Goal: Task Accomplishment & Management: Use online tool/utility

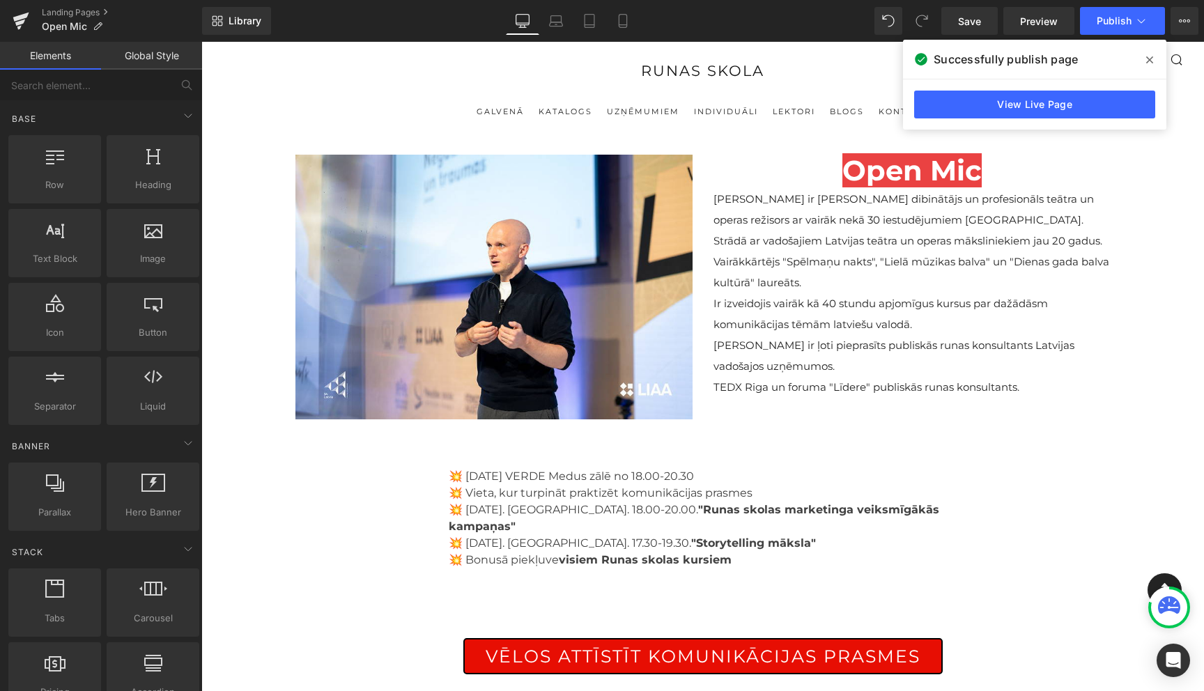
click at [1152, 59] on icon at bounding box center [1149, 59] width 7 height 11
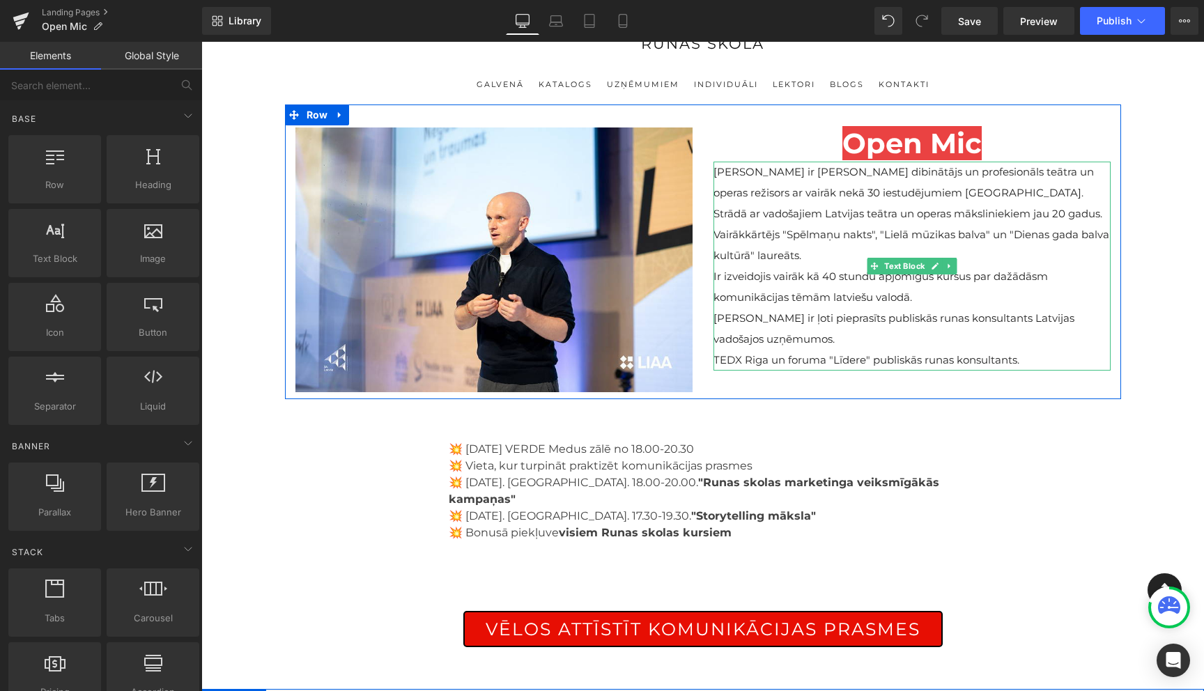
scroll to position [10, 0]
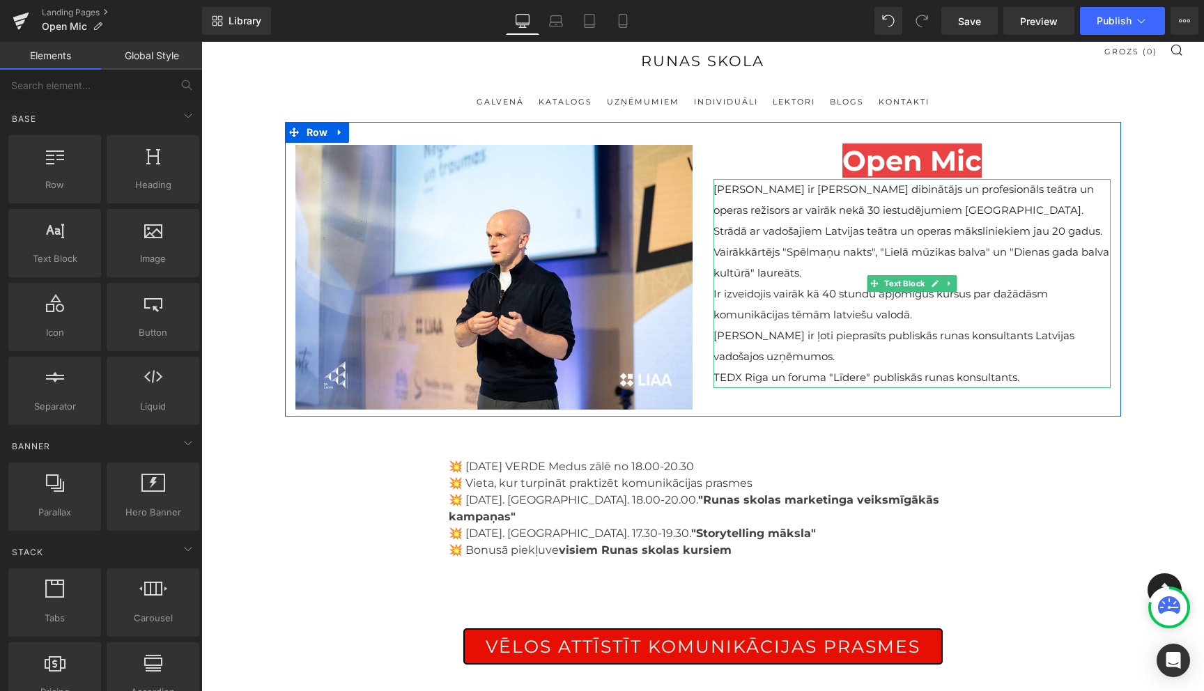
click at [865, 327] on p "[PERSON_NAME] ir ļoti pieprasīts publiskās runas konsultants Latvijas vadošajos…" at bounding box center [911, 346] width 397 height 42
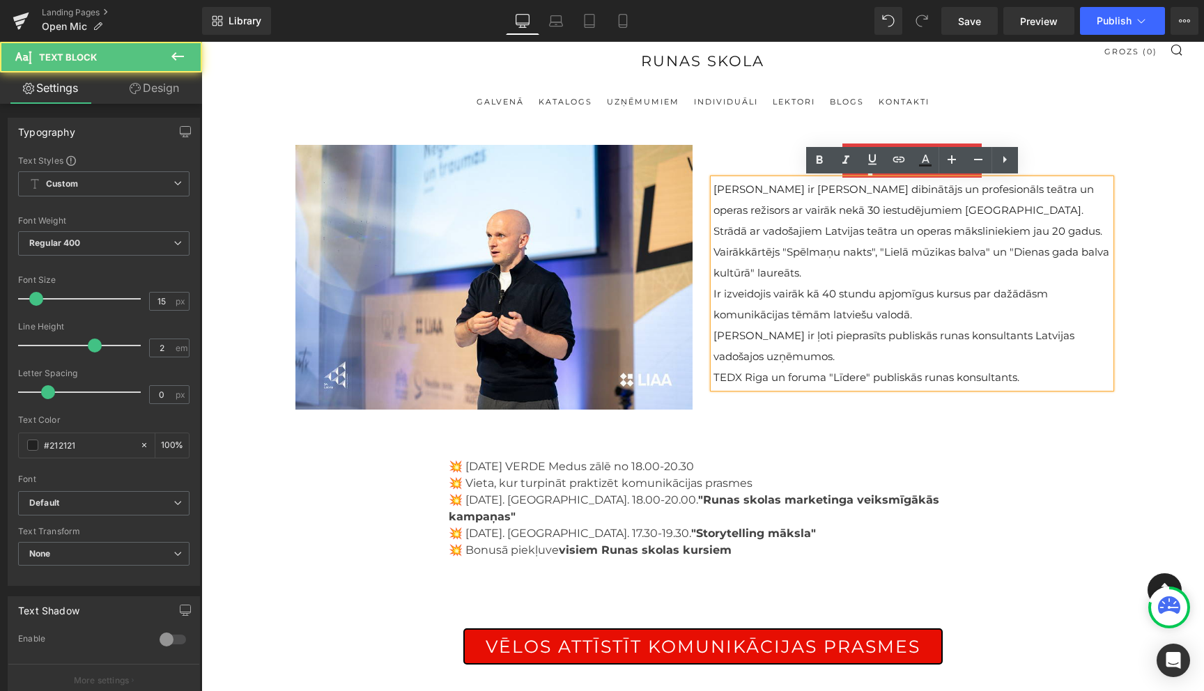
click at [865, 327] on p "[PERSON_NAME] ir ļoti pieprasīts publiskās runas konsultants Latvijas vadošajos…" at bounding box center [911, 346] width 397 height 42
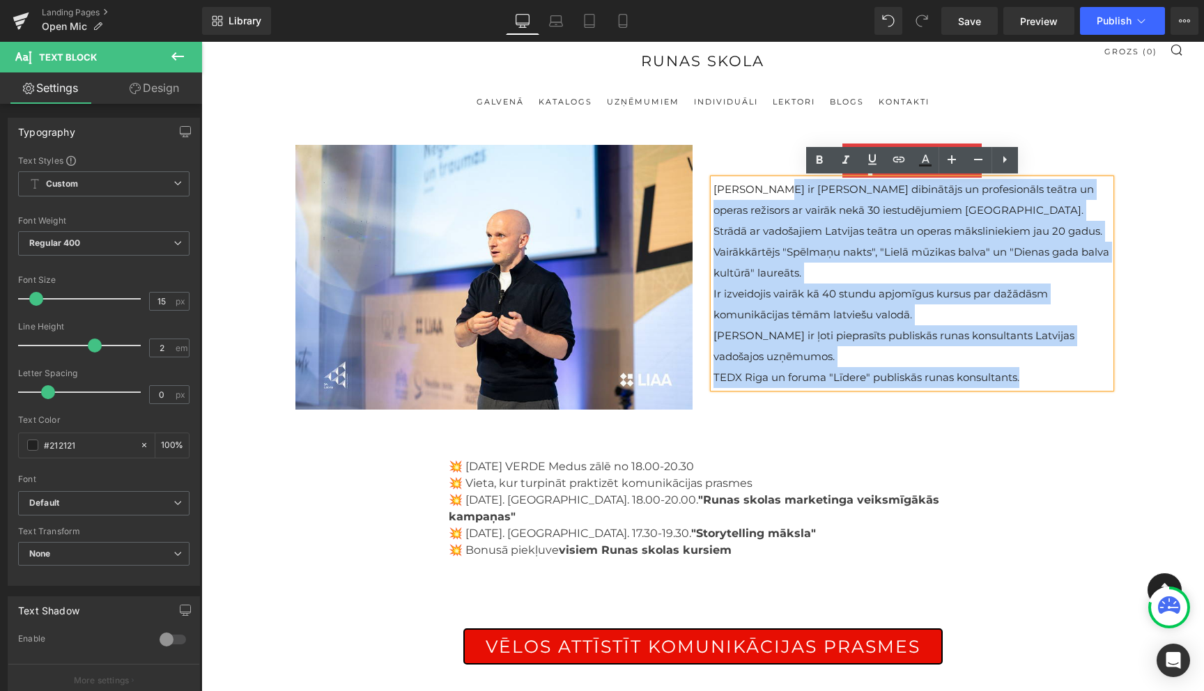
drag, startPoint x: 1026, startPoint y: 383, endPoint x: 764, endPoint y: 194, distance: 322.0
click at [764, 194] on div "Viesturs ir Runas Skolas dibinātājs un profesionāls teātra un operas režisors a…" at bounding box center [911, 283] width 397 height 209
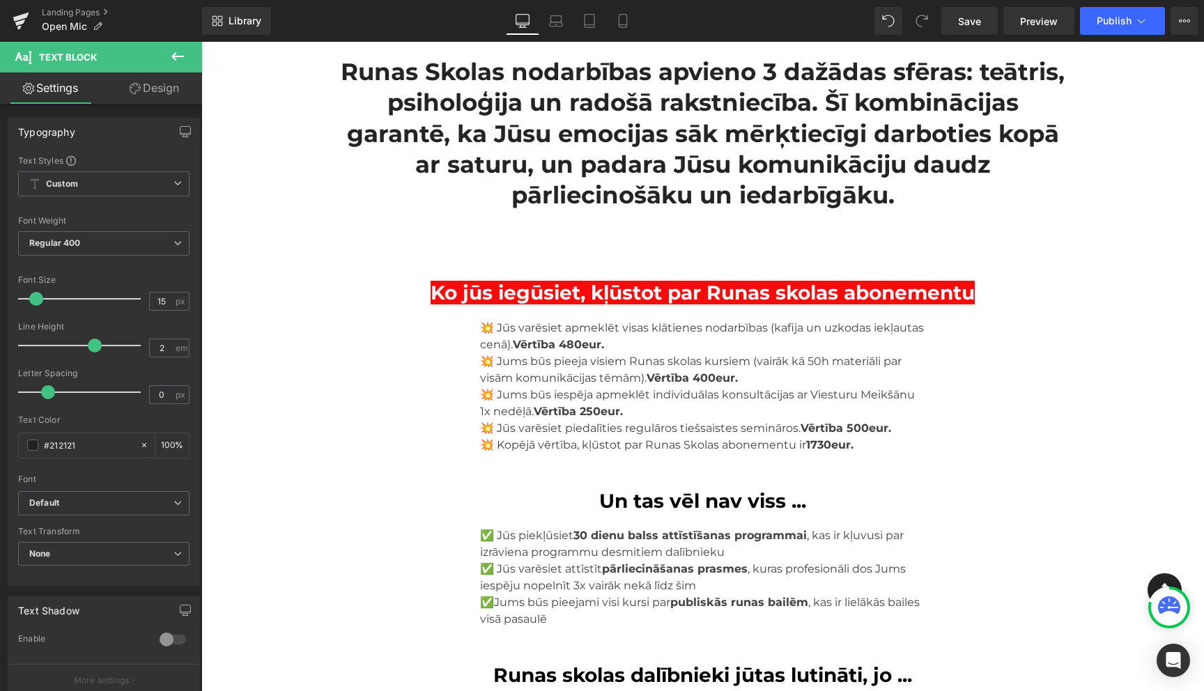
scroll to position [2595, 0]
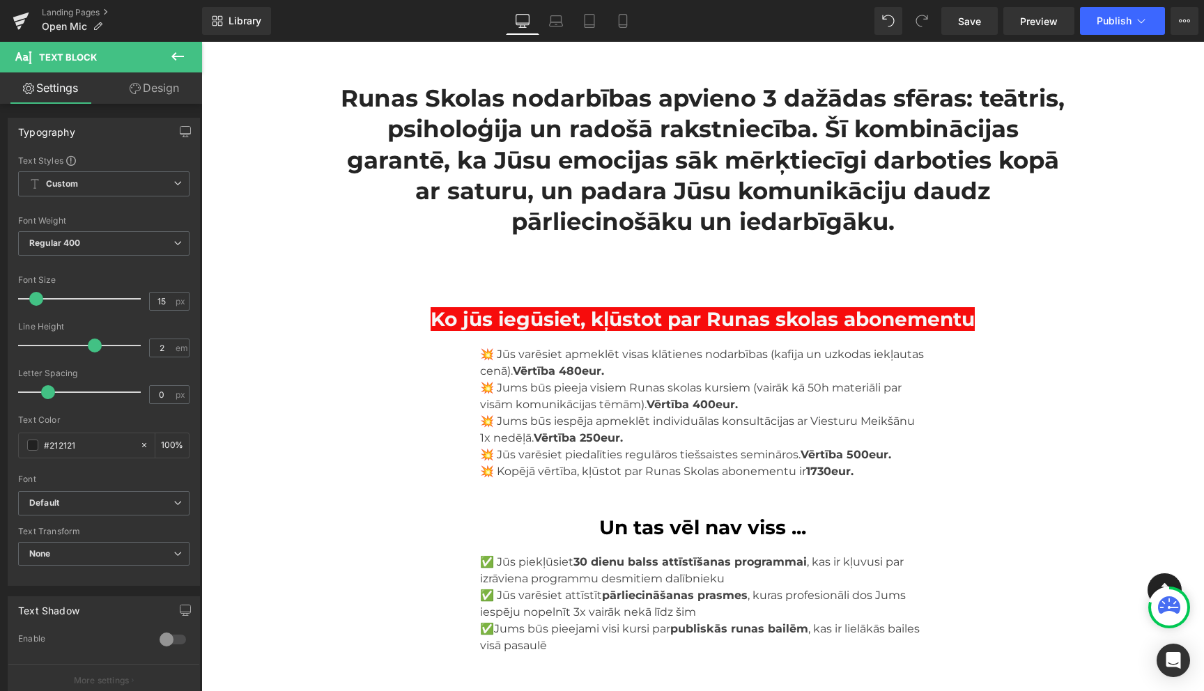
click at [472, 187] on h2 "Runas Skolas nodarbības apvieno 3 dažādas sfēras: teātris, psiholoģija un radoš…" at bounding box center [703, 160] width 724 height 154
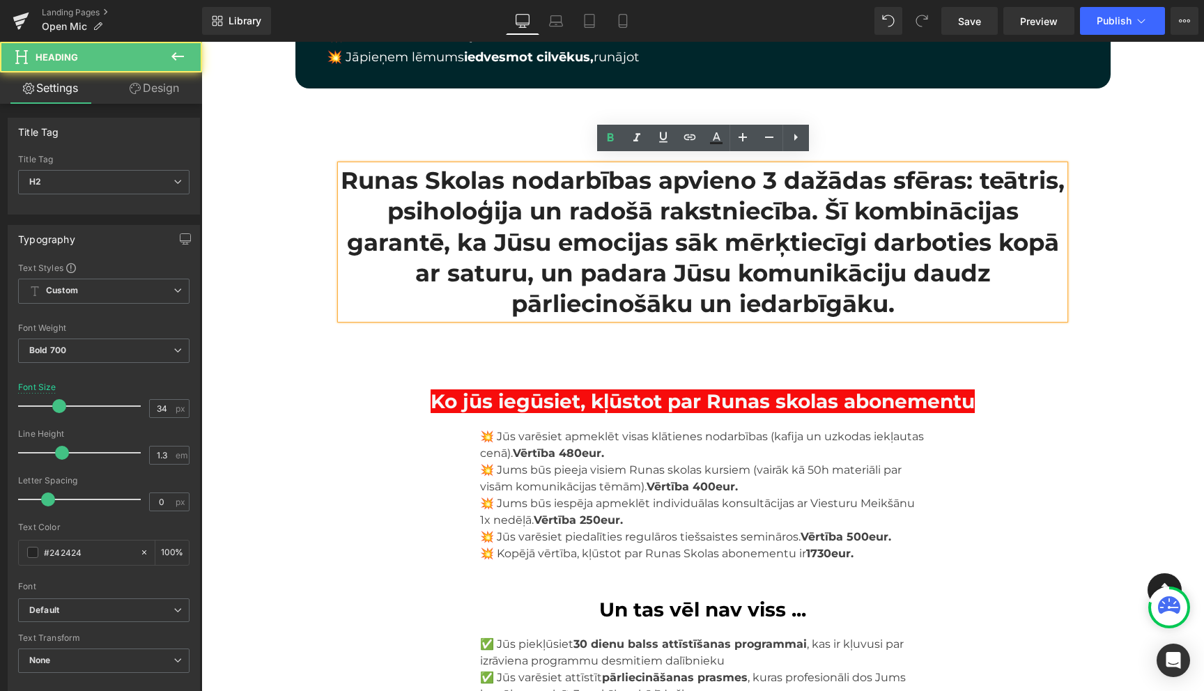
scroll to position [2489, 0]
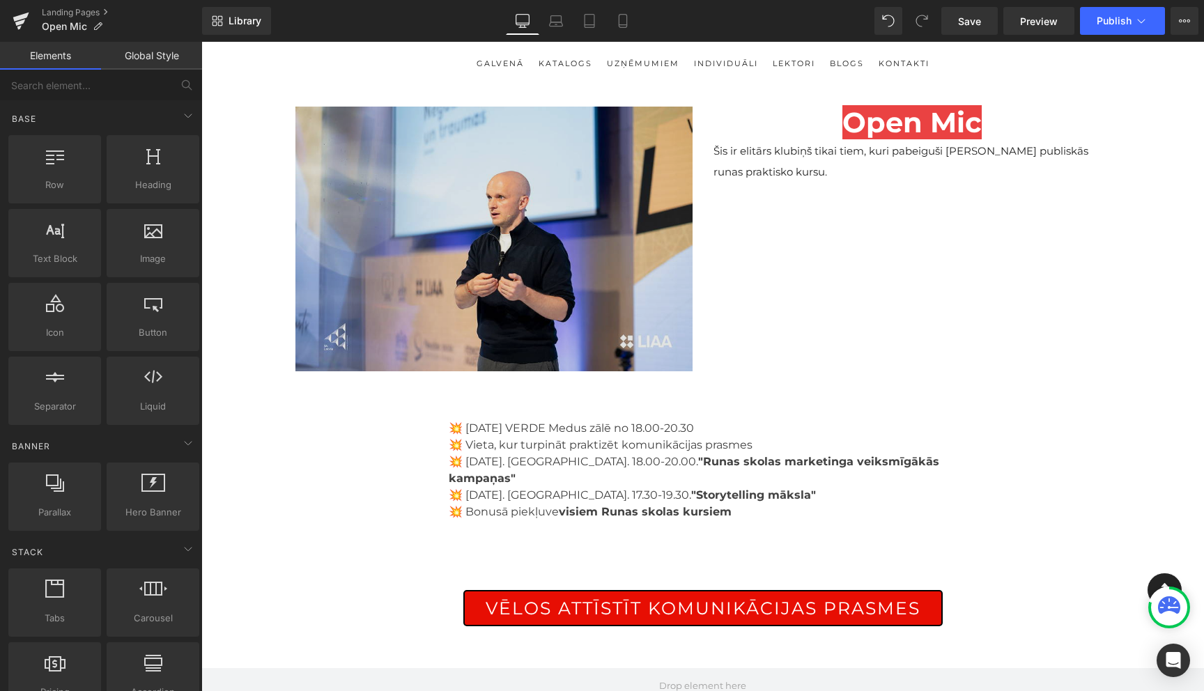
scroll to position [0, 0]
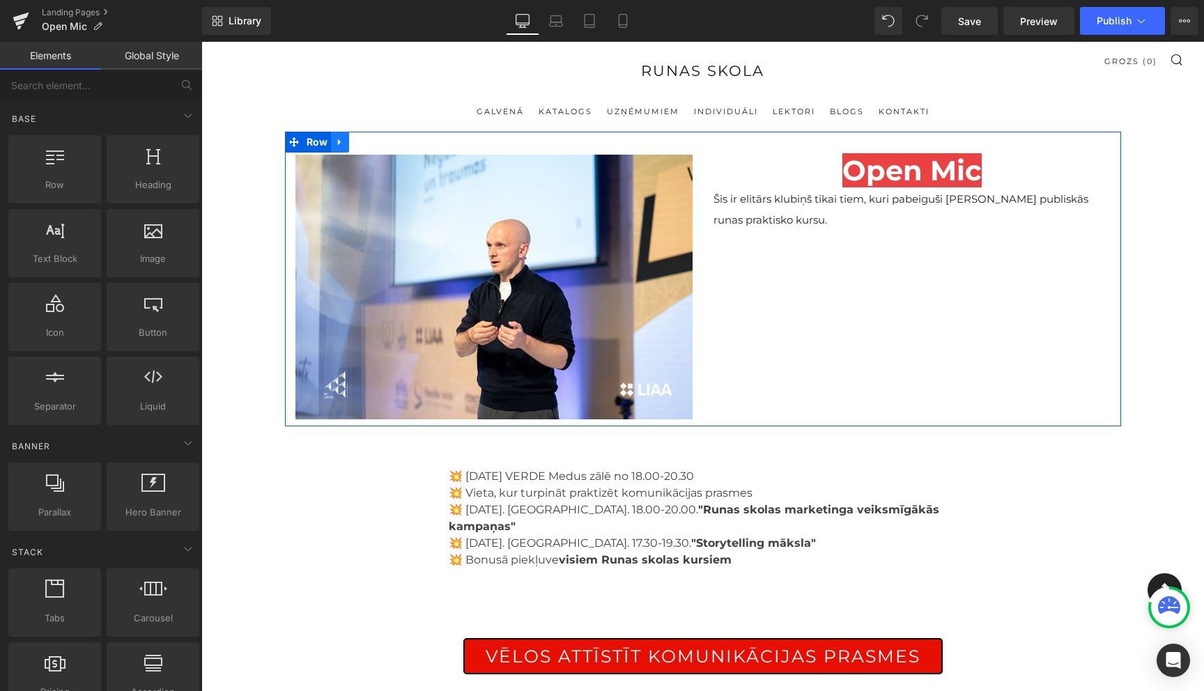
click at [341, 144] on icon at bounding box center [340, 142] width 10 height 10
click at [336, 145] on icon at bounding box center [340, 142] width 10 height 10
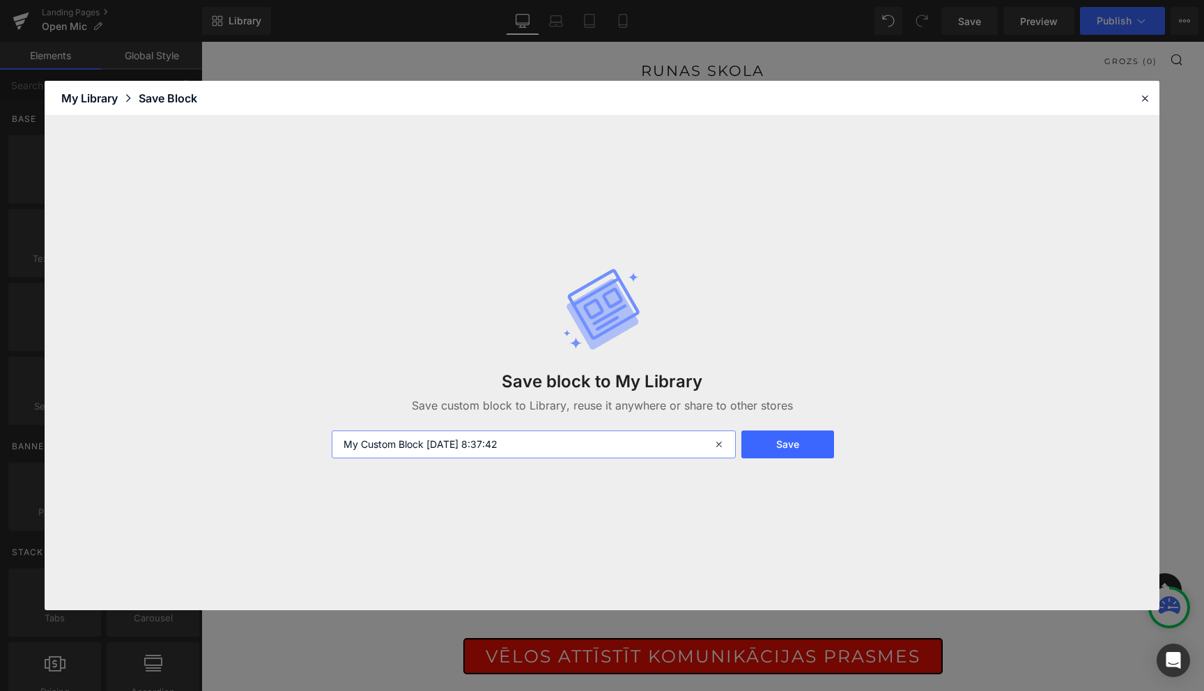
click at [535, 435] on input "My Custom Block 2025-09-11 8:37:42" at bounding box center [534, 445] width 404 height 28
type input "open 1"
click at [816, 442] on button "Save" at bounding box center [787, 445] width 93 height 28
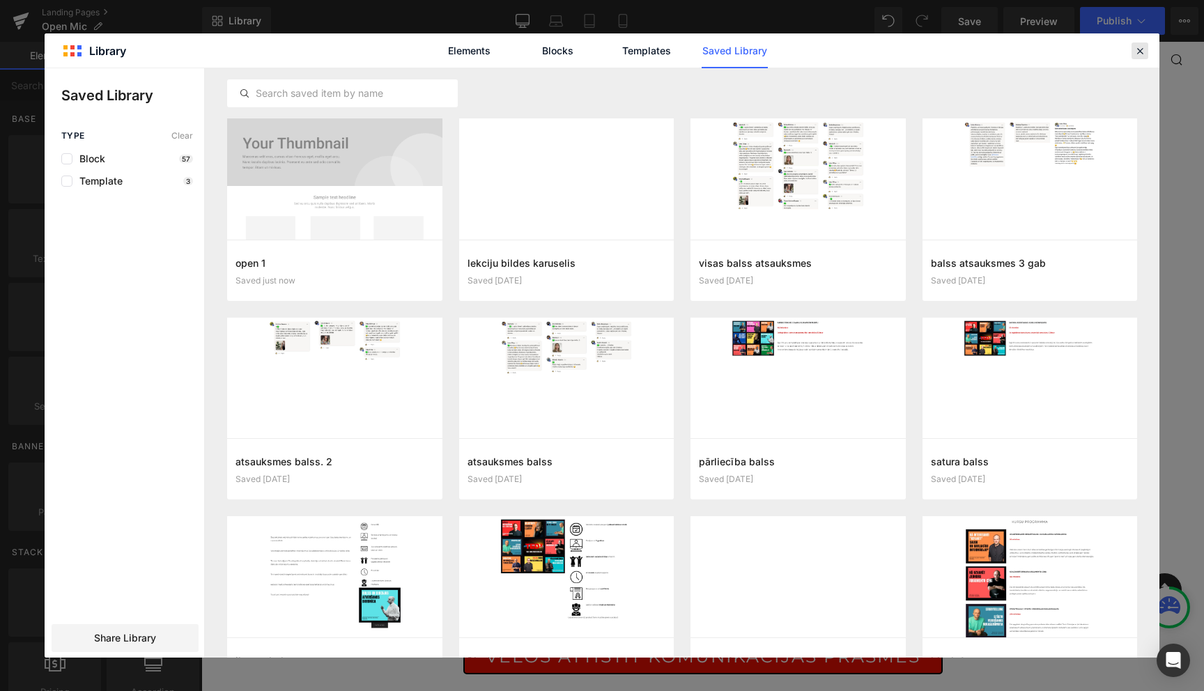
click at [1135, 52] on icon at bounding box center [1140, 51] width 13 height 13
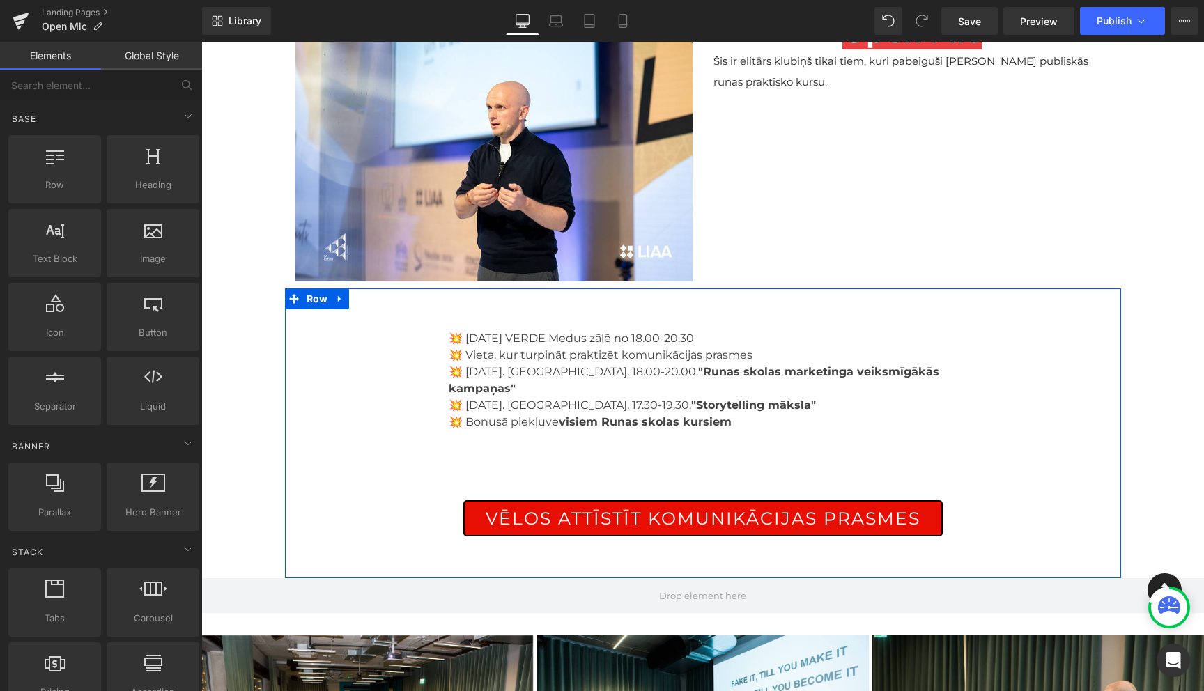
scroll to position [153, 0]
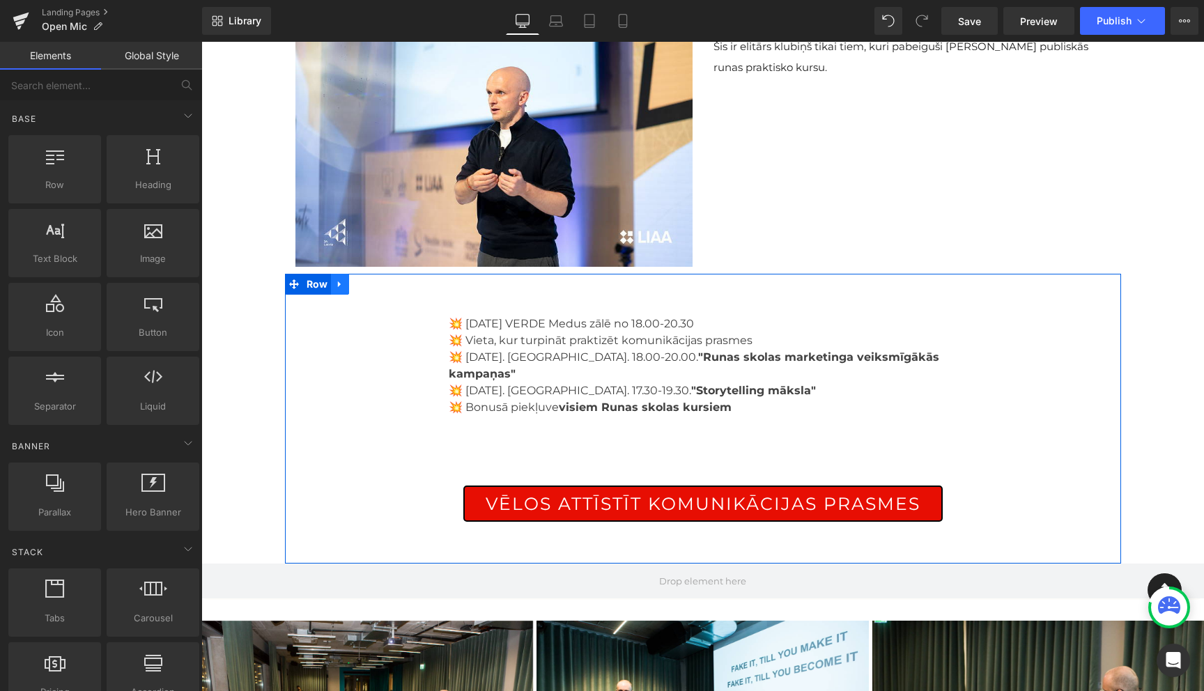
click at [342, 287] on icon at bounding box center [340, 284] width 10 height 10
click at [338, 288] on icon at bounding box center [340, 284] width 10 height 10
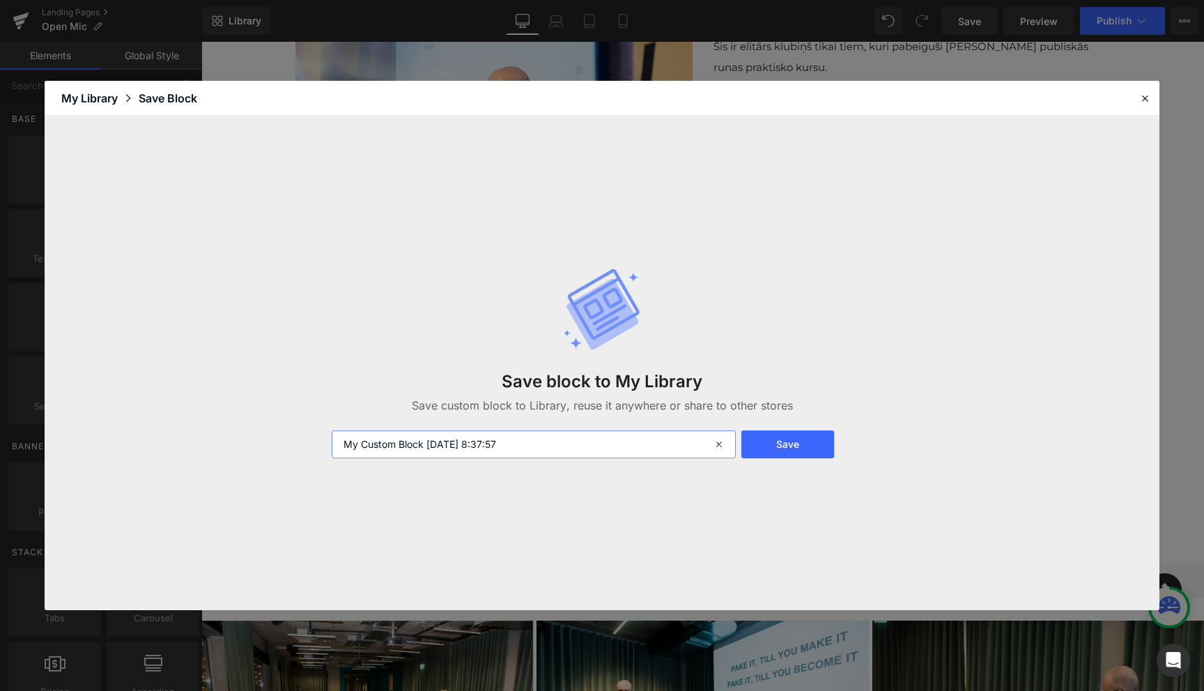
click at [532, 443] on input "My Custom Block 2025-09-11 8:37:57" at bounding box center [534, 445] width 404 height 28
type input "Open 2"
click at [824, 451] on button "Save" at bounding box center [787, 445] width 93 height 28
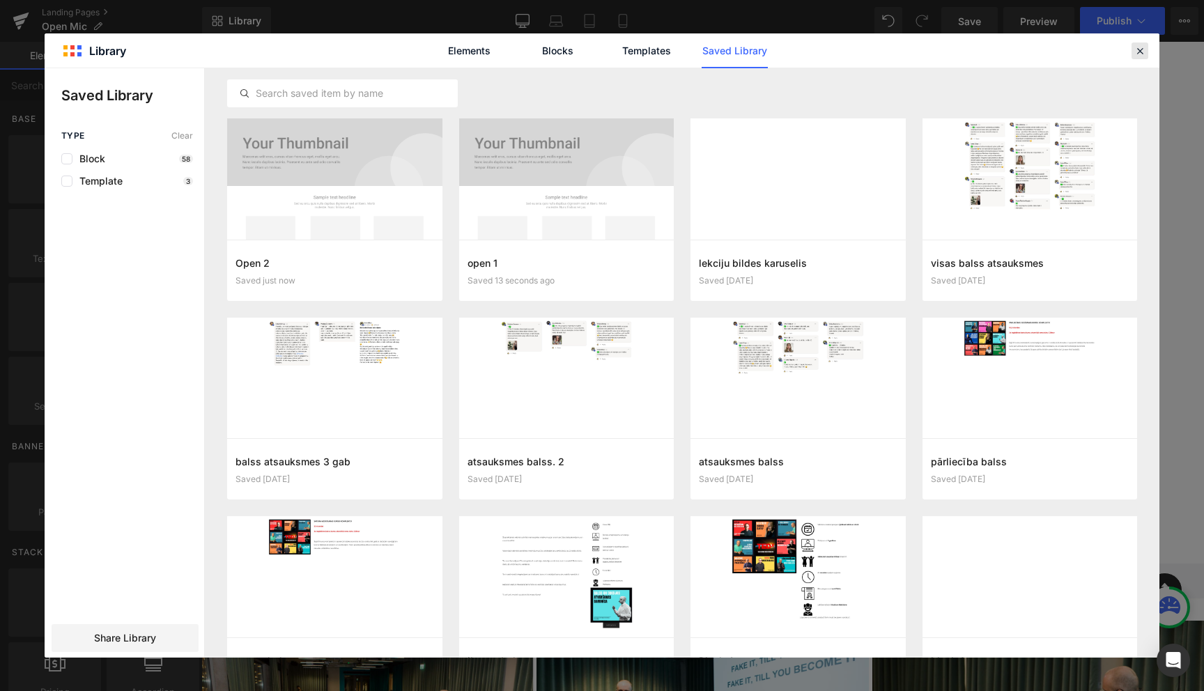
click at [1141, 48] on icon at bounding box center [1140, 51] width 13 height 13
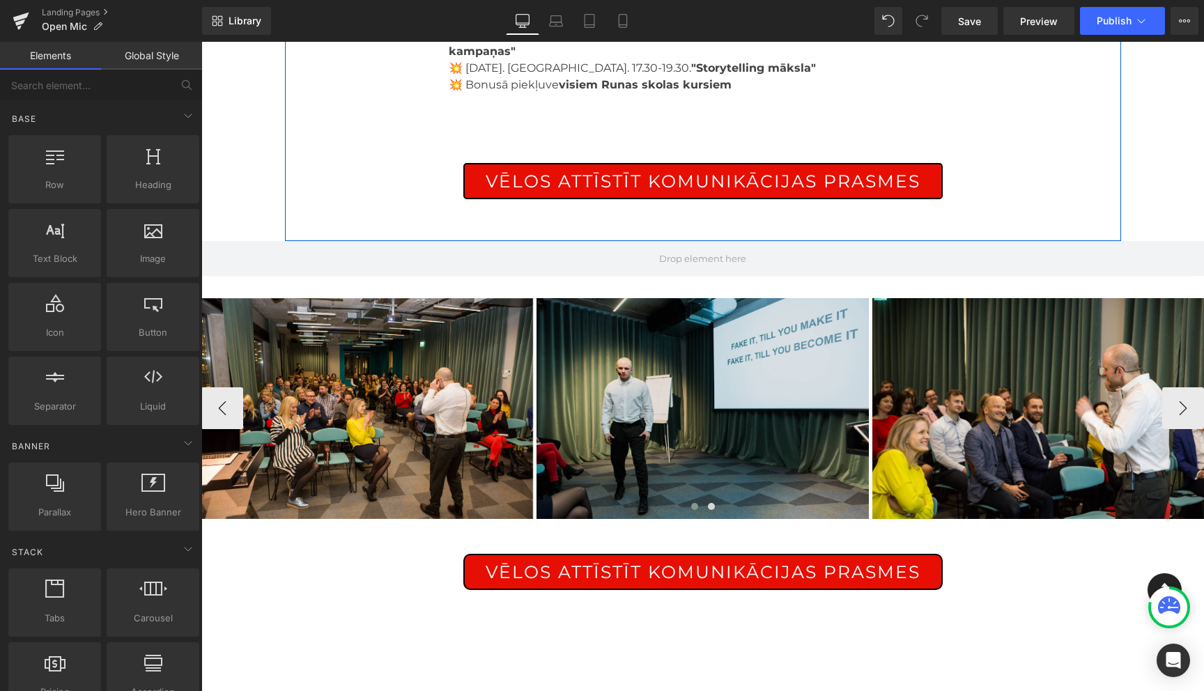
scroll to position [490, 0]
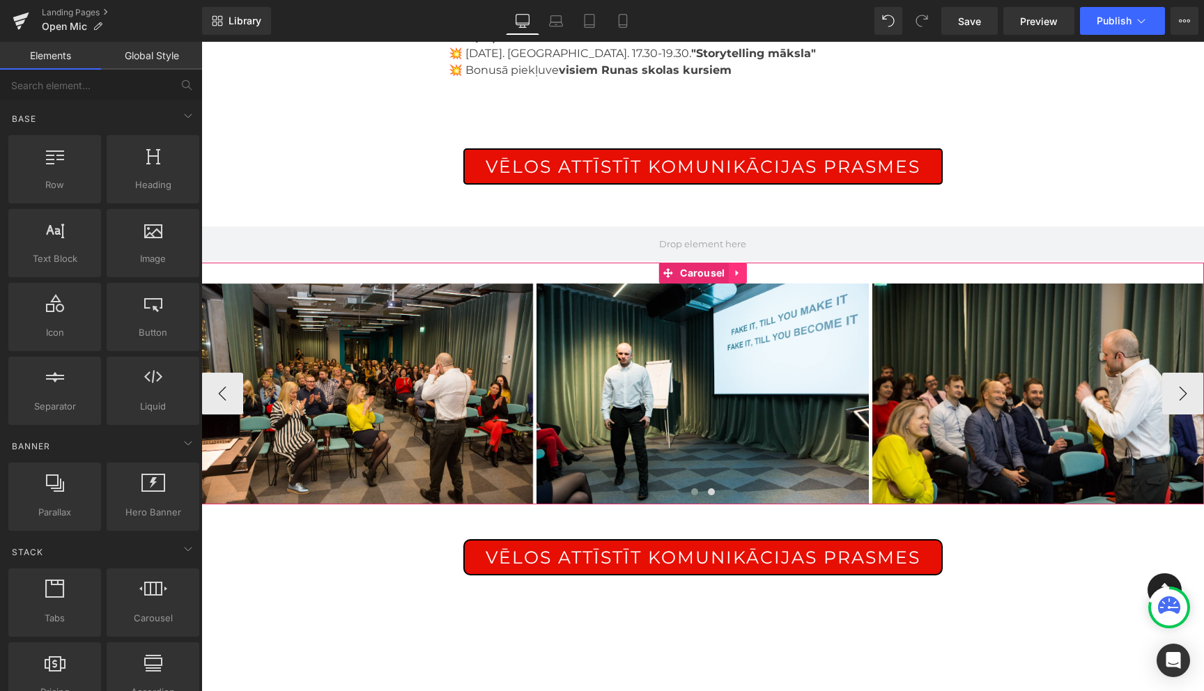
click at [739, 268] on icon at bounding box center [738, 273] width 10 height 10
click at [710, 268] on icon at bounding box center [711, 273] width 10 height 10
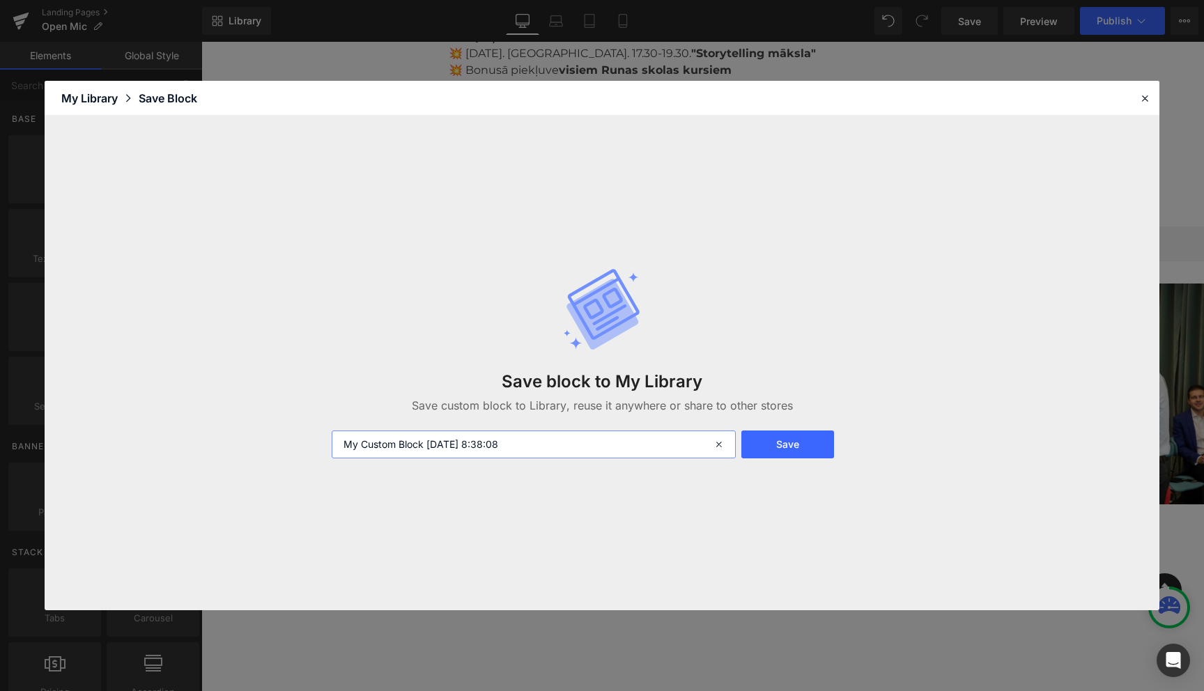
click at [530, 448] on input "My Custom Block 2025-09-11 8:38:08" at bounding box center [534, 445] width 404 height 28
type input "Open 3"
click at [790, 445] on button "Save" at bounding box center [787, 445] width 93 height 28
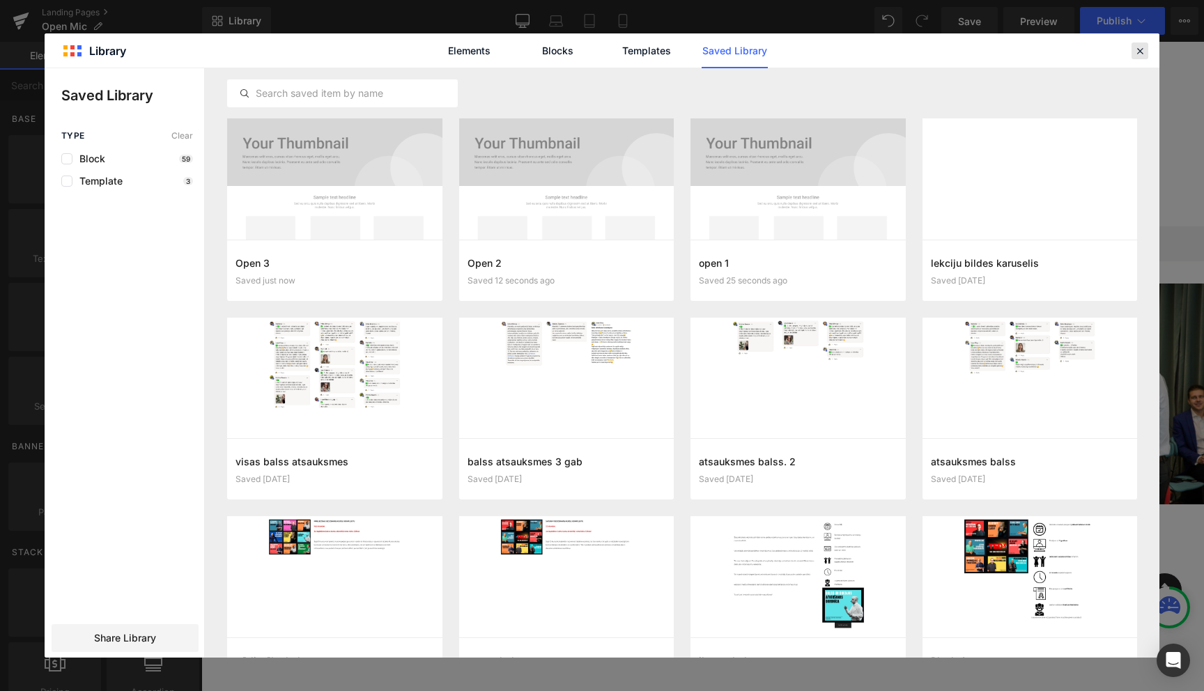
click at [1141, 47] on icon at bounding box center [1140, 51] width 13 height 13
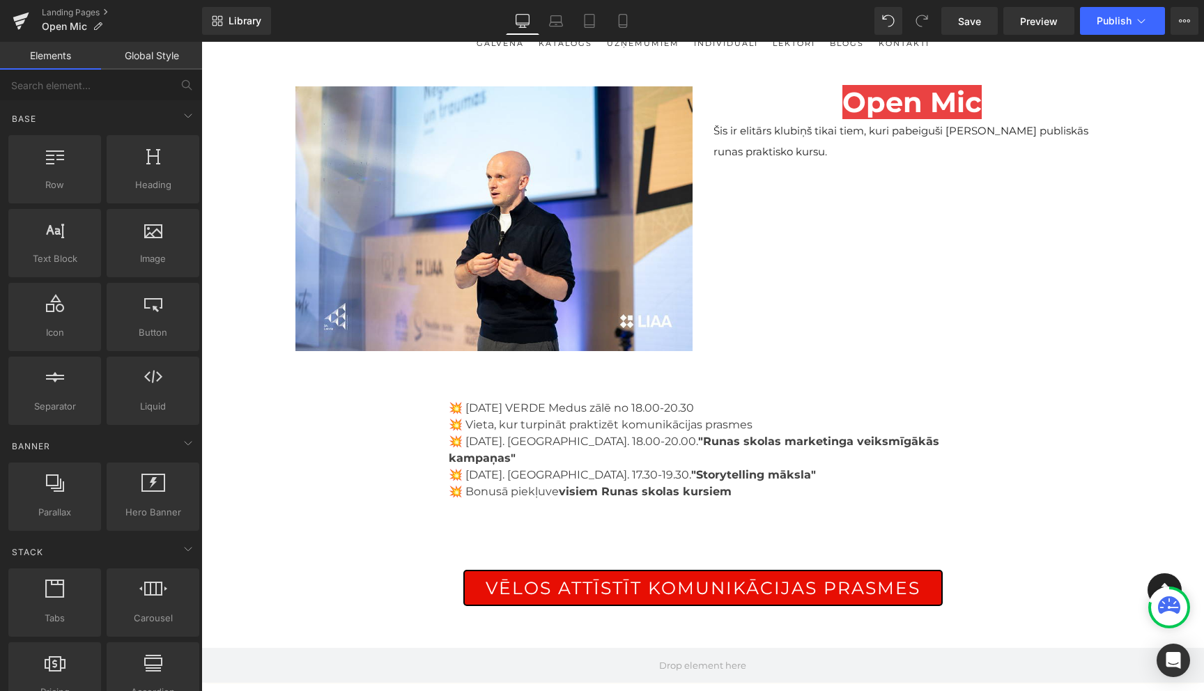
scroll to position [0, 0]
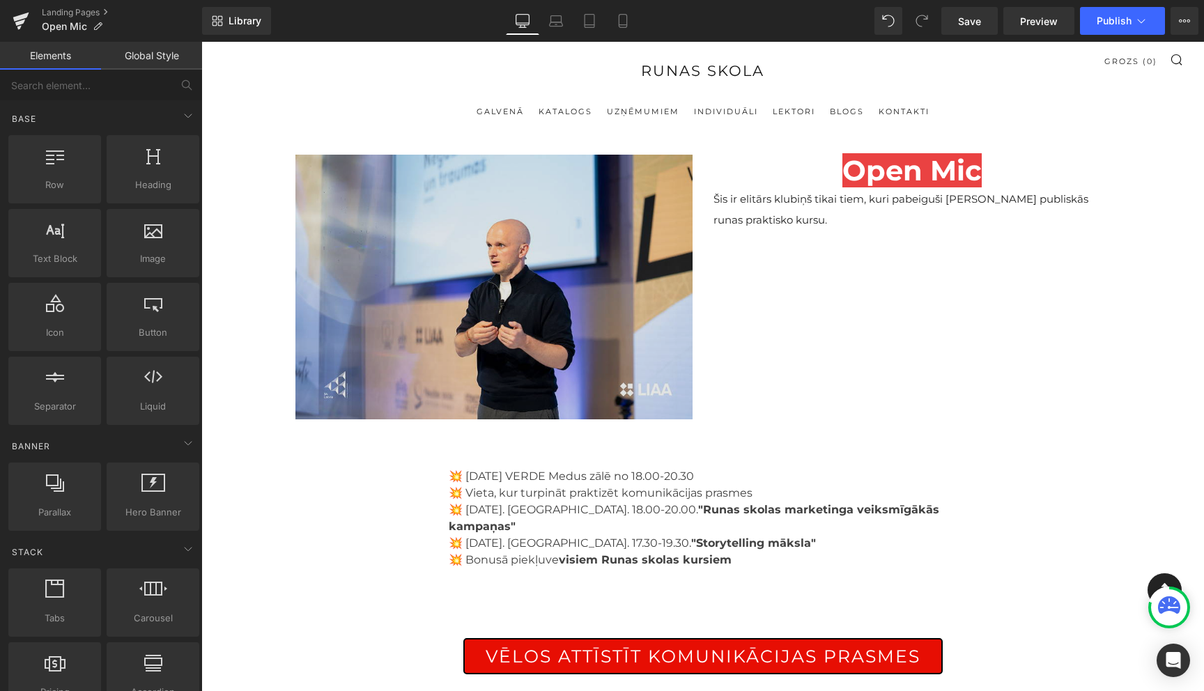
click at [486, 305] on img at bounding box center [493, 286] width 397 height 267
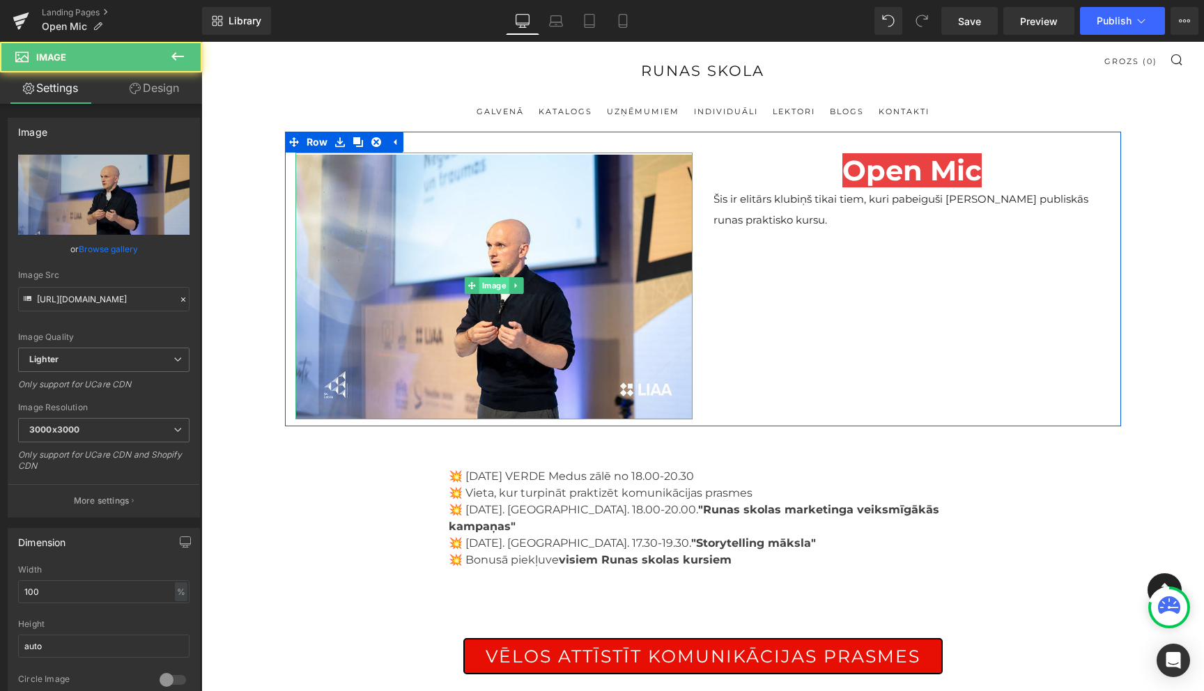
click at [491, 291] on span "Image" at bounding box center [494, 285] width 30 height 17
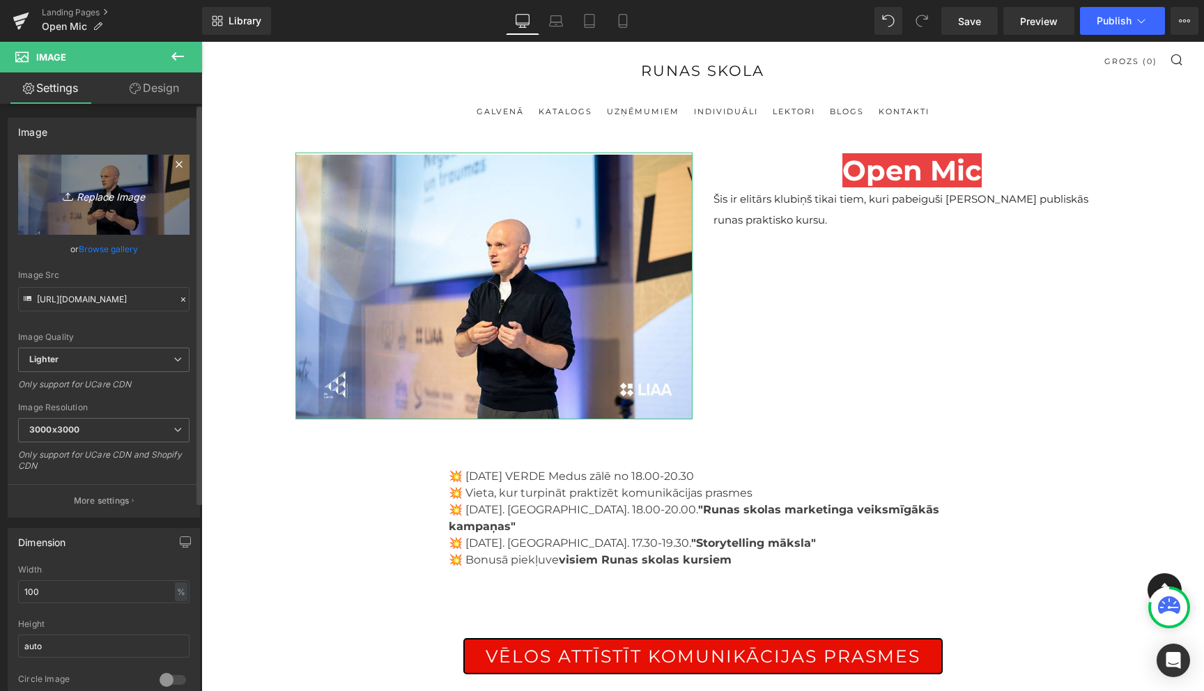
click at [103, 196] on icon "Replace Image" at bounding box center [103, 194] width 111 height 17
type input "C:\fakepath\untitled-6777.jpg"
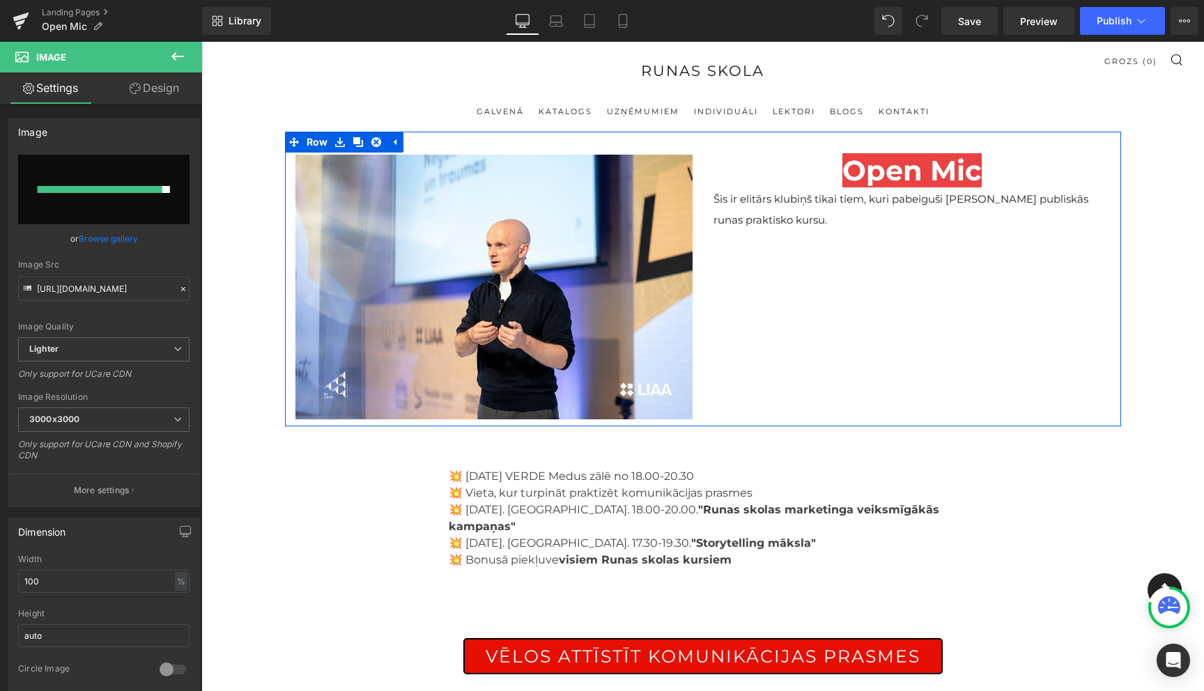
type input "https://ucarecdn.com/3a7de246-deca-40a0-b1fe-6d8097b25699/-/format/auto/-/previ…"
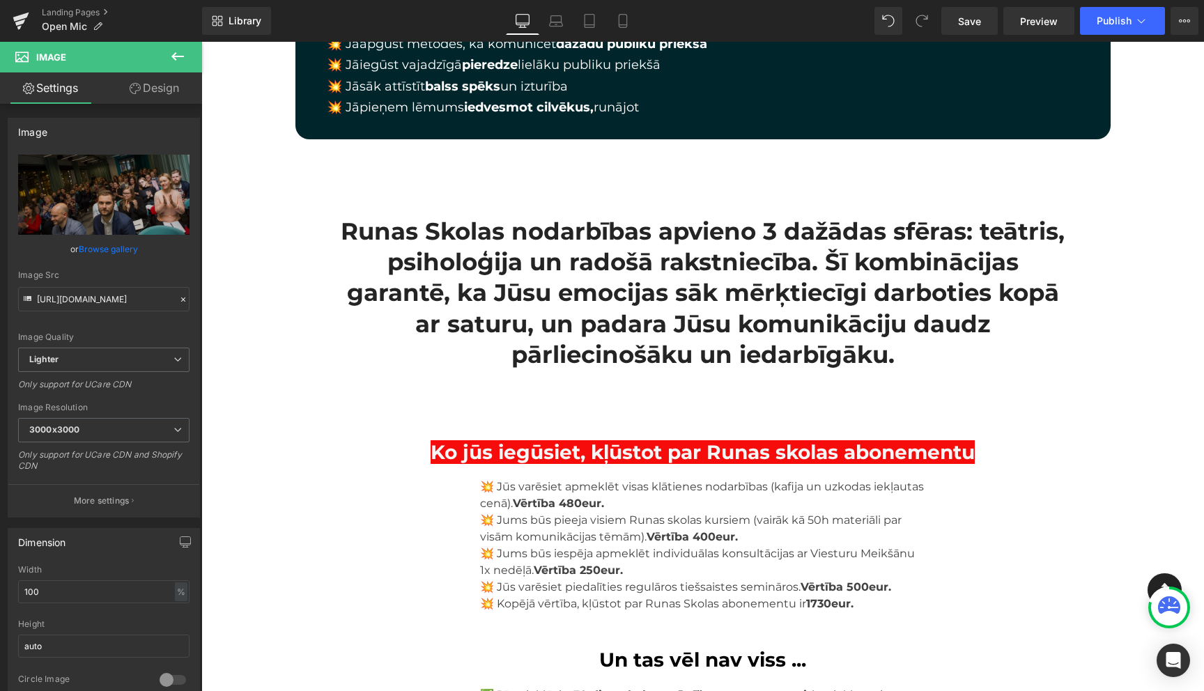
scroll to position [2483, 0]
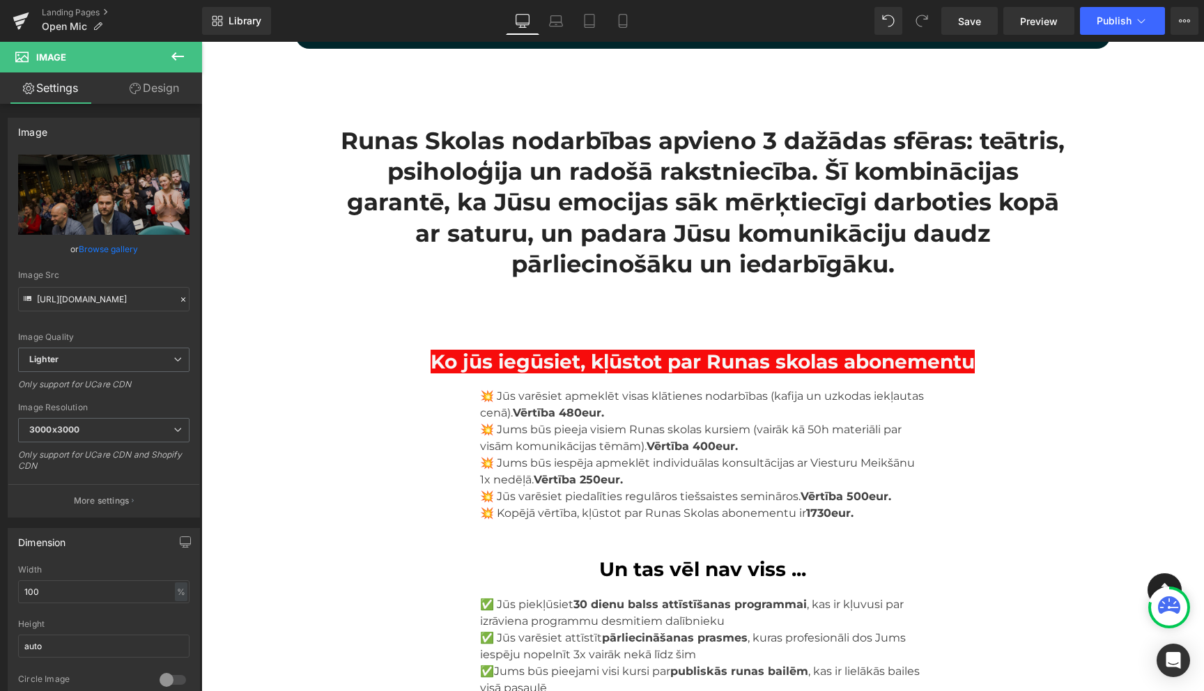
click at [681, 190] on div "Runas Skolas nodarbības apvieno 3 dažādas sfēras: teātris, psiholoģija un radoš…" at bounding box center [703, 202] width 724 height 154
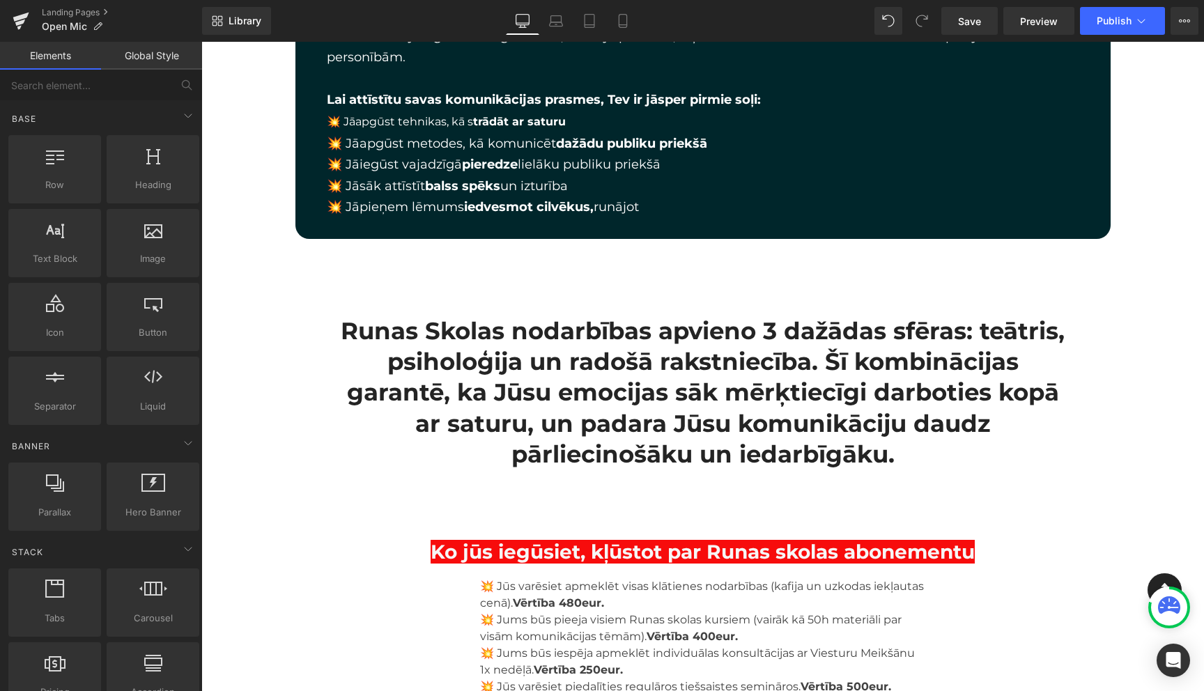
scroll to position [2285, 0]
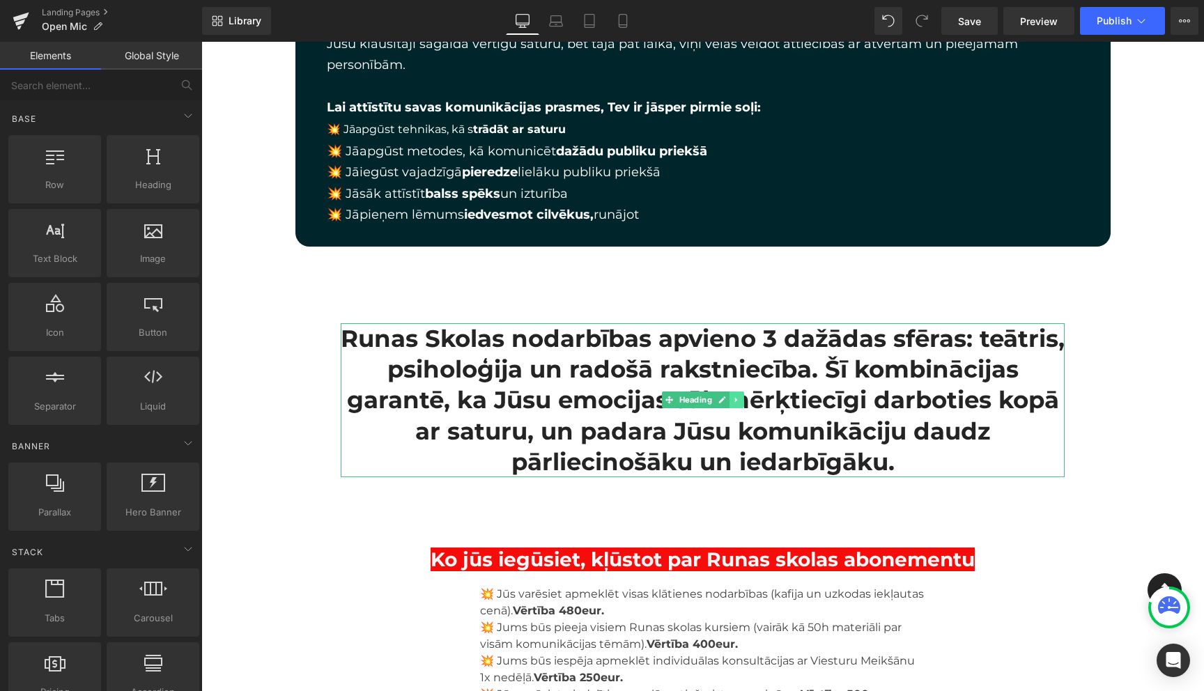
click at [736, 398] on icon at bounding box center [735, 400] width 2 height 5
click at [712, 396] on icon at bounding box center [715, 400] width 8 height 8
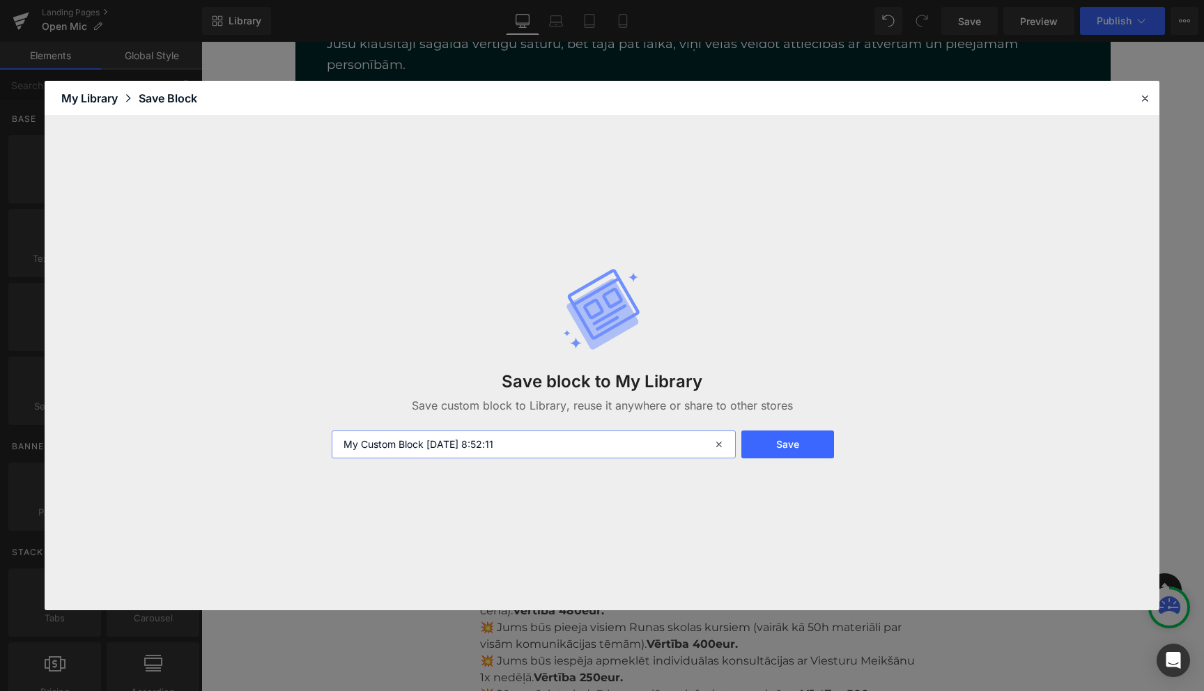
click at [563, 439] on input "My Custom Block 2025-09-11 8:52:11" at bounding box center [534, 445] width 404 height 28
type input "Open 4"
click at [810, 447] on button "Save" at bounding box center [787, 445] width 93 height 28
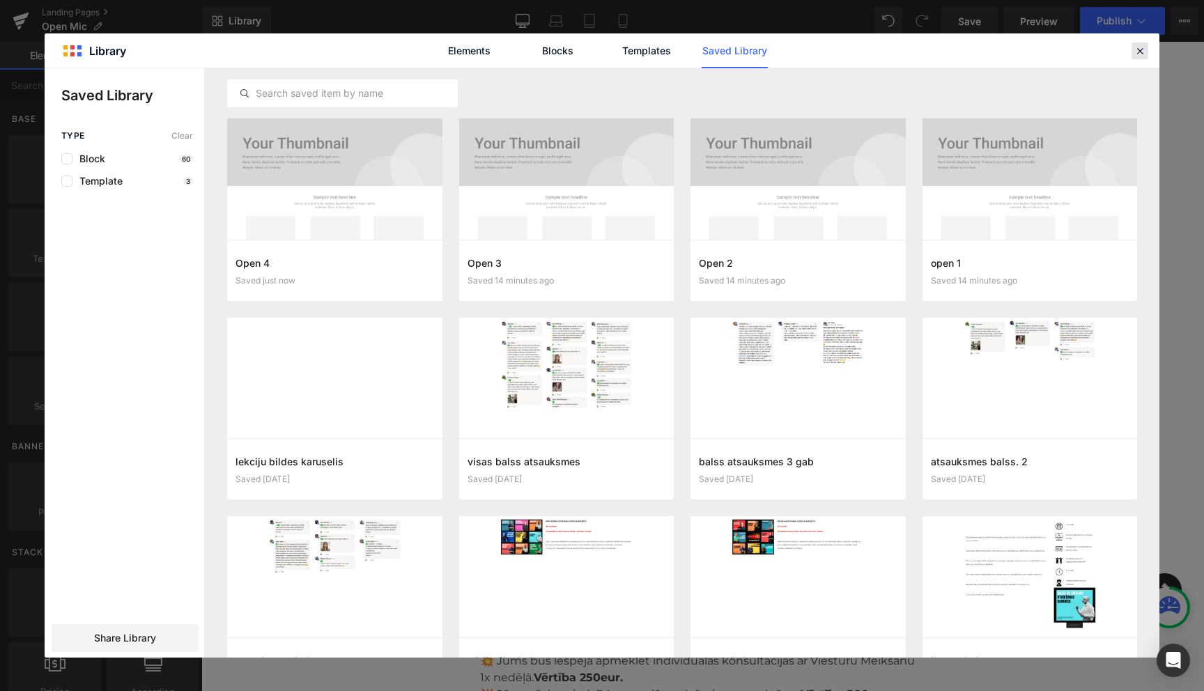
click at [1141, 47] on icon at bounding box center [1140, 51] width 13 height 13
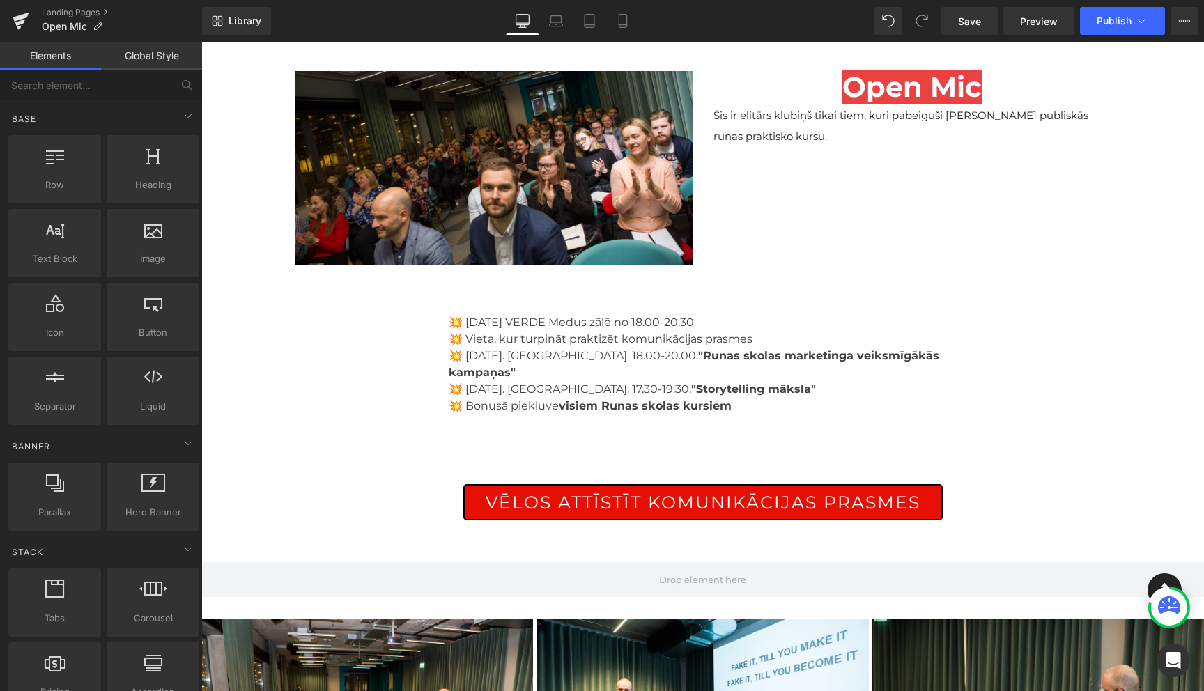
scroll to position [0, 0]
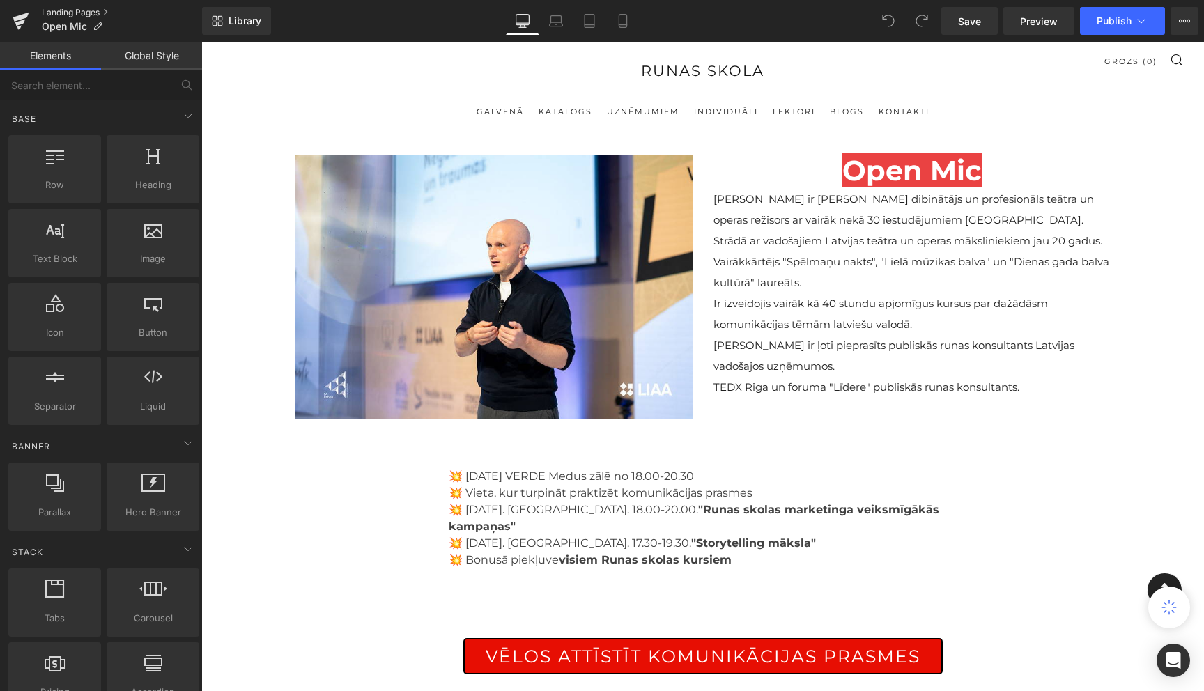
click at [72, 10] on link "Landing Pages" at bounding box center [122, 12] width 160 height 11
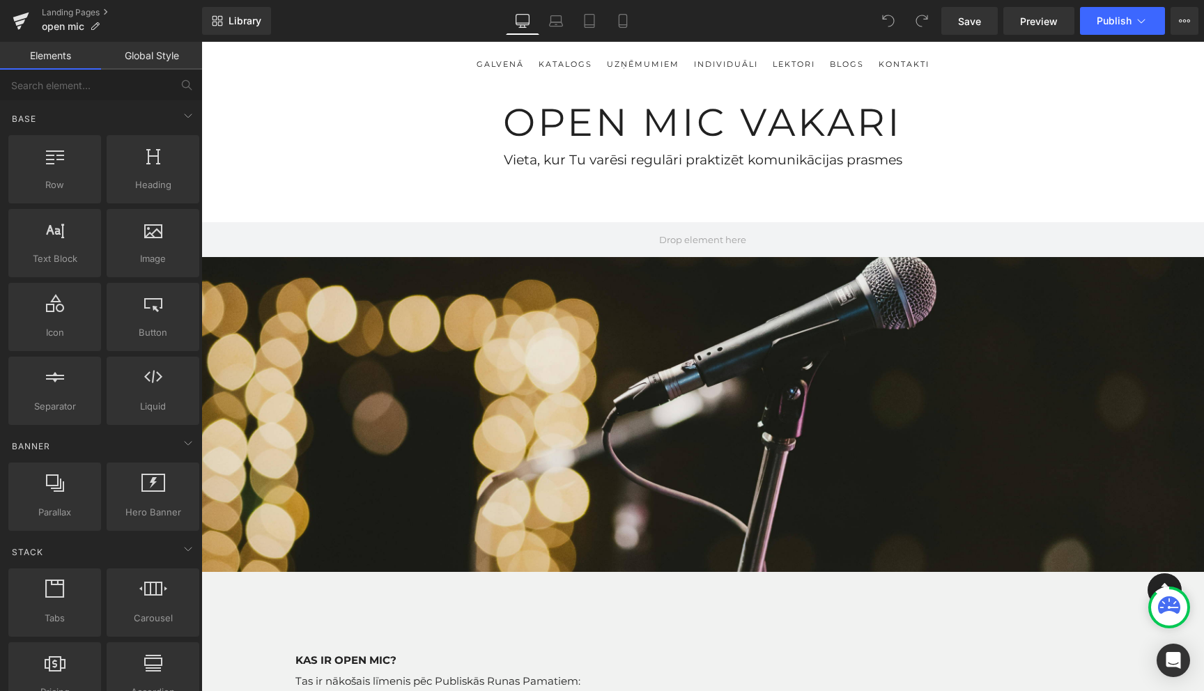
scroll to position [47, 0]
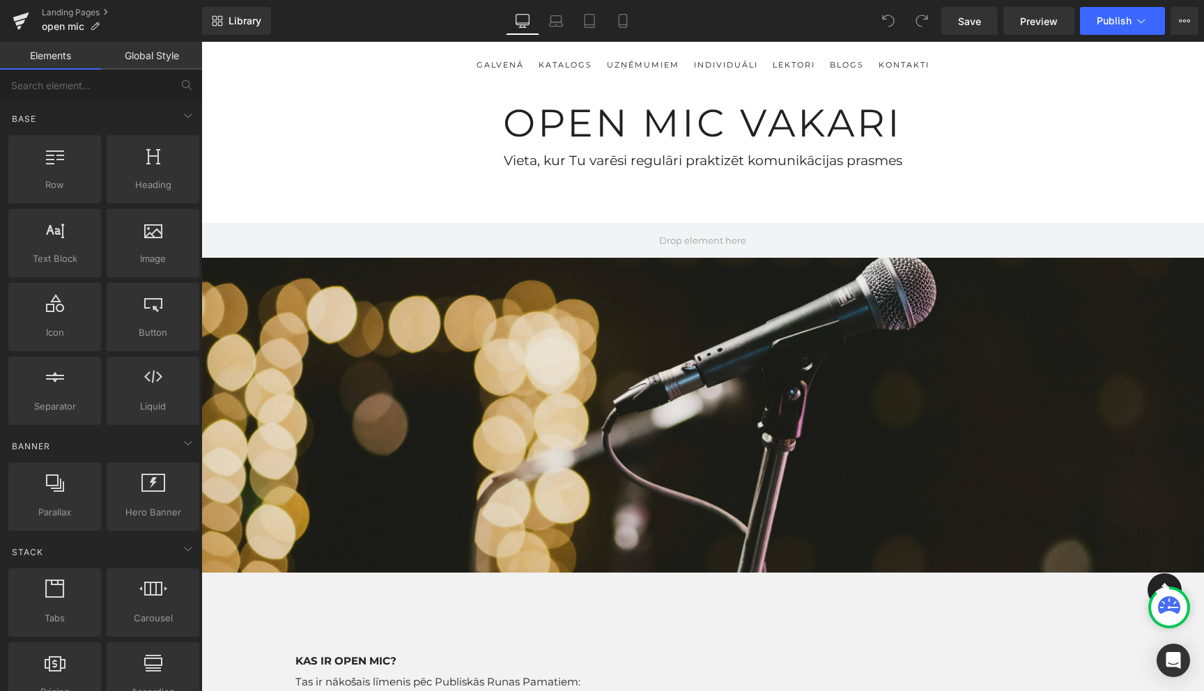
click at [800, 372] on div at bounding box center [702, 398] width 1003 height 350
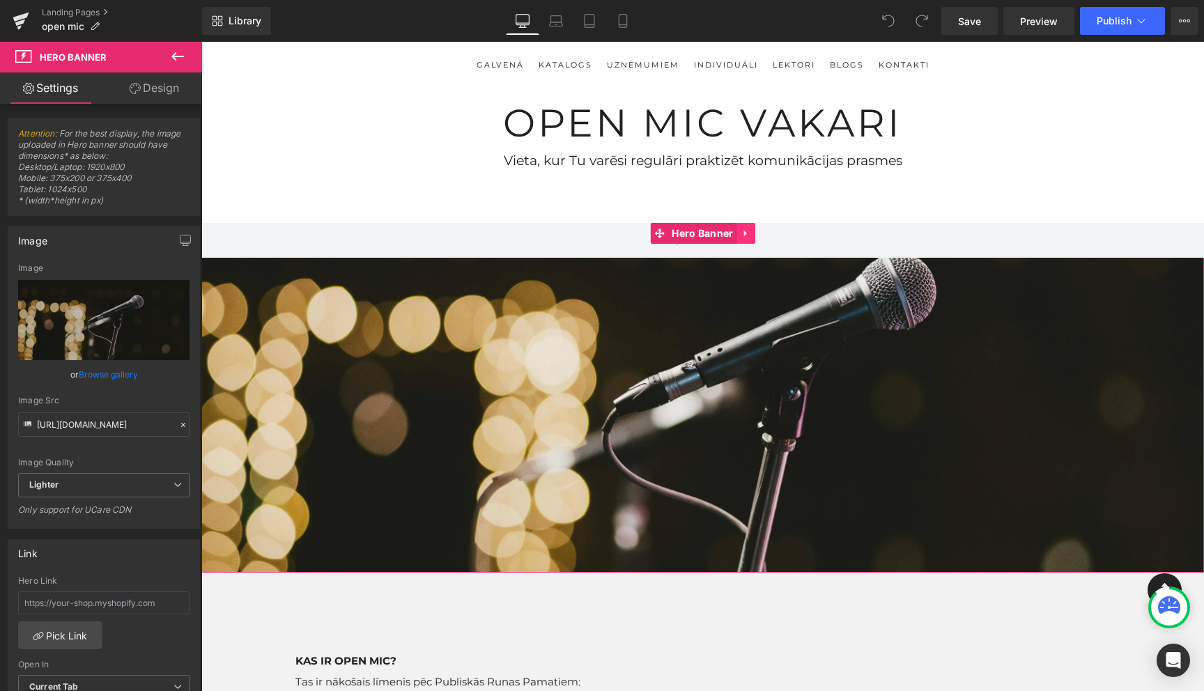
click at [747, 233] on icon at bounding box center [746, 234] width 10 height 10
click at [756, 237] on icon at bounding box center [755, 234] width 10 height 10
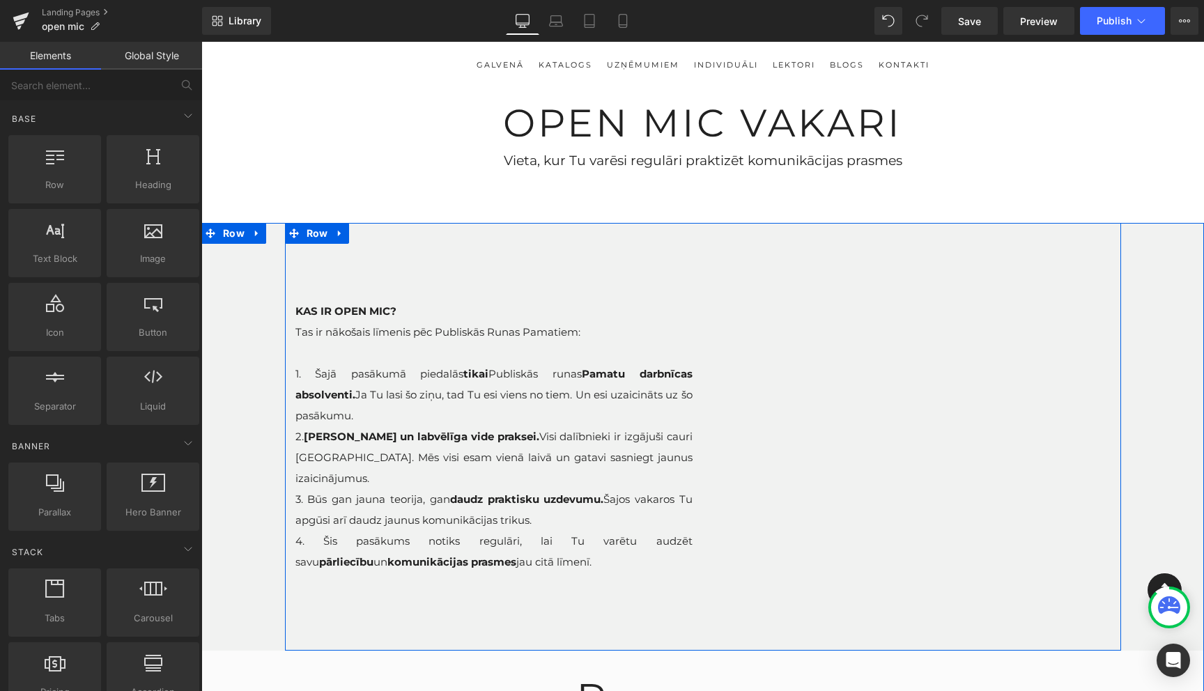
scroll to position [0, 0]
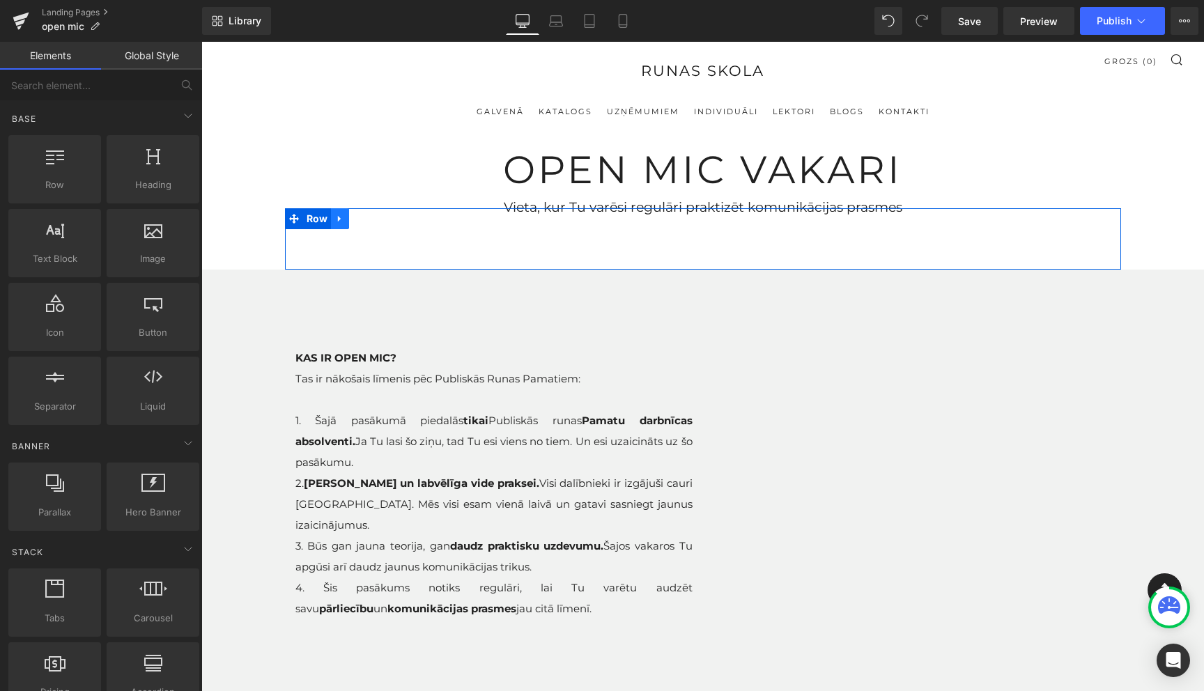
click at [339, 222] on icon at bounding box center [340, 219] width 10 height 10
click at [378, 218] on icon at bounding box center [376, 219] width 10 height 10
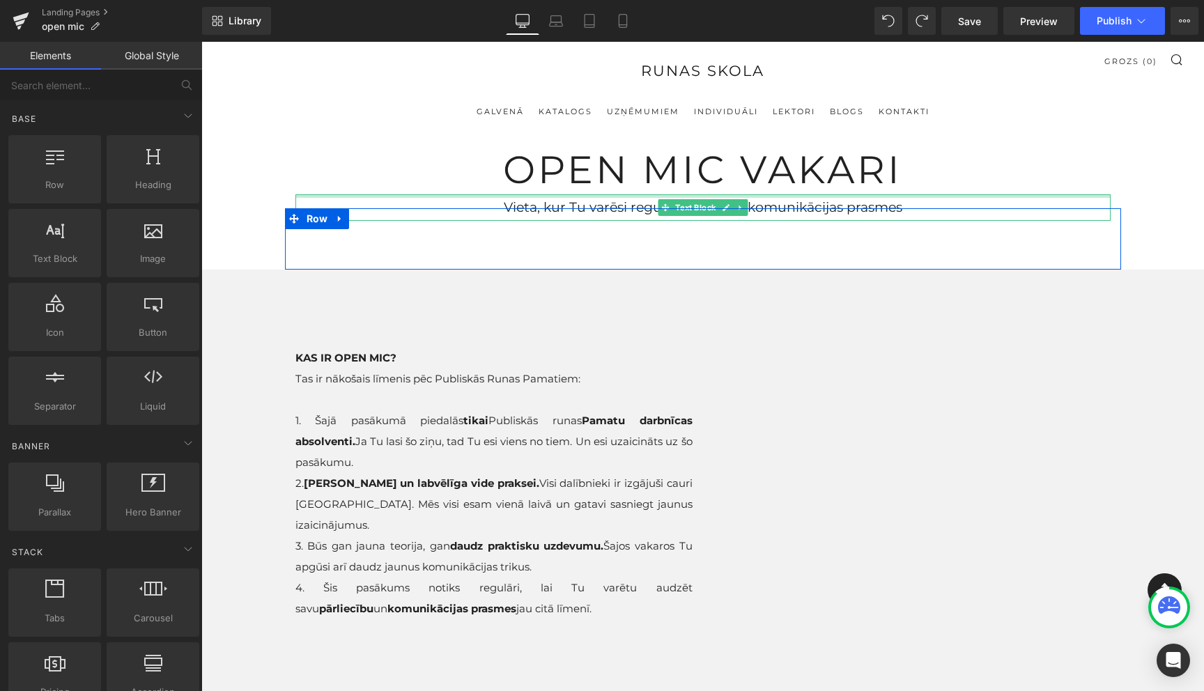
click at [684, 194] on div at bounding box center [702, 195] width 815 height 3
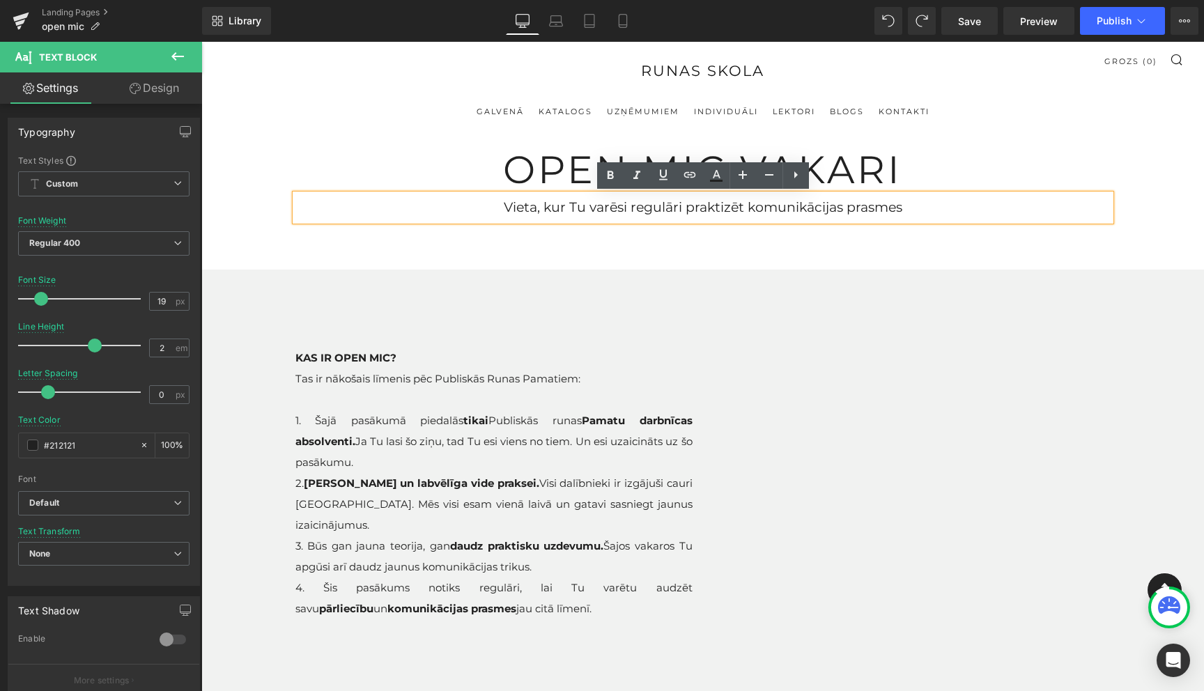
click at [664, 253] on div "Vieta, kur Tu varēsi regulāri praktizēt komunikācijas prasmes Text Block" at bounding box center [703, 235] width 836 height 54
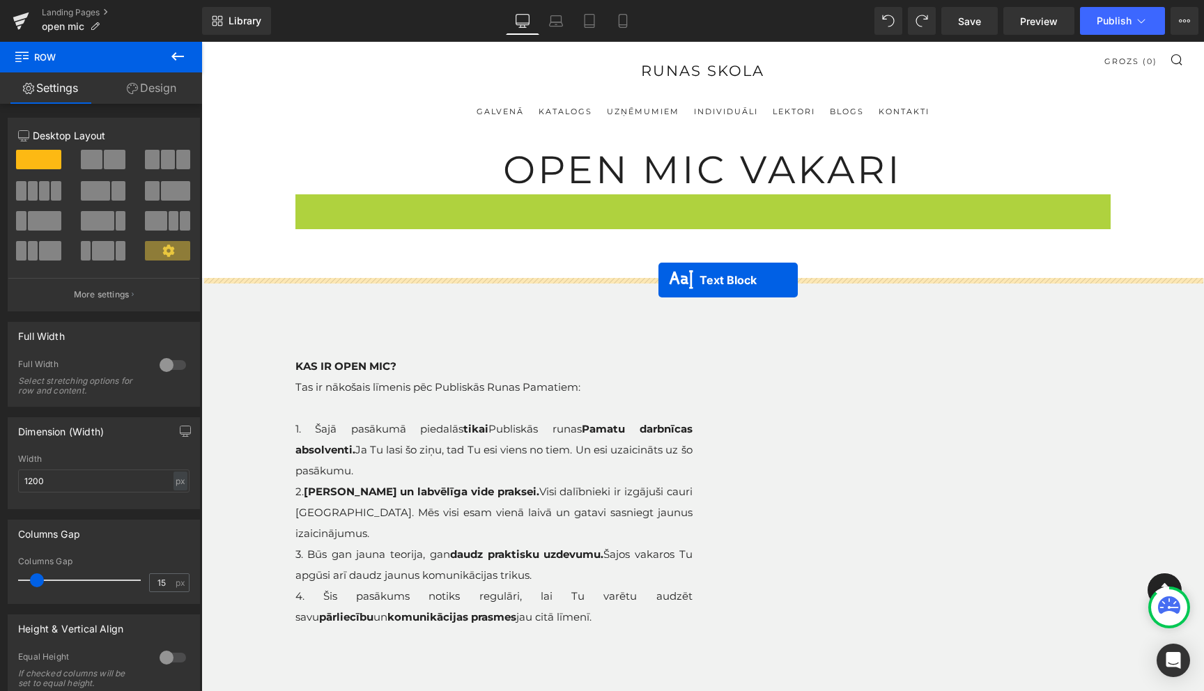
drag, startPoint x: 663, startPoint y: 201, endPoint x: 658, endPoint y: 280, distance: 78.8
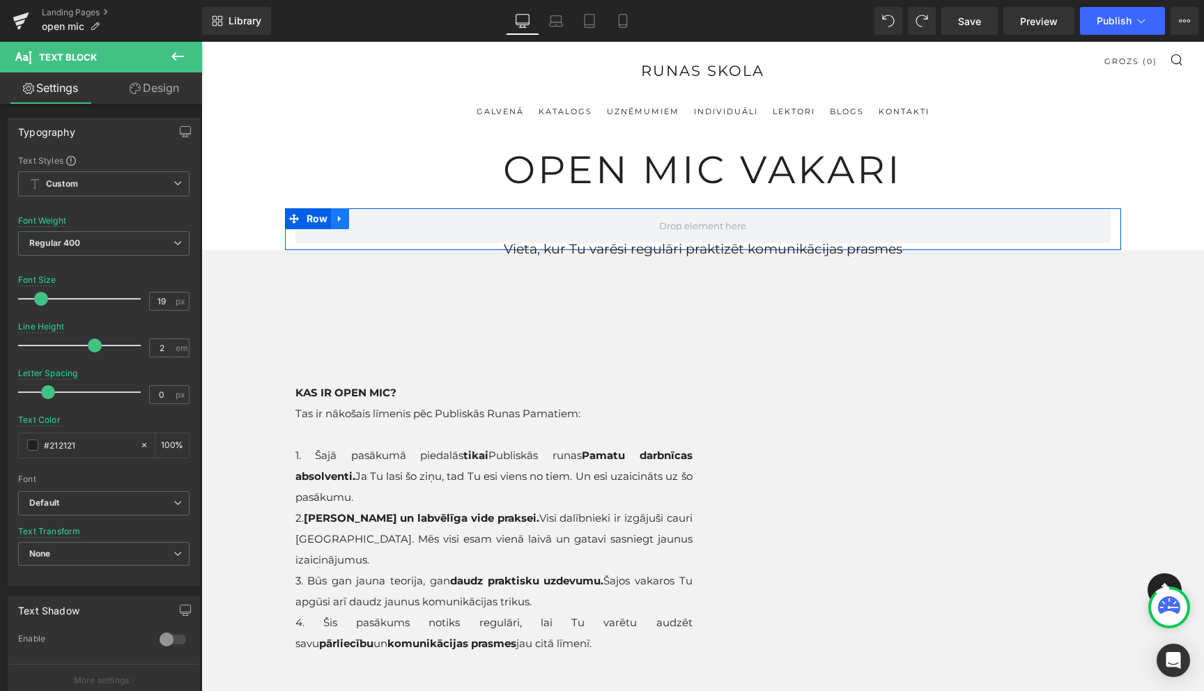
click at [342, 220] on icon at bounding box center [340, 219] width 10 height 10
click at [377, 222] on icon at bounding box center [376, 219] width 10 height 10
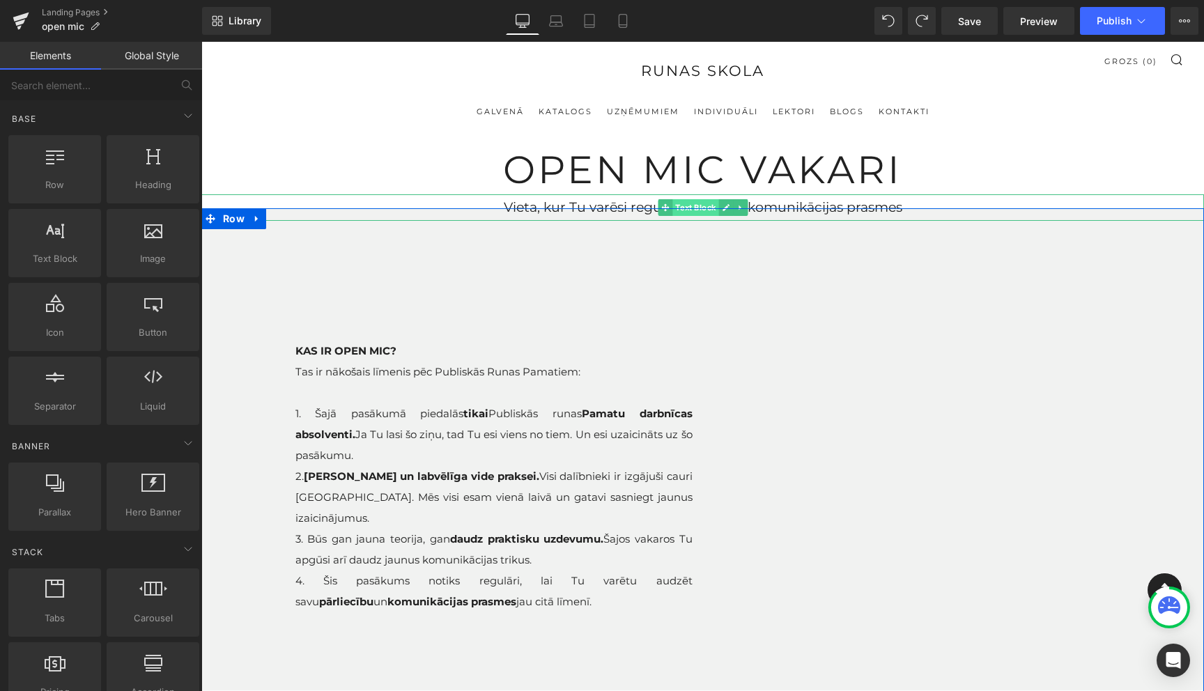
click at [697, 202] on span "Text Block" at bounding box center [695, 207] width 46 height 17
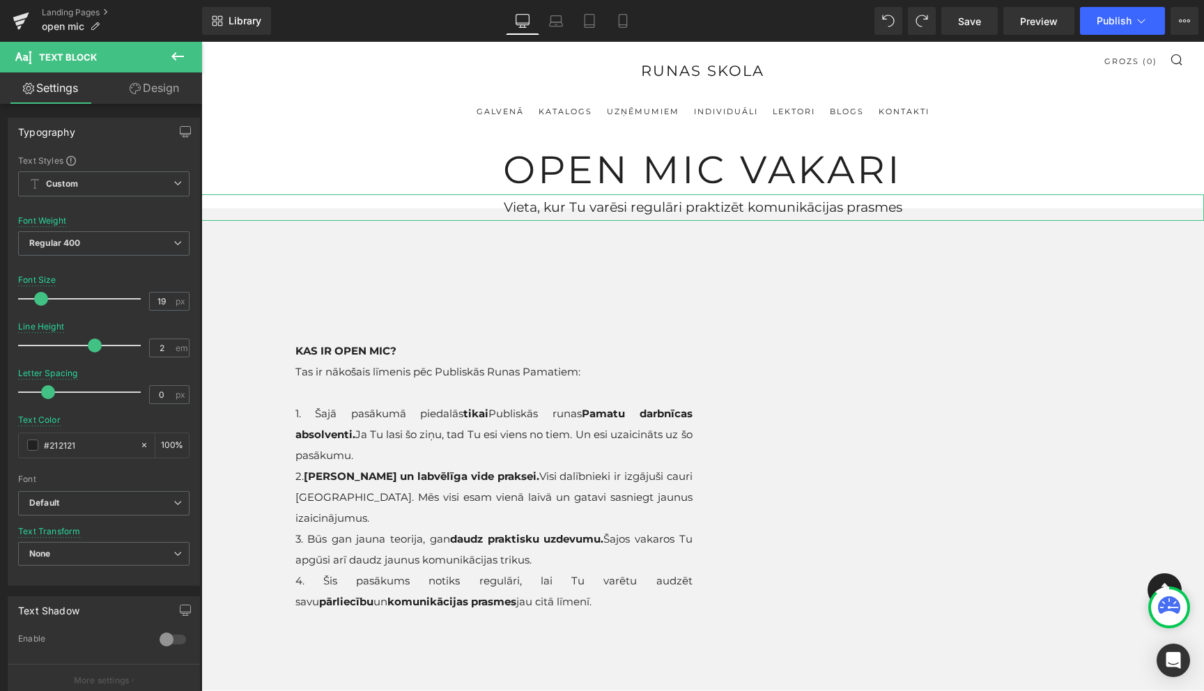
click at [150, 82] on link "Design" at bounding box center [154, 87] width 101 height 31
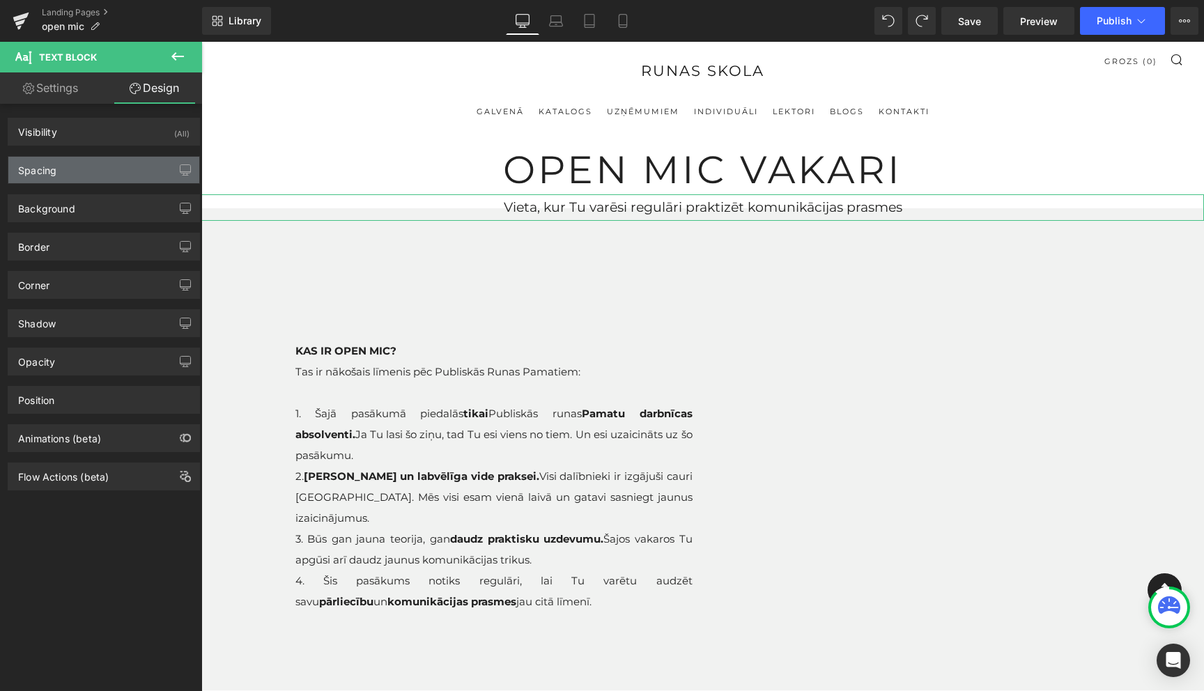
click at [61, 169] on div "Spacing" at bounding box center [103, 170] width 191 height 26
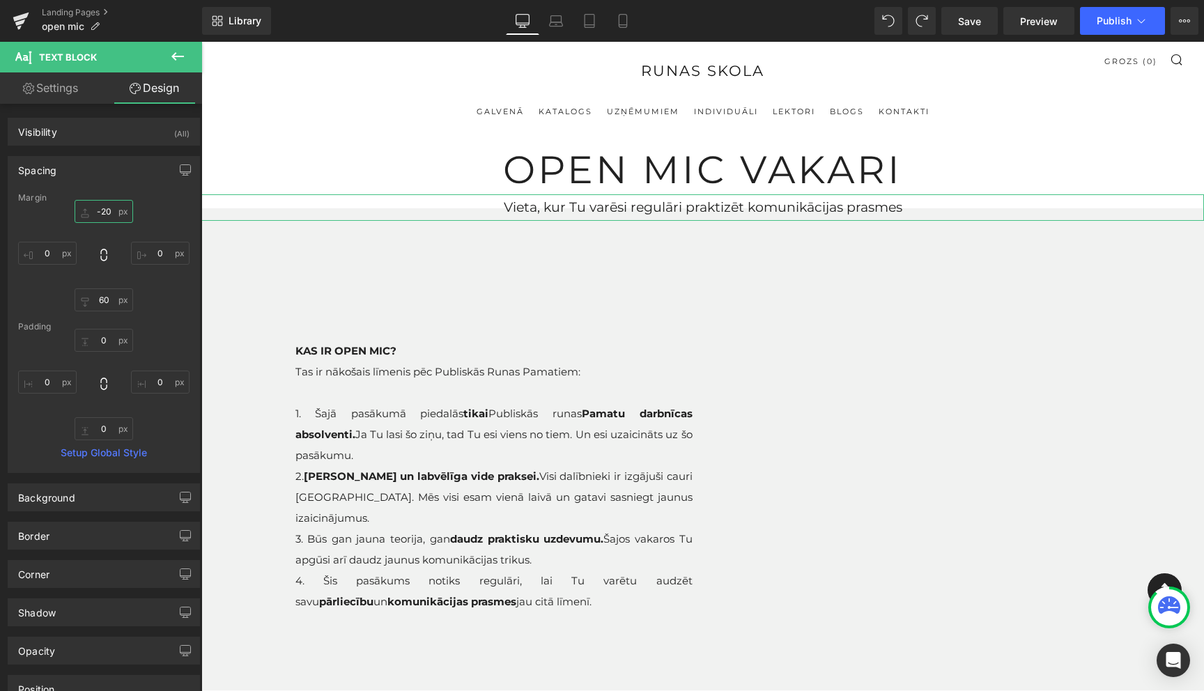
click at [105, 212] on input "-20" at bounding box center [104, 211] width 59 height 23
type input "0"
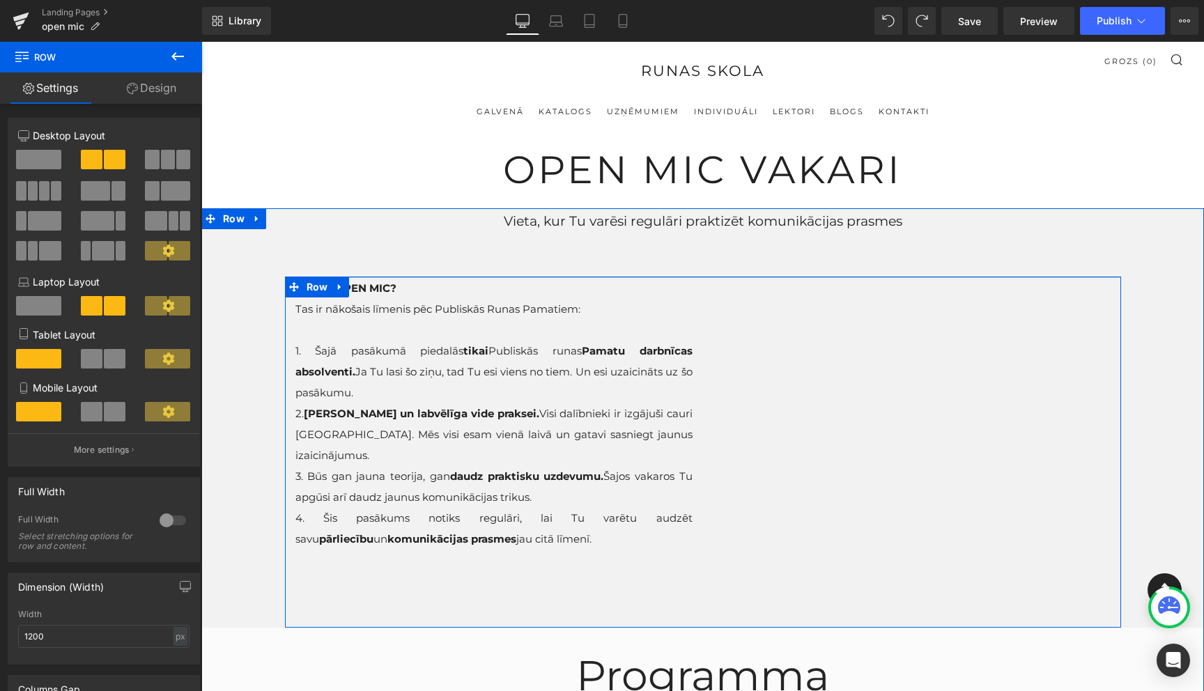
drag, startPoint x: 633, startPoint y: 319, endPoint x: 645, endPoint y: 242, distance: 77.6
click at [645, 242] on div "Vieta, kur Tu varēsi regulāri praktizēt komunikācijas prasmes Text Block KAS IR…" at bounding box center [702, 651] width 1003 height 886
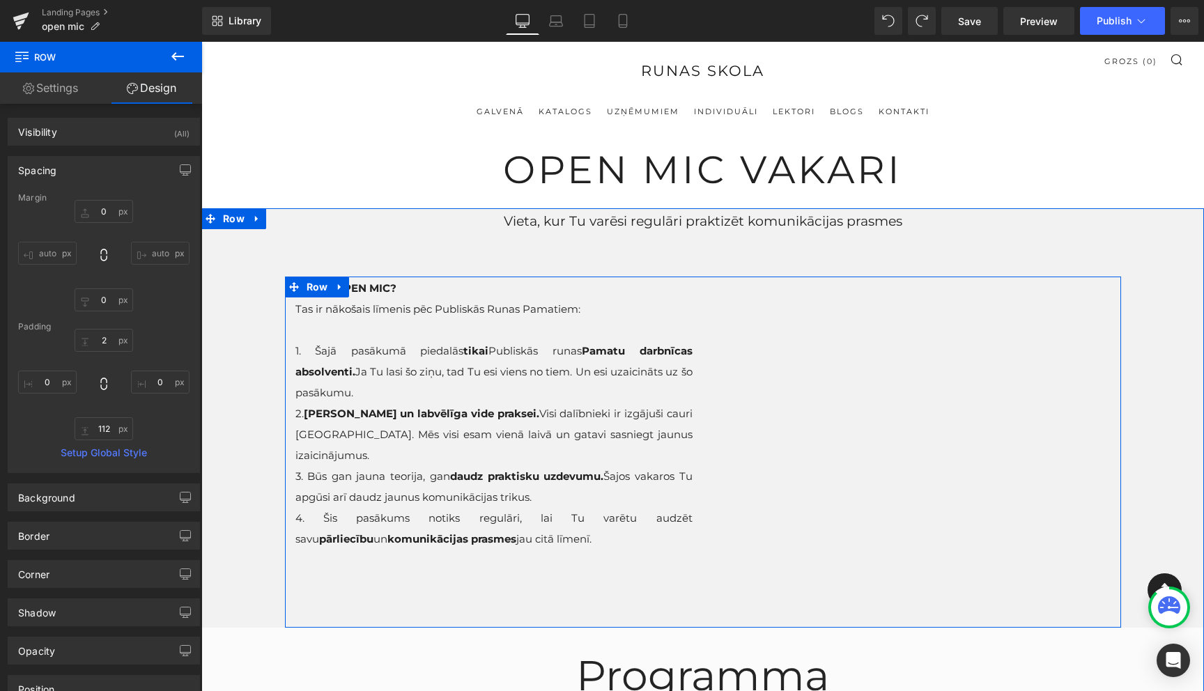
click at [486, 253] on div "Vieta, kur Tu varēsi regulāri praktizēt komunikācijas prasmes Text Block KAS IR…" at bounding box center [702, 651] width 1003 height 886
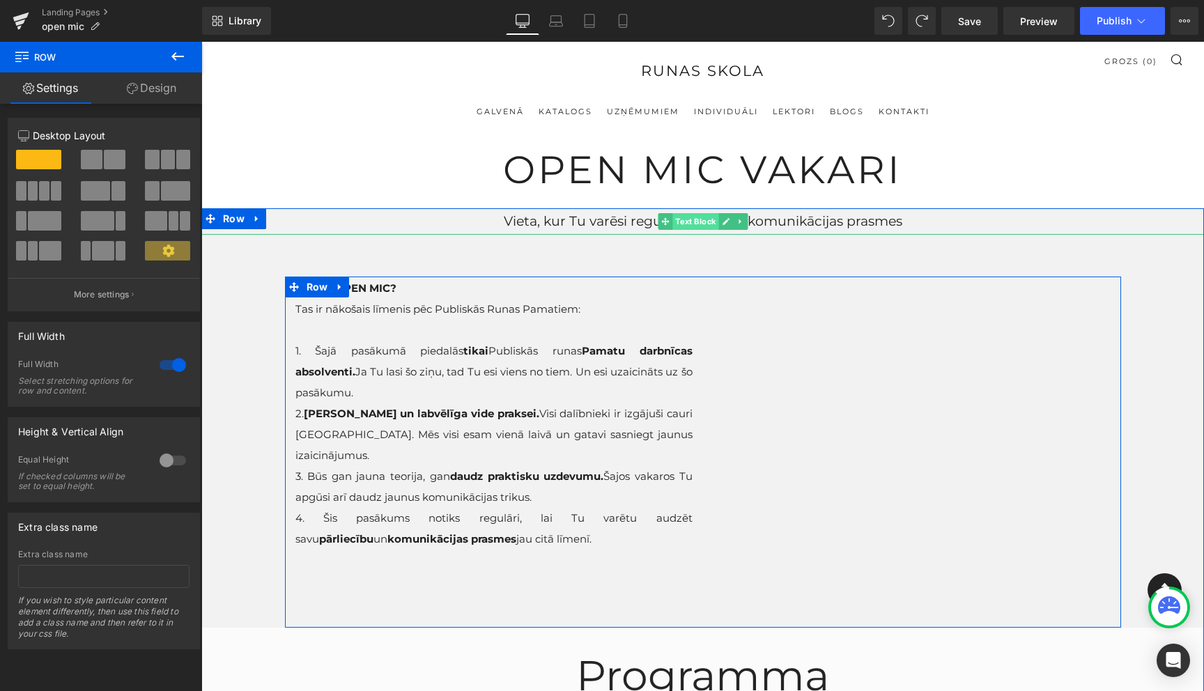
click at [706, 224] on span "Text Block" at bounding box center [695, 221] width 46 height 17
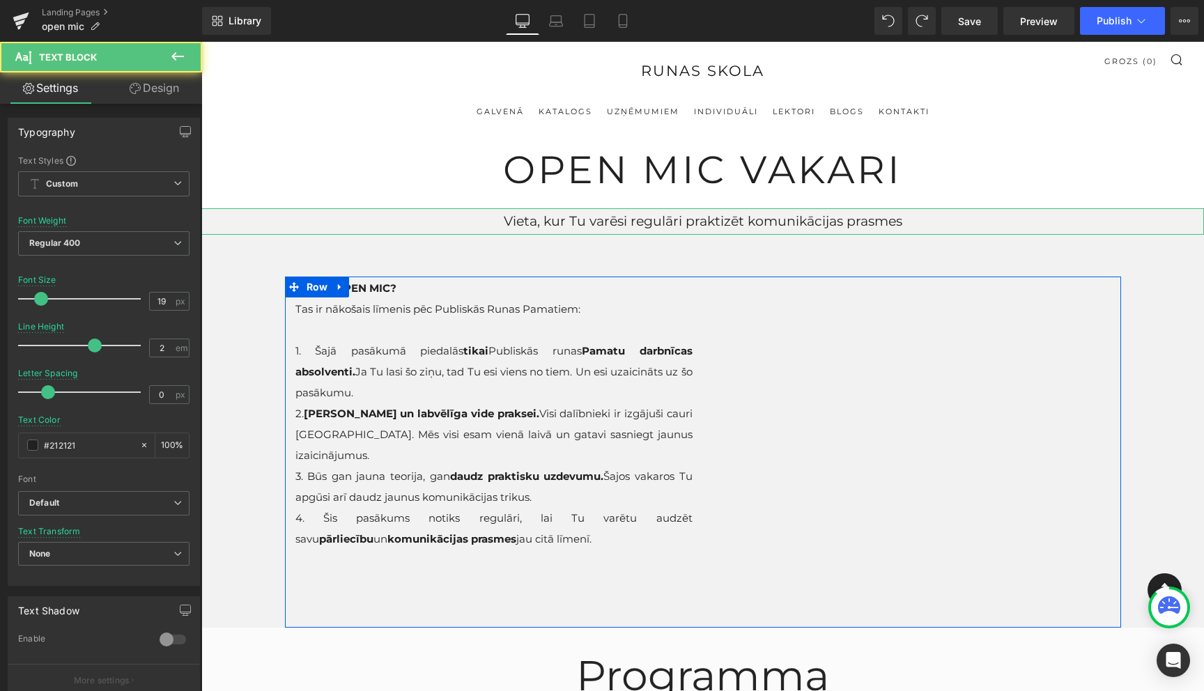
click at [153, 94] on link "Design" at bounding box center [154, 87] width 101 height 31
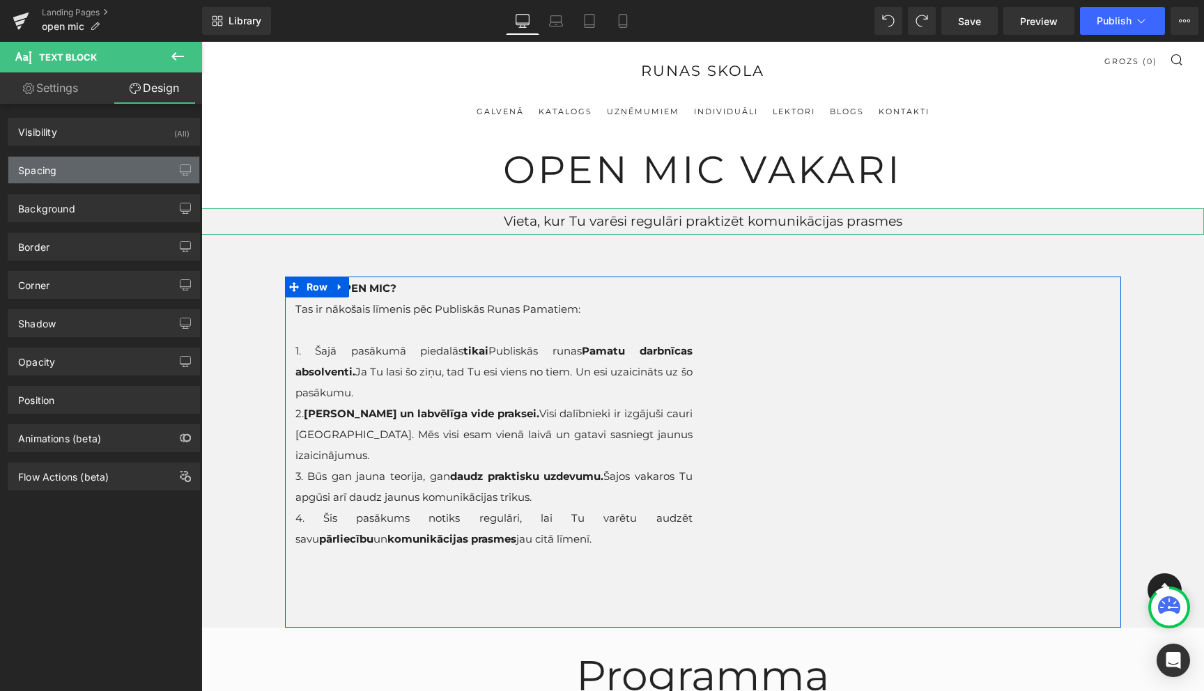
click at [91, 167] on div "Spacing" at bounding box center [103, 170] width 191 height 26
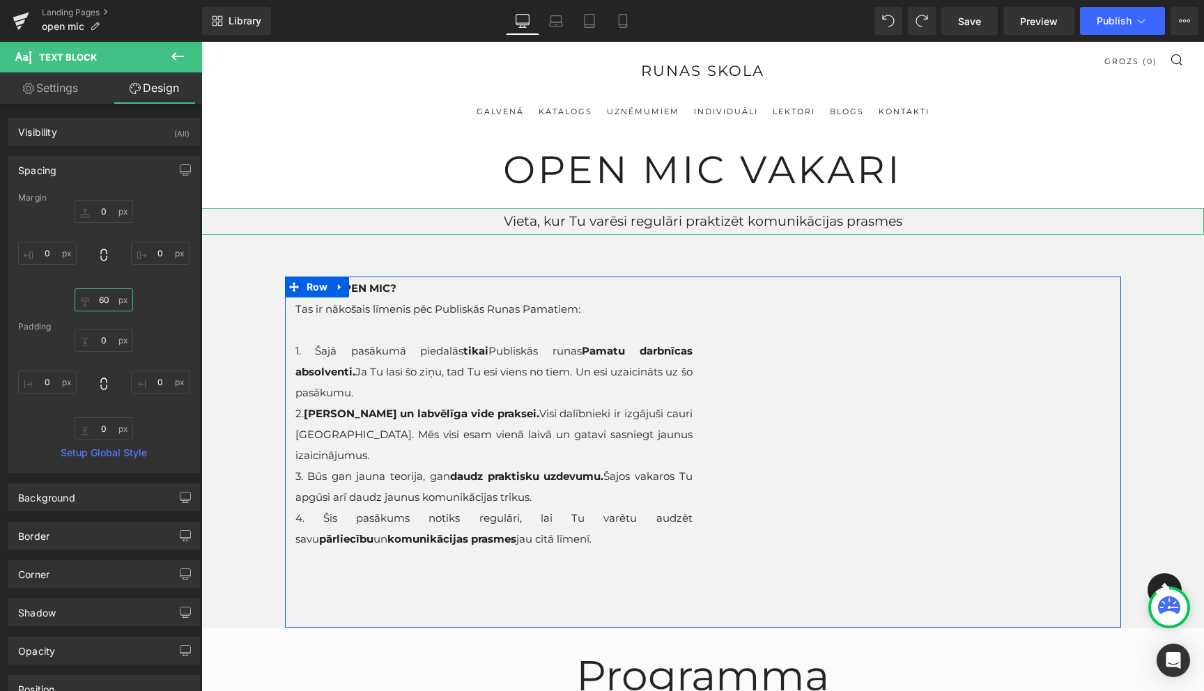
click at [99, 299] on input "60" at bounding box center [104, 299] width 59 height 23
type input "0"
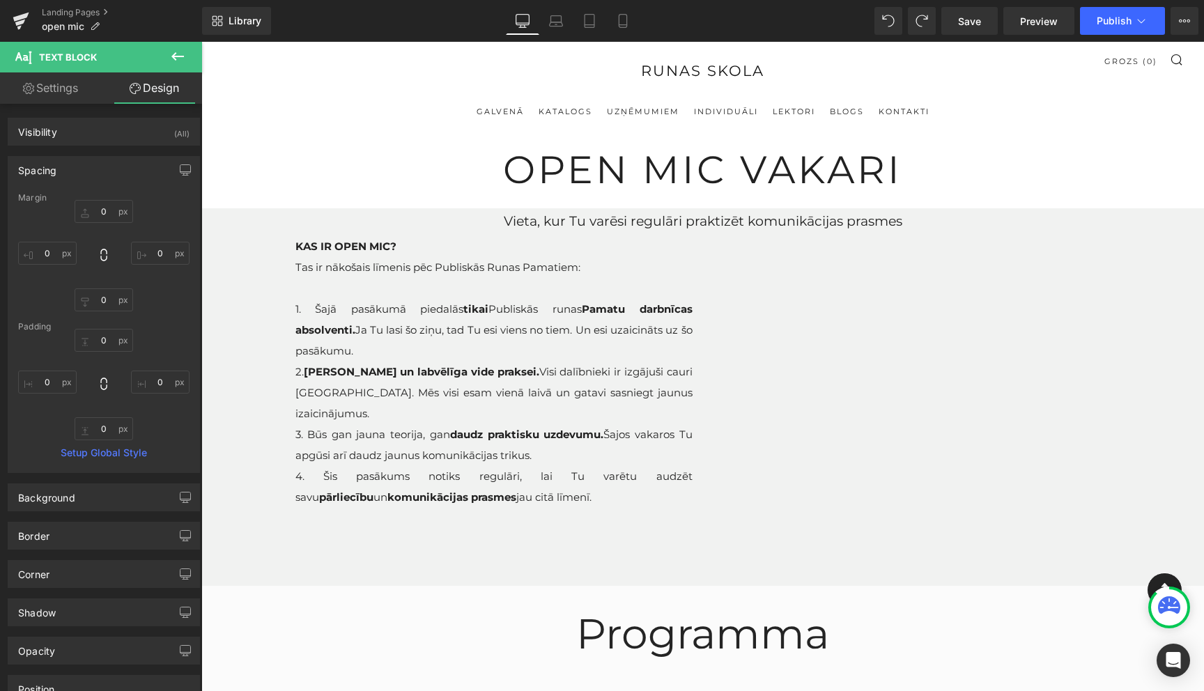
click at [316, 111] on ul "GALVENĀ KATALOGS UZŅĒMUMIEM INDIVIDUĀLI LEKTORI BLOGS KONTAKTI" at bounding box center [702, 111] width 961 height 22
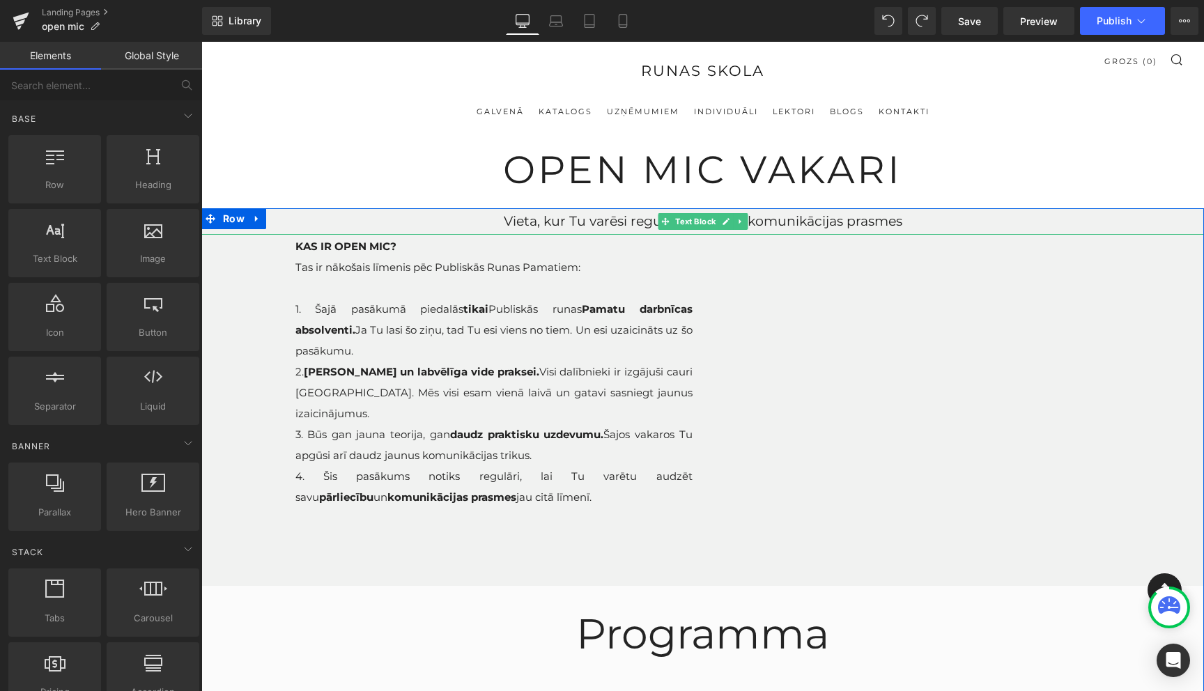
click at [633, 222] on p "Vieta, kur Tu varēsi regulāri praktizēt komunikācijas prasmes" at bounding box center [702, 221] width 1003 height 26
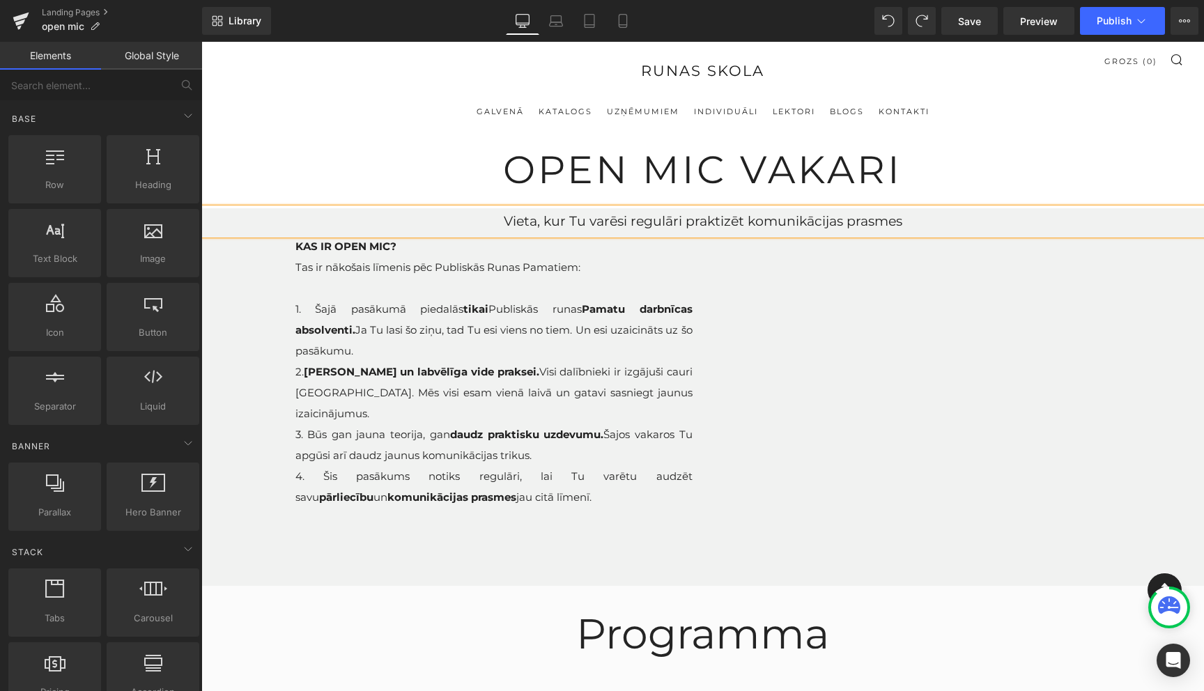
click at [633, 222] on p "Vieta, kur Tu varēsi regulāri praktizēt komunikācijas prasmes" at bounding box center [702, 221] width 1003 height 26
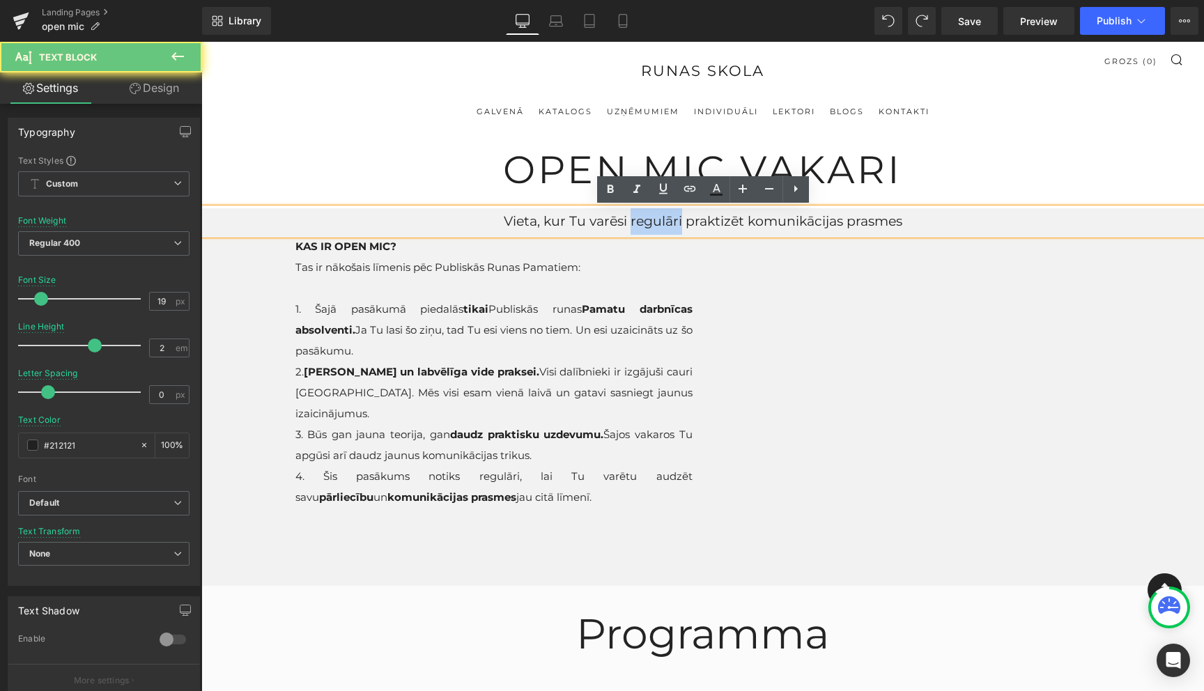
click at [633, 222] on p "Vieta, kur Tu varēsi regulāri praktizēt komunikācijas prasmes" at bounding box center [702, 221] width 1003 height 26
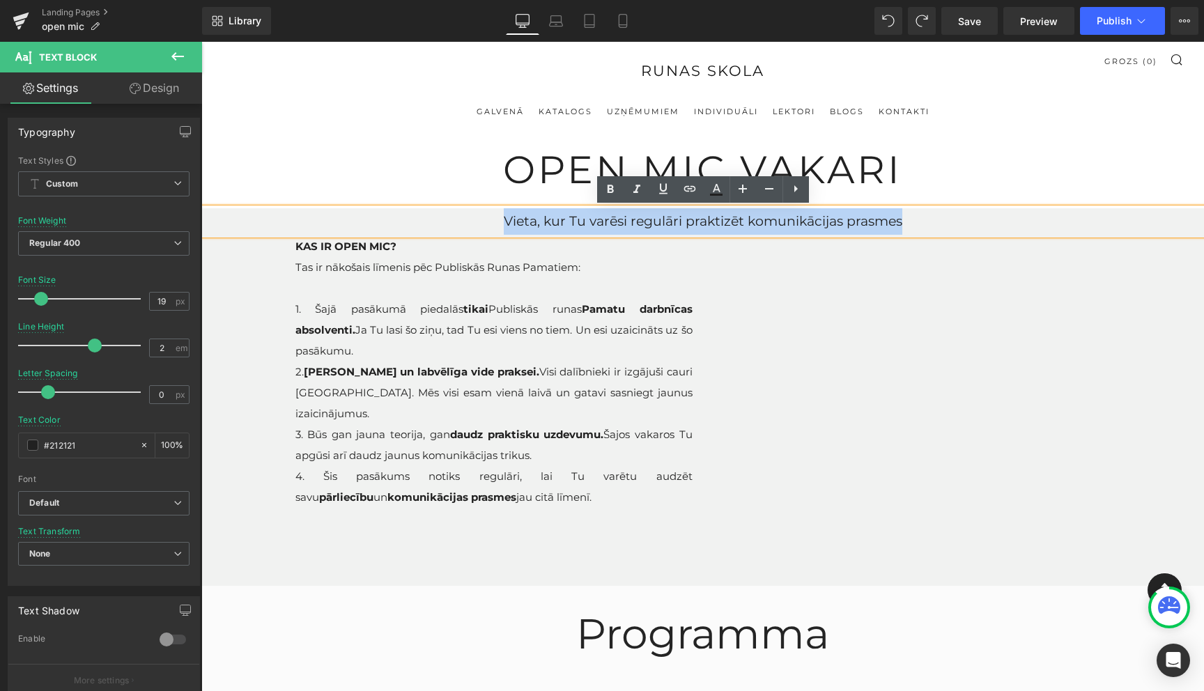
copy p "Vieta, kur Tu varēsi regulāri praktizēt komunikācijas prasmes"
click at [1157, 116] on ul "GALVENĀ KATALOGS UZŅĒMUMIEM INDIVIDUĀLI LEKTORI BLOGS KONTAKTI" at bounding box center [702, 111] width 961 height 22
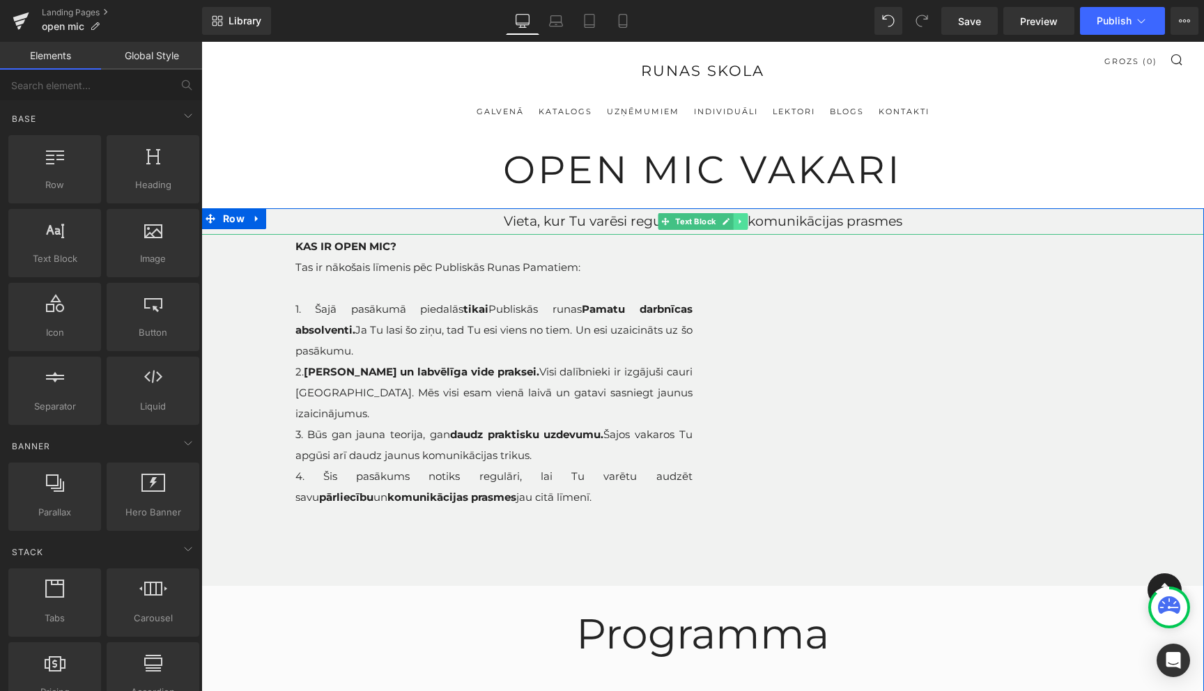
click at [744, 221] on icon at bounding box center [740, 221] width 8 height 8
click at [748, 222] on icon at bounding box center [747, 221] width 8 height 8
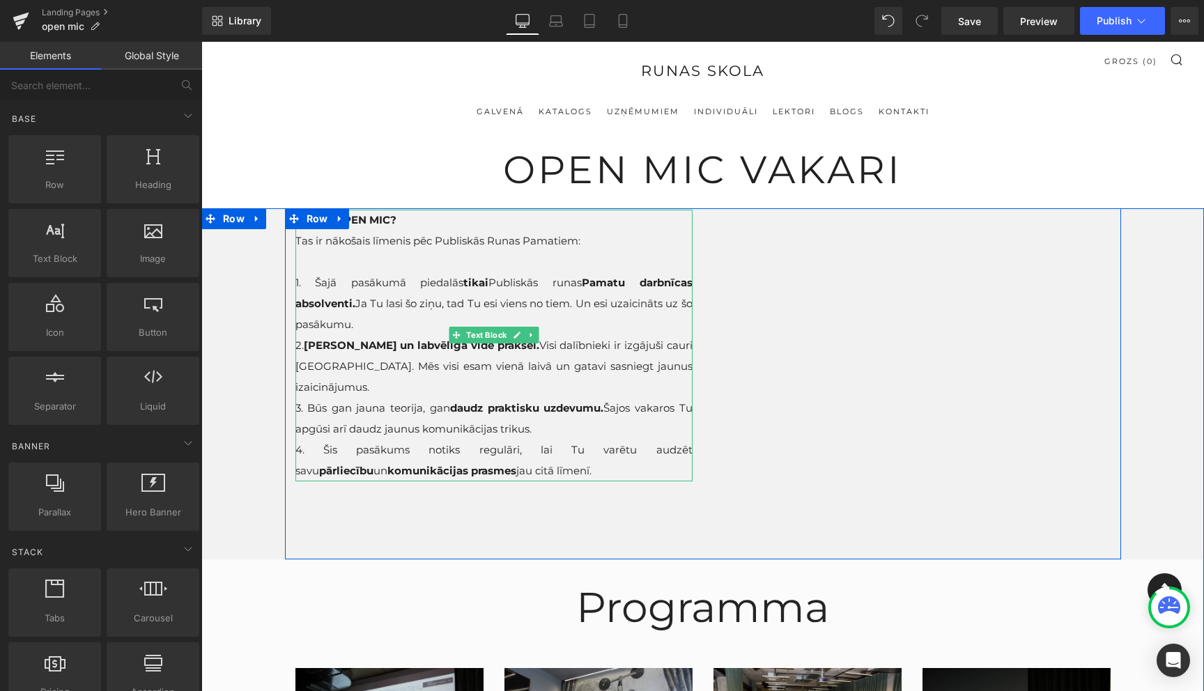
click at [422, 240] on span "Tas ir nākošais līmenis pēc Publiskās Runas Pamatiem:" at bounding box center [437, 240] width 285 height 13
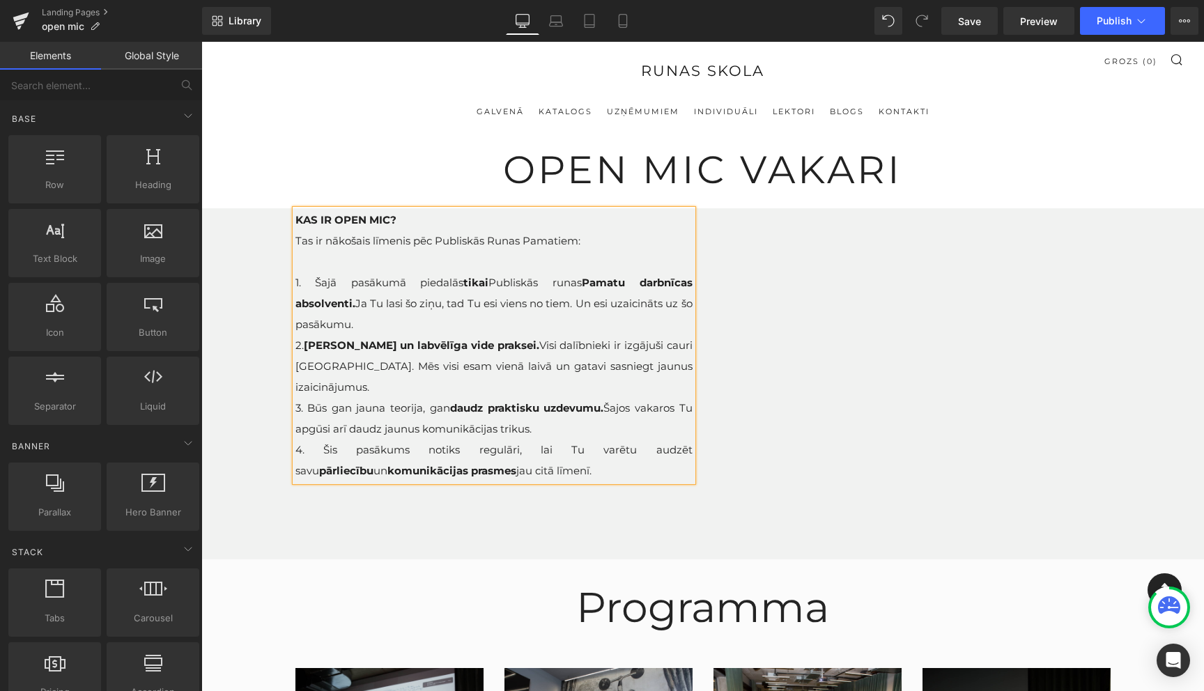
click at [422, 240] on span "Tas ir nākošais līmenis pēc Publiskās Runas Pamatiem:" at bounding box center [437, 240] width 285 height 13
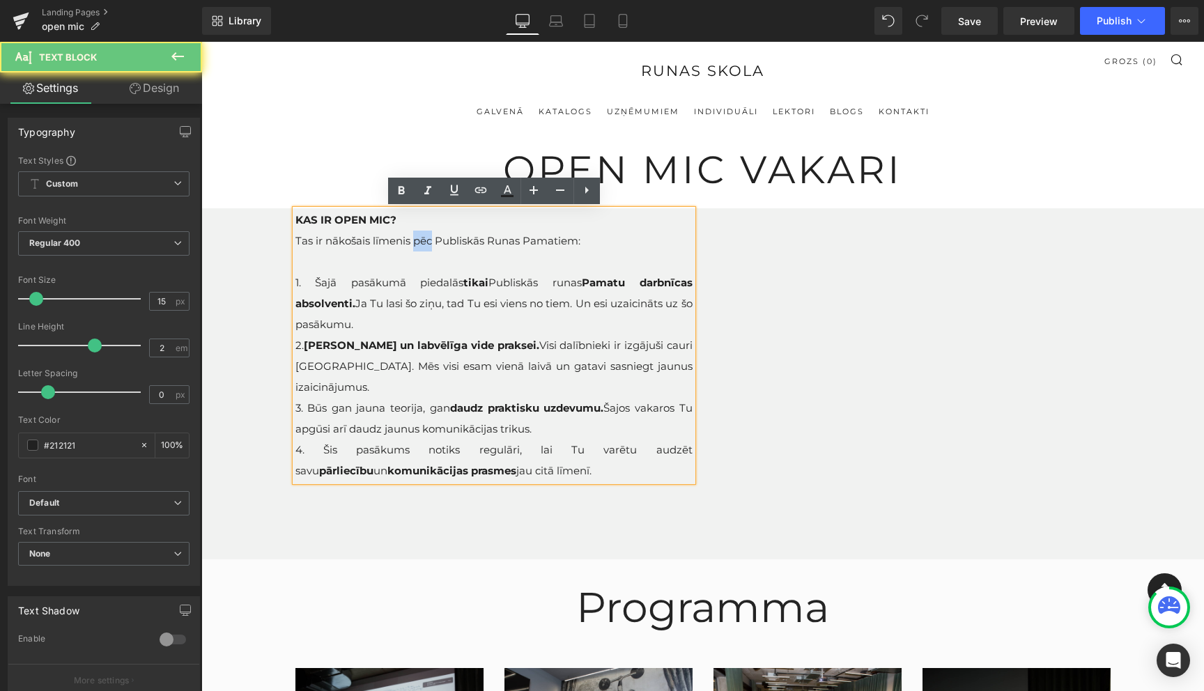
click at [422, 240] on span "Tas ir nākošais līmenis pēc Publiskās Runas Pamatiem:" at bounding box center [437, 240] width 285 height 13
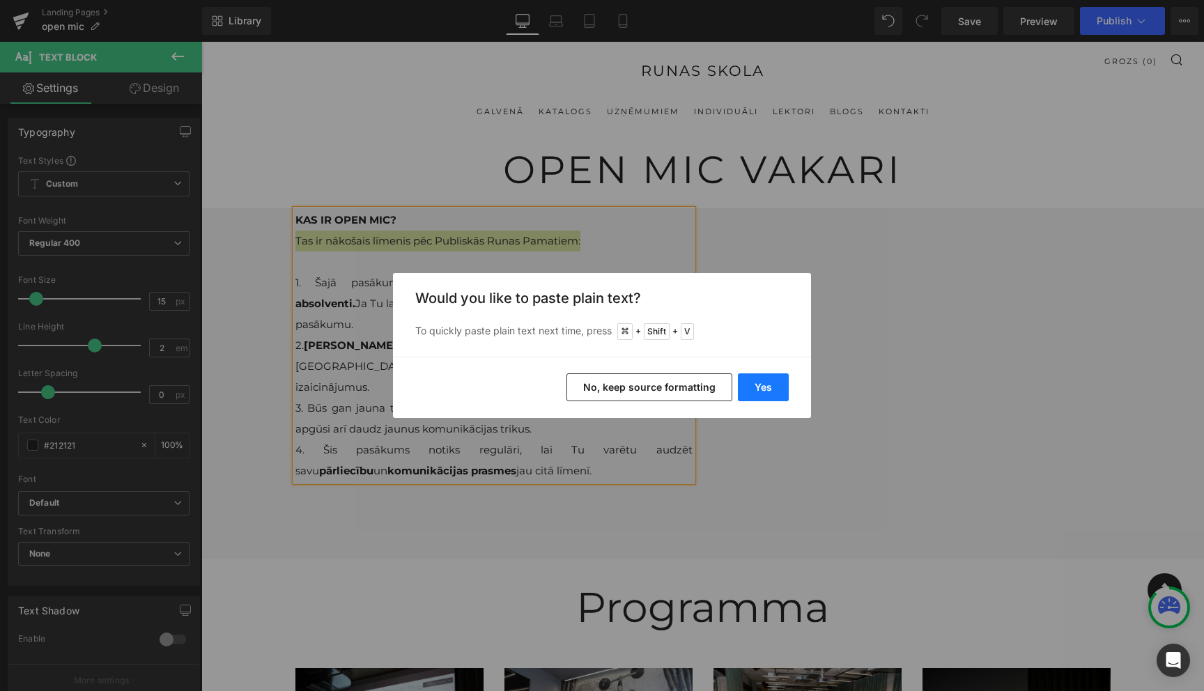
click at [758, 390] on button "Yes" at bounding box center [763, 387] width 51 height 28
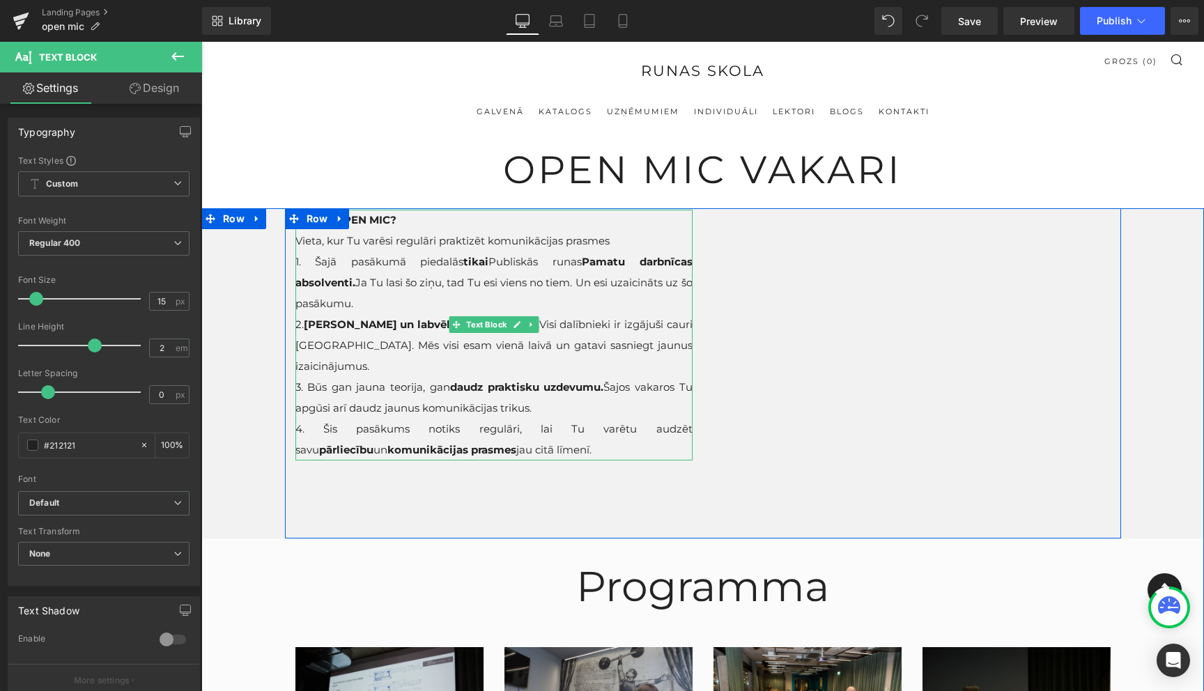
click at [350, 219] on strong "KAS IR OPEN MIC?" at bounding box center [345, 219] width 101 height 13
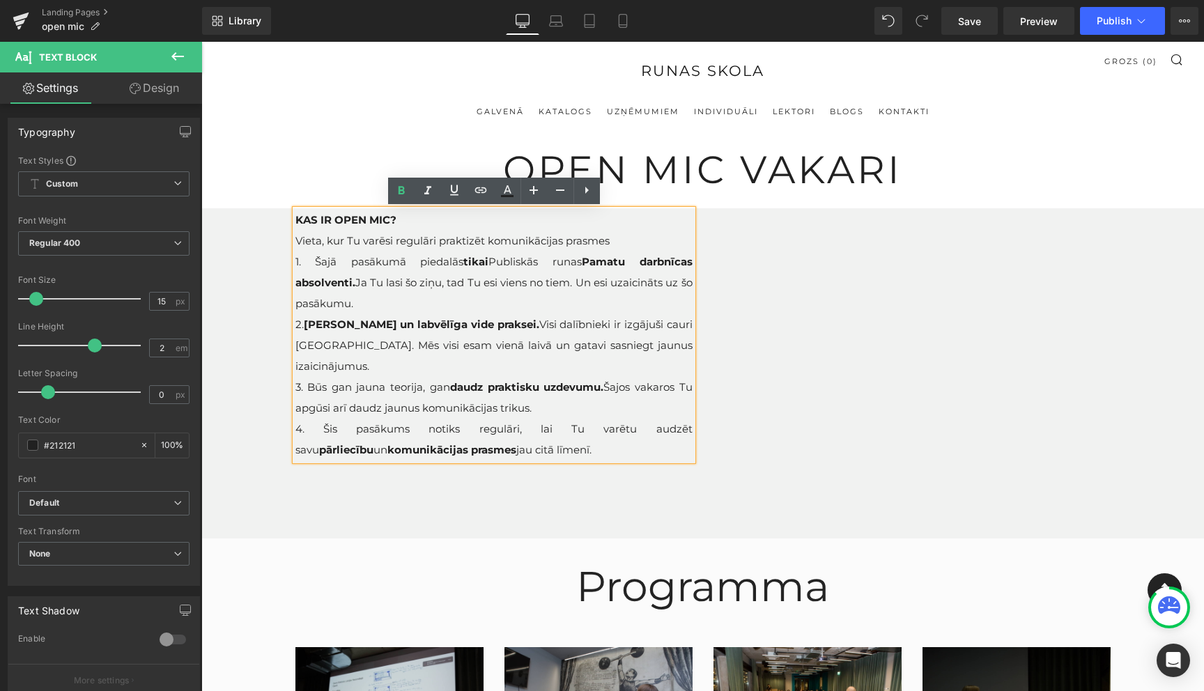
click at [628, 264] on strong "Pamatu darbnīcas absolventi." at bounding box center [493, 272] width 397 height 34
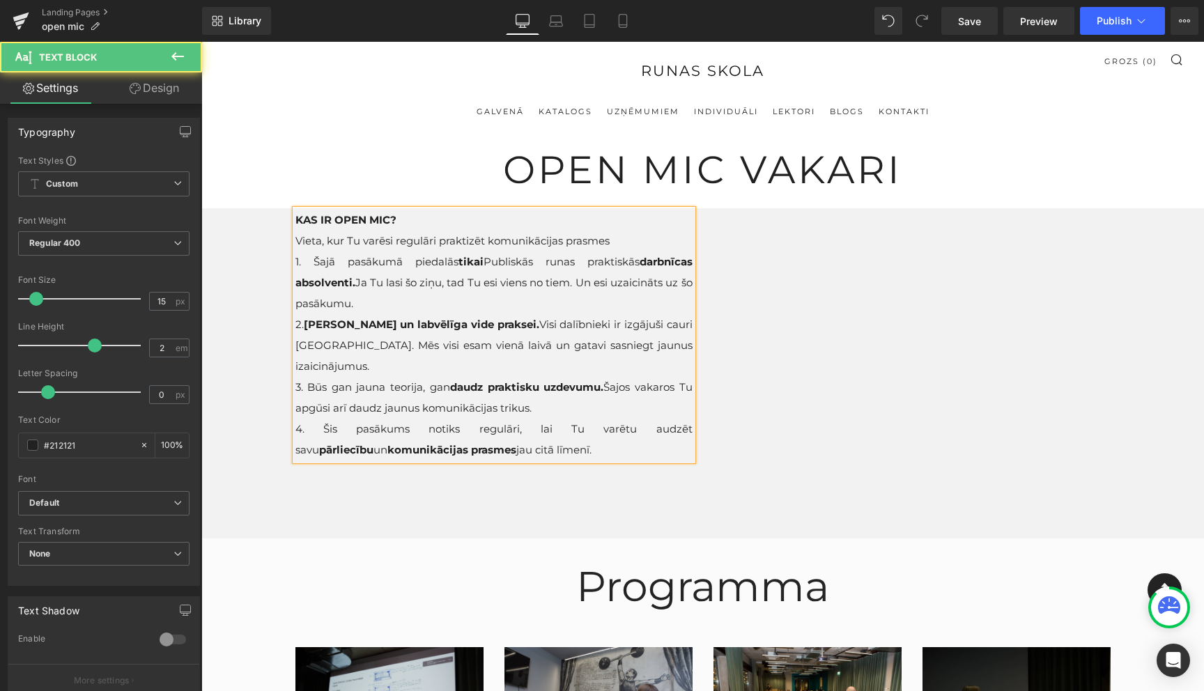
drag, startPoint x: 629, startPoint y: 263, endPoint x: 485, endPoint y: 261, distance: 144.2
click at [485, 262] on span "1. Šajā pasākumā piedalās tikai Publiskās runas praktiskās darbnīcas absolventi…" at bounding box center [493, 282] width 397 height 55
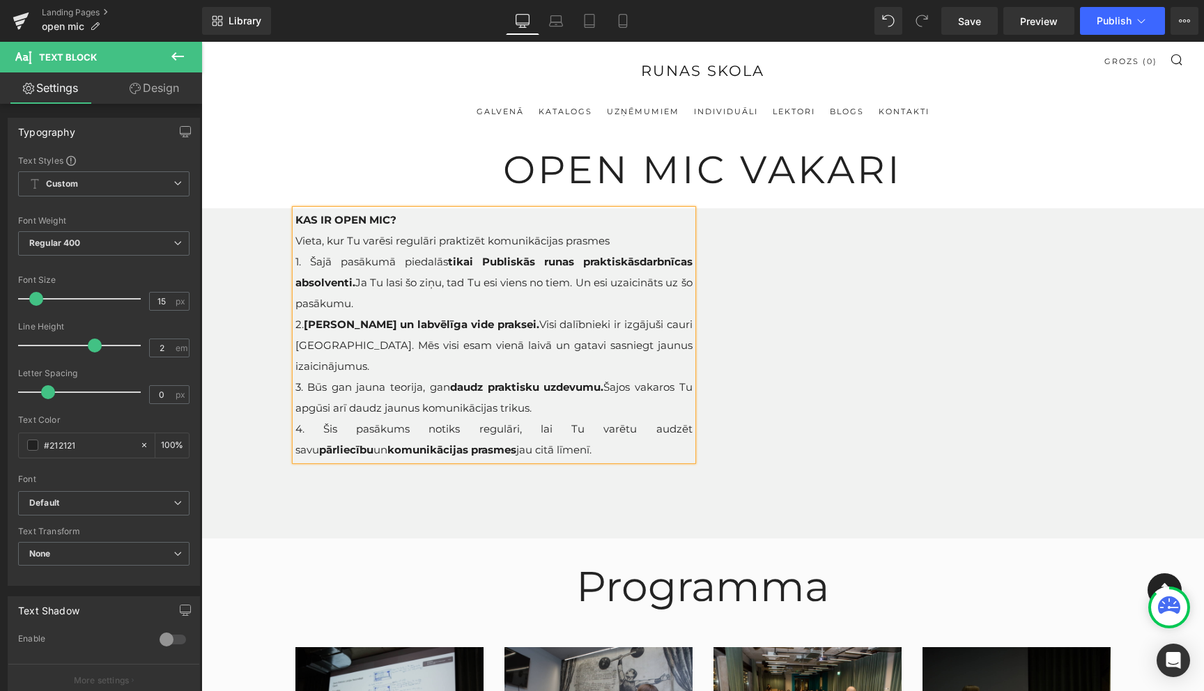
click at [675, 288] on span "1. Šajā pasākumā piedalās tikai Publiskās runas praktiskās darbnīcas absolventi…" at bounding box center [493, 282] width 397 height 55
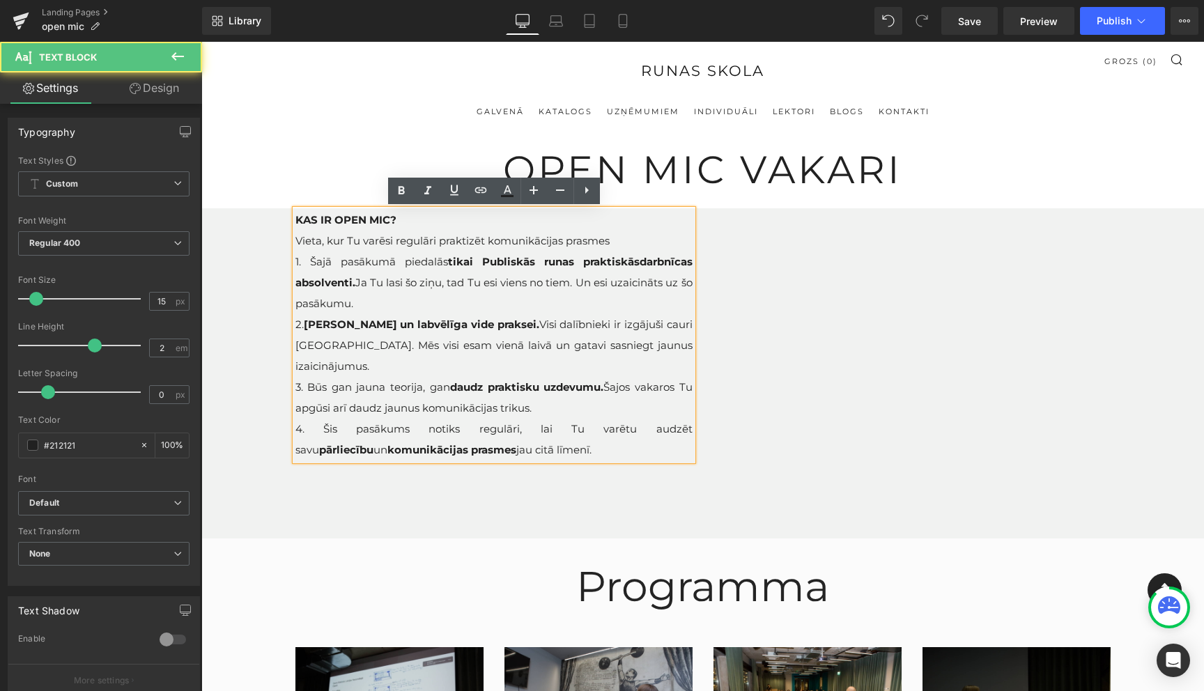
drag, startPoint x: 588, startPoint y: 283, endPoint x: 590, endPoint y: 293, distance: 10.7
click at [590, 293] on p "1. Šajā pasākumā piedalās tikai Publiskās runas praktiskās darbnīcas absolventi…" at bounding box center [493, 283] width 397 height 63
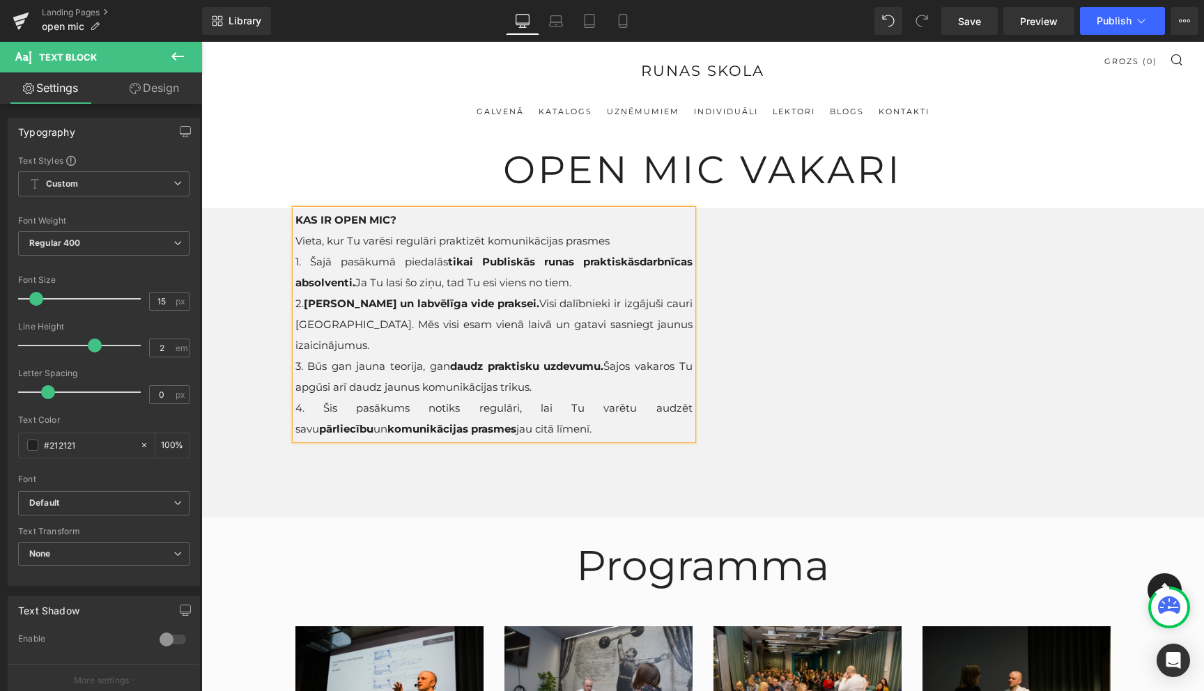
click at [310, 307] on strong "Droša un labvēlīga vide praksei." at bounding box center [421, 303] width 235 height 13
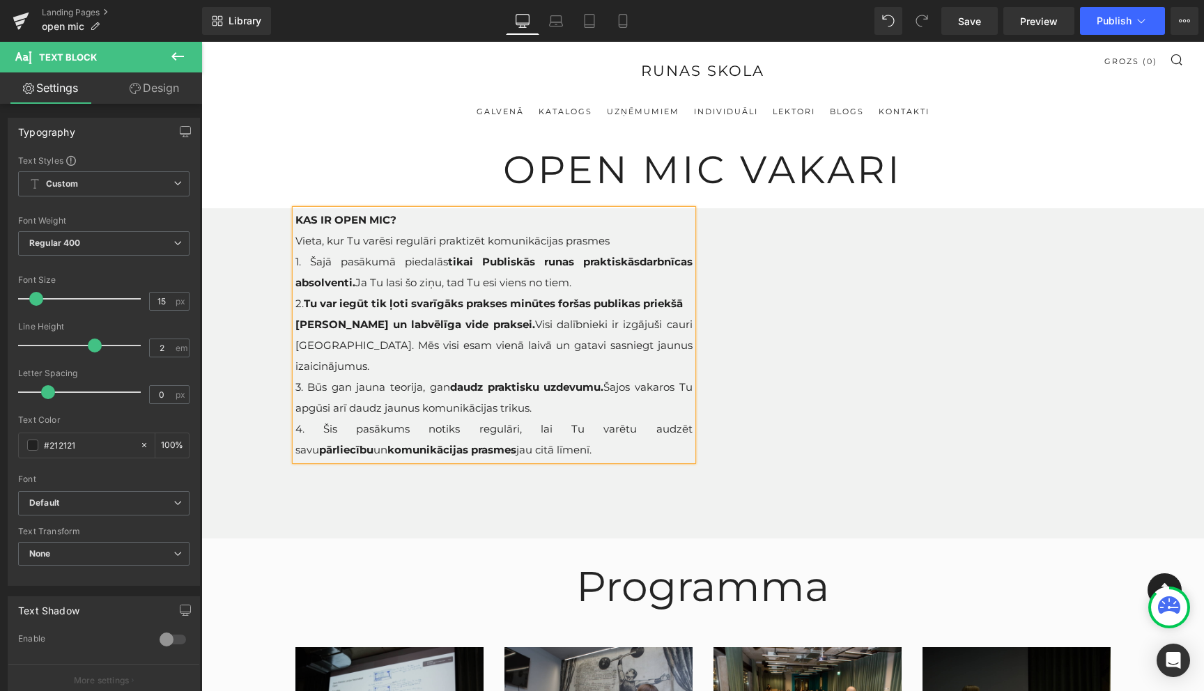
click at [307, 307] on strong "Tu var iegūt tik ļoti svarīgāks prakses minūtes foršas publikas priekšā" at bounding box center [493, 303] width 379 height 13
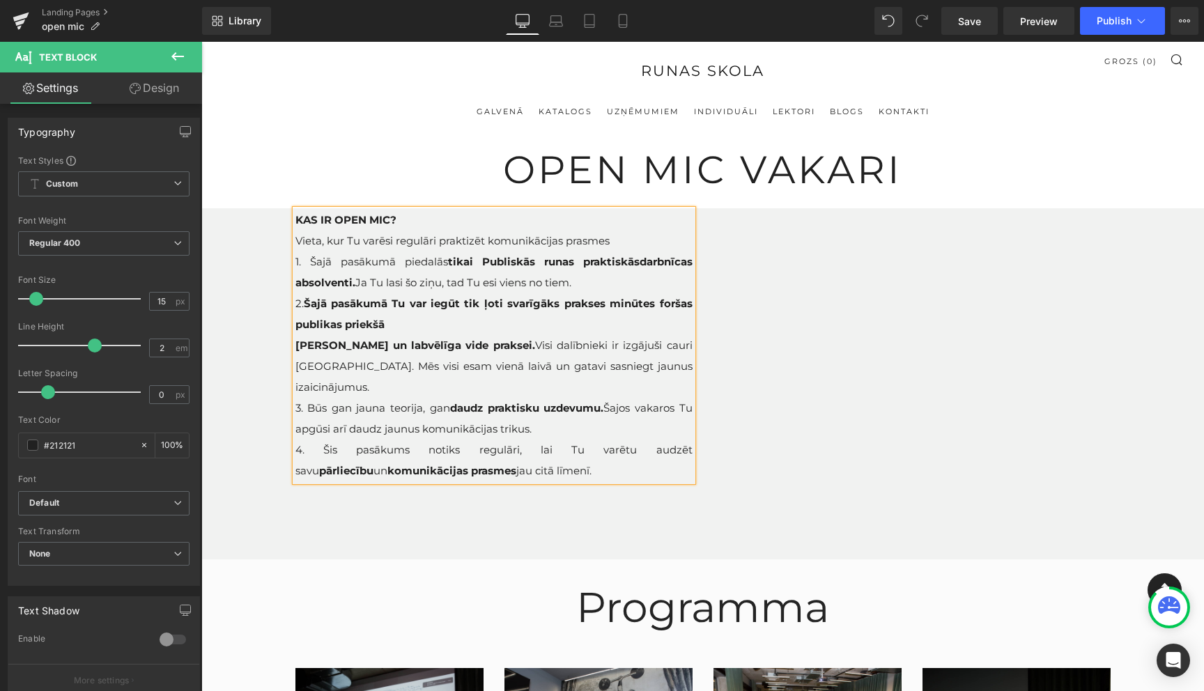
click at [434, 323] on p "2. Šajā pasākumā Tu var iegūt tik ļoti svarīgāks prakses minūtes foršas publika…" at bounding box center [493, 314] width 397 height 42
drag, startPoint x: 557, startPoint y: 325, endPoint x: 308, endPoint y: 302, distance: 250.5
click at [308, 302] on p "2. Šajā pasākumā Tu var iegūt tik ļoti svarīgāks prakses minūtes foršas publika…" at bounding box center [493, 314] width 397 height 42
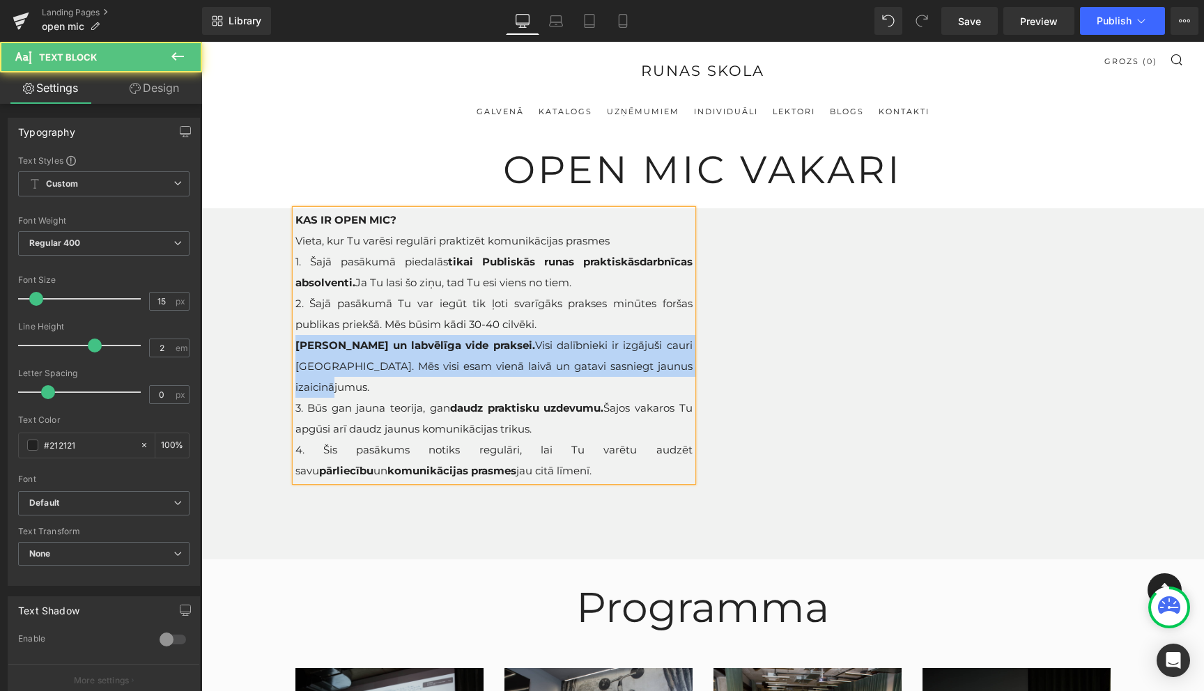
drag, startPoint x: 644, startPoint y: 366, endPoint x: 295, endPoint y: 341, distance: 350.0
click at [295, 341] on p "Droša un labvēlīga vide praksei. Visi dalībnieki ir izgājuši cauri šai skolai. …" at bounding box center [493, 366] width 397 height 63
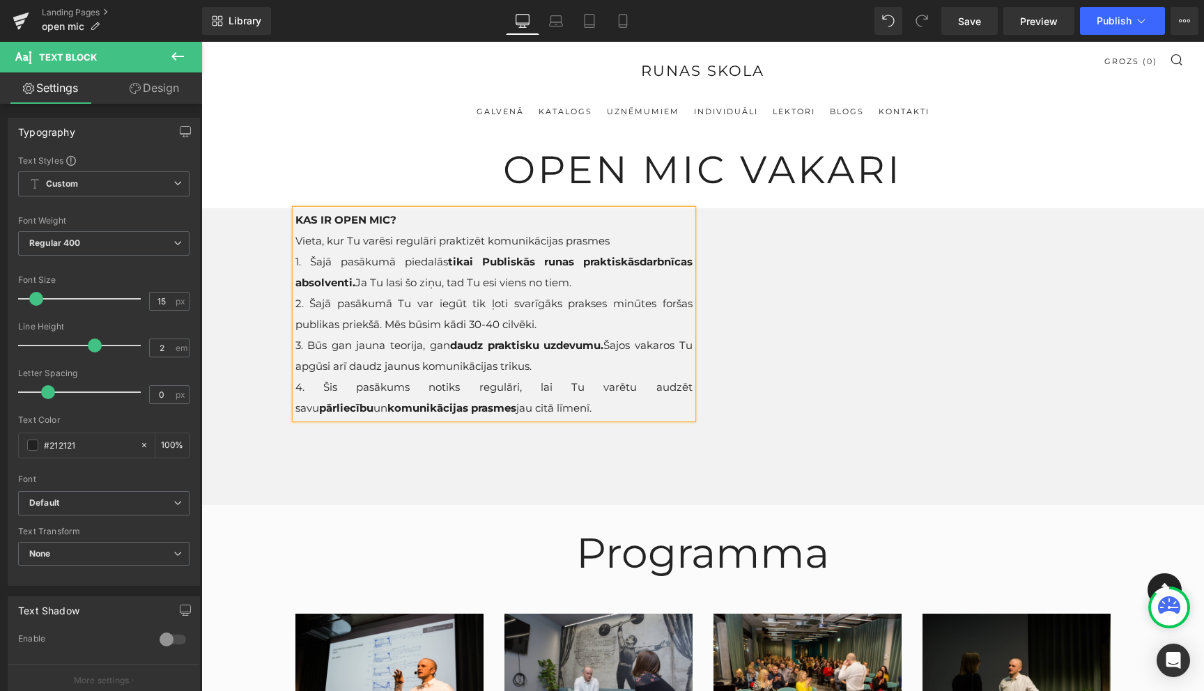
click at [382, 346] on span "3. Būs gan jauna teorija, gan daudz praktisku uzdevumu. Šajos vakaros Tu apgūsi…" at bounding box center [493, 356] width 397 height 34
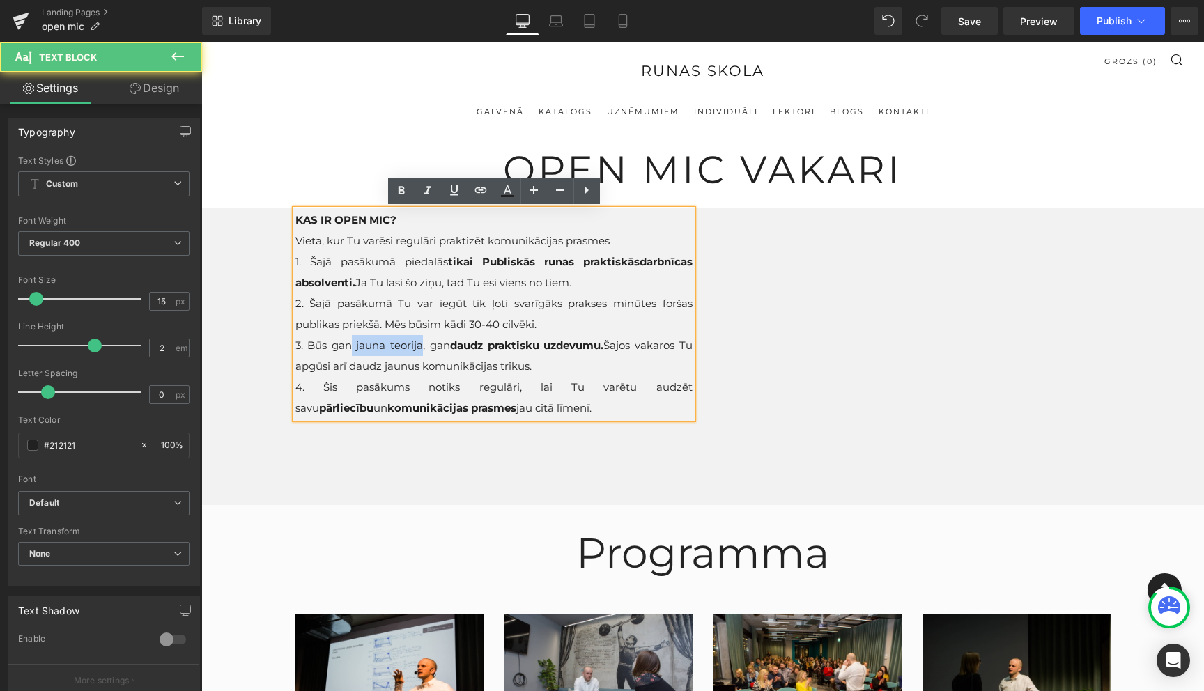
drag, startPoint x: 419, startPoint y: 346, endPoint x: 351, endPoint y: 346, distance: 67.6
click at [351, 346] on span "3. Būs gan jauna teorija, gan daudz praktisku uzdevumu. Šajos vakaros Tu apgūsi…" at bounding box center [493, 356] width 397 height 34
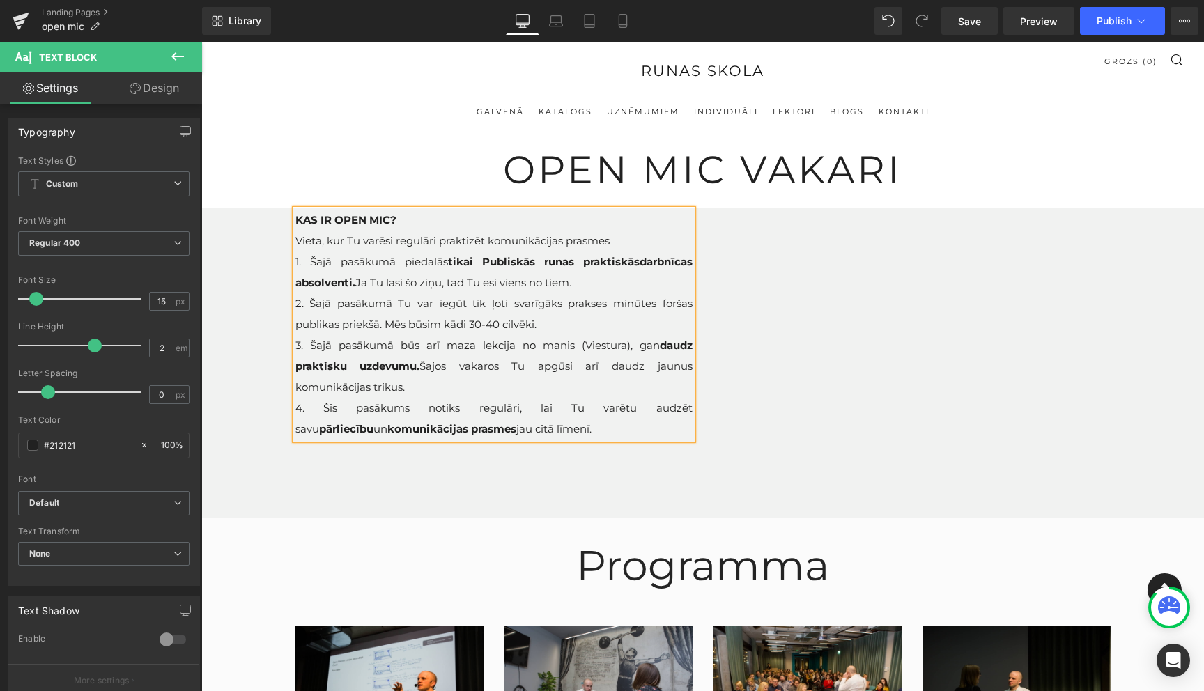
click at [693, 346] on div "KAS IR OPEN MIC? Vieta, kur Tu varēsi regulāri praktizēt komunikācijas prasmes …" at bounding box center [493, 325] width 397 height 230
click at [692, 342] on div "KAS IR OPEN MIC? Vieta, kur Tu varēsi regulāri praktizēt komunikācijas prasmes …" at bounding box center [493, 325] width 397 height 230
click at [690, 346] on strong "daudz praktisku uzdevumu." at bounding box center [493, 356] width 397 height 34
click at [445, 368] on strong "praktiski uzdevumu." at bounding box center [387, 366] width 116 height 13
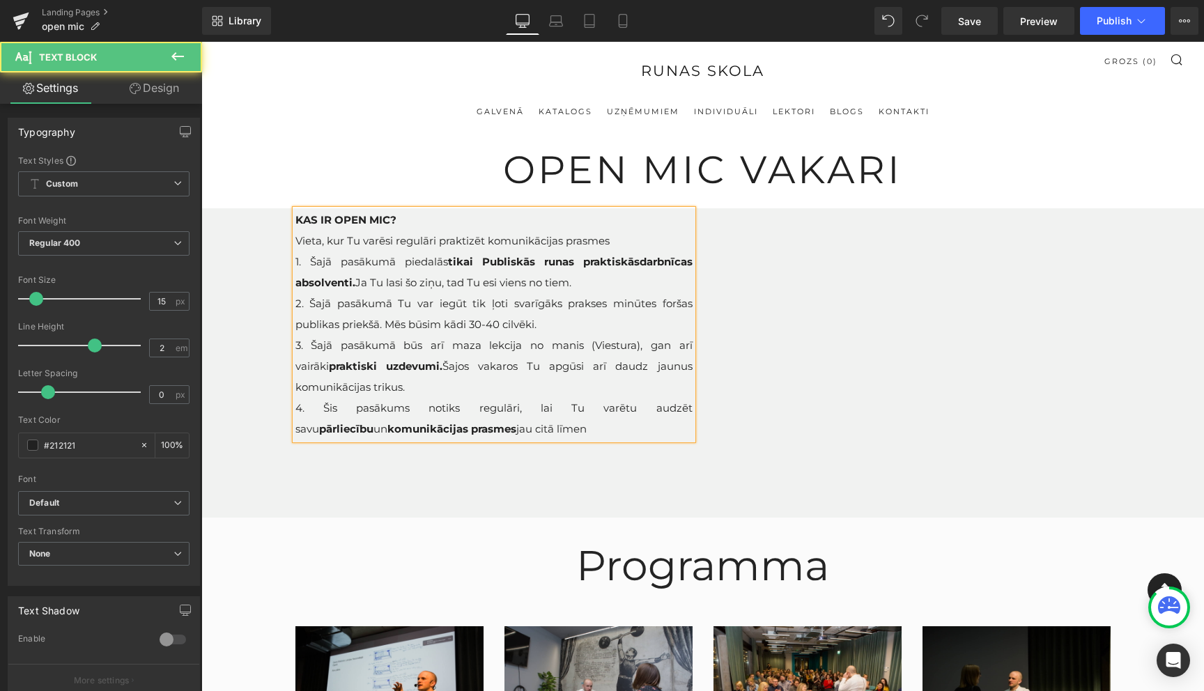
drag, startPoint x: 455, startPoint y: 368, endPoint x: 455, endPoint y: 383, distance: 14.6
click at [455, 383] on p "3. Šajā pasākumā būs arī maza lekcija no manis (Viestura), gan arī vairāki prak…" at bounding box center [493, 366] width 397 height 63
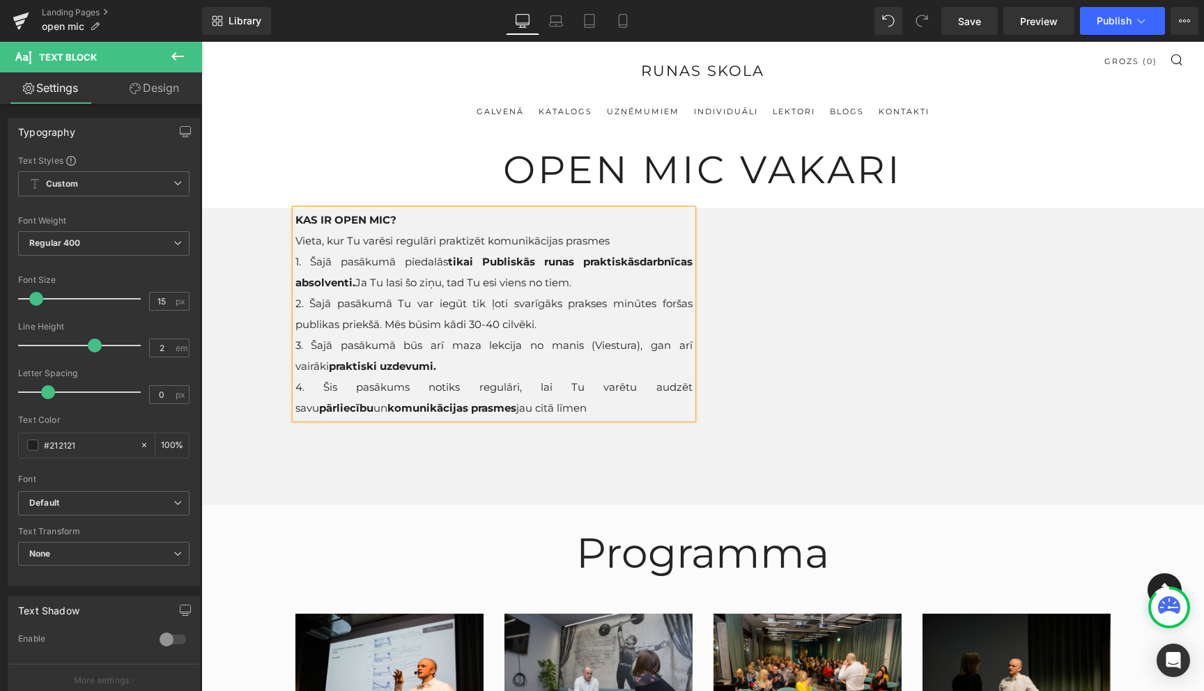
click at [513, 412] on p "4. Šis pasākums notiks regulāri, lai Tu varētu audzēt savu pārliecību un komuni…" at bounding box center [493, 398] width 397 height 42
drag, startPoint x: 497, startPoint y: 409, endPoint x: 311, endPoint y: 386, distance: 187.4
click at [311, 386] on span "4. Šis pasākums notiks regulāri, lai Tu varētu audzēt savu pārliecību un komuni…" at bounding box center [493, 397] width 397 height 34
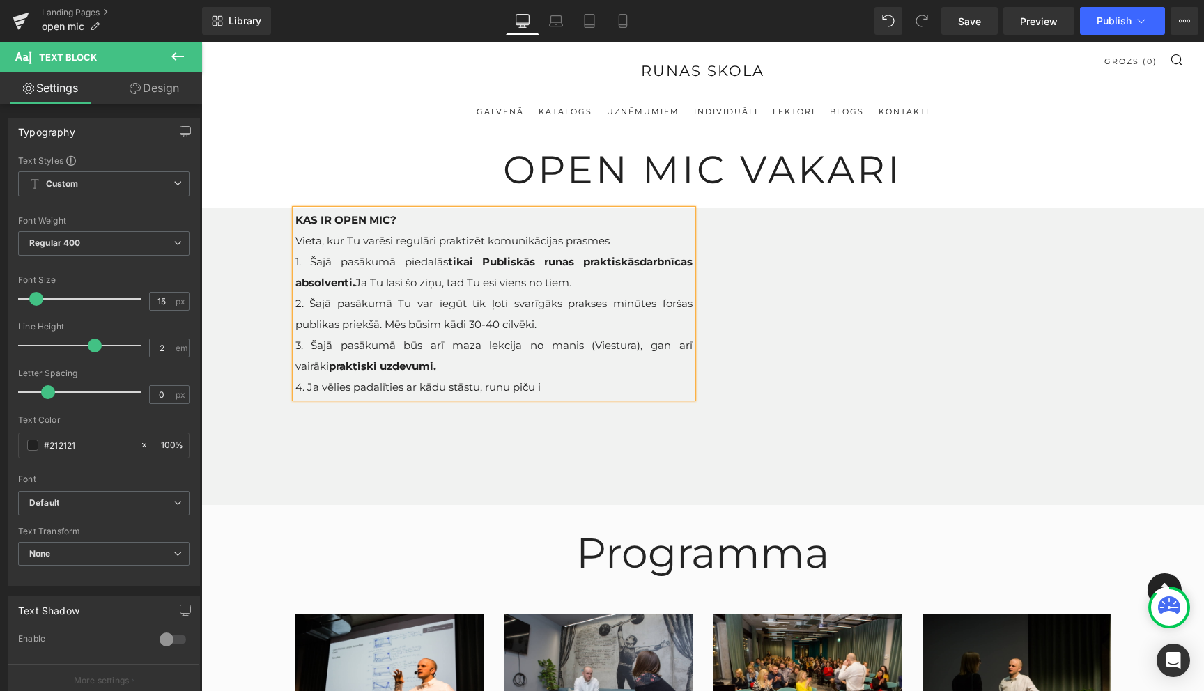
click at [448, 387] on span "4. Ja vēlies padalīties ar kādu stāstu, runu piču i" at bounding box center [417, 386] width 245 height 13
click at [557, 390] on span "4. Ja vēlies padalīties ar kādu iedvesmojošu stāstu, runu piču i" at bounding box center [454, 386] width 319 height 13
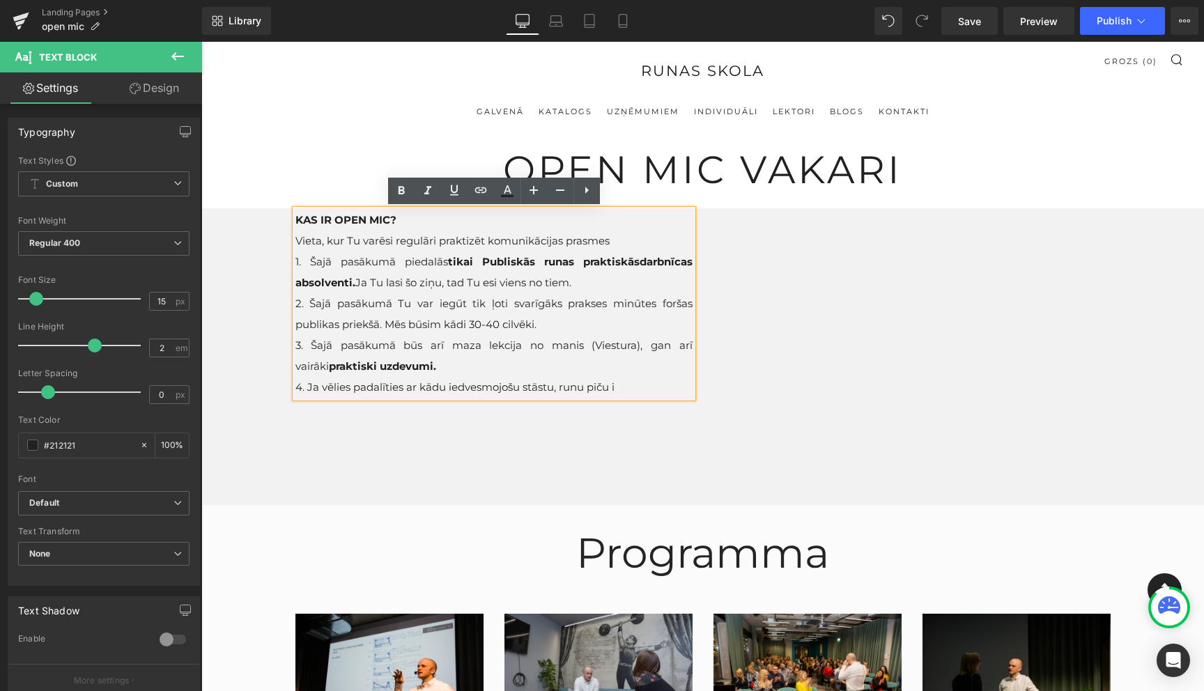
click at [584, 388] on span "4. Ja vēlies padalīties ar kādu iedvesmojošu stāstu, runu piču i" at bounding box center [454, 386] width 319 height 13
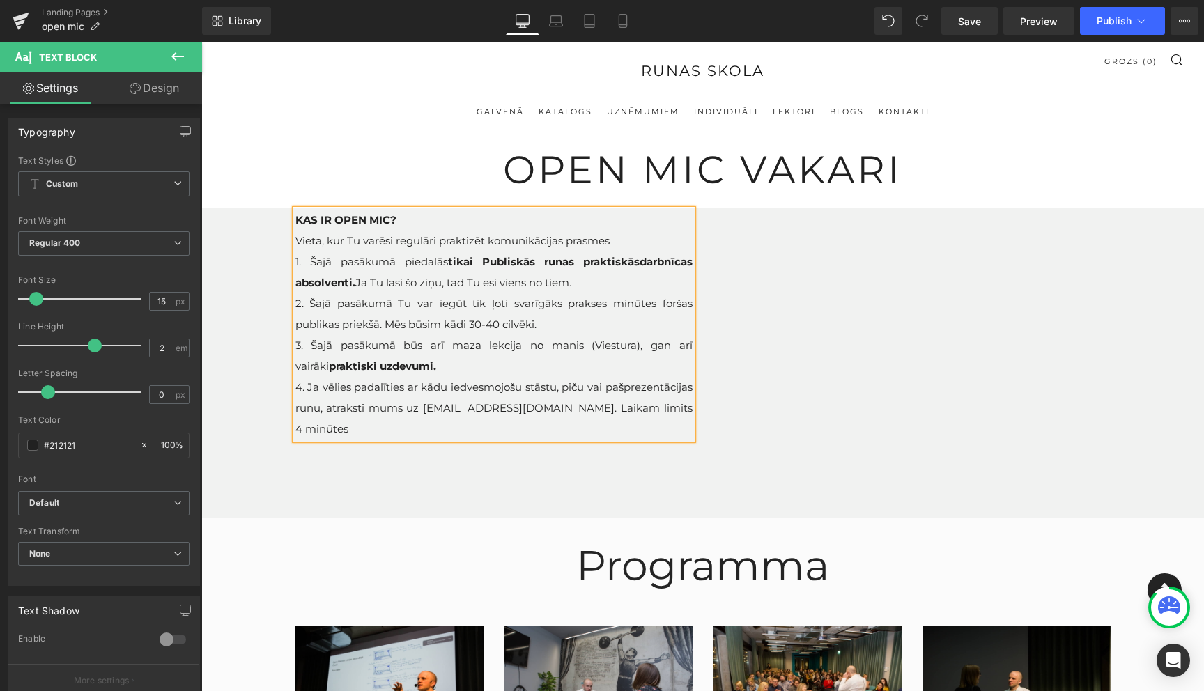
click at [523, 408] on span "4. Ja vēlies padalīties ar kādu iedvesmojošu stāstu, piču vai pašprezentācijas …" at bounding box center [493, 407] width 397 height 55
click at [585, 413] on span "4. Ja vēlies padalīties ar kādu iedvesmojošu stāstu, piču vai pašprezentācijas …" at bounding box center [493, 407] width 397 height 55
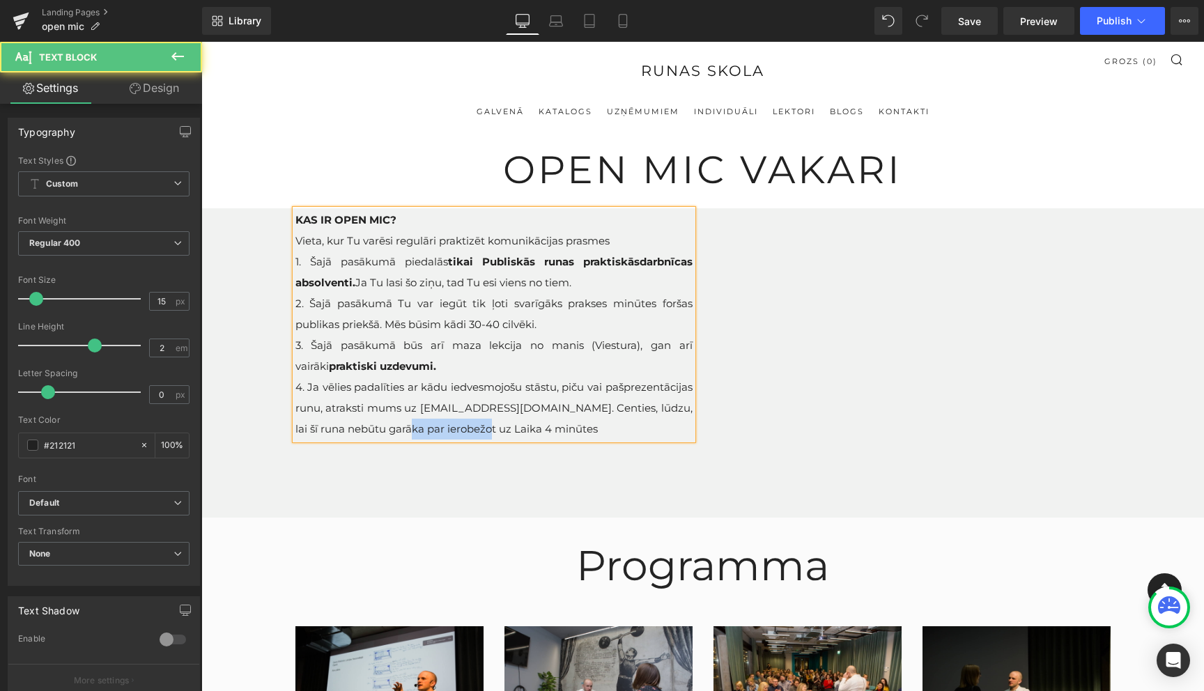
drag, startPoint x: 447, startPoint y: 431, endPoint x: 364, endPoint y: 431, distance: 82.2
click at [364, 431] on span "4. Ja vēlies padalīties ar kādu iedvesmojošu stāstu, piču vai pašprezentācijas …" at bounding box center [493, 407] width 397 height 55
drag, startPoint x: 420, startPoint y: 431, endPoint x: 356, endPoint y: 432, distance: 64.1
click at [356, 432] on p "4. Ja vēlies padalīties ar kādu iedvesmojošu stāstu, piču vai pašprezentācijas …" at bounding box center [493, 408] width 397 height 63
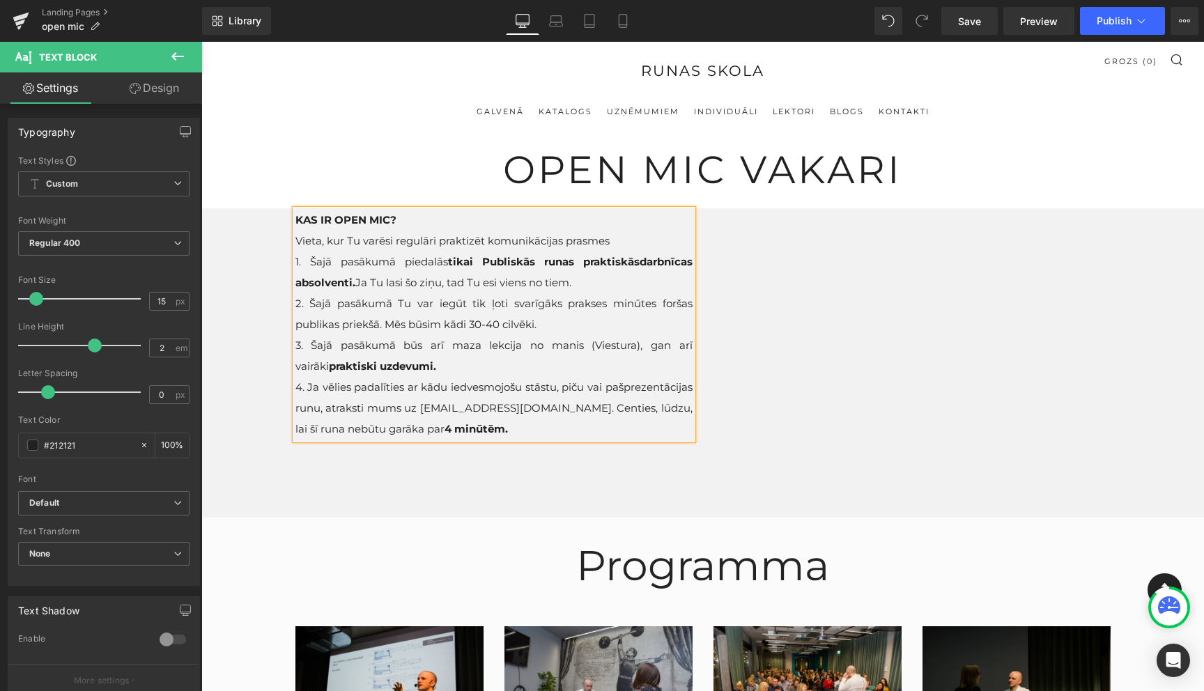
click at [434, 454] on div "KAS IR OPEN MIC? Vieta, kur Tu varēsi regulāri praktizēt komunikācijas prasmes …" at bounding box center [703, 362] width 836 height 309
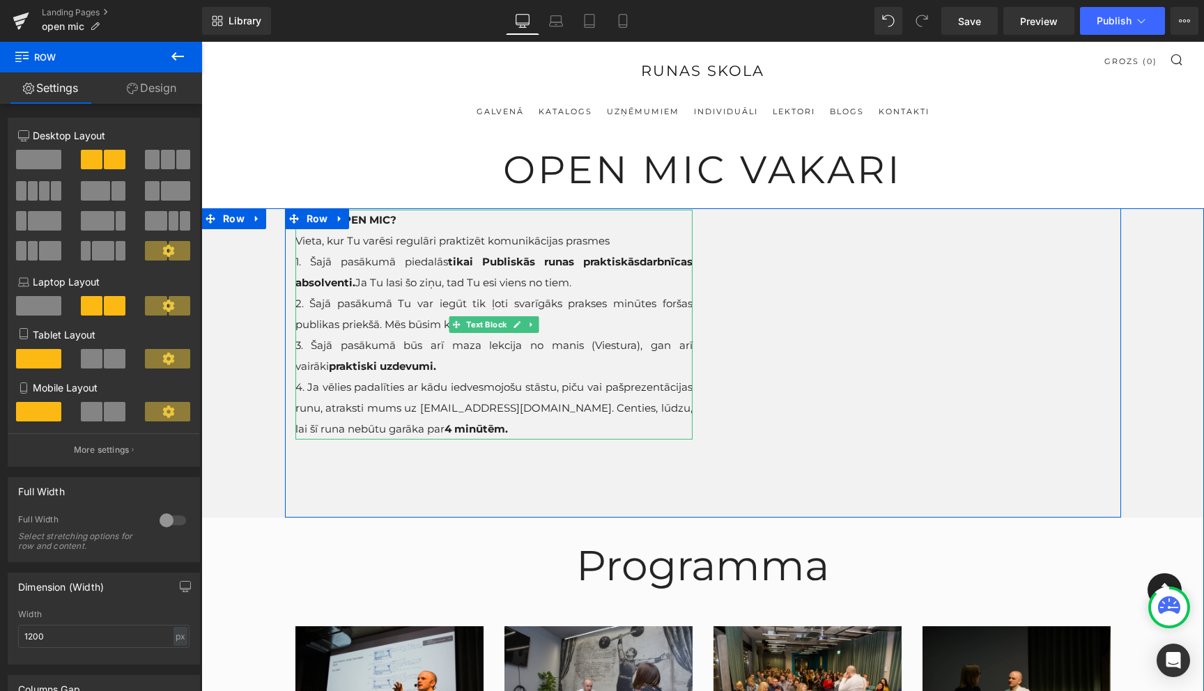
click at [575, 335] on p "3. Šajā pasākumā būs arī maza lekcija no manis (Viestura), gan arī vairāki prak…" at bounding box center [493, 356] width 397 height 42
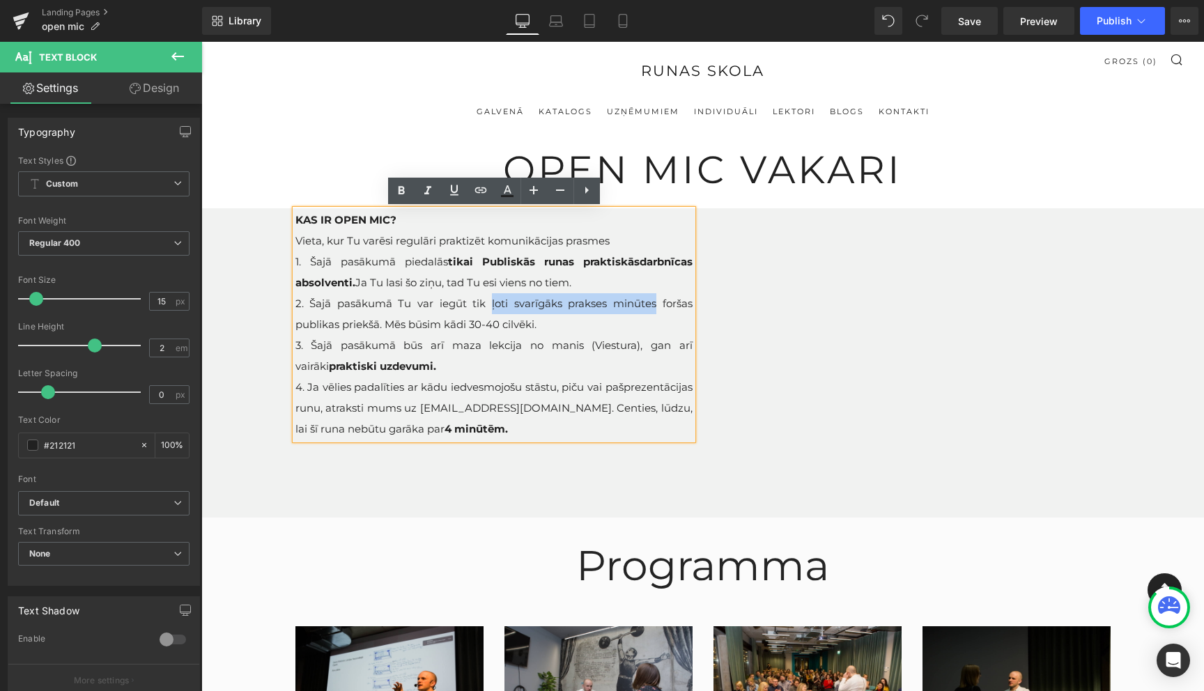
drag, startPoint x: 489, startPoint y: 304, endPoint x: 654, endPoint y: 302, distance: 165.1
click at [654, 302] on span "2. Šajā pasākumā Tu var iegūt tik ļoti svarīgāks prakses minūtes foršas publika…" at bounding box center [493, 314] width 397 height 34
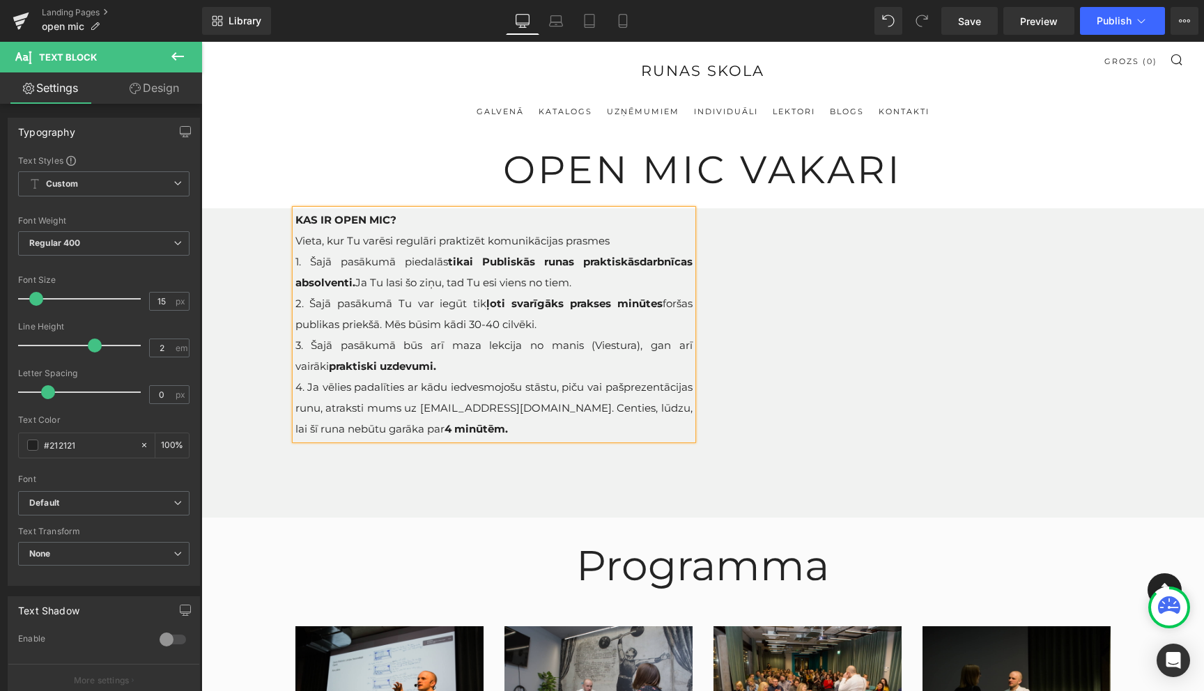
click at [609, 497] on div "KAS IR OPEN MIC? Vieta, kur Tu varēsi regulāri praktizēt komunikācijas prasmes …" at bounding box center [703, 362] width 836 height 309
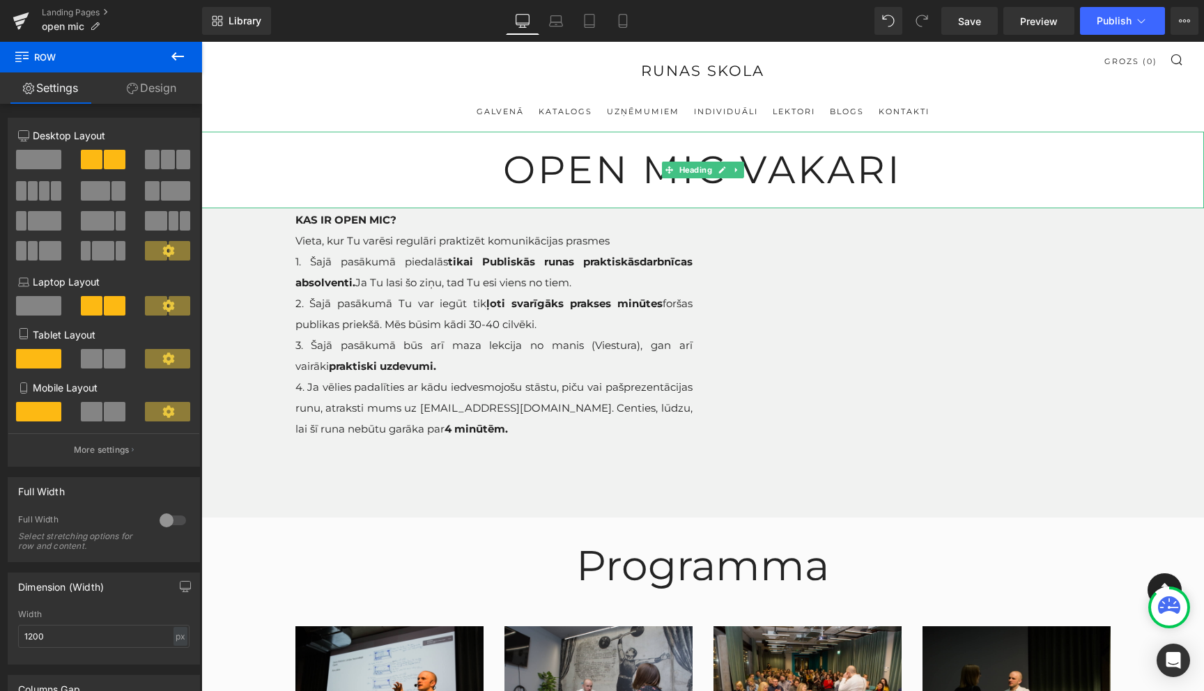
click at [511, 171] on span "open mic vakari" at bounding box center [702, 169] width 399 height 47
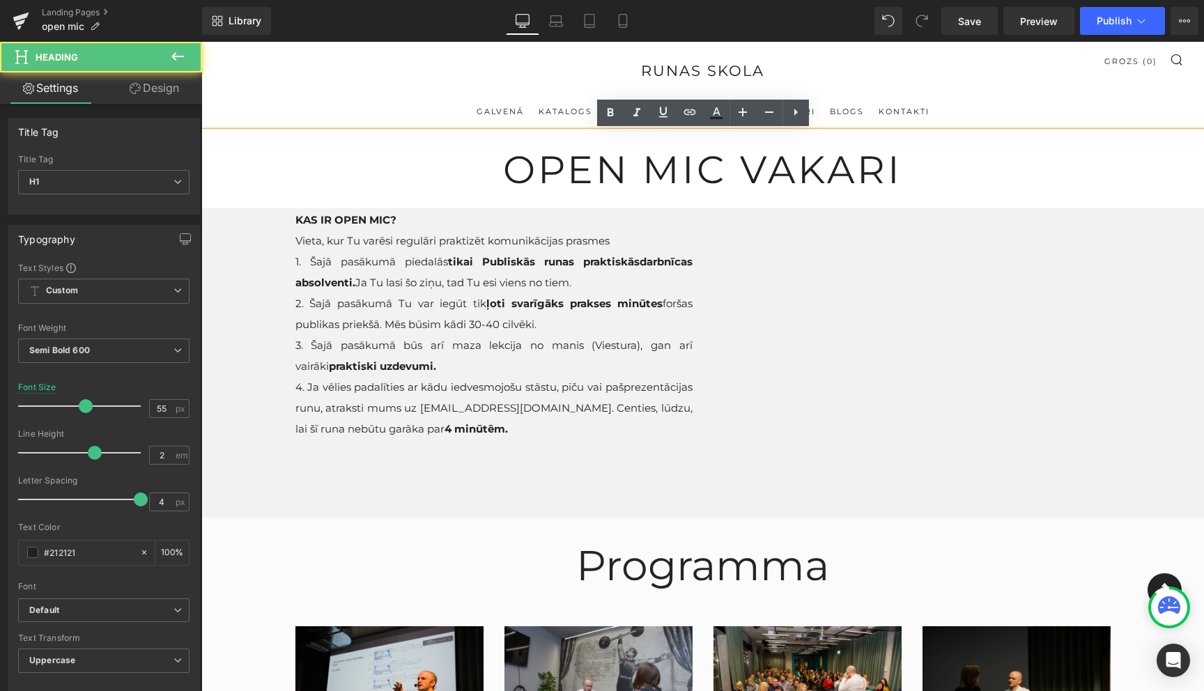
click at [506, 169] on span "open mic vakari" at bounding box center [702, 169] width 399 height 47
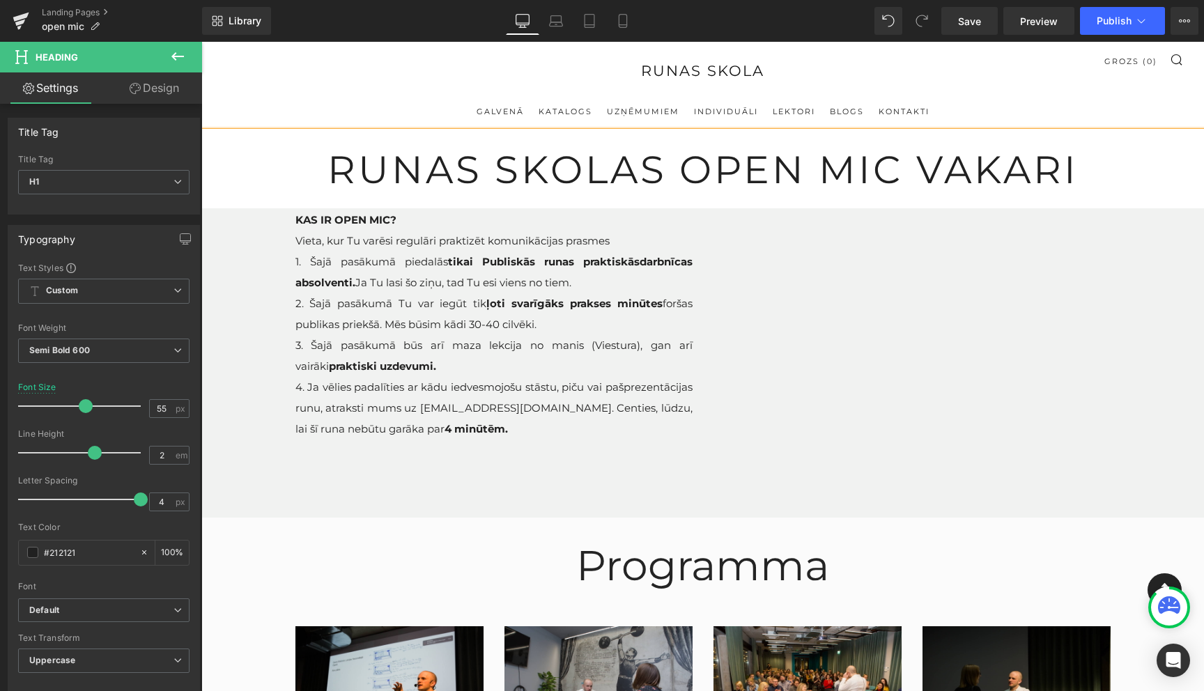
click at [1091, 165] on h1 "runas skolas open mic vakari" at bounding box center [702, 170] width 1003 height 77
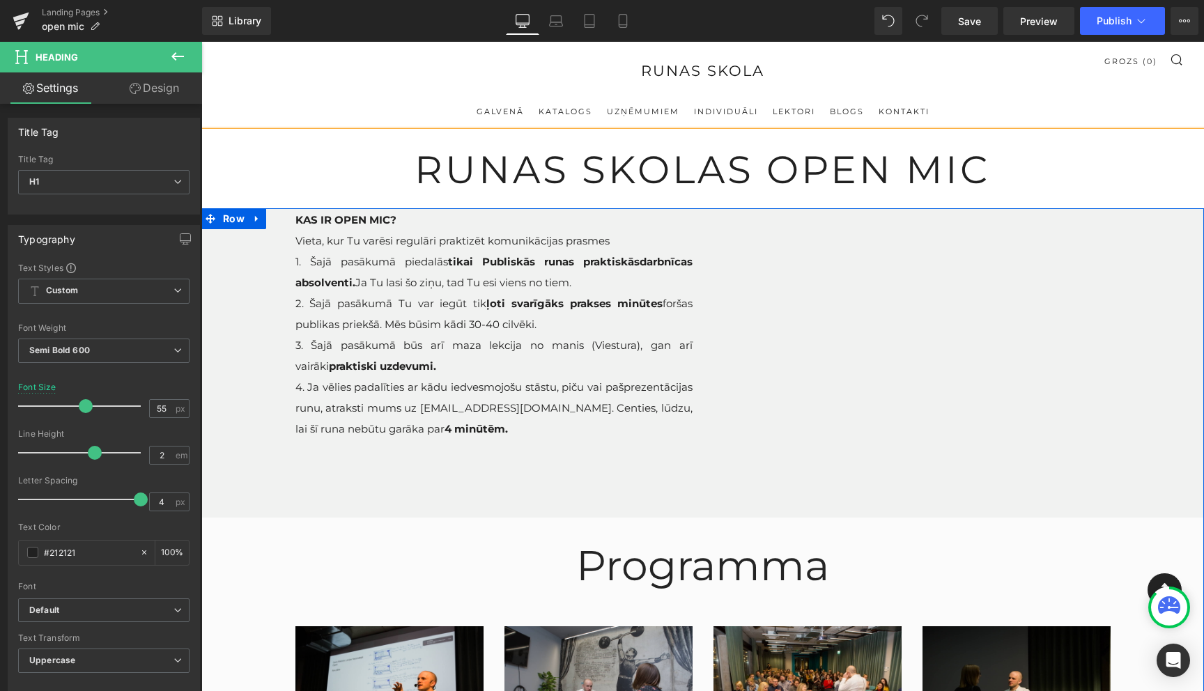
click at [201, 42] on div at bounding box center [201, 42] width 0 height 0
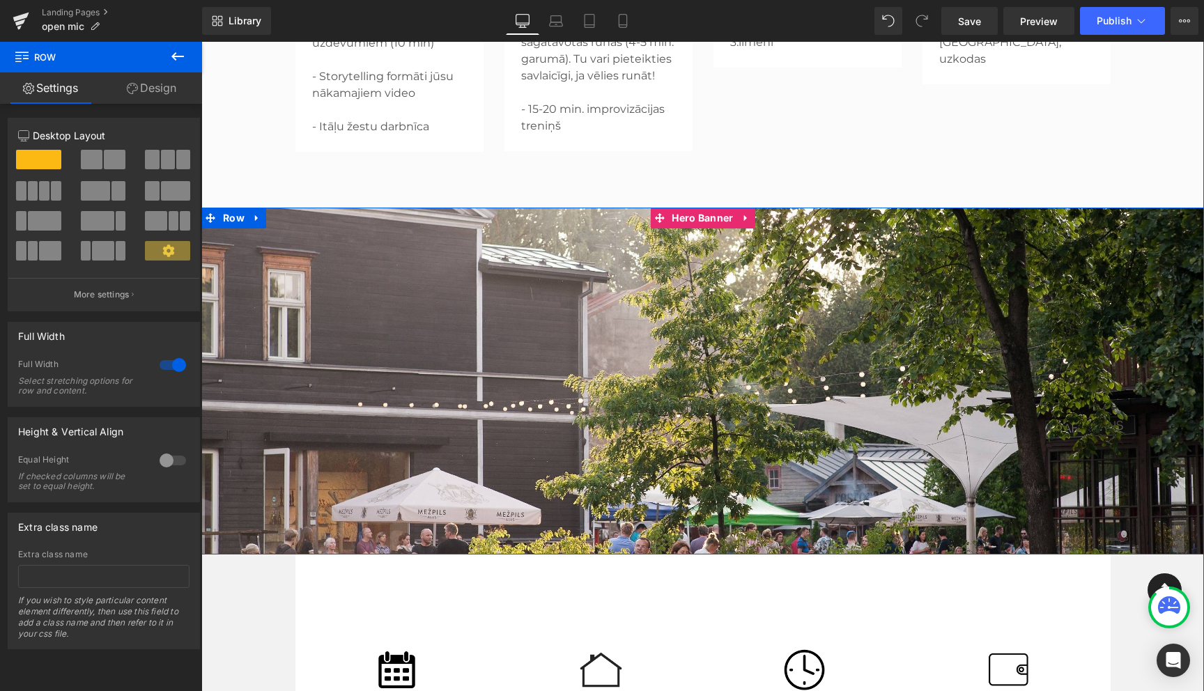
scroll to position [777, 0]
click at [745, 216] on icon at bounding box center [744, 218] width 3 height 6
click at [753, 218] on icon at bounding box center [755, 218] width 10 height 10
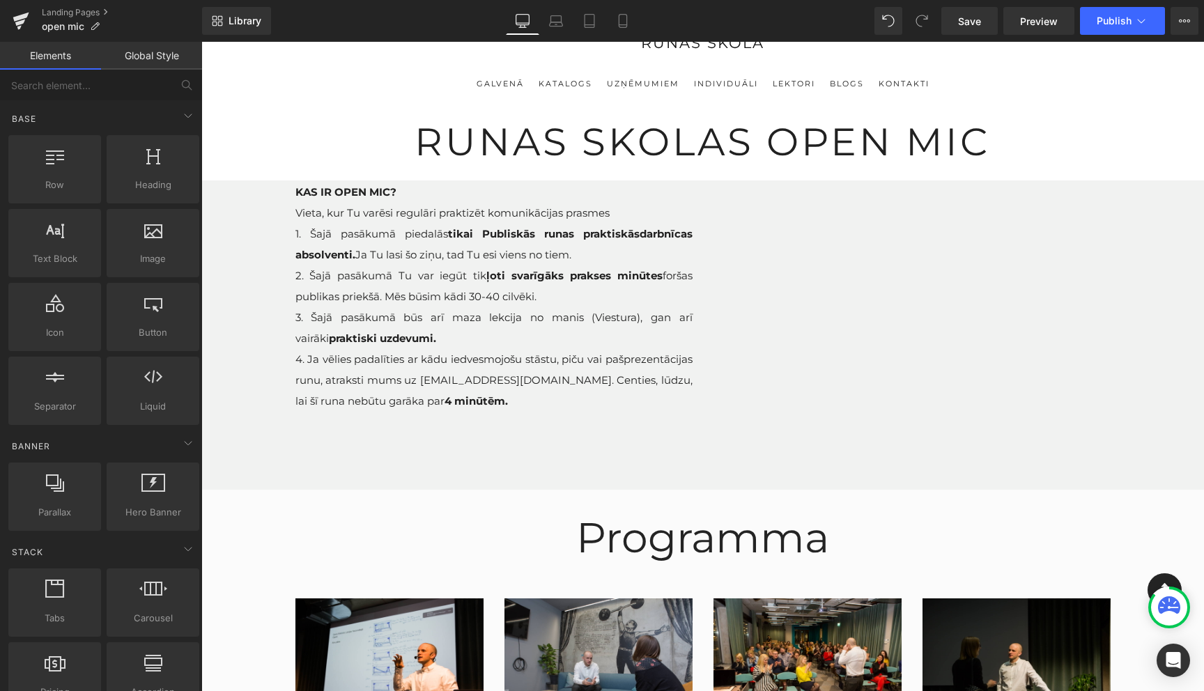
scroll to position [0, 0]
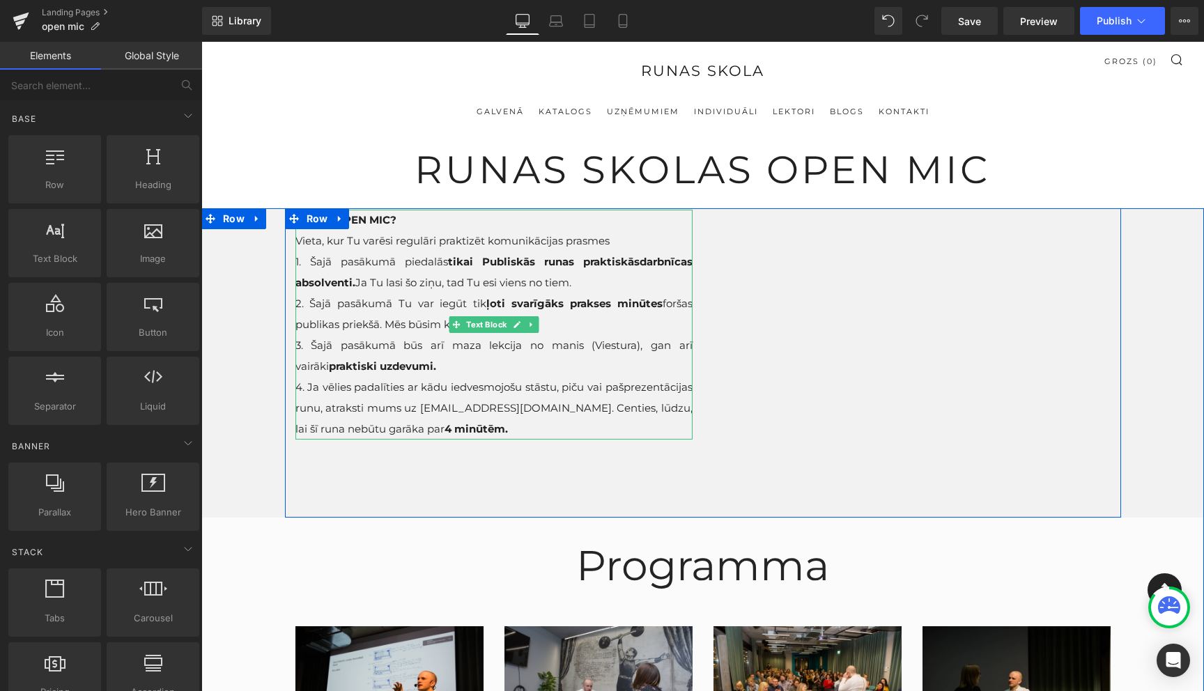
click at [428, 307] on span "2. Šajā pasākumā Tu var iegūt tik ļoti svarīgāks prakses minūtes foršas publika…" at bounding box center [493, 314] width 397 height 34
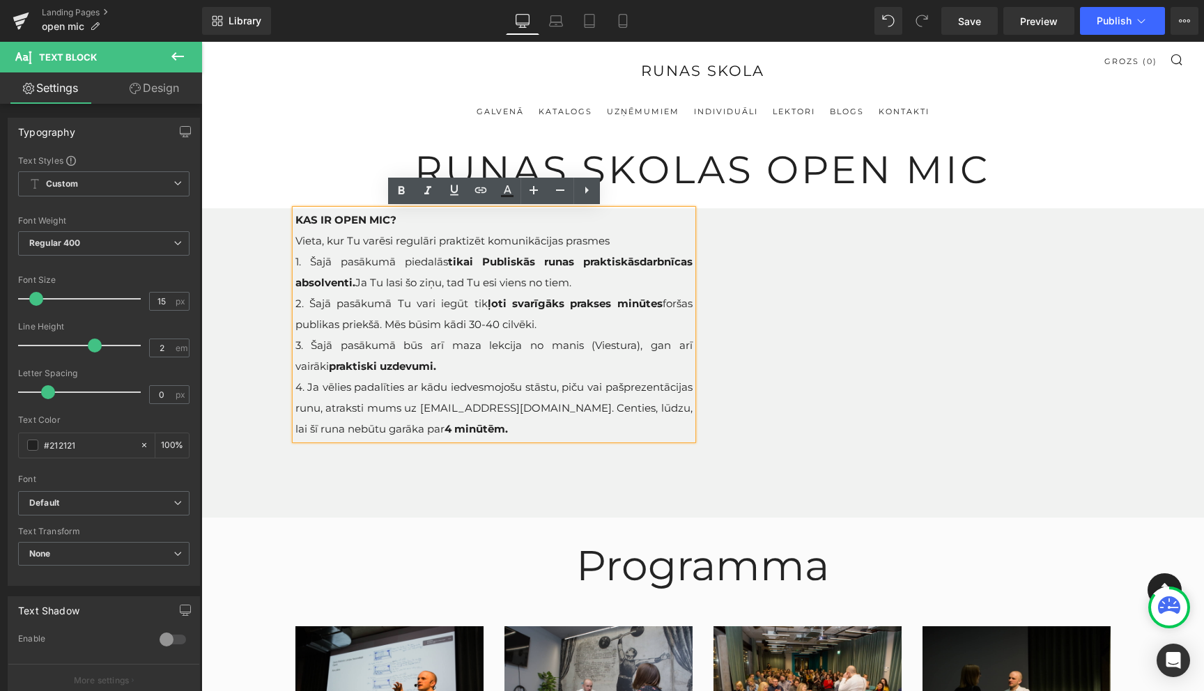
click at [327, 366] on span "3. Šajā pasākumā būs arī maza lekcija no manis (Viestura), gan arī vairāki prak…" at bounding box center [493, 356] width 397 height 34
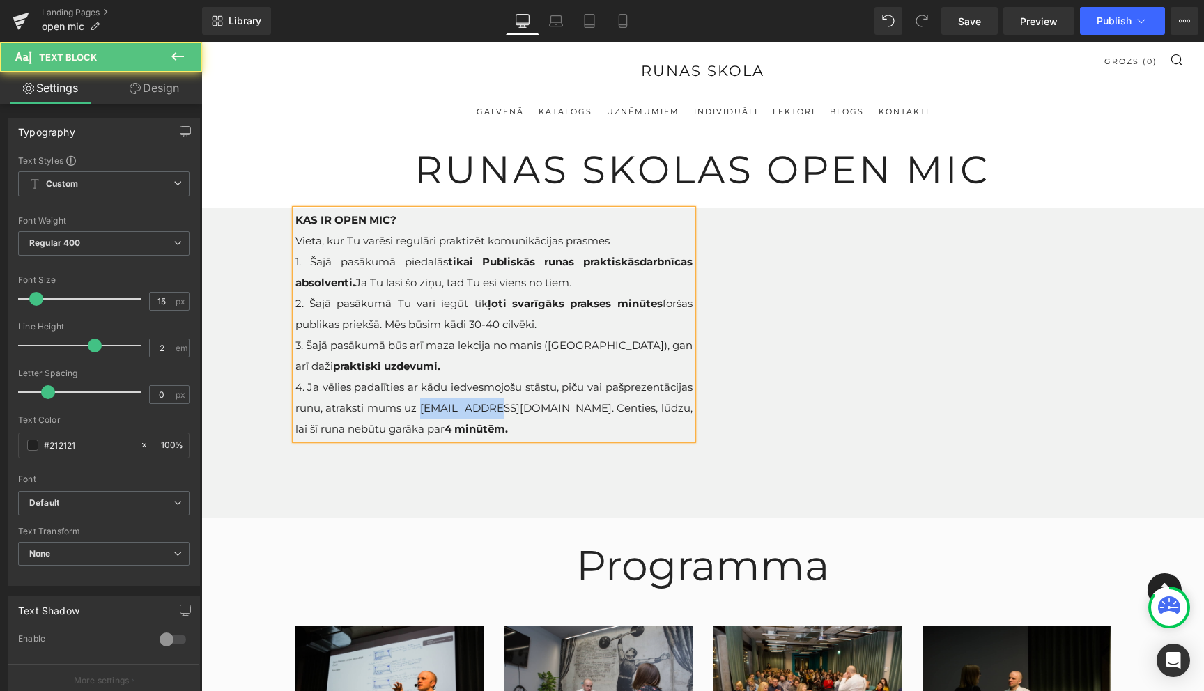
drag, startPoint x: 419, startPoint y: 408, endPoint x: 493, endPoint y: 410, distance: 73.2
click at [493, 410] on span "4. Ja vēlies padalīties ar kādu iedvesmojošu stāstu, piču vai pašprezentācijas …" at bounding box center [493, 407] width 397 height 55
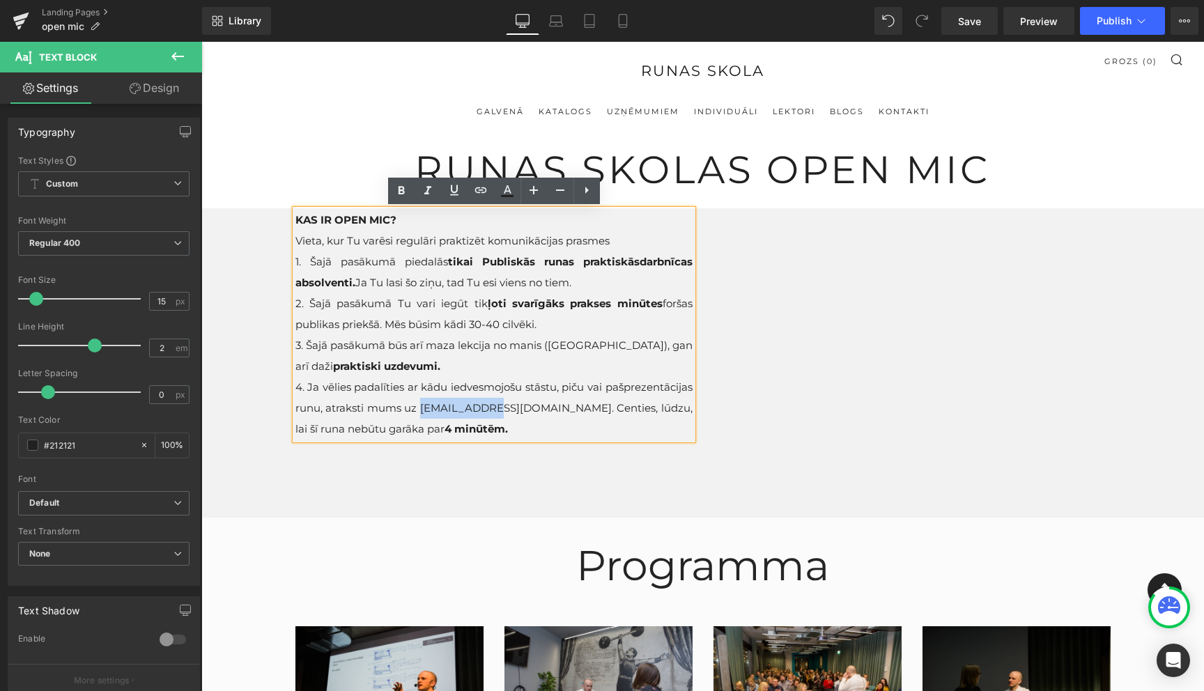
click at [519, 427] on p "4. Ja vēlies padalīties ar kādu iedvesmojošu stāstu, piču vai pašprezentācijas …" at bounding box center [493, 408] width 397 height 63
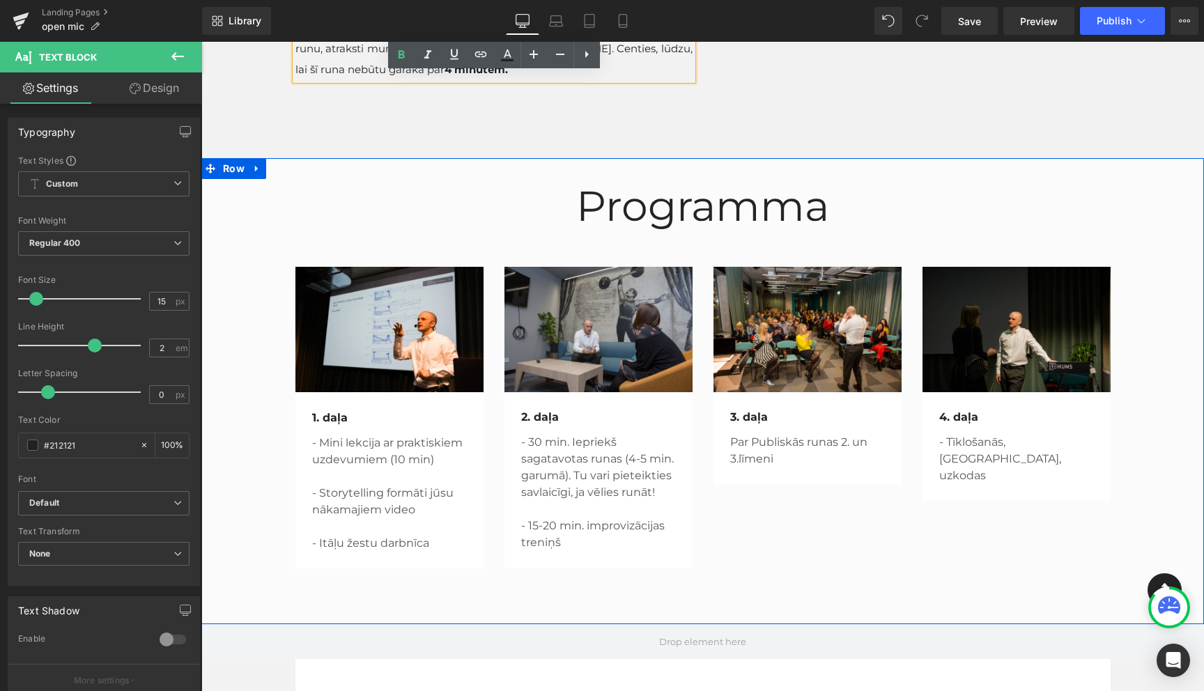
scroll to position [364, 0]
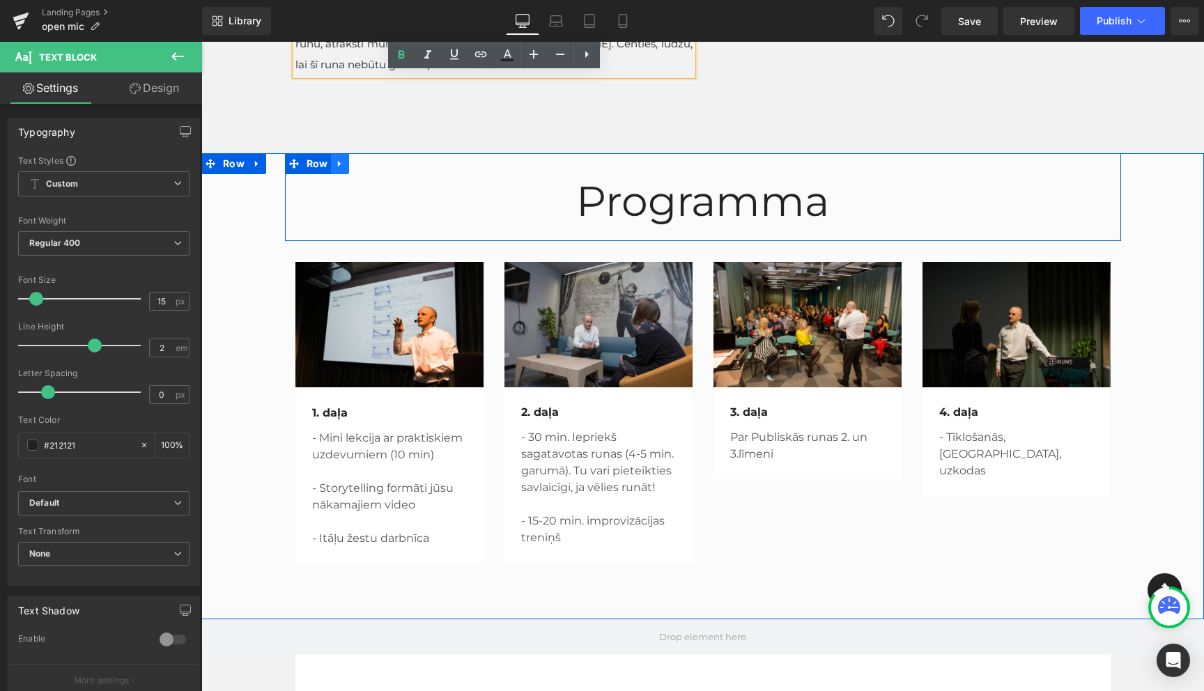
click at [339, 164] on icon at bounding box center [339, 164] width 3 height 6
click at [378, 167] on icon at bounding box center [376, 164] width 10 height 10
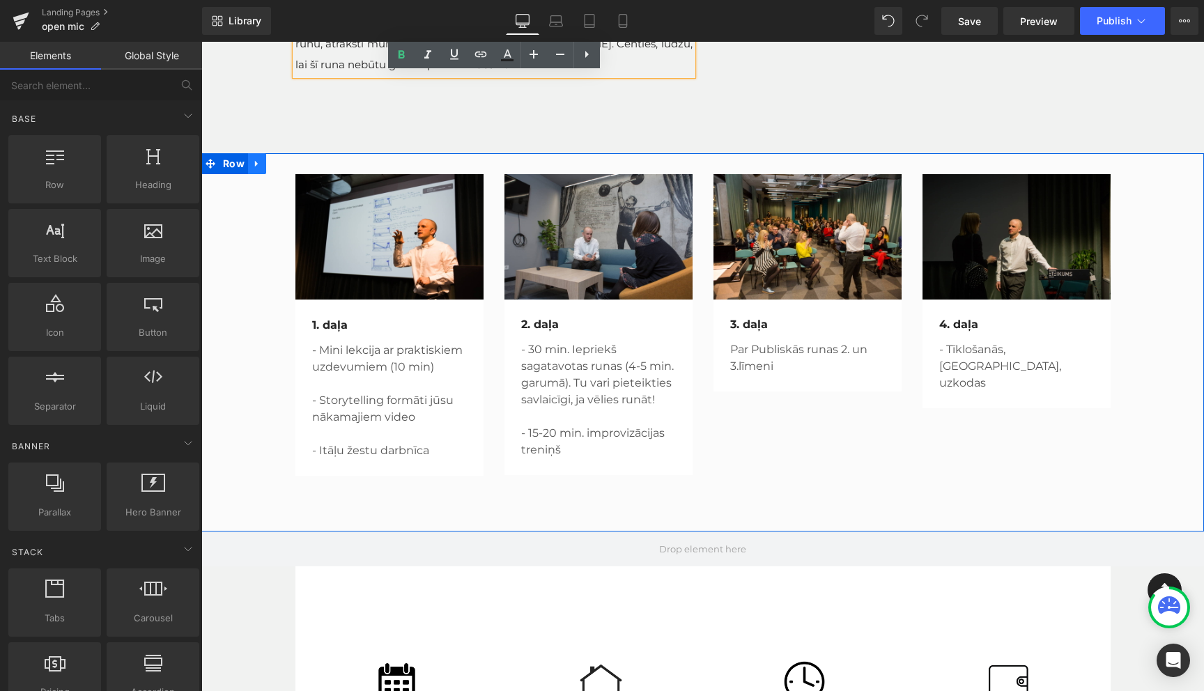
click at [255, 167] on icon at bounding box center [257, 164] width 10 height 10
click at [295, 164] on icon at bounding box center [293, 164] width 10 height 10
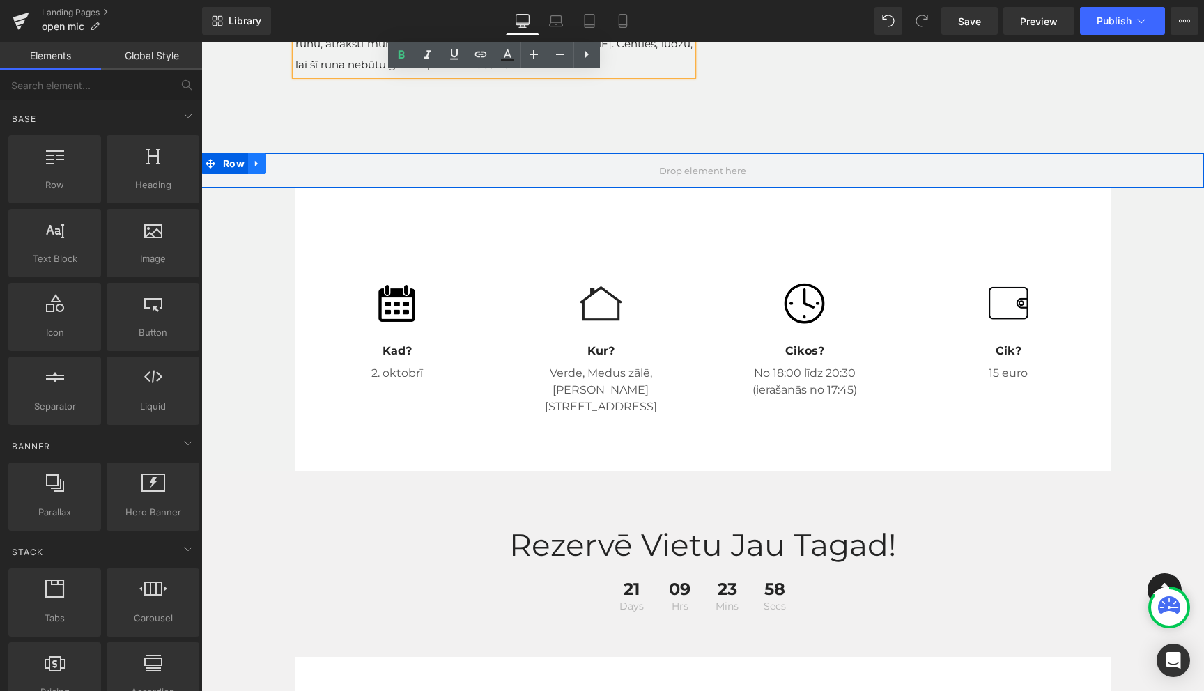
click at [256, 163] on icon at bounding box center [256, 164] width 3 height 6
click at [293, 164] on icon at bounding box center [293, 164] width 10 height 10
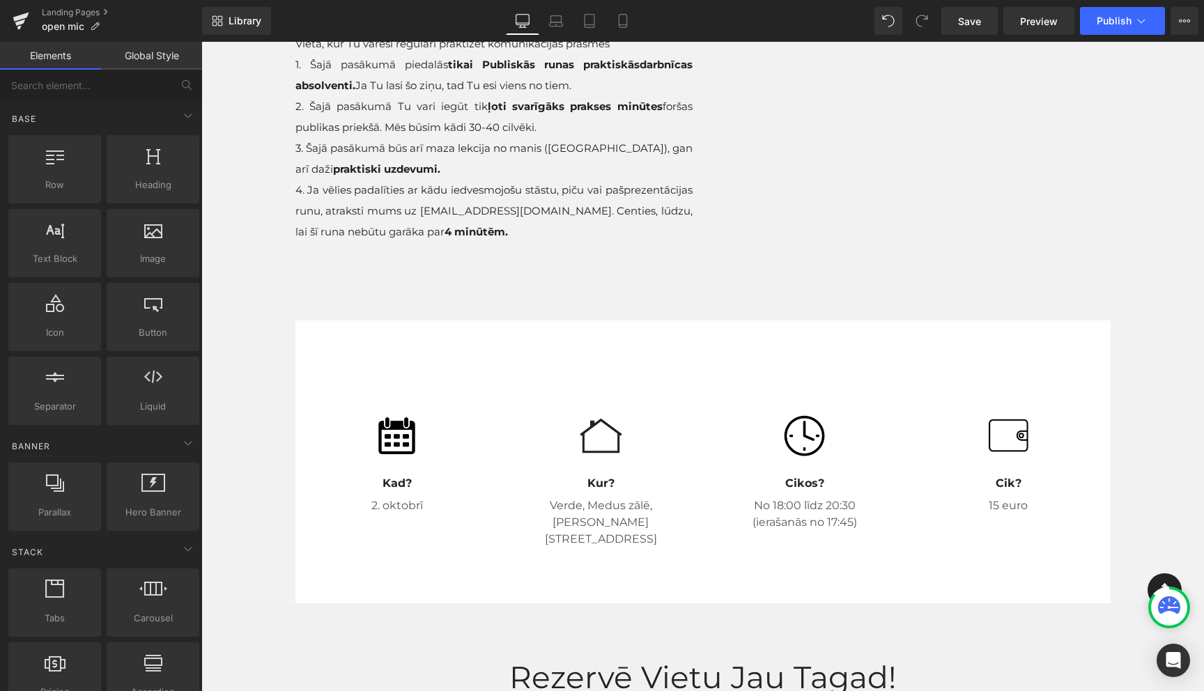
scroll to position [203, 0]
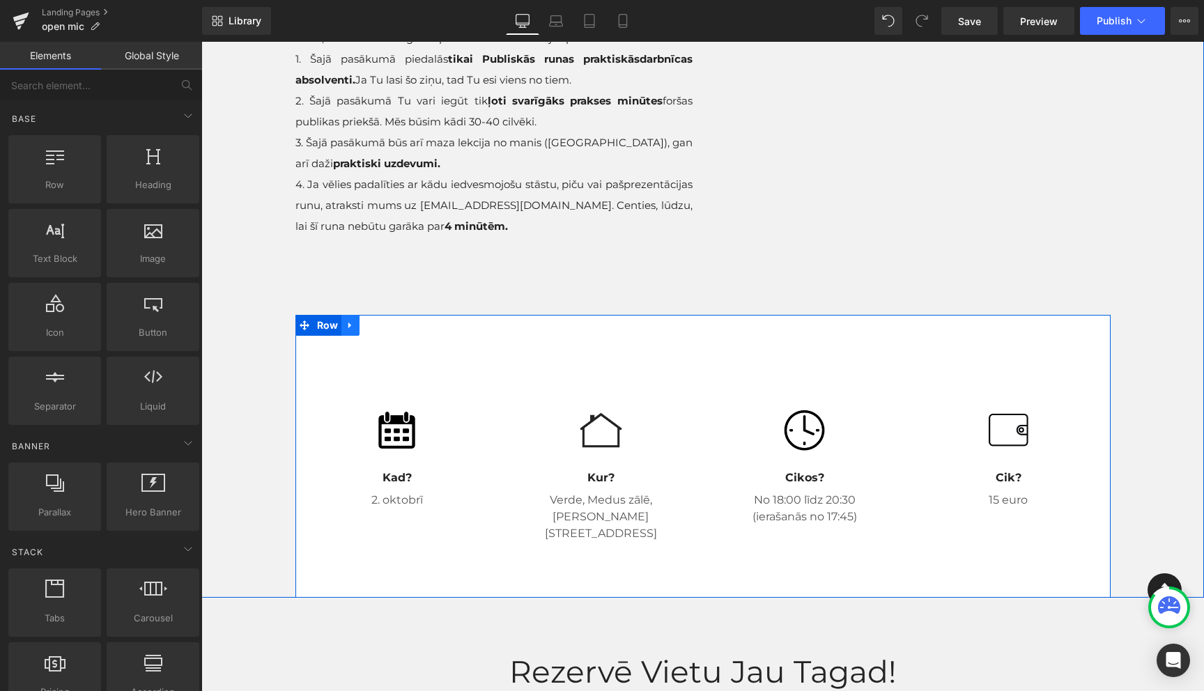
click at [349, 324] on icon at bounding box center [349, 326] width 3 height 6
click at [385, 323] on icon at bounding box center [387, 325] width 10 height 10
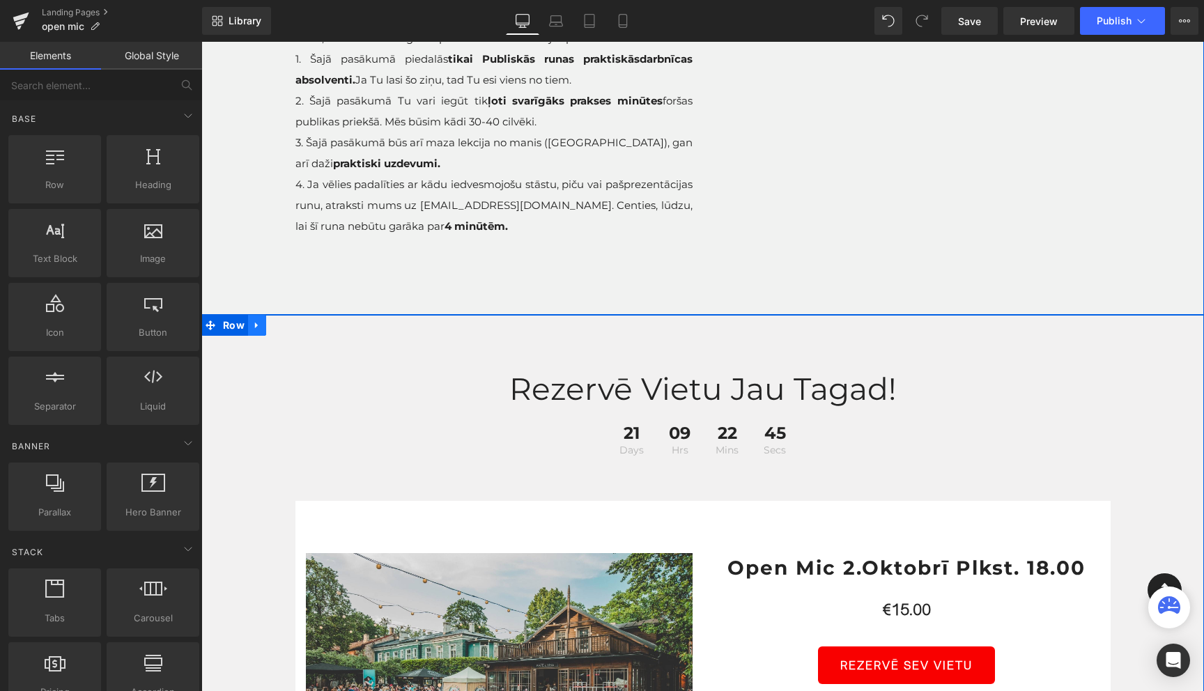
click at [259, 325] on icon at bounding box center [257, 325] width 10 height 10
click at [291, 326] on icon at bounding box center [293, 325] width 10 height 10
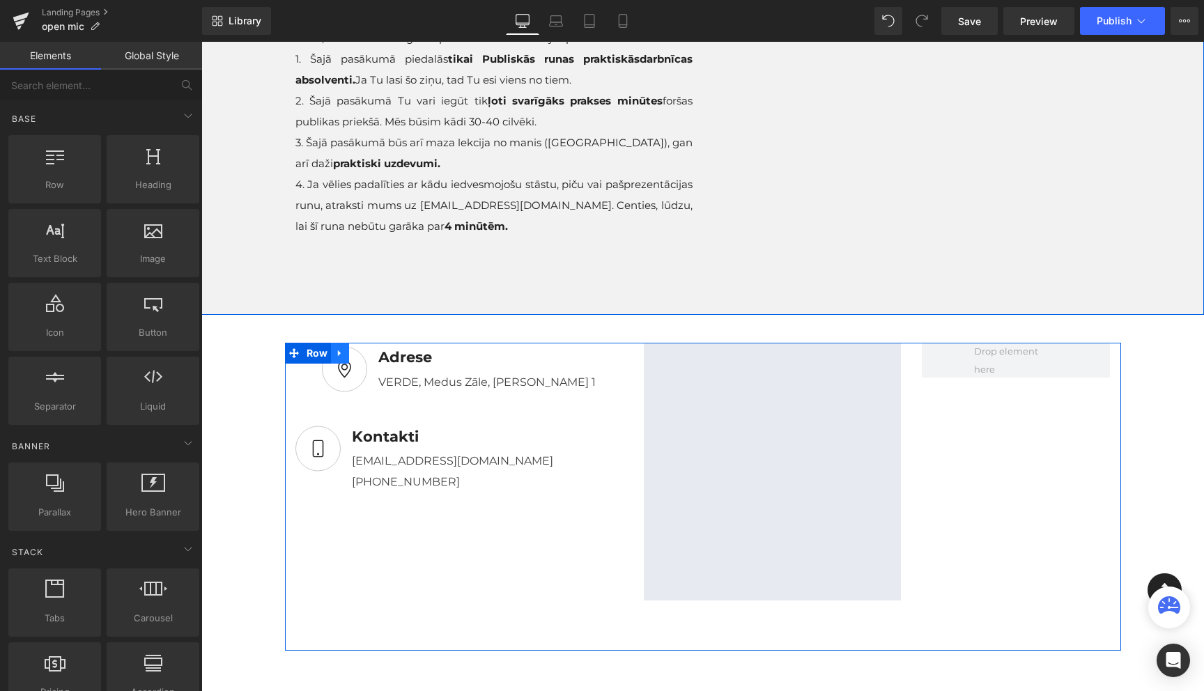
click at [340, 355] on icon at bounding box center [340, 353] width 10 height 10
click at [375, 353] on icon at bounding box center [376, 353] width 10 height 10
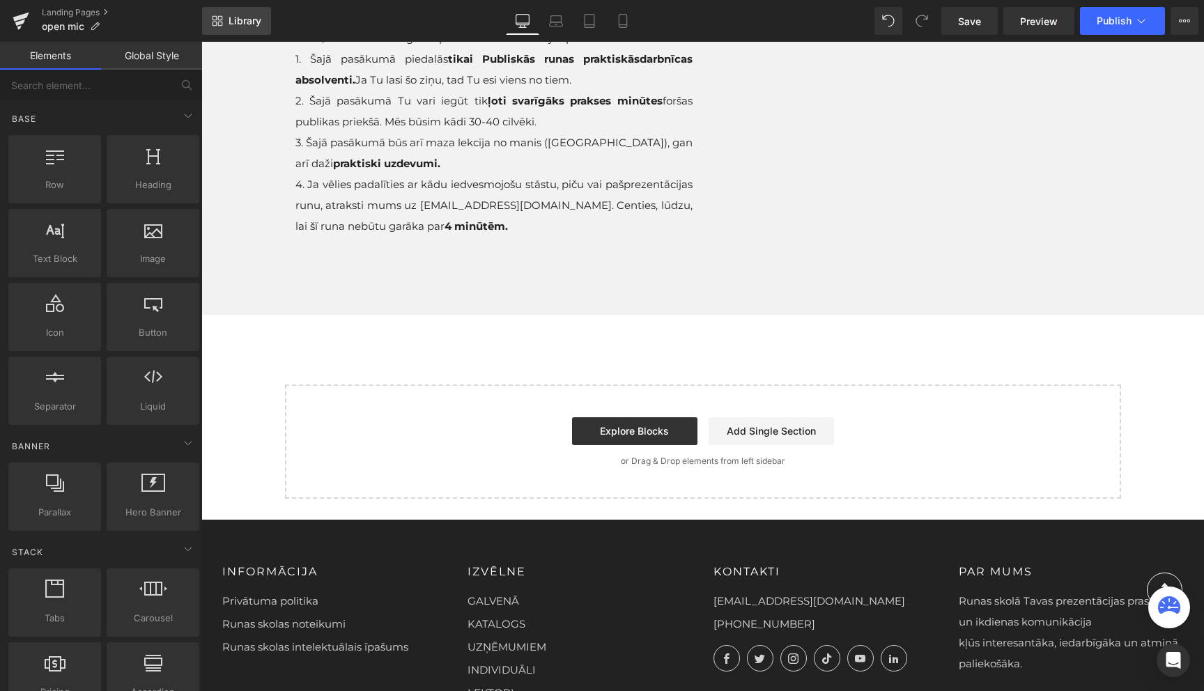
click at [236, 17] on span "Library" at bounding box center [245, 21] width 33 height 13
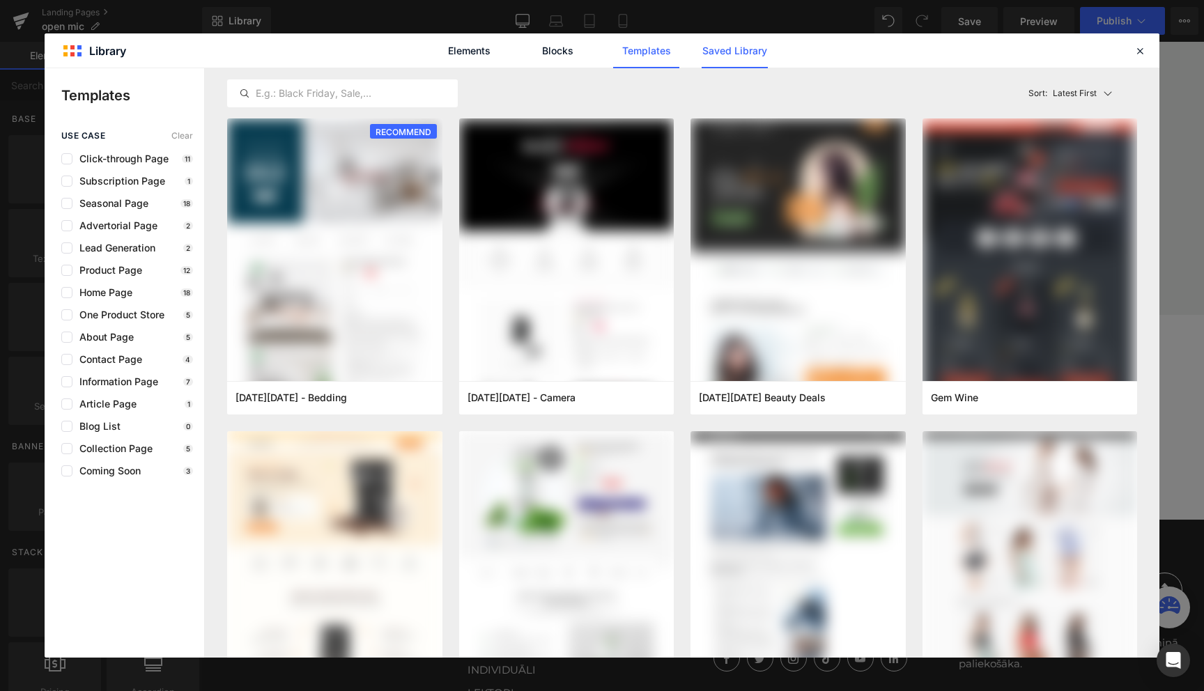
click at [731, 49] on link "Saved Library" at bounding box center [735, 50] width 66 height 35
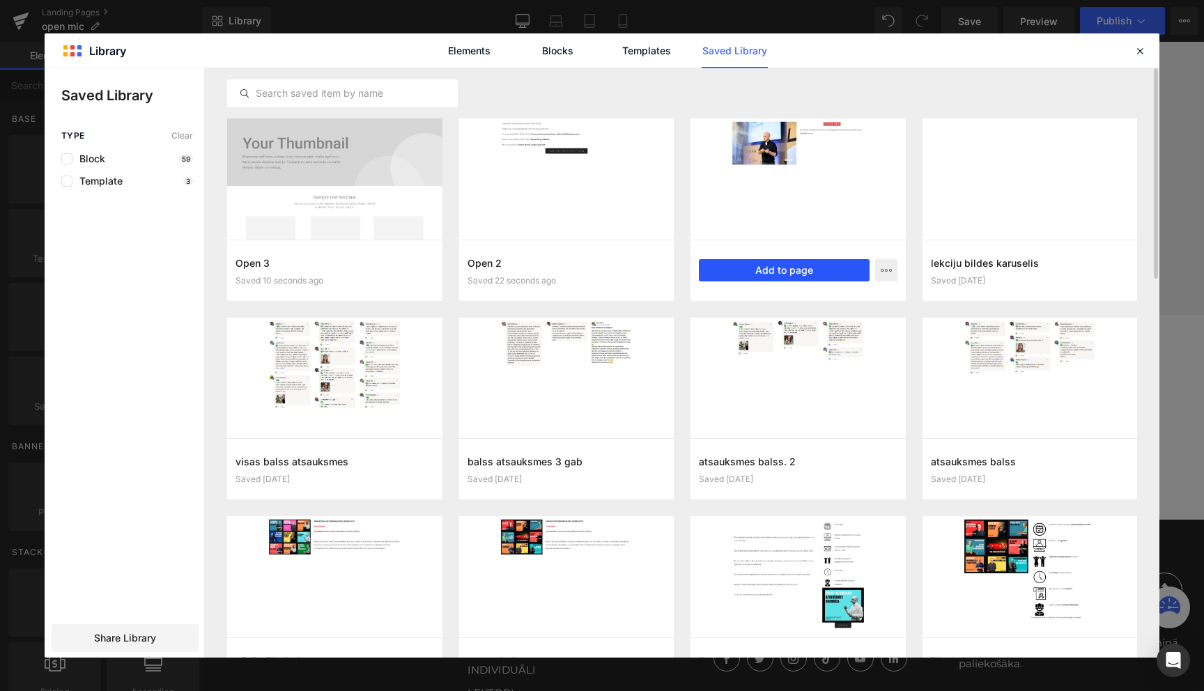
click at [791, 268] on button "Add to page" at bounding box center [784, 270] width 171 height 22
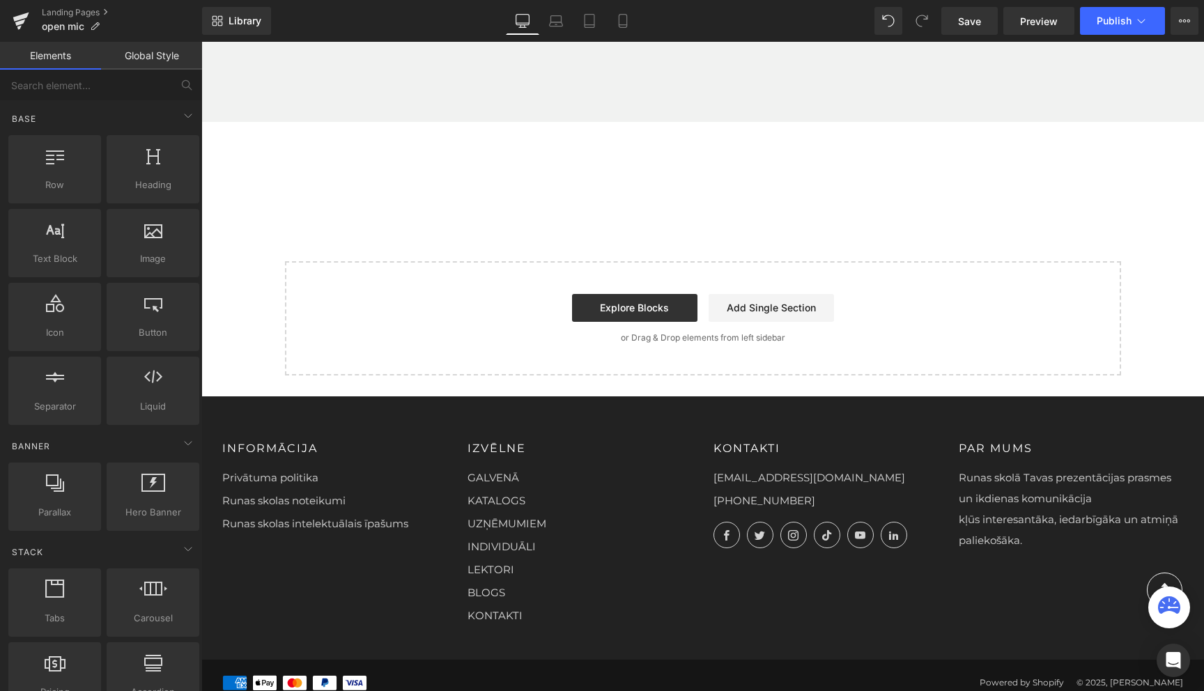
scroll to position [406, 0]
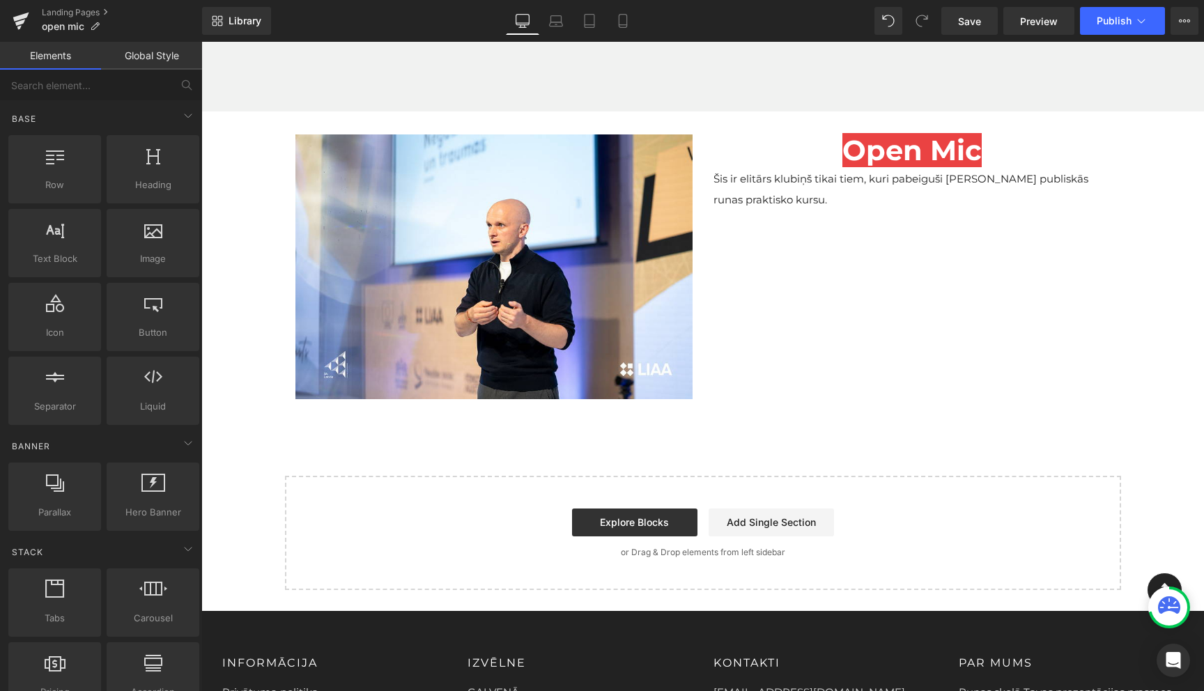
click at [232, 36] on div "Library Desktop Desktop Laptop Tablet Mobile Save Preview Publish Scheduled Vie…" at bounding box center [703, 21] width 1002 height 42
click at [238, 28] on link "Library" at bounding box center [236, 21] width 69 height 28
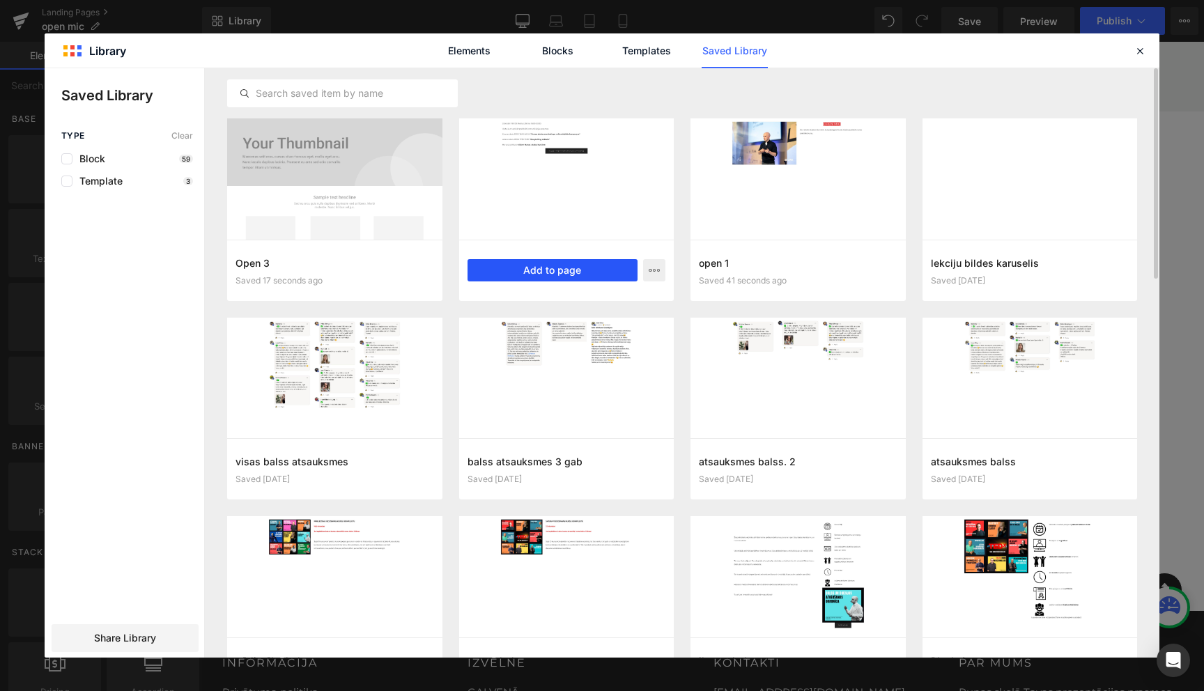
click at [550, 272] on button "Add to page" at bounding box center [553, 270] width 171 height 22
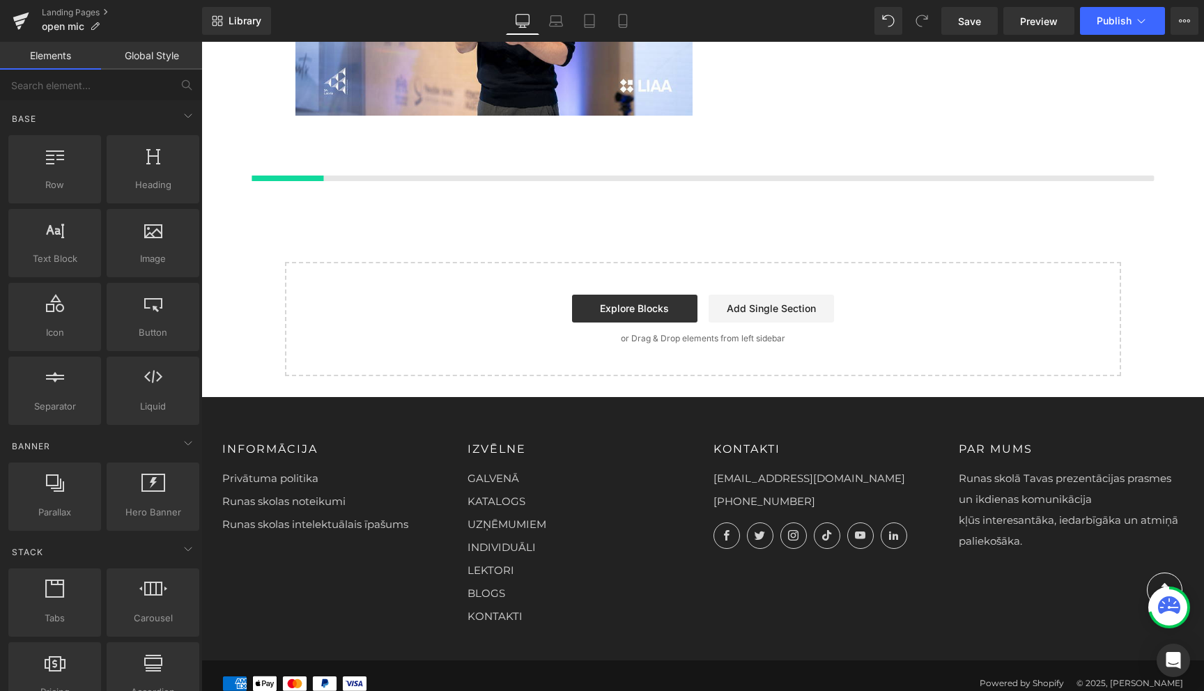
scroll to position [700, 0]
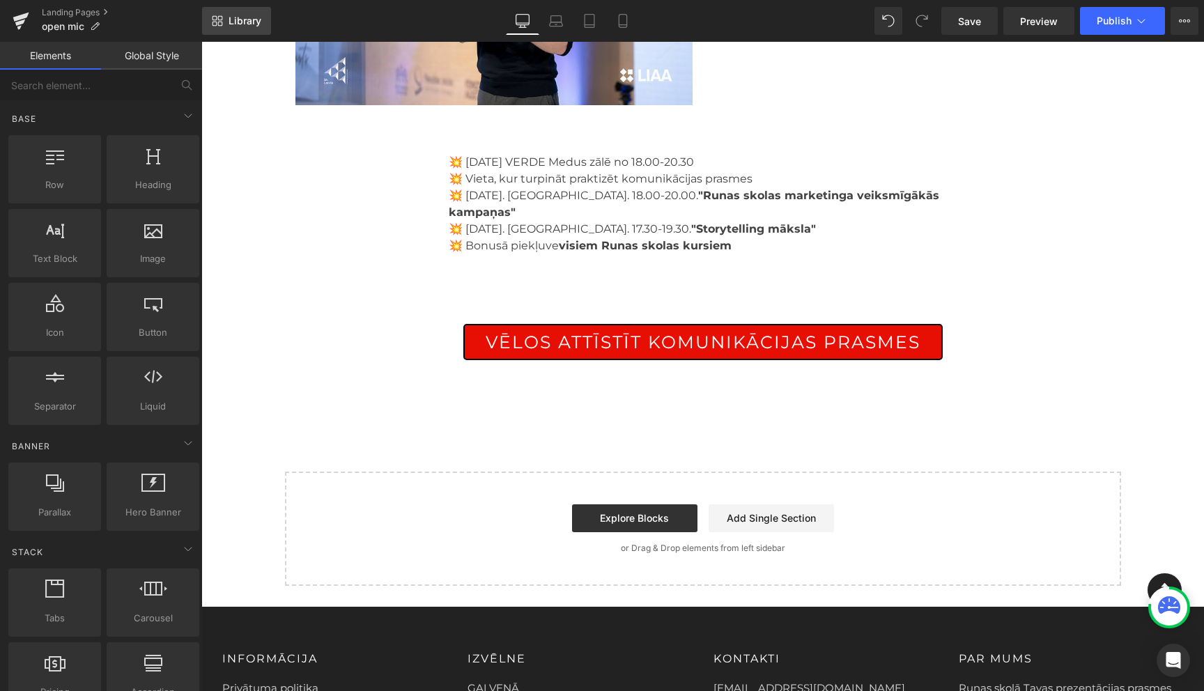
click at [242, 17] on span "Library" at bounding box center [245, 21] width 33 height 13
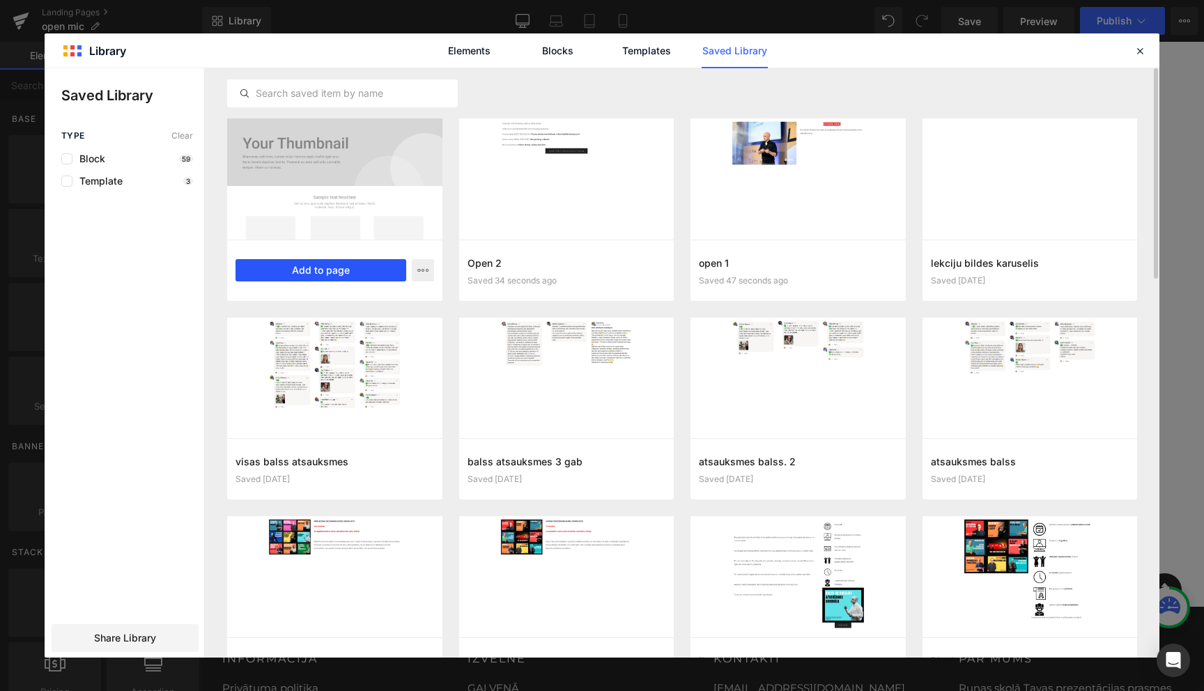
click at [304, 264] on button "Add to page" at bounding box center [320, 270] width 171 height 22
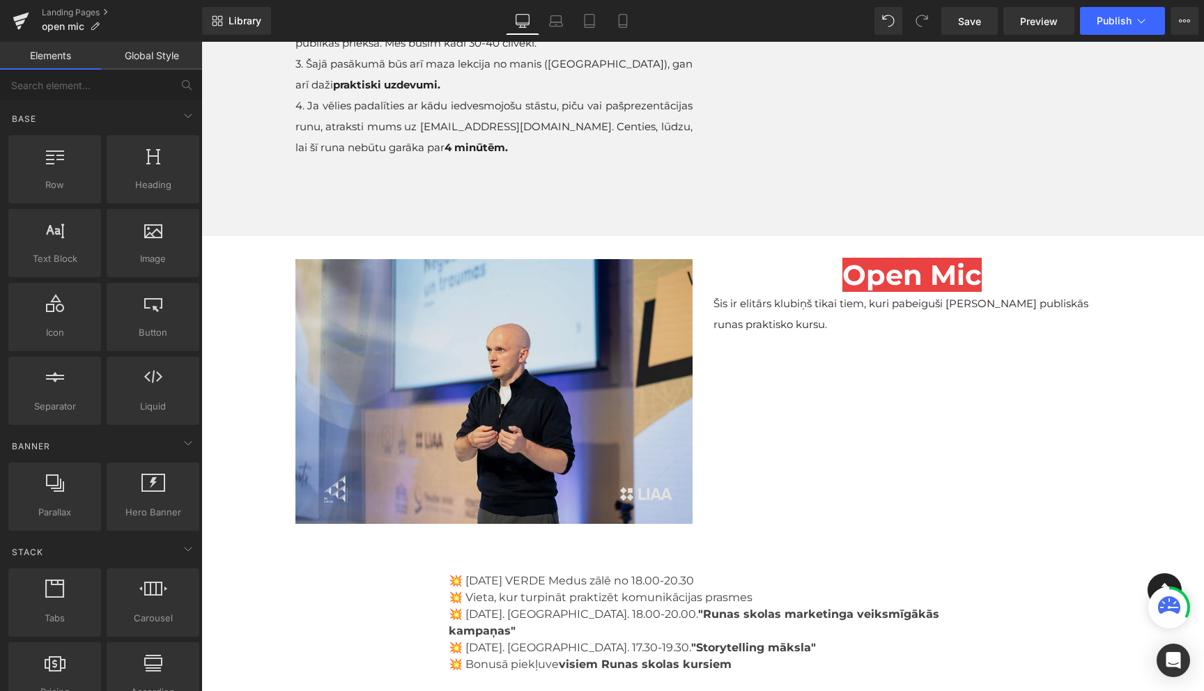
scroll to position [281, 0]
click at [532, 362] on img at bounding box center [493, 391] width 397 height 267
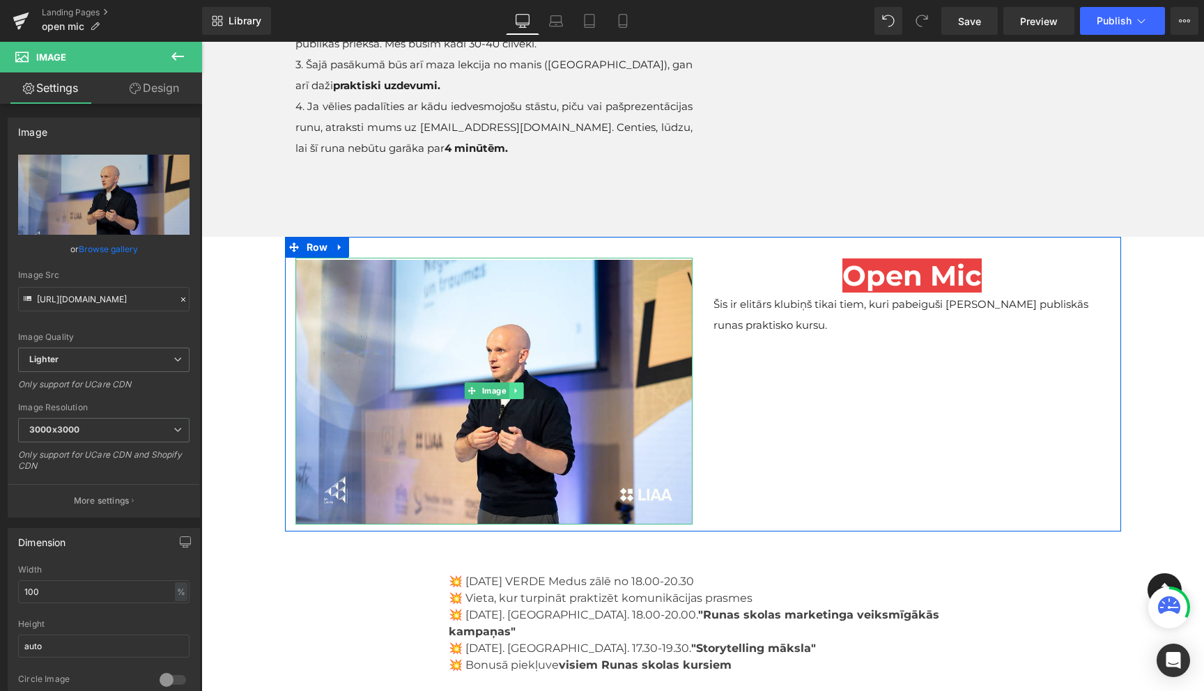
click at [518, 394] on icon at bounding box center [516, 391] width 8 height 8
click at [522, 394] on icon at bounding box center [523, 391] width 8 height 8
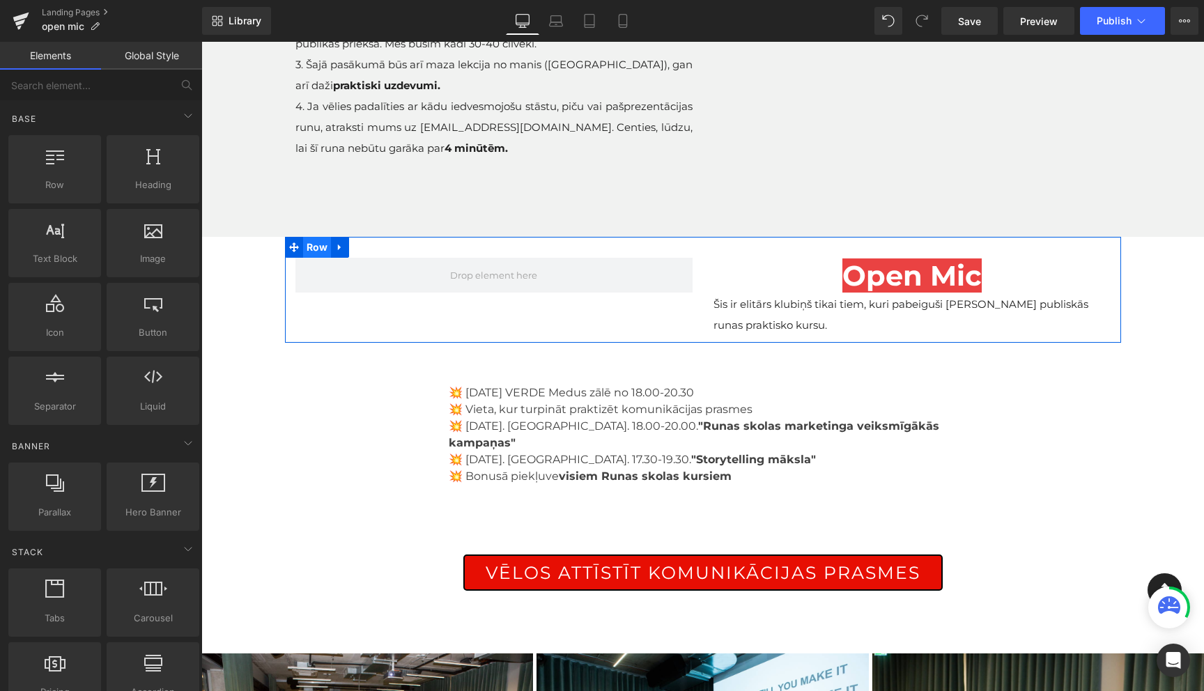
click at [320, 250] on span "Row" at bounding box center [317, 247] width 29 height 21
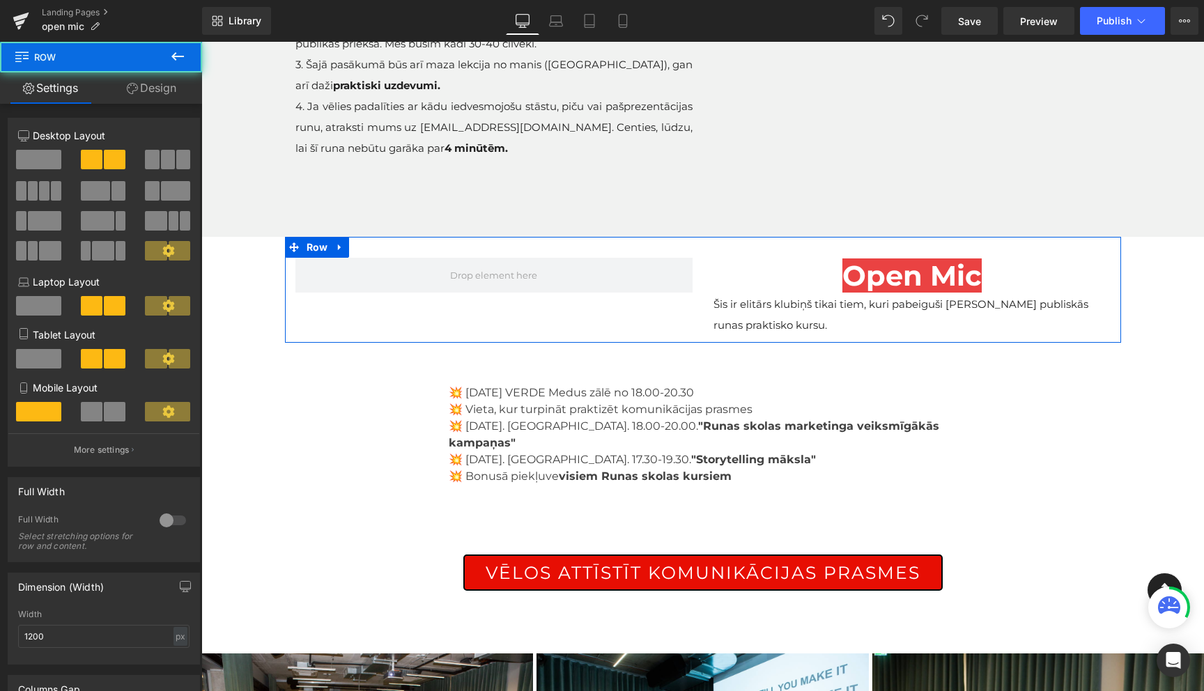
click at [31, 153] on span at bounding box center [38, 160] width 45 height 20
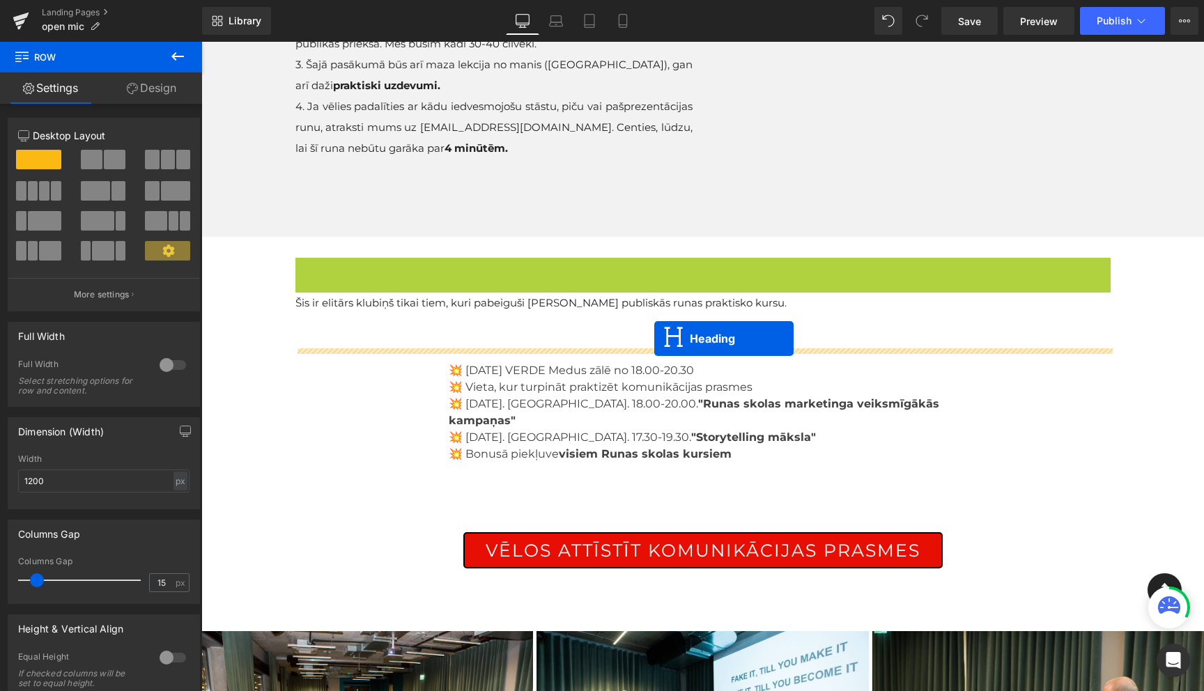
drag, startPoint x: 669, startPoint y: 275, endPoint x: 654, endPoint y: 339, distance: 65.1
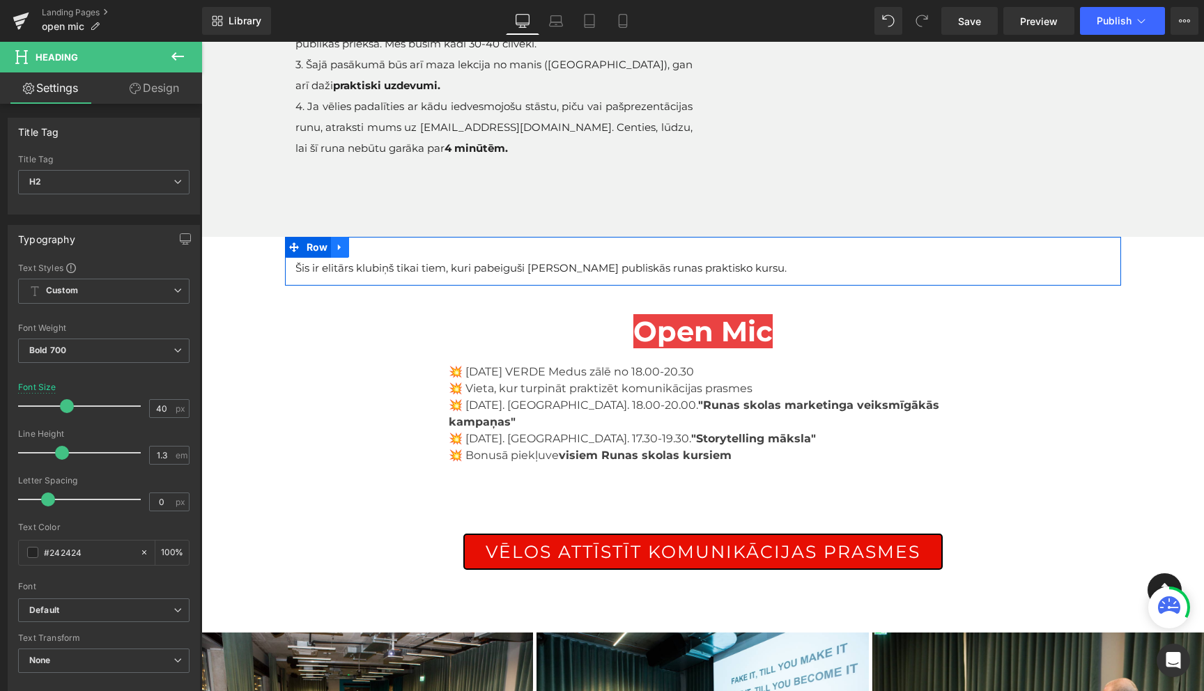
click at [339, 249] on icon at bounding box center [340, 247] width 10 height 10
click at [374, 248] on icon at bounding box center [376, 247] width 10 height 10
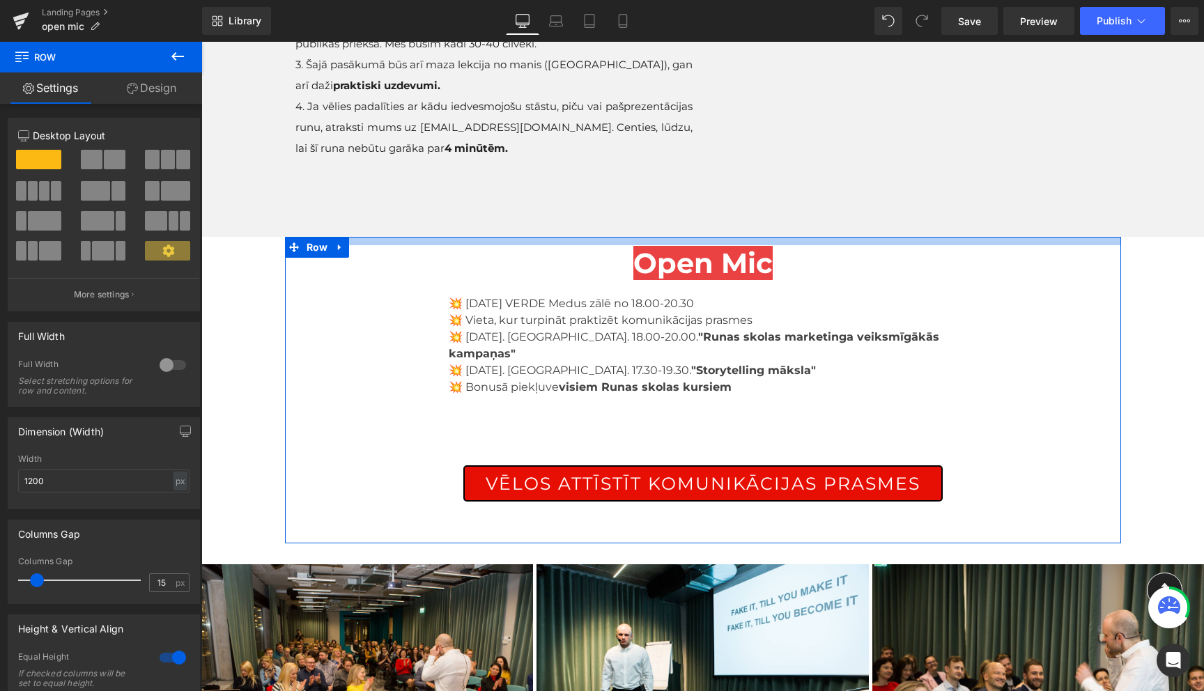
drag, startPoint x: 484, startPoint y: 263, endPoint x: 489, endPoint y: 244, distance: 20.1
click at [489, 244] on div at bounding box center [703, 241] width 836 height 8
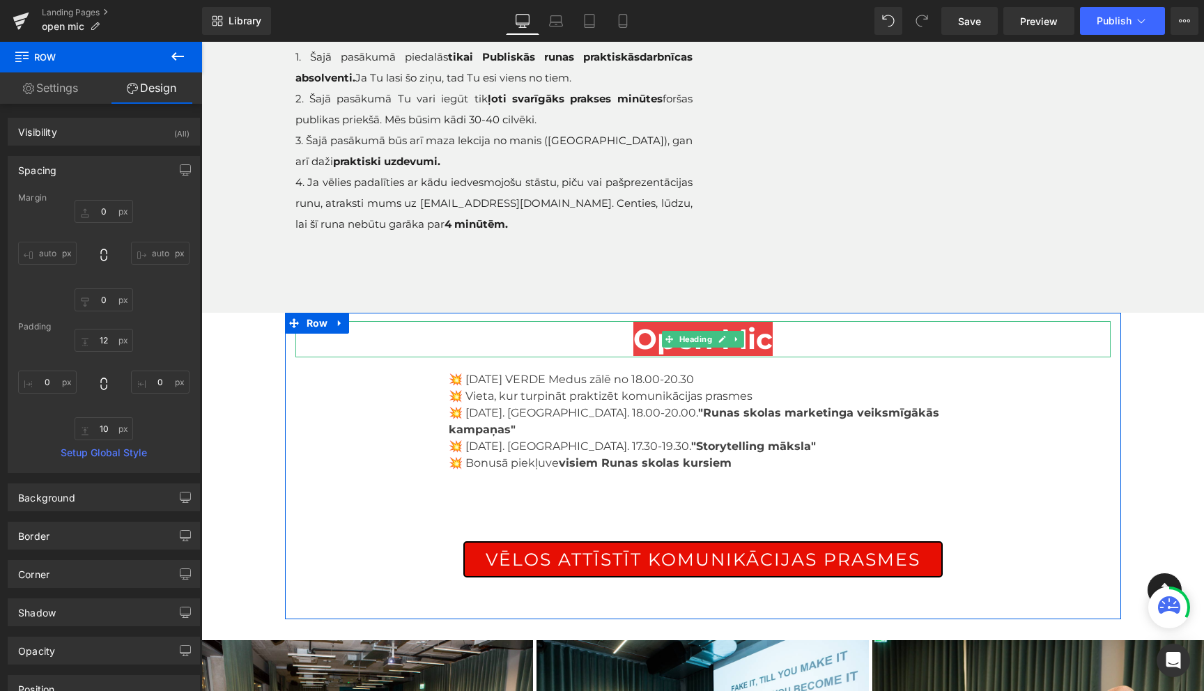
scroll to position [240, 0]
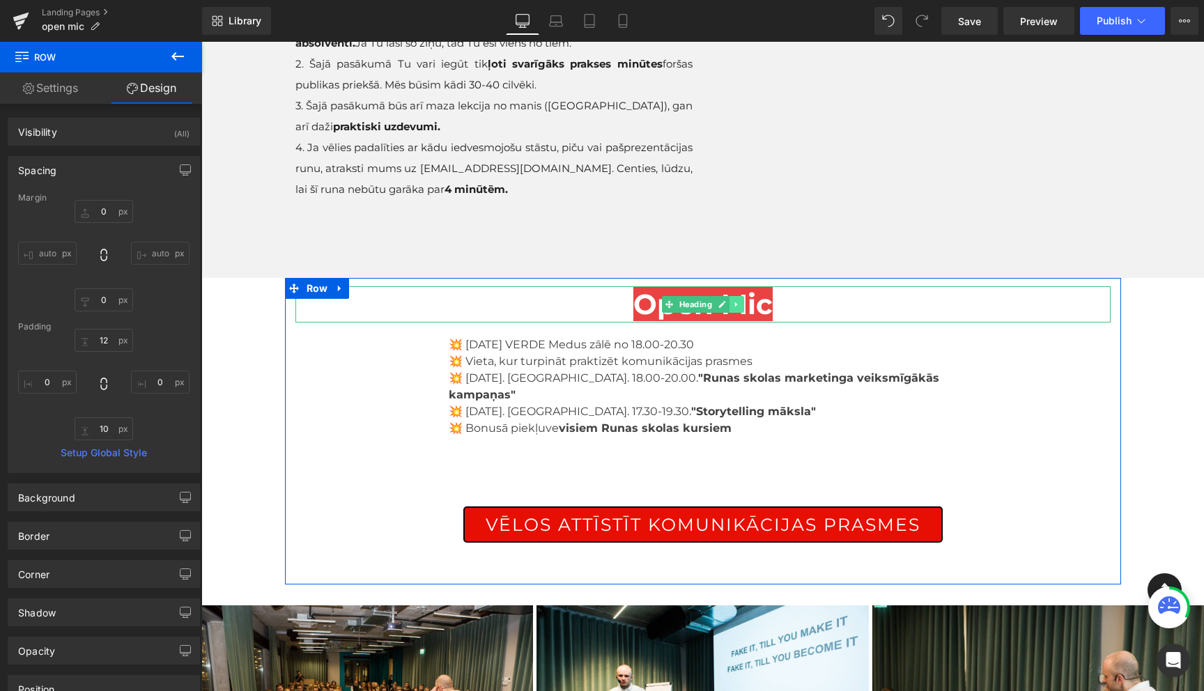
click at [736, 305] on icon at bounding box center [735, 304] width 2 height 5
click at [743, 304] on icon at bounding box center [744, 304] width 8 height 8
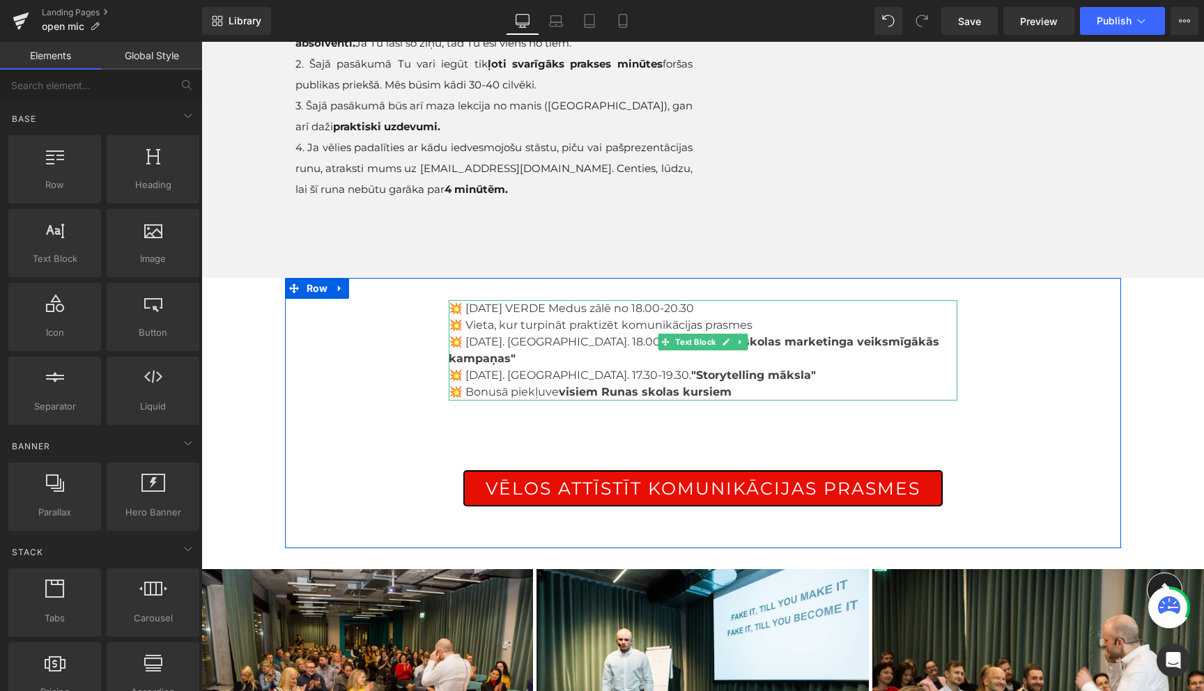
click at [502, 307] on span "💥 2.oktobrī VERDE Medus zālē no 18.00-20.30" at bounding box center [571, 308] width 245 height 13
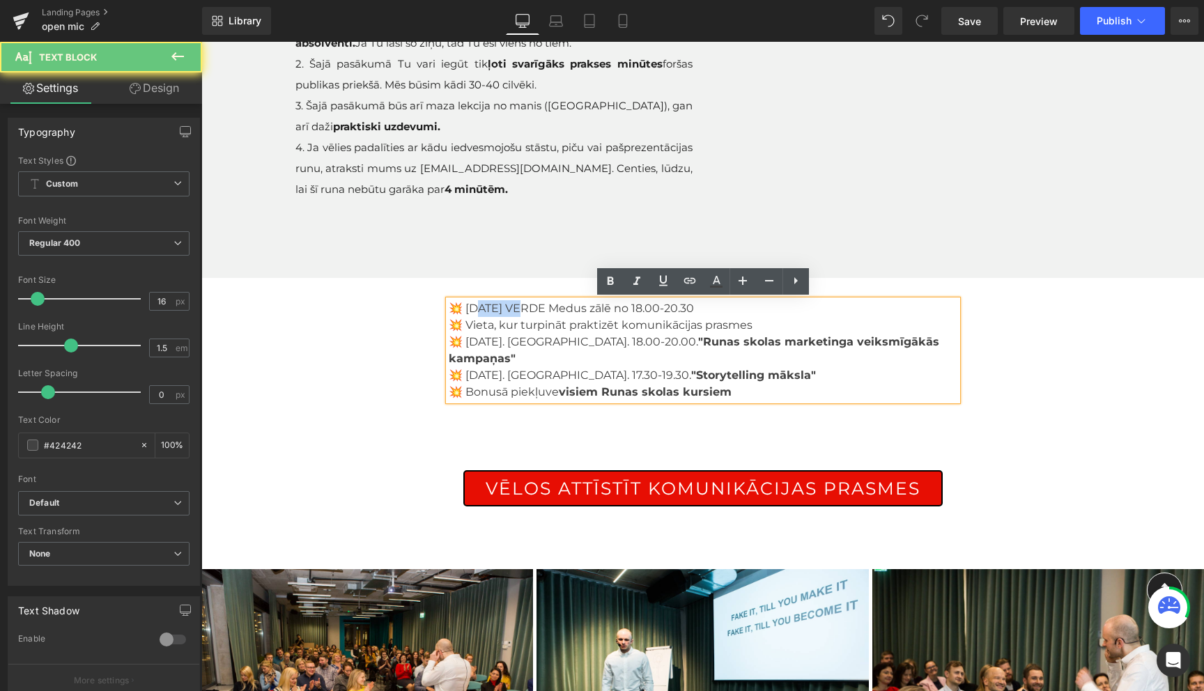
click at [502, 307] on span "💥 2.oktobrī VERDE Medus zālē no 18.00-20.30" at bounding box center [571, 308] width 245 height 13
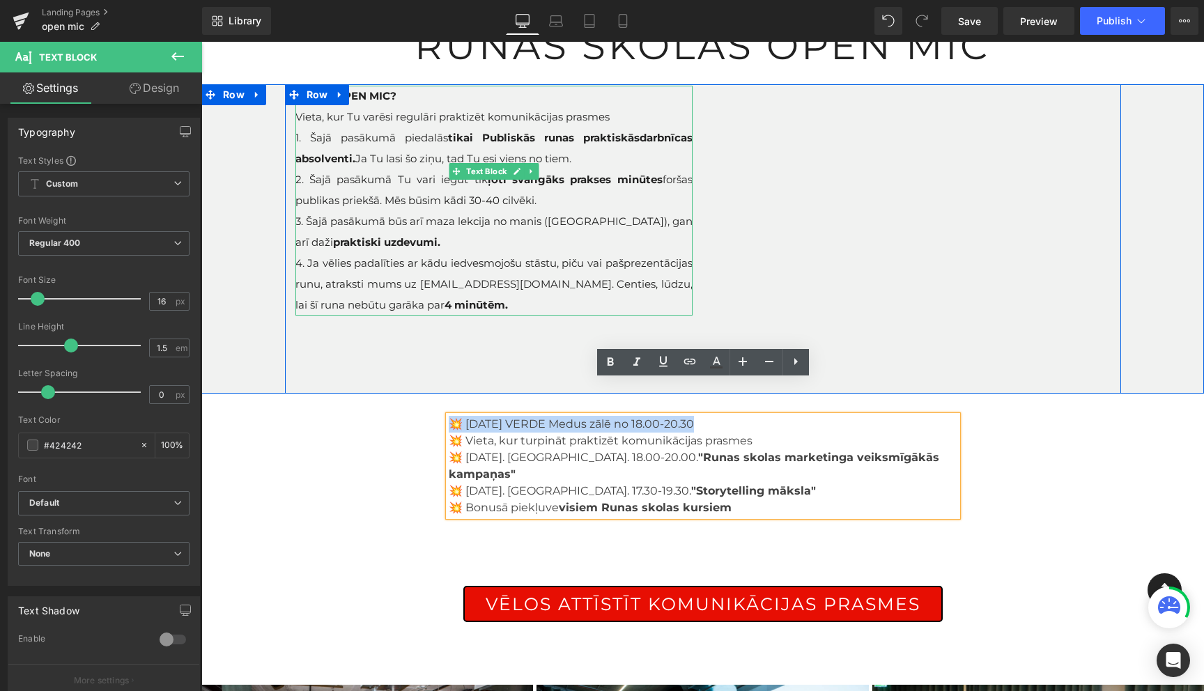
scroll to position [116, 0]
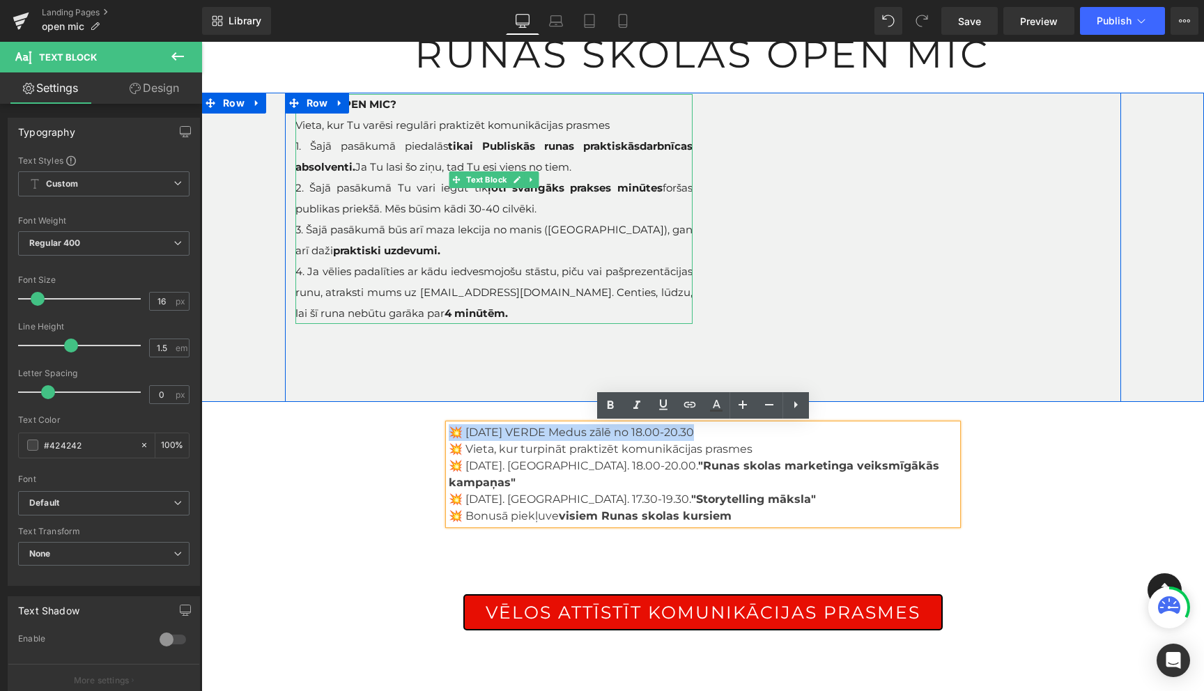
click at [445, 311] on strong "4 minūtēm." at bounding box center [476, 313] width 63 height 13
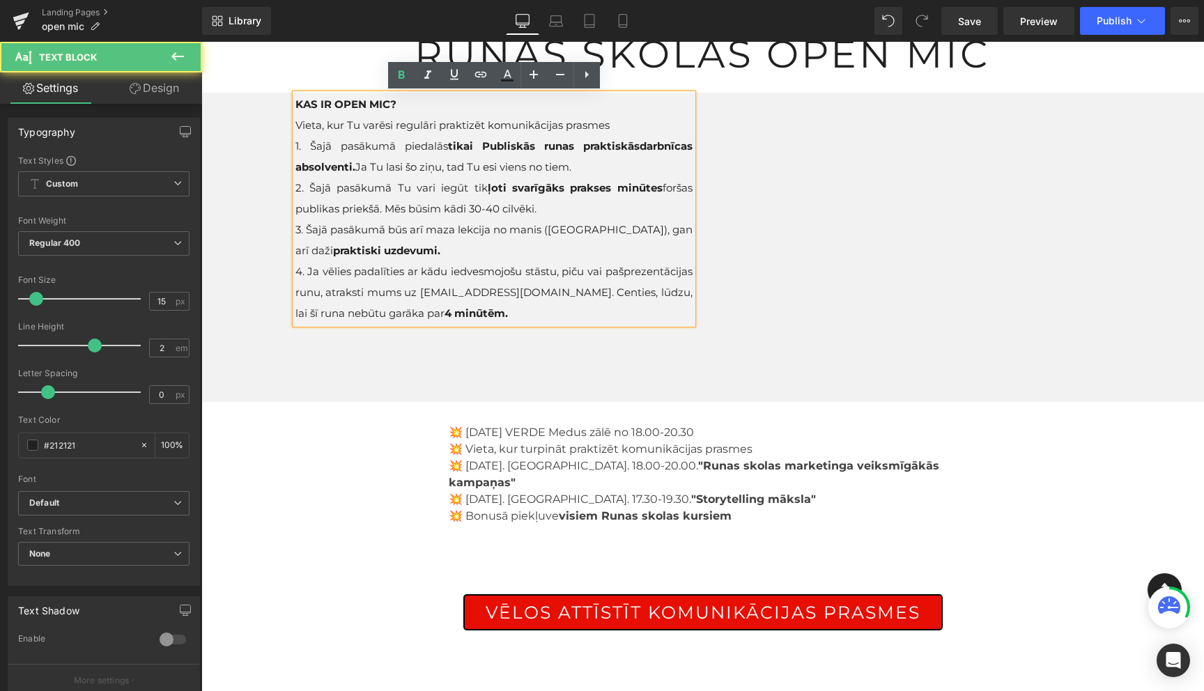
click at [431, 314] on p "4. Ja vēlies padalīties ar kādu iedvesmojošu stāstu, piču vai pašprezentācijas …" at bounding box center [493, 292] width 397 height 63
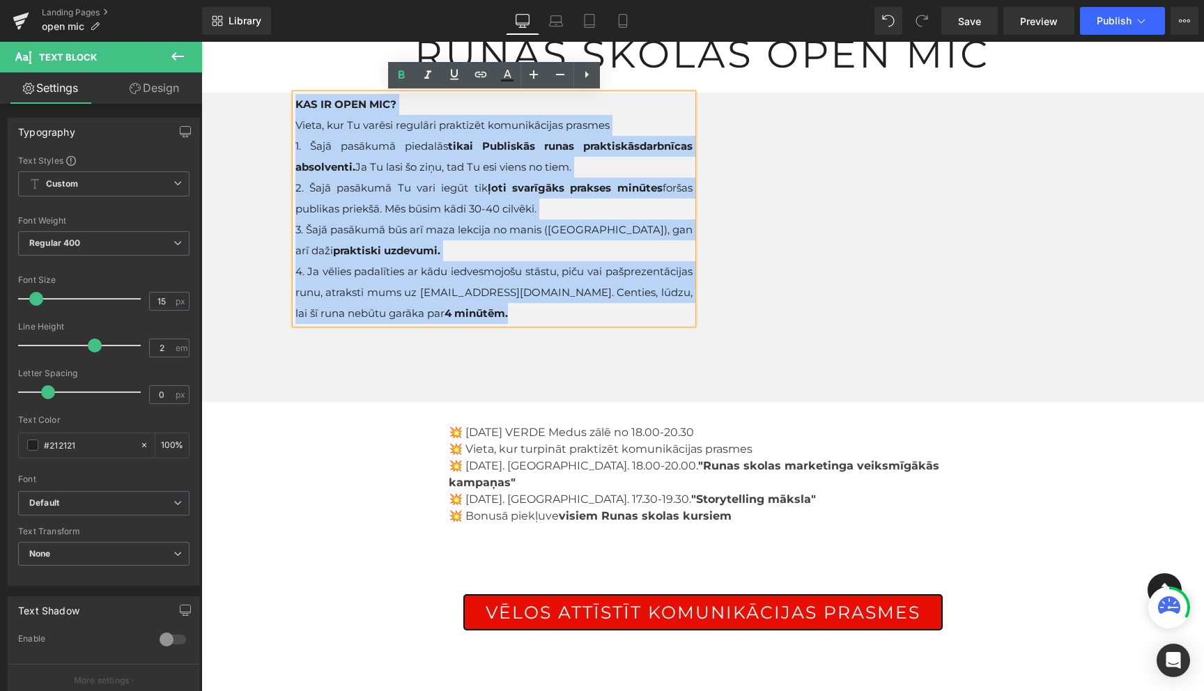
drag, startPoint x: 431, startPoint y: 314, endPoint x: 296, endPoint y: 109, distance: 246.0
click at [296, 109] on div "KAS IR OPEN MIC? Vieta, kur Tu varēsi regulāri praktizēt komunikācijas prasmes …" at bounding box center [493, 209] width 397 height 230
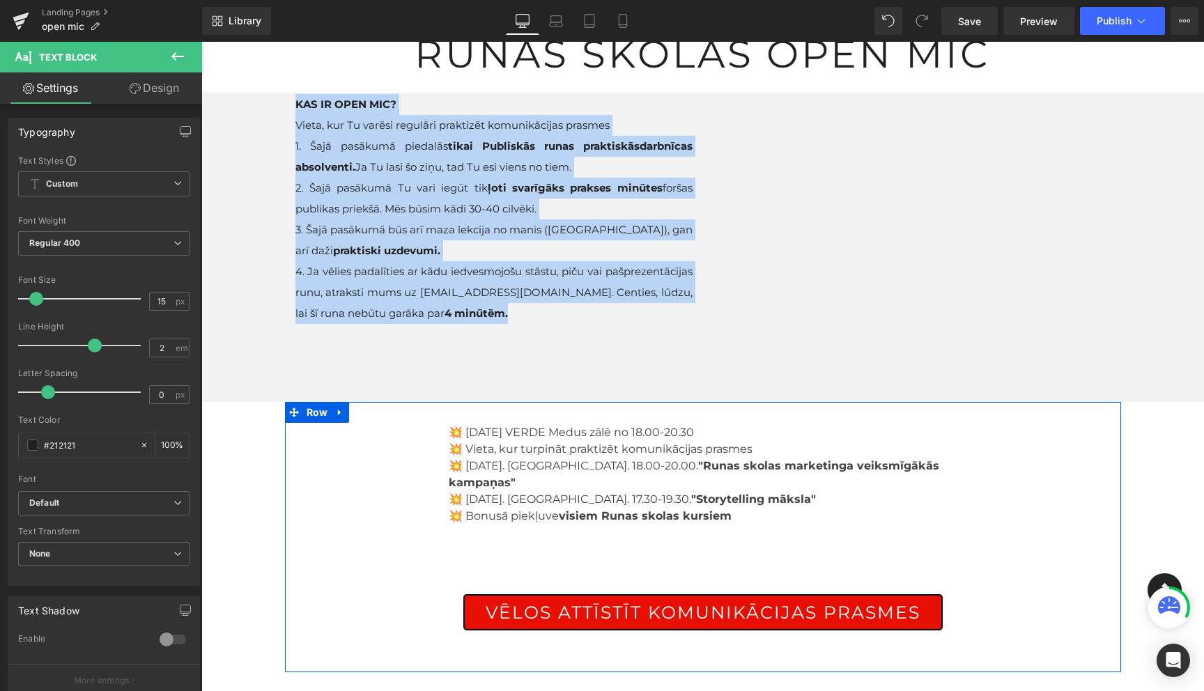
click at [292, 490] on div "💥 2.oktobrī VERDE Medus zālē no 18.00-20.30 💥 Vieta, kur turpināt praktizēt kom…" at bounding box center [703, 537] width 836 height 255
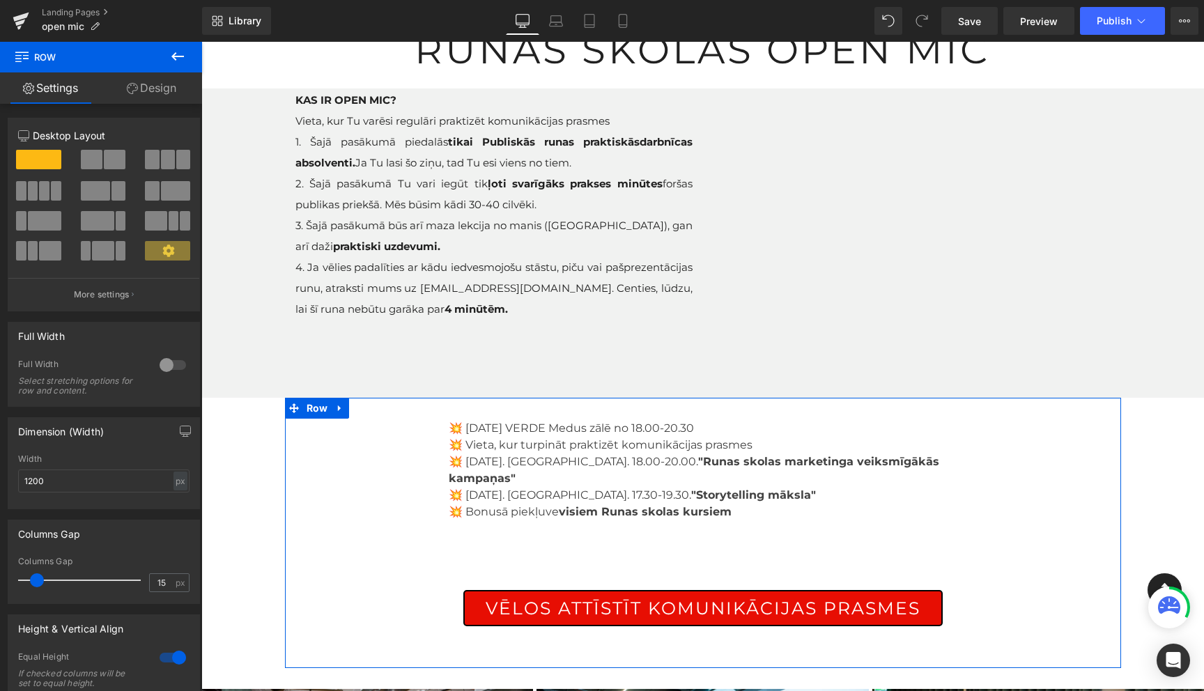
scroll to position [109, 0]
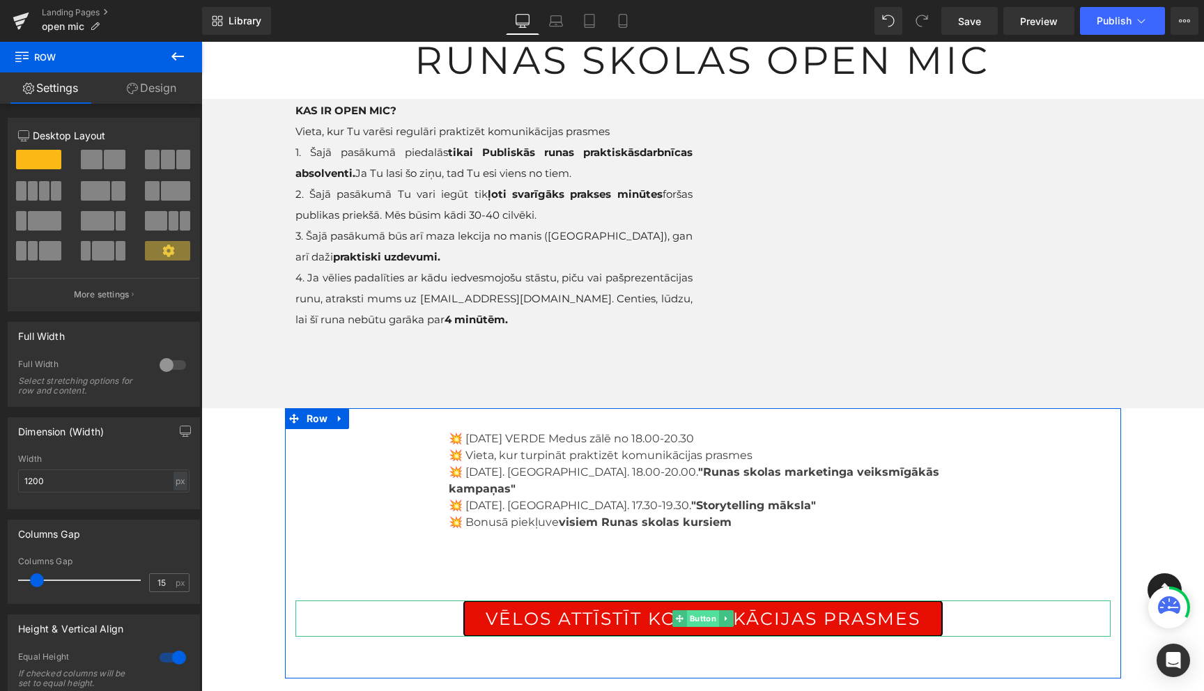
click at [708, 610] on span "Button" at bounding box center [702, 618] width 32 height 17
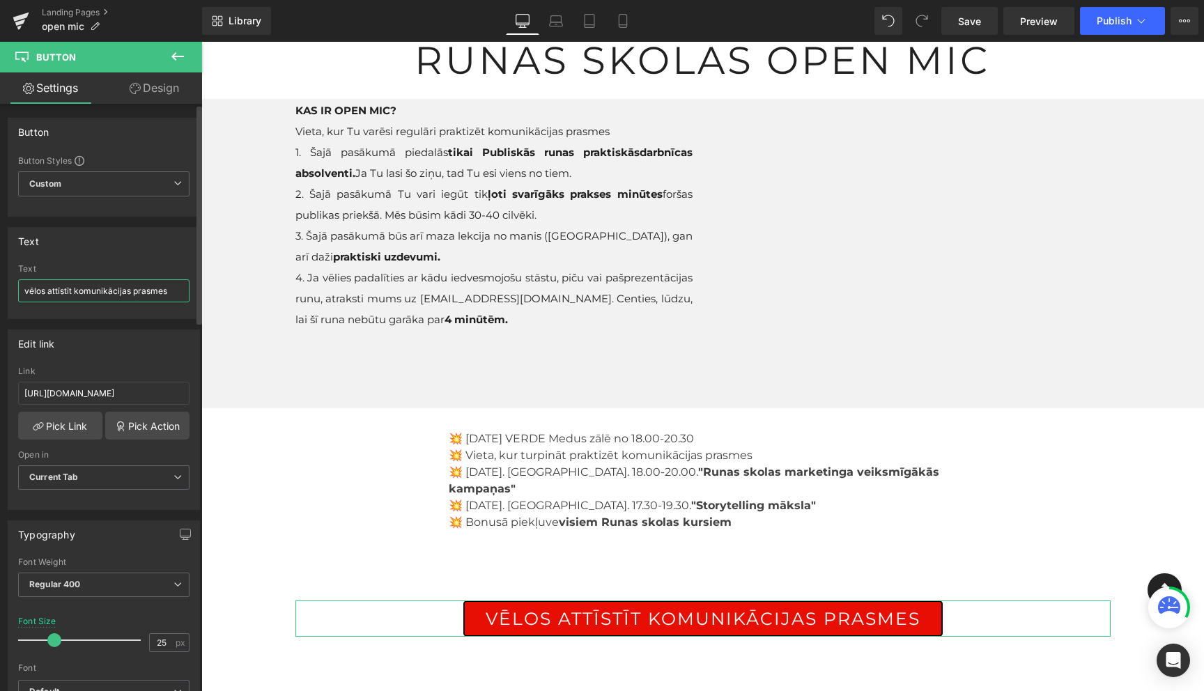
click at [102, 297] on input "vēlos attīstīt komunikācijas prasmes" at bounding box center [103, 290] width 171 height 23
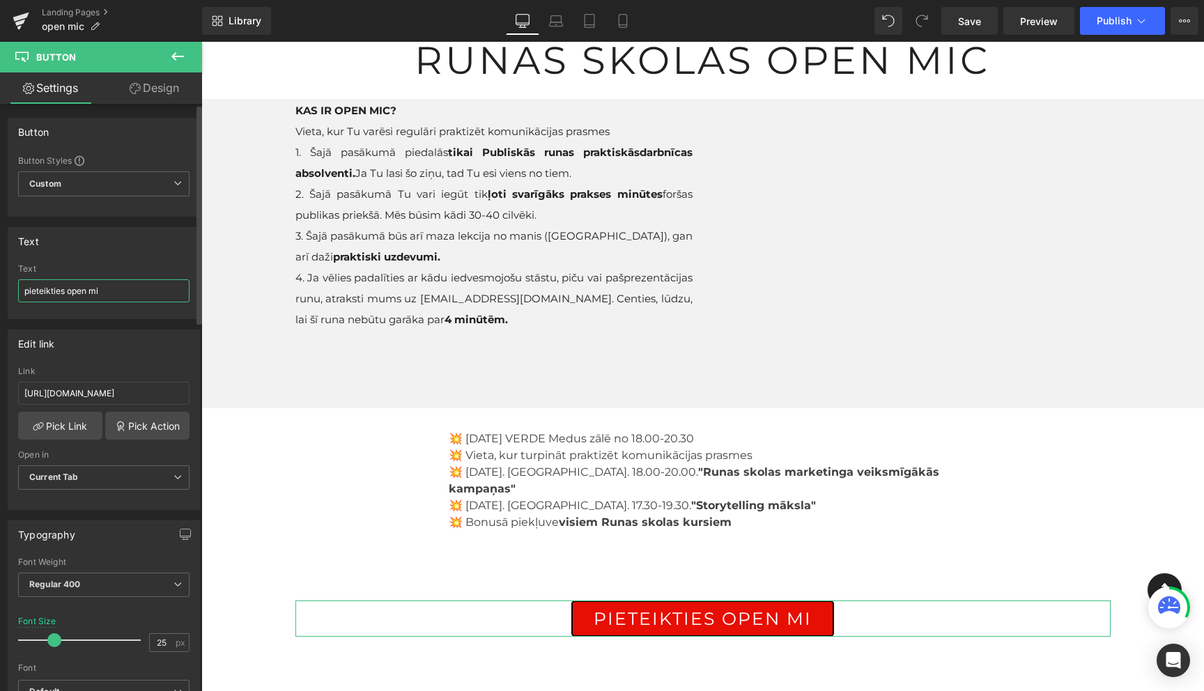
type input "pieteikties open mic"
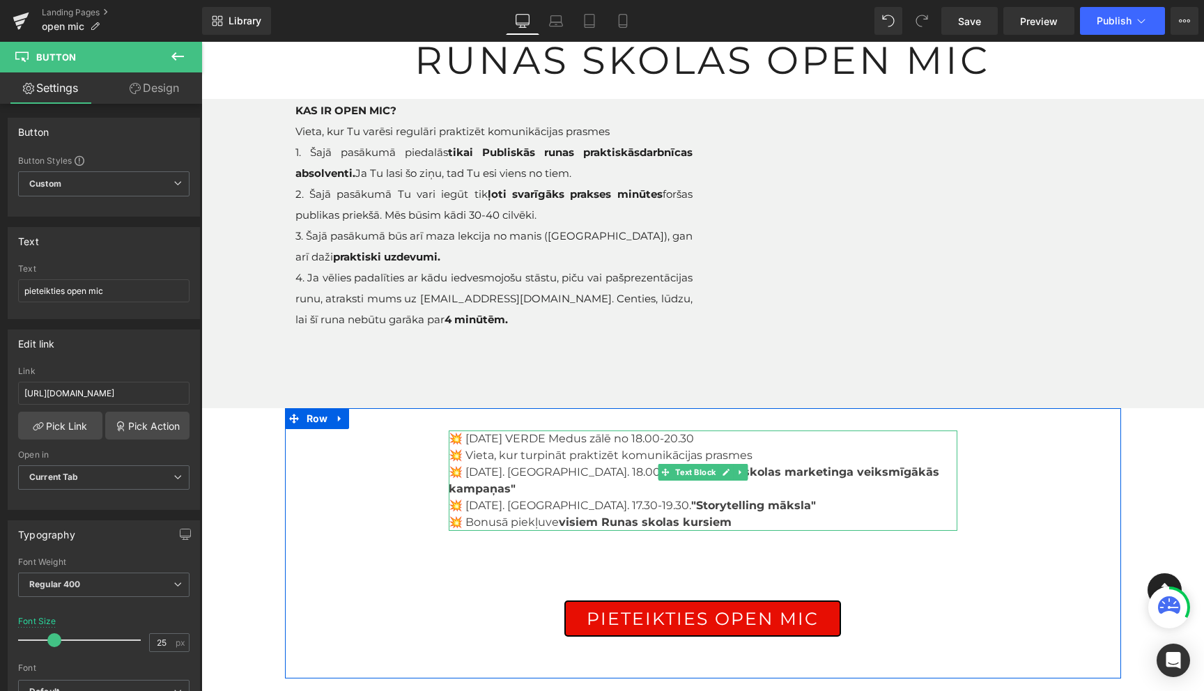
click at [635, 460] on span "💥 Vieta, kur turpināt praktizēt komunikācijas prasmes" at bounding box center [601, 455] width 304 height 13
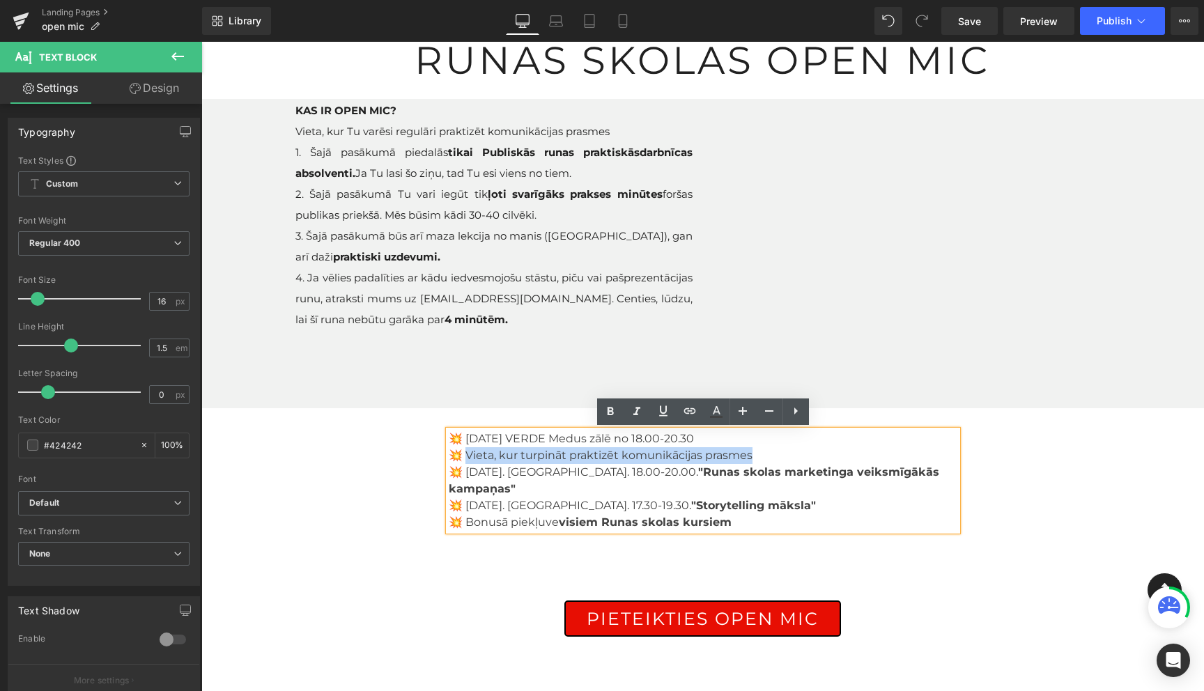
drag, startPoint x: 755, startPoint y: 457, endPoint x: 466, endPoint y: 451, distance: 289.2
click at [466, 451] on p "💥 Vieta, kur turpināt praktizēt komunikācijas prasmes" at bounding box center [703, 455] width 509 height 17
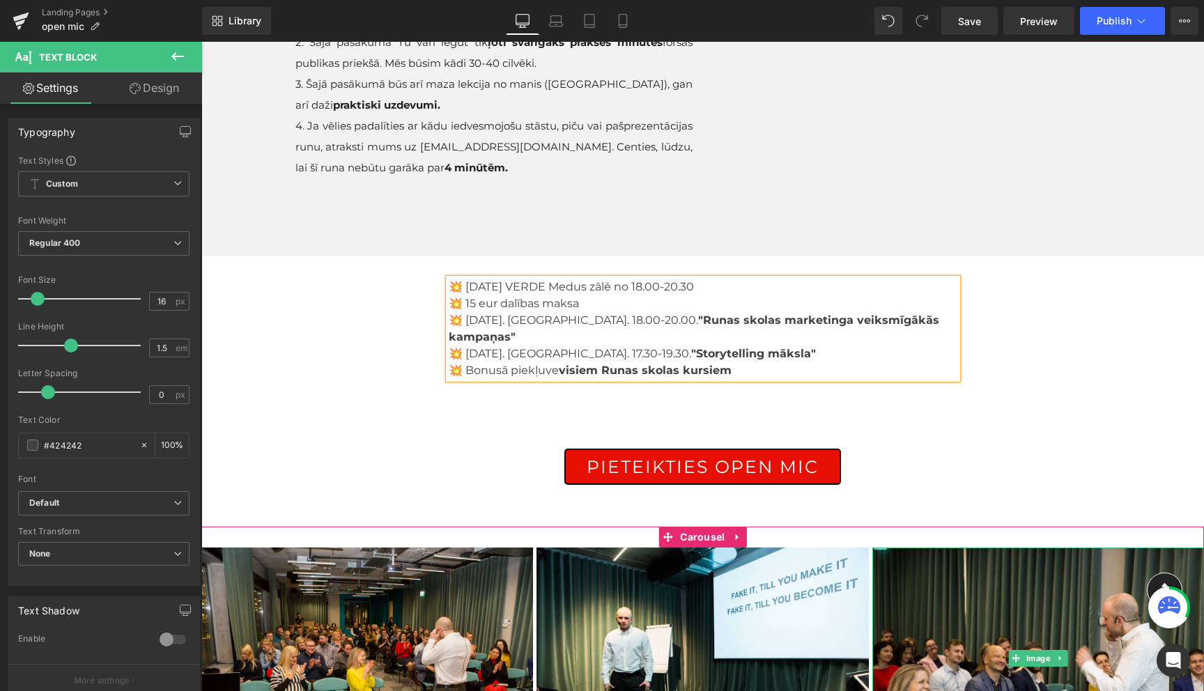
scroll to position [249, 0]
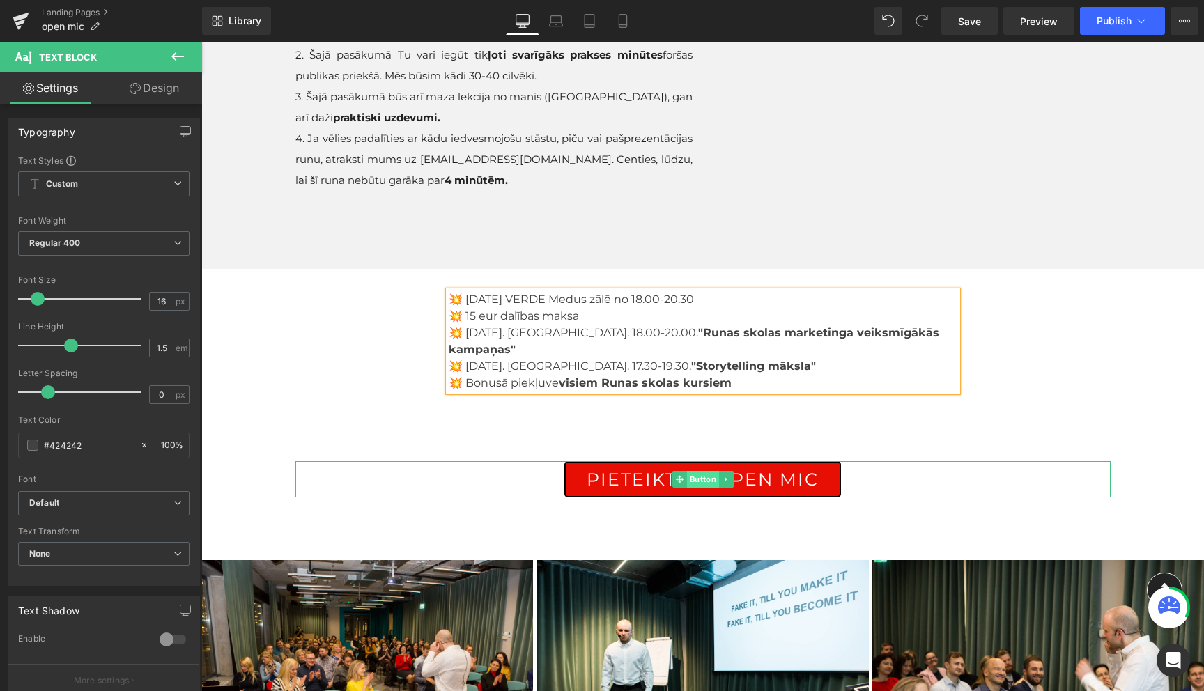
click at [704, 471] on span "Button" at bounding box center [702, 479] width 32 height 17
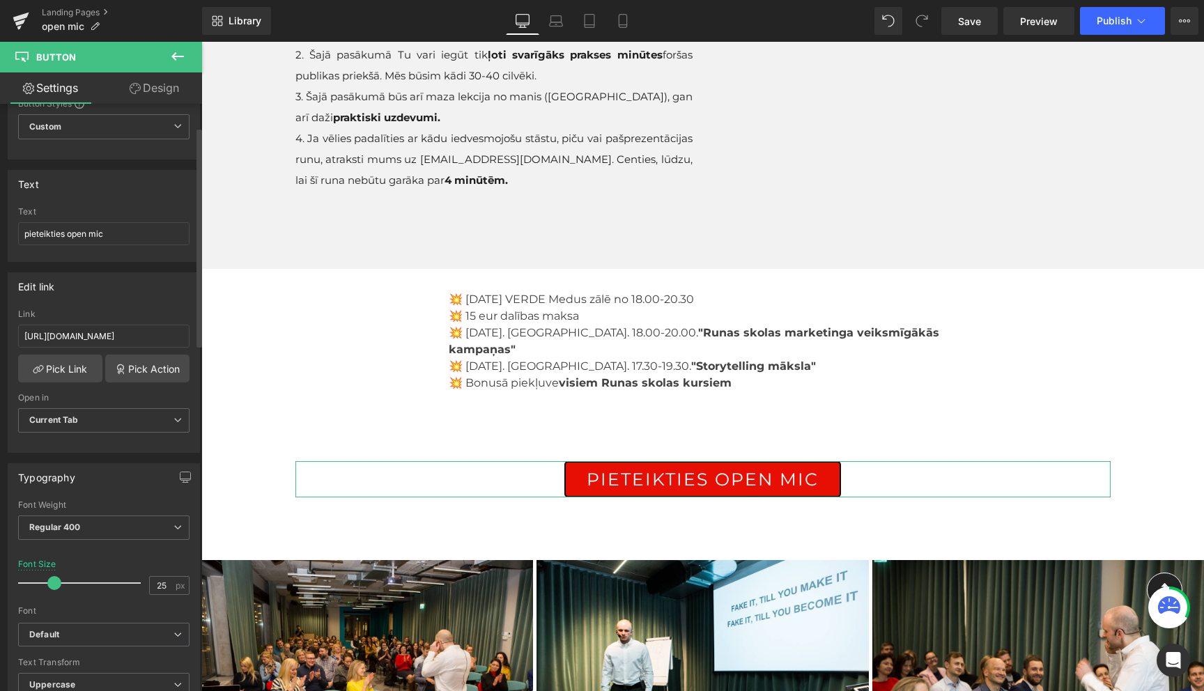
scroll to position [69, 0]
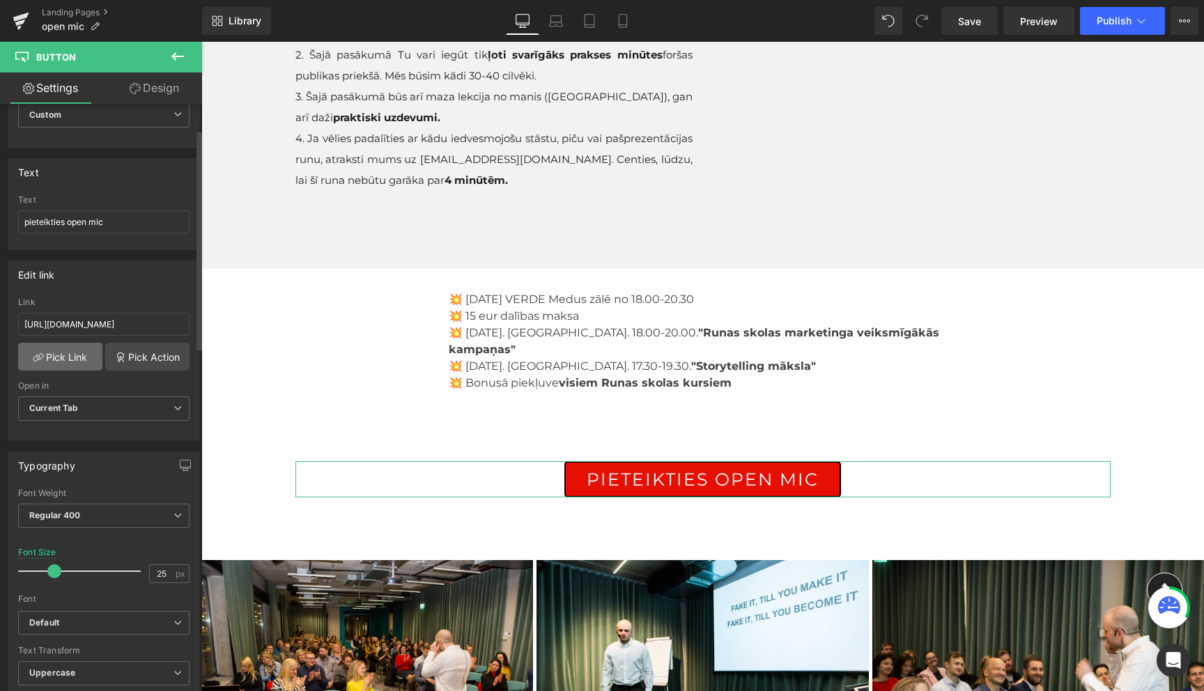
click at [61, 358] on link "Pick Link" at bounding box center [60, 357] width 84 height 28
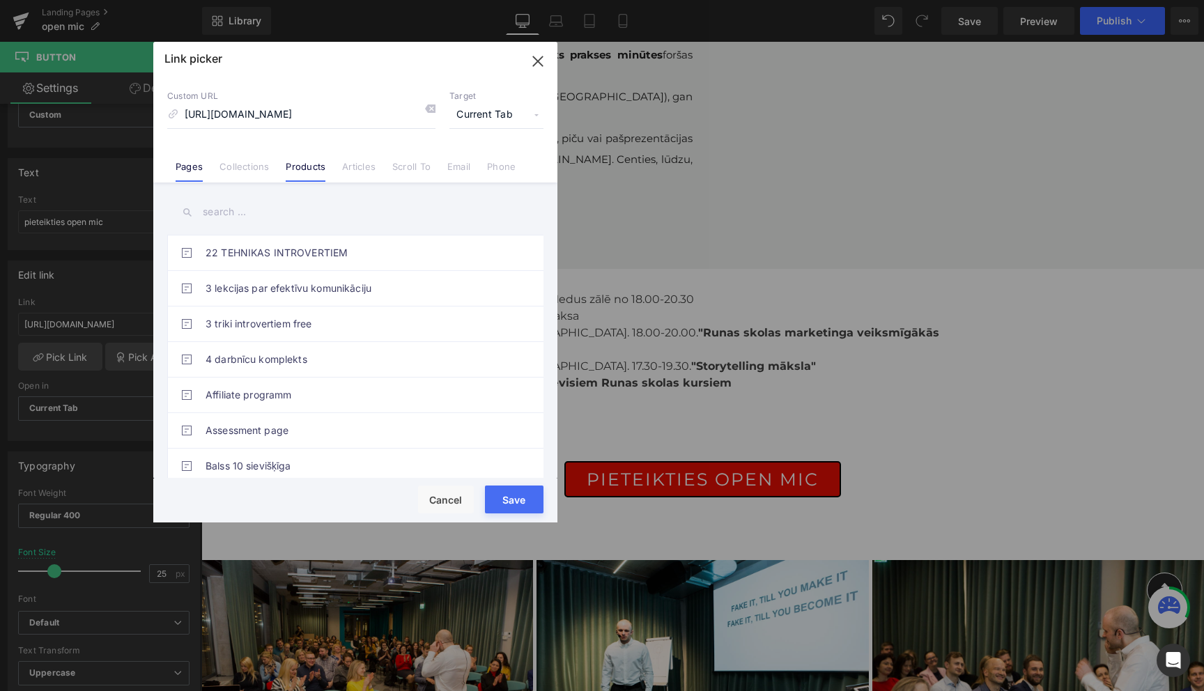
click at [304, 169] on link "Products" at bounding box center [306, 171] width 40 height 21
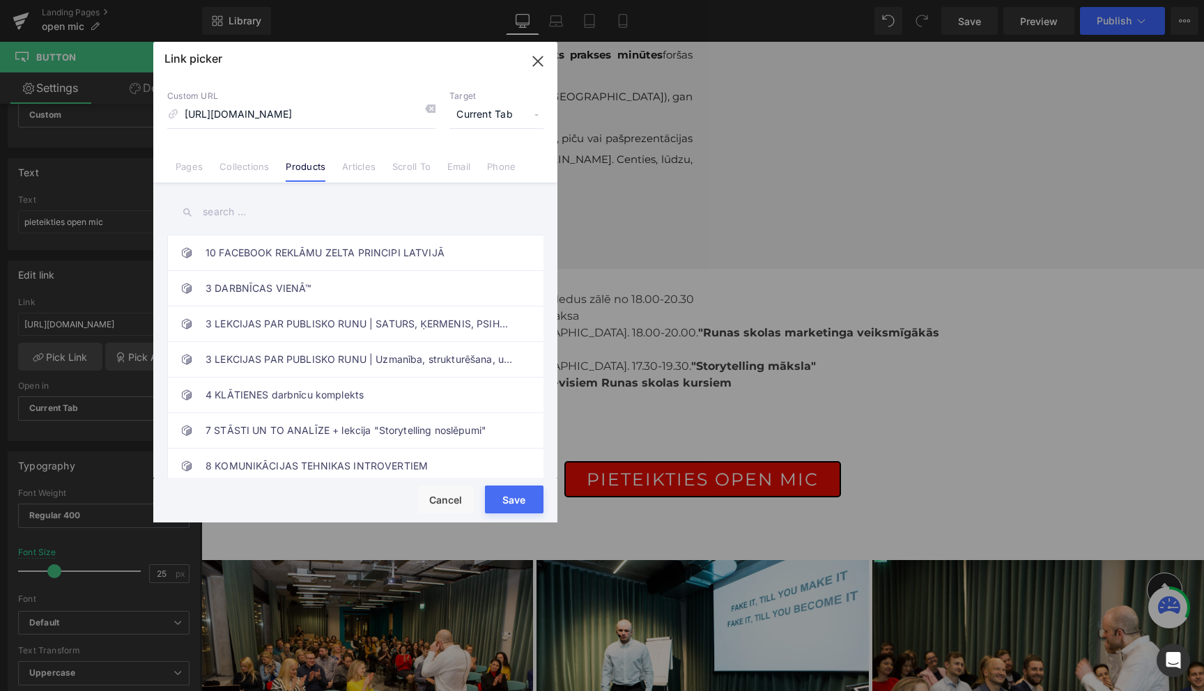
click at [285, 213] on input "text" at bounding box center [355, 211] width 376 height 31
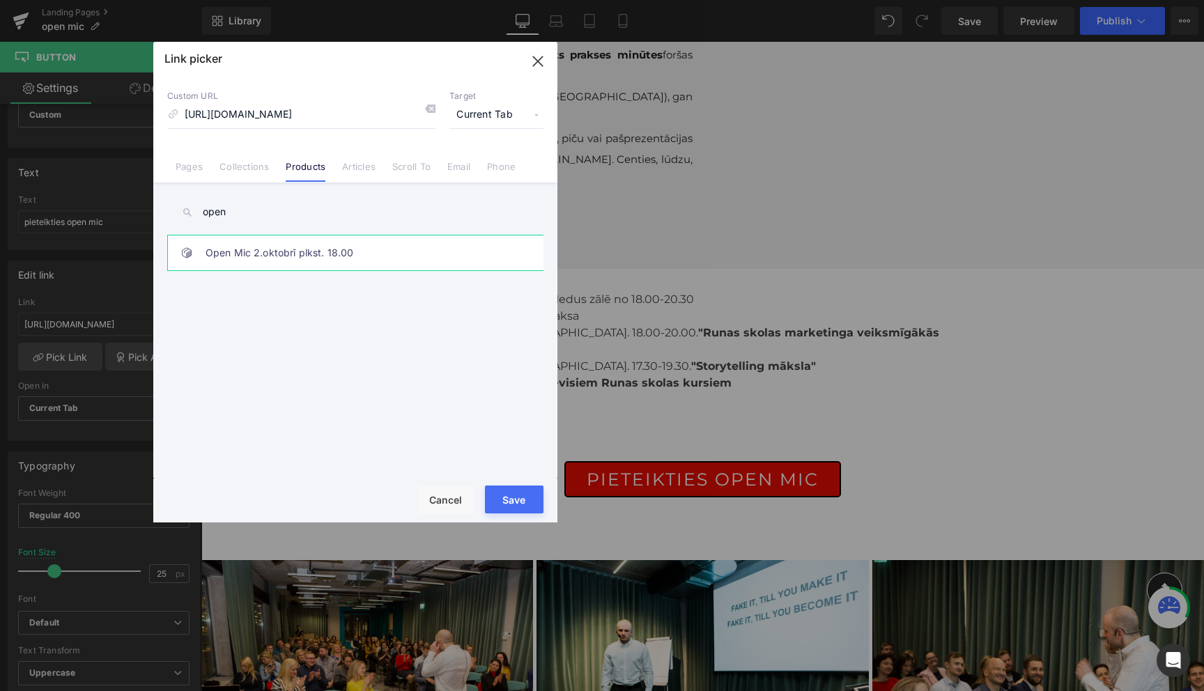
type input "open"
click at [291, 254] on link "Open Mic 2.oktobrī plkst. 18.00" at bounding box center [359, 252] width 307 height 35
type input "/products/open-mic-10-oktobri-plkst-18-00"
click at [520, 500] on button "Save" at bounding box center [514, 500] width 59 height 28
type input "/products/open-mic-10-oktobri-plkst-18-00"
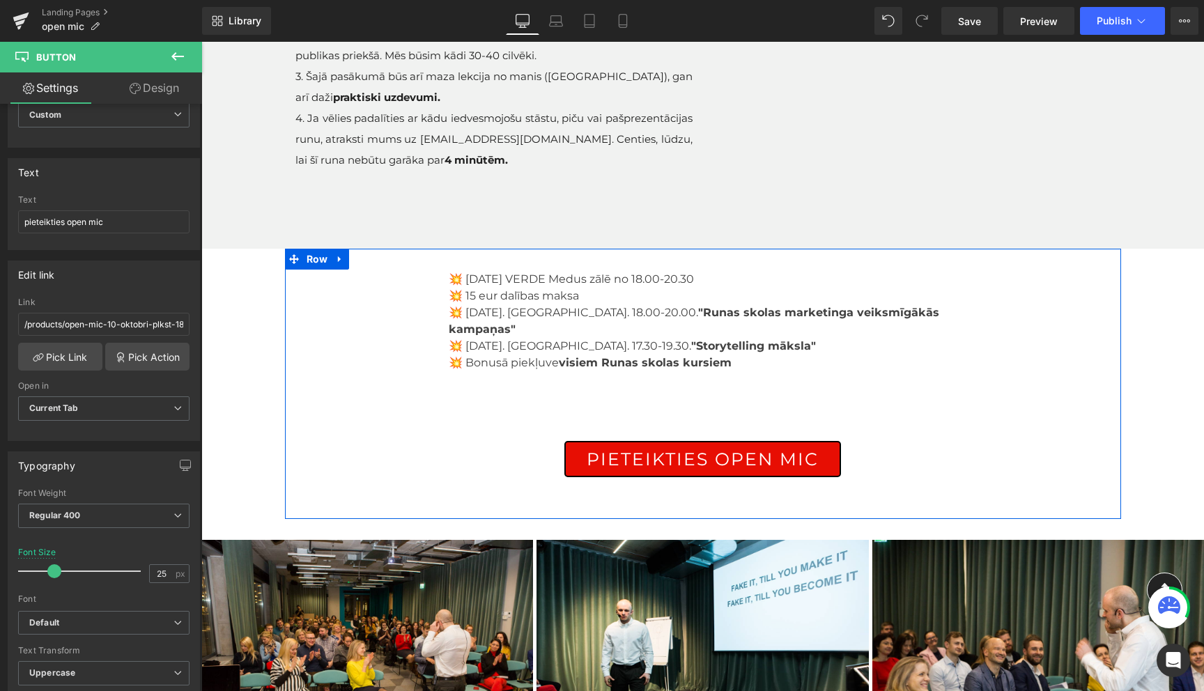
scroll to position [252, 0]
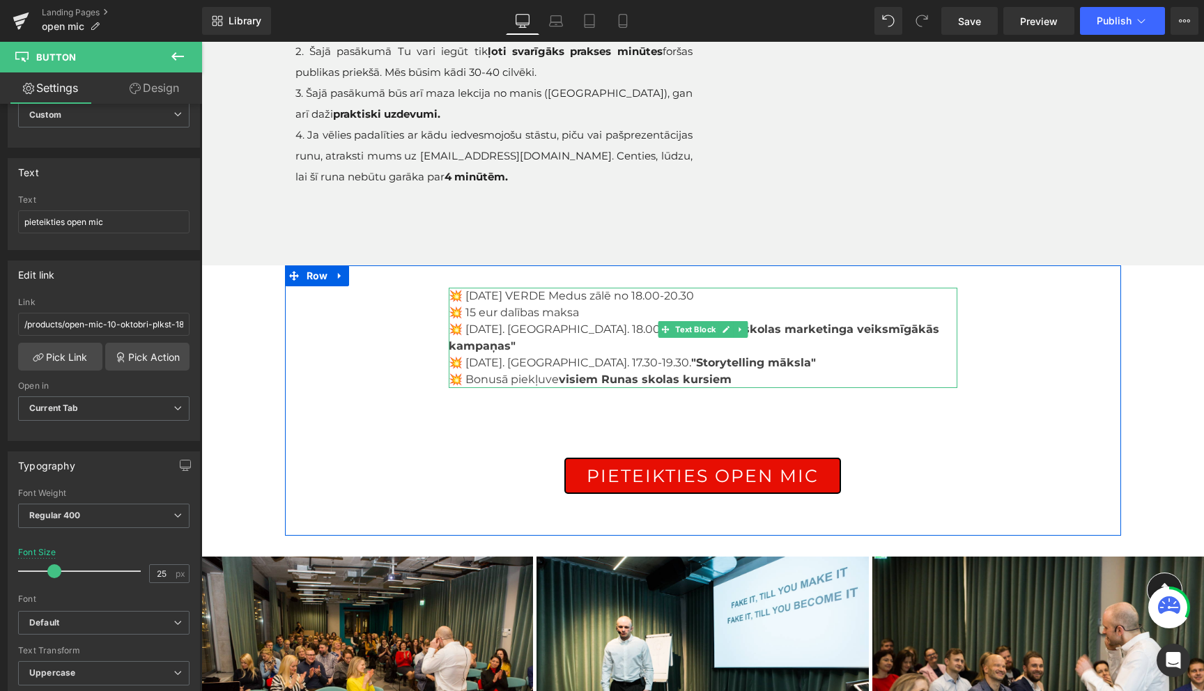
click at [770, 371] on p "💥 Bonusā piekļuve visiem Runas skolas kursiem" at bounding box center [703, 379] width 509 height 17
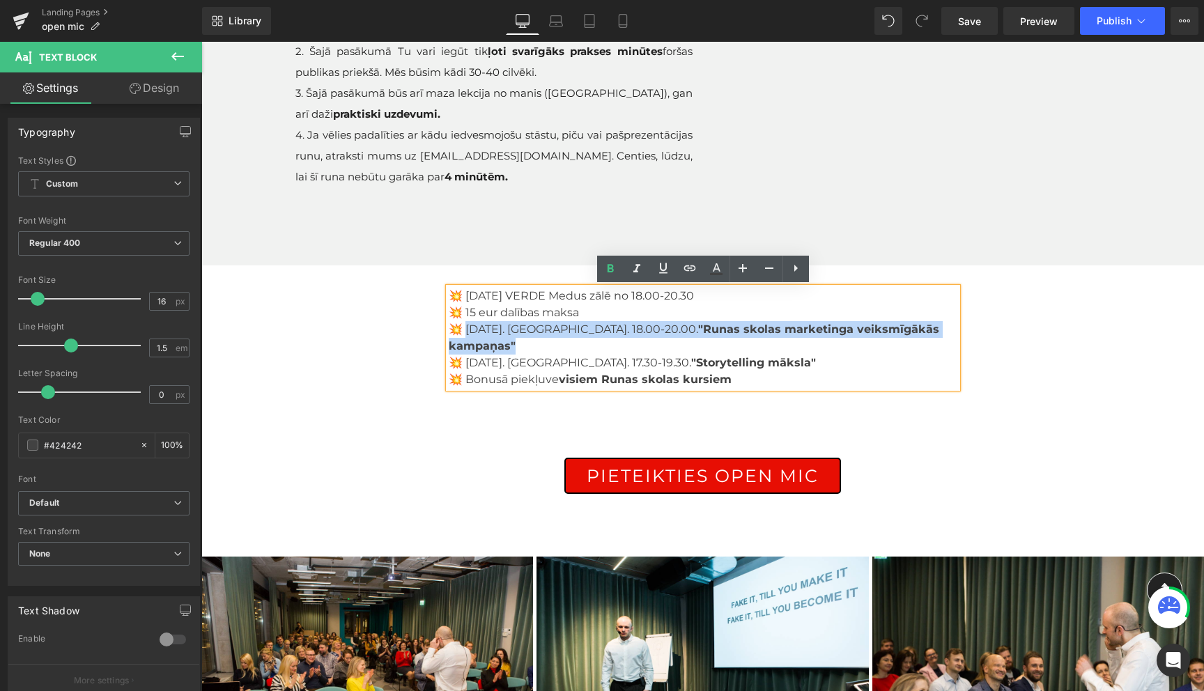
drag, startPoint x: 945, startPoint y: 330, endPoint x: 465, endPoint y: 330, distance: 480.1
click at [465, 330] on p "💥 3.novembris. RĪGĀ. 18.00-20.00. "Runas skolas marketinga veiksmīgākās kampaņa…" at bounding box center [703, 337] width 509 height 33
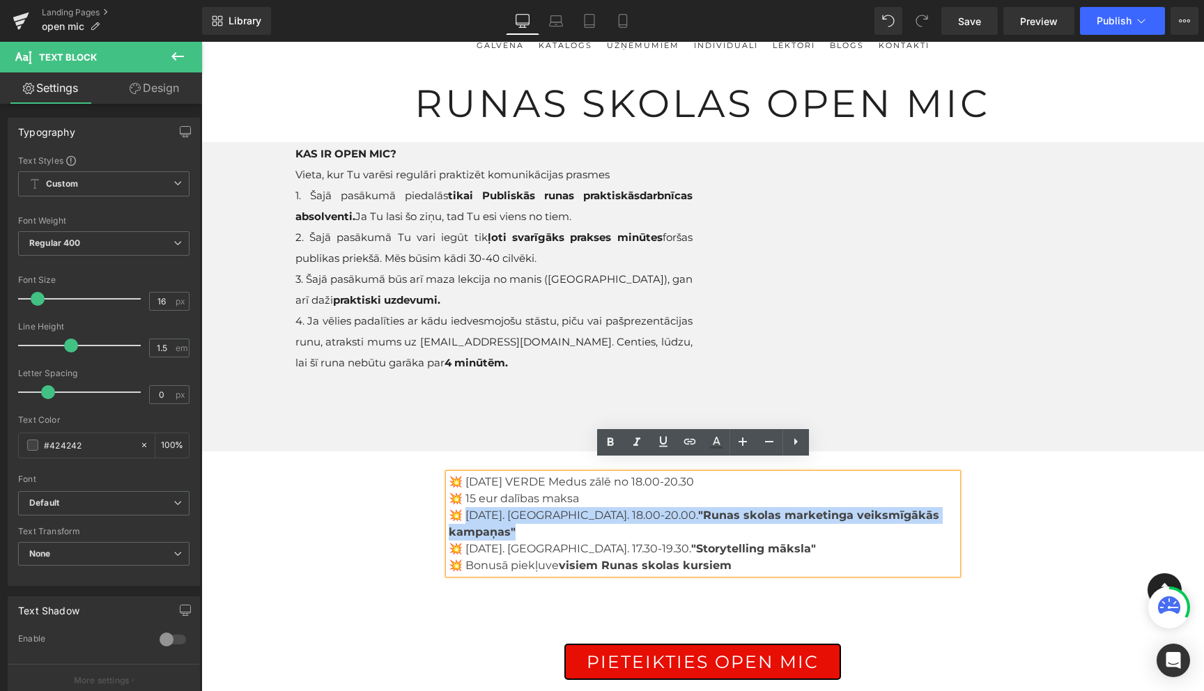
scroll to position [64, 0]
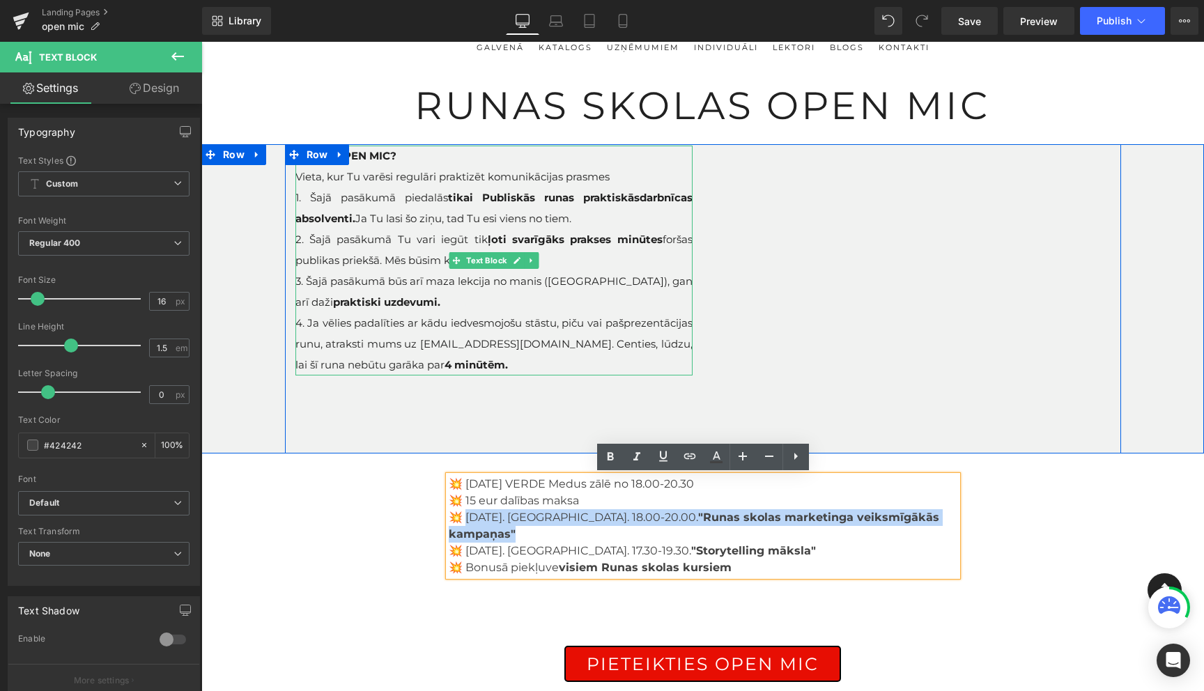
click at [433, 237] on span "2. Šajā pasākumā Tu vari iegūt tik ļoti svarīgāks prakses minūtes foršas publik…" at bounding box center [493, 250] width 397 height 34
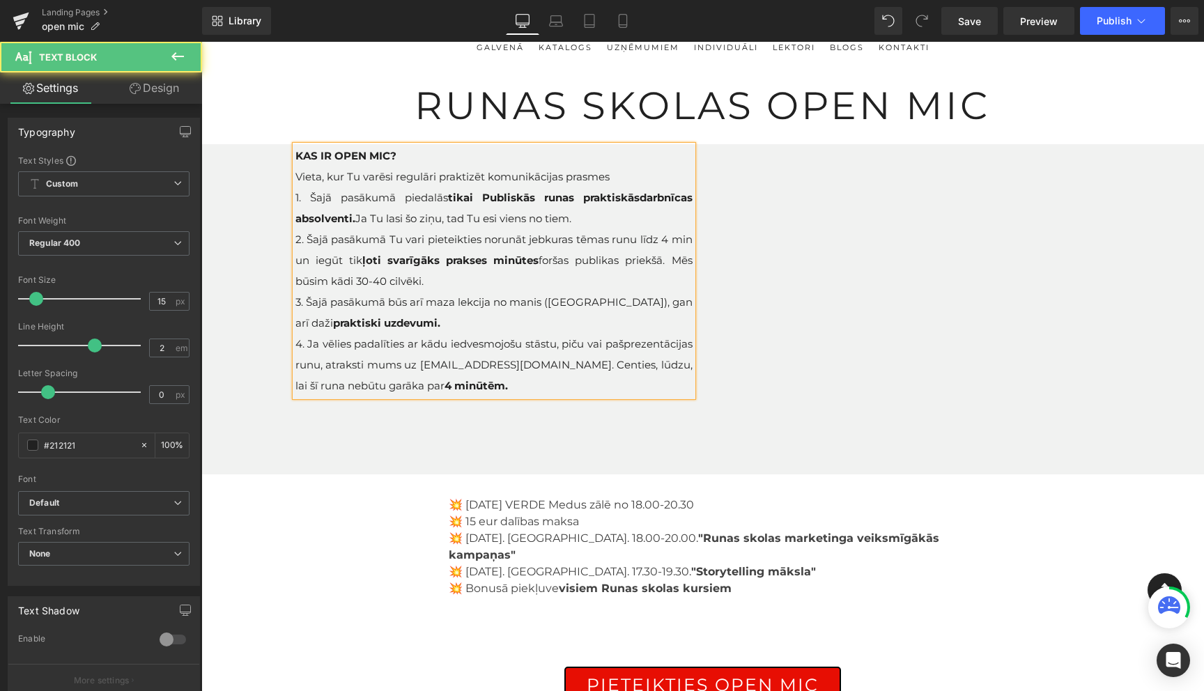
drag, startPoint x: 672, startPoint y: 260, endPoint x: 673, endPoint y: 272, distance: 11.9
click at [673, 272] on p "2. Šajā pasākumā Tu vari pieteikties norunāt jebkuras tēmas runu līdz 4 min un …" at bounding box center [493, 260] width 397 height 63
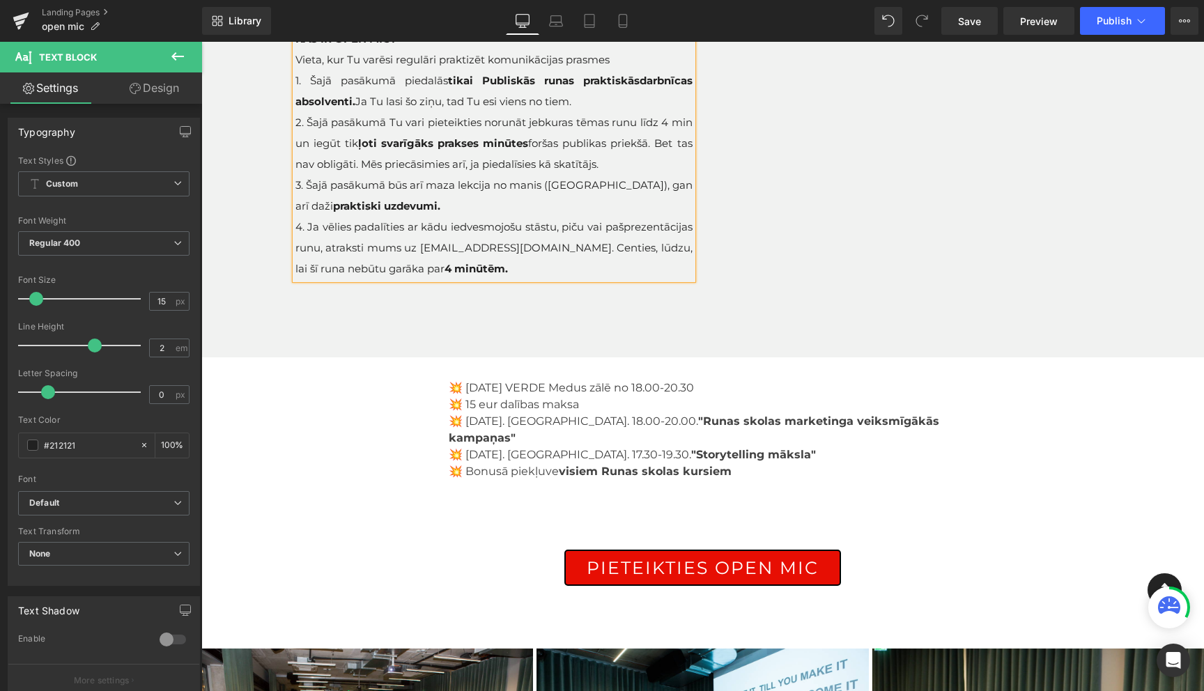
scroll to position [179, 0]
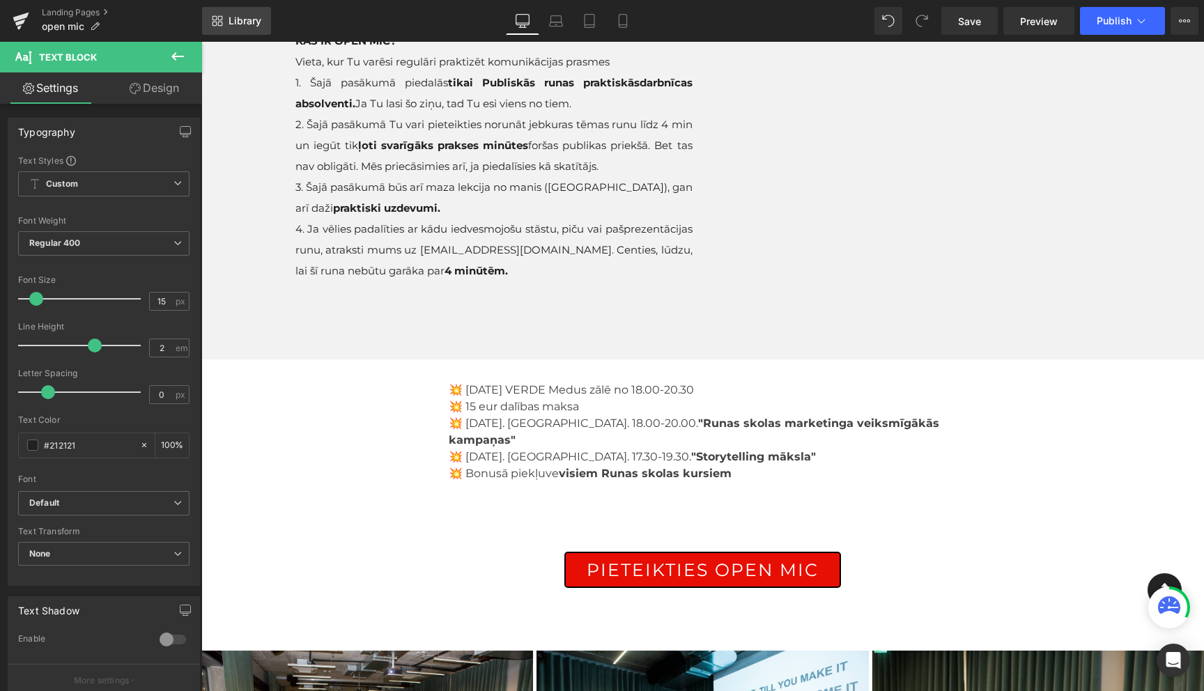
click at [240, 17] on span "Library" at bounding box center [245, 21] width 33 height 13
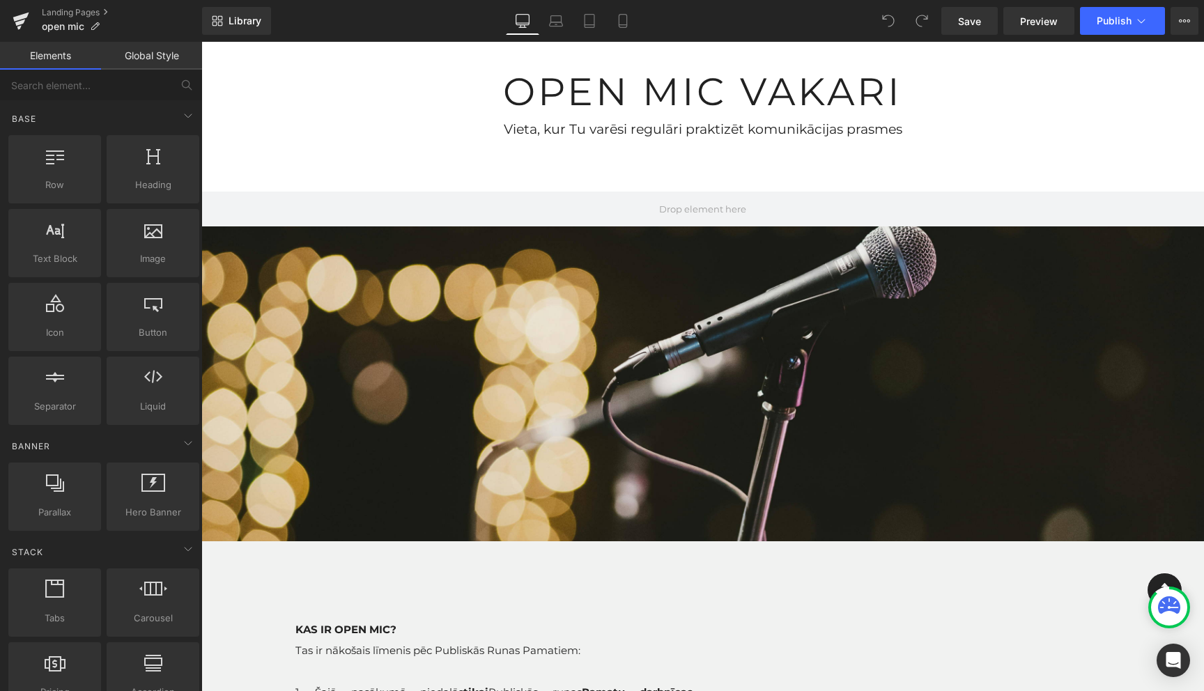
scroll to position [73, 0]
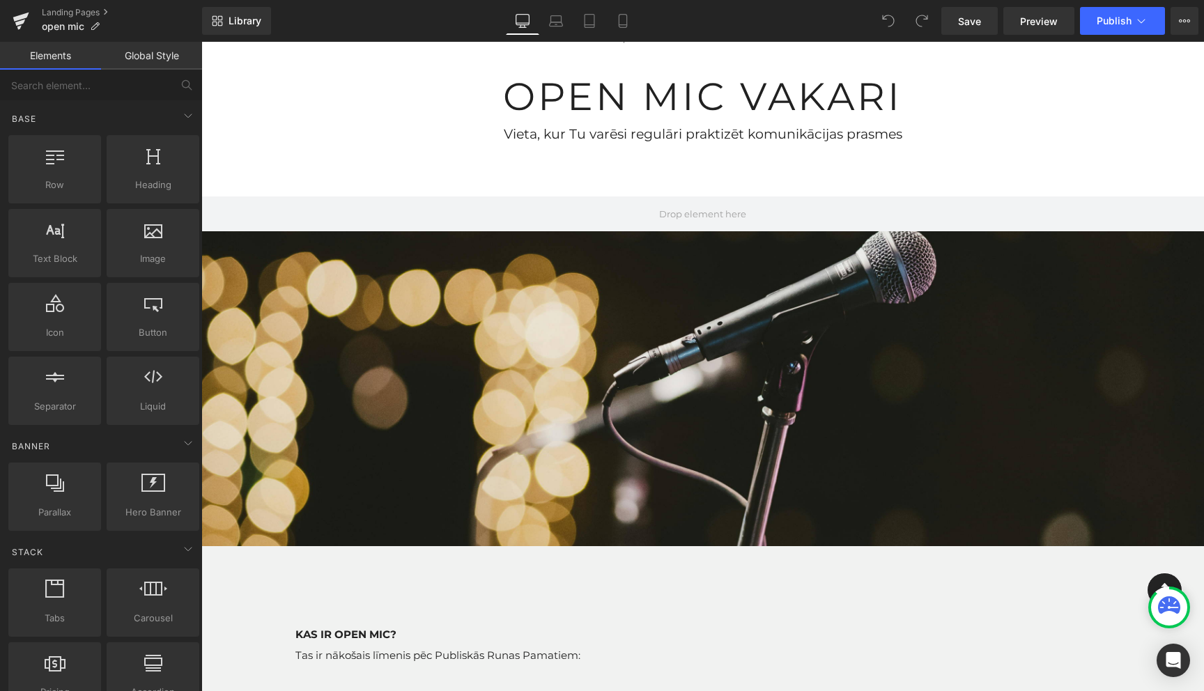
click at [684, 332] on div at bounding box center [702, 371] width 1003 height 350
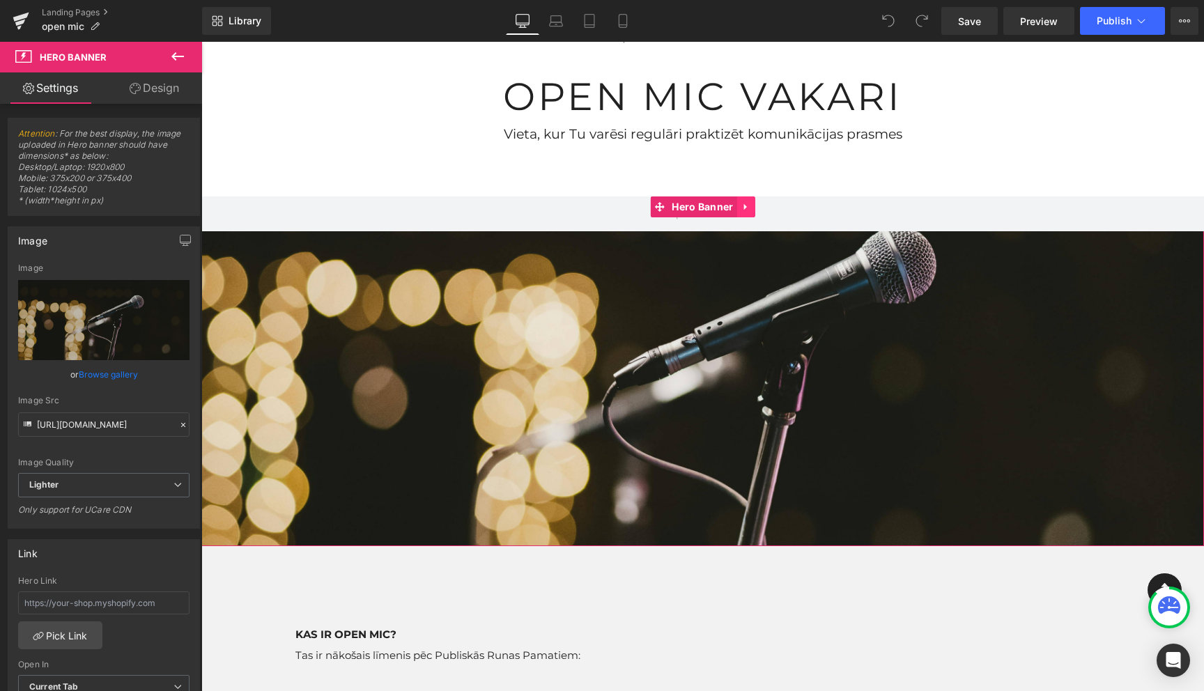
click at [746, 206] on icon at bounding box center [744, 207] width 3 height 6
click at [755, 210] on icon at bounding box center [755, 207] width 10 height 10
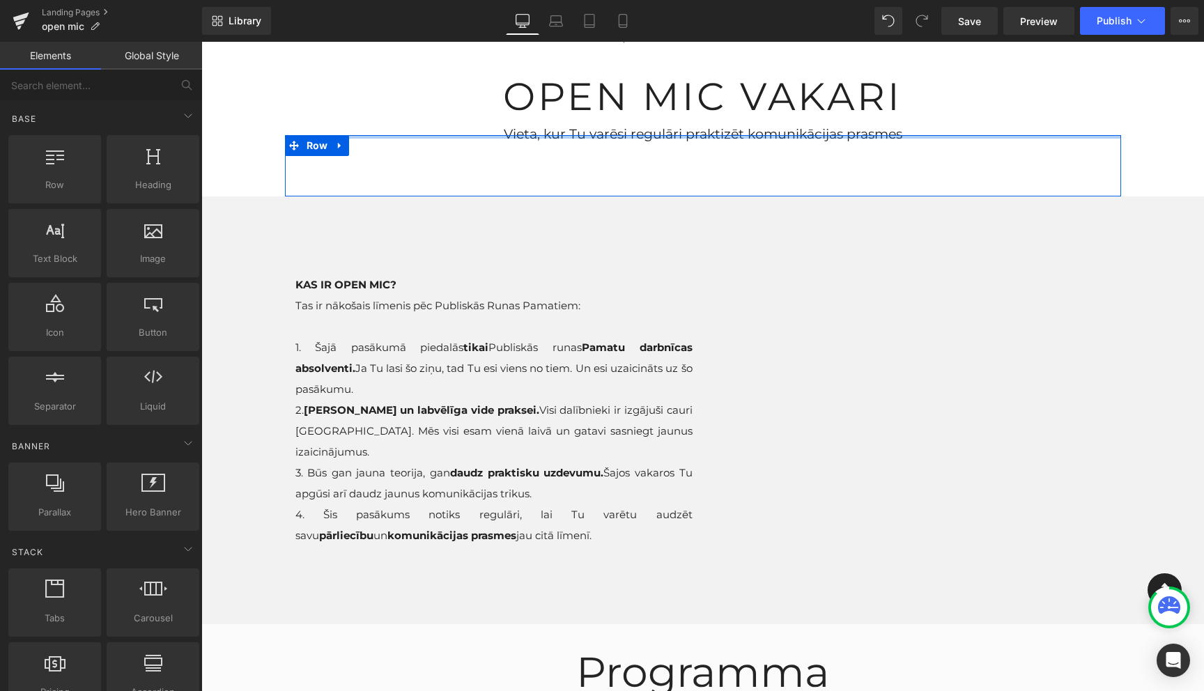
click at [666, 135] on div at bounding box center [703, 136] width 836 height 3
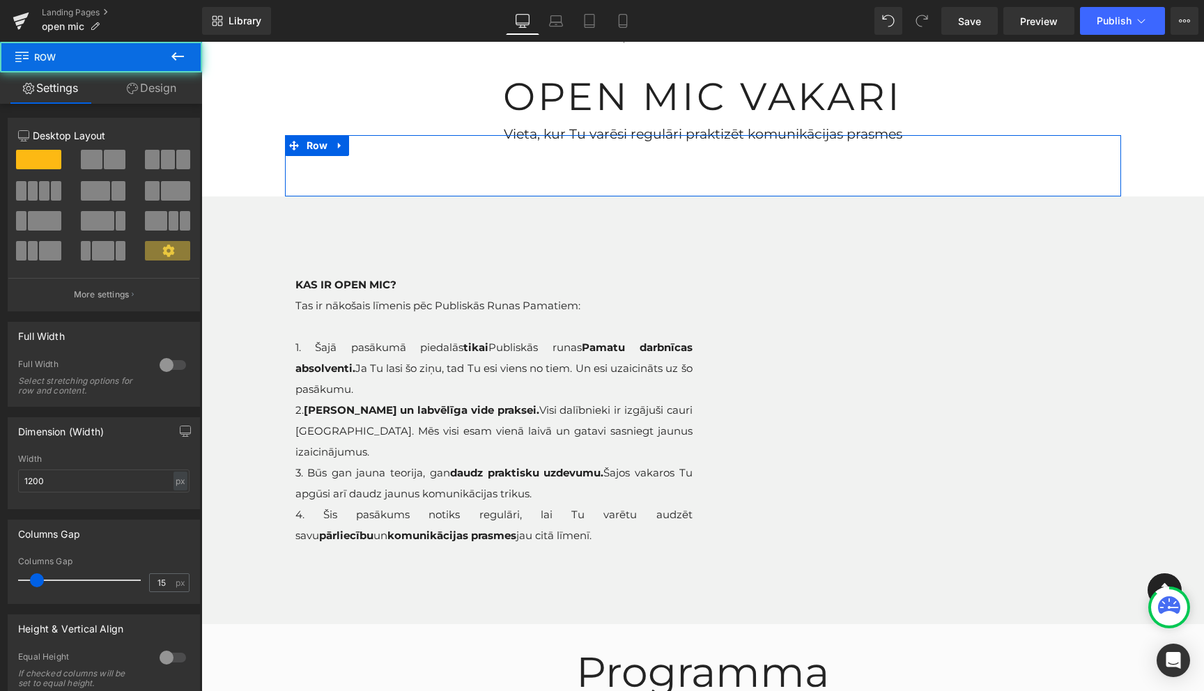
click at [666, 135] on div at bounding box center [703, 136] width 836 height 3
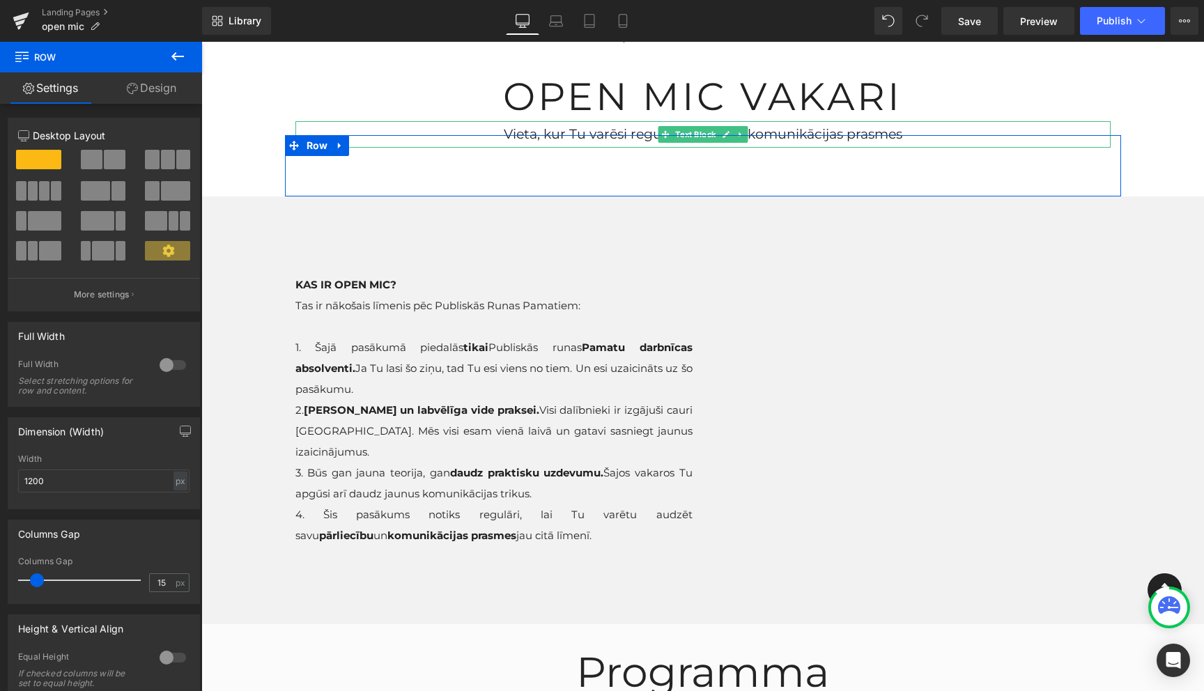
click at [656, 130] on p "Vieta, kur Tu varēsi regulāri praktizēt komunikācijas prasmes" at bounding box center [702, 134] width 815 height 26
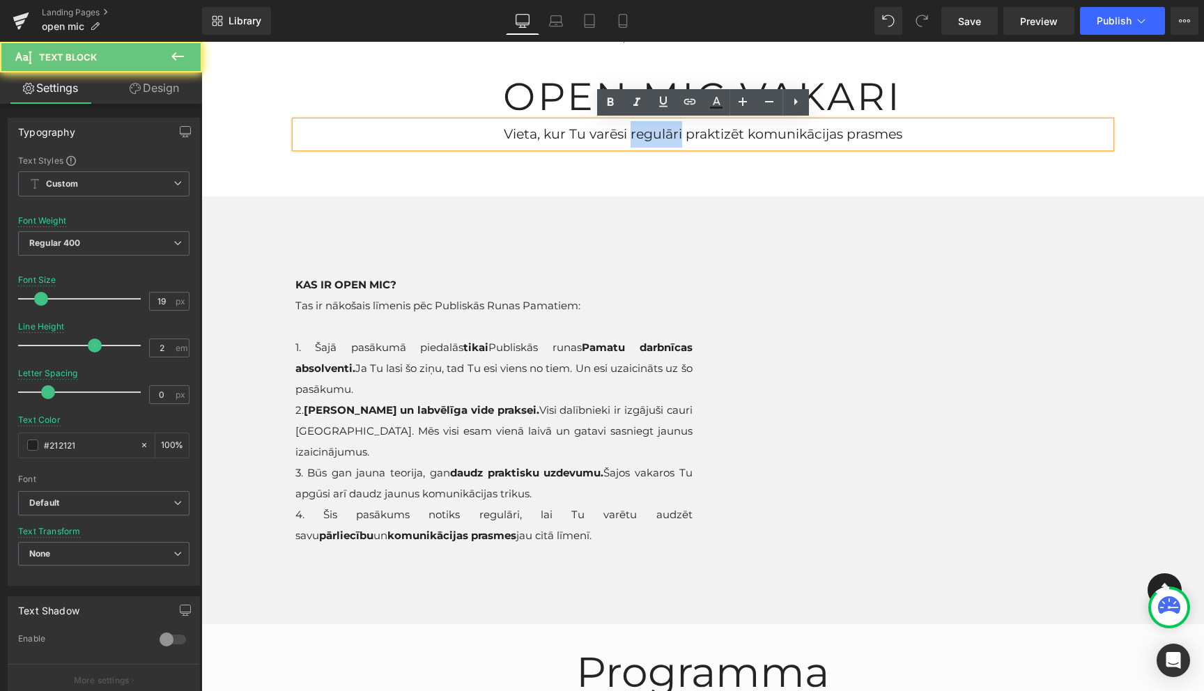
click at [656, 130] on p "Vieta, kur Tu varēsi regulāri praktizēt komunikācijas prasmes" at bounding box center [702, 134] width 815 height 26
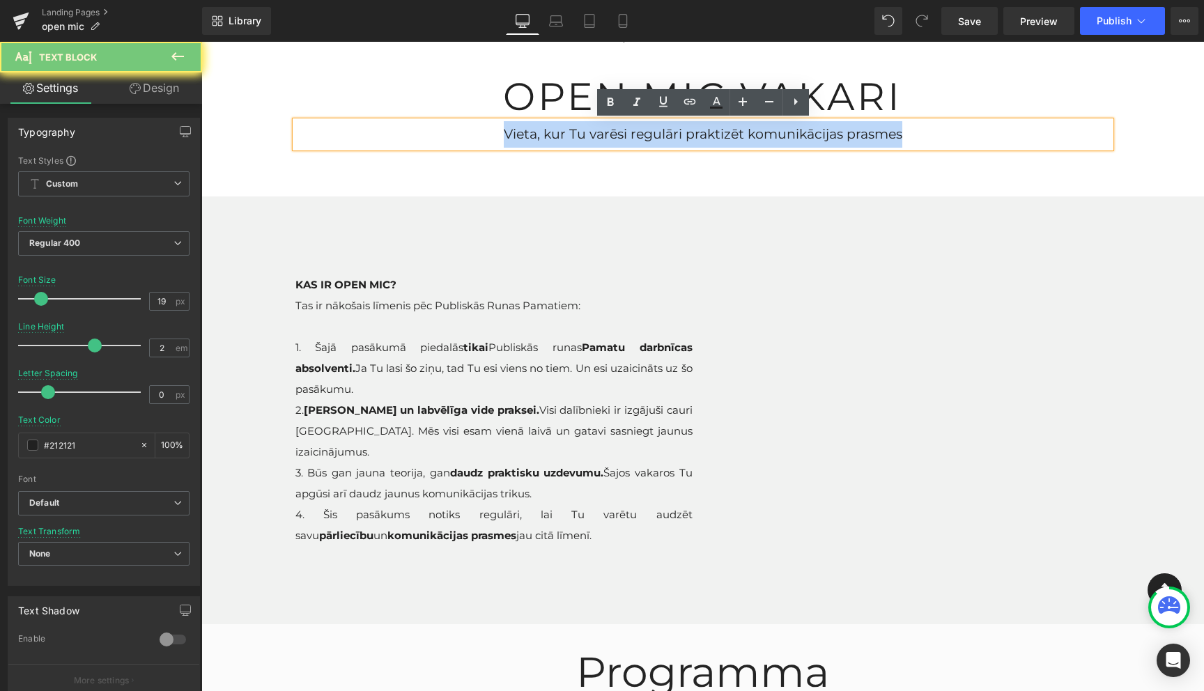
copy p "Vieta, kur Tu varēsi regulāri praktizēt komunikācijas prasmes"
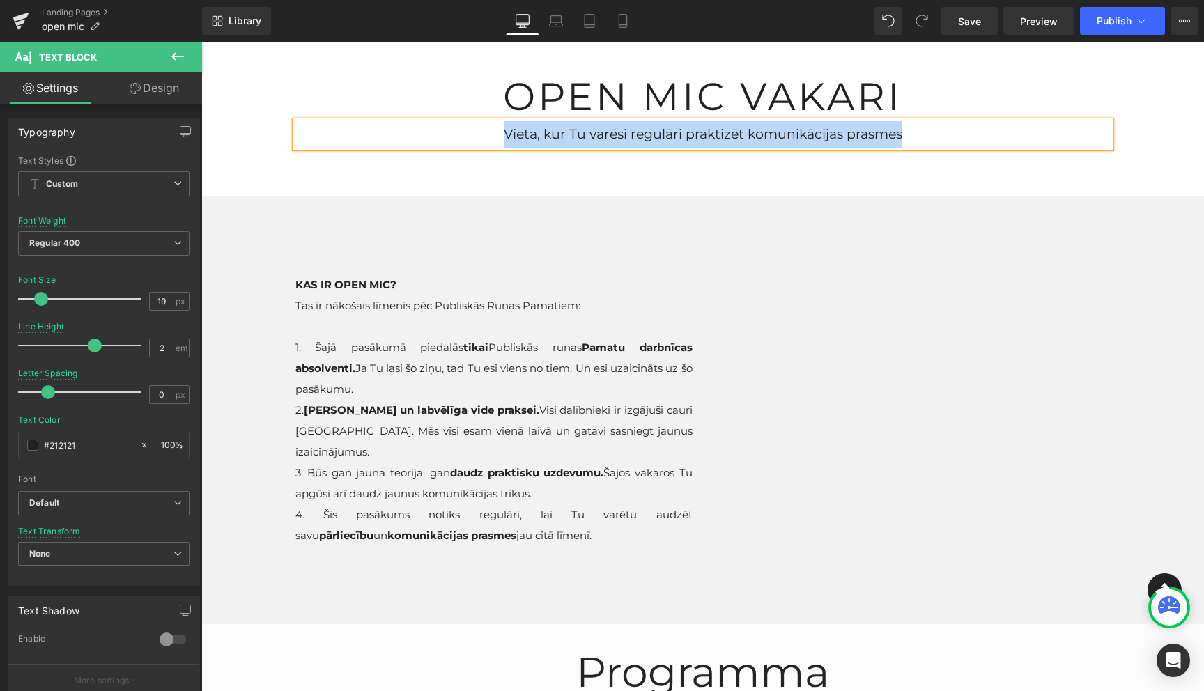
click at [865, 194] on div "Vieta, kur Tu varēsi regulāri praktizēt komunikācijas prasmes Text Block Row" at bounding box center [703, 165] width 836 height 61
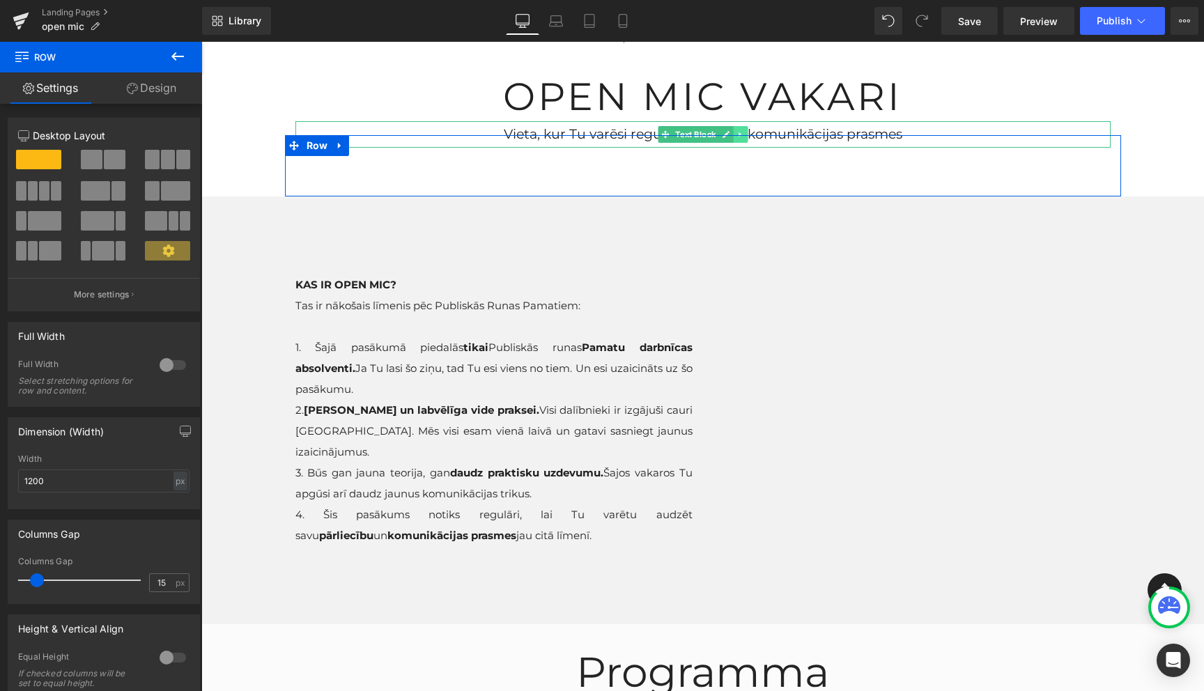
click at [739, 130] on icon at bounding box center [740, 134] width 8 height 8
click at [748, 134] on icon at bounding box center [747, 134] width 8 height 8
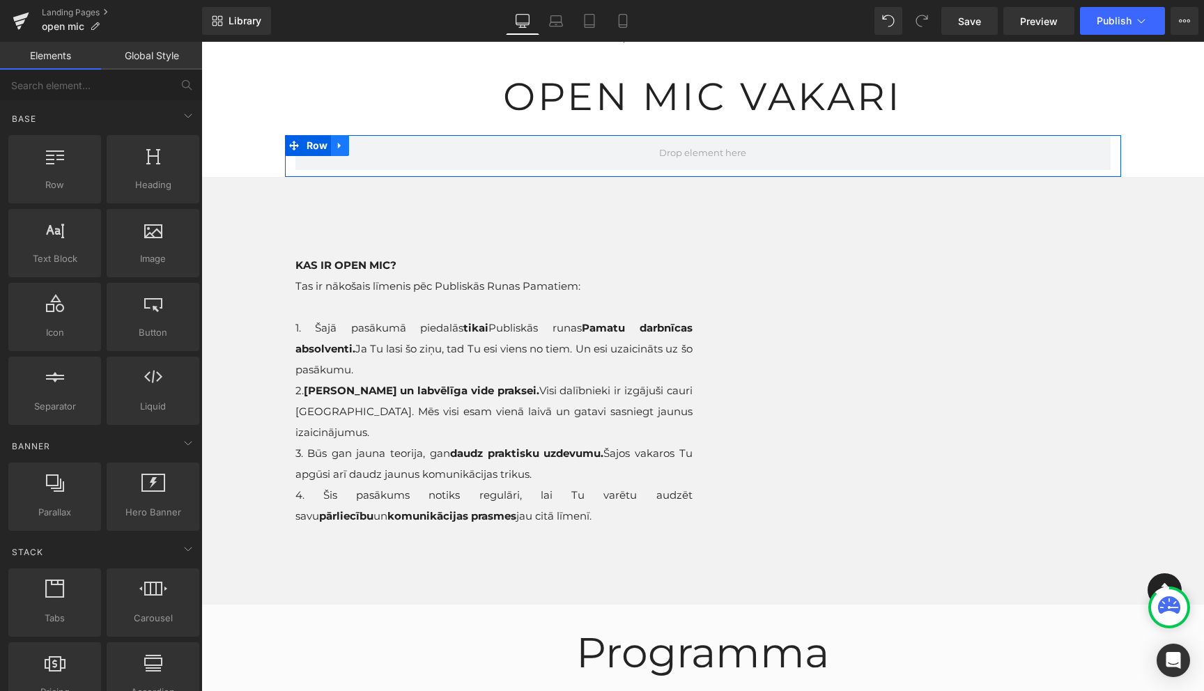
click at [342, 147] on icon at bounding box center [340, 146] width 10 height 10
click at [373, 147] on icon at bounding box center [376, 146] width 10 height 10
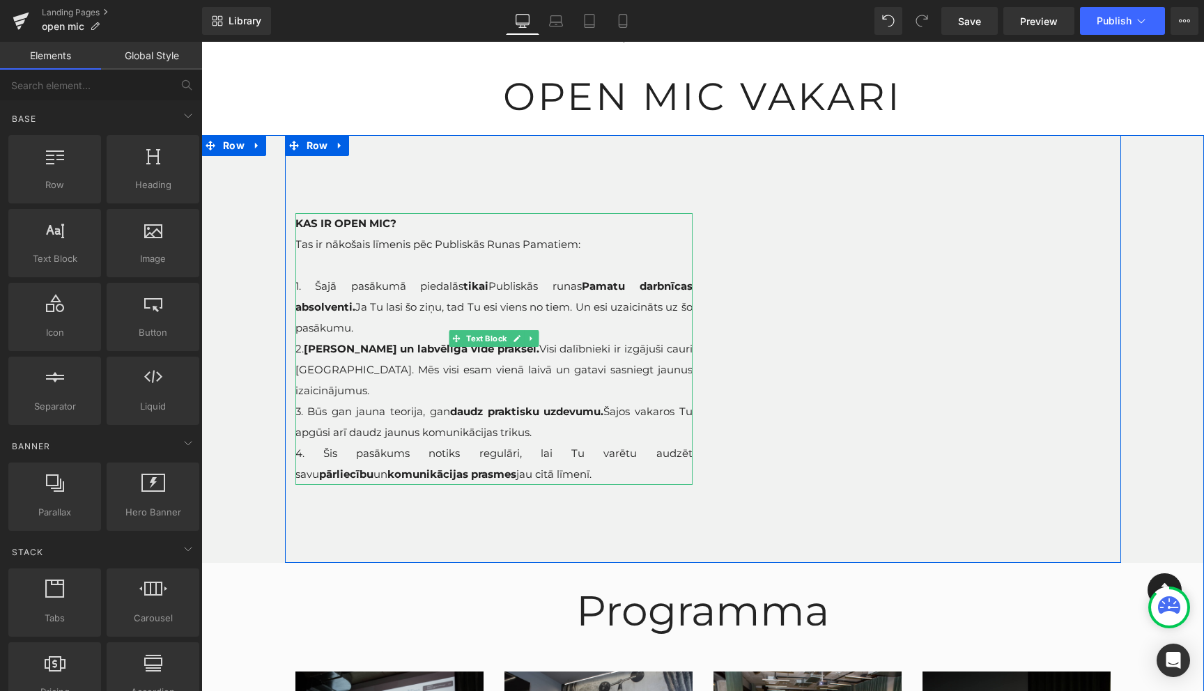
click at [397, 247] on span "Tas ir nākošais līmenis pēc Publiskās Runas Pamatiem:" at bounding box center [437, 244] width 285 height 13
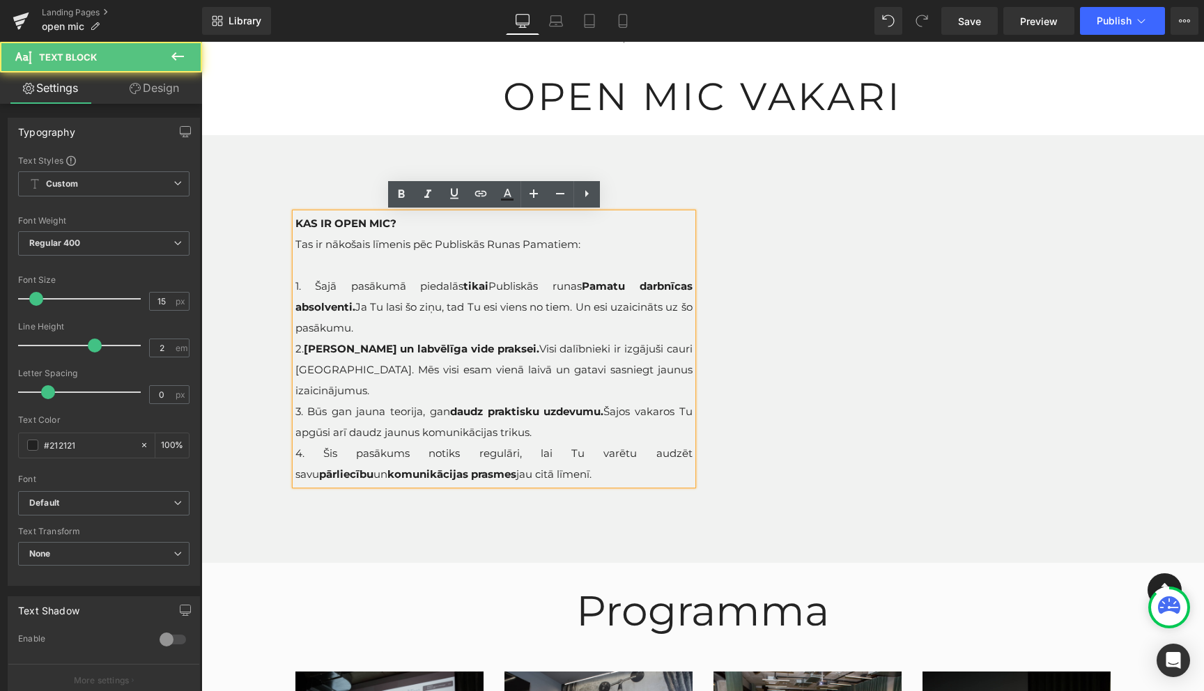
click at [397, 247] on span "Tas ir nākošais līmenis pēc Publiskās Runas Pamatiem:" at bounding box center [437, 244] width 285 height 13
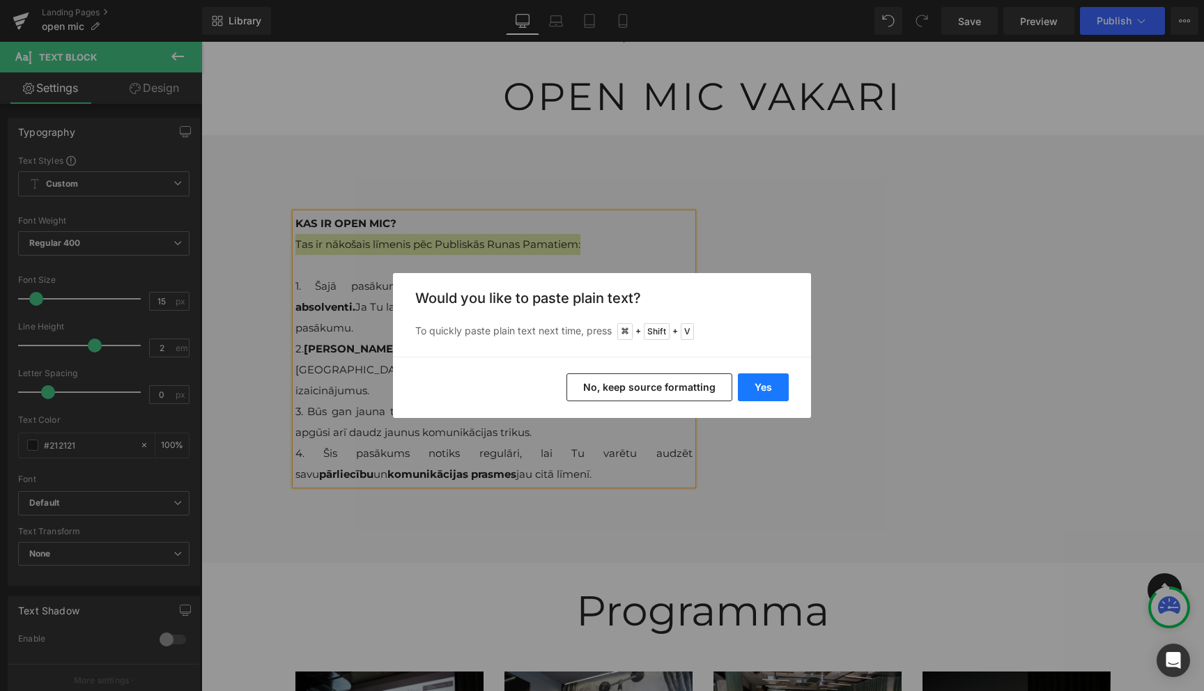
click at [755, 388] on button "Yes" at bounding box center [763, 387] width 51 height 28
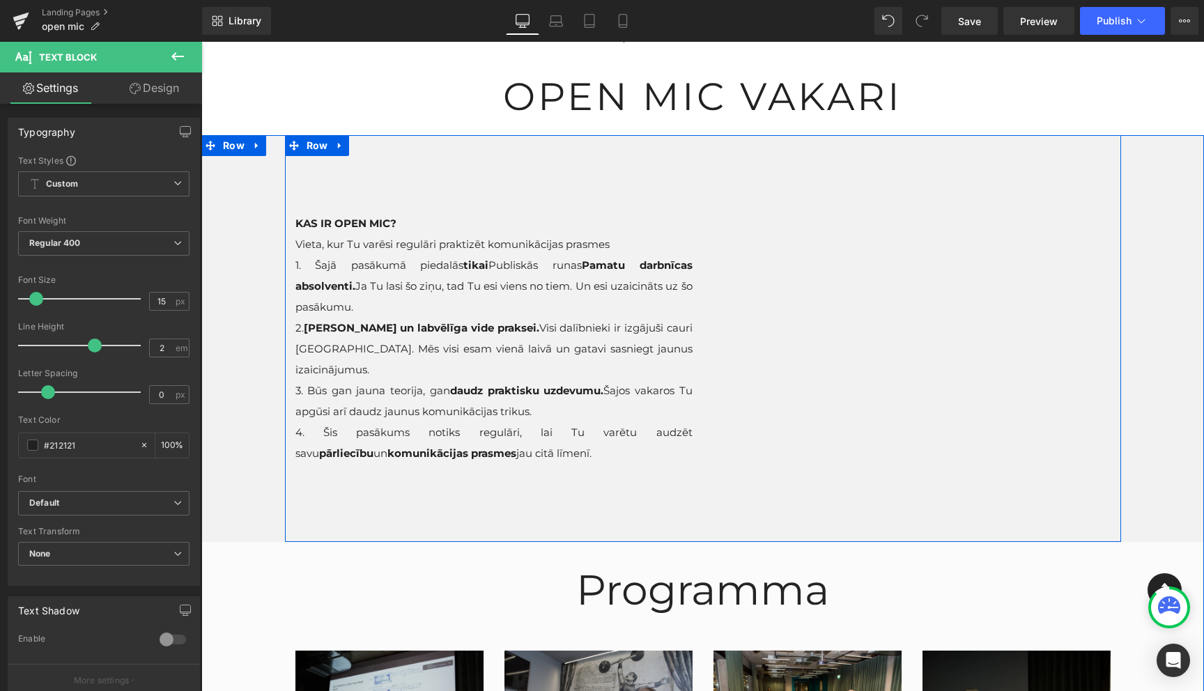
click at [659, 210] on div "KAS IR OPEN MIC? Vieta, kur Tu varēsi regulāri praktizēt komunikācijas prasmes …" at bounding box center [703, 338] width 836 height 407
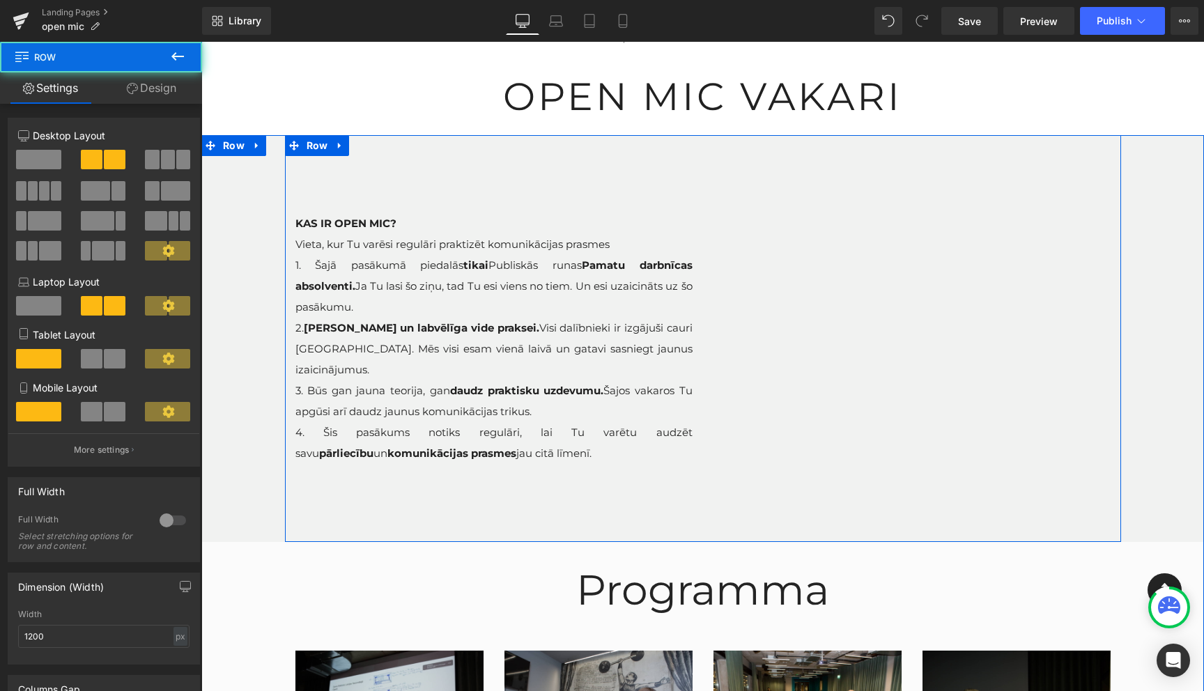
click at [322, 174] on div "KAS IR OPEN MIC? Vieta, kur Tu varēsi regulāri praktizēt komunikācijas prasmes …" at bounding box center [703, 338] width 836 height 407
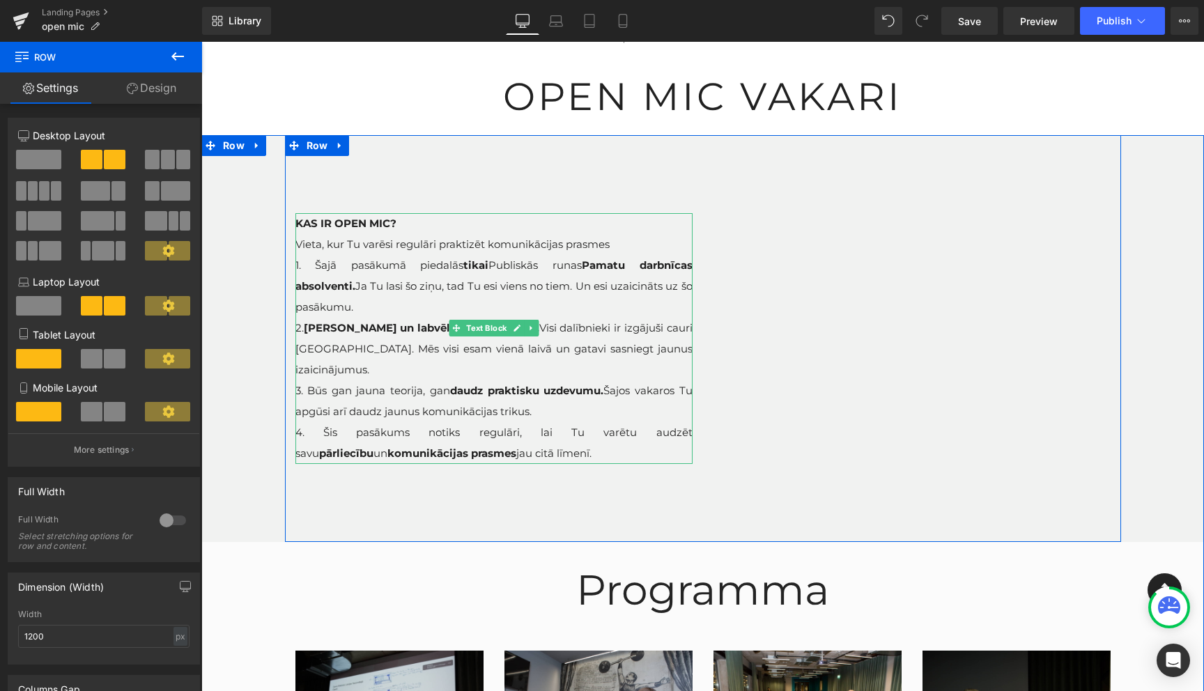
click at [361, 226] on strong "KAS IR OPEN MIC?" at bounding box center [345, 223] width 101 height 13
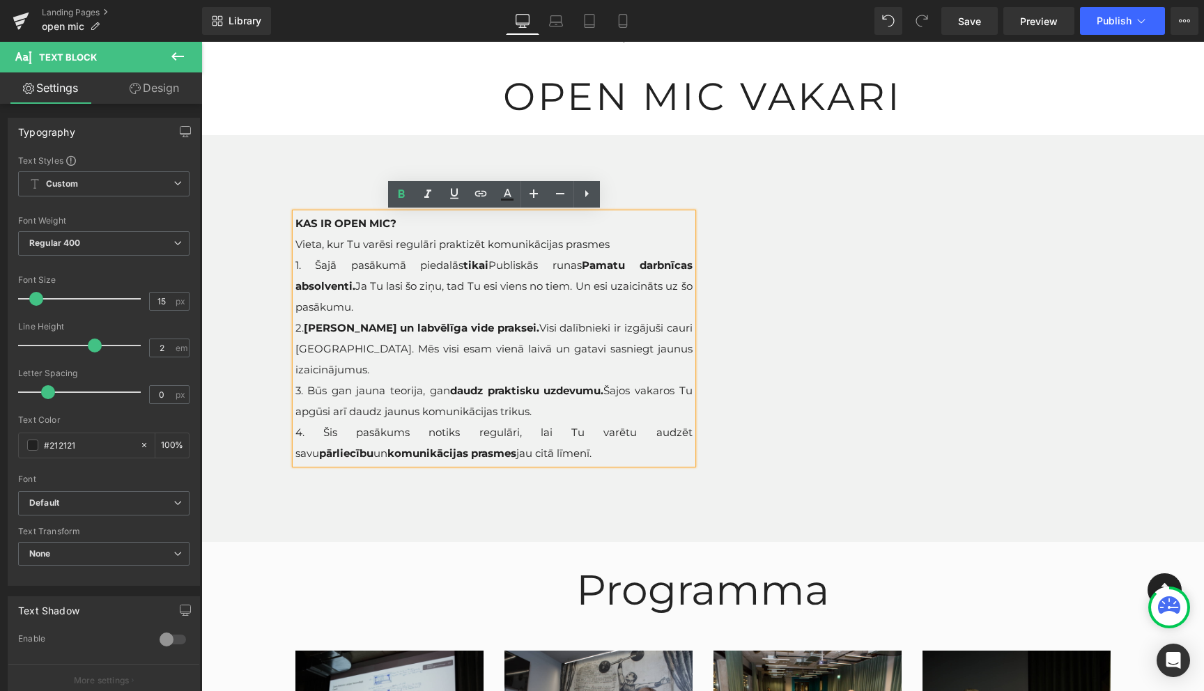
click at [504, 513] on div "KAS IR OPEN MIC? Vieta, kur Tu varēsi regulāri praktizēt komunikācijas prasmes …" at bounding box center [703, 338] width 836 height 407
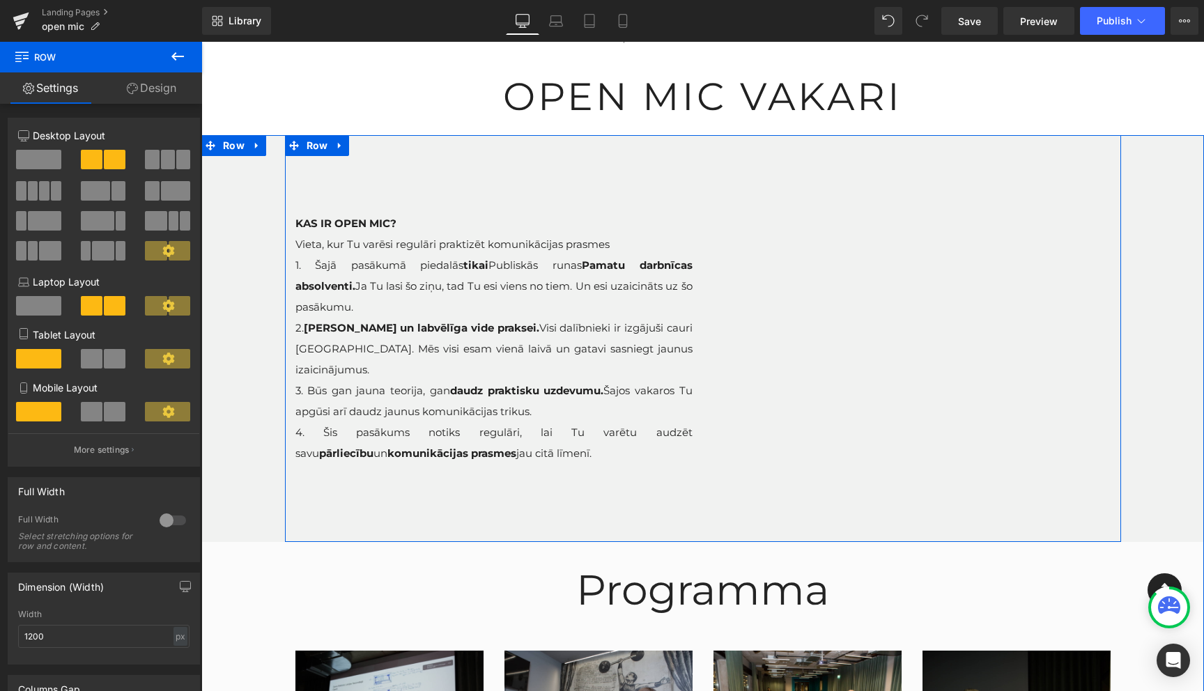
click at [701, 155] on div "KAS IR OPEN MIC? Vieta, kur Tu varēsi regulāri praktizēt komunikācijas prasmes …" at bounding box center [703, 338] width 836 height 407
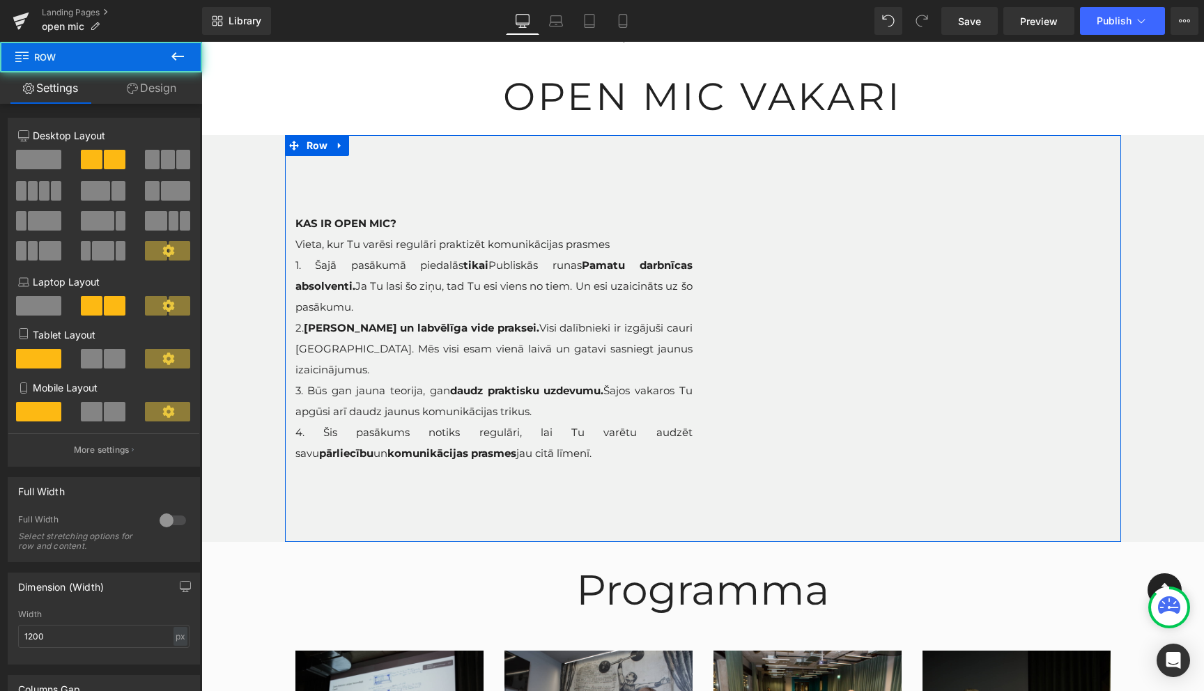
click at [151, 94] on link "Design" at bounding box center [151, 87] width 101 height 31
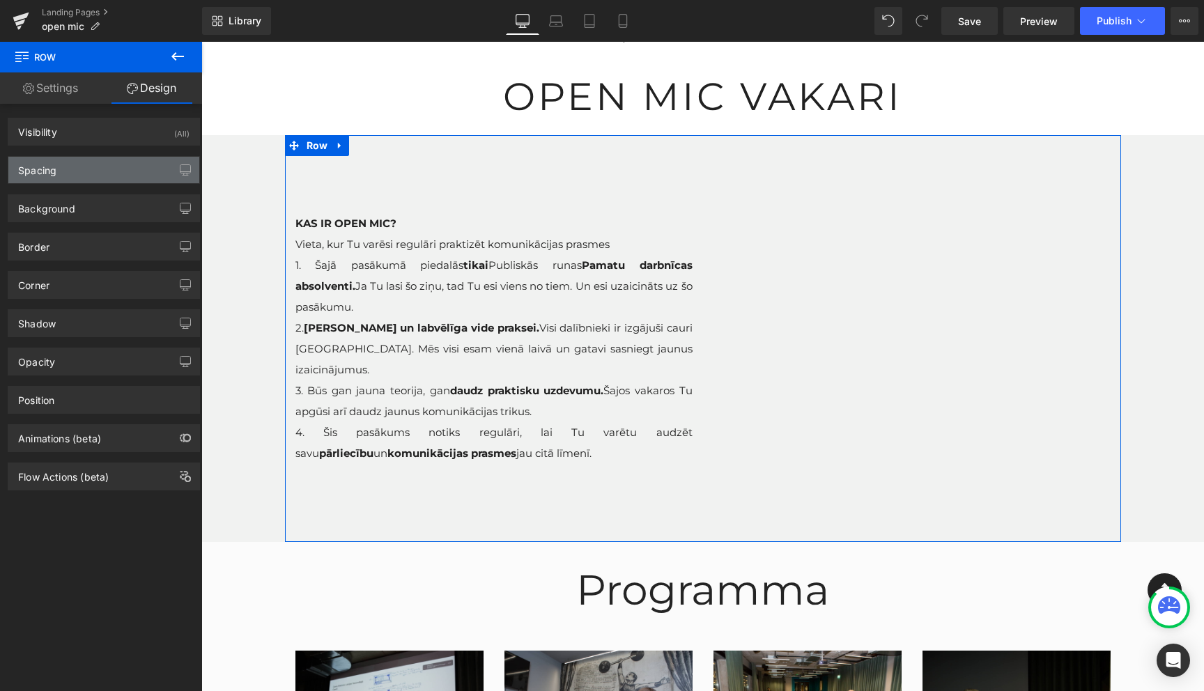
click at [58, 173] on div "Spacing" at bounding box center [103, 170] width 191 height 26
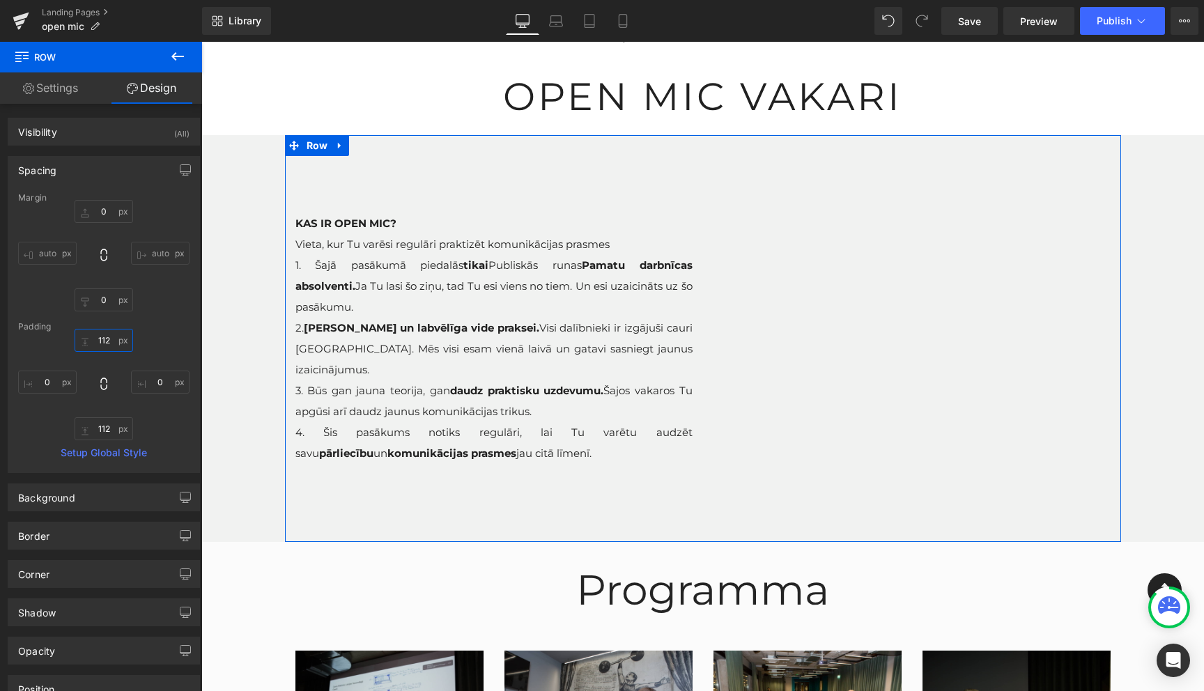
click at [101, 333] on input "112" at bounding box center [104, 340] width 59 height 23
type input "0"
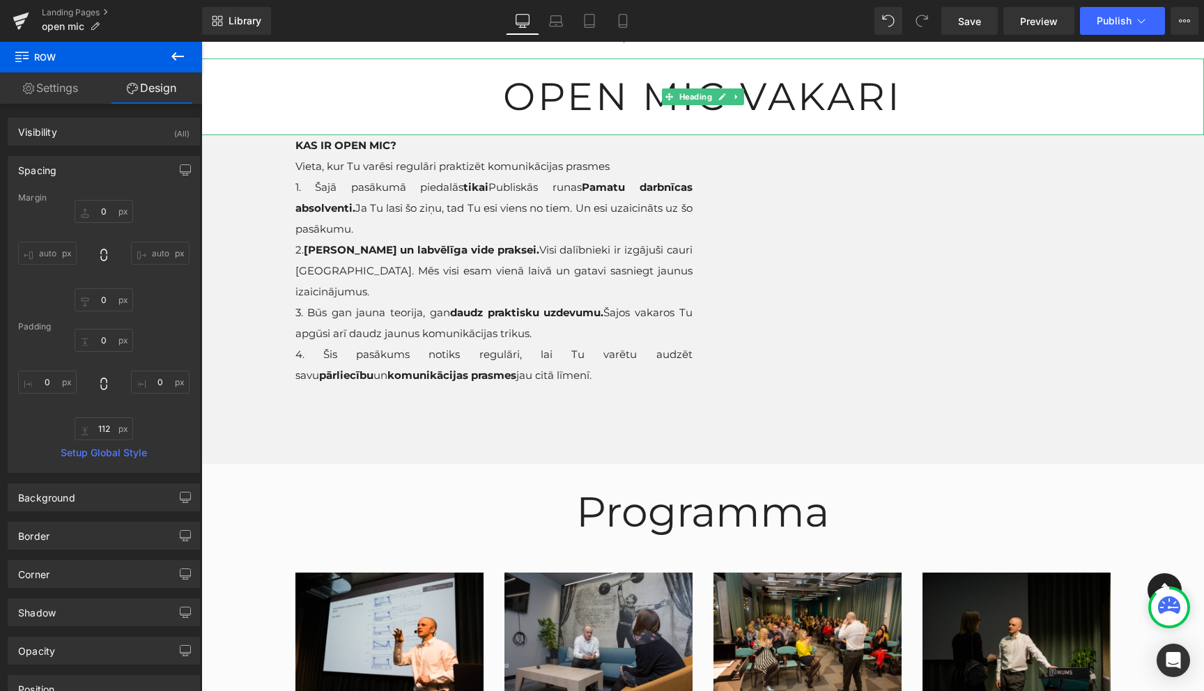
click at [514, 93] on span "open mic vakari" at bounding box center [702, 96] width 399 height 47
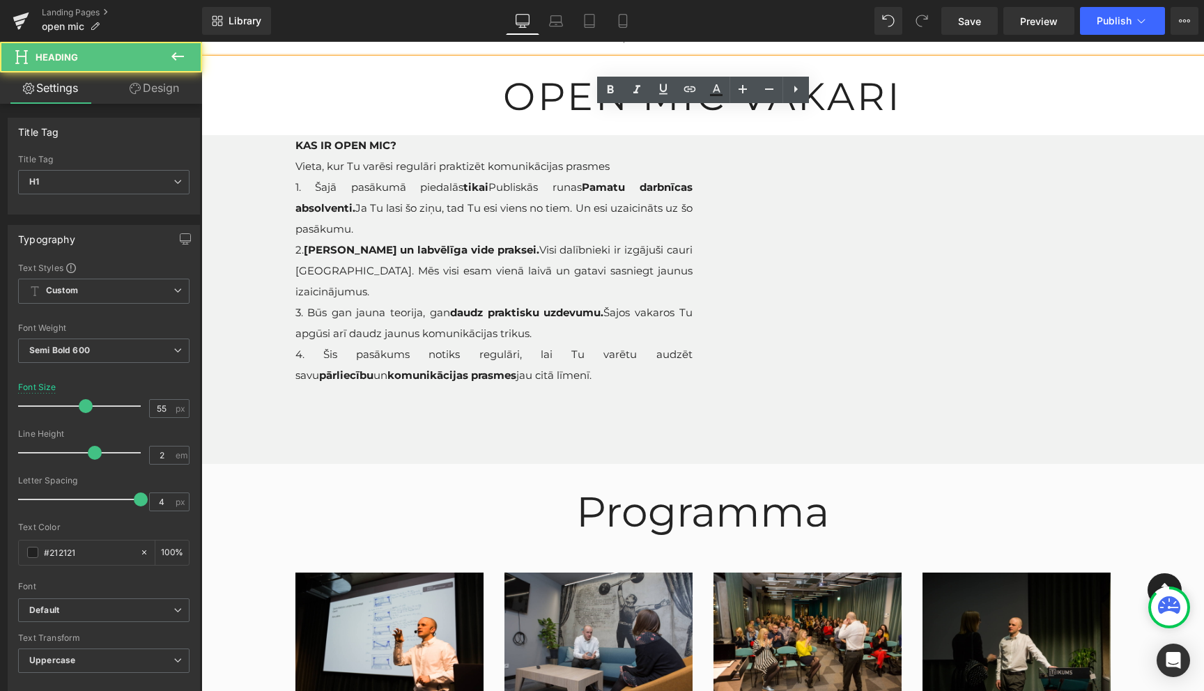
click at [510, 93] on span "open mic vakari" at bounding box center [702, 96] width 399 height 47
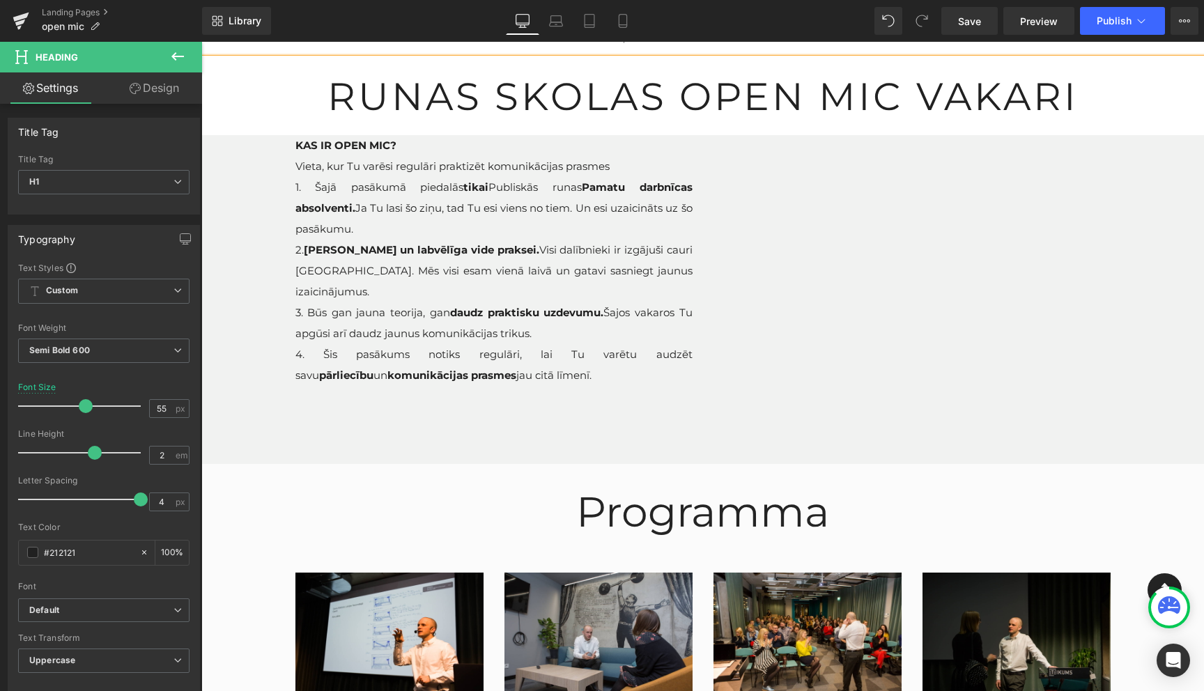
click at [1074, 102] on span "runas skolas open mic vakari" at bounding box center [702, 96] width 751 height 47
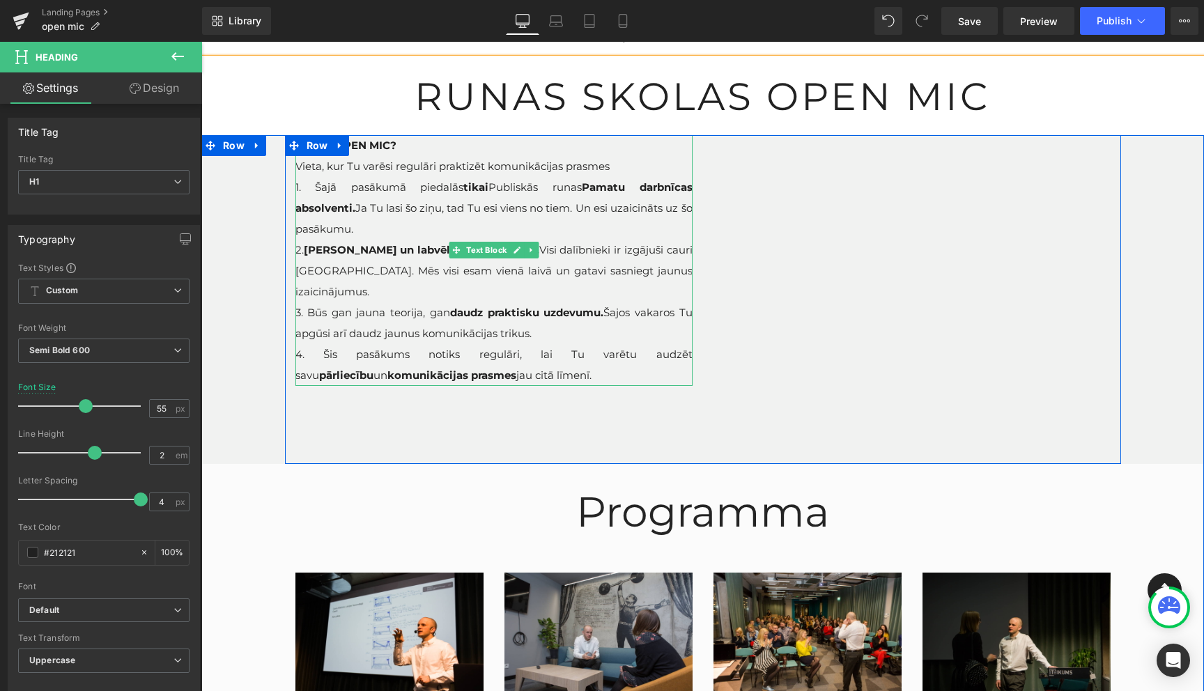
click at [639, 165] on p "Vieta, kur Tu varēsi regulāri praktizēt komunikācijas prasmes" at bounding box center [493, 166] width 397 height 21
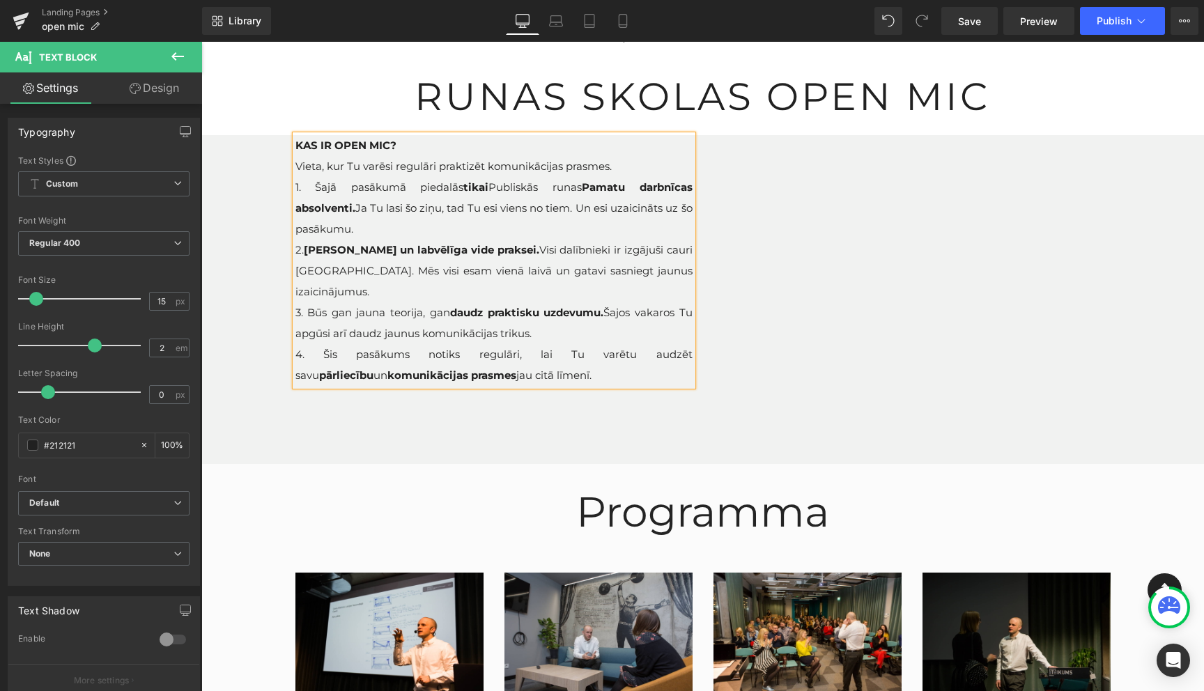
click at [629, 185] on strong "Pamatu darbnīcas absolventi." at bounding box center [493, 197] width 397 height 34
drag, startPoint x: 631, startPoint y: 186, endPoint x: 481, endPoint y: 189, distance: 149.8
click at [481, 189] on span "1. Šajā pasākumā piedalās tikai Publiskās runas praktiskās darbnīcas absolventi…" at bounding box center [493, 207] width 397 height 55
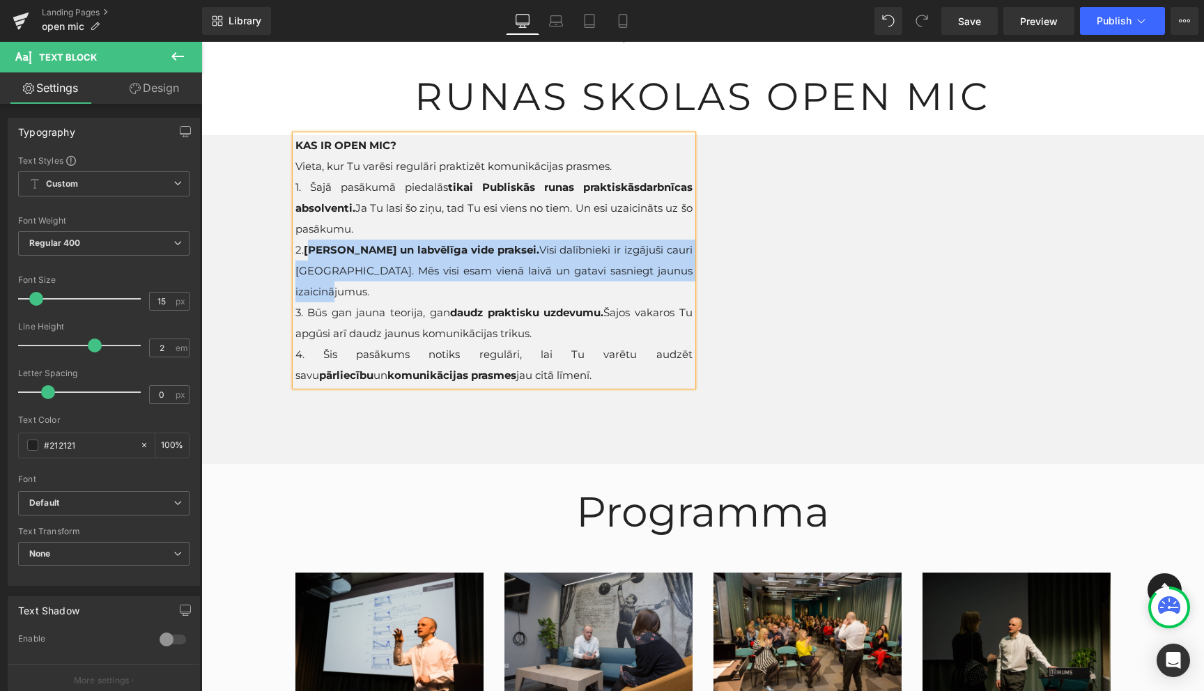
drag, startPoint x: 640, startPoint y: 273, endPoint x: 307, endPoint y: 247, distance: 333.4
click at [307, 247] on p "2. Droša un labvēlīga vide praksei. Visi dalībnieki ir izgājuši cauri šai skola…" at bounding box center [493, 271] width 397 height 63
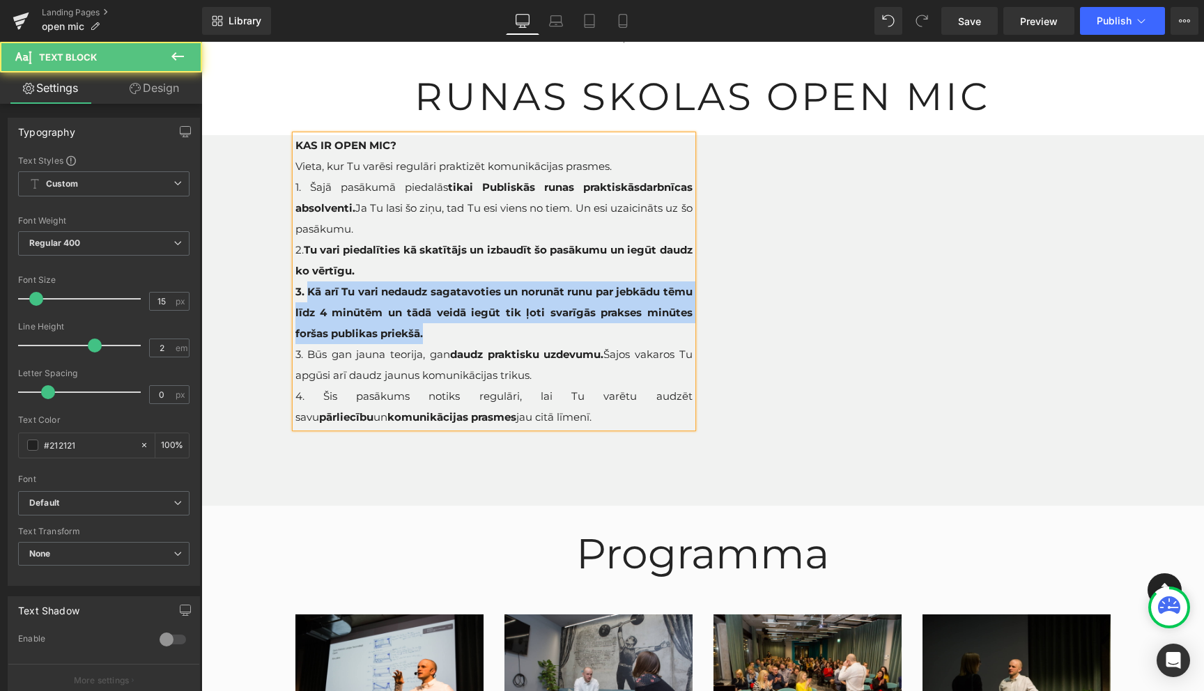
drag, startPoint x: 479, startPoint y: 337, endPoint x: 311, endPoint y: 293, distance: 173.6
click at [311, 293] on p "3. Kā arī Tu vari nedaudz sagatavoties un norunāt runu par jebkādu tēmu līdz 4 …" at bounding box center [493, 312] width 397 height 63
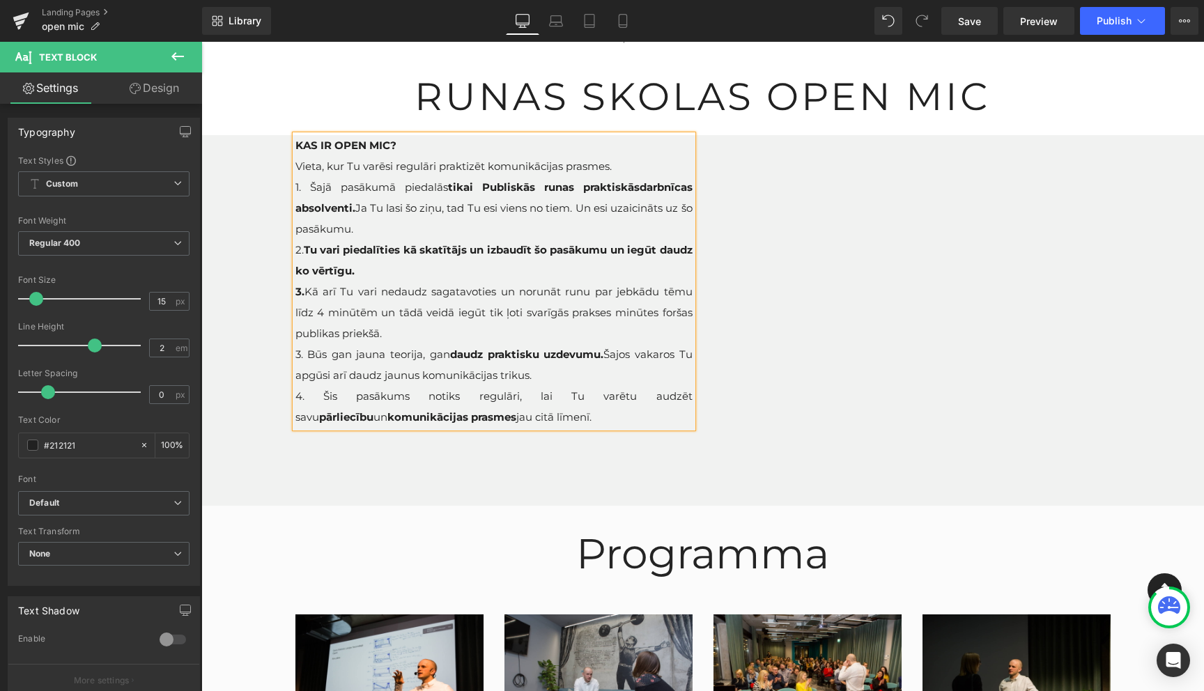
click at [424, 330] on p "3. Kā arī Tu vari nedaudz sagatavoties un norunāt runu par jebkādu tēmu līdz 4 …" at bounding box center [493, 312] width 397 height 63
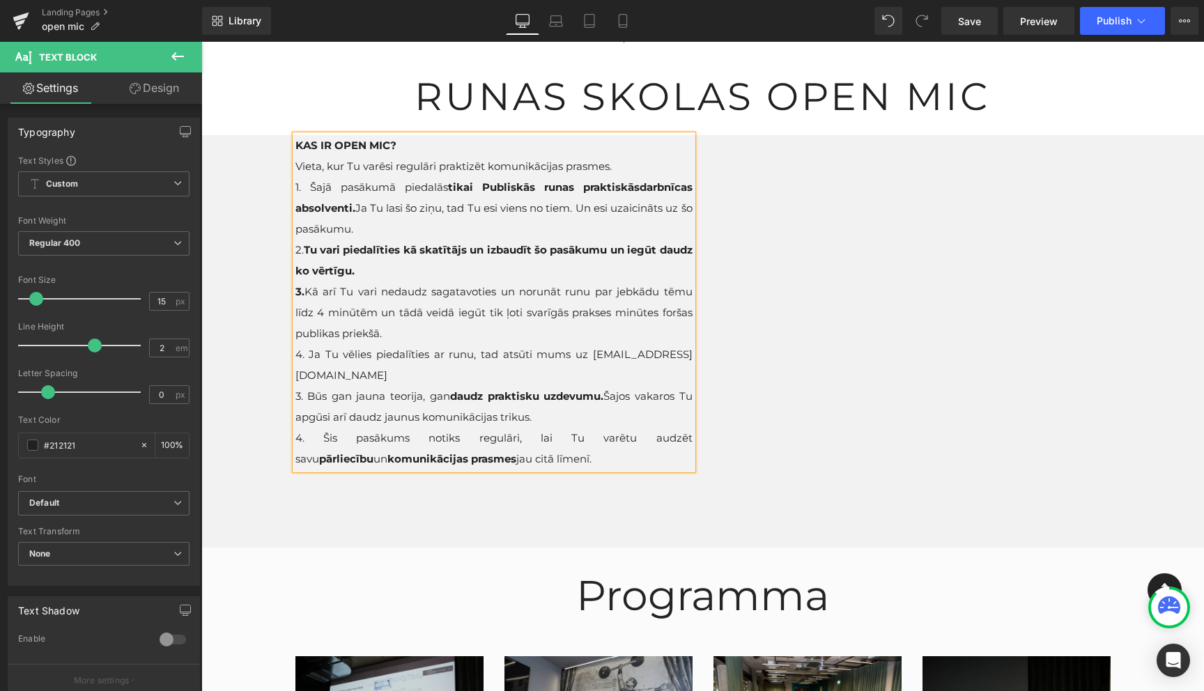
click at [557, 358] on span "4. Ja Tu vēlies piedalīties ar runu, tad atsūti mums uz info@runasskola.lv" at bounding box center [493, 365] width 397 height 34
click at [431, 373] on p "4. Ja Tu vēlies piedalīties ar runu, tad atsūti mums ziņu uz info@runasskola.lv" at bounding box center [493, 365] width 397 height 42
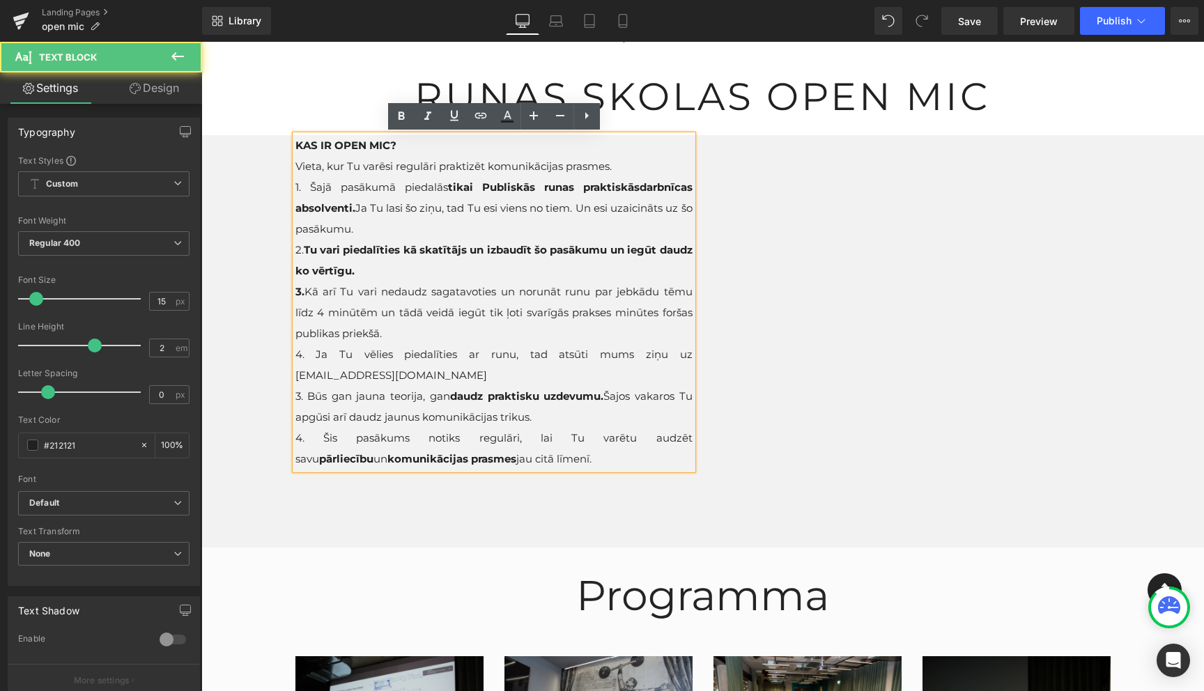
drag, startPoint x: 304, startPoint y: 293, endPoint x: 294, endPoint y: 293, distance: 9.8
click at [295, 293] on div "KAS IR OPEN MIC? Vieta, kur Tu varēsi regulāri praktizēt komunikācijas prasmes.…" at bounding box center [493, 302] width 397 height 334
click at [304, 293] on strong "3." at bounding box center [299, 291] width 9 height 13
click at [295, 293] on strong "3." at bounding box center [299, 291] width 9 height 13
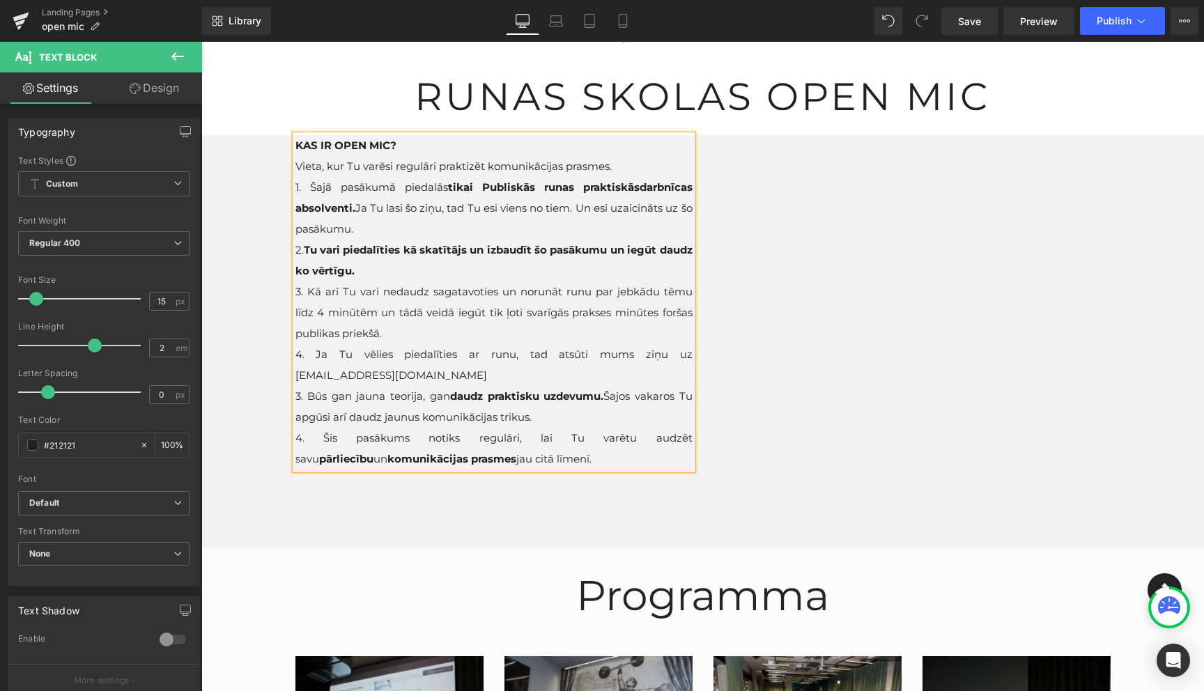
click at [302, 396] on span "3. Būs gan jauna teorija, gan daudz praktisku uzdevumu. Šajos vakaros Tu apgūsi…" at bounding box center [493, 406] width 397 height 34
drag, startPoint x: 537, startPoint y: 419, endPoint x: 341, endPoint y: 393, distance: 198.3
click at [341, 394] on p "5. Būs gan jauna teorija, gan daudz praktisku uzdevumu. Šajos vakaros Tu apgūsi…" at bounding box center [493, 407] width 397 height 42
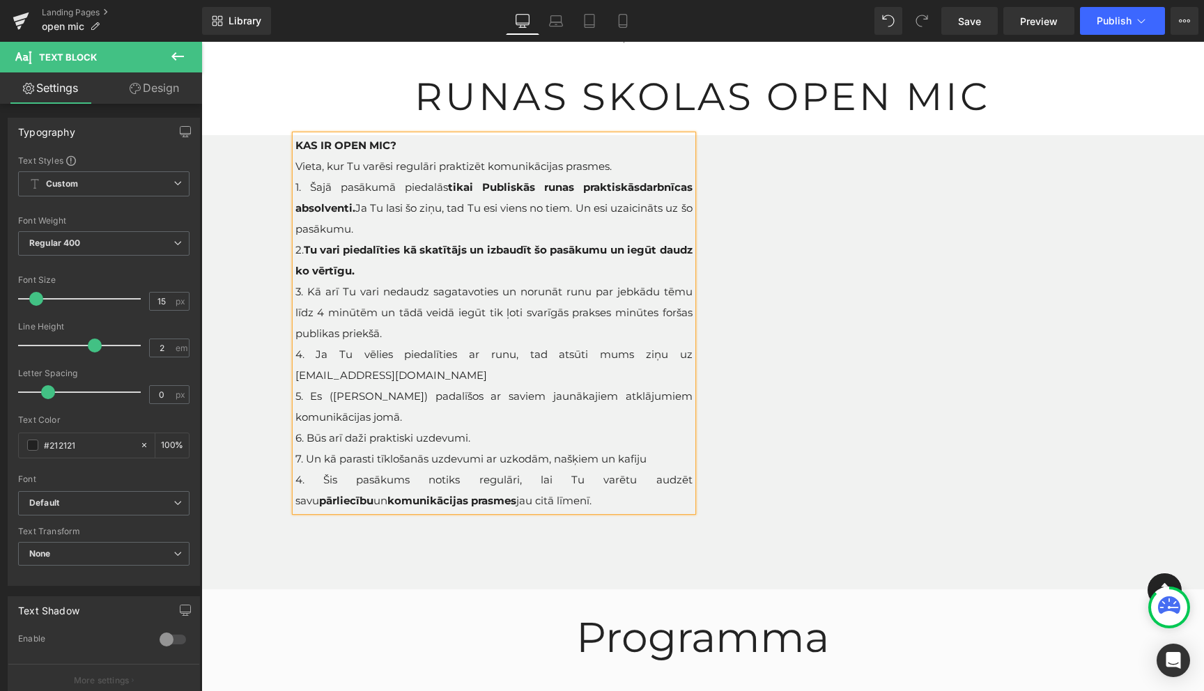
drag, startPoint x: 511, startPoint y: 504, endPoint x: 297, endPoint y: 480, distance: 216.0
click at [297, 480] on p "4. Šis pasākums notiks regulāri, lai Tu varētu audzēt savu pārliecību un komuni…" at bounding box center [493, 491] width 397 height 42
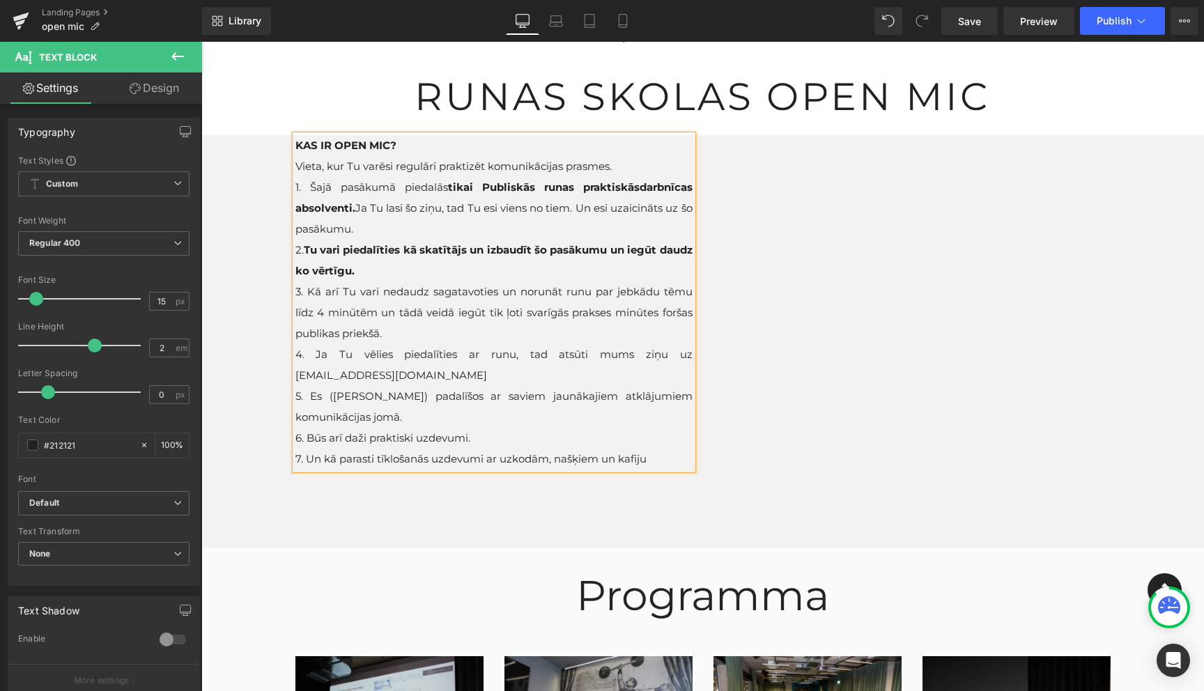
click at [789, 506] on div "KAS IR OPEN MIC? Vieta, kur Tu varēsi regulāri praktizēt komunikācijas prasmes.…" at bounding box center [703, 341] width 836 height 412
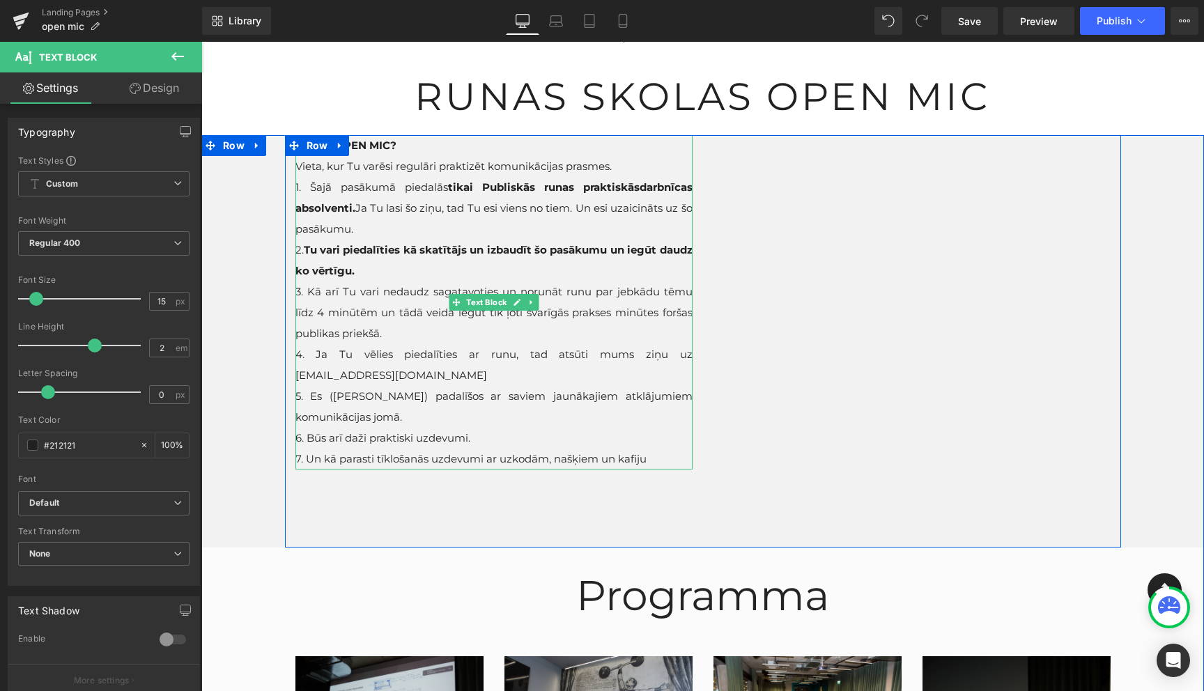
drag, startPoint x: 392, startPoint y: 270, endPoint x: 309, endPoint y: 250, distance: 85.3
click at [309, 250] on p "2. Tu vari piedalīties kā skatītājs un izbaudīt šo pasākumu un iegūt daudz ko v…" at bounding box center [493, 261] width 397 height 42
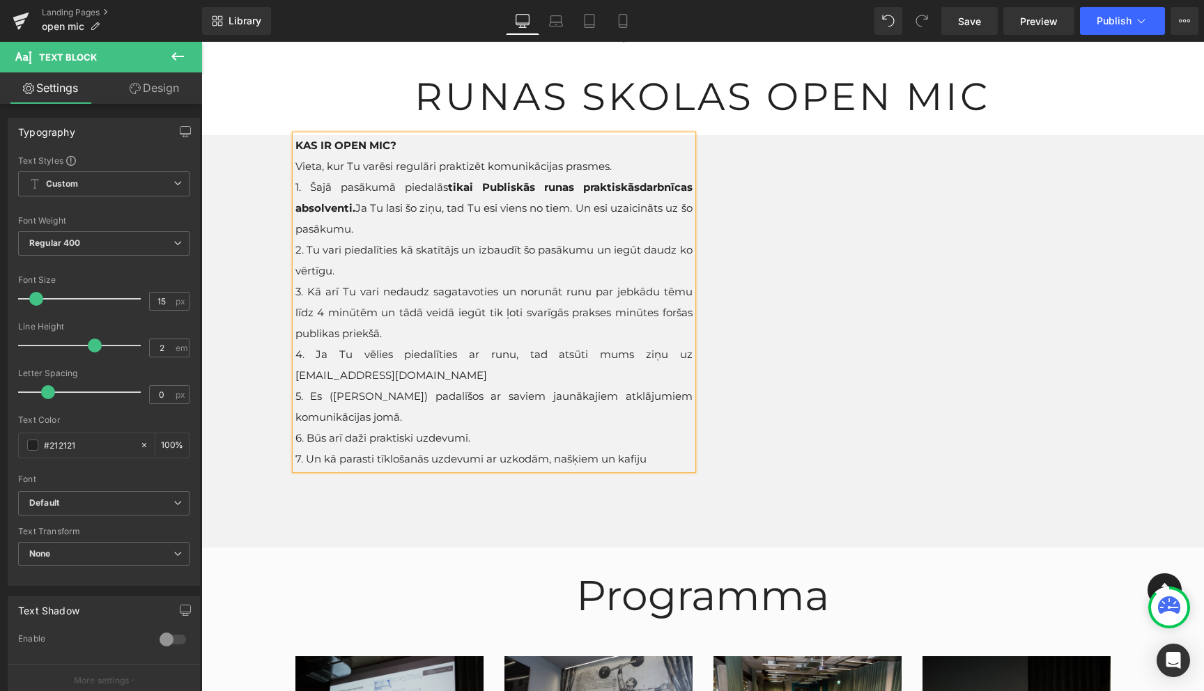
click at [456, 259] on p "2. Tu vari piedalīties kā skatītājs un izbaudīt šo pasākumu un iegūt daudz ko v…" at bounding box center [493, 261] width 397 height 42
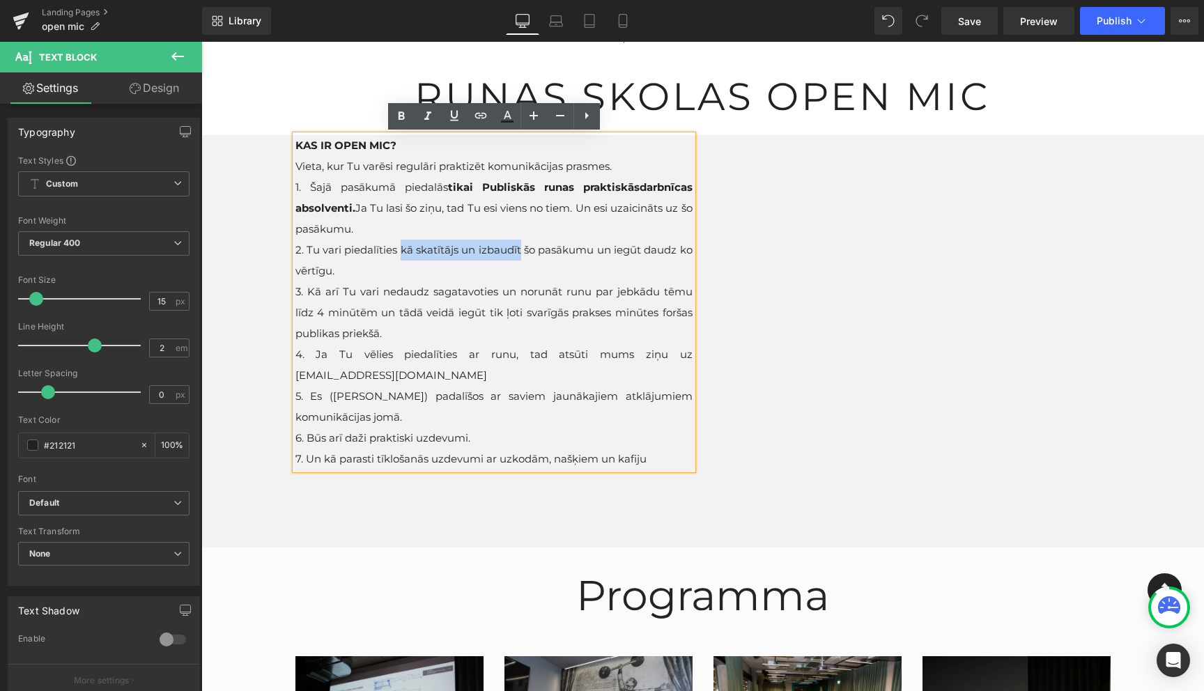
drag, startPoint x: 400, startPoint y: 249, endPoint x: 520, endPoint y: 250, distance: 119.8
click at [520, 250] on span "2. Tu vari piedalīties kā skatītājs un izbaudīt šo pasākumu un iegūt daudz ko v…" at bounding box center [493, 260] width 397 height 34
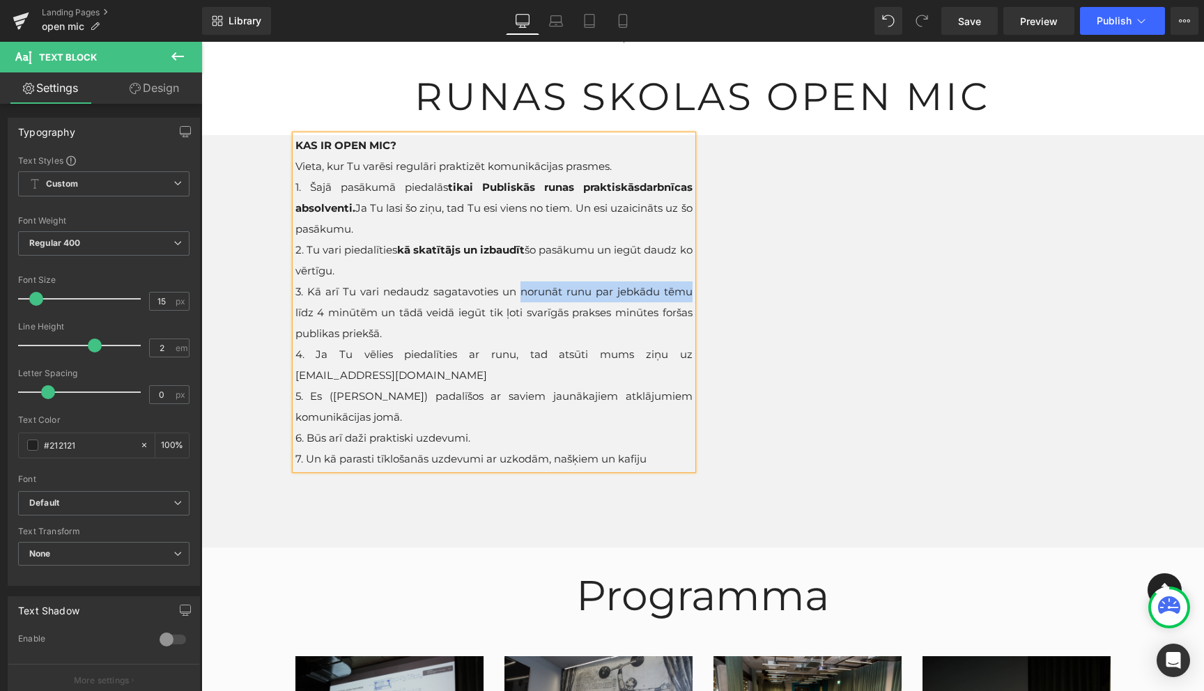
drag, startPoint x: 520, startPoint y: 292, endPoint x: 690, endPoint y: 285, distance: 170.1
click at [690, 285] on span "3. Kā arī Tu vari nedaudz sagatavoties un norunāt runu par jebkādu tēmu līdz 4 …" at bounding box center [493, 312] width 397 height 55
drag, startPoint x: 316, startPoint y: 313, endPoint x: 377, endPoint y: 309, distance: 60.7
click at [377, 309] on span "3. Kā arī Tu vari nedaudz sagatavoties un norunāt runu par jebkādu tēmu līdz 4 …" at bounding box center [493, 312] width 397 height 55
drag, startPoint x: 393, startPoint y: 376, endPoint x: 295, endPoint y: 372, distance: 97.6
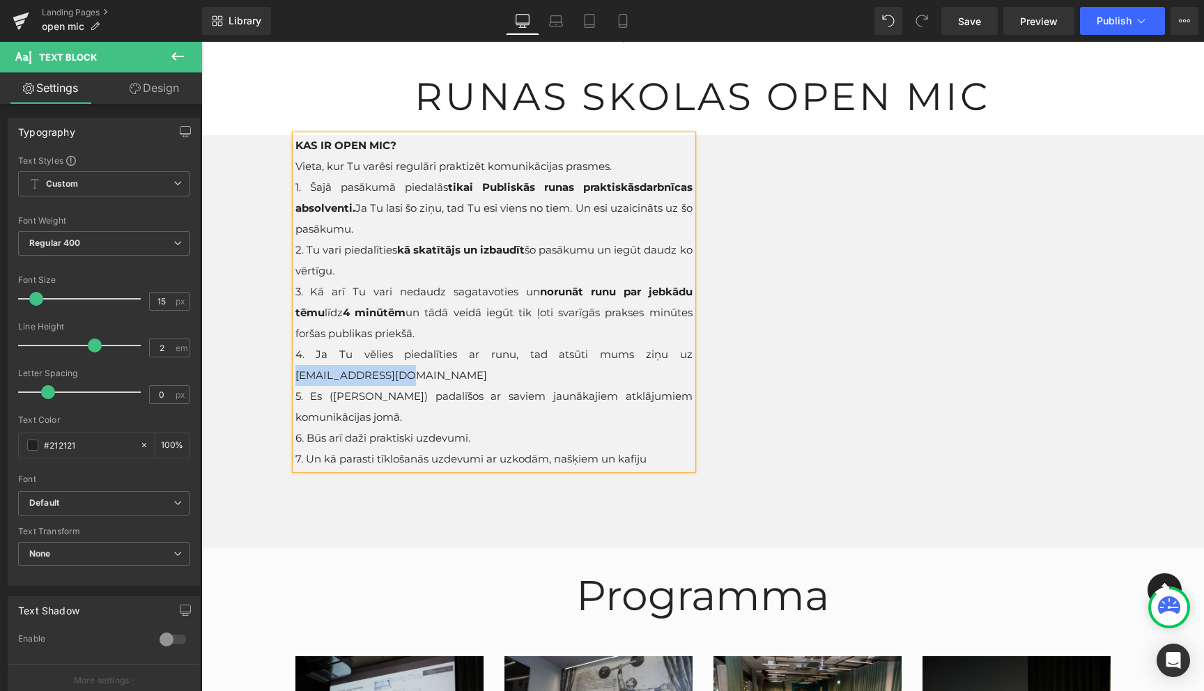
click at [295, 372] on p "4. Ja Tu vēlies piedalīties ar runu, tad atsūti mums ziņu uz info@runasskola.lv" at bounding box center [493, 365] width 397 height 42
click at [417, 355] on span "4. Ja Tu vēlies piedalīties ar runu, tad atsūti mums ziņu uz info@runasskola.lv" at bounding box center [493, 365] width 397 height 34
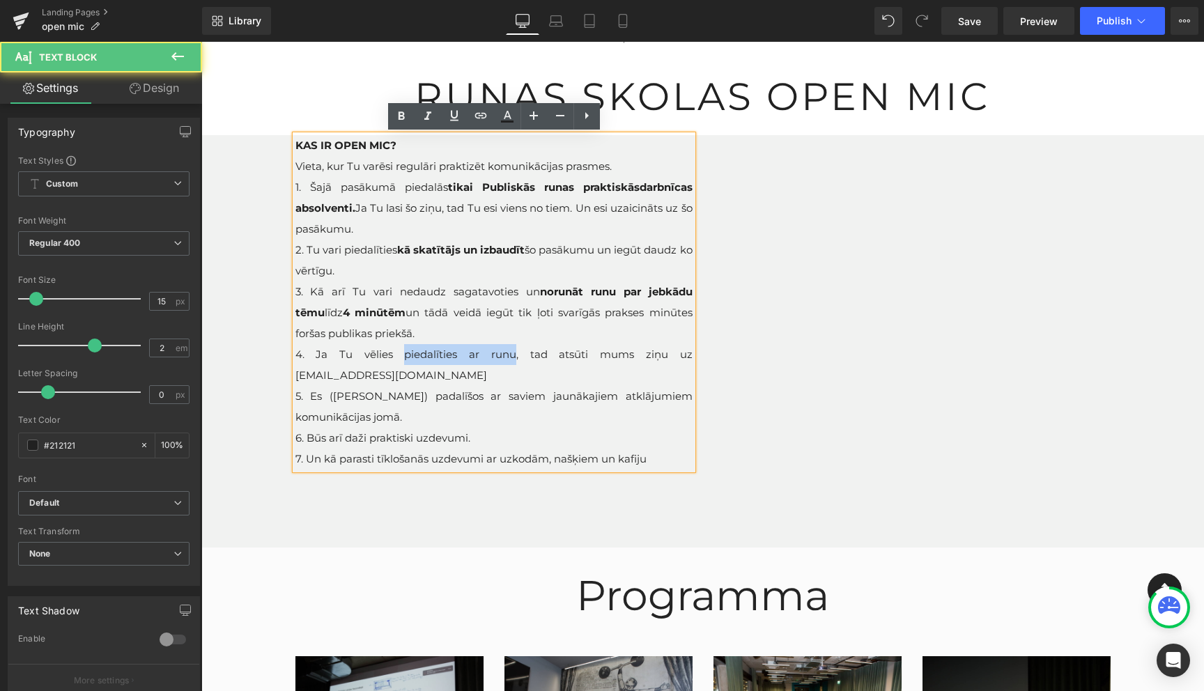
drag, startPoint x: 406, startPoint y: 354, endPoint x: 515, endPoint y: 351, distance: 109.4
click at [515, 351] on span "4. Ja Tu vēlies piedalīties ar runu, tad atsūti mums ziņu uz info@runasskola.lv" at bounding box center [493, 365] width 397 height 34
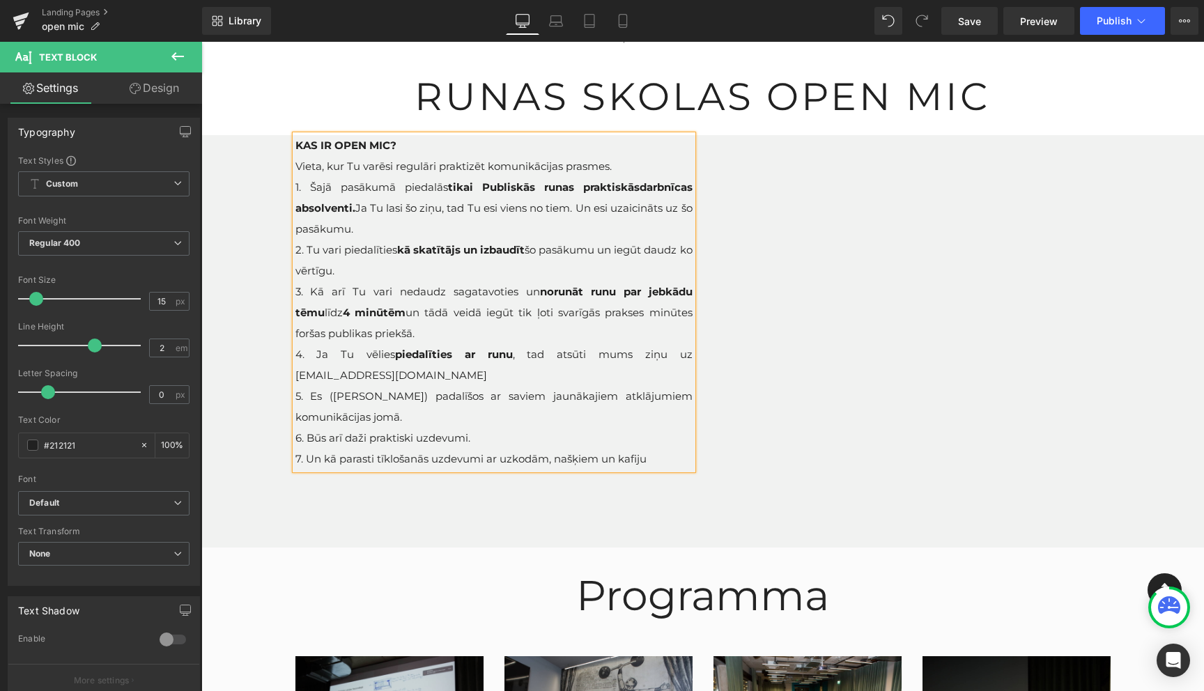
click at [516, 391] on span "5. Es (Viesturs) padalīšos ar saviem jaunākajiem atklājumiem komunikācijas jomā." at bounding box center [493, 406] width 397 height 34
click at [306, 397] on span "5. Es (Viesturs) padalīšos ar saviem jaunākajiem atklājumiem komunikācijas jomā." at bounding box center [493, 406] width 397 height 34
click at [571, 396] on span "5. Šajā pasākumā, es (Viesturs) padalīšos ar saviem jaunākajiem atklājumiem kom…" at bounding box center [493, 406] width 397 height 34
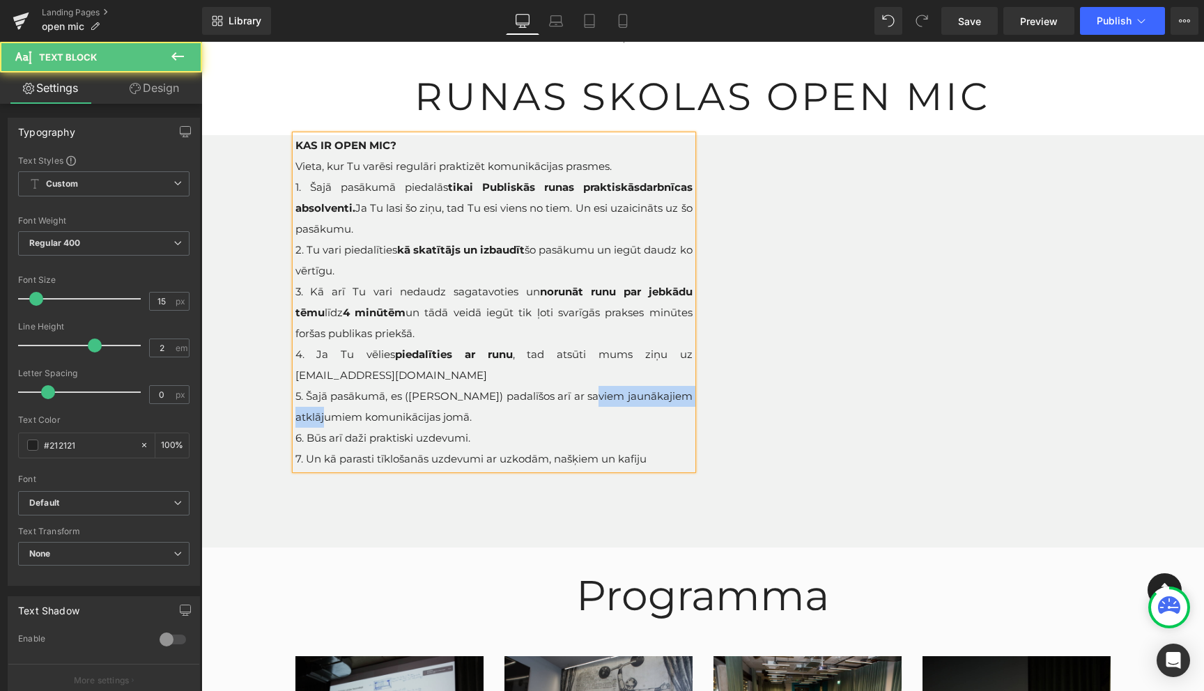
drag, startPoint x: 626, startPoint y: 396, endPoint x: 359, endPoint y: 422, distance: 268.8
click at [359, 422] on span "5. Šajā pasākumā, es (Viesturs) padalīšos arī ar saviem jaunākajiem atklājumiem…" at bounding box center [493, 406] width 397 height 34
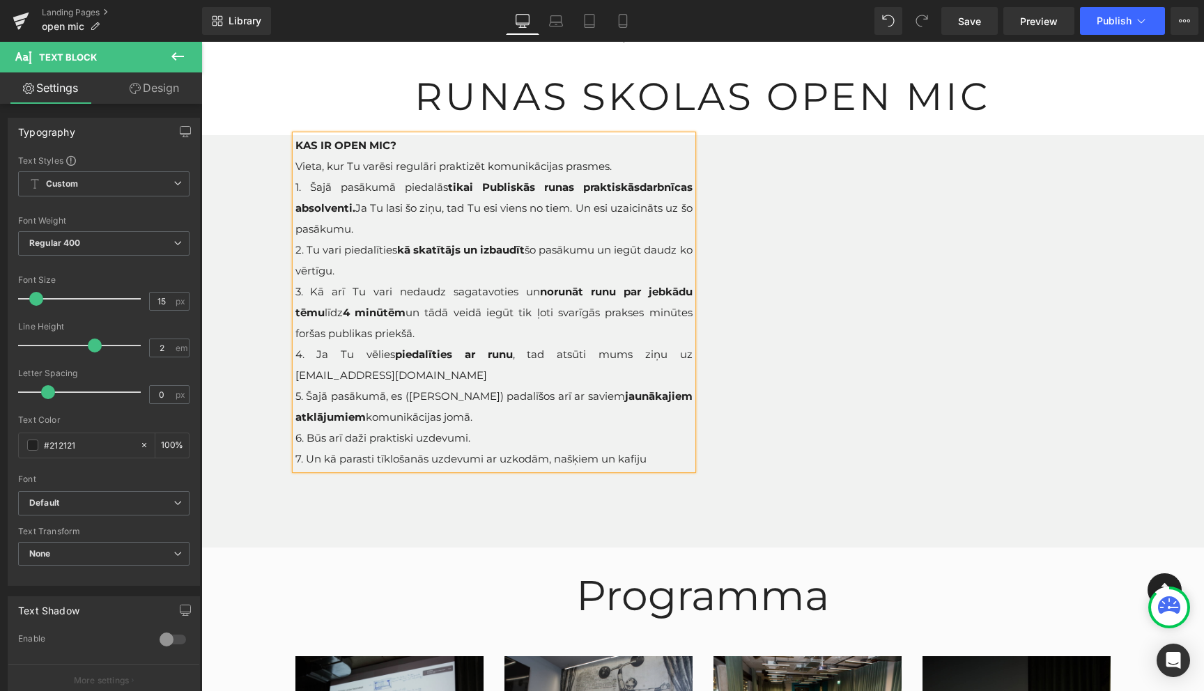
click at [499, 433] on p "6. Būs arī daži praktiski uzdevumi." at bounding box center [493, 438] width 397 height 21
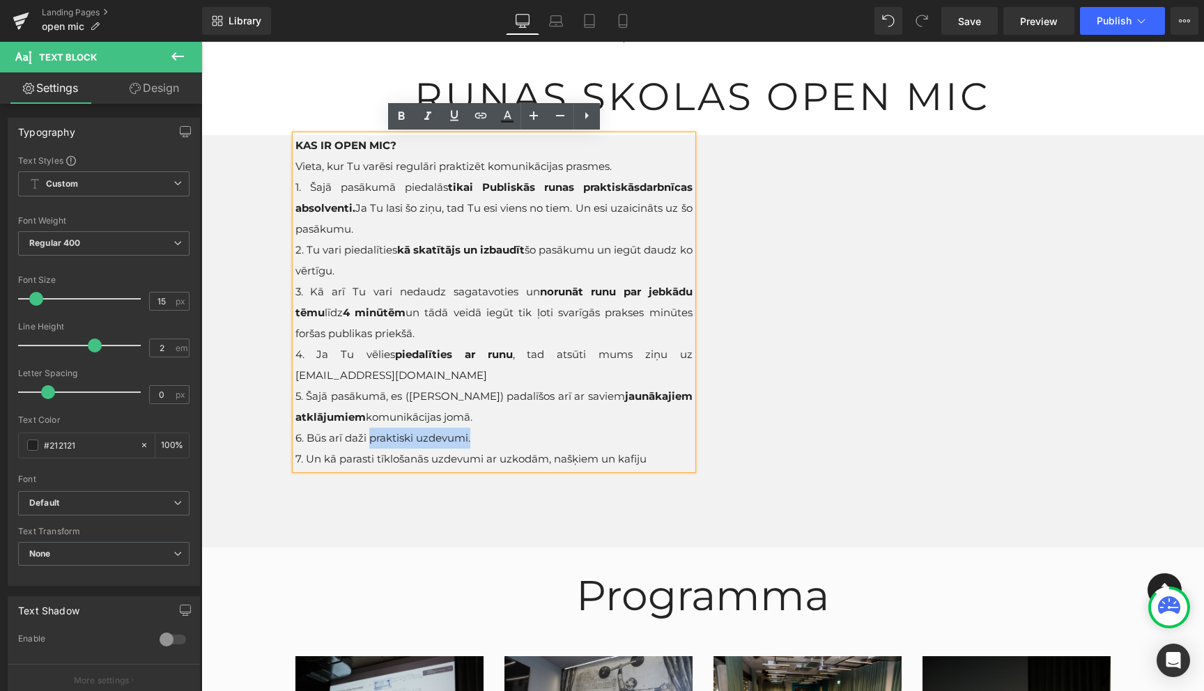
drag, startPoint x: 473, startPoint y: 438, endPoint x: 369, endPoint y: 442, distance: 103.9
click at [369, 442] on p "6. Būs arī daži praktiski uzdevumi." at bounding box center [493, 438] width 397 height 21
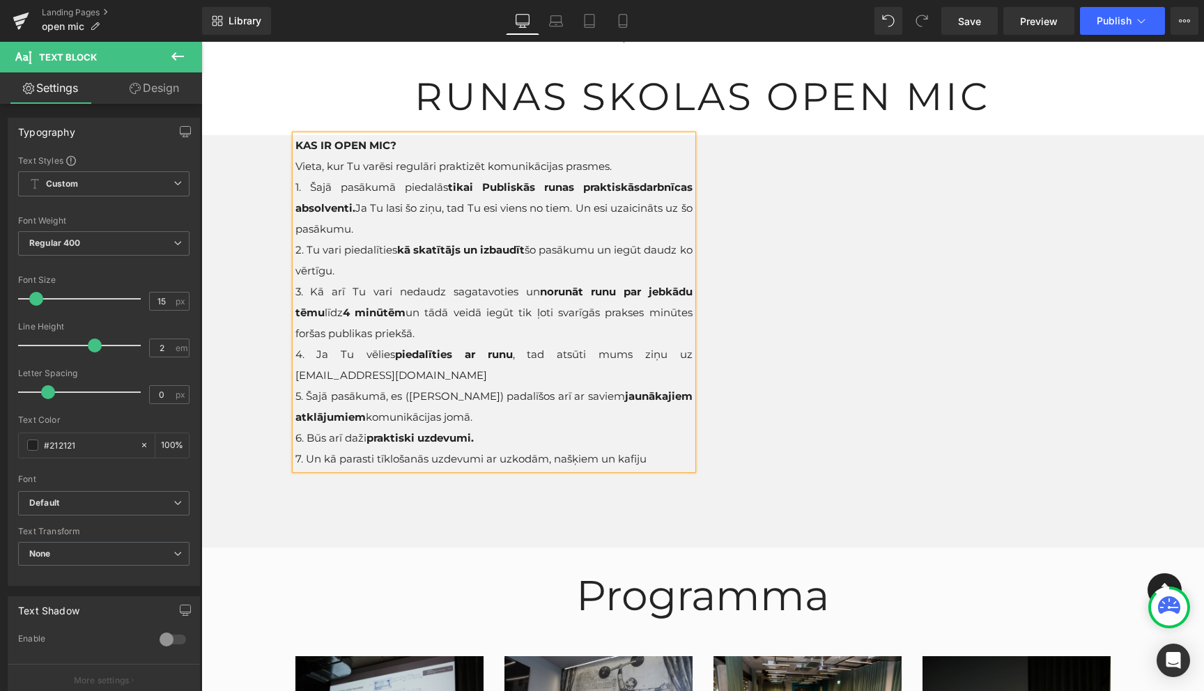
click at [373, 459] on span "7. Un kā parasti tīklošanās uzdevumi ar uzkodām, našķiem un kafiju" at bounding box center [470, 458] width 351 height 13
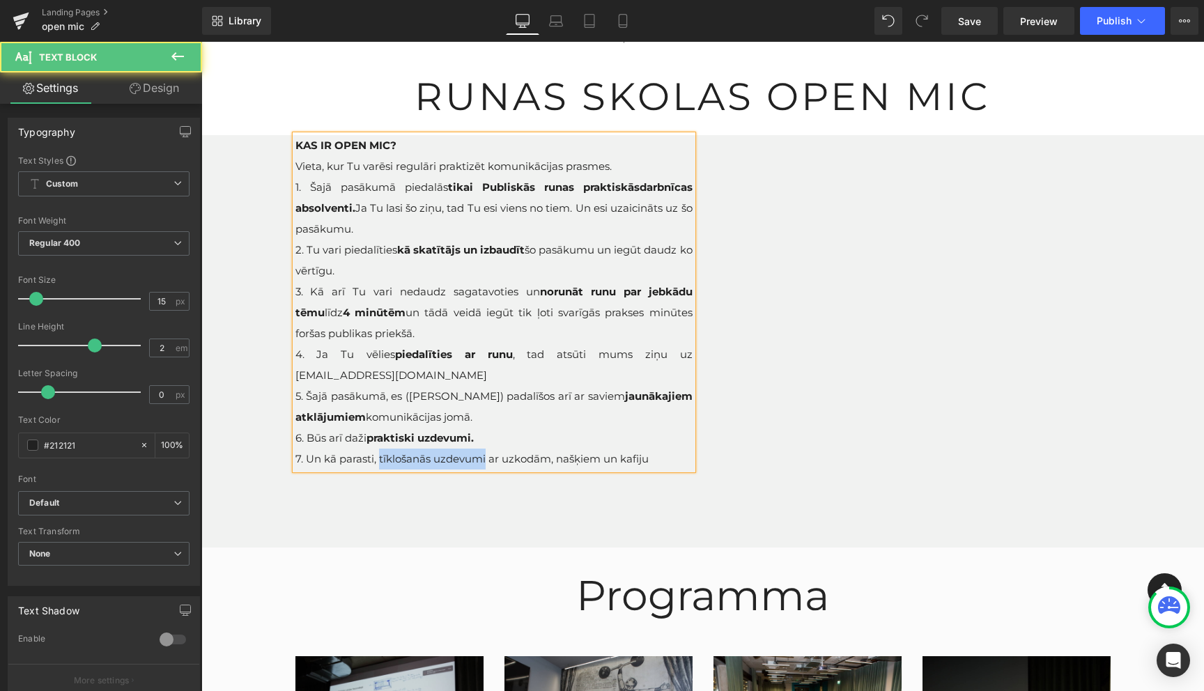
drag, startPoint x: 380, startPoint y: 459, endPoint x: 485, endPoint y: 458, distance: 105.2
click at [485, 458] on span "7. Un kā parasti, tīklošanās uzdevumi ar uzkodām, našķiem un kafiju" at bounding box center [471, 458] width 353 height 13
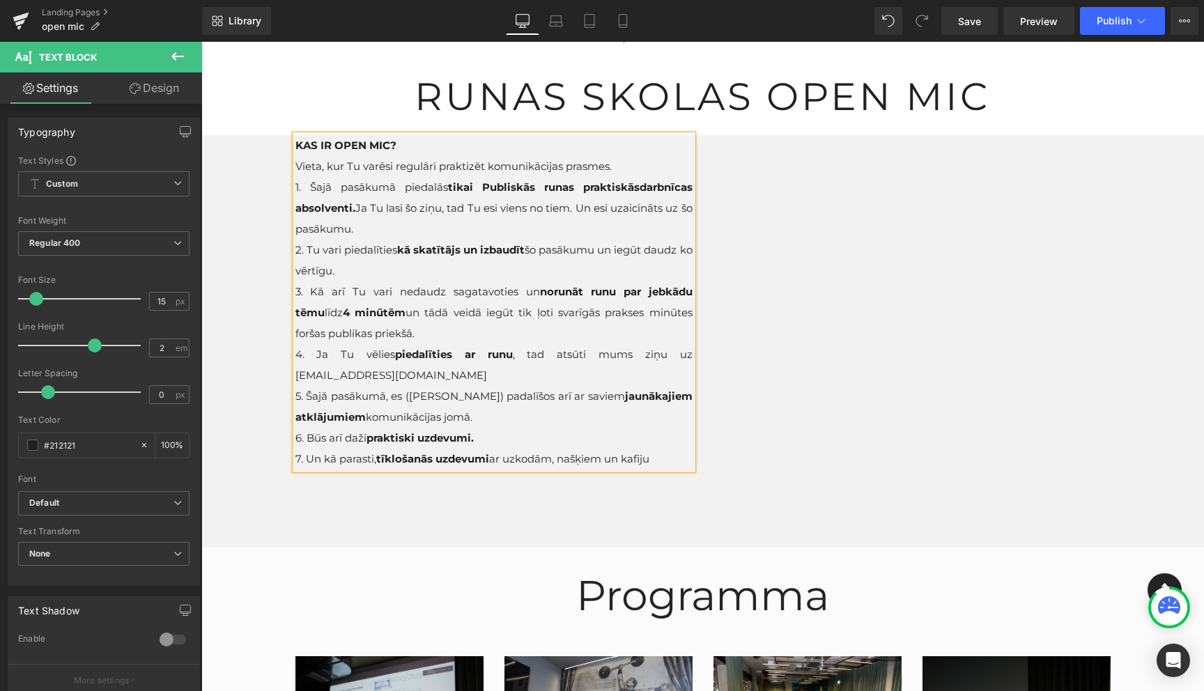
click at [815, 472] on div "KAS IR OPEN MIC? Vieta, kur Tu varēsi regulāri praktizēt komunikācijas prasmes.…" at bounding box center [703, 341] width 836 height 412
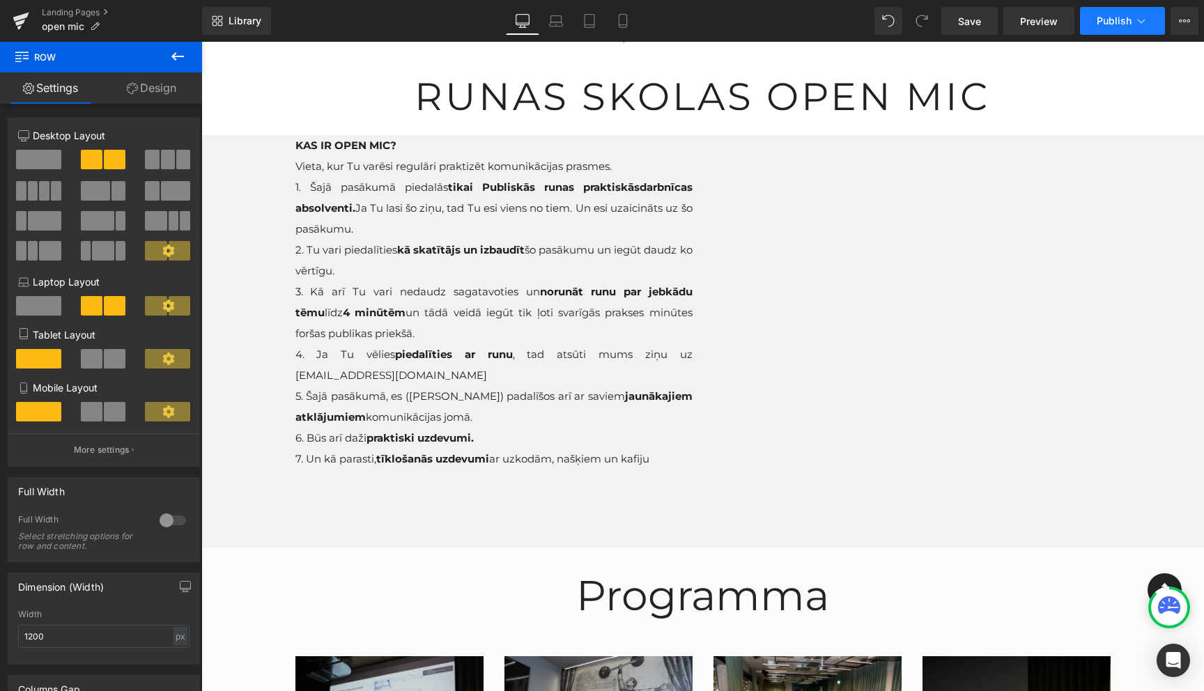
click at [1142, 17] on icon at bounding box center [1141, 21] width 14 height 14
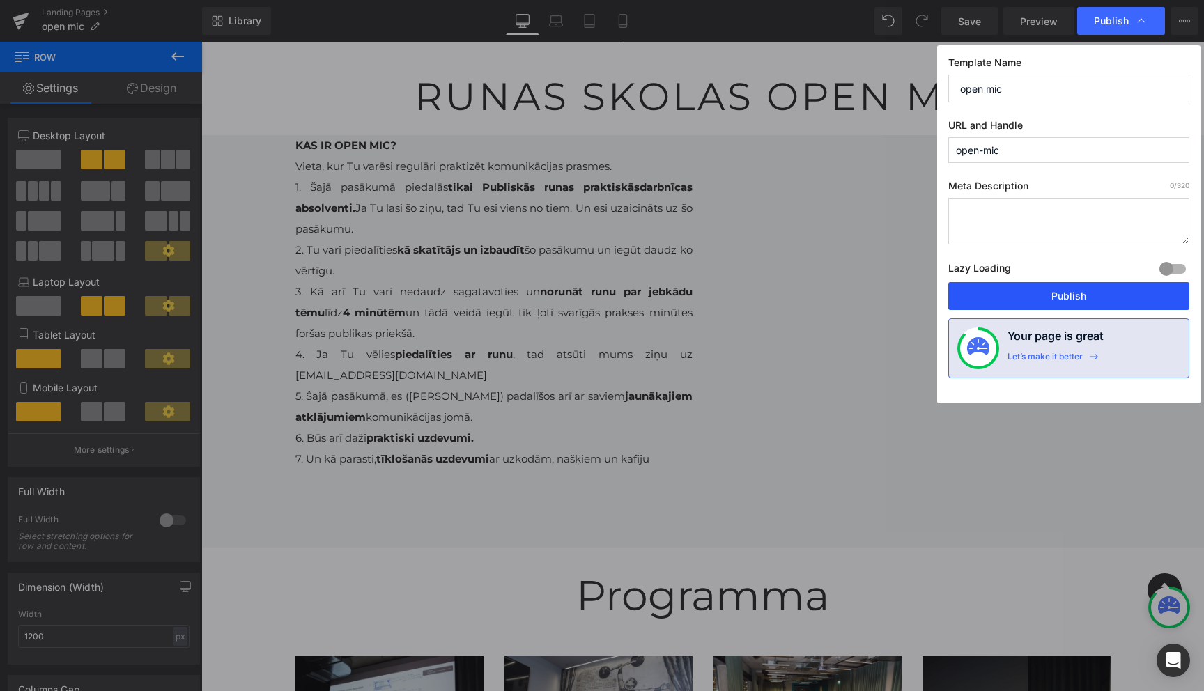
click at [1060, 292] on button "Publish" at bounding box center [1068, 296] width 241 height 28
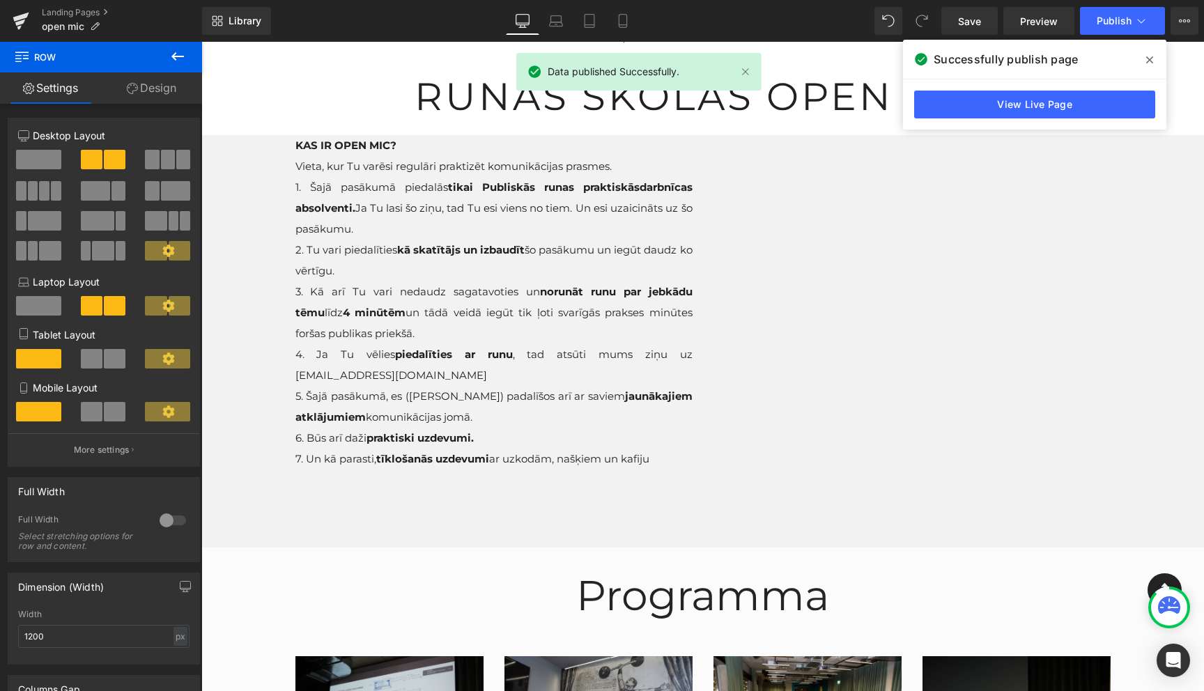
click at [1146, 57] on icon at bounding box center [1149, 59] width 7 height 11
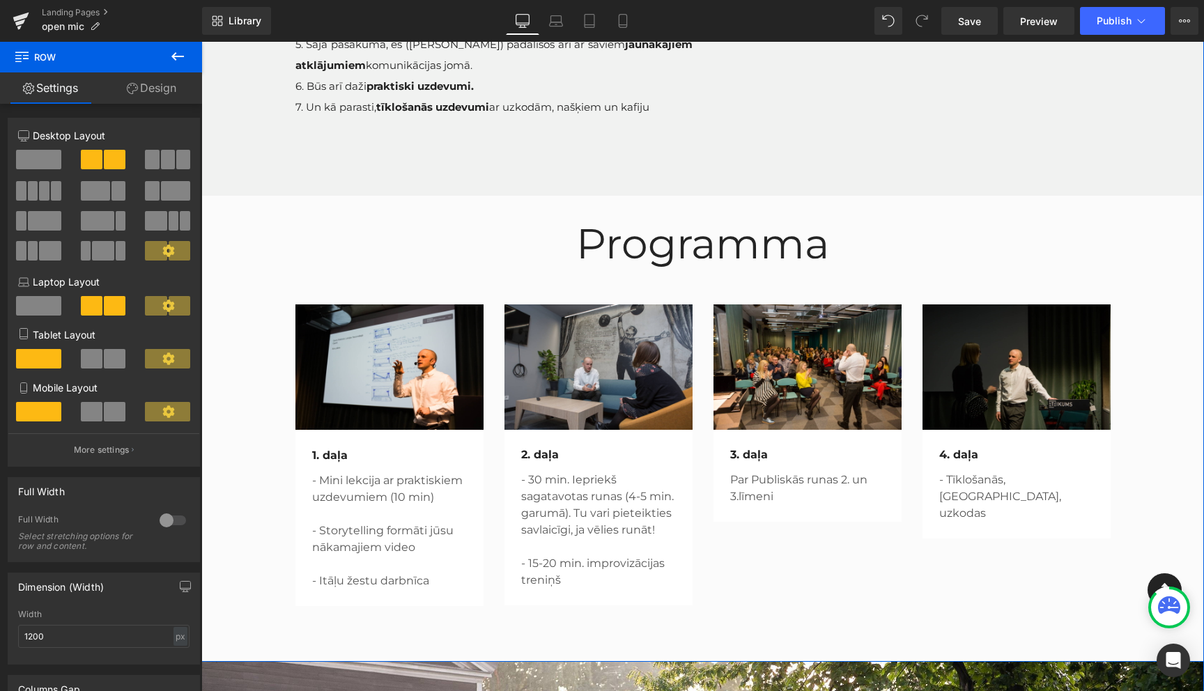
scroll to position [449, 0]
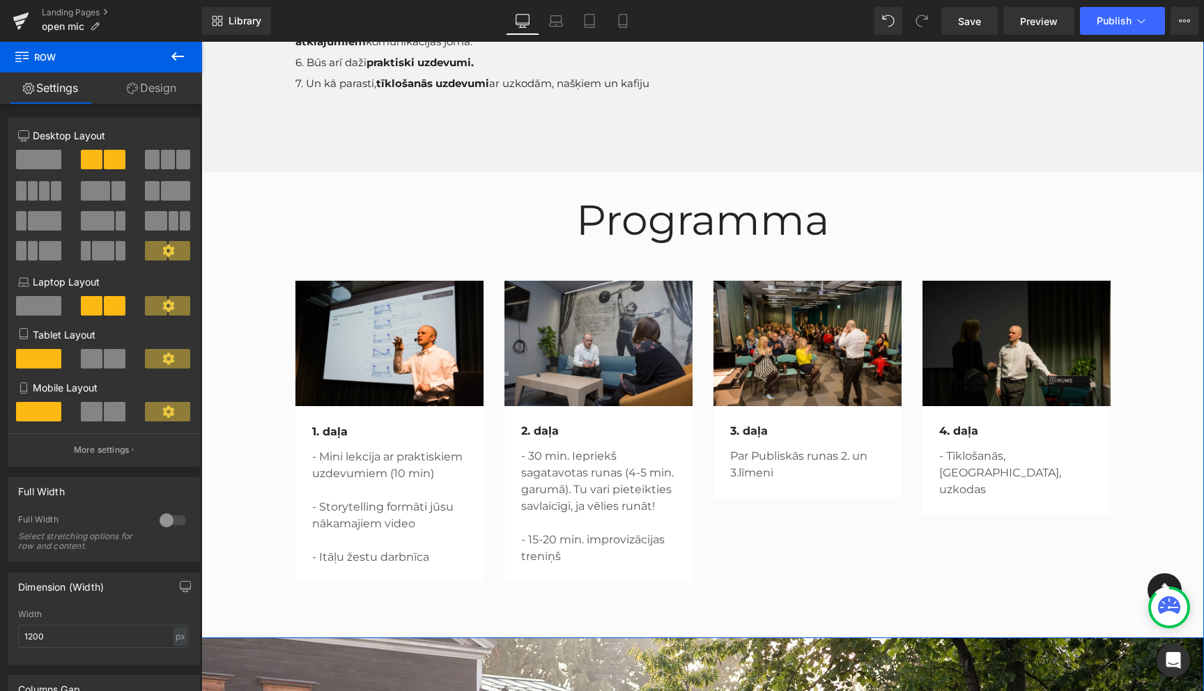
click at [380, 210] on h2 "Programma" at bounding box center [702, 220] width 815 height 54
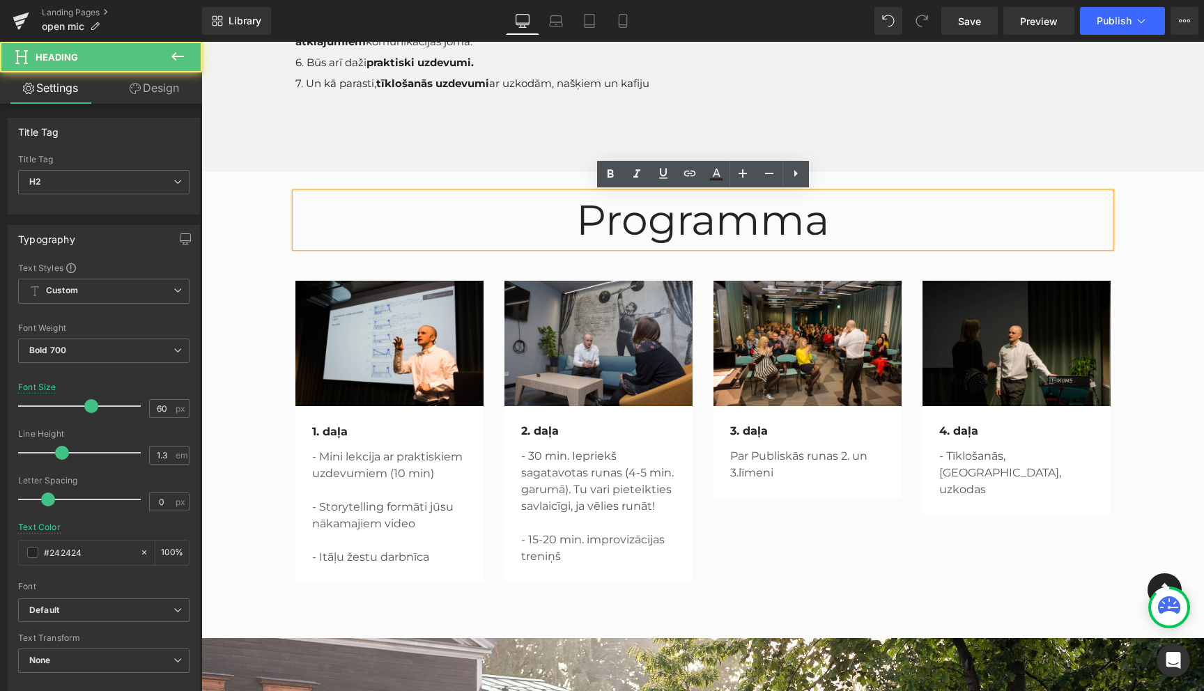
click at [209, 228] on div "Programma Heading Row Image 1. daļa Text Block - Mini lekcija ar praktiskiem uz…" at bounding box center [702, 380] width 1003 height 417
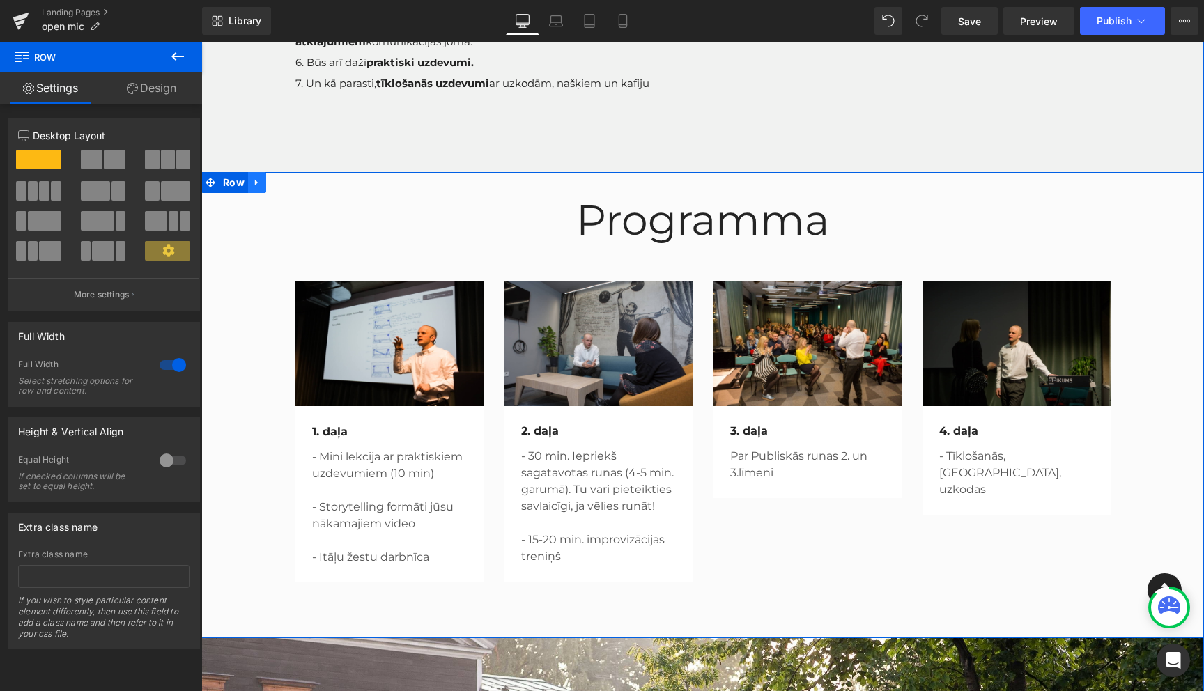
click at [256, 187] on icon at bounding box center [257, 183] width 10 height 10
click at [292, 184] on icon at bounding box center [293, 183] width 10 height 10
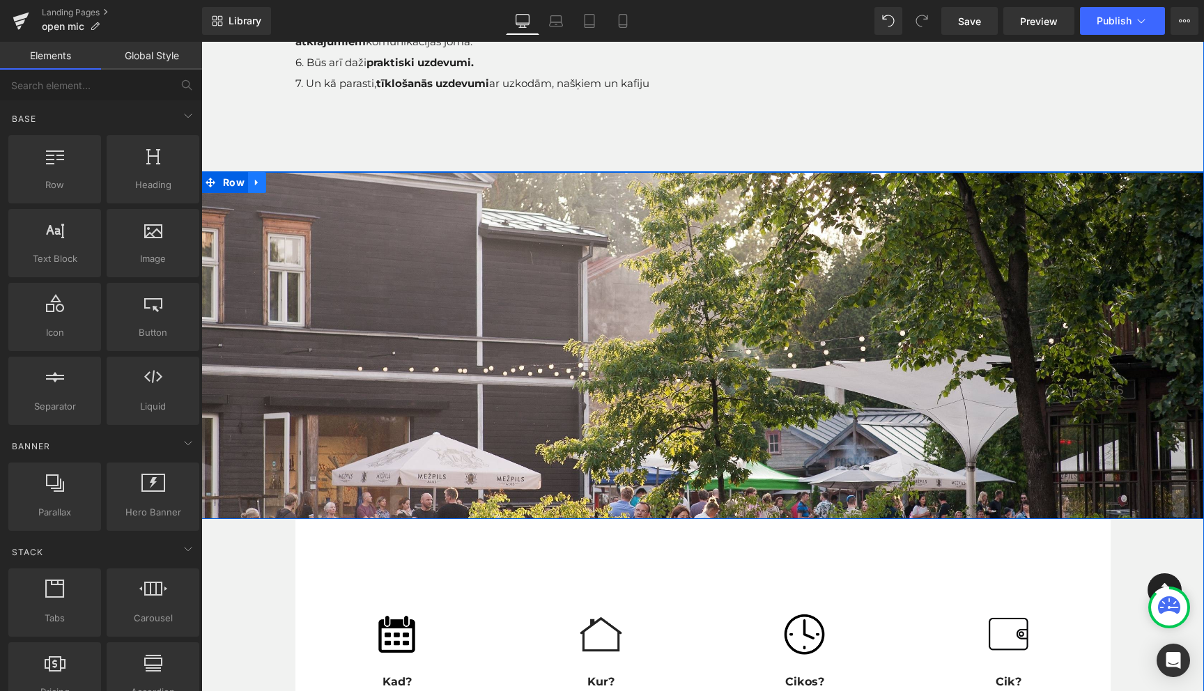
click at [254, 187] on icon at bounding box center [257, 183] width 10 height 10
click at [291, 185] on icon at bounding box center [293, 183] width 10 height 10
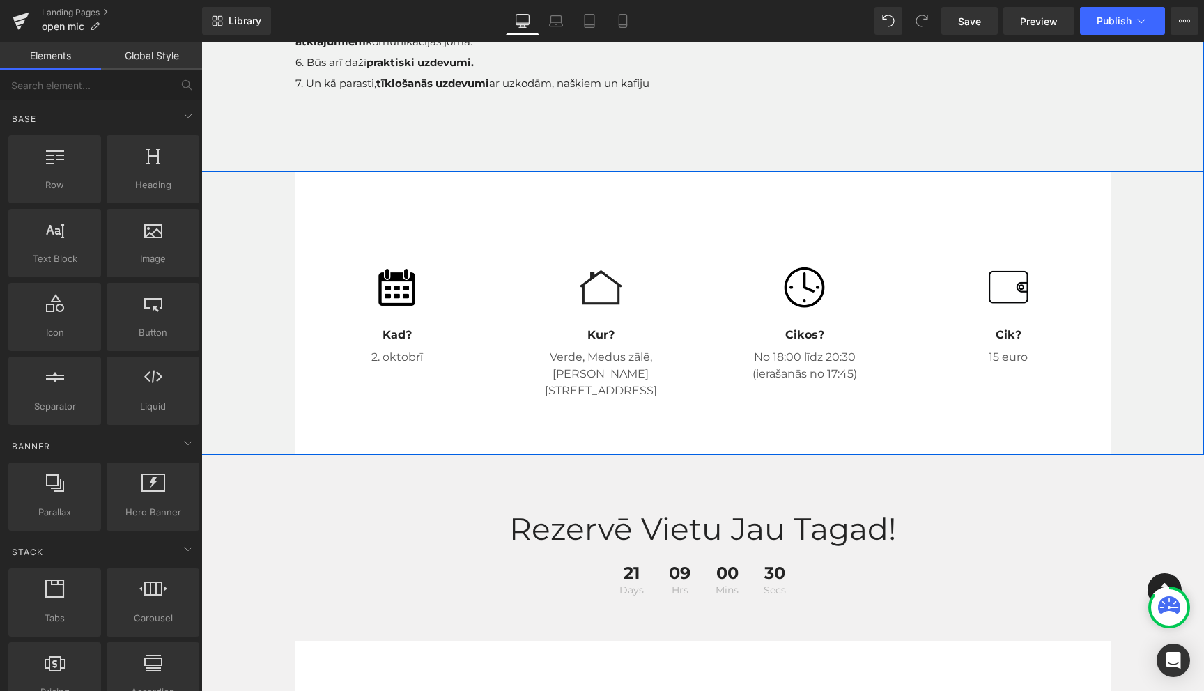
click at [269, 191] on div "KAS IR OPEN MIC? Vieta, kur Tu varēsi regulāri praktizēt komunikācijas prasmes.…" at bounding box center [702, 107] width 1003 height 695
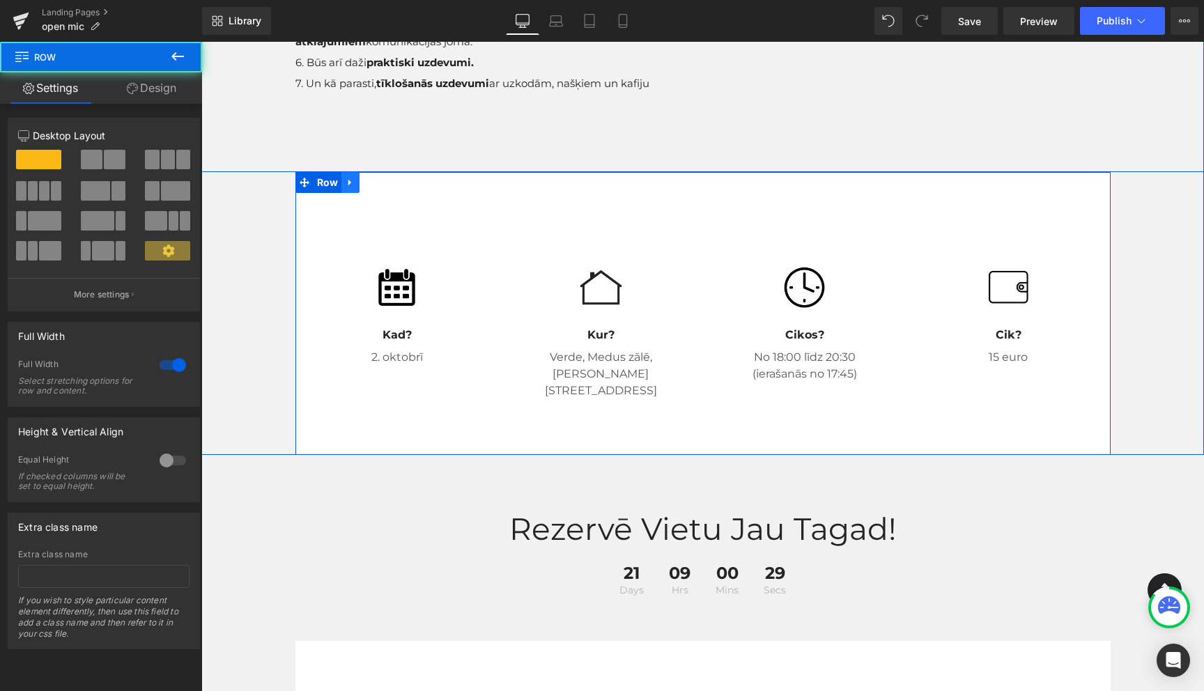
click at [350, 180] on icon at bounding box center [351, 183] width 10 height 10
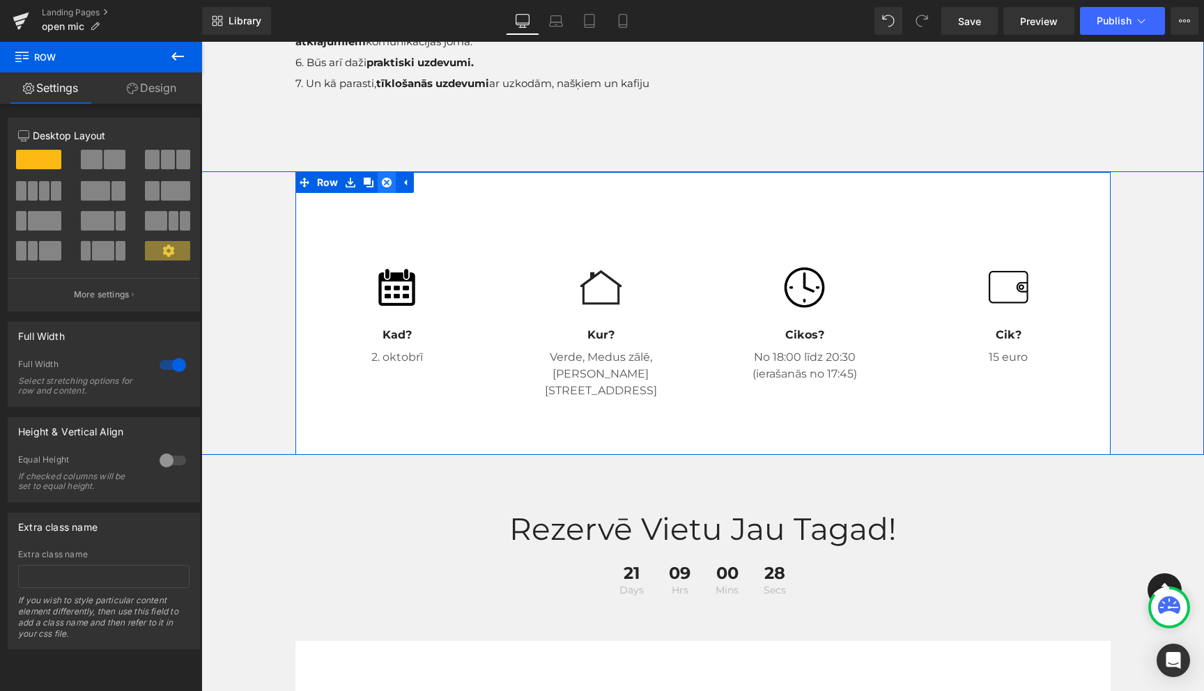
click at [385, 184] on icon at bounding box center [387, 183] width 10 height 10
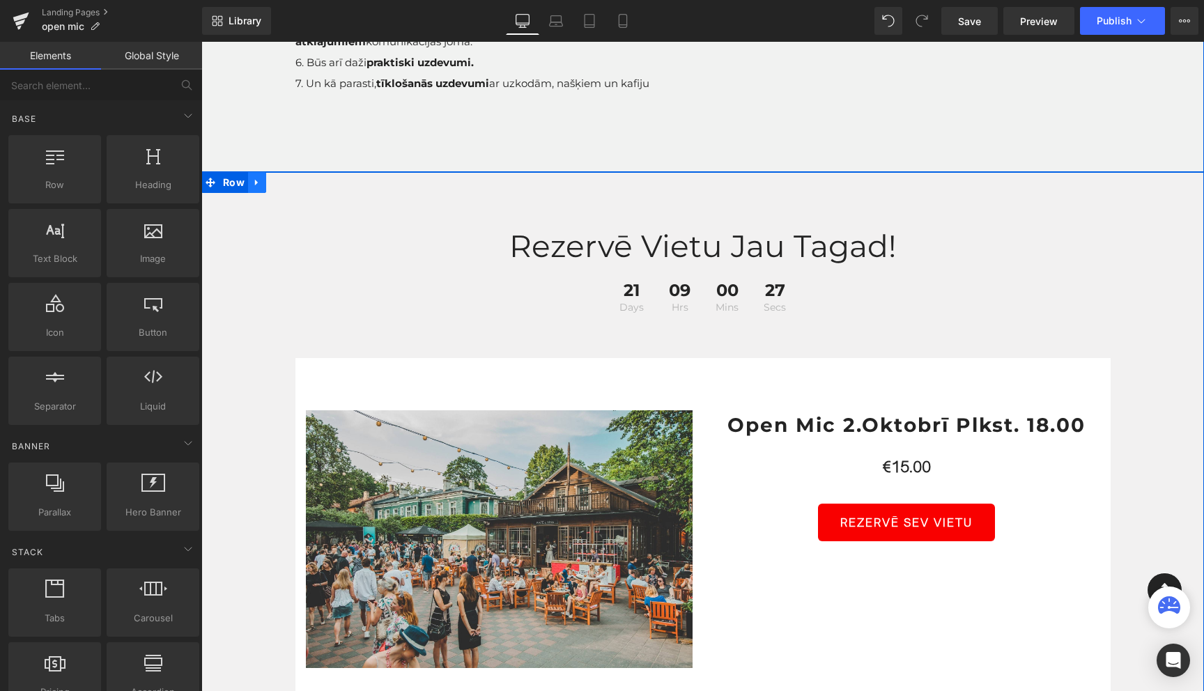
click at [258, 185] on icon at bounding box center [257, 183] width 10 height 10
click at [294, 187] on icon at bounding box center [293, 183] width 10 height 10
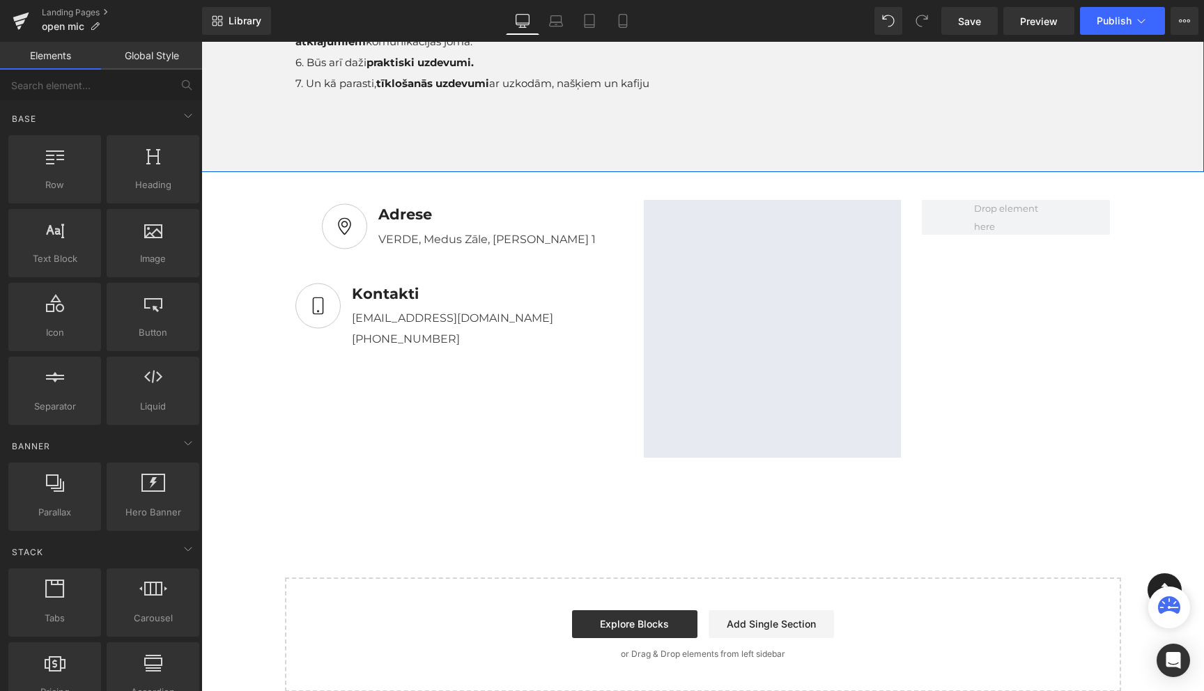
click at [237, 195] on div "runas skolas open mic Heading Icon Row KAS IR OPEN MIC? Vieta, kur Tu varēsi re…" at bounding box center [702, 187] width 1003 height 1009
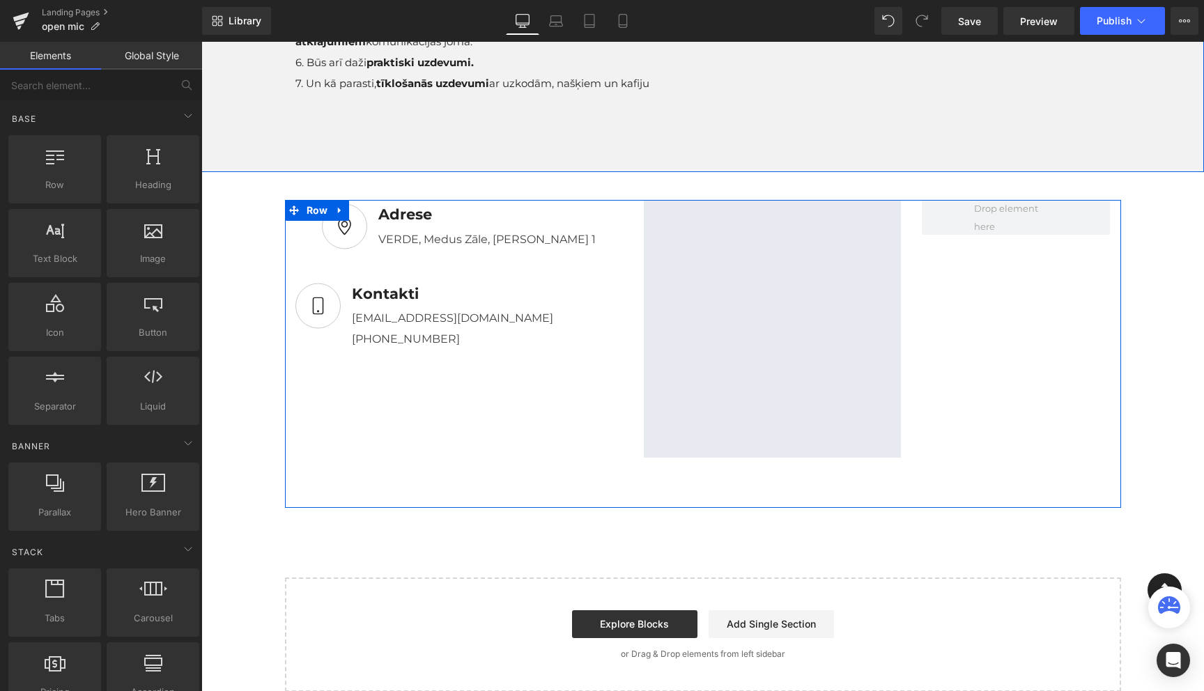
click at [548, 455] on div "Text Block Image Adrese Text Block VERDE, Medus Zāle, Roberta Hirša 1 Text Bloc…" at bounding box center [703, 354] width 836 height 308
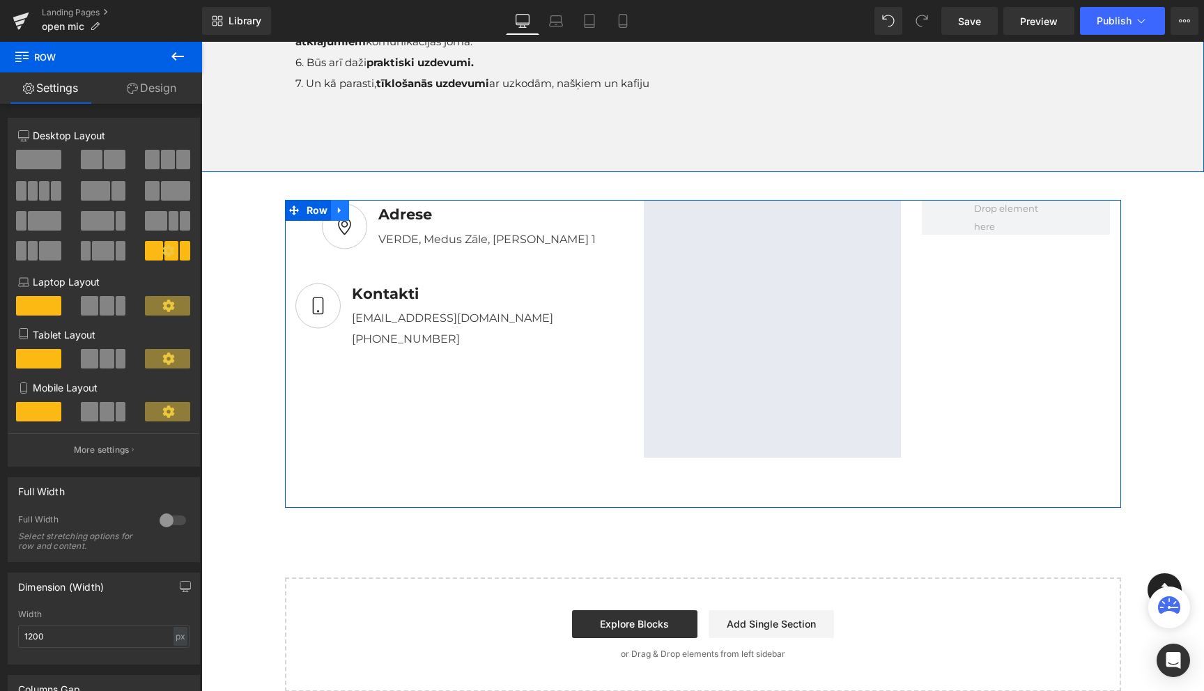
click at [343, 212] on icon at bounding box center [340, 211] width 10 height 10
click at [378, 210] on icon at bounding box center [376, 211] width 10 height 10
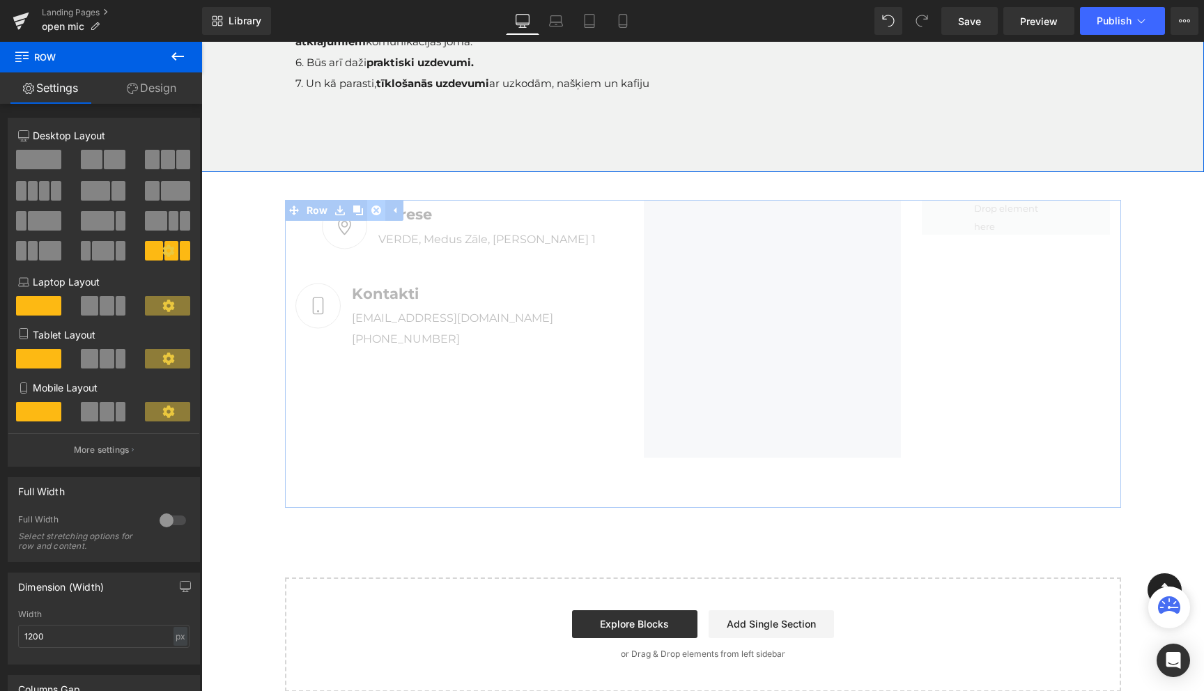
scroll to position [437, 0]
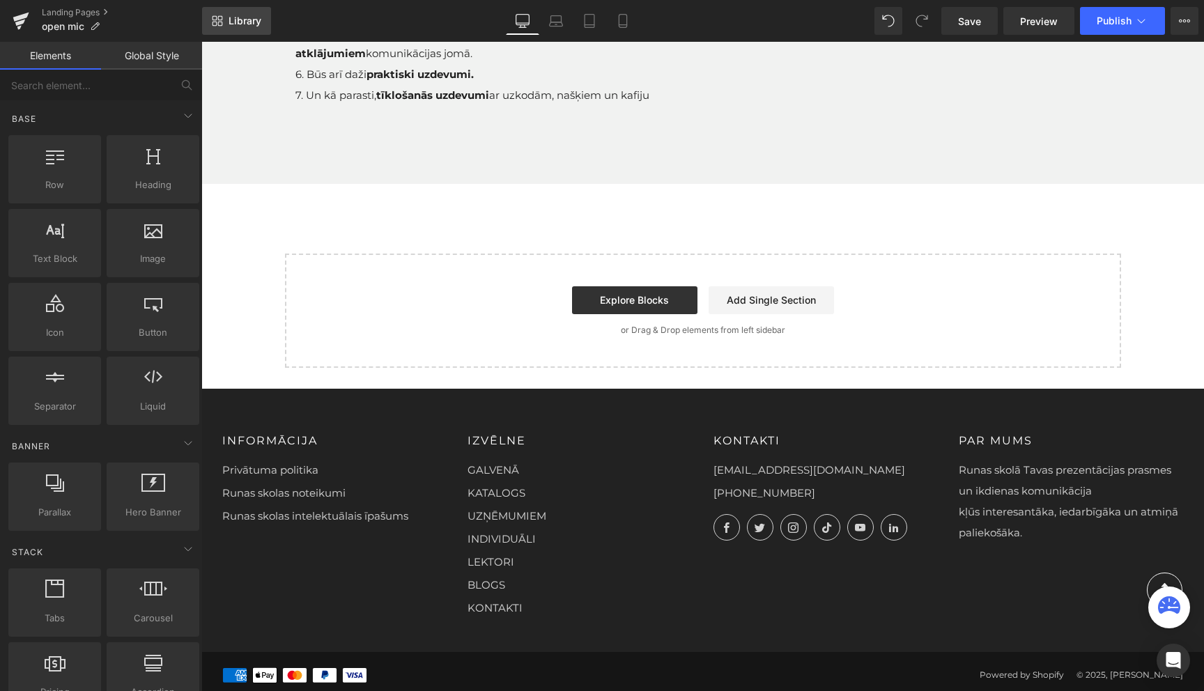
click at [252, 11] on link "Library" at bounding box center [236, 21] width 69 height 28
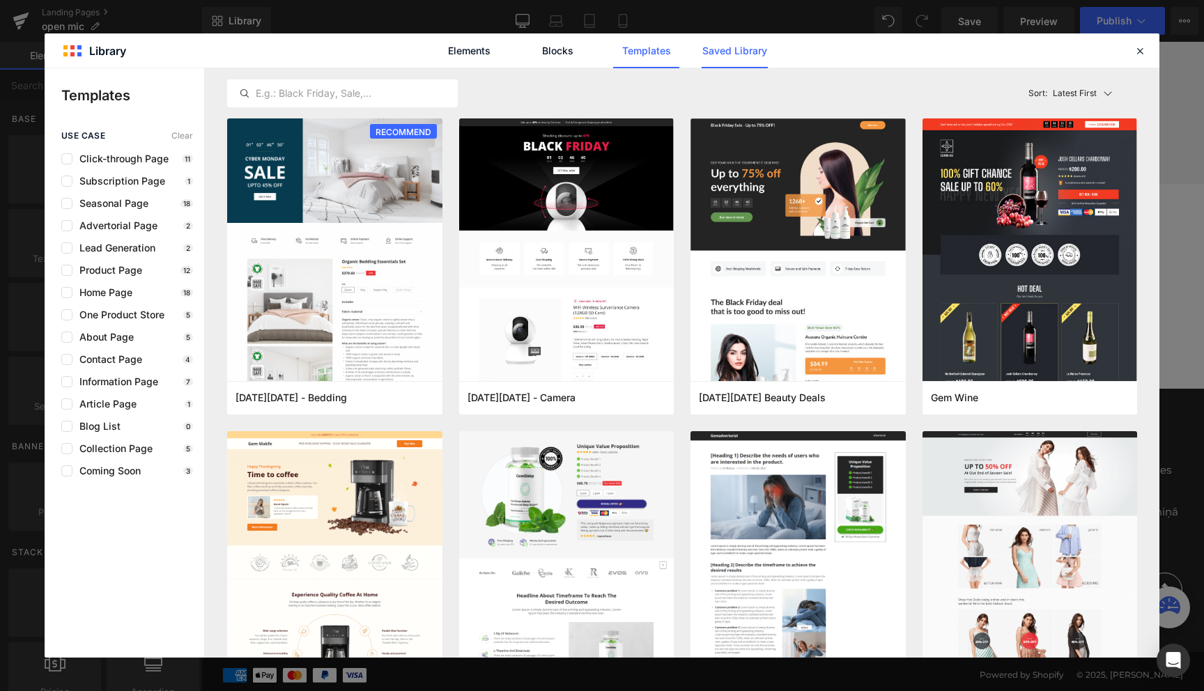
click at [726, 47] on link "Saved Library" at bounding box center [735, 50] width 66 height 35
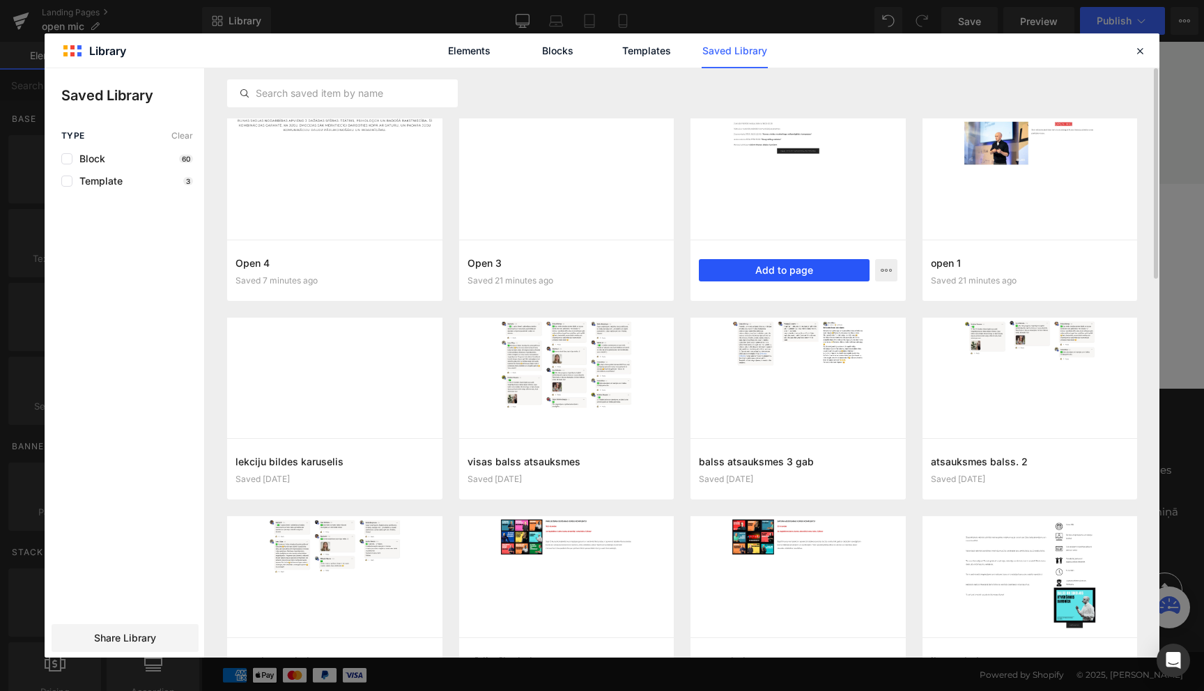
click at [804, 272] on button "Add to page" at bounding box center [784, 270] width 171 height 22
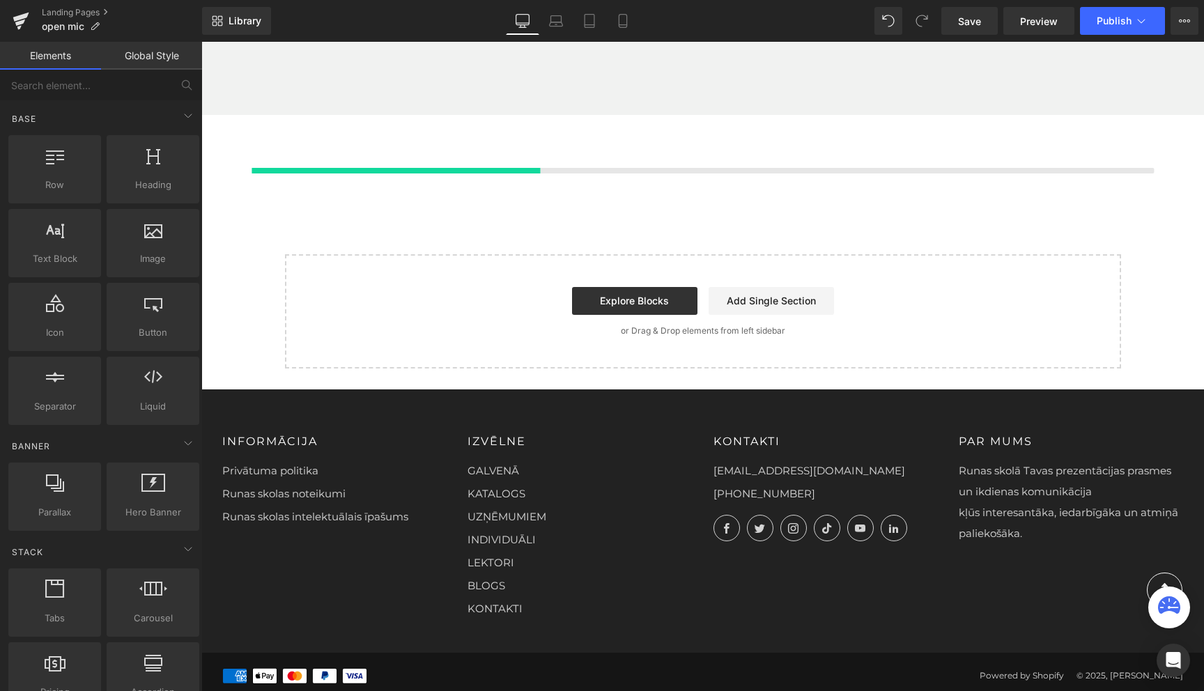
scroll to position [509, 0]
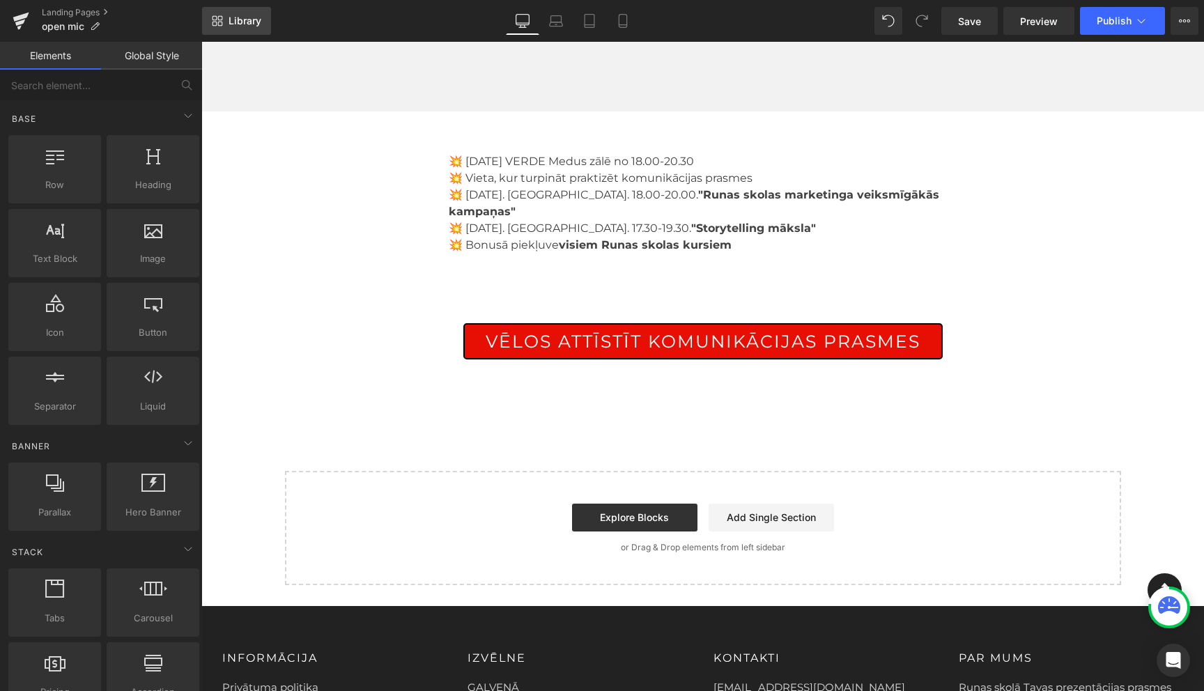
click at [242, 31] on link "Library" at bounding box center [236, 21] width 69 height 28
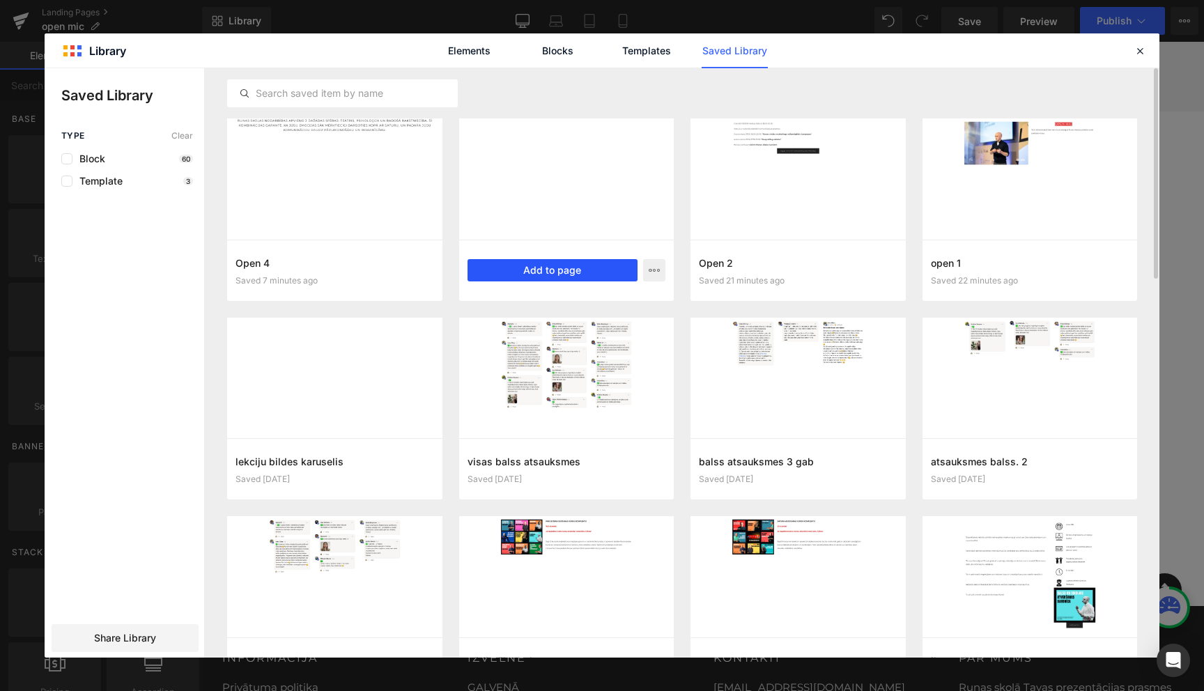
click at [554, 271] on button "Add to page" at bounding box center [553, 270] width 171 height 22
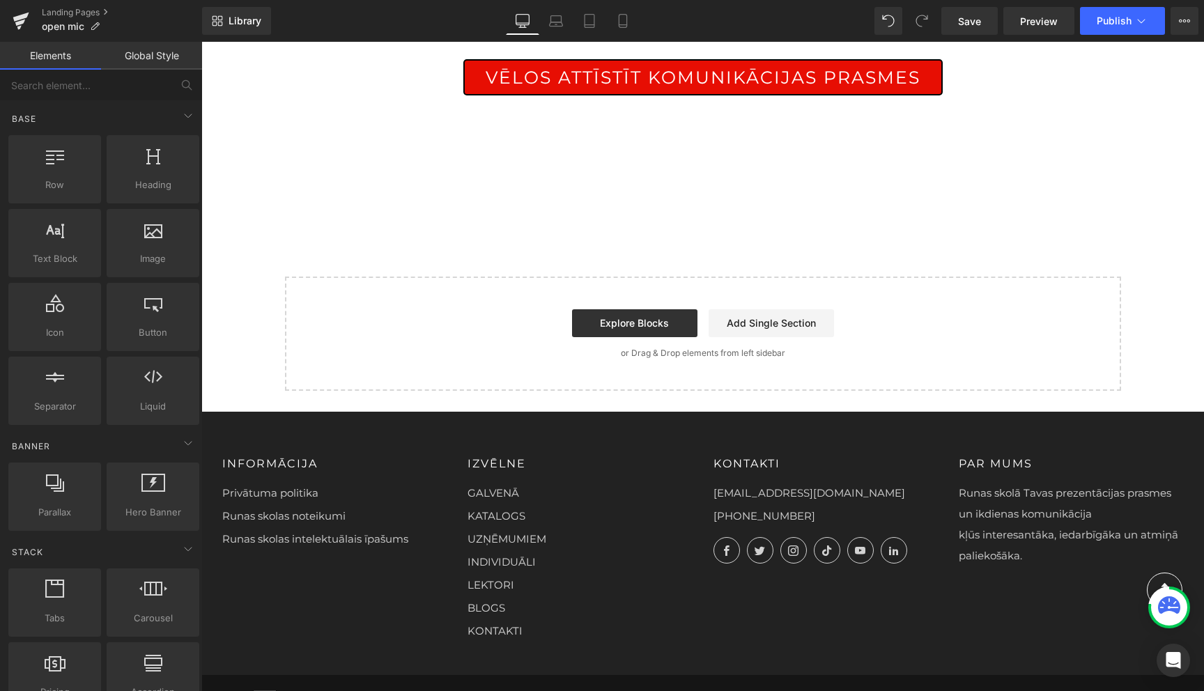
scroll to position [782, 0]
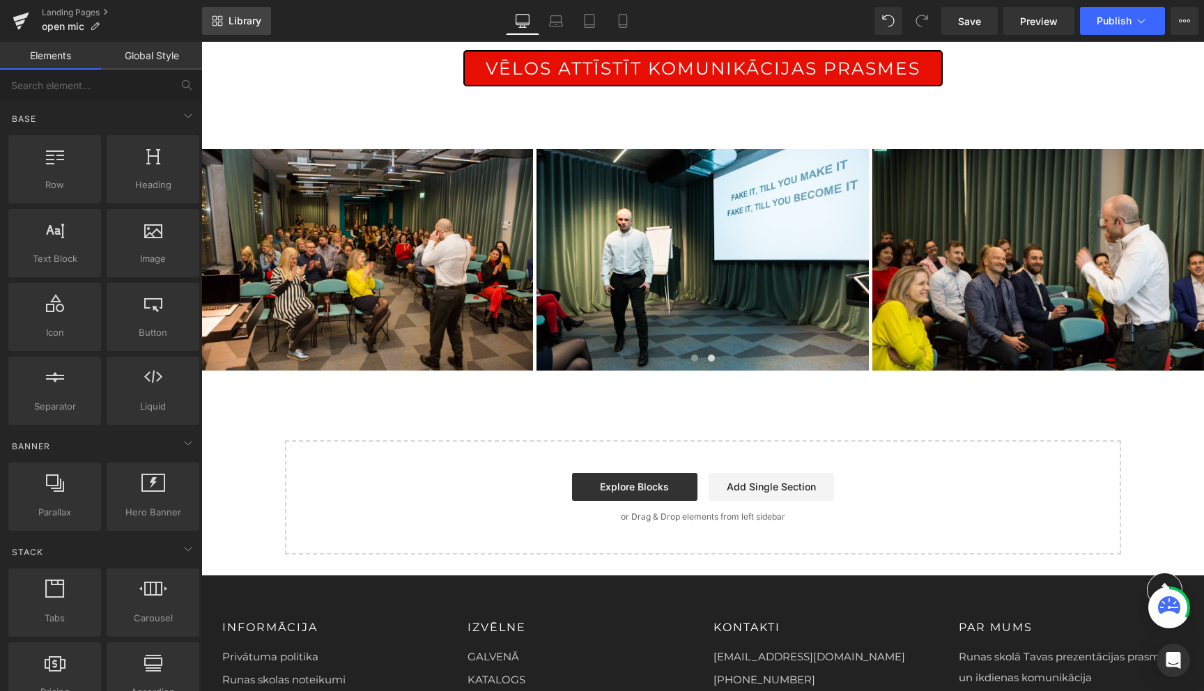
click at [243, 33] on link "Library" at bounding box center [236, 21] width 69 height 28
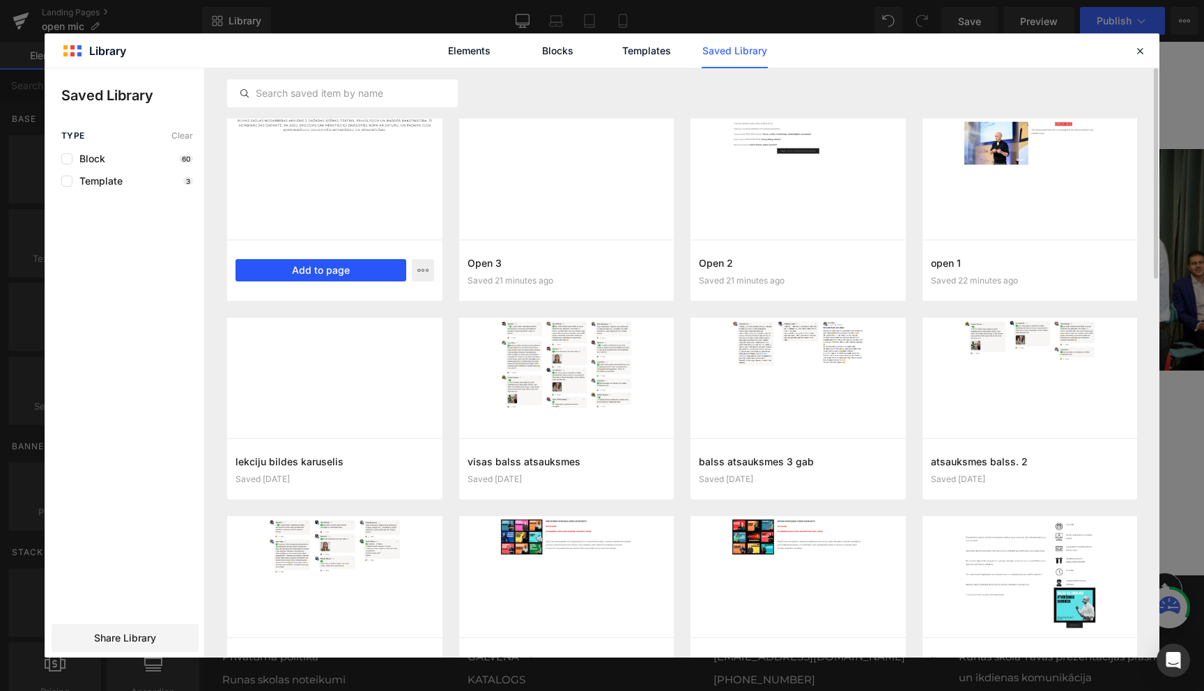
click at [332, 270] on button "Add to page" at bounding box center [320, 270] width 171 height 22
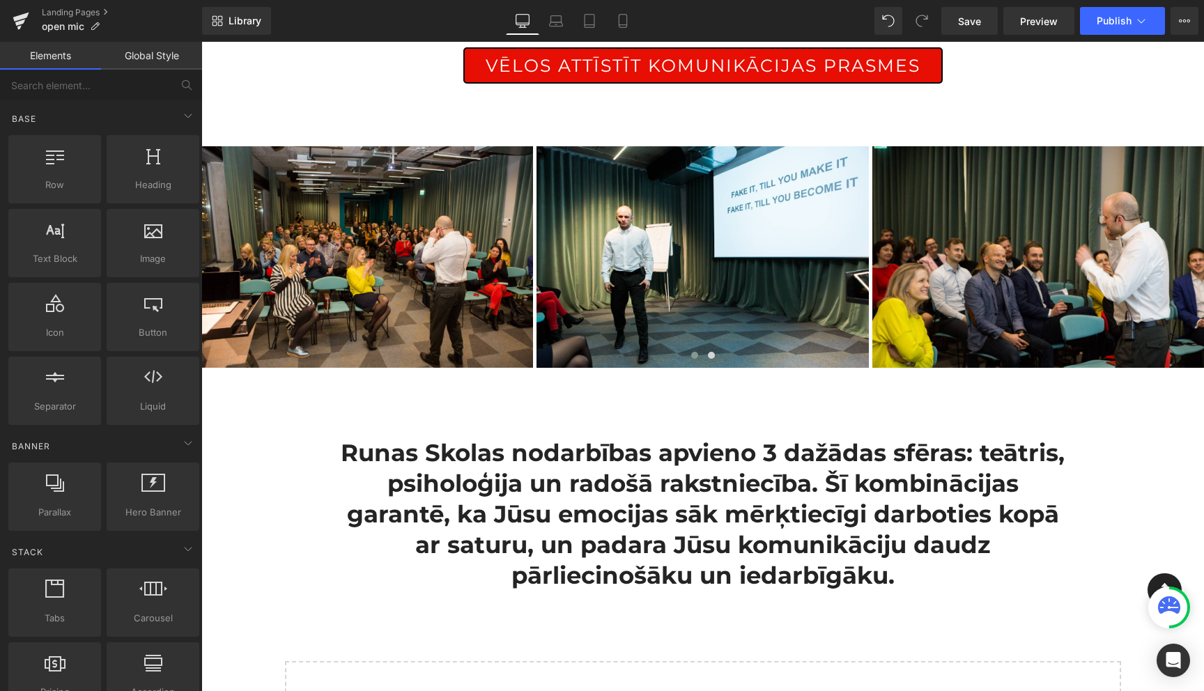
scroll to position [778, 0]
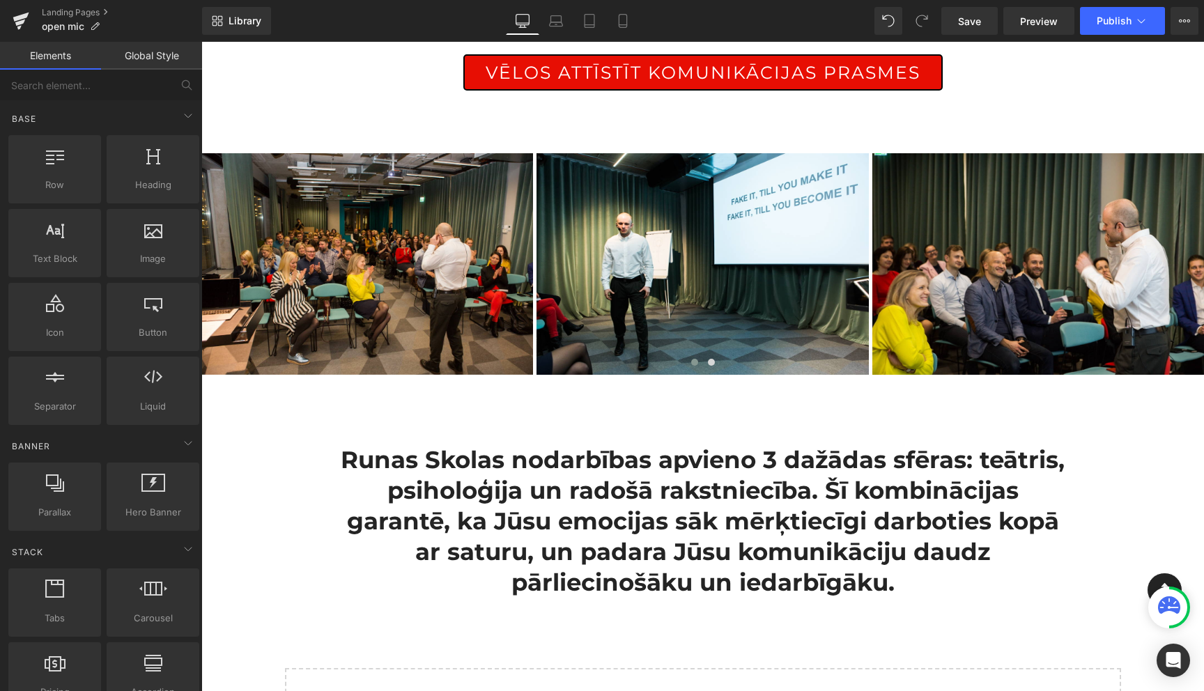
click at [372, 495] on h2 "Runas Skolas nodarbības apvieno 3 dažādas sfēras: teātris, psiholoģija un radoš…" at bounding box center [703, 522] width 724 height 154
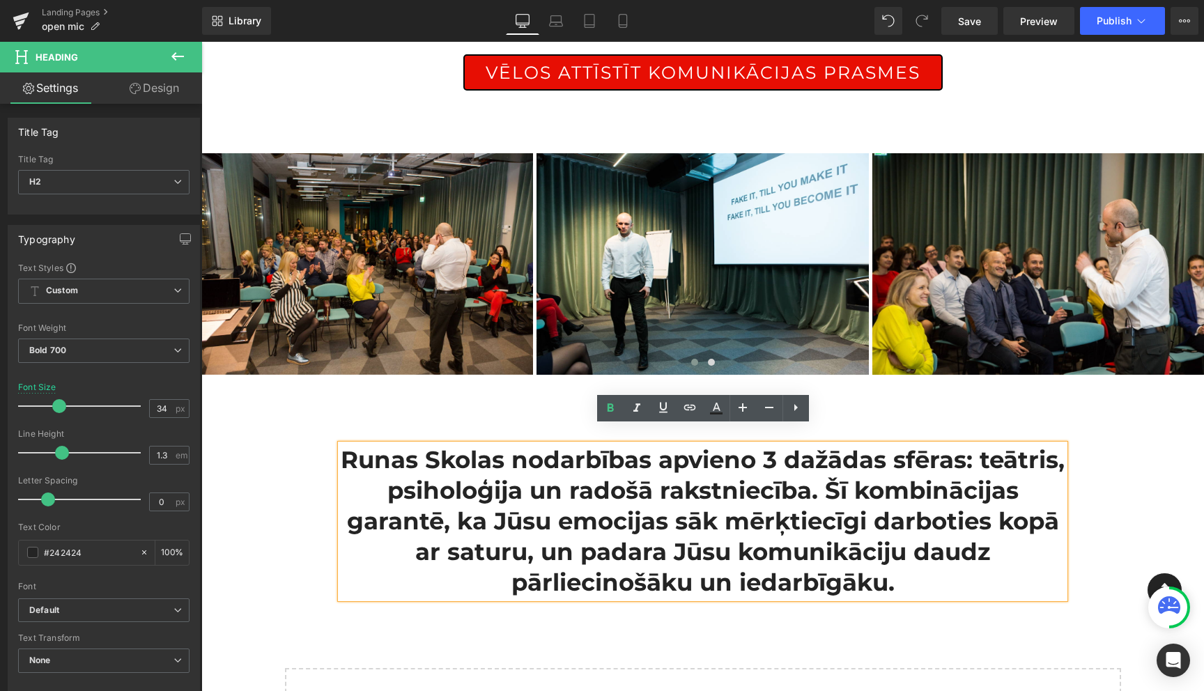
click at [1138, 495] on div "runas skolas open mic Heading Icon Row KAS IR OPEN MIC? Vieta, kur Tu varēsi re…" at bounding box center [702, 67] width 1003 height 1429
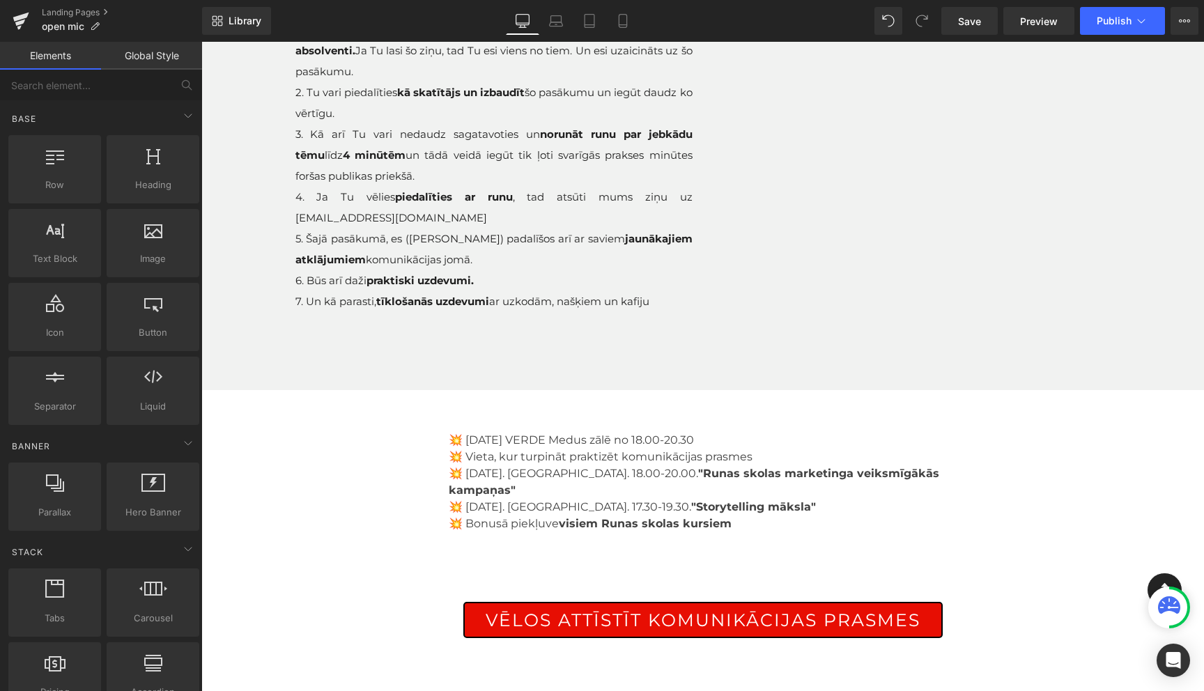
scroll to position [216, 0]
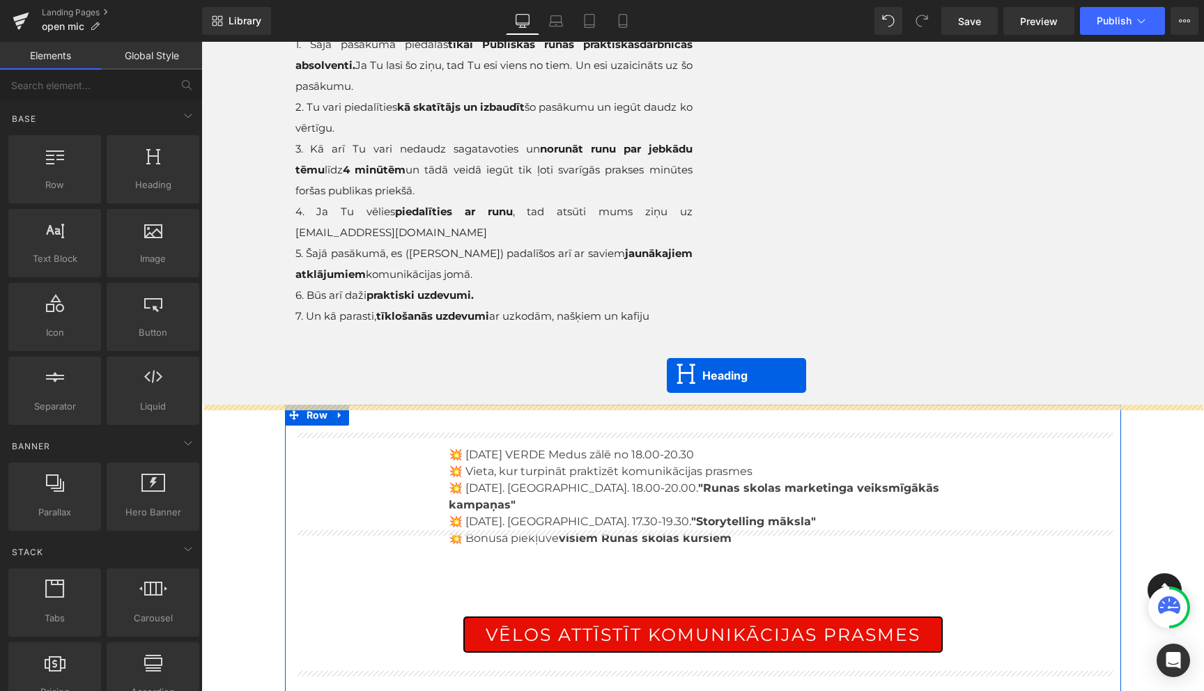
drag, startPoint x: 668, startPoint y: 505, endPoint x: 667, endPoint y: 375, distance: 130.3
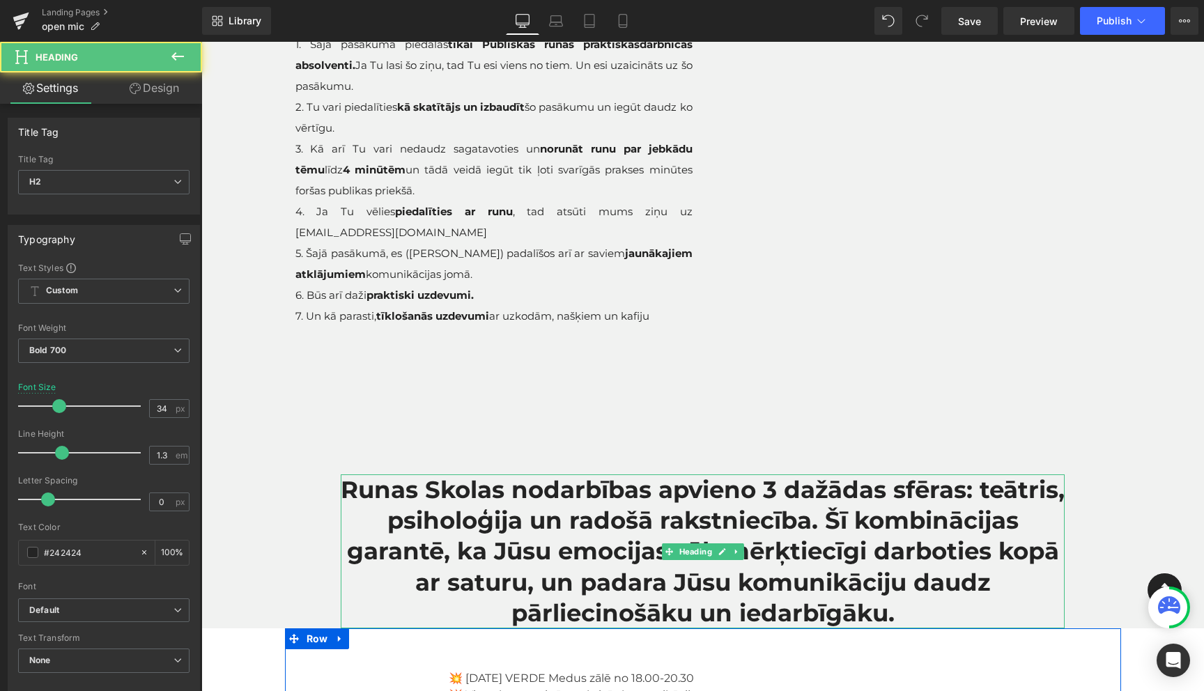
click at [564, 381] on div "KAS IR OPEN MIC? Vieta, kur Tu varēsi regulāri praktizēt komunikācijas prasmes.…" at bounding box center [703, 198] width 836 height 412
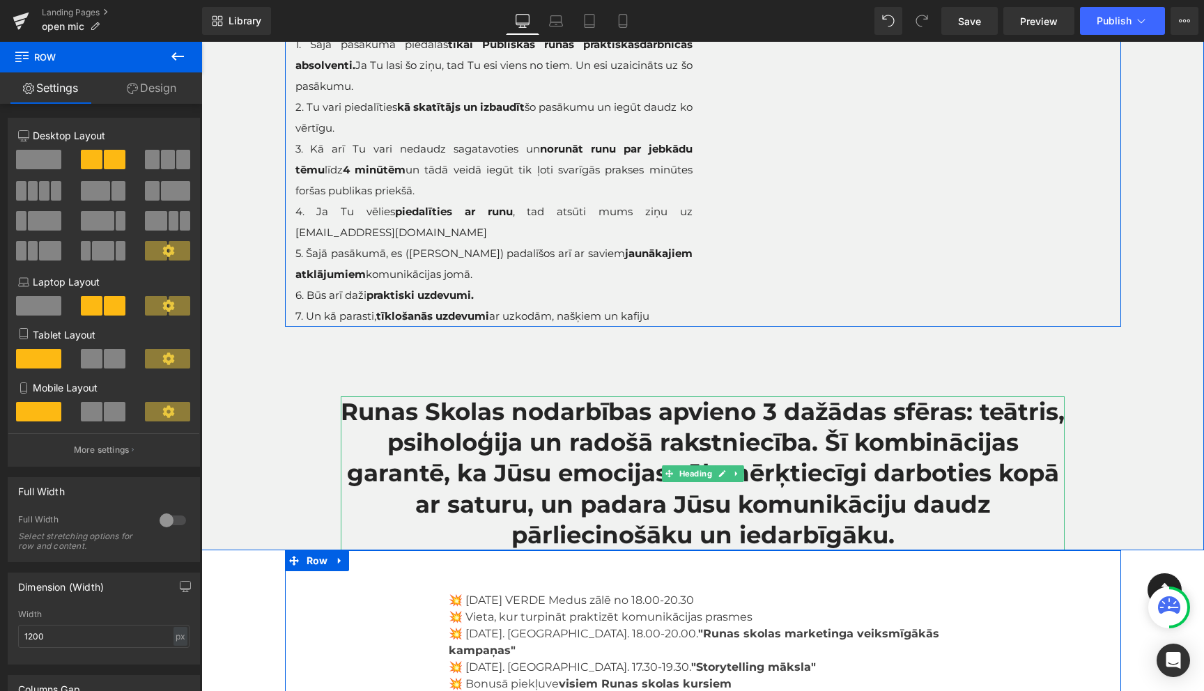
drag, startPoint x: 493, startPoint y: 403, endPoint x: 502, endPoint y: 325, distance: 78.6
click at [502, 325] on div "KAS IR OPEN MIC? Vieta, kur Tu varēsi regulāri praktizēt komunikācijas prasmes.…" at bounding box center [703, 159] width 836 height 334
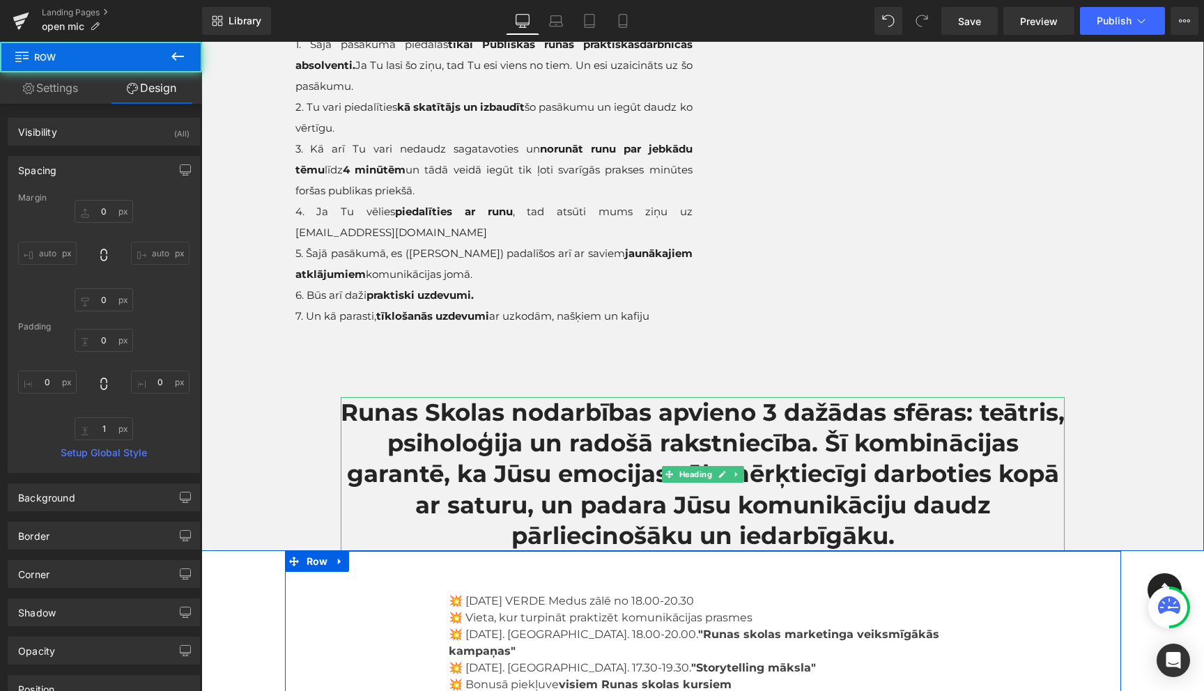
click at [298, 449] on div "KAS IR OPEN MIC? Vieta, kur Tu varēsi regulāri praktizēt komunikācijas prasmes.…" at bounding box center [702, 271] width 1003 height 559
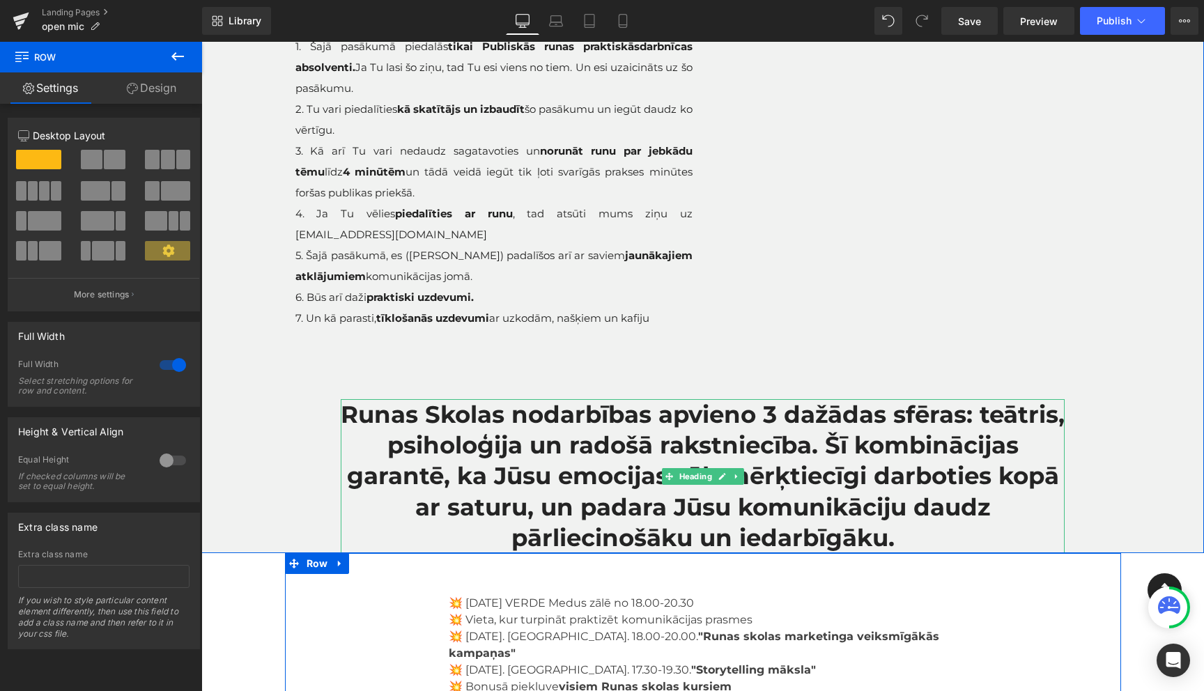
scroll to position [236, 0]
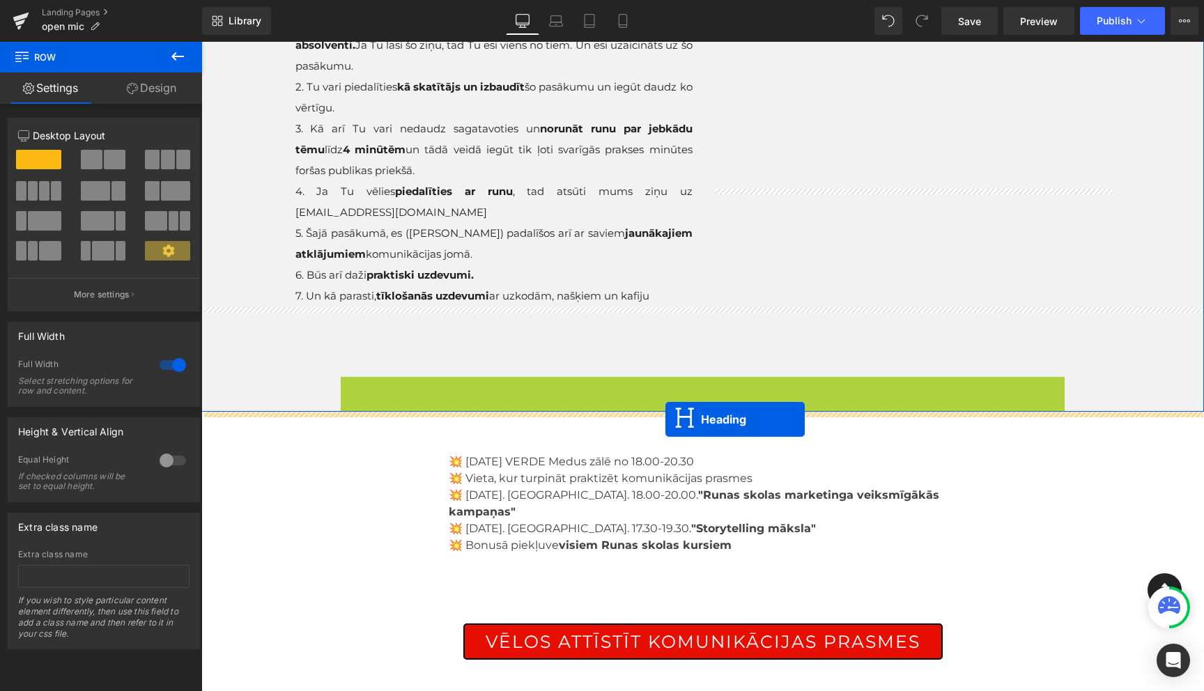
drag, startPoint x: 670, startPoint y: 453, endPoint x: 665, endPoint y: 419, distance: 33.7
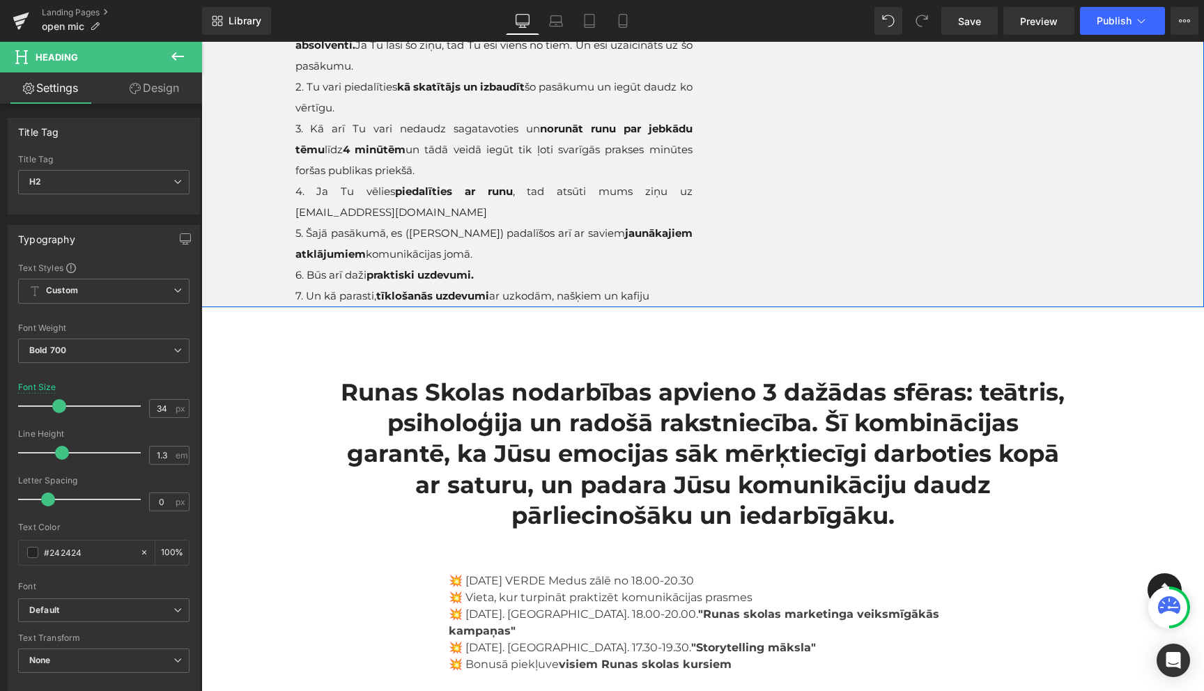
click at [258, 479] on div "runas skolas open mic Heading Icon Row KAS IR OPEN MIC? Vieta, kur Tu varēsi re…" at bounding box center [702, 571] width 1003 height 1352
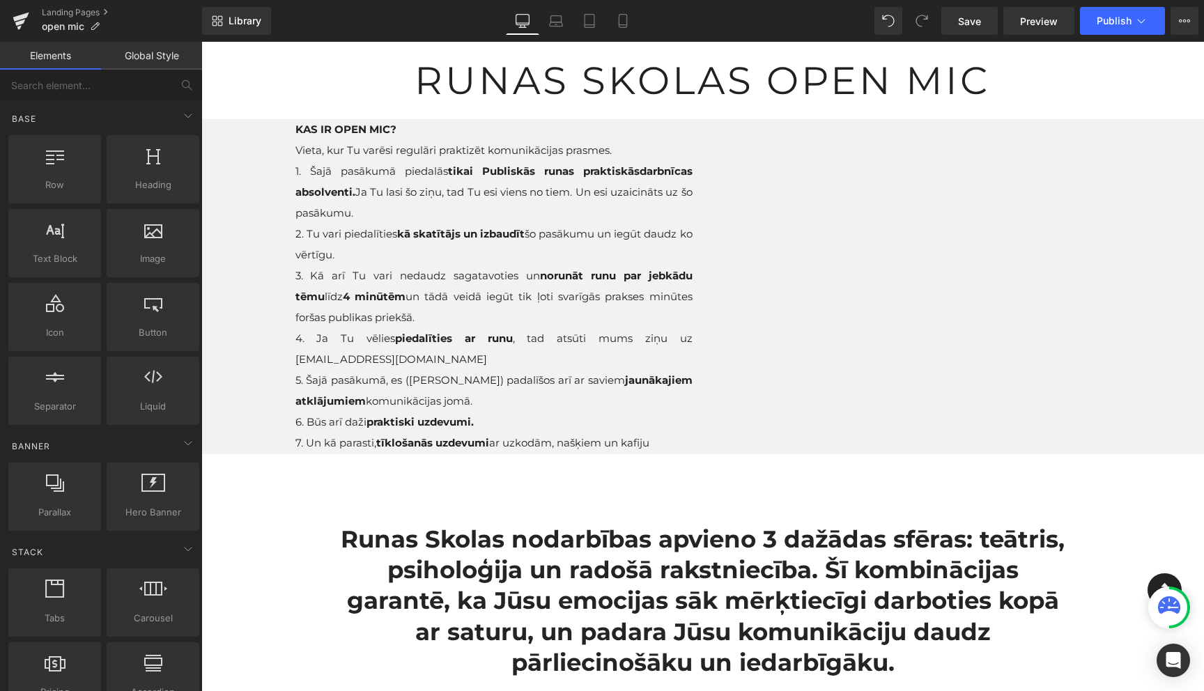
scroll to position [86, 0]
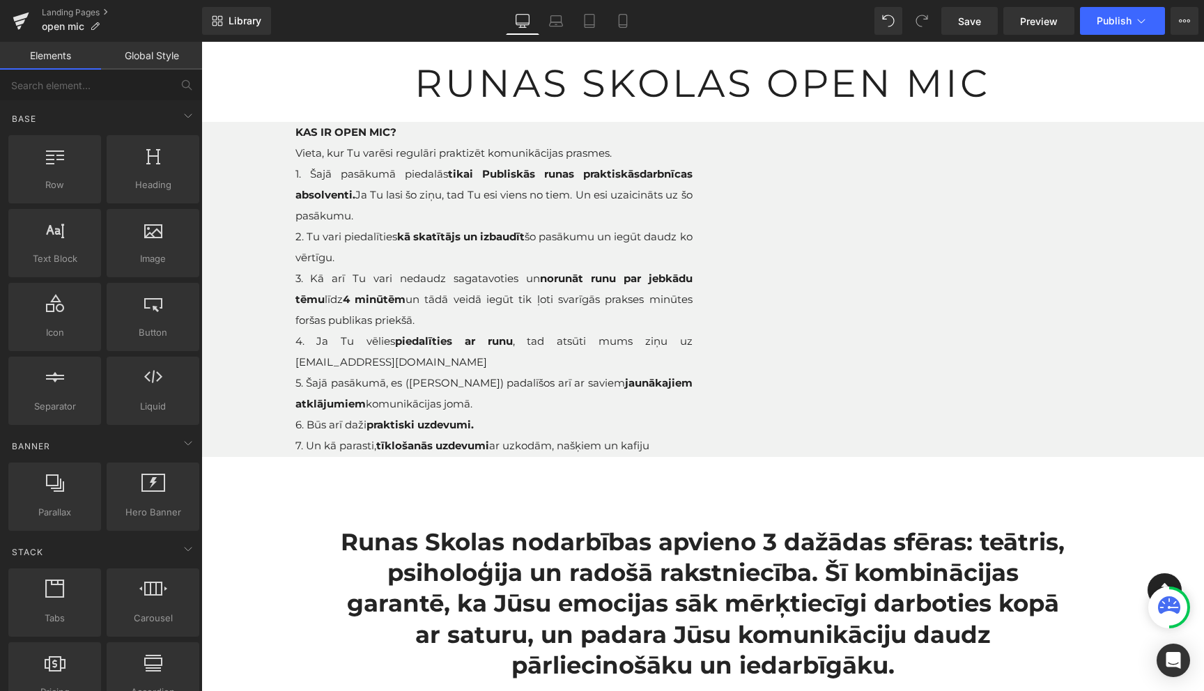
click at [493, 440] on span "7. Un kā parasti, tīklošanās uzdevumi ar uzkodām, našķiem un kafiju" at bounding box center [472, 445] width 354 height 13
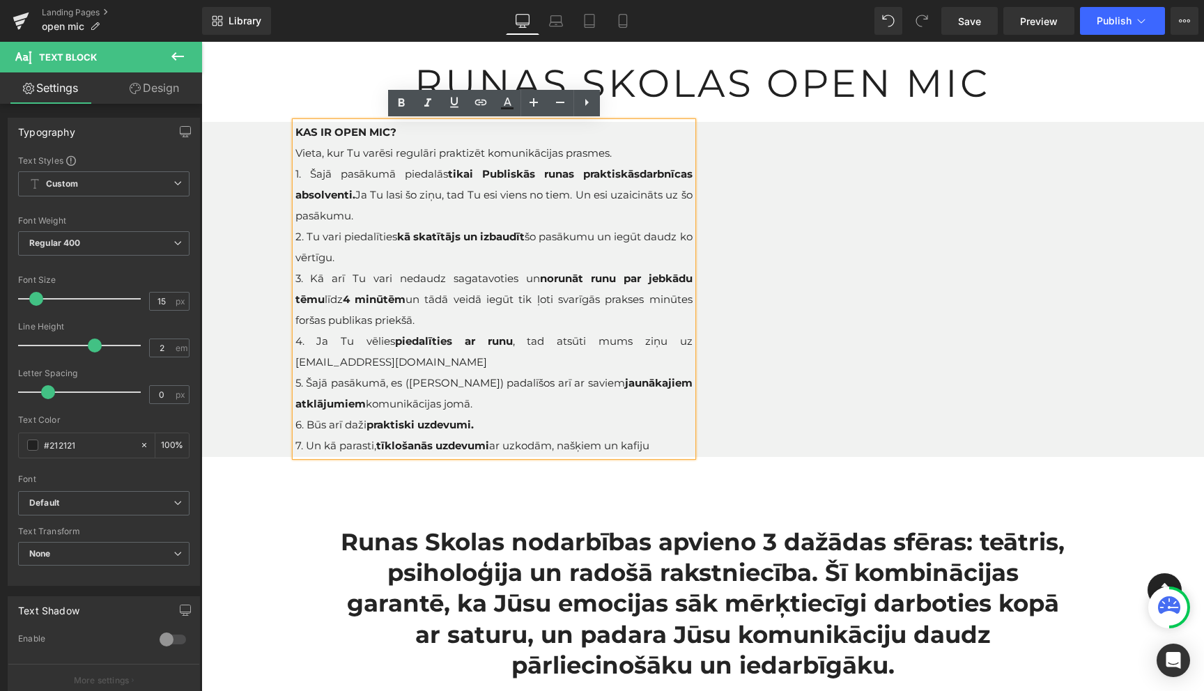
drag, startPoint x: 662, startPoint y: 449, endPoint x: 296, endPoint y: 154, distance: 470.2
click at [296, 154] on div "KAS IR OPEN MIC? Vieta, kur Tu varēsi regulāri praktizēt komunikācijas prasmes.…" at bounding box center [493, 289] width 397 height 334
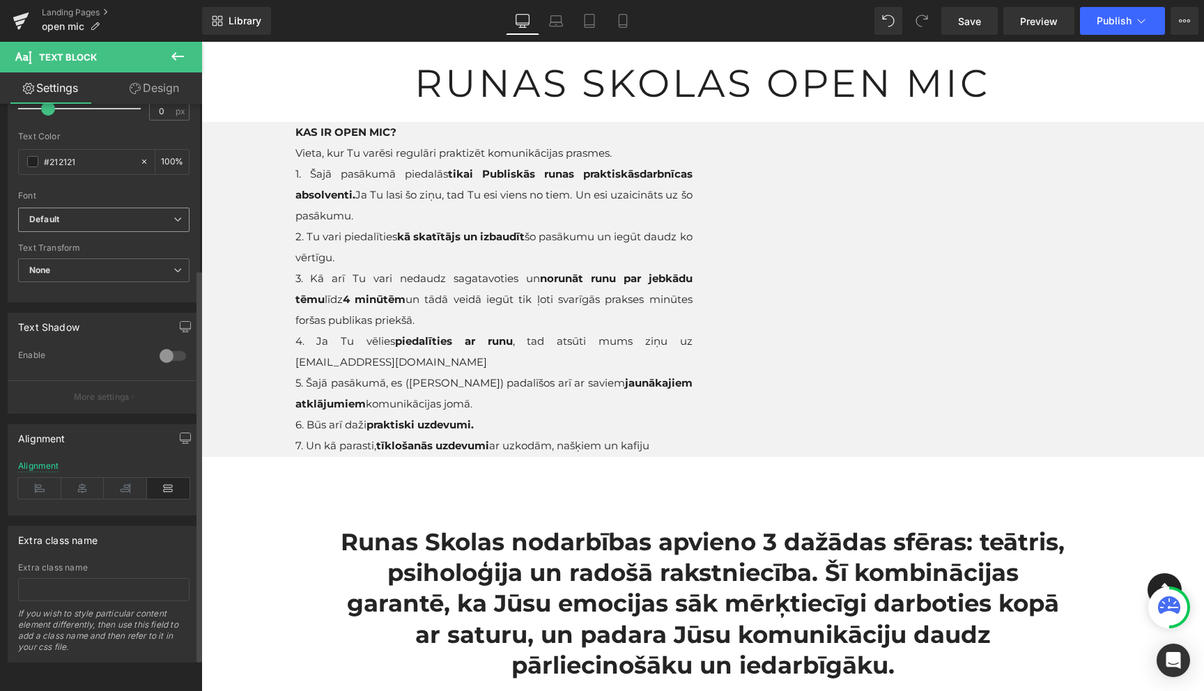
scroll to position [295, 0]
click at [41, 482] on icon at bounding box center [39, 488] width 43 height 21
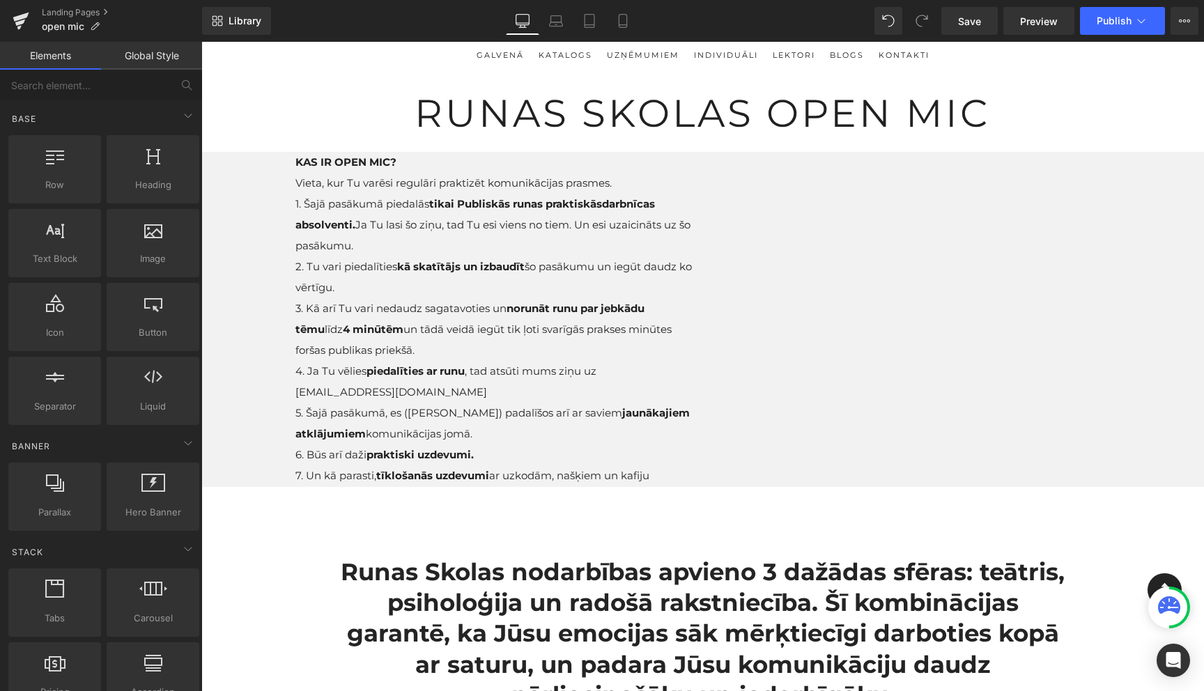
scroll to position [55, 0]
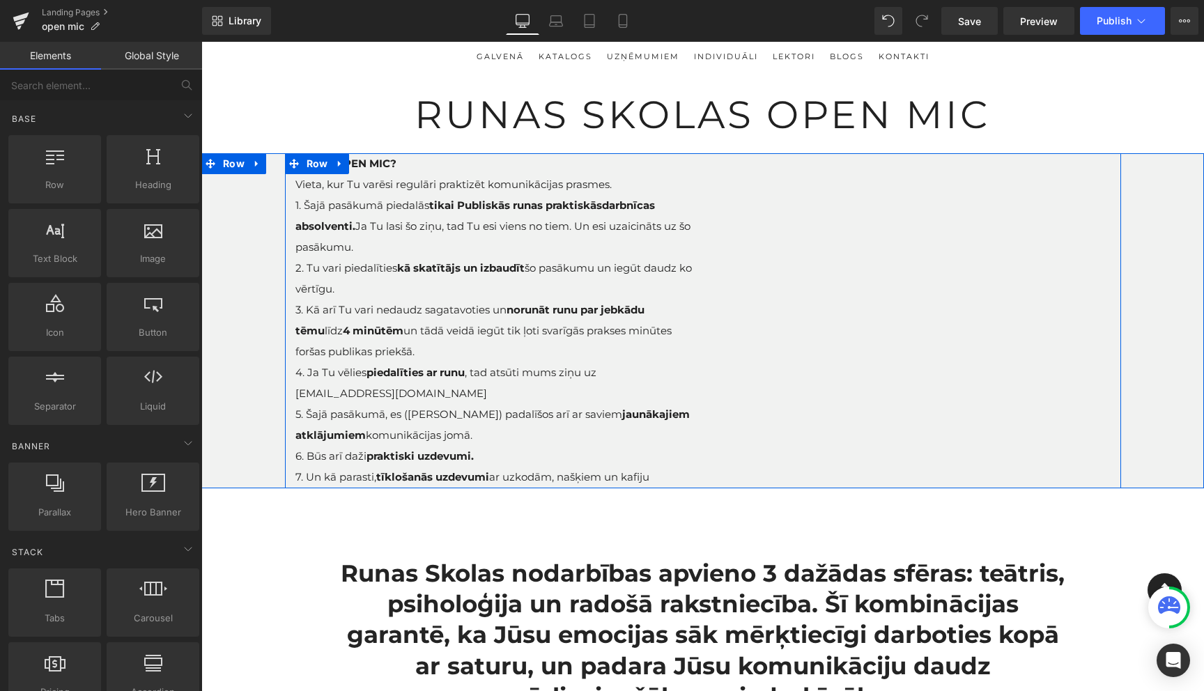
click at [713, 470] on div "KAS IR OPEN MIC? Vieta, kur Tu varēsi regulāri praktizēt komunikācijas prasmes.…" at bounding box center [703, 320] width 836 height 335
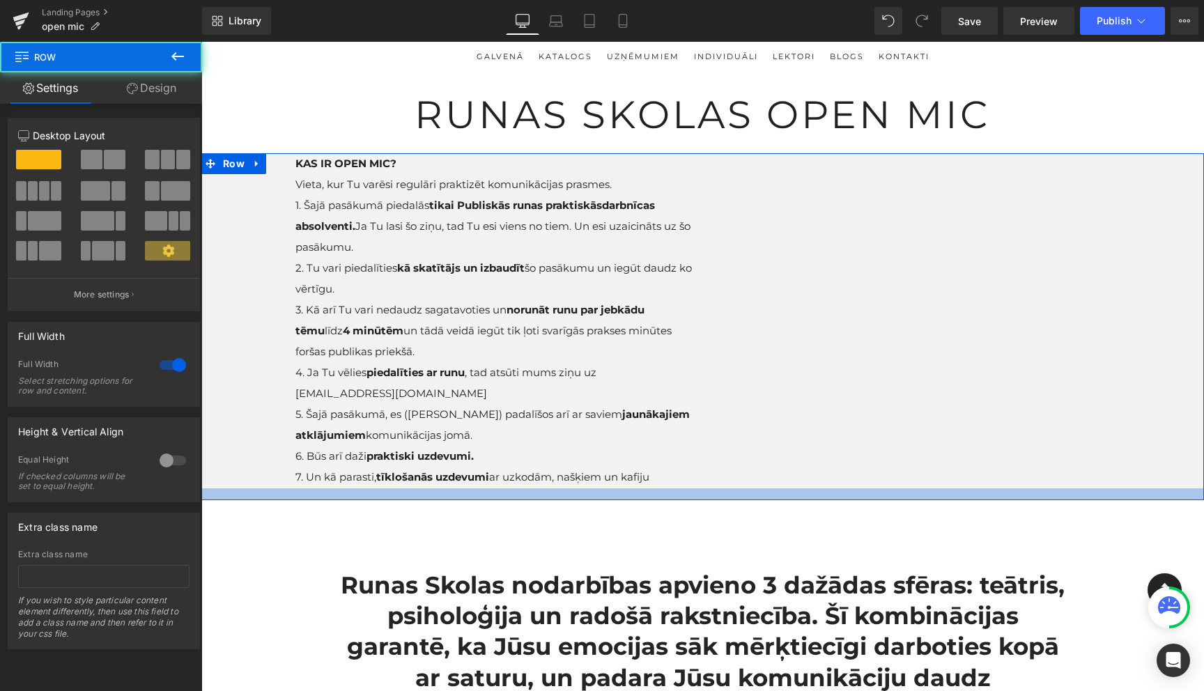
drag, startPoint x: 687, startPoint y: 484, endPoint x: 687, endPoint y: 496, distance: 11.8
click at [687, 496] on div at bounding box center [702, 494] width 1003 height 12
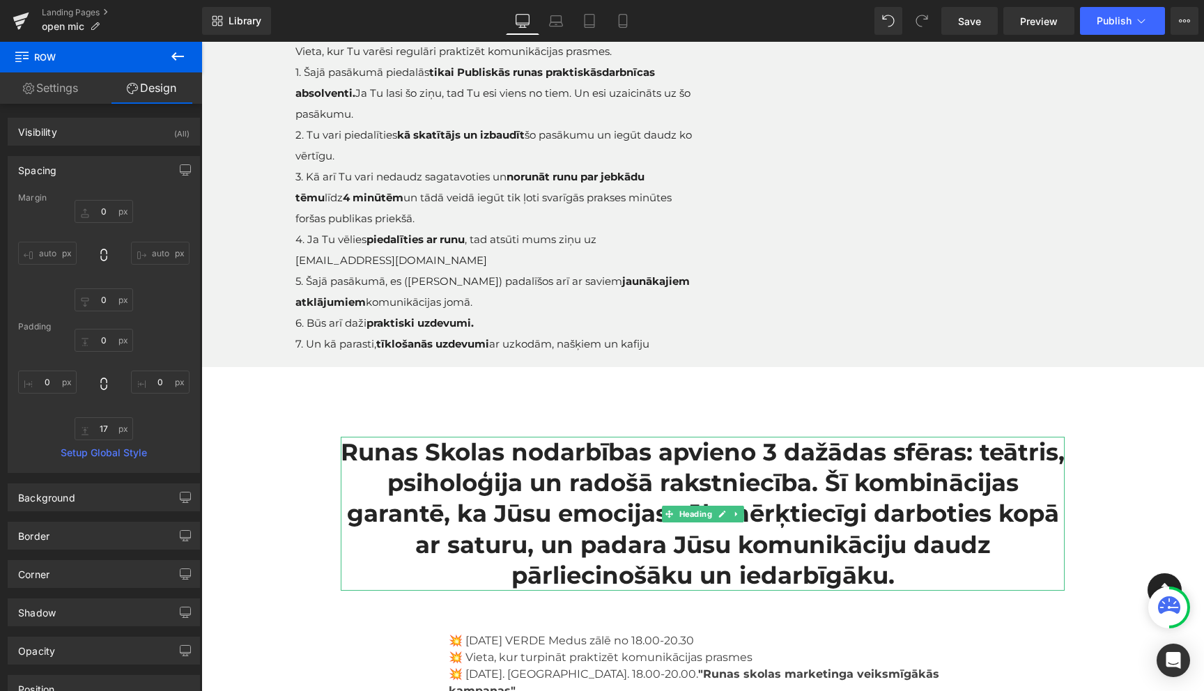
scroll to position [203, 0]
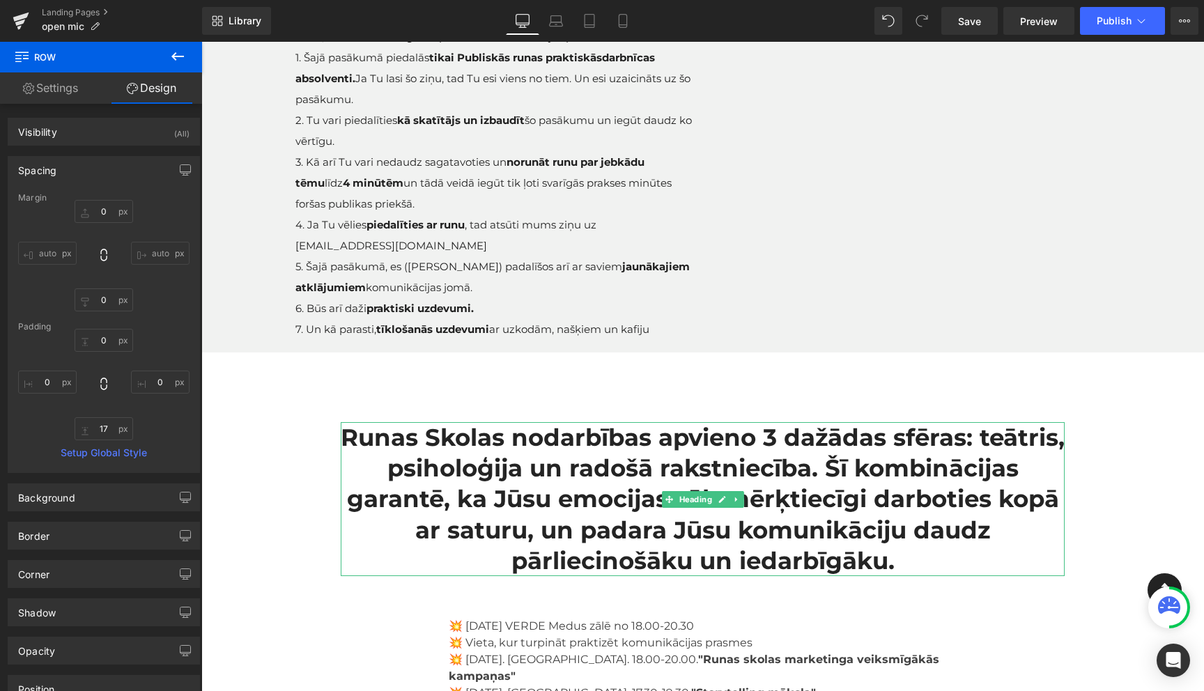
click at [695, 452] on h2 "Runas Skolas nodarbības apvieno 3 dažādas sfēras: teātris, psiholoģija un radoš…" at bounding box center [703, 499] width 724 height 154
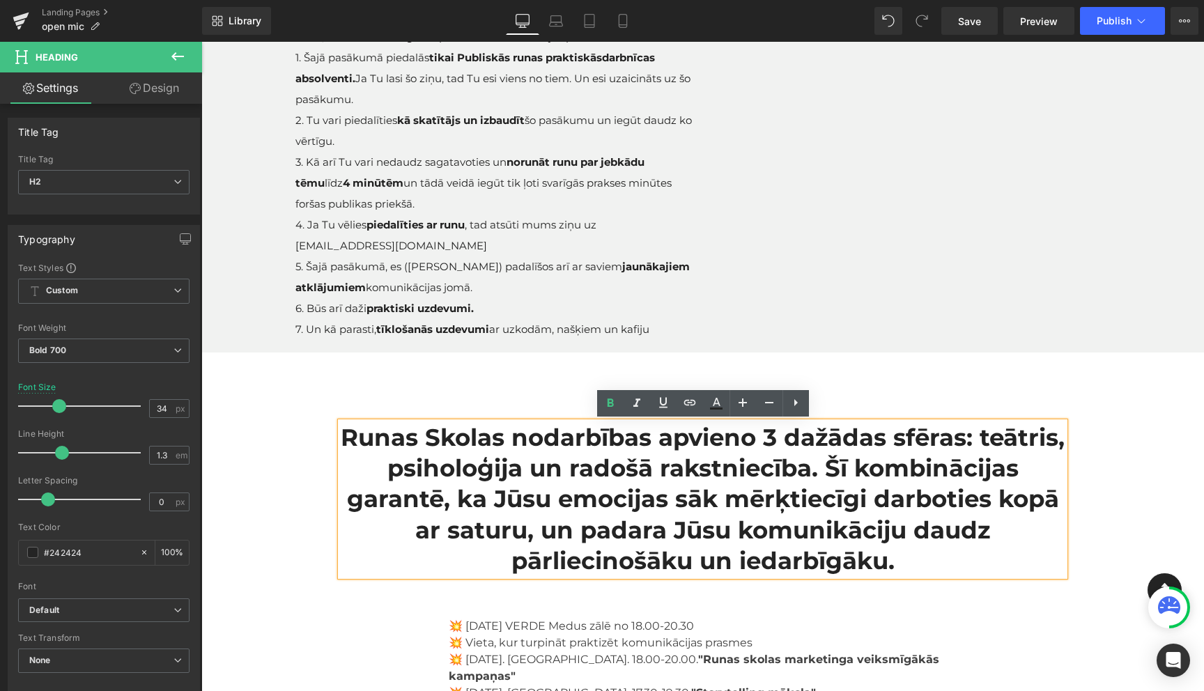
click at [552, 446] on h2 "Runas Skolas nodarbības apvieno 3 dažādas sfēras: teātris, psiholoģija un radoš…" at bounding box center [703, 499] width 724 height 154
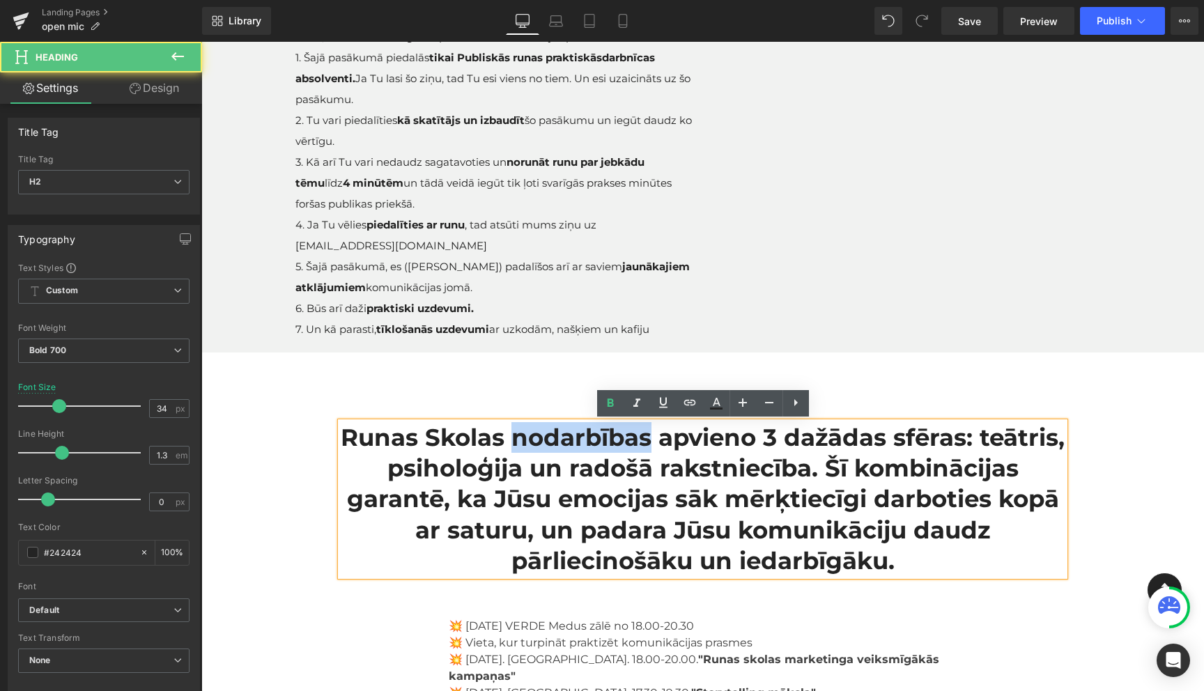
click at [552, 446] on h2 "Runas Skolas nodarbības apvieno 3 dažādas sfēras: teātris, psiholoģija un radoš…" at bounding box center [703, 499] width 724 height 154
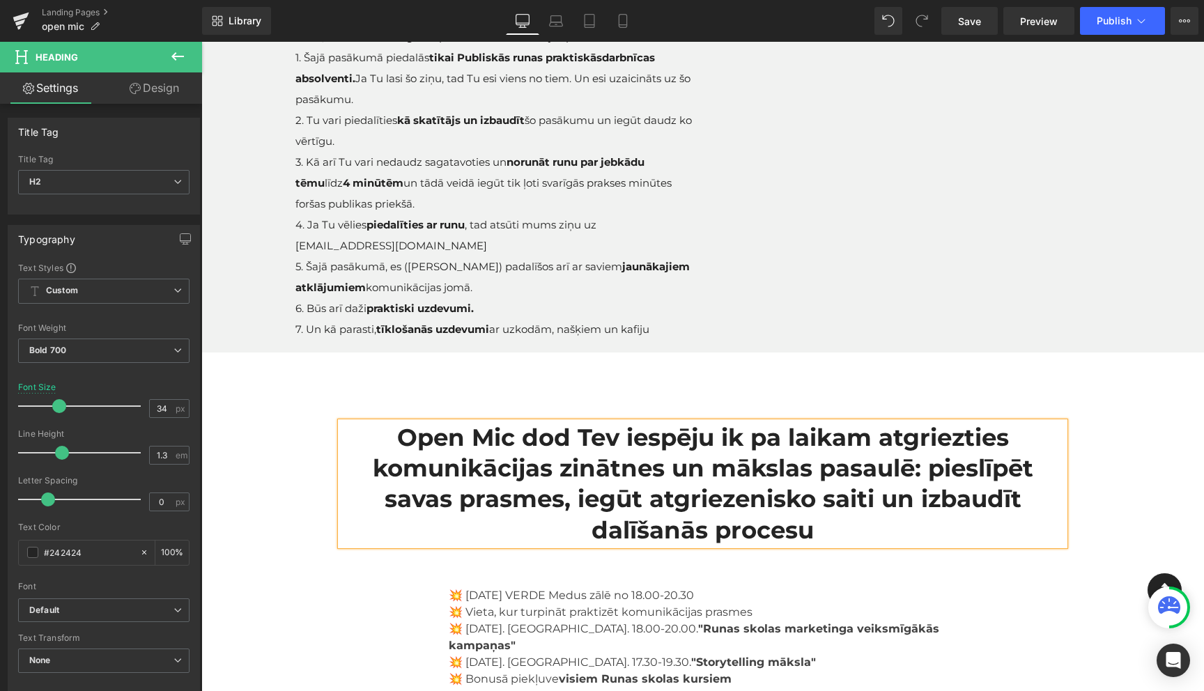
click at [265, 527] on div "runas skolas open mic Heading Icon Row KAS IR OPEN MIC? Vieta, kur Tu varēsi re…" at bounding box center [702, 595] width 1003 height 1332
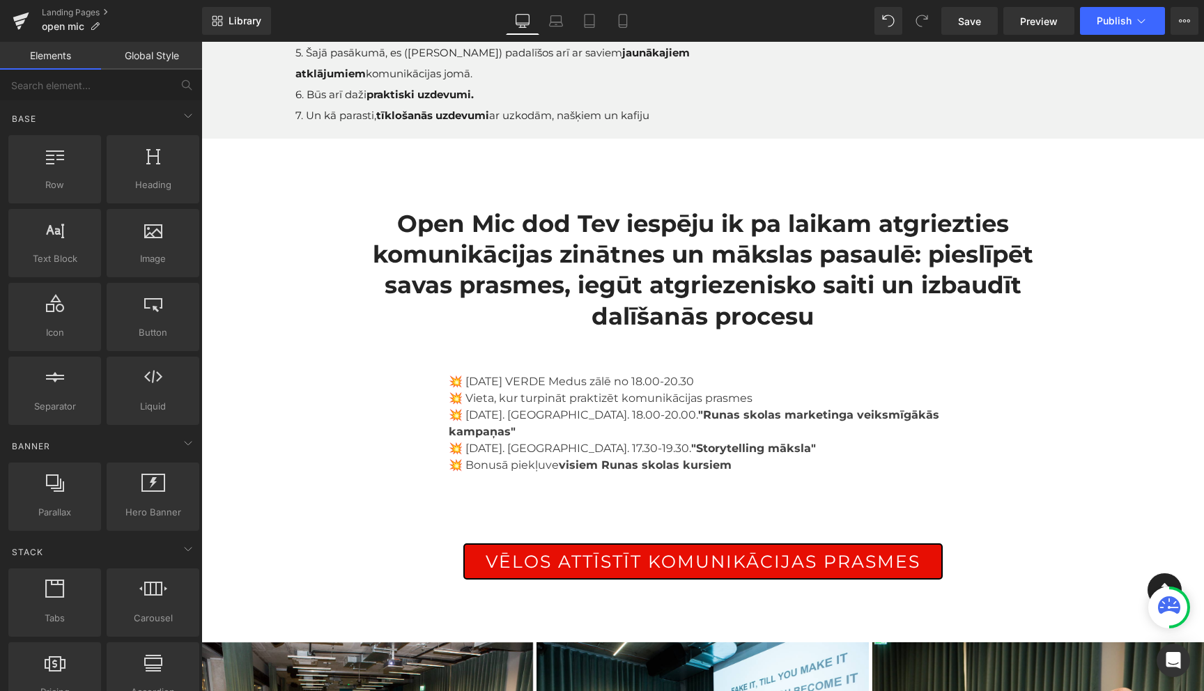
scroll to position [442, 0]
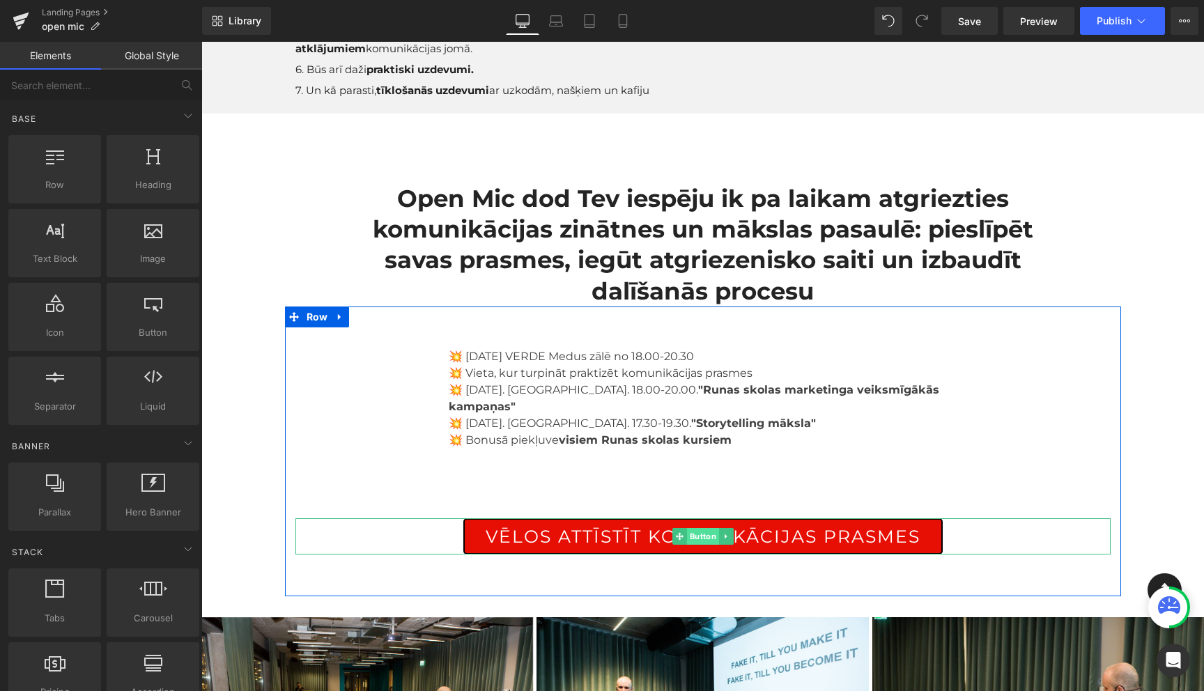
click at [708, 528] on span "Button" at bounding box center [702, 536] width 32 height 17
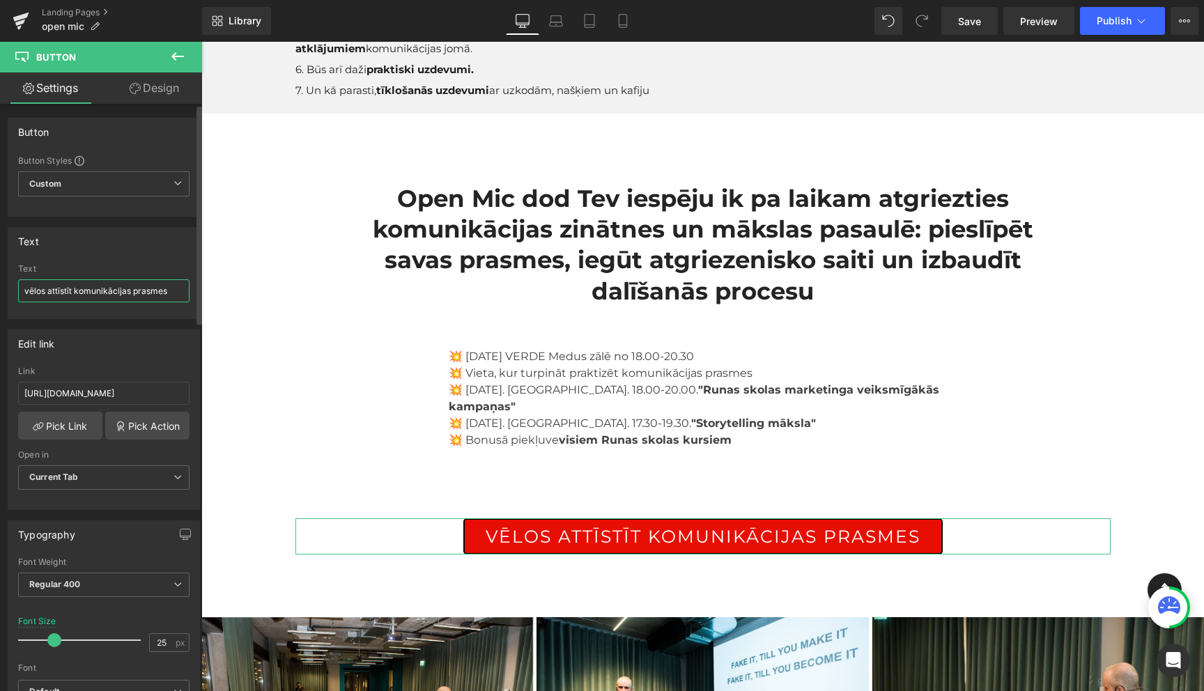
click at [109, 295] on input "vēlos attīstīt komunikācijas prasmes" at bounding box center [103, 290] width 171 height 23
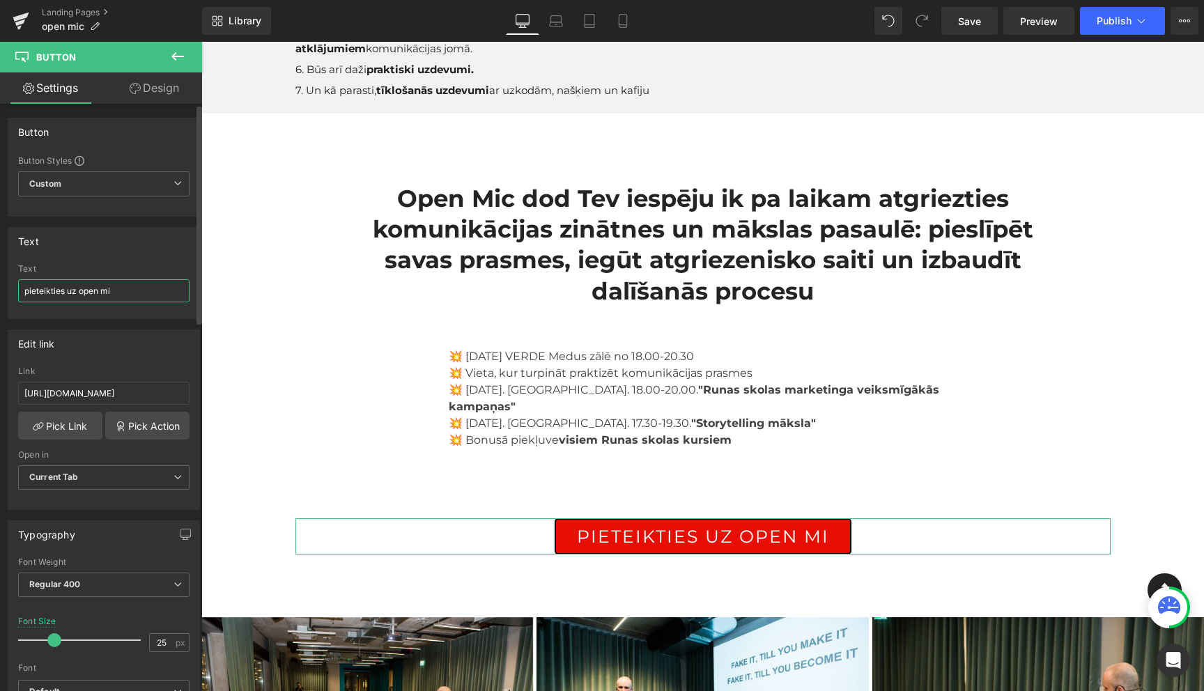
type input "pieteikties uz open mic"
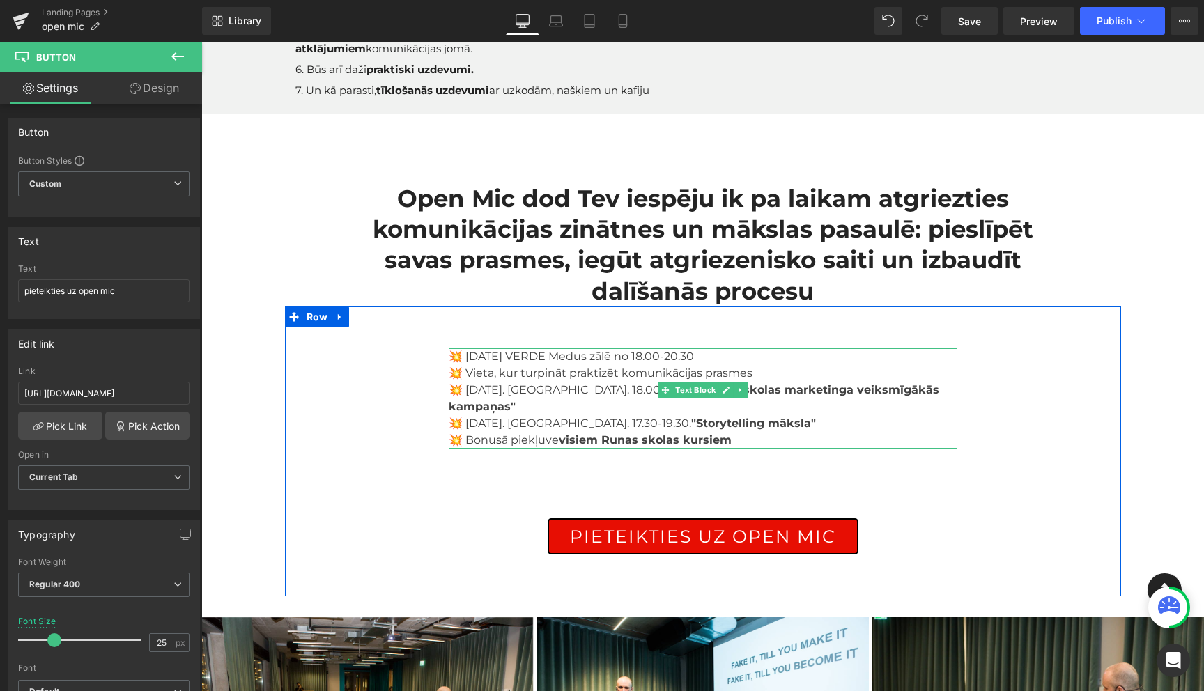
click at [706, 373] on span "💥 Vieta, kur turpināt praktizēt komunikācijas prasmes" at bounding box center [601, 372] width 304 height 13
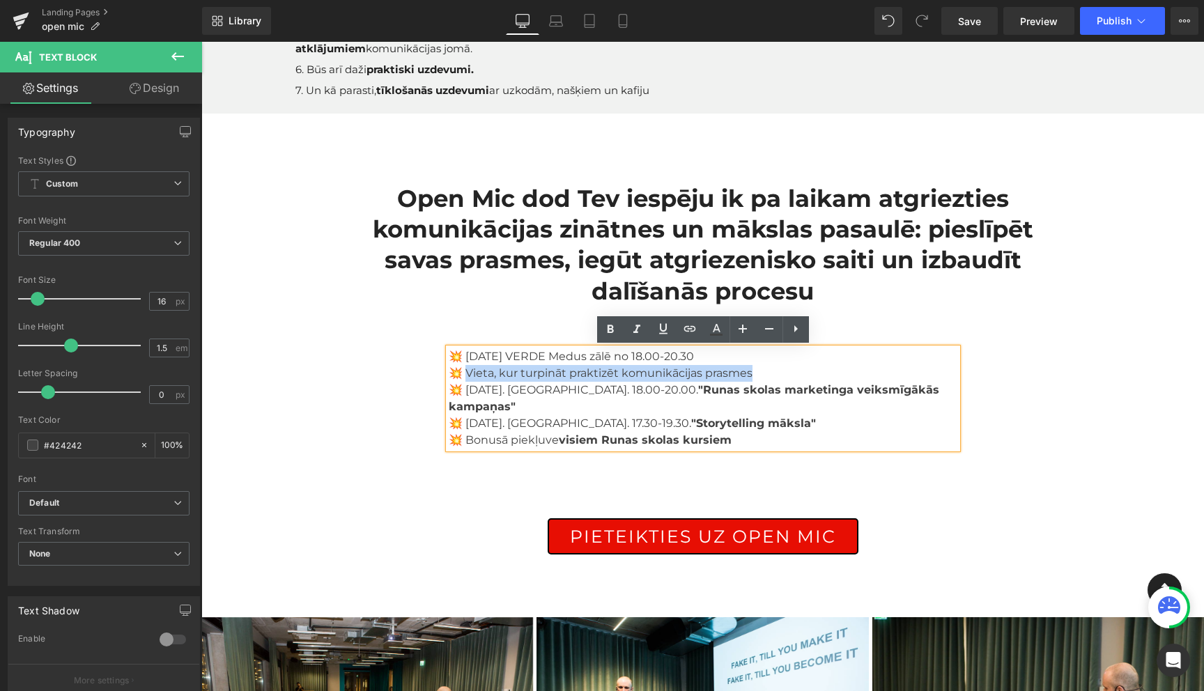
drag, startPoint x: 751, startPoint y: 373, endPoint x: 465, endPoint y: 370, distance: 286.4
click at [465, 370] on p "💥 Vieta, kur turpināt praktizēt komunikācijas prasmes" at bounding box center [703, 373] width 509 height 17
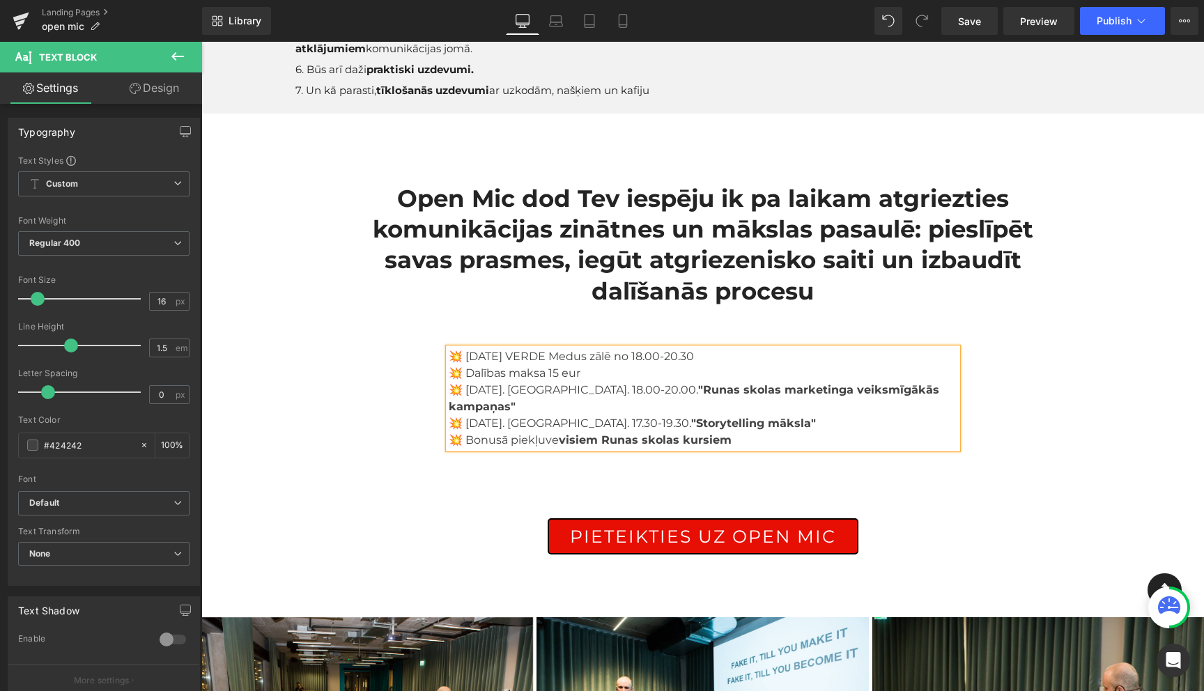
click at [631, 433] on span "visiem Runas skolas kursiem" at bounding box center [645, 439] width 173 height 13
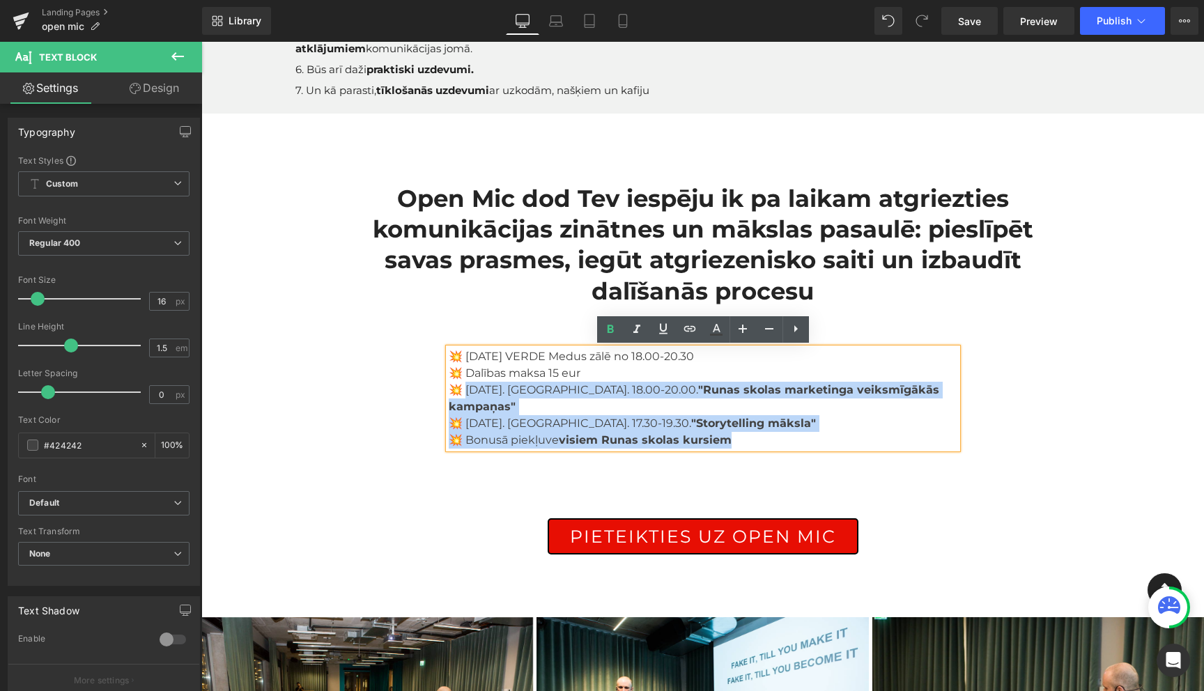
drag, startPoint x: 729, startPoint y: 426, endPoint x: 464, endPoint y: 393, distance: 267.5
click at [464, 393] on div "💥 2.oktobrī VERDE Medus zālē no 18.00-20.30 💥 Dalības maksa 15 eur 💥 3.novembri…" at bounding box center [703, 398] width 509 height 100
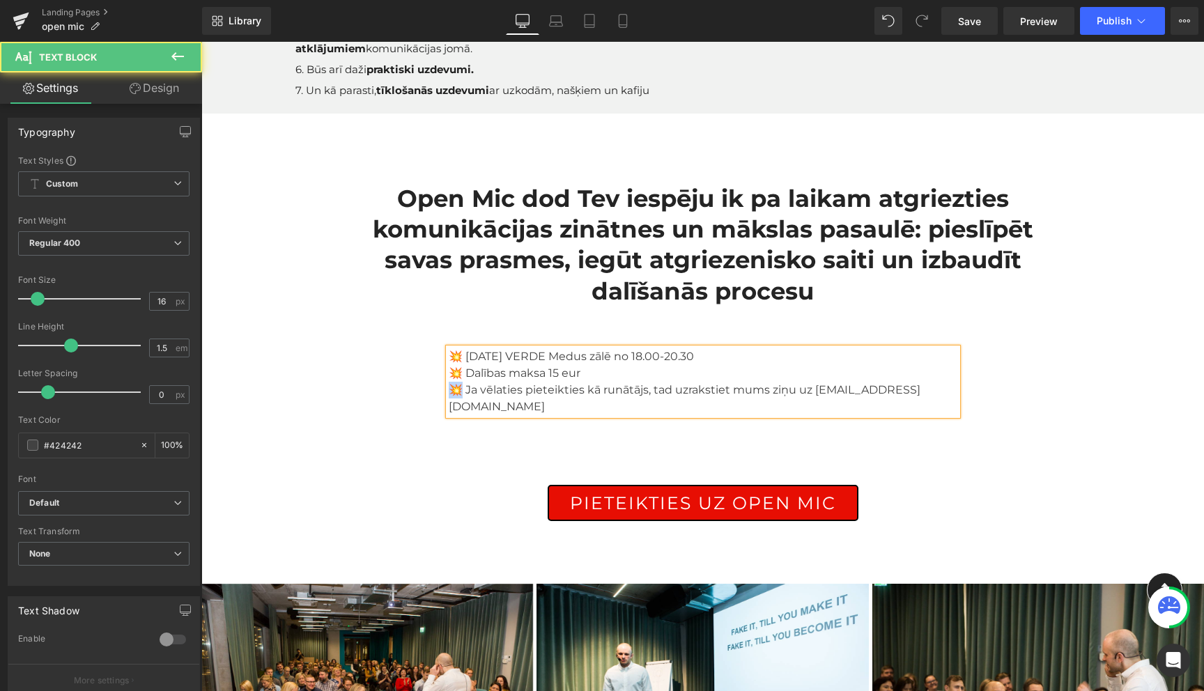
click at [454, 392] on span "💥 Ja vēlaties pieteikties kā runātājs, tad uzrakstiet mums ziņu uz info@runassk…" at bounding box center [685, 398] width 472 height 30
copy span "💥"
click at [925, 390] on p "💥 Ja vēlaties pieteikties kā runātājs, tad uzrakstiet mums ziņu uz info@runassk…" at bounding box center [703, 398] width 509 height 33
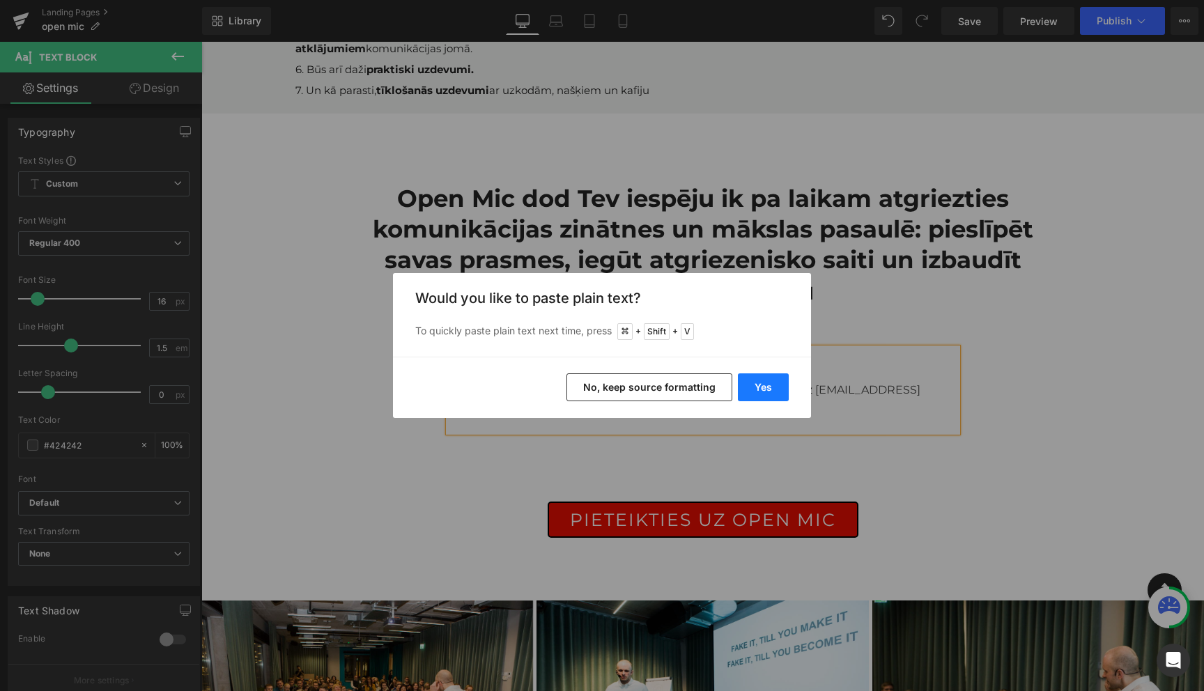
click at [776, 392] on button "Yes" at bounding box center [763, 387] width 51 height 28
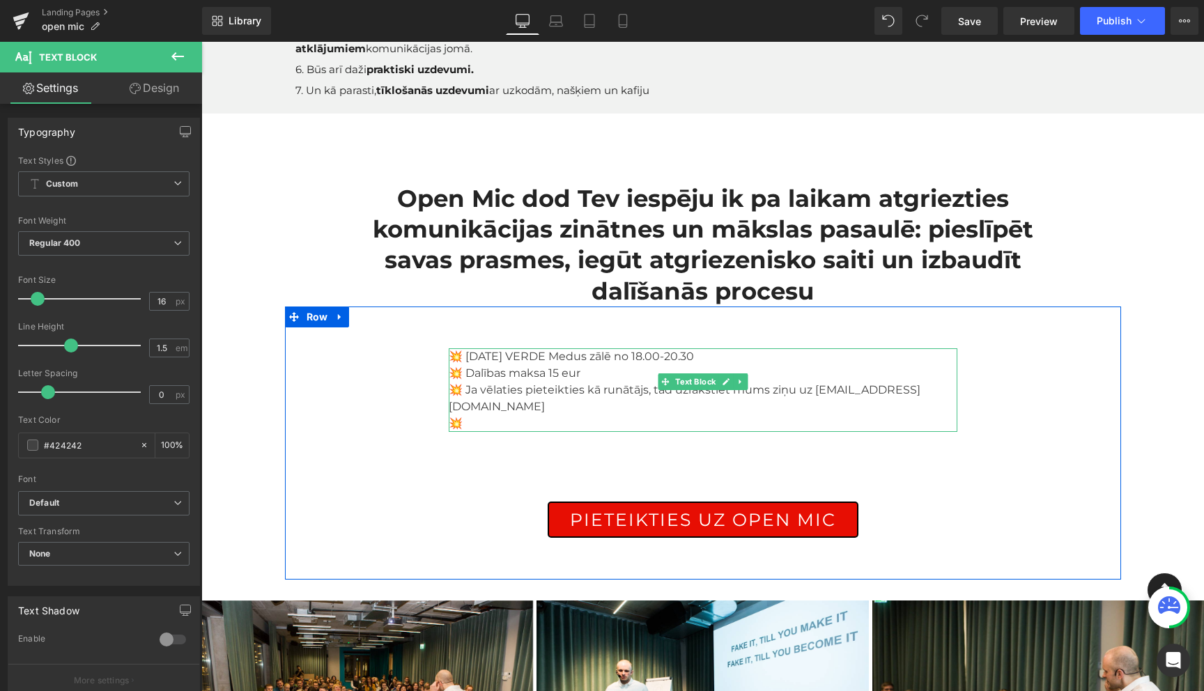
click at [654, 415] on p "💥" at bounding box center [703, 423] width 509 height 17
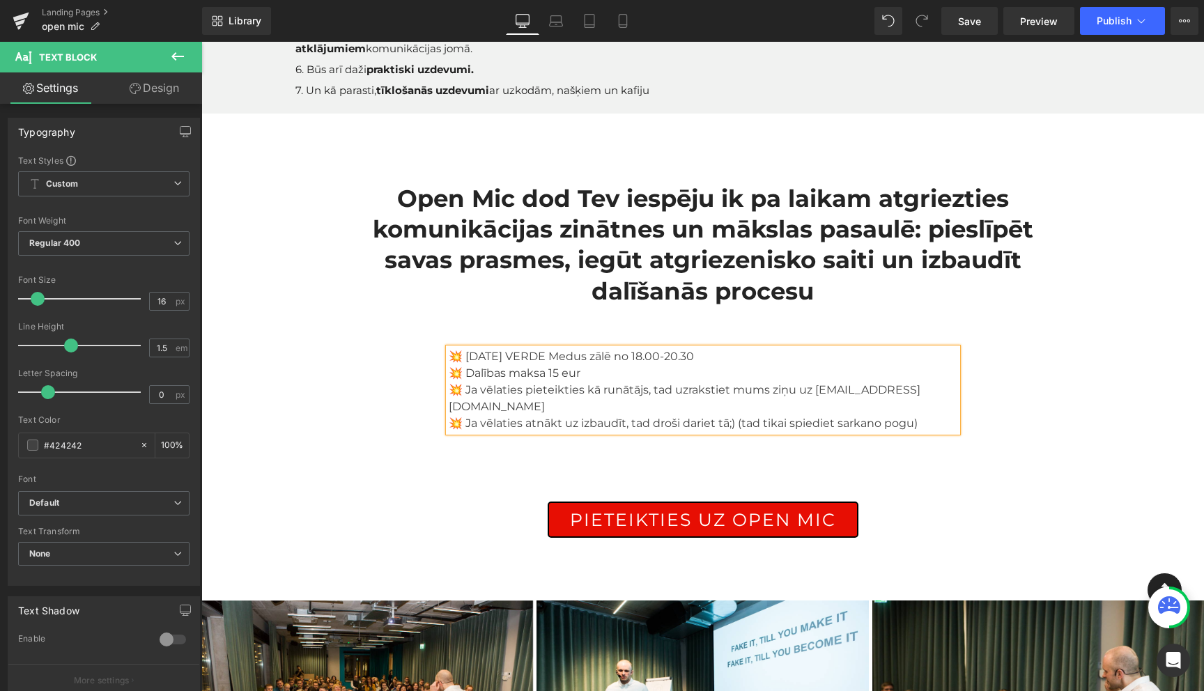
click at [1034, 422] on div "💥 2.oktobrī VERDE Medus zālē no 18.00-20.30 💥 Dalības maksa 15 eur 💥 Ja vēlatie…" at bounding box center [703, 453] width 836 height 238
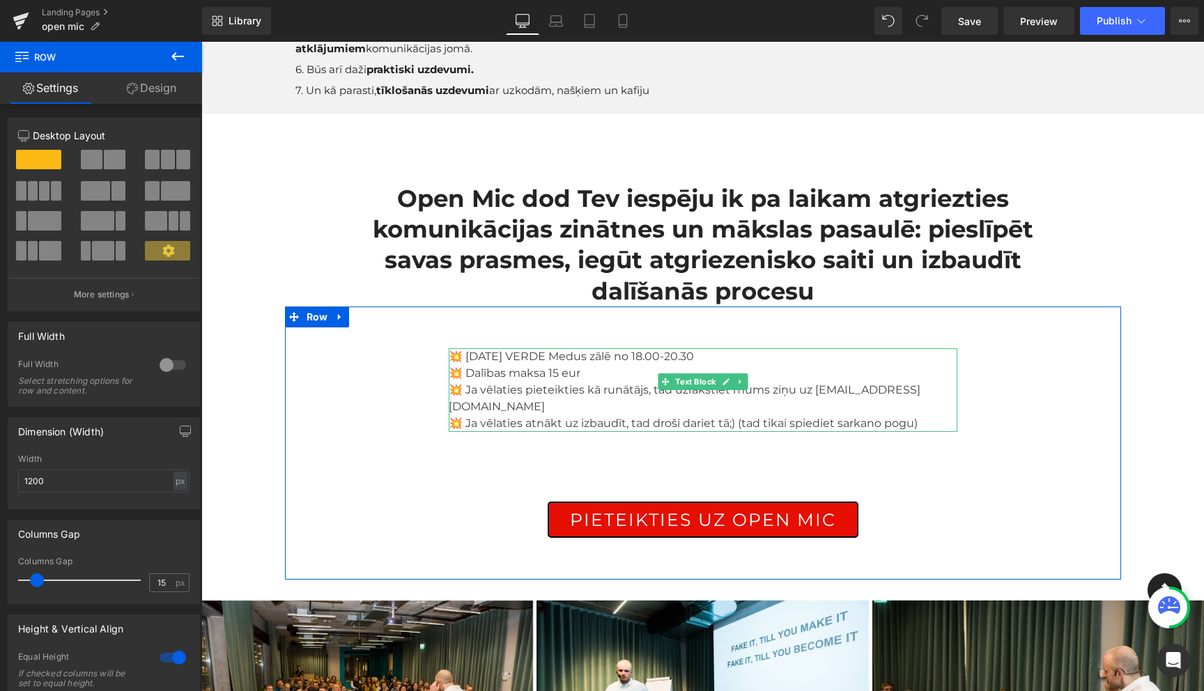
click at [763, 417] on span "💥 Ja vēlaties atnākt uz izbaudīt, tad droši dariet tā;) (tad tikai spiediet sar…" at bounding box center [683, 423] width 469 height 13
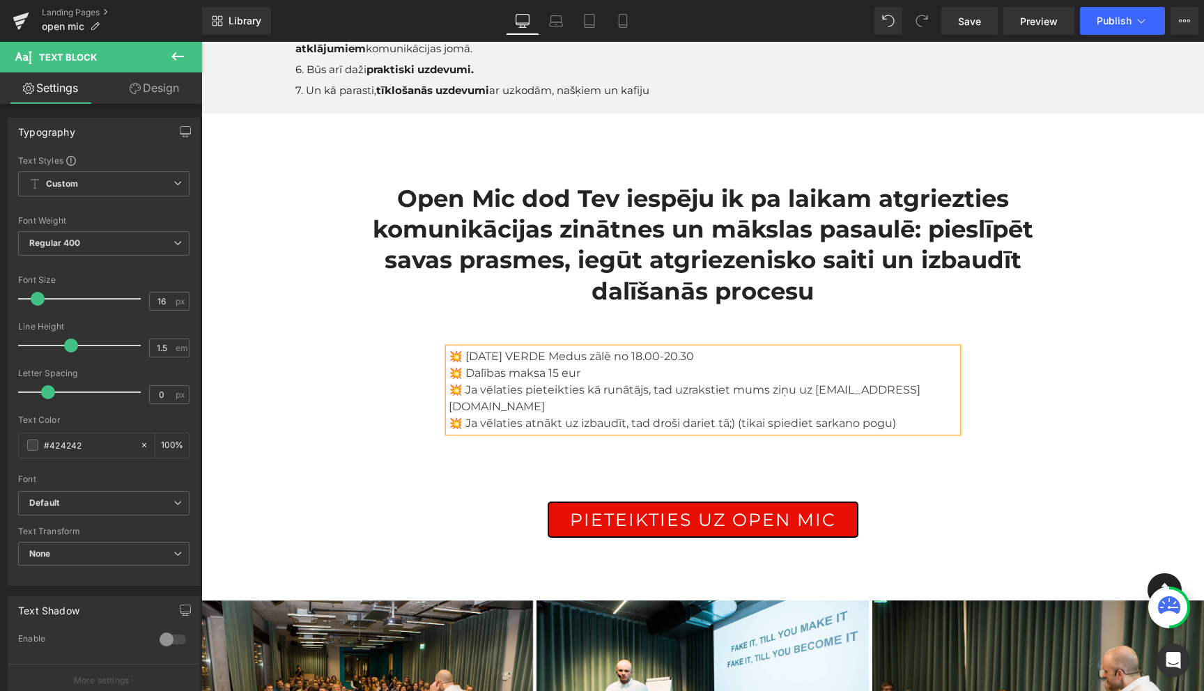
click at [1067, 396] on div "💥 2.oktobrī VERDE Medus zālē no 18.00-20.30 💥 Dalības maksa 15 eur 💥 Ja vēlatie…" at bounding box center [703, 453] width 836 height 238
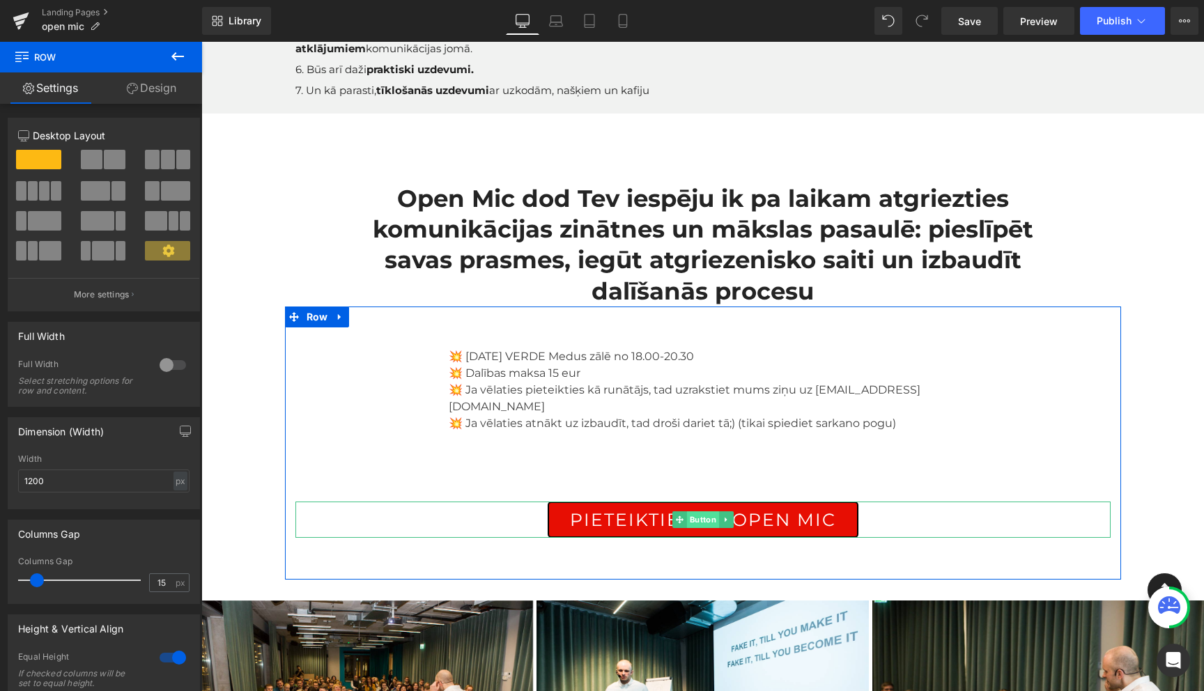
click at [694, 511] on span "Button" at bounding box center [702, 519] width 32 height 17
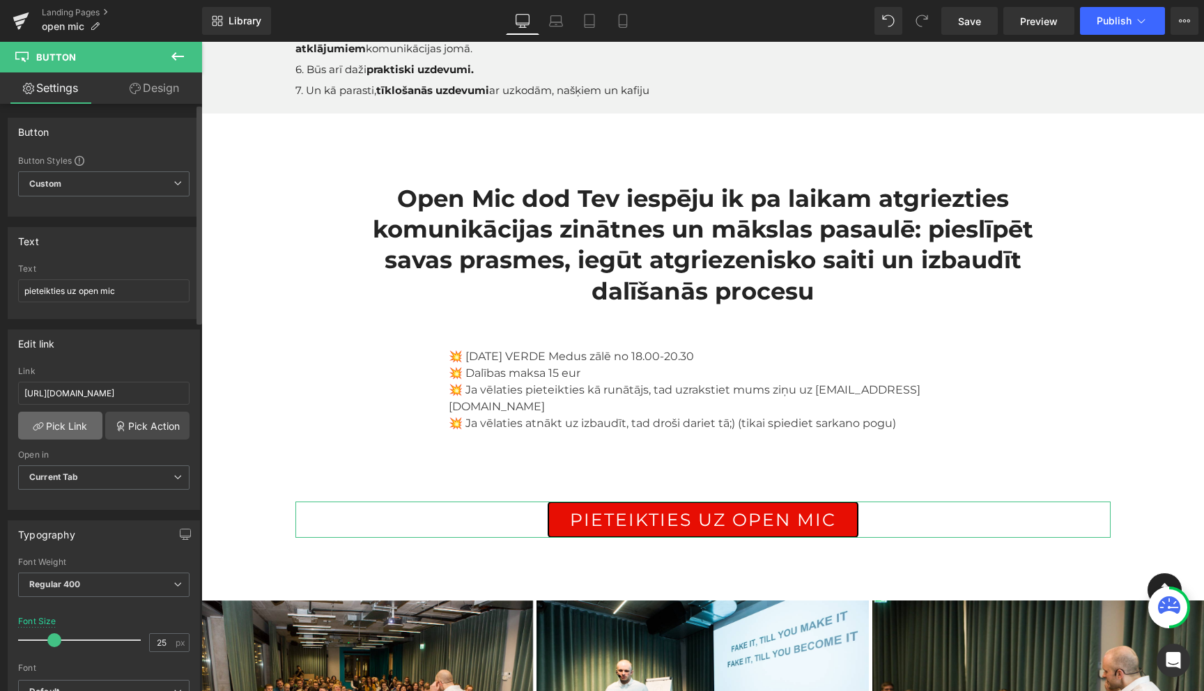
click at [65, 430] on link "Pick Link" at bounding box center [60, 426] width 84 height 28
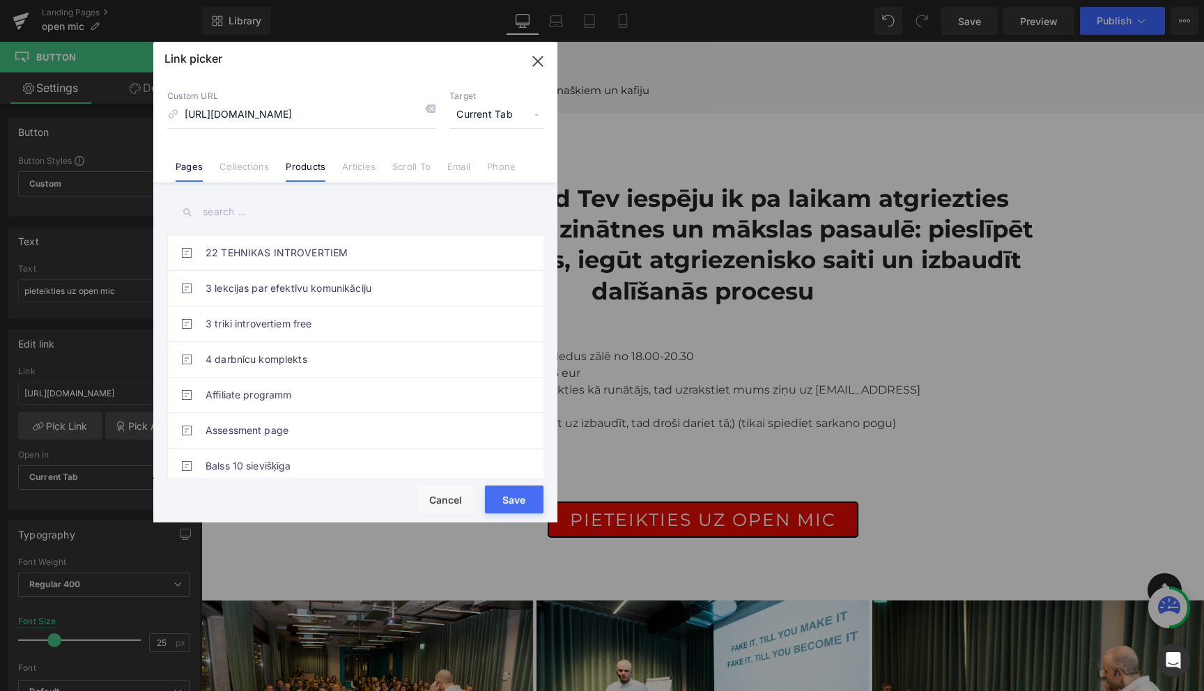
click at [299, 164] on link "Products" at bounding box center [306, 171] width 40 height 21
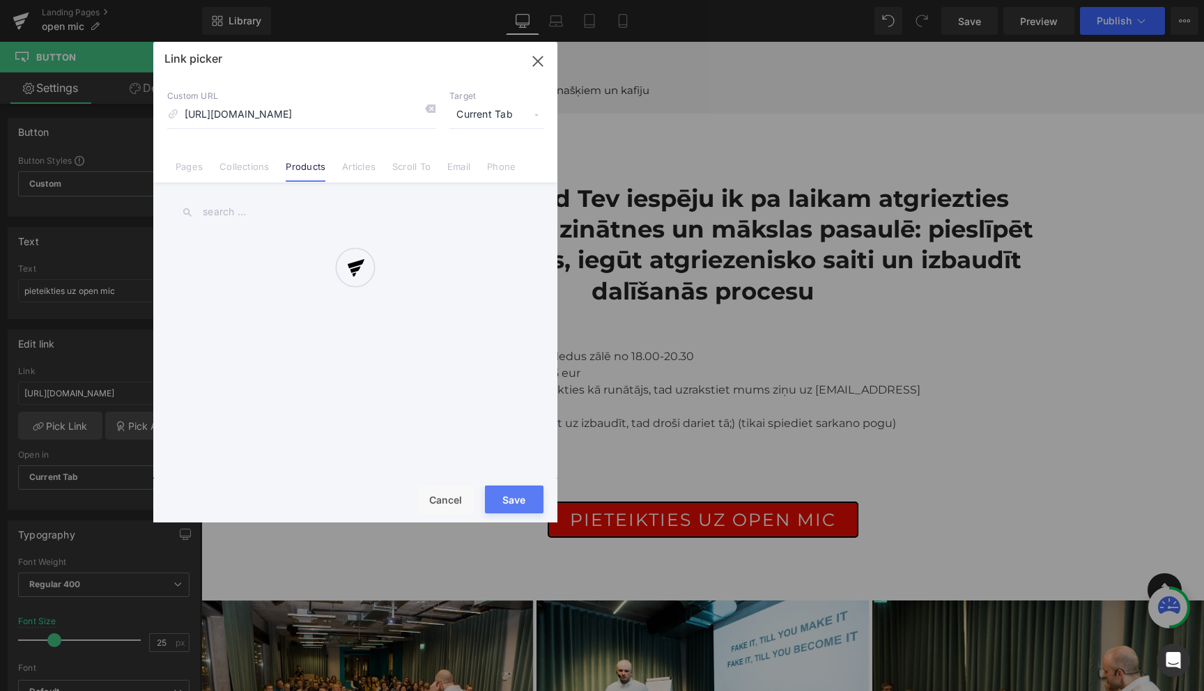
click at [284, 212] on div at bounding box center [355, 282] width 404 height 481
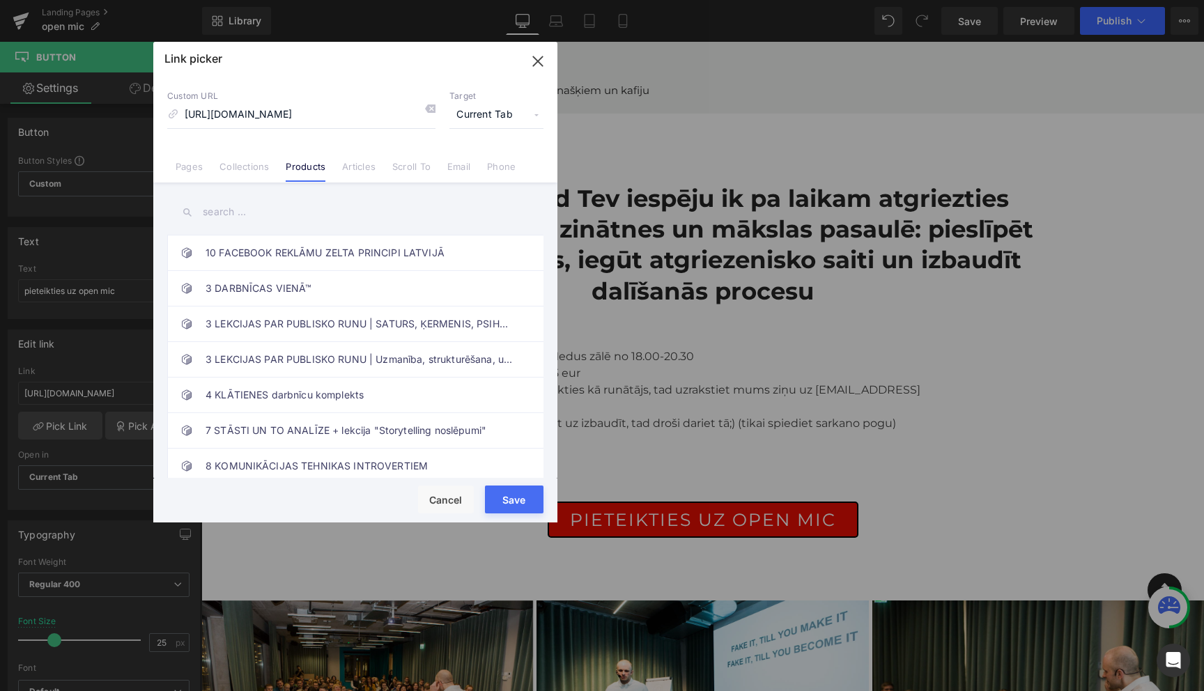
click at [235, 211] on input "text" at bounding box center [355, 211] width 376 height 31
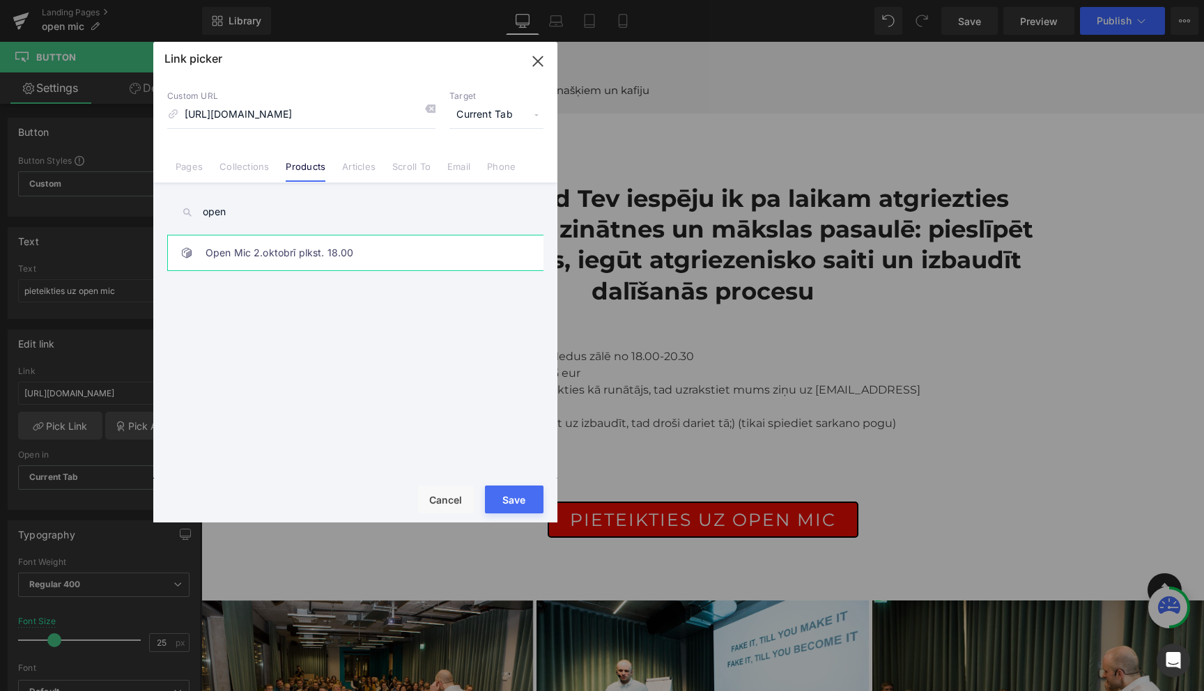
type input "open"
click at [261, 261] on link "Open Mic 2.oktobrī plkst. 18.00" at bounding box center [359, 252] width 307 height 35
type input "/products/open-mic-10-oktobri-plkst-18-00"
click at [518, 499] on button "Save" at bounding box center [514, 500] width 59 height 28
type input "/products/open-mic-10-oktobri-plkst-18-00"
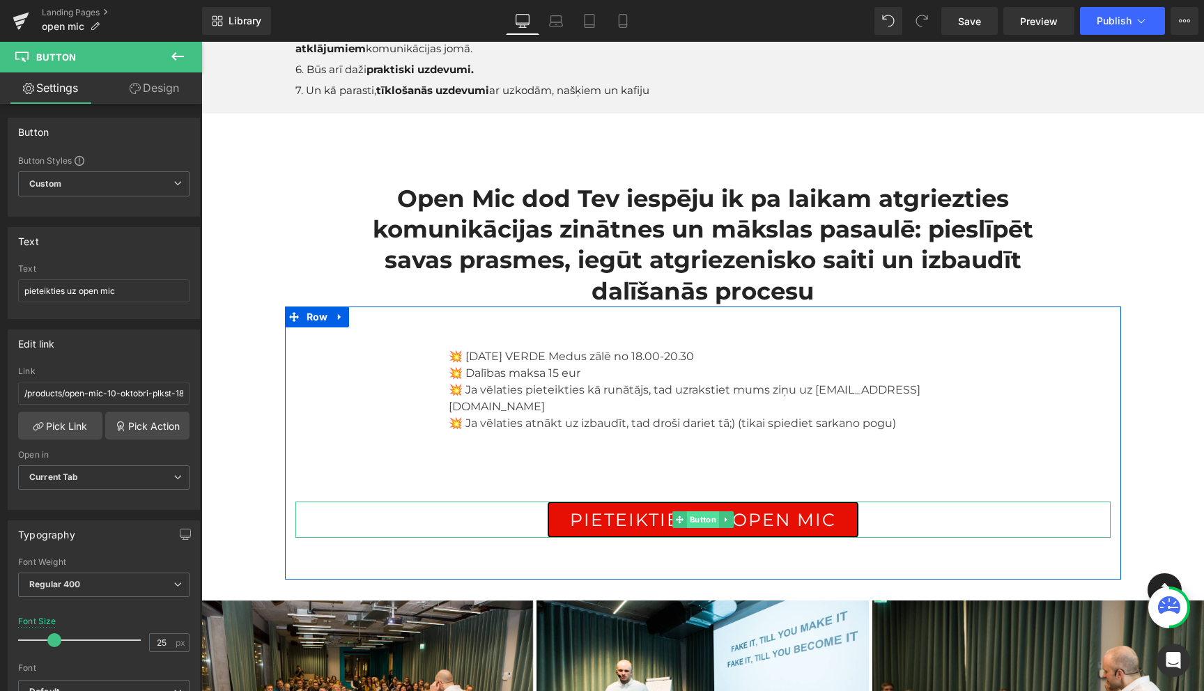
click at [702, 511] on span "Button" at bounding box center [702, 519] width 32 height 17
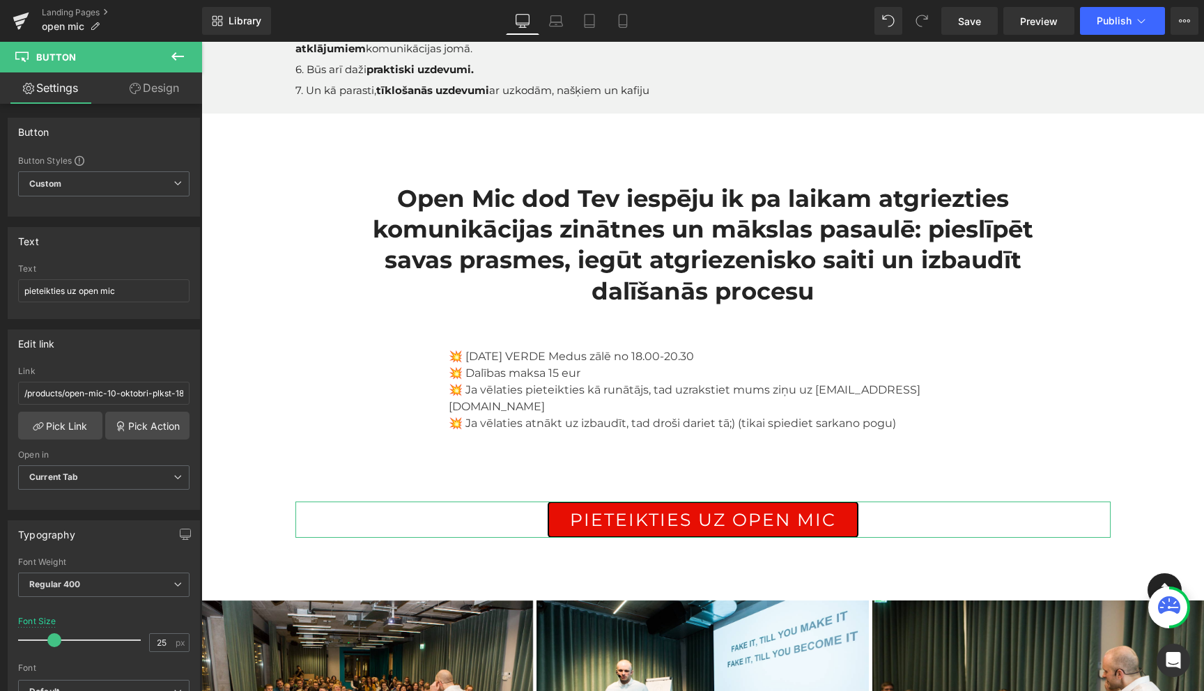
click at [164, 90] on link "Design" at bounding box center [154, 87] width 101 height 31
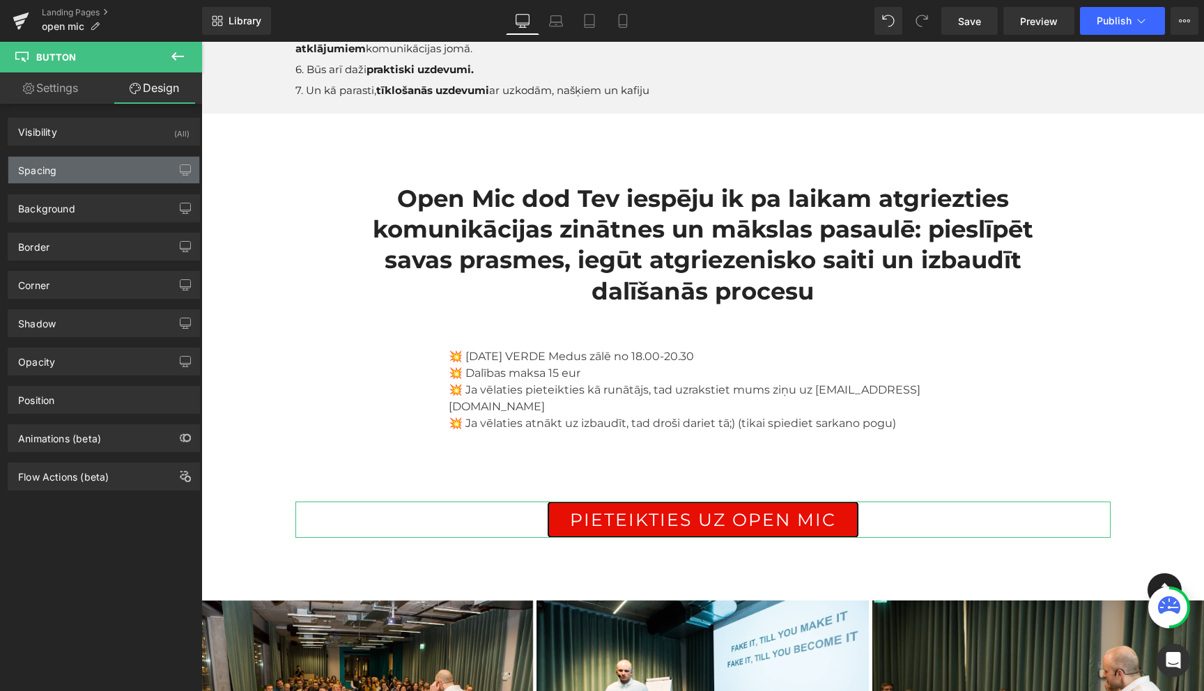
click at [88, 168] on div "Spacing" at bounding box center [103, 170] width 191 height 26
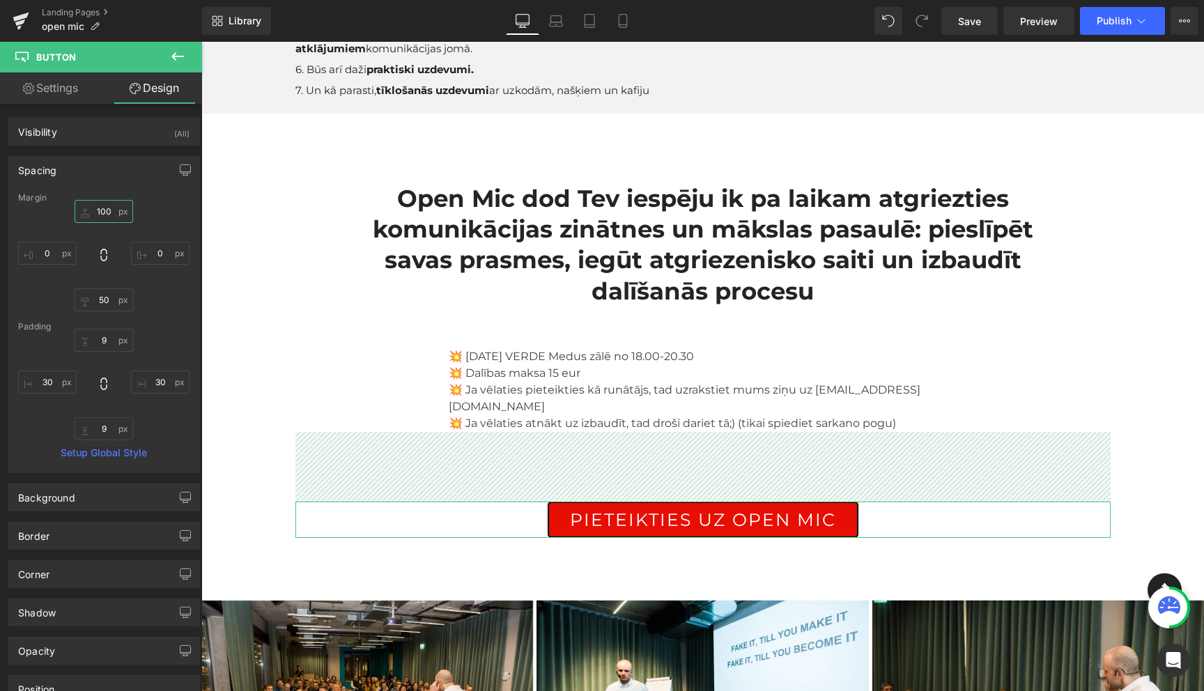
click at [98, 215] on input "100" at bounding box center [104, 211] width 59 height 23
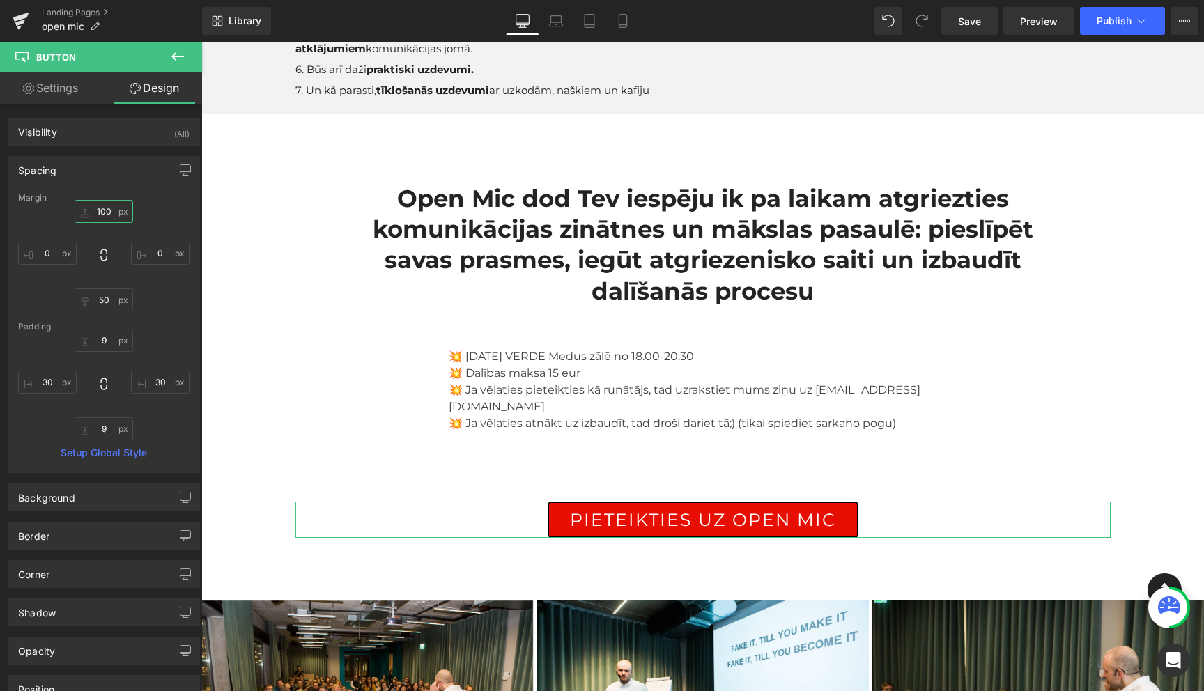
click at [98, 215] on input "100" at bounding box center [104, 211] width 59 height 23
type input "30"
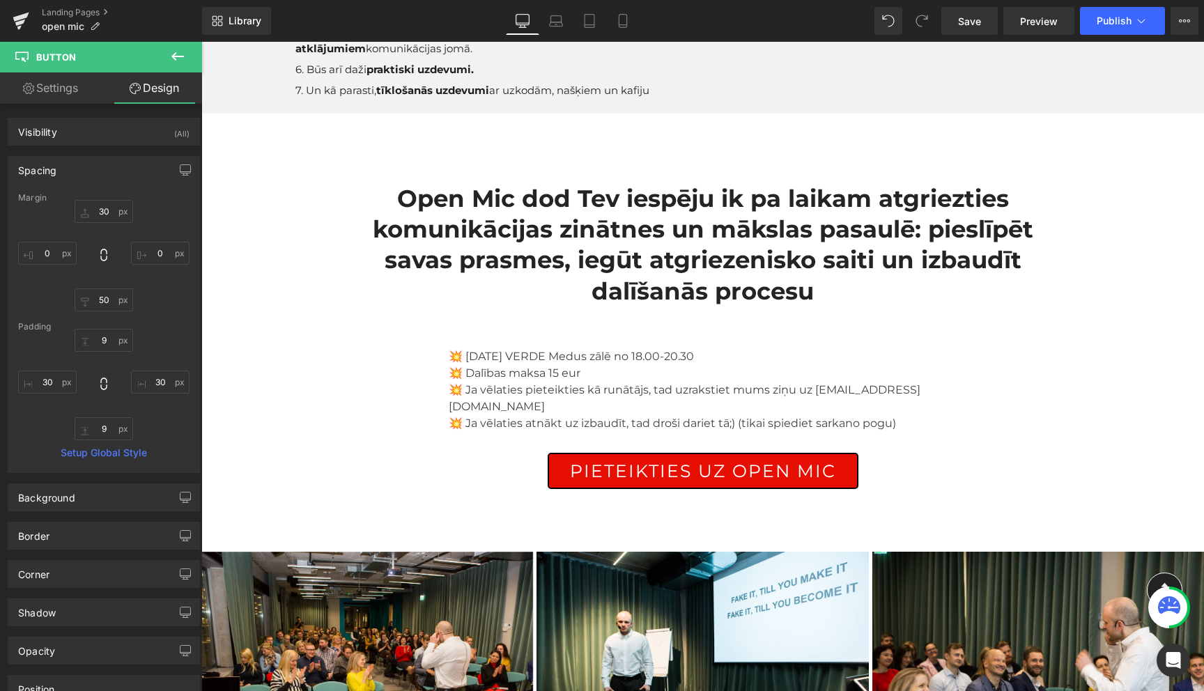
click at [253, 318] on div "runas skolas open mic Heading Icon Row KAS IR OPEN MIC? Vieta, kur Tu varēsi re…" at bounding box center [702, 323] width 1003 height 1267
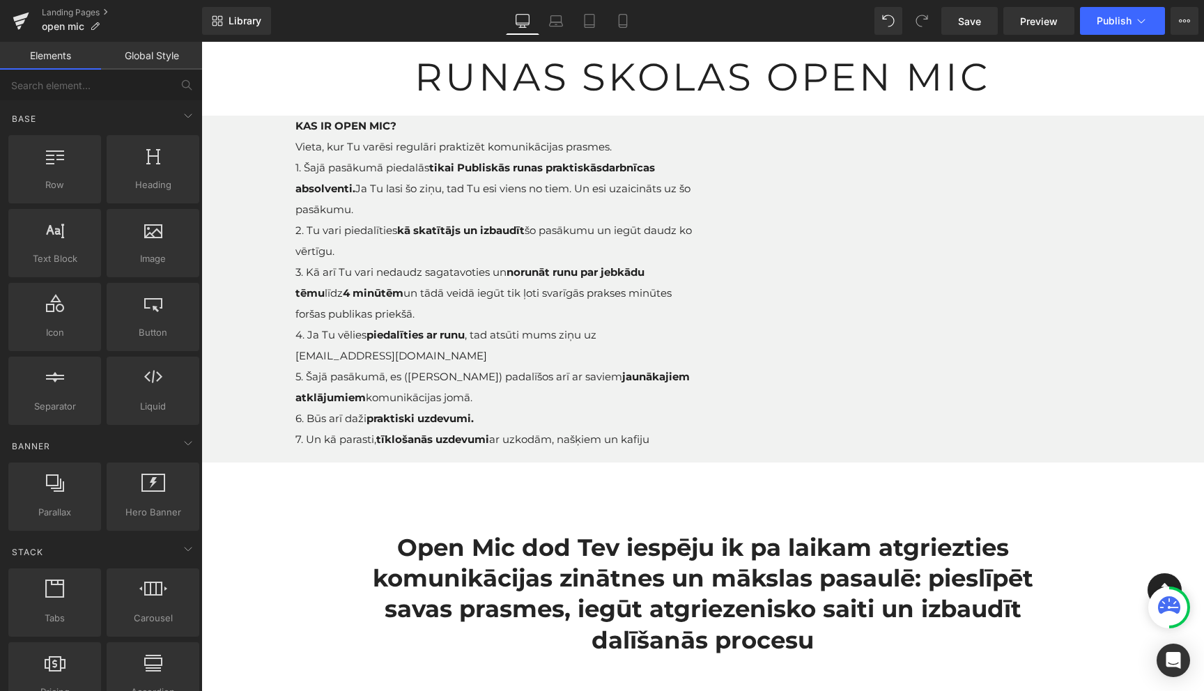
scroll to position [84, 0]
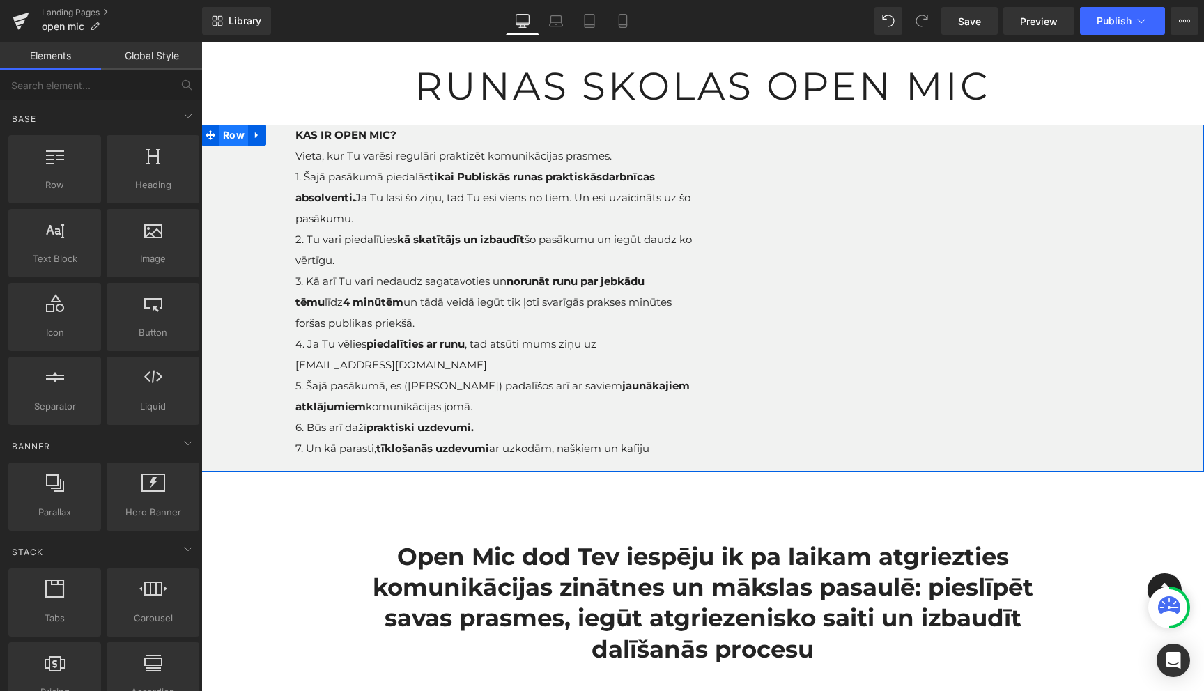
click at [231, 142] on span "Row" at bounding box center [233, 135] width 29 height 21
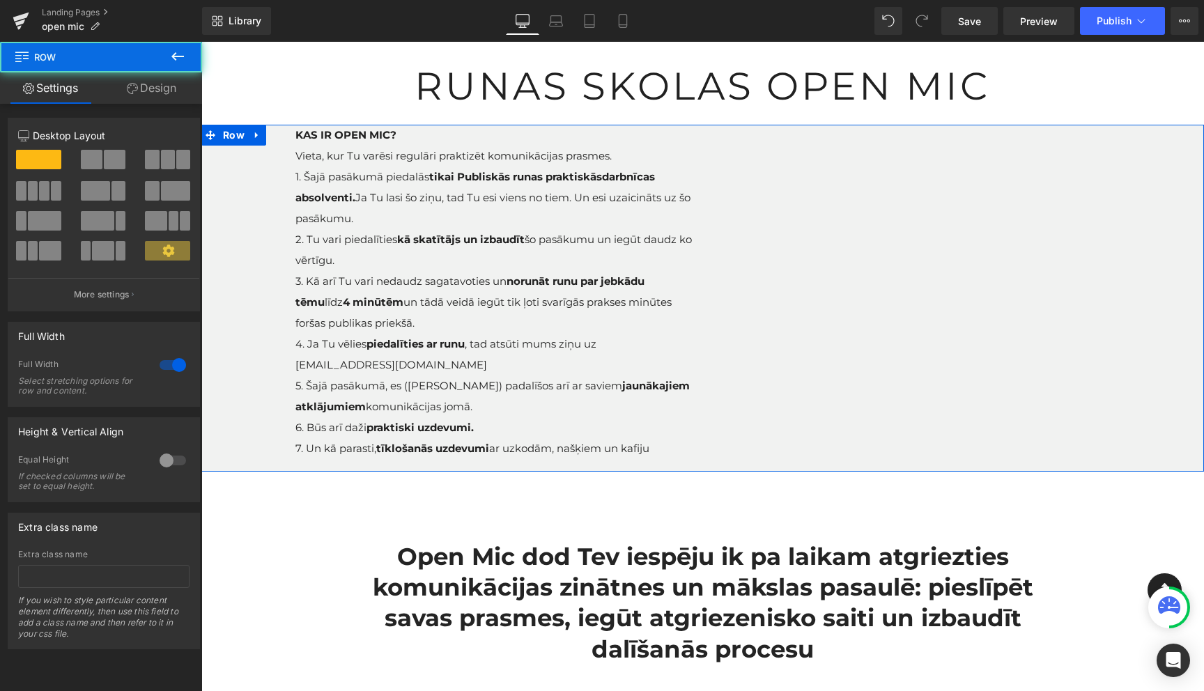
click at [155, 96] on link "Design" at bounding box center [151, 87] width 101 height 31
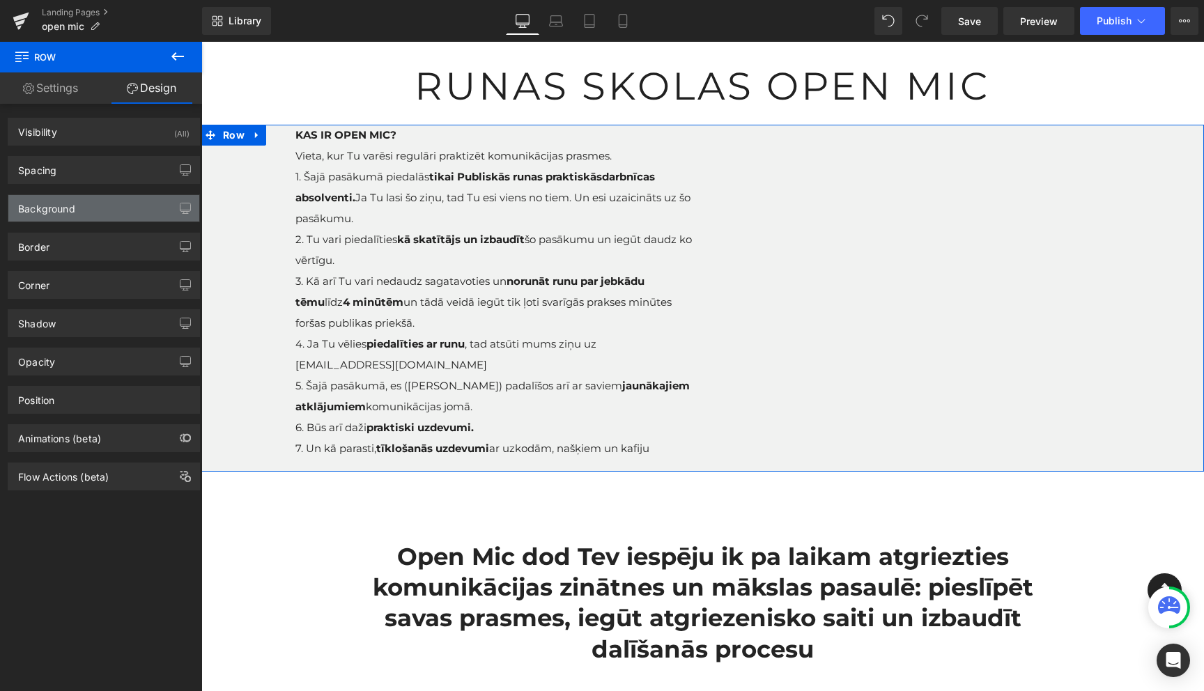
click at [108, 208] on div "Background" at bounding box center [103, 208] width 191 height 26
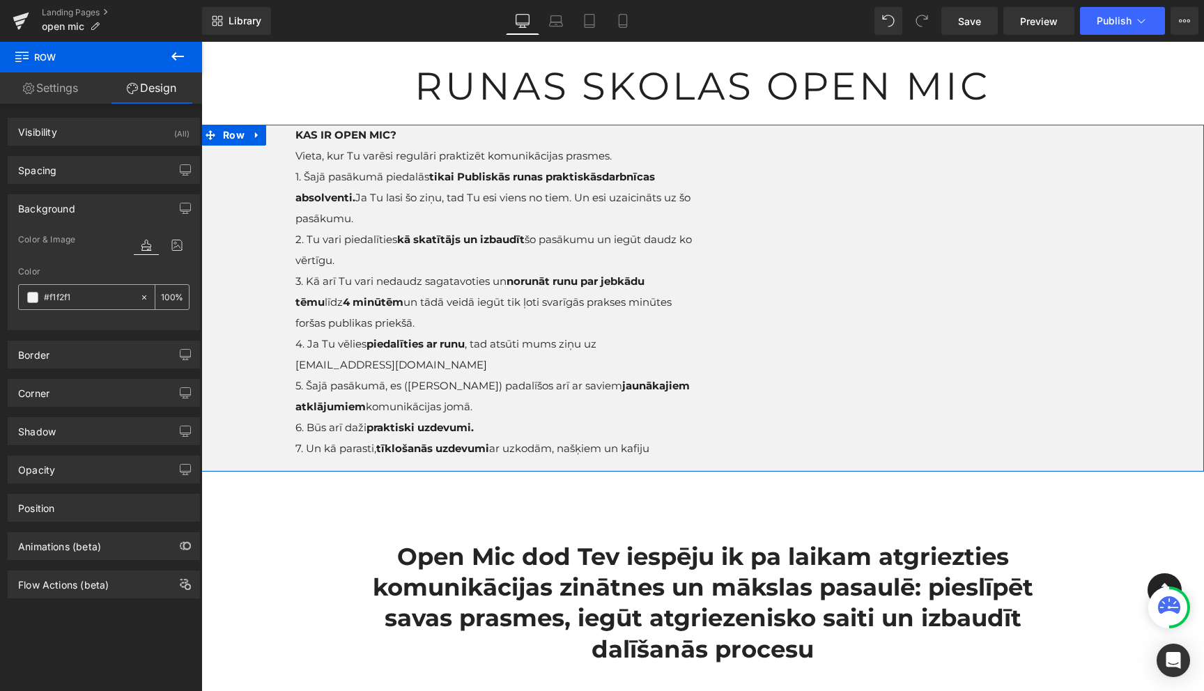
click at [30, 298] on span at bounding box center [32, 297] width 11 height 11
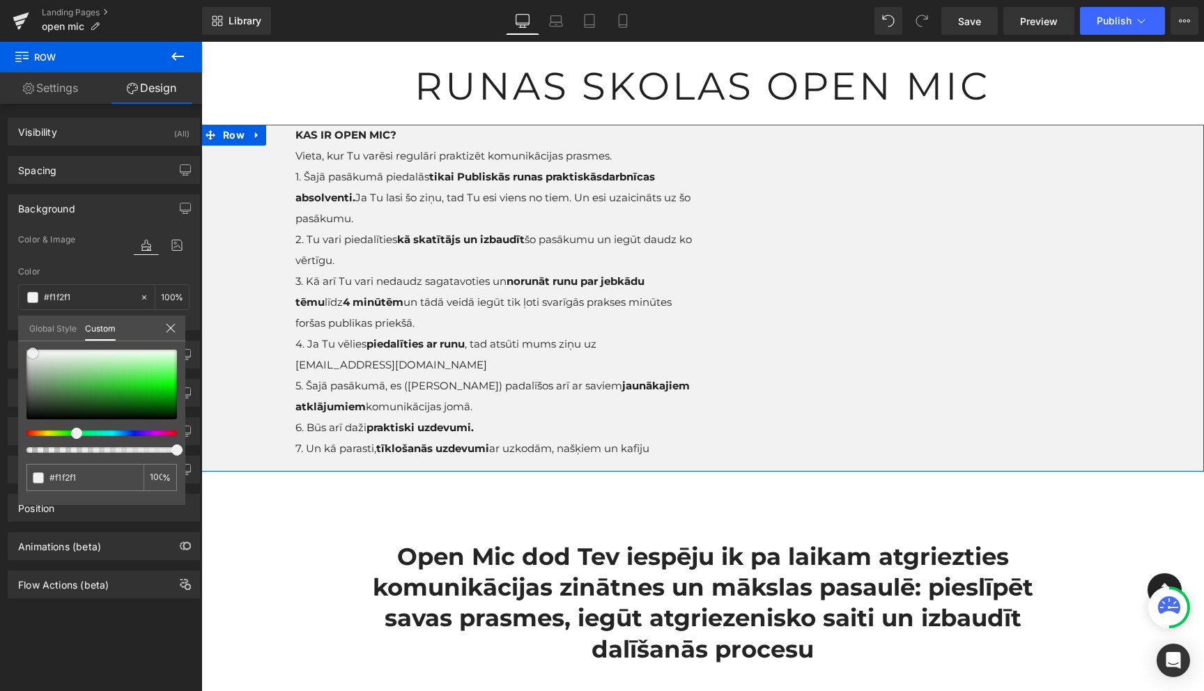
type input "#f2f2f2"
type input "#f4f4f4"
type input "#f7f7f7"
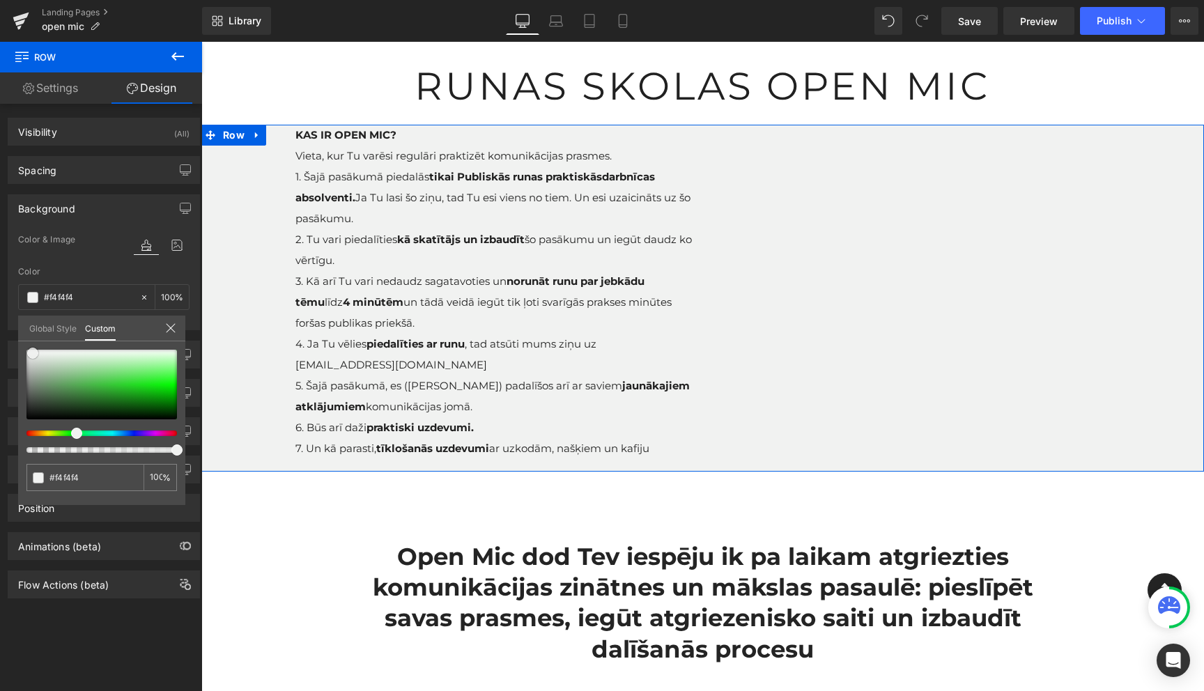
type input "#f7f7f7"
type input "#f9f9f9"
type input "#fcfcfc"
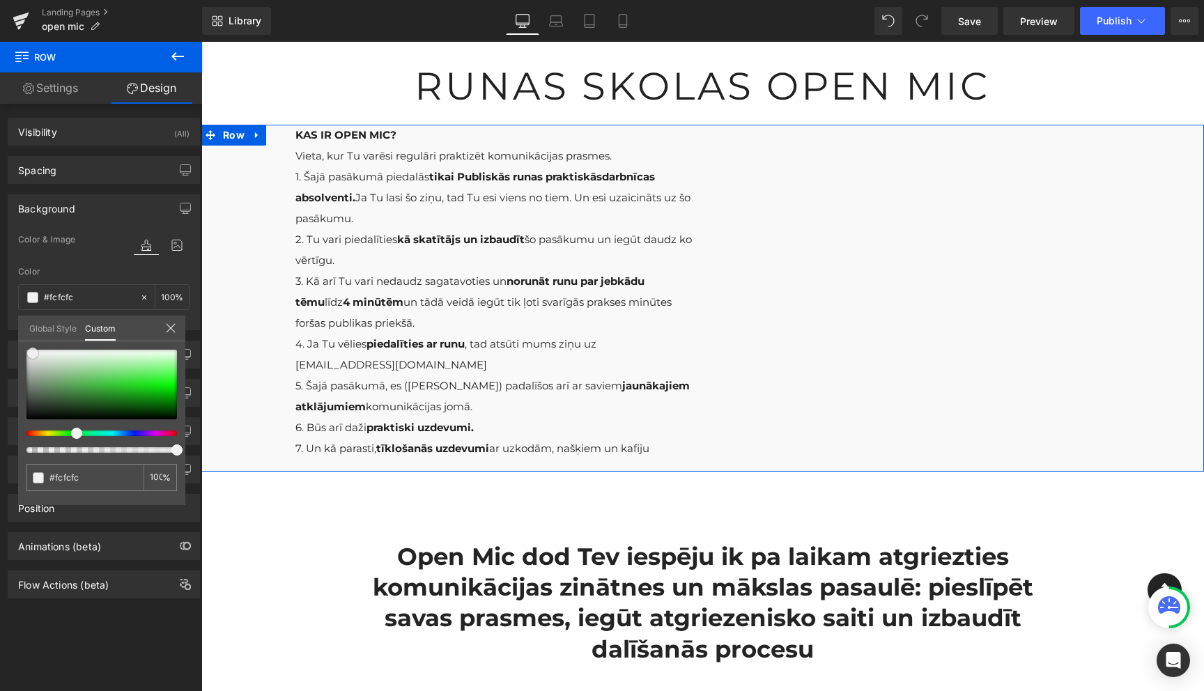
type input "#ffffff"
drag, startPoint x: 29, startPoint y: 355, endPoint x: 0, endPoint y: 341, distance: 32.4
click at [0, 330] on div "Background Color & Image color rgba(255, 255, 255, 1) Color #ffffff 100 % Image…" at bounding box center [104, 257] width 208 height 146
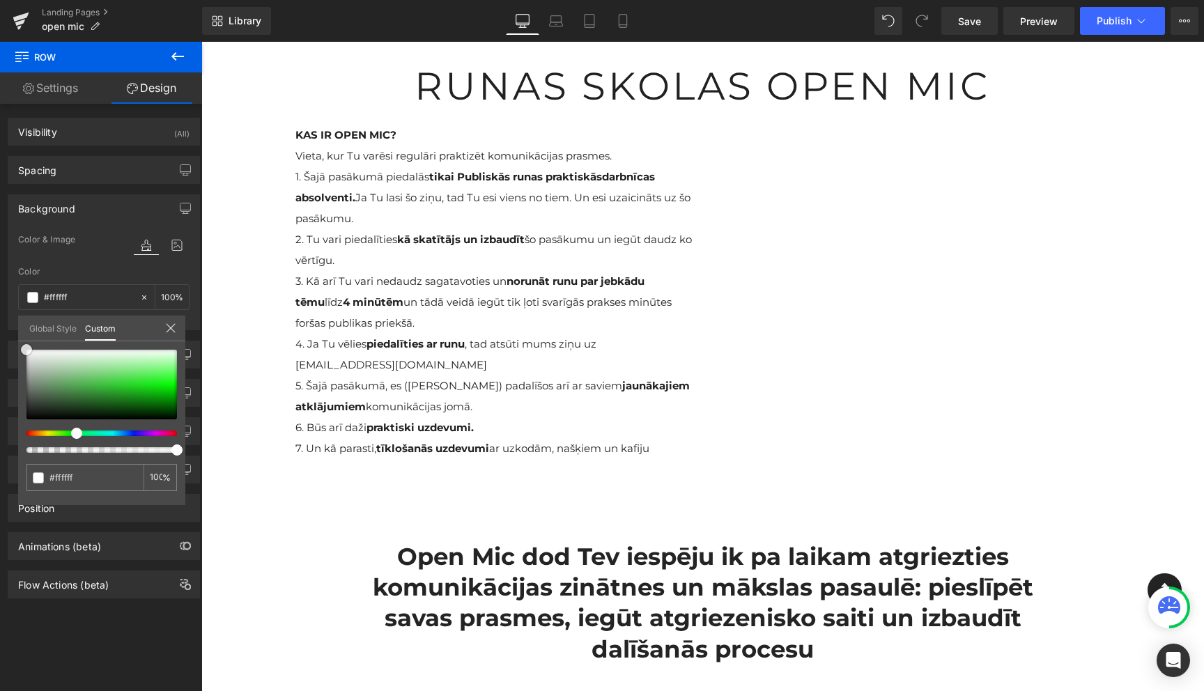
scroll to position [45, 0]
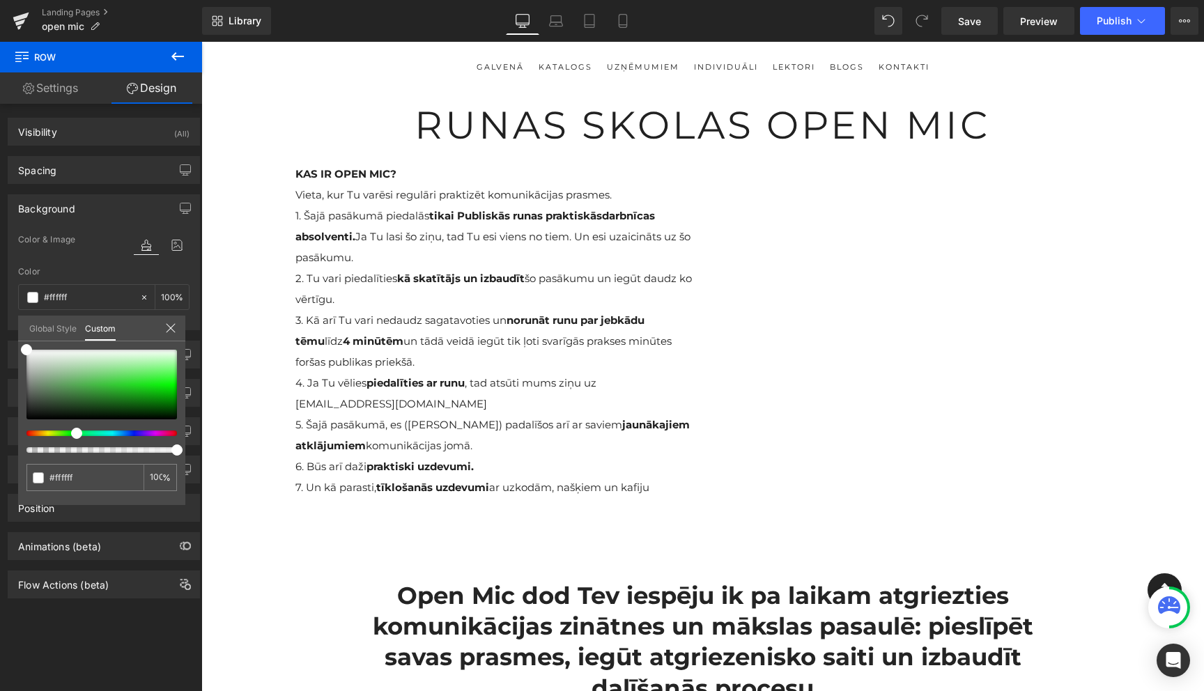
click at [638, 235] on div at bounding box center [702, 366] width 1003 height 649
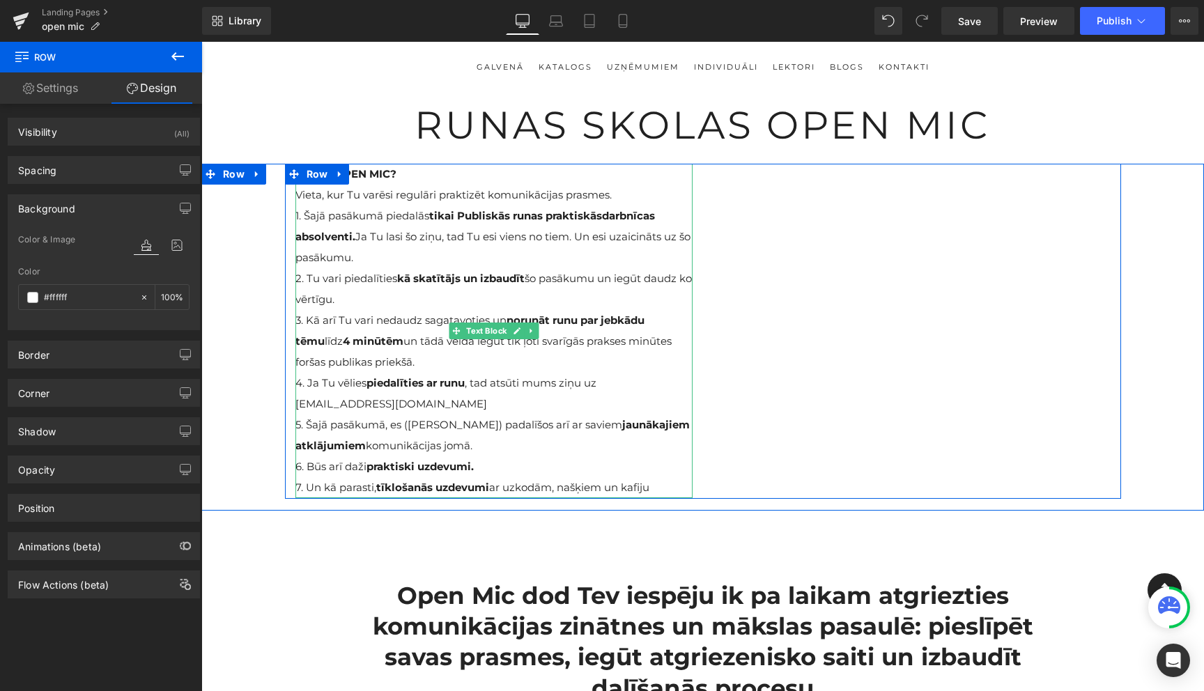
click at [610, 237] on span "1. Šajā pasākumā piedalās tikai Publiskās runas praktiskās darbnīcas absolventi…" at bounding box center [492, 236] width 395 height 55
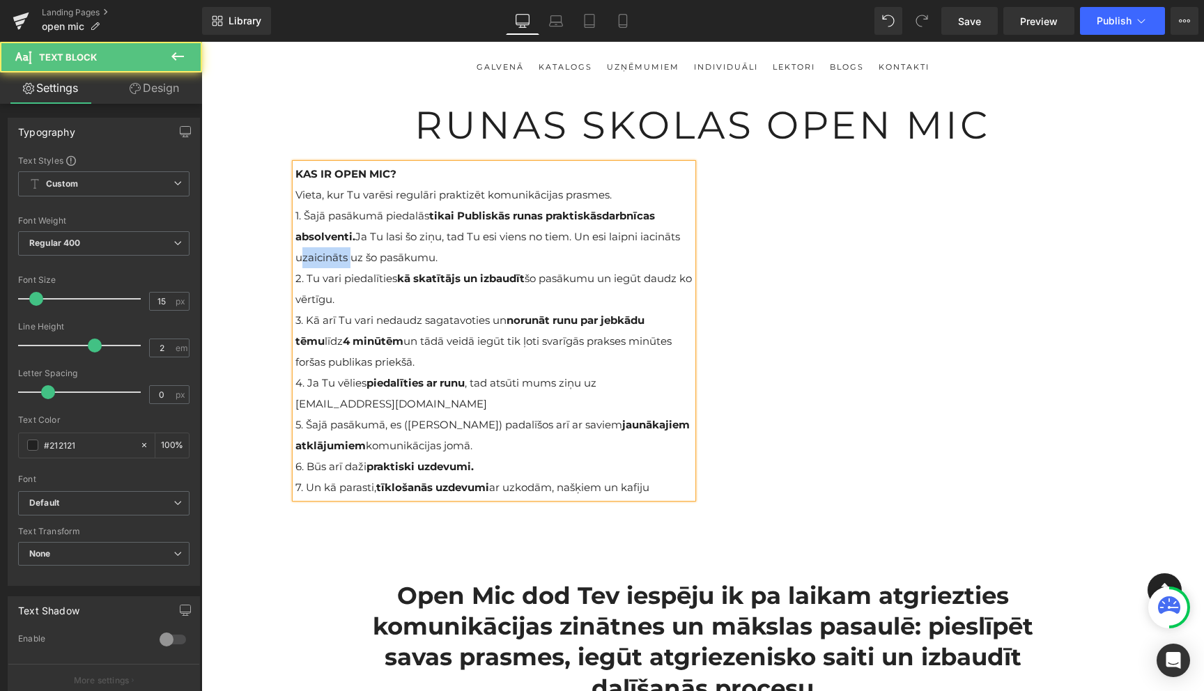
drag, startPoint x: 348, startPoint y: 259, endPoint x: 298, endPoint y: 259, distance: 50.9
click at [298, 259] on span "1. Šajā pasākumā piedalās tikai Publiskās runas praktiskās darbnīcas absolventi…" at bounding box center [487, 236] width 385 height 55
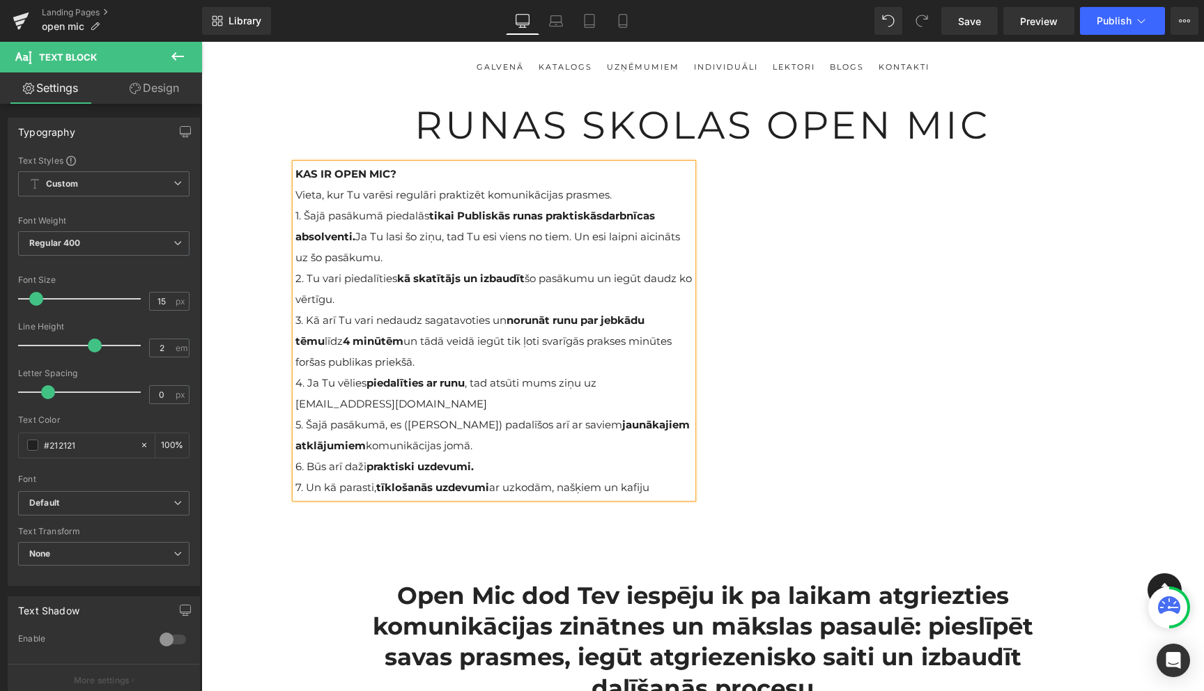
click at [345, 278] on span "2. Tu vari piedalīties kā skatītājs un izbaudīt šo pasākumu un iegūt daudz ko v…" at bounding box center [493, 289] width 396 height 34
click at [476, 277] on strong "kā skatītājs un izbaudīt" at bounding box center [461, 278] width 128 height 13
click at [554, 318] on strong "norunāt runu par jebkādu tēmu" at bounding box center [469, 331] width 349 height 34
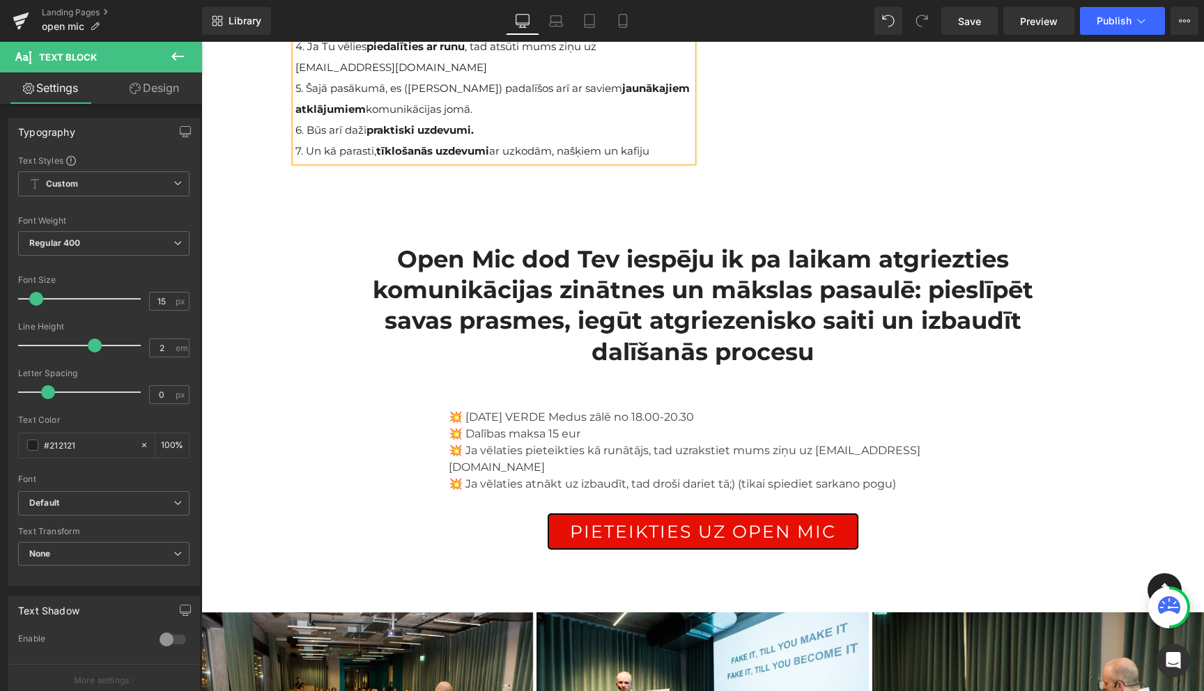
scroll to position [394, 0]
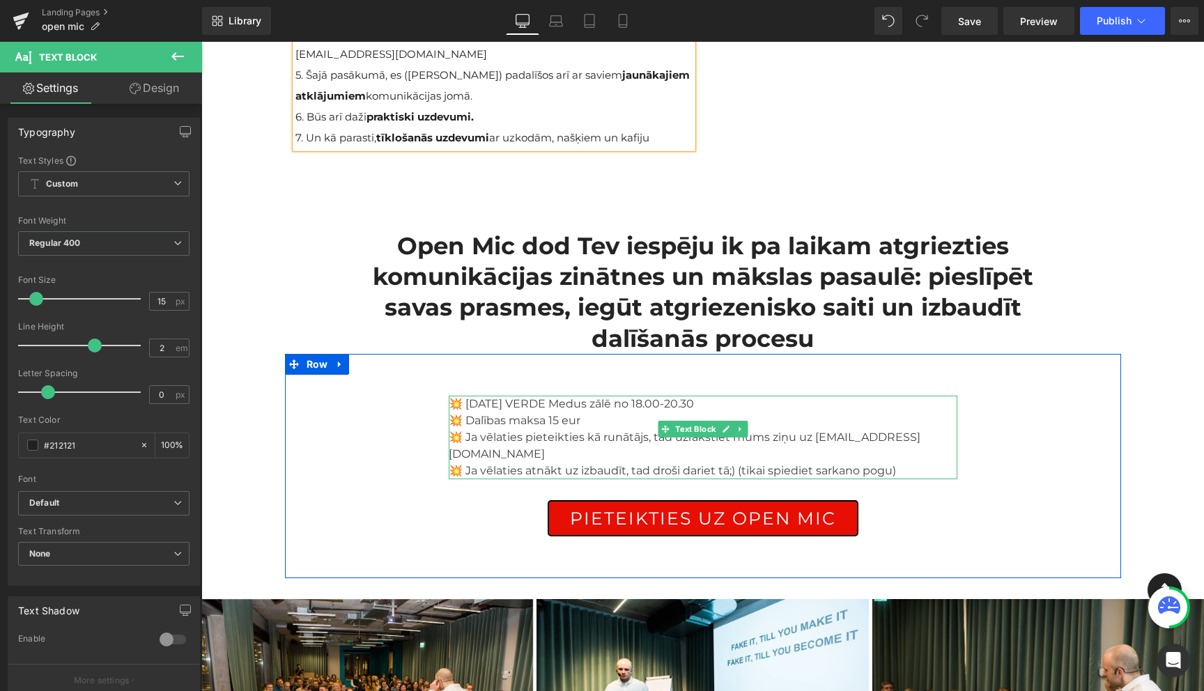
click at [547, 407] on span "💥 2.oktobrī VERDE Medus zālē no 18.00-20.30" at bounding box center [571, 403] width 245 height 13
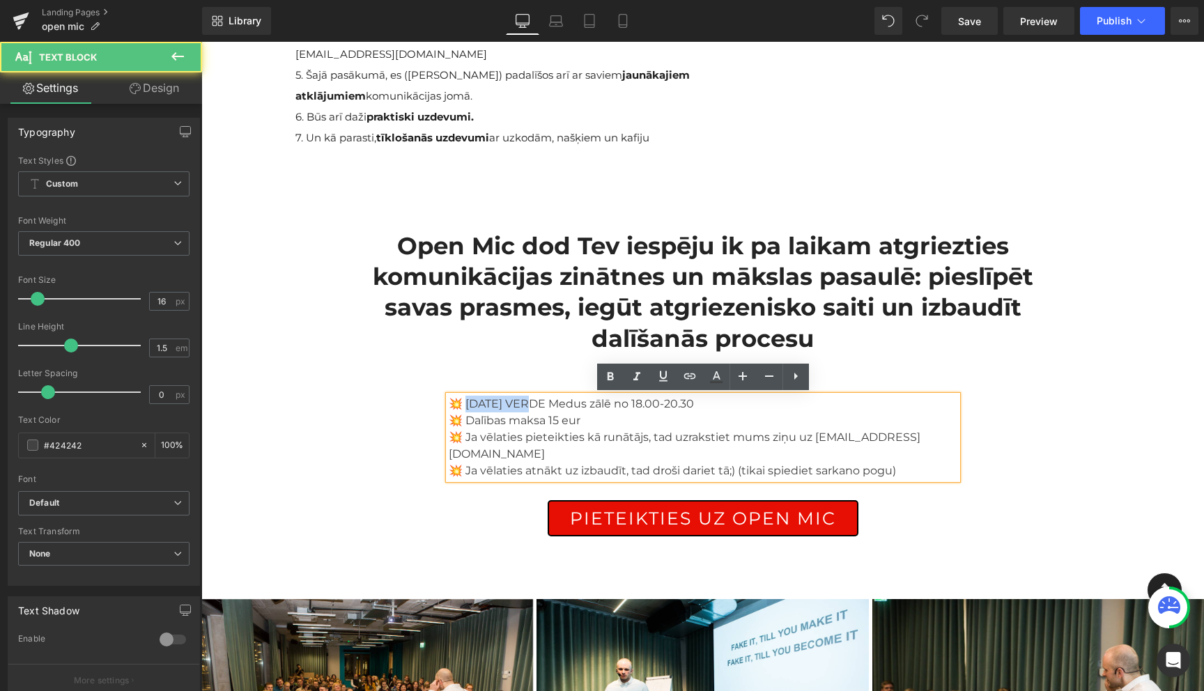
drag, startPoint x: 512, startPoint y: 405, endPoint x: 465, endPoint y: 403, distance: 47.4
click at [465, 403] on span "💥 2.oktobrī VERDE Medus zālē no 18.00-20.30" at bounding box center [571, 403] width 245 height 13
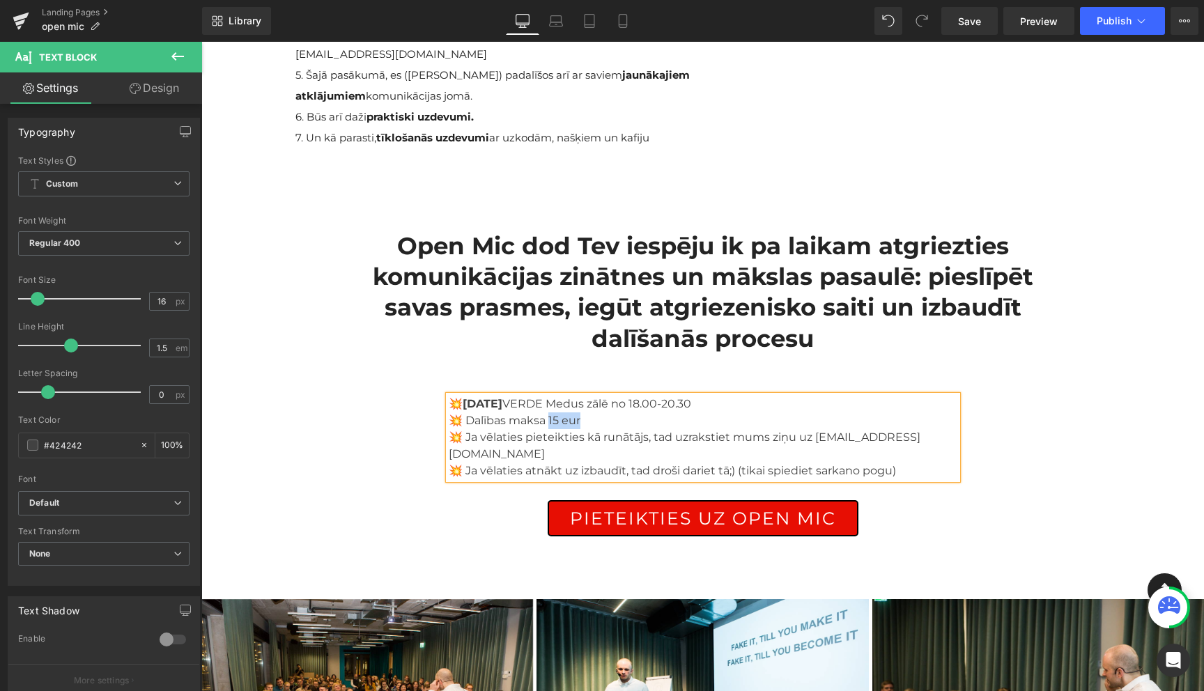
drag, startPoint x: 578, startPoint y: 421, endPoint x: 547, endPoint y: 422, distance: 31.4
click at [547, 422] on p "💥 Dalības maksa 15 eur" at bounding box center [703, 420] width 509 height 17
click at [298, 448] on div "💥 2.oktobrī VERDE Medus zālē no 18.00-20.30 💥 Dalības maksa 15 eur 💥 Ja vēlatie…" at bounding box center [703, 477] width 836 height 190
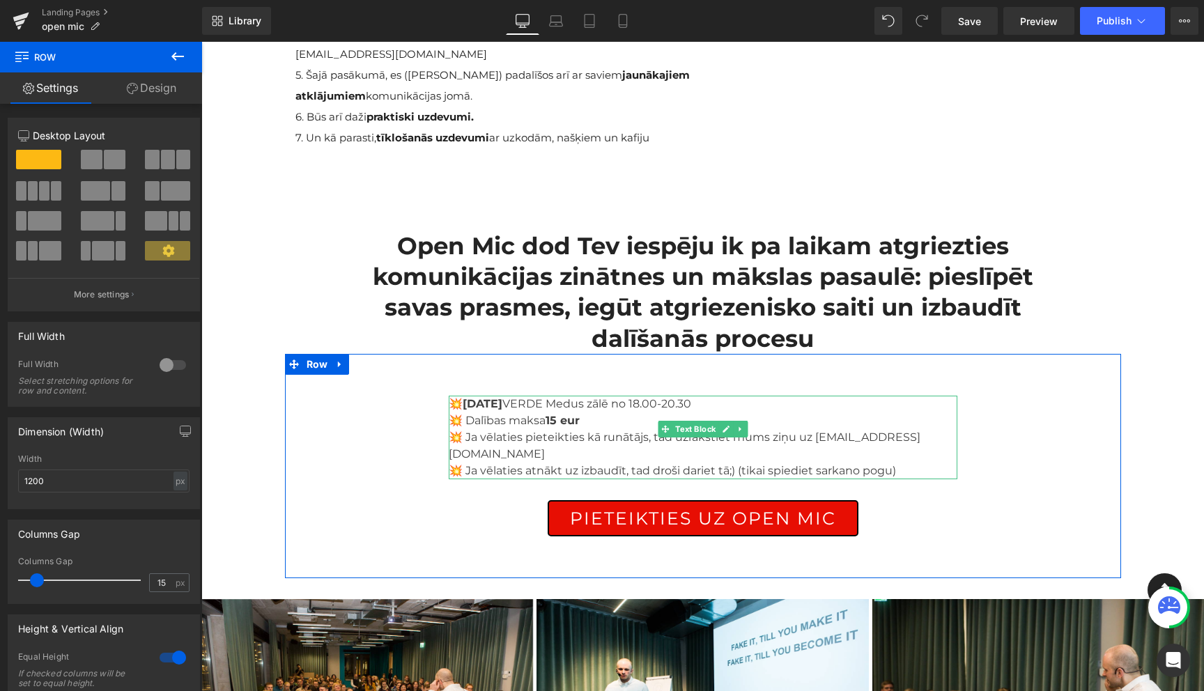
click at [785, 464] on span "💥 Ja vēlaties atnākt uz izbaudīt, tad droši dariet tā;) (tikai spiediet sarkano…" at bounding box center [672, 470] width 447 height 13
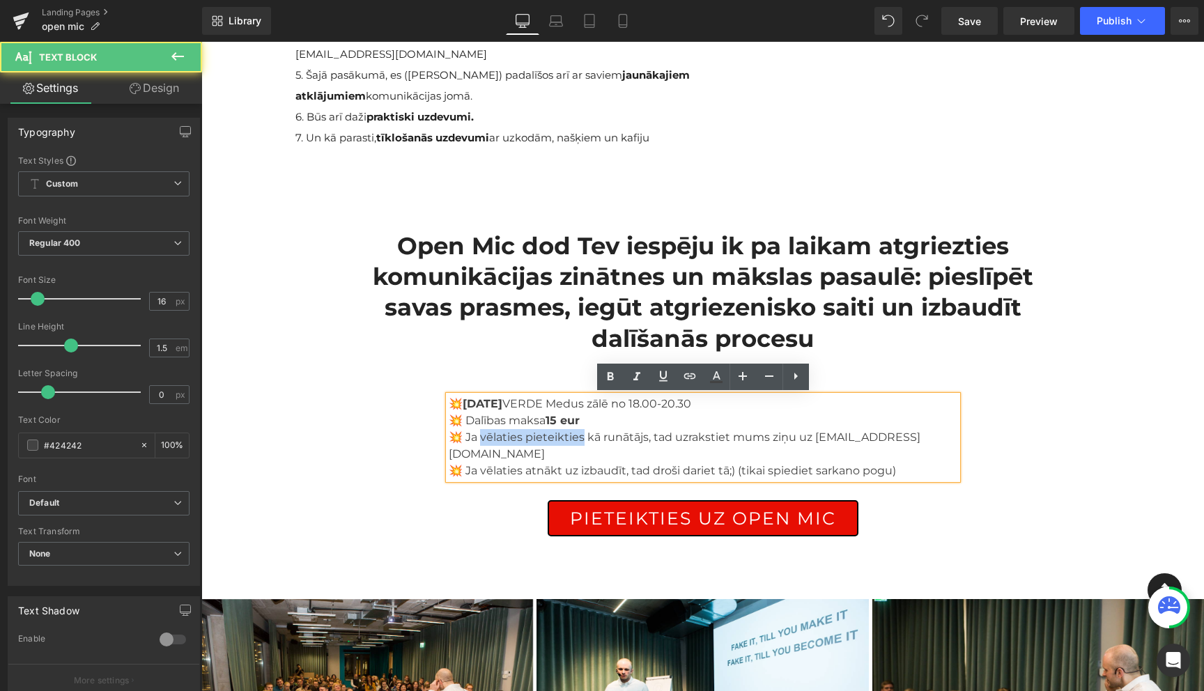
drag, startPoint x: 578, startPoint y: 438, endPoint x: 479, endPoint y: 434, distance: 99.7
click at [479, 434] on span "💥 Ja vēlaties pieteikties kā runātājs, tad uzrakstiet mums ziņu uz info@runassk…" at bounding box center [685, 446] width 472 height 30
click at [525, 438] on span "💥 Ja vēlaties pieteikties kā runātājs, tad uzrakstiet mums ziņu uz info@runassk…" at bounding box center [685, 446] width 472 height 30
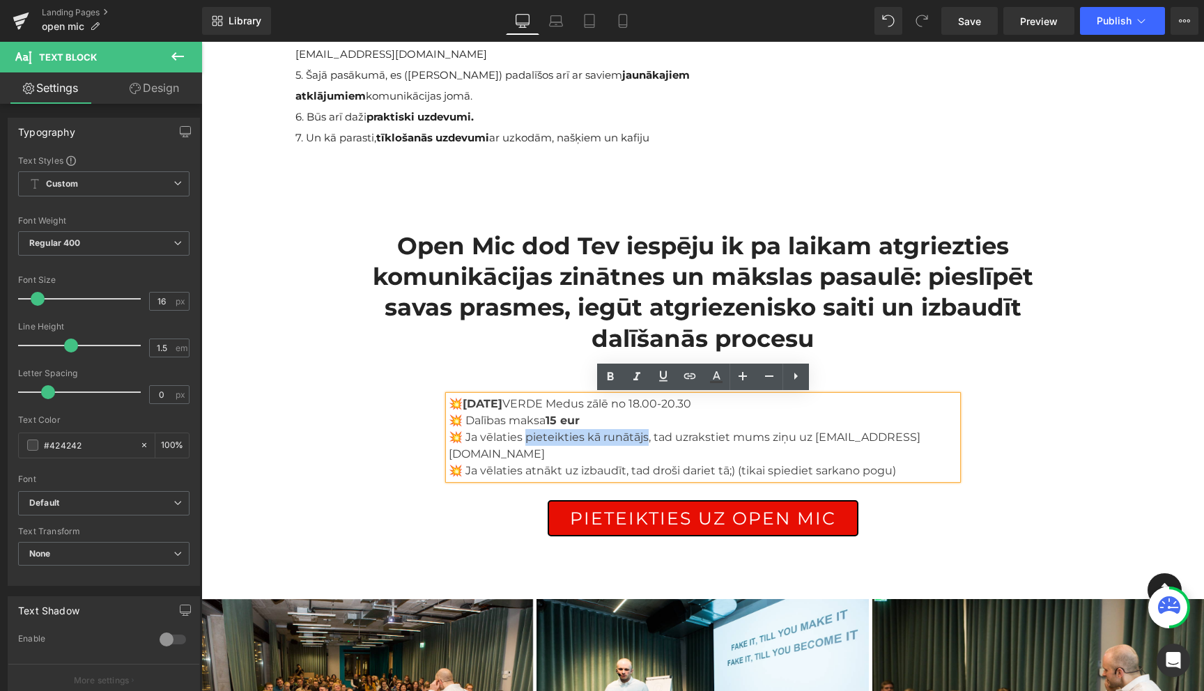
drag, startPoint x: 523, startPoint y: 438, endPoint x: 643, endPoint y: 436, distance: 119.9
click at [643, 436] on span "💥 Ja vēlaties pieteikties kā runātājs, tad uzrakstiet mums ziņu uz info@runassk…" at bounding box center [685, 446] width 472 height 30
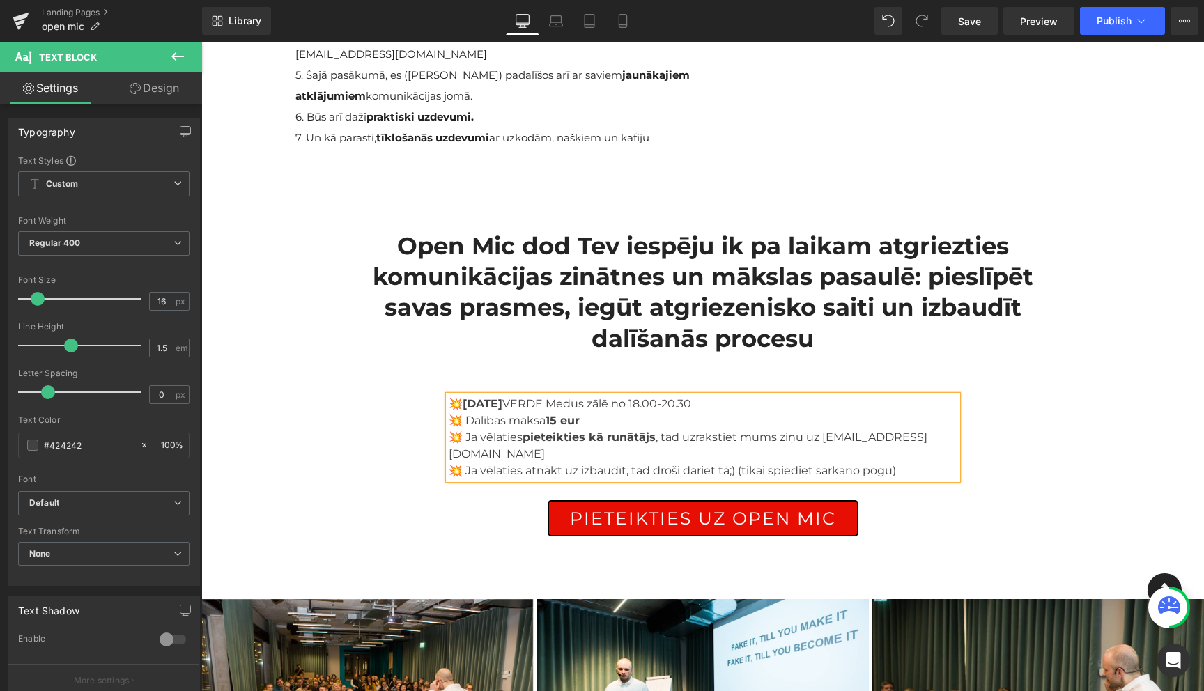
click at [931, 437] on p "💥 Ja vēlaties pieteikties kā runātājs , tad uzrakstiet mums ziņu uz info@runass…" at bounding box center [703, 445] width 509 height 33
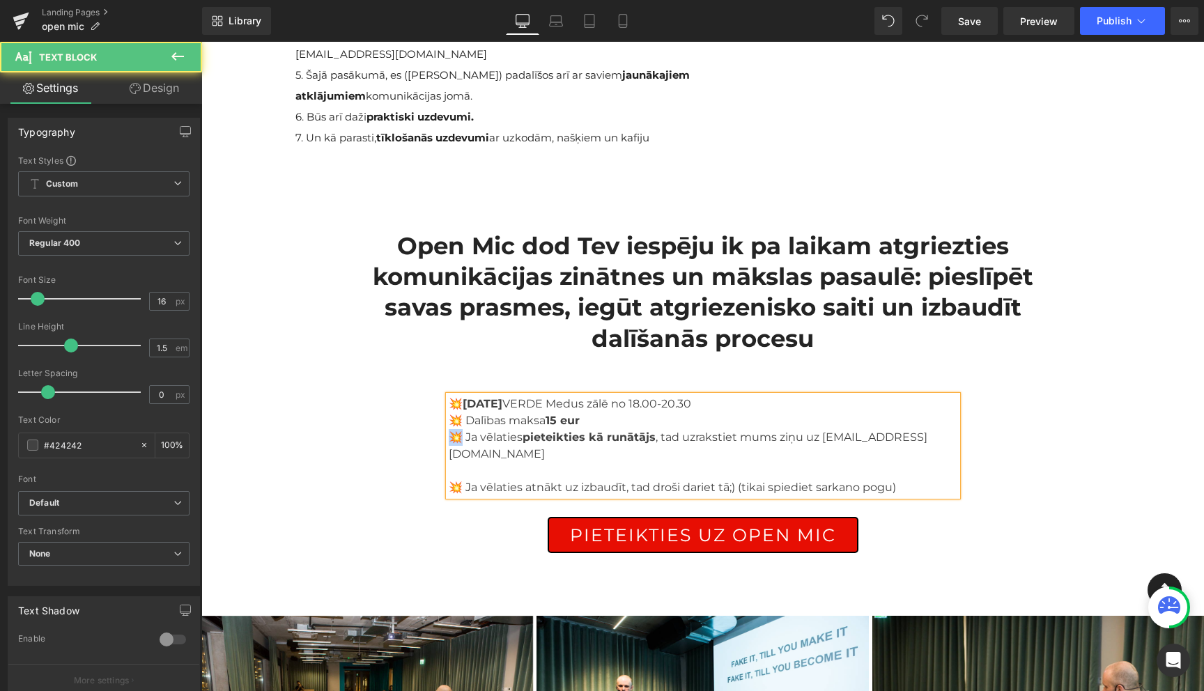
drag, startPoint x: 459, startPoint y: 436, endPoint x: 451, endPoint y: 436, distance: 7.7
click at [451, 436] on span "💥 Ja vēlaties pieteikties kā runātājs , tad uzrakstiet mums ziņu uz info@runass…" at bounding box center [688, 446] width 479 height 30
copy span "💥"
click at [484, 463] on p at bounding box center [703, 471] width 509 height 17
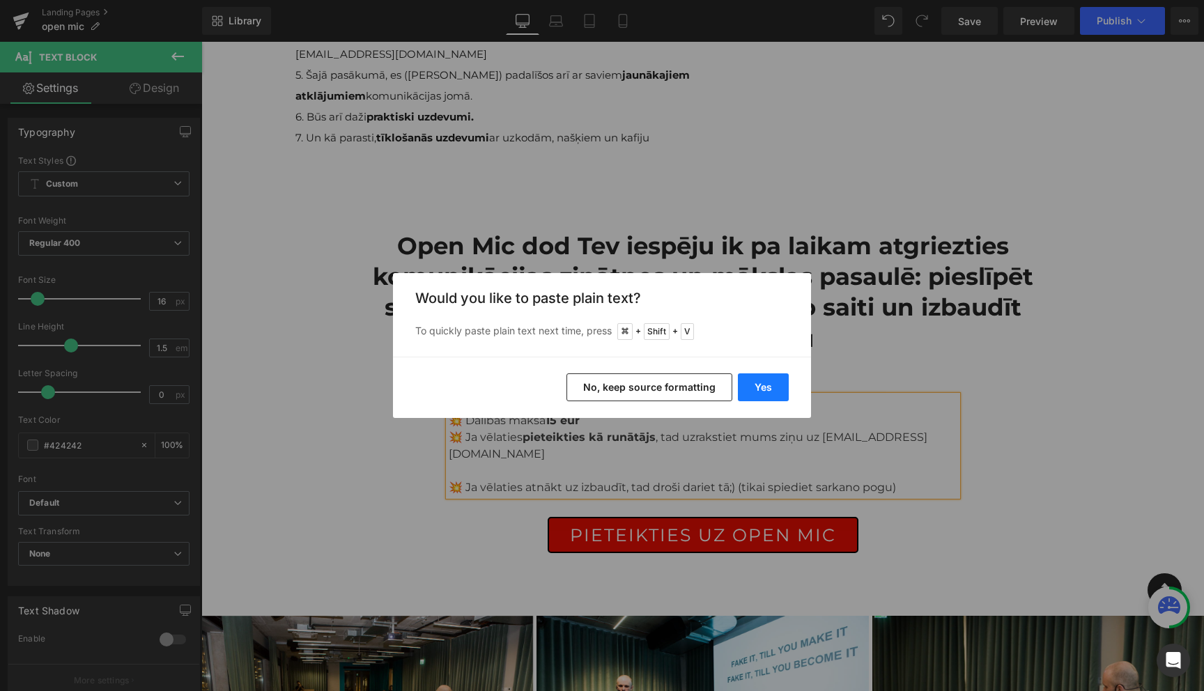
click at [767, 377] on button "Yes" at bounding box center [763, 387] width 51 height 28
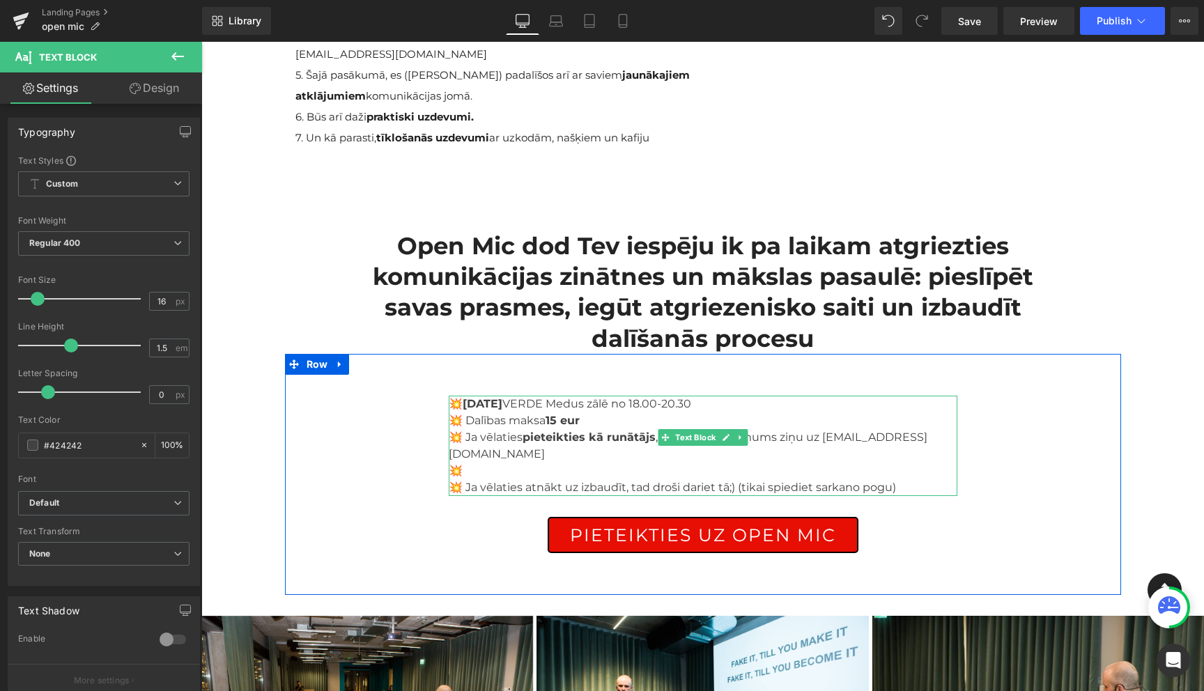
click at [547, 463] on p "💥" at bounding box center [703, 471] width 509 height 17
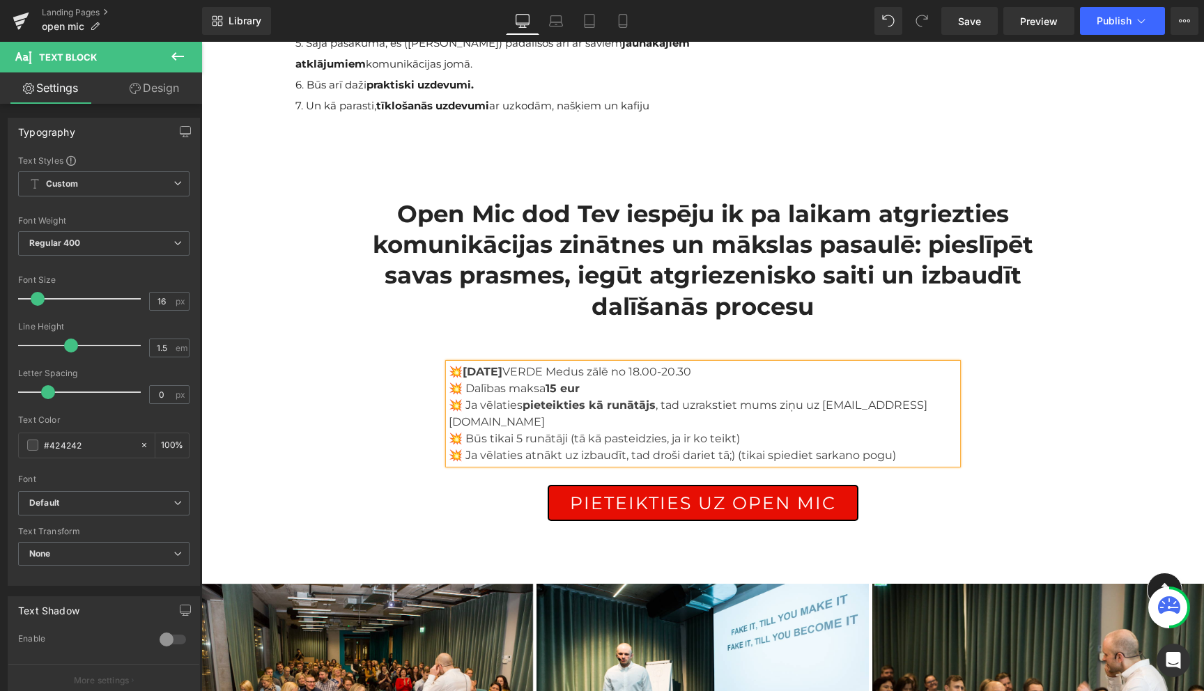
scroll to position [431, 0]
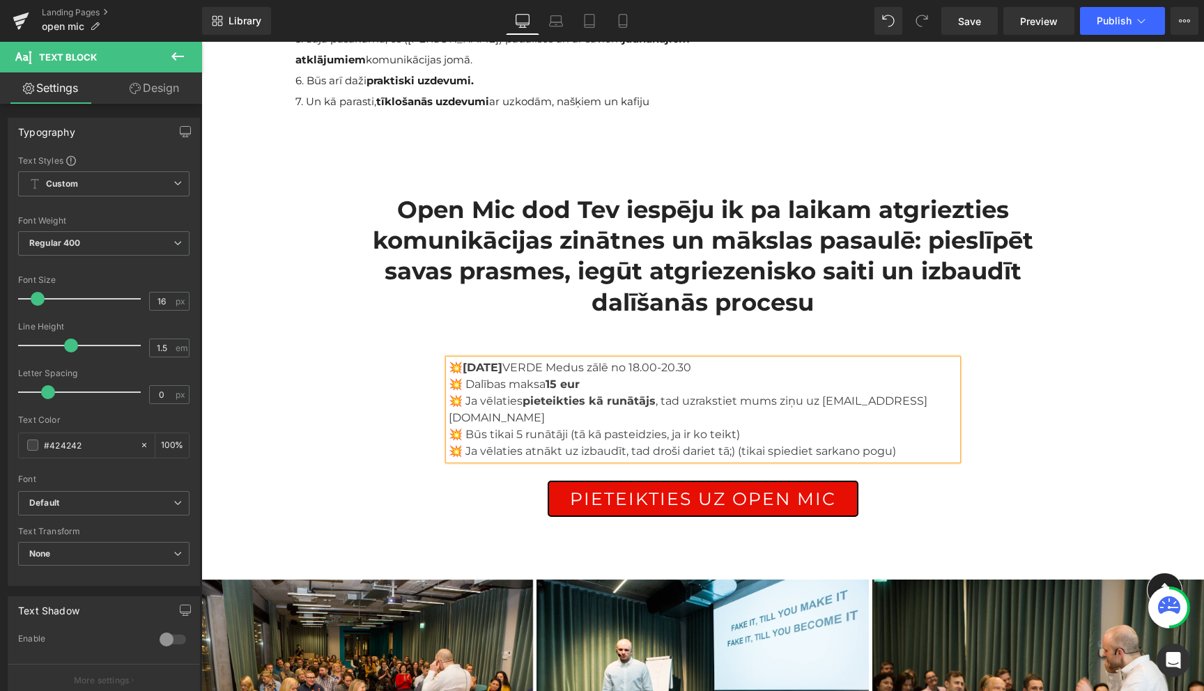
click at [713, 445] on span "💥 Ja vēlaties atnākt uz izbaudīt, tad droši dariet tā;) (tikai spiediet sarkano…" at bounding box center [672, 451] width 447 height 13
click at [797, 445] on span "💥 Ja vēlaties atnākt uz izbaudīt, tad droši dari tā;) (tikai spiediet sarkano p…" at bounding box center [666, 451] width 435 height 13
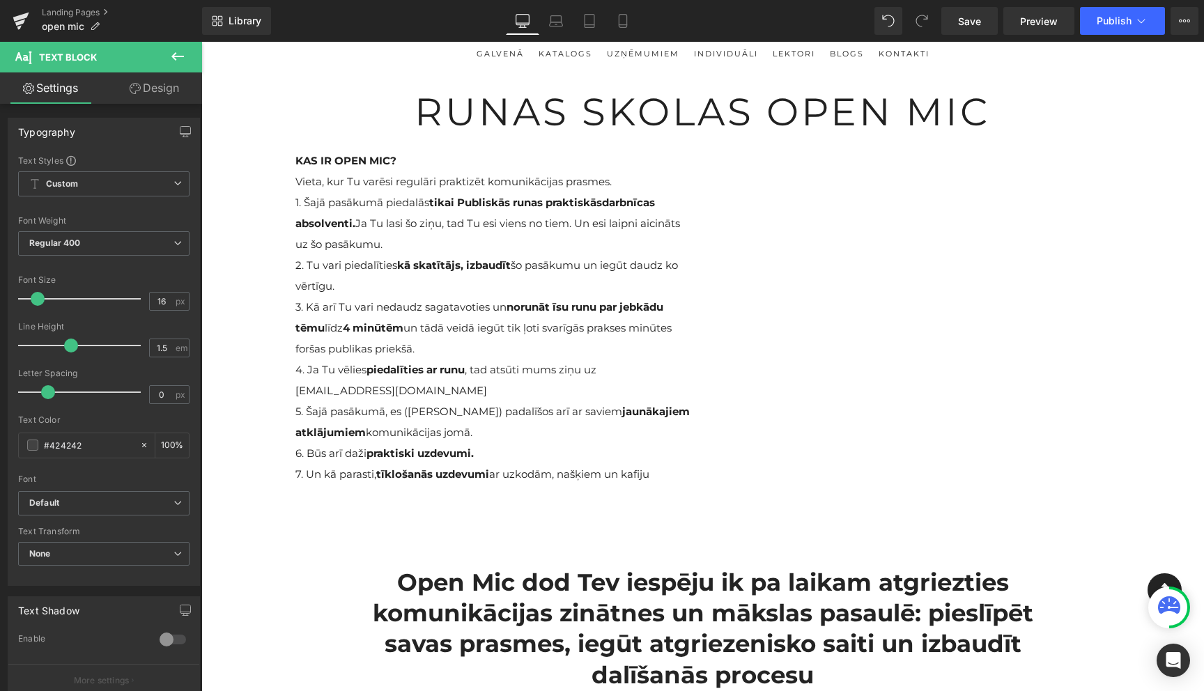
scroll to position [54, 0]
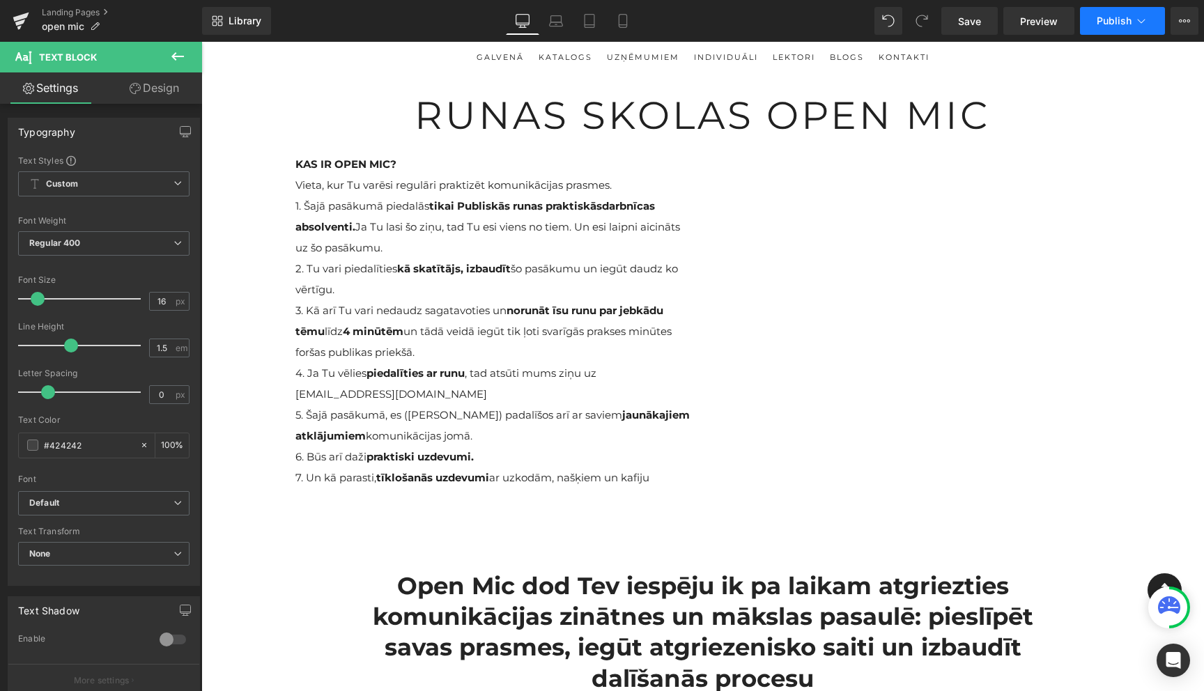
click at [1131, 26] on span "Publish" at bounding box center [1114, 20] width 35 height 11
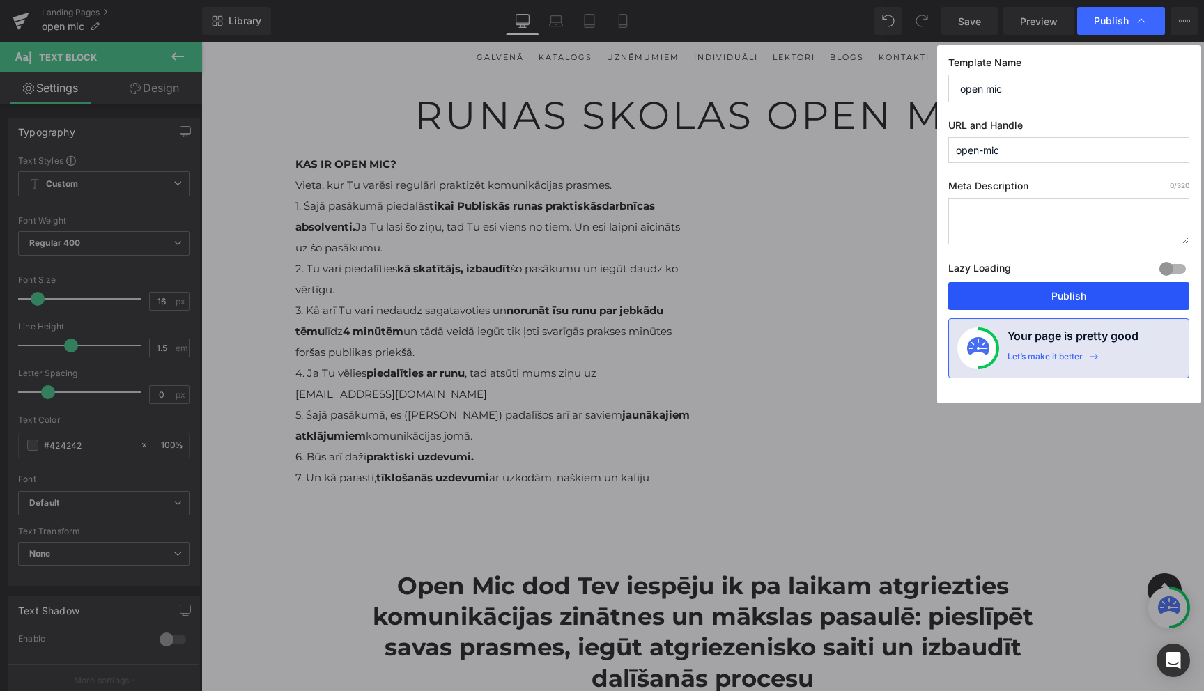
click at [1055, 299] on button "Publish" at bounding box center [1068, 296] width 241 height 28
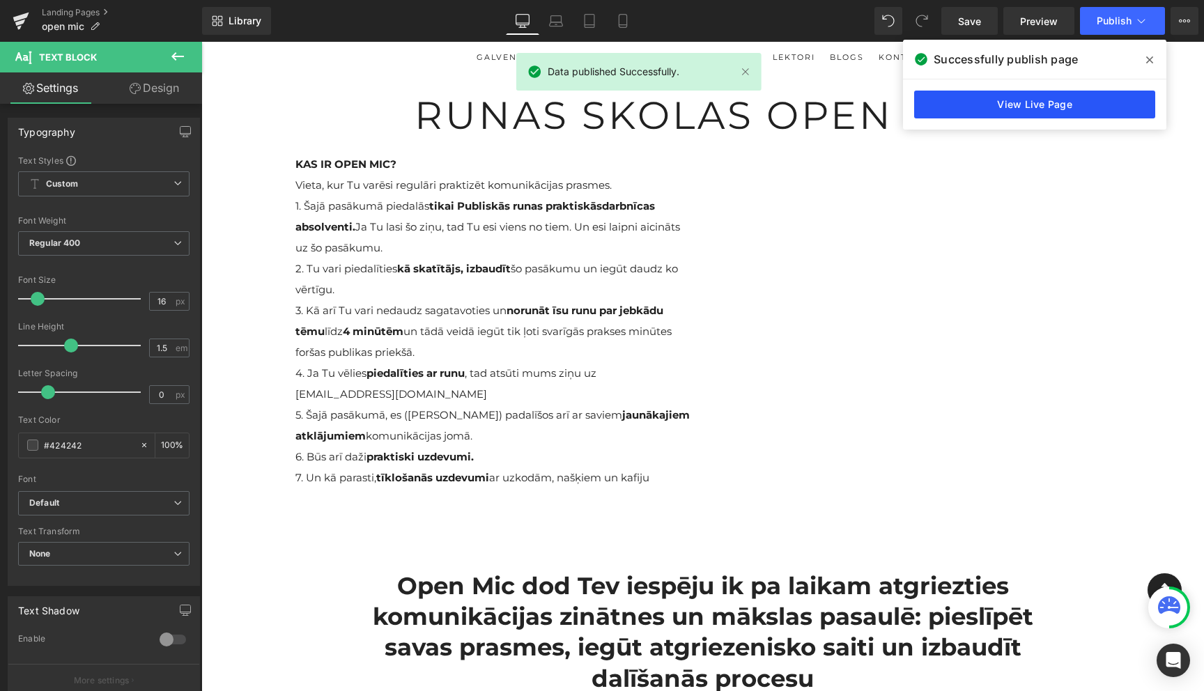
click at [1048, 104] on link "View Live Page" at bounding box center [1034, 105] width 241 height 28
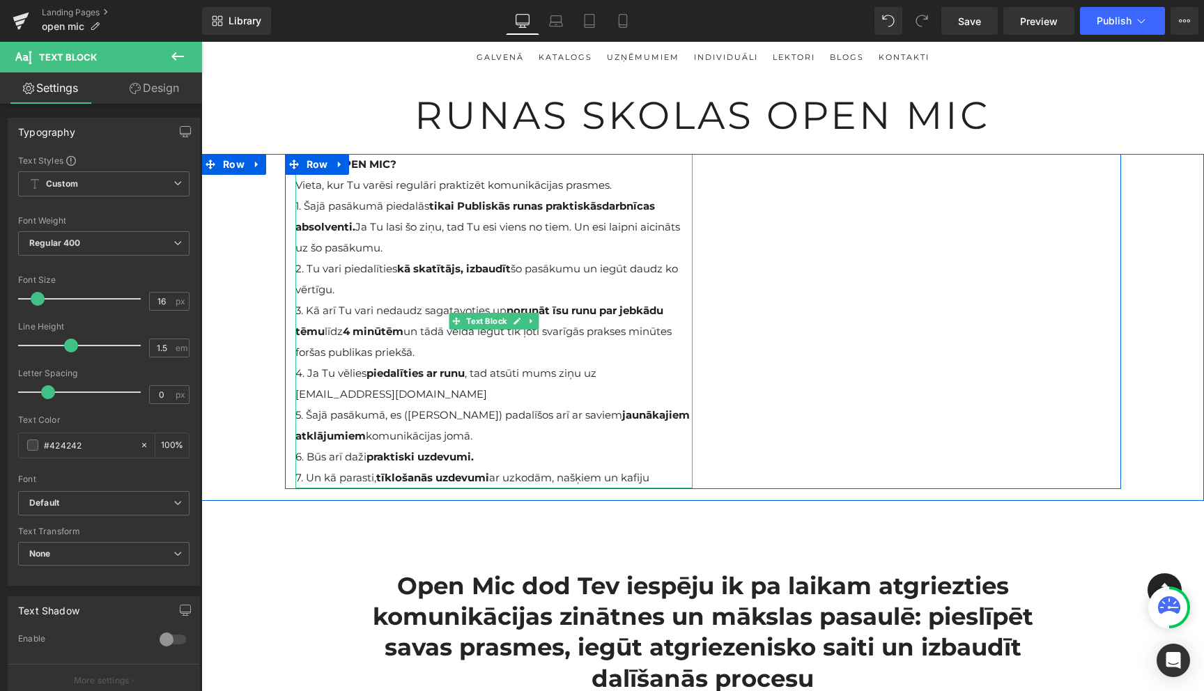
click at [308, 208] on span "1. Šajā pasākumā piedalās tikai Publiskās runas praktiskās darbnīcas absolventi…" at bounding box center [487, 226] width 385 height 55
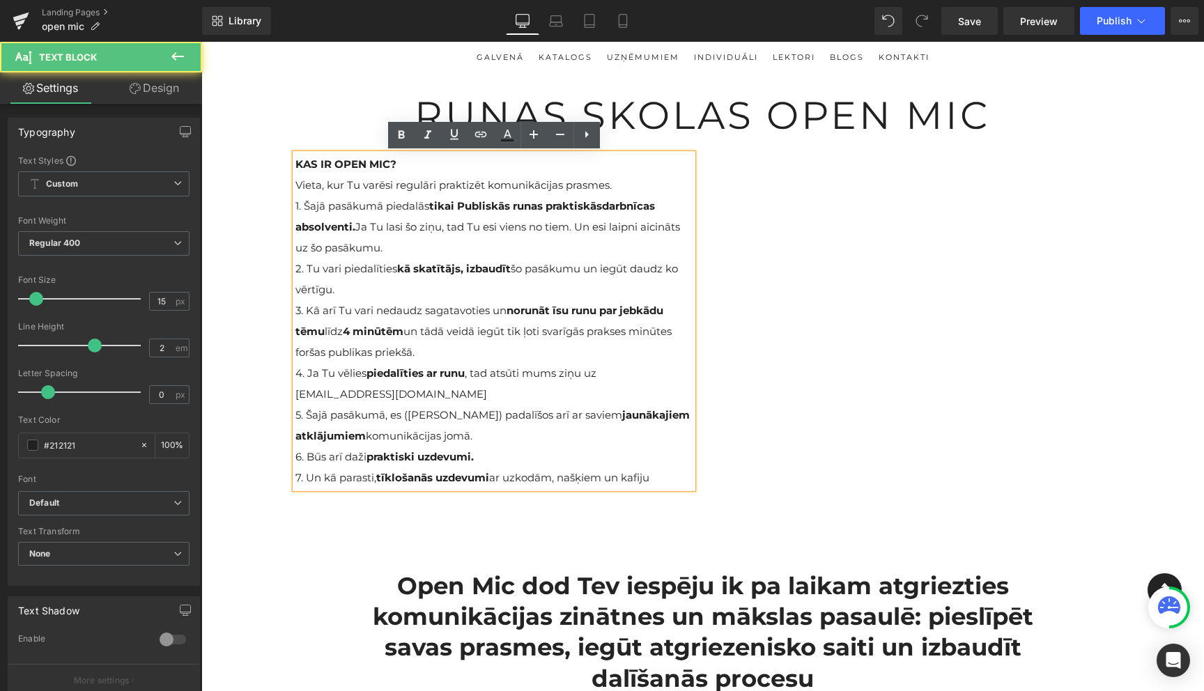
click at [301, 208] on span "1. Šajā pasākumā piedalās tikai Publiskās runas praktiskās darbnīcas absolventi…" at bounding box center [487, 226] width 385 height 55
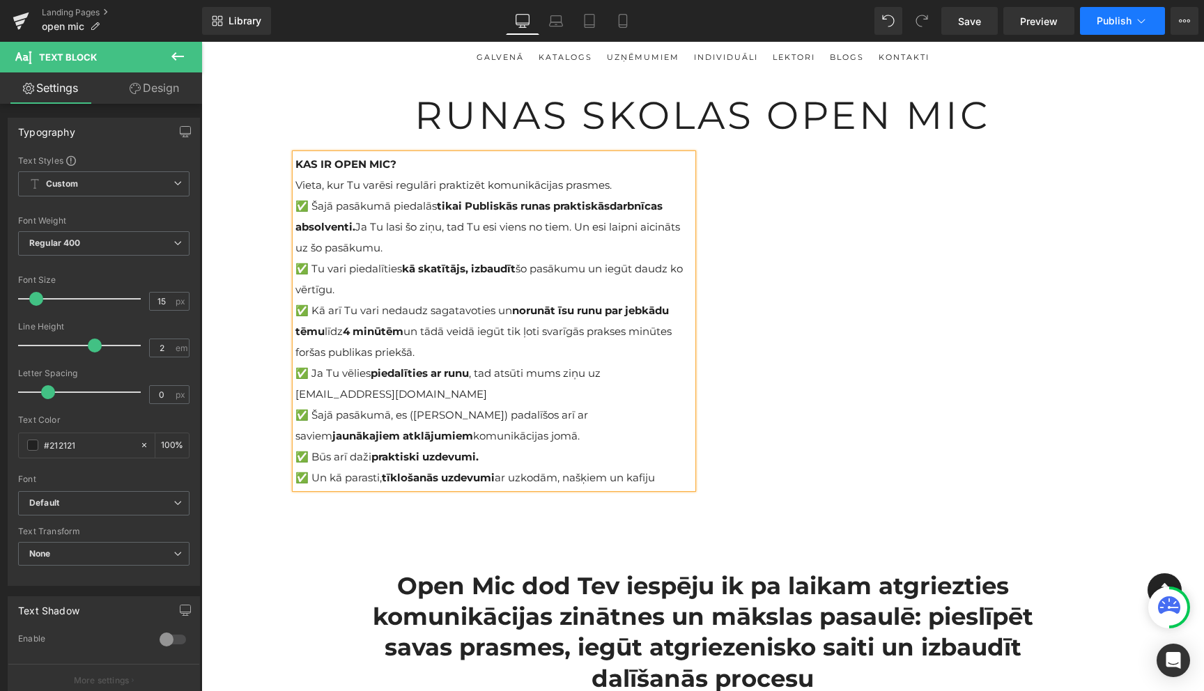
click at [1140, 20] on icon at bounding box center [1141, 21] width 14 height 14
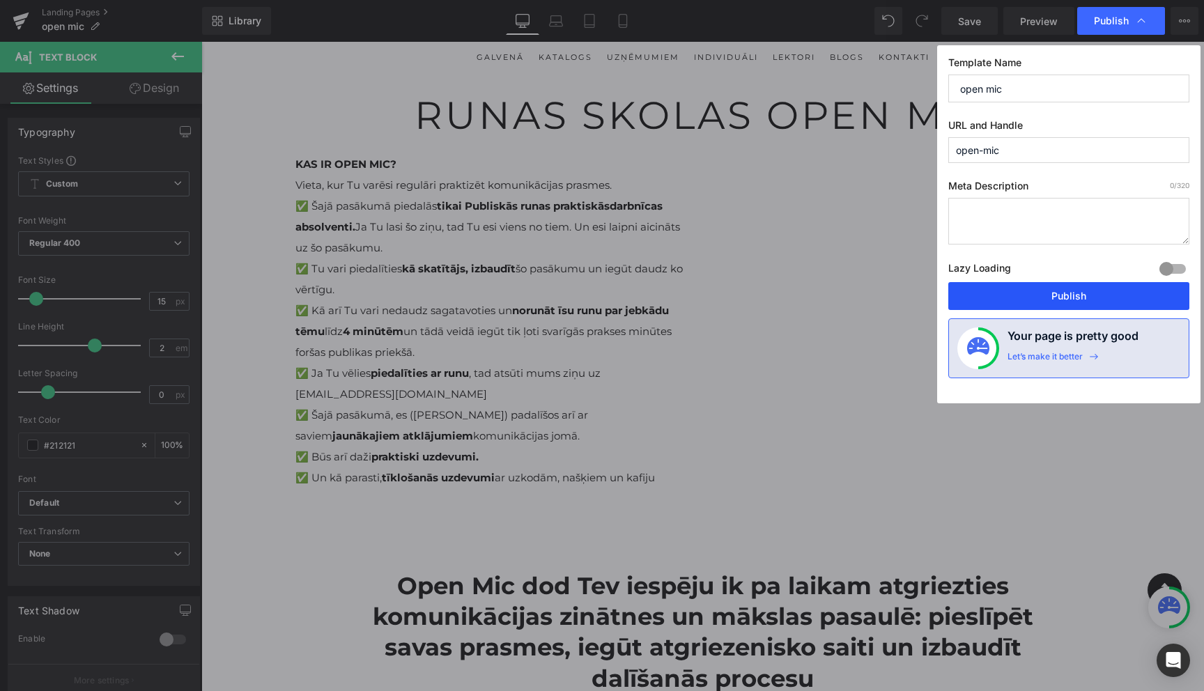
click at [1072, 294] on button "Publish" at bounding box center [1068, 296] width 241 height 28
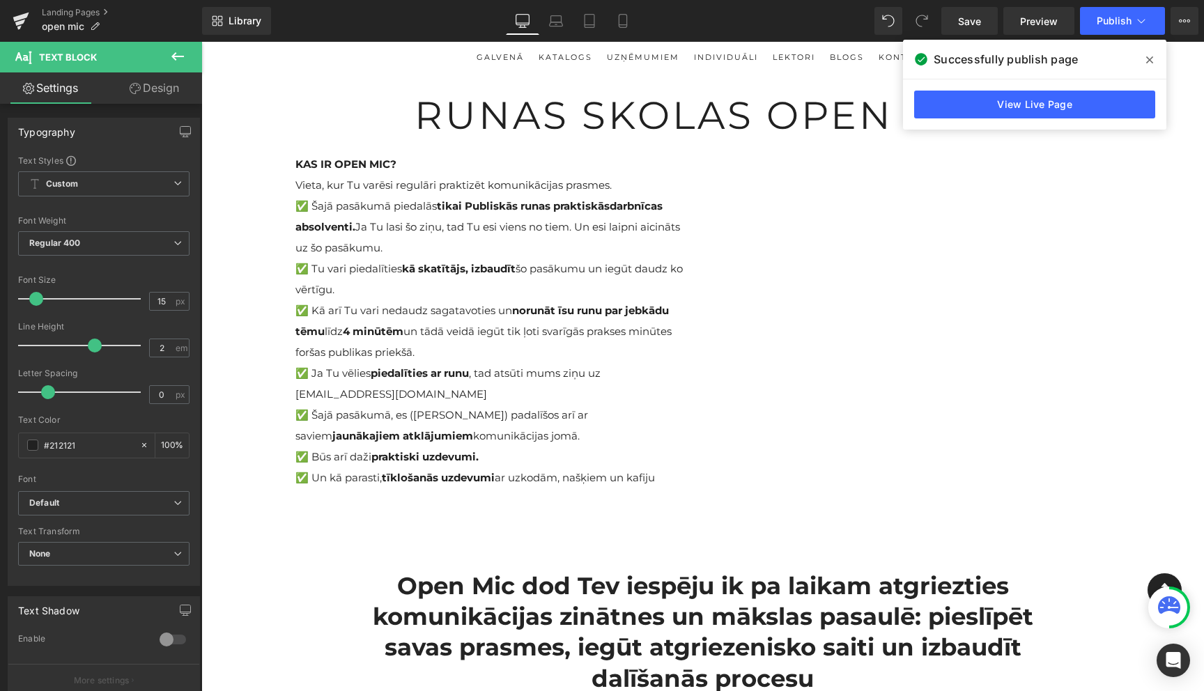
click at [1151, 63] on icon at bounding box center [1149, 59] width 7 height 11
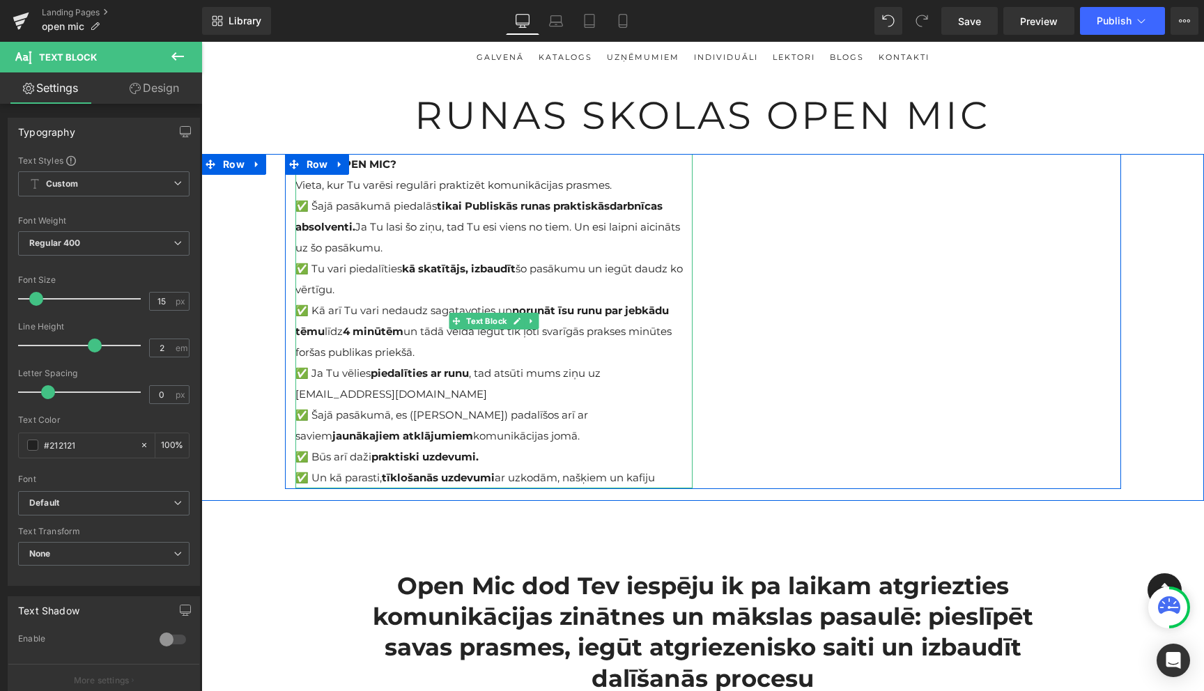
click at [465, 206] on strong "Publiskās runas praktiskās" at bounding box center [537, 205] width 145 height 13
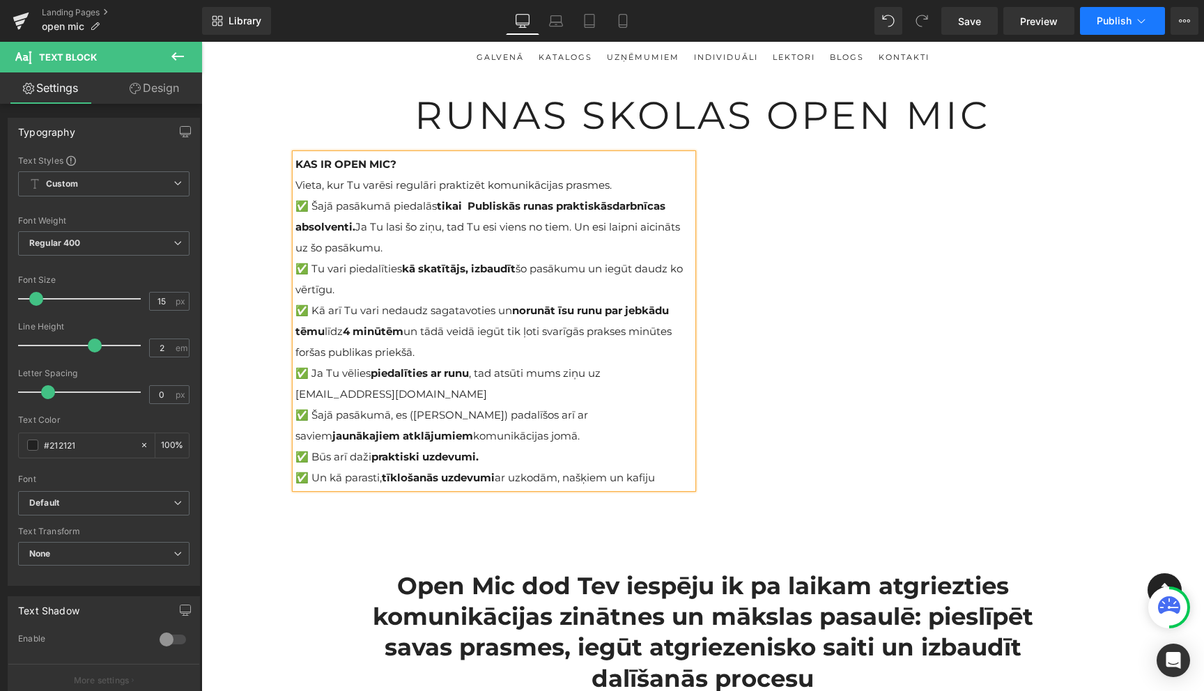
click at [1144, 24] on icon at bounding box center [1141, 21] width 14 height 14
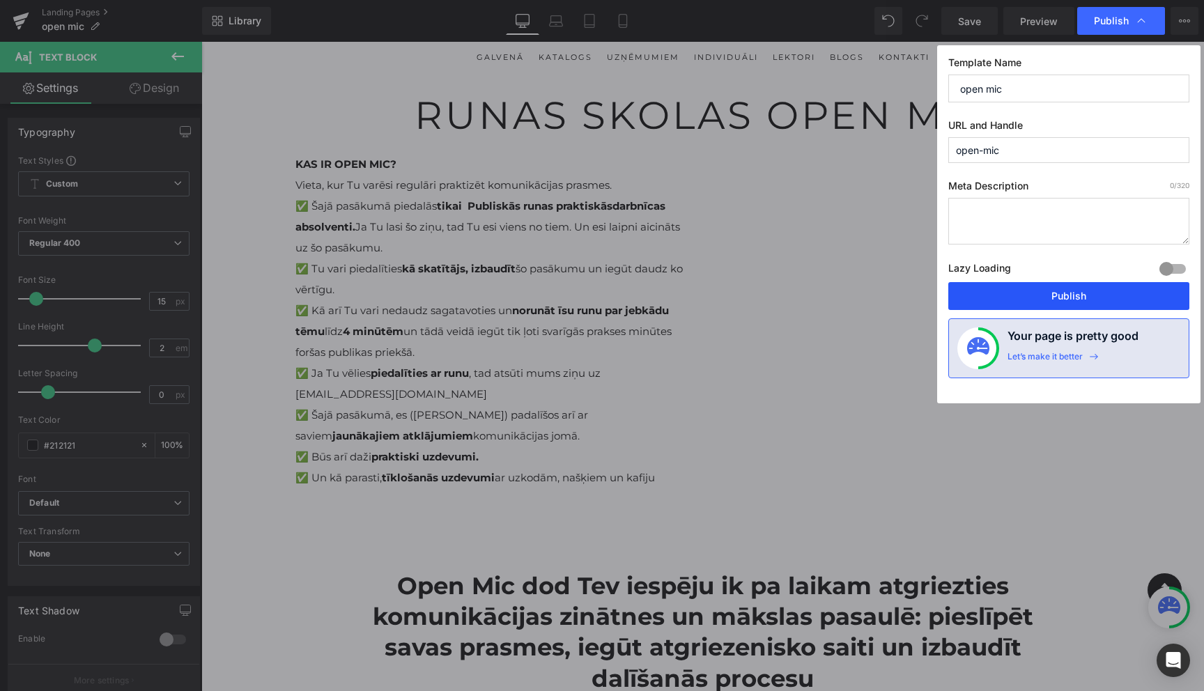
click at [1075, 300] on button "Publish" at bounding box center [1068, 296] width 241 height 28
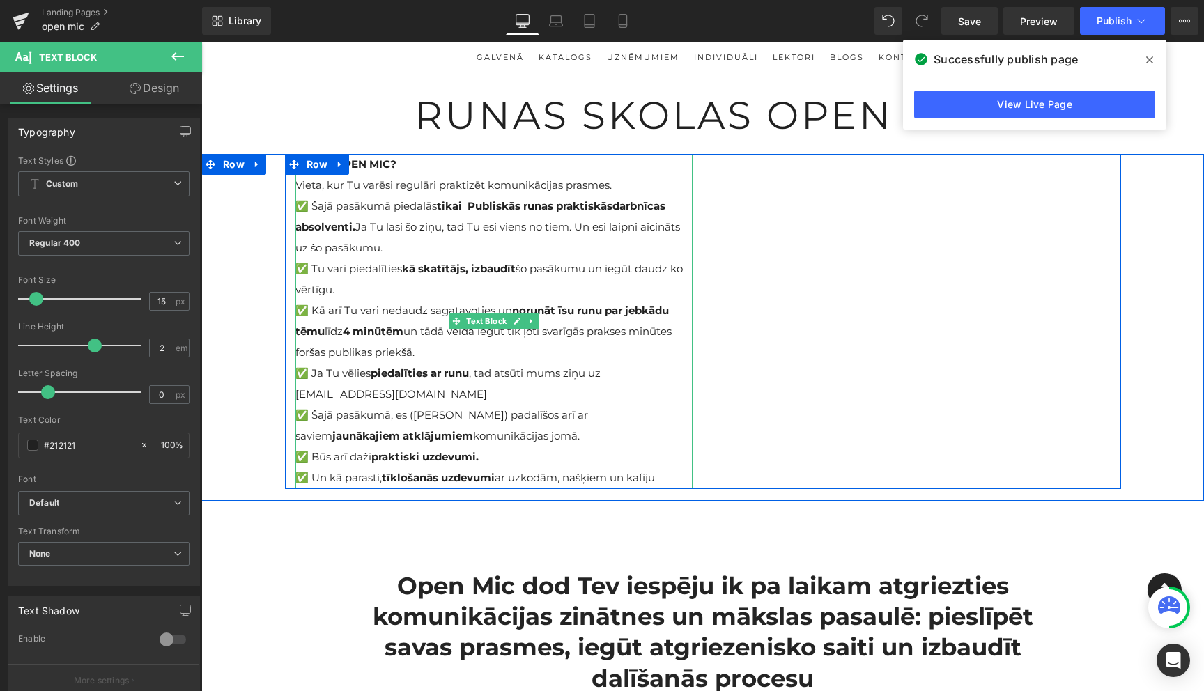
click at [656, 341] on p "✅ Kā arī Tu vari nedaudz sagatavoties un norunāt īsu runu par jebkādu tēmu līdz…" at bounding box center [493, 331] width 397 height 63
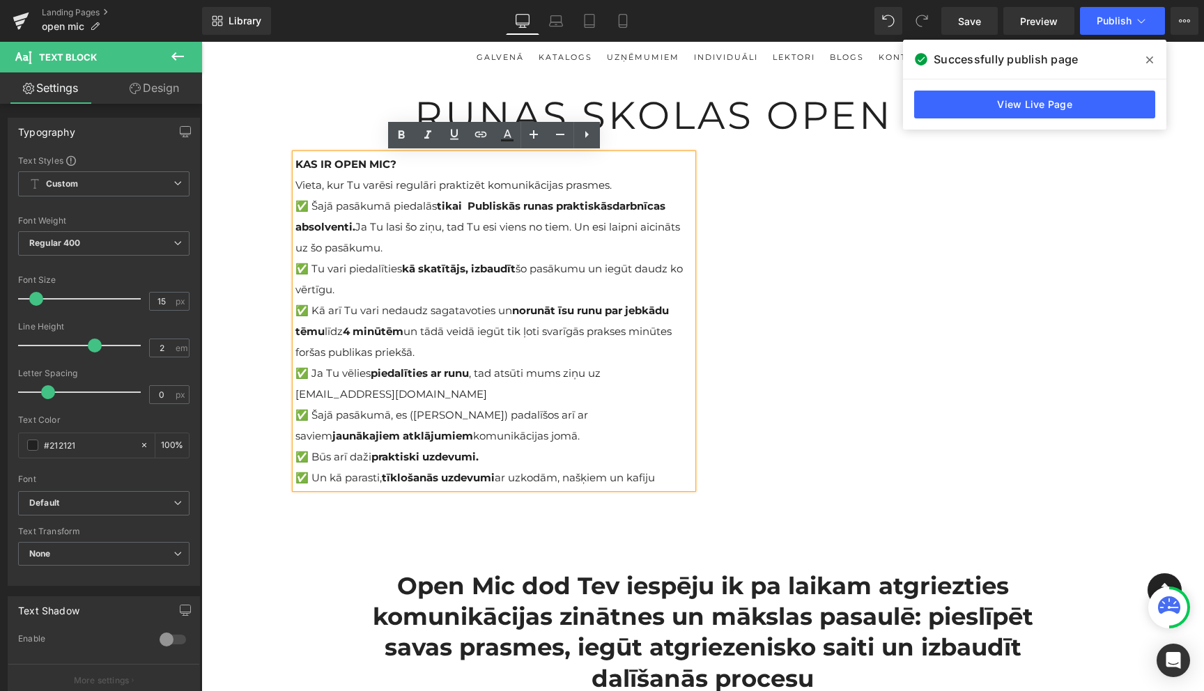
click at [586, 334] on span "✅ Kā arī Tu vari nedaudz sagatavoties un norunāt īsu runu par jebkādu tēmu līdz…" at bounding box center [483, 331] width 376 height 55
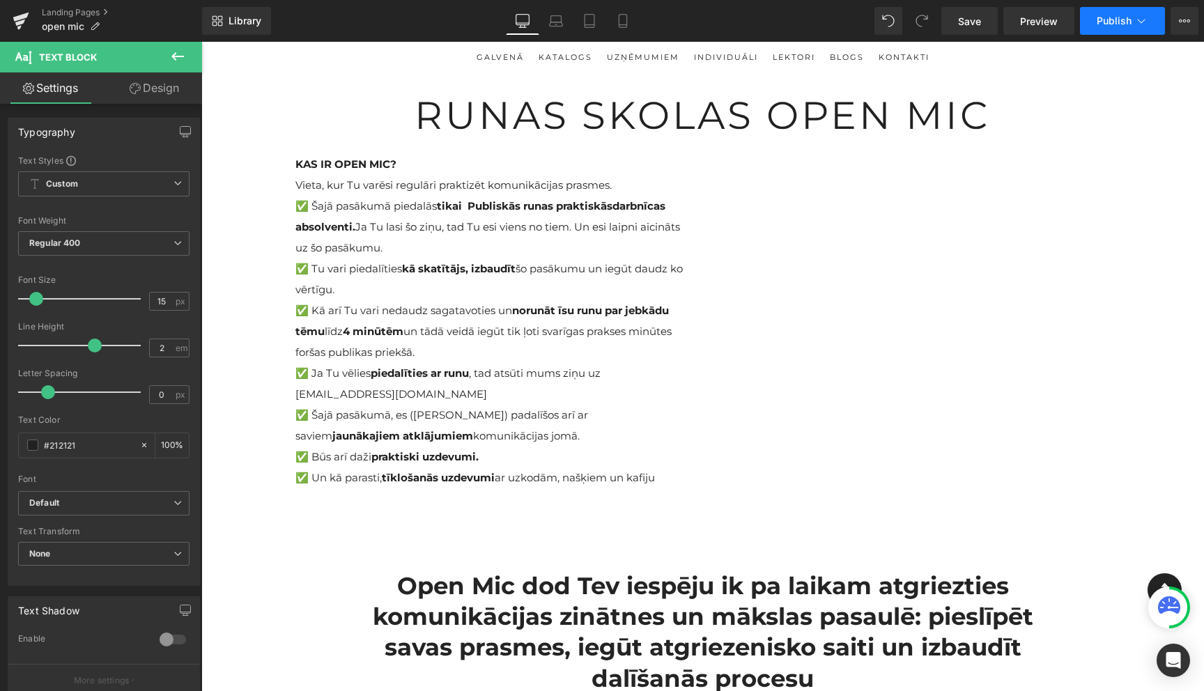
click at [1130, 25] on span "Publish" at bounding box center [1114, 20] width 35 height 11
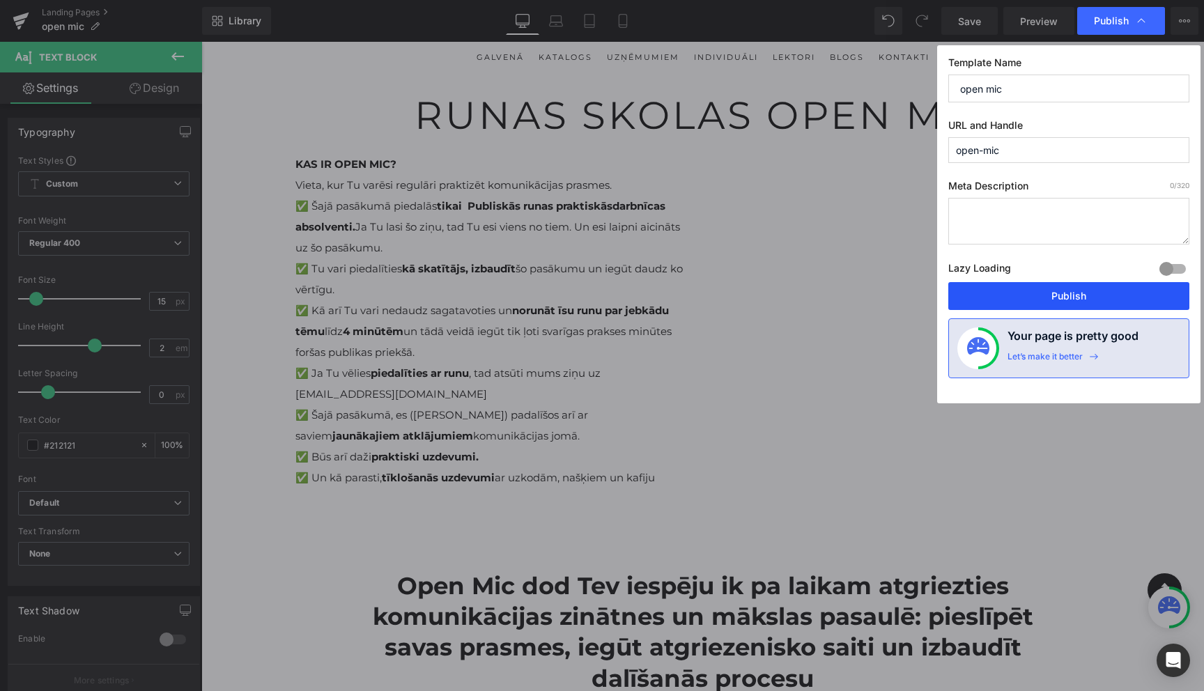
click at [1059, 288] on button "Publish" at bounding box center [1068, 296] width 241 height 28
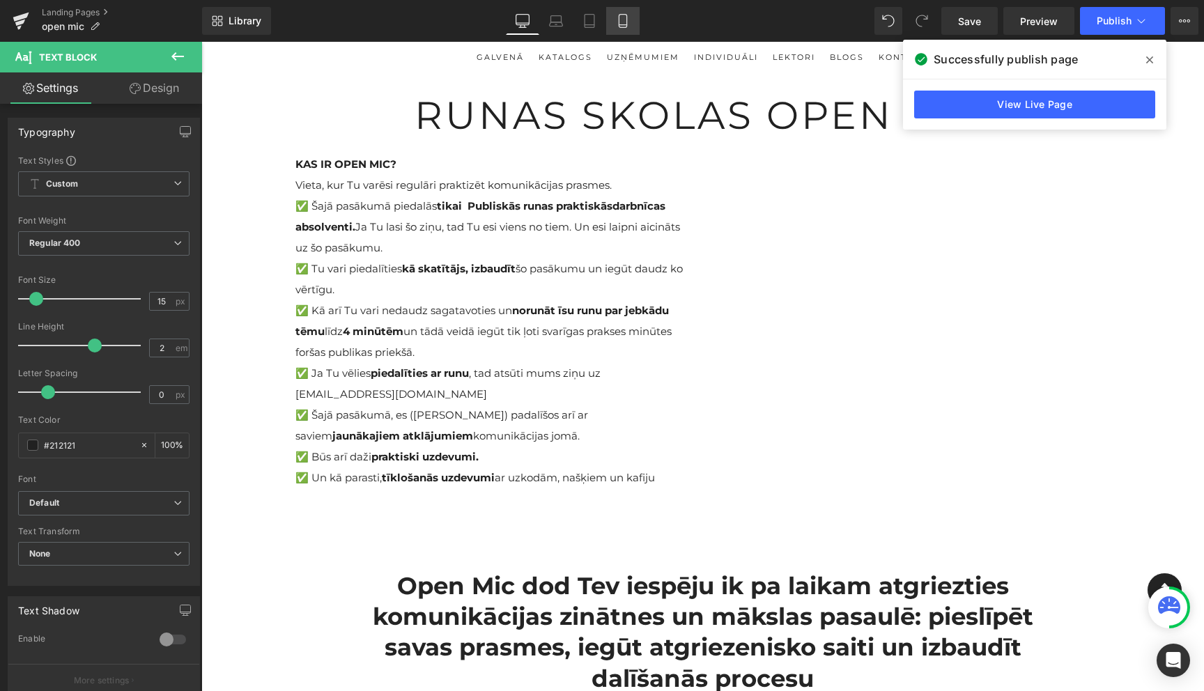
click at [631, 26] on link "Mobile" at bounding box center [622, 21] width 33 height 28
type input "100"
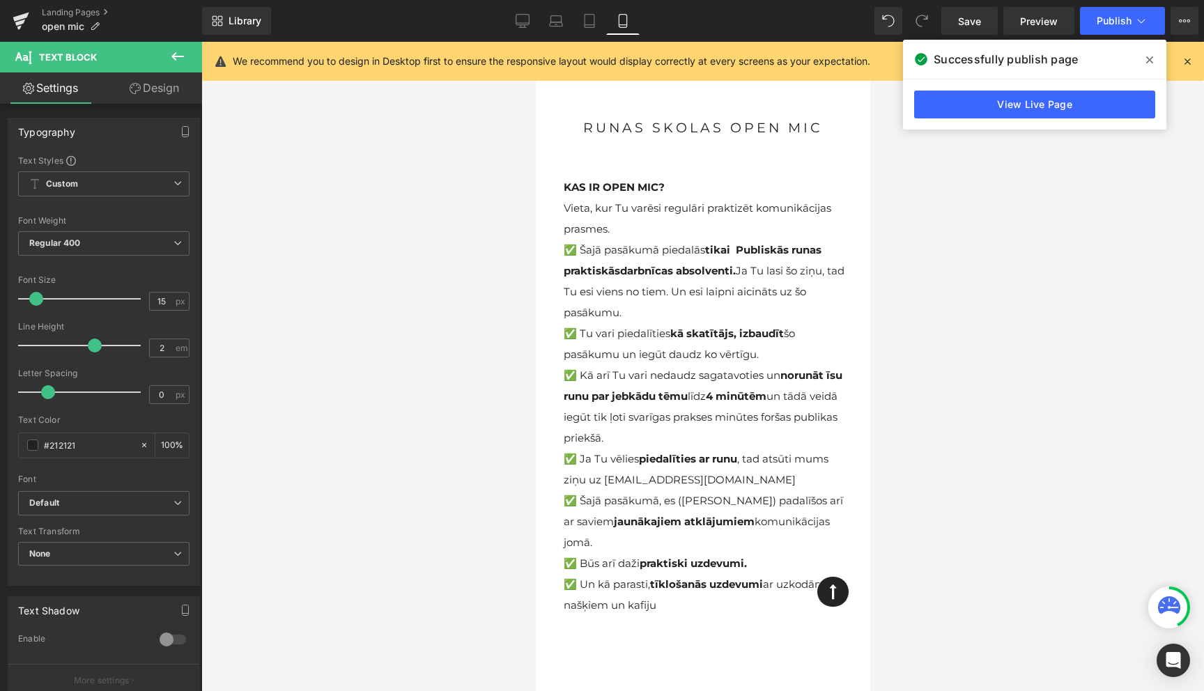
click at [1151, 61] on icon at bounding box center [1149, 59] width 7 height 7
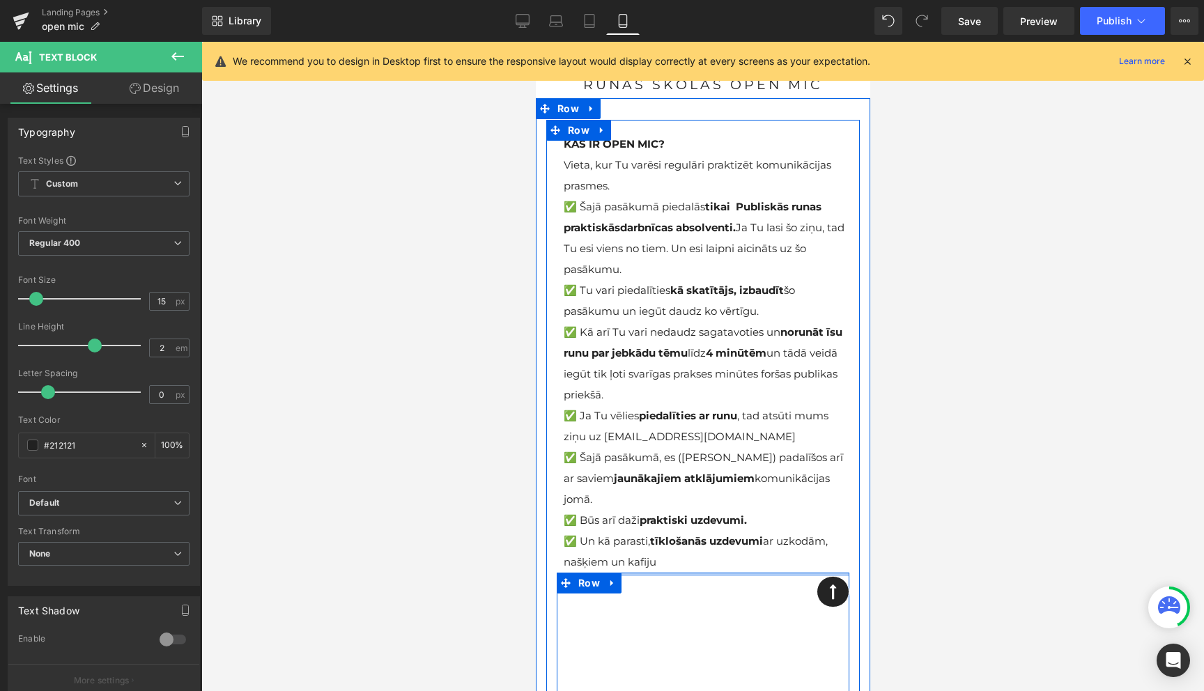
scroll to position [44, 0]
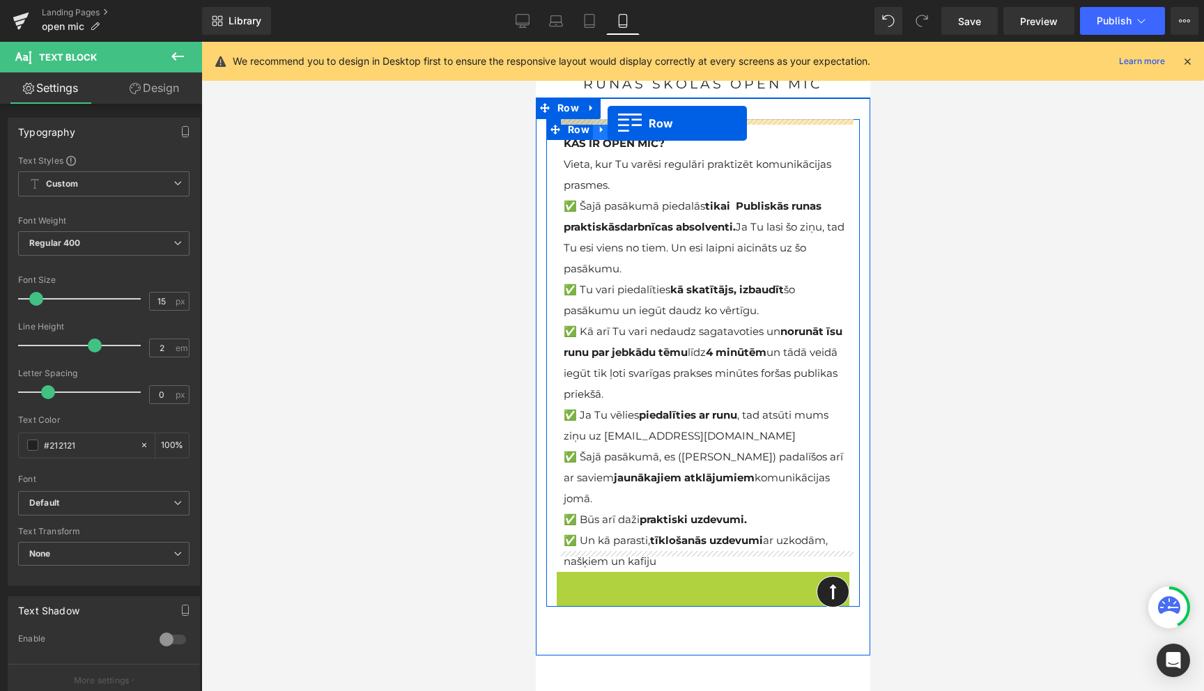
drag, startPoint x: 569, startPoint y: 562, endPoint x: 607, endPoint y: 123, distance: 439.9
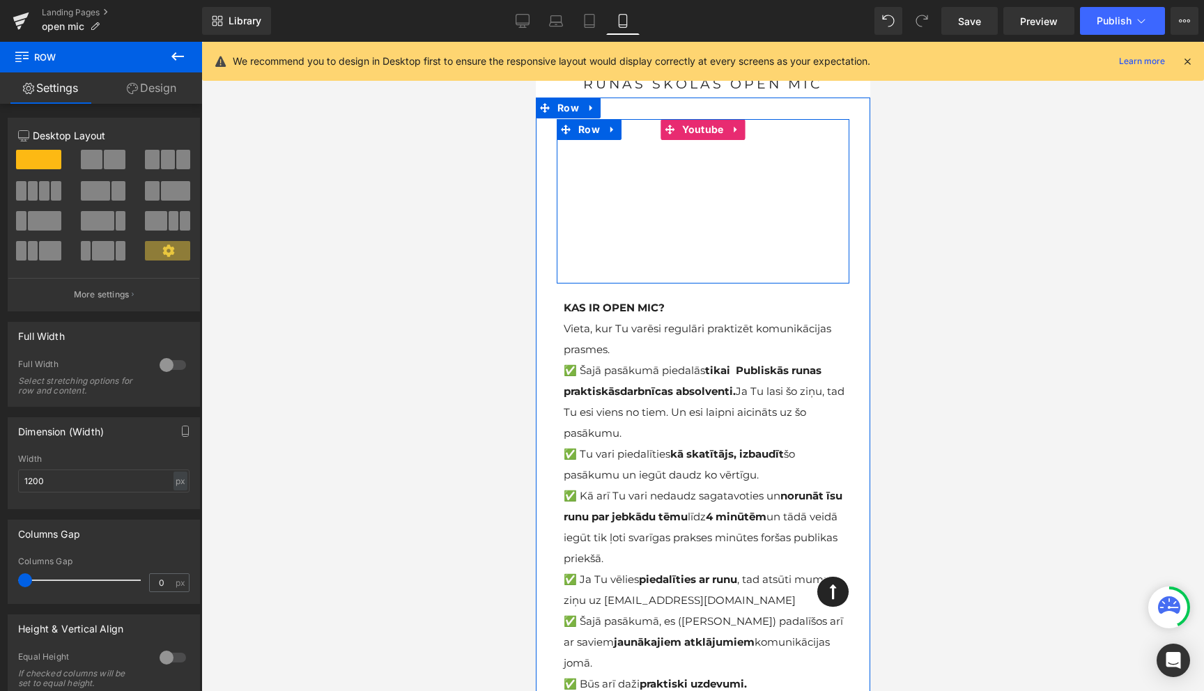
scroll to position [0, 0]
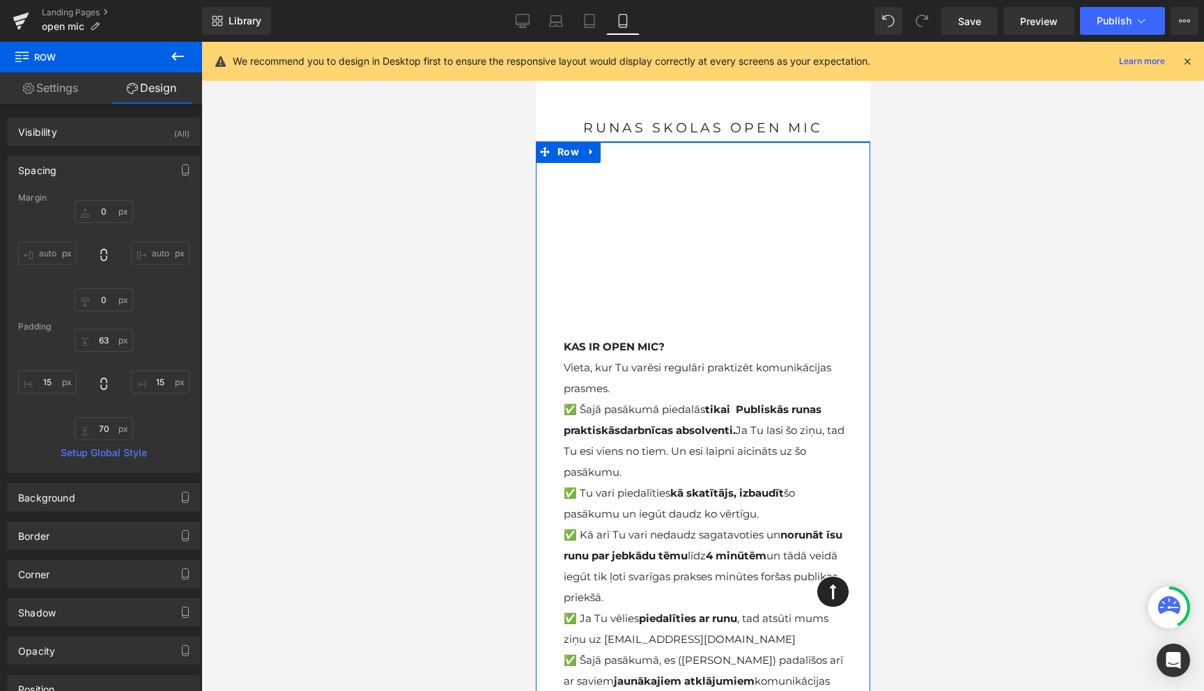
click at [157, 88] on link "Design" at bounding box center [151, 87] width 101 height 31
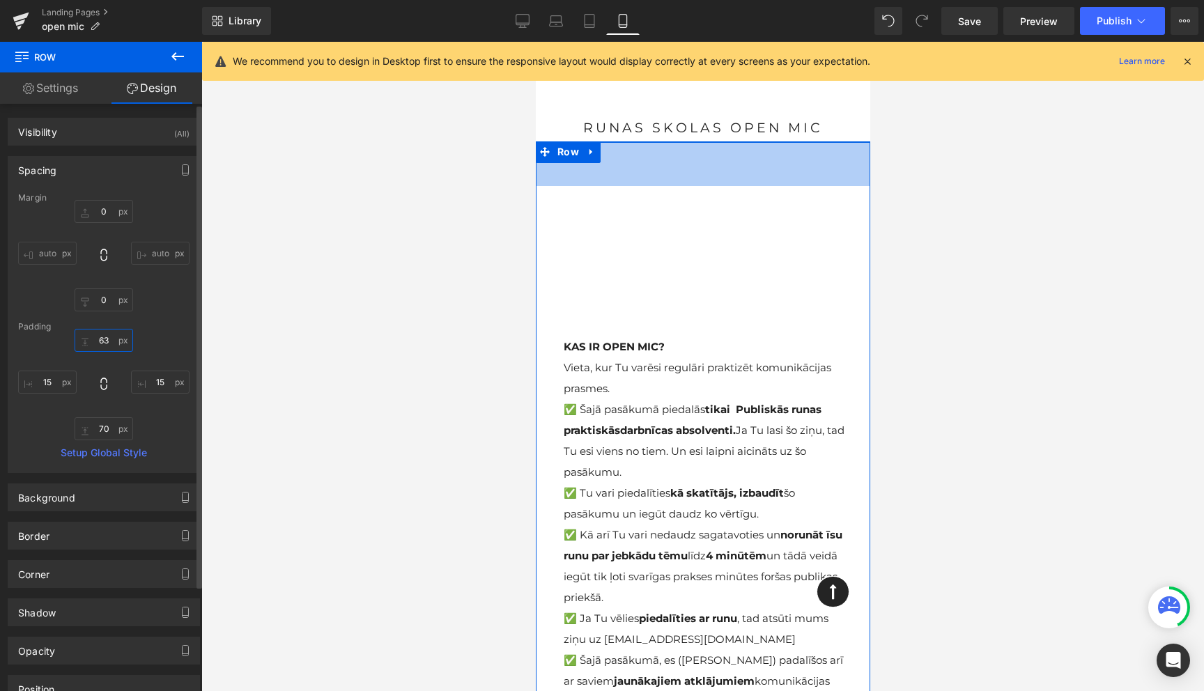
click at [99, 342] on input "63" at bounding box center [104, 340] width 59 height 23
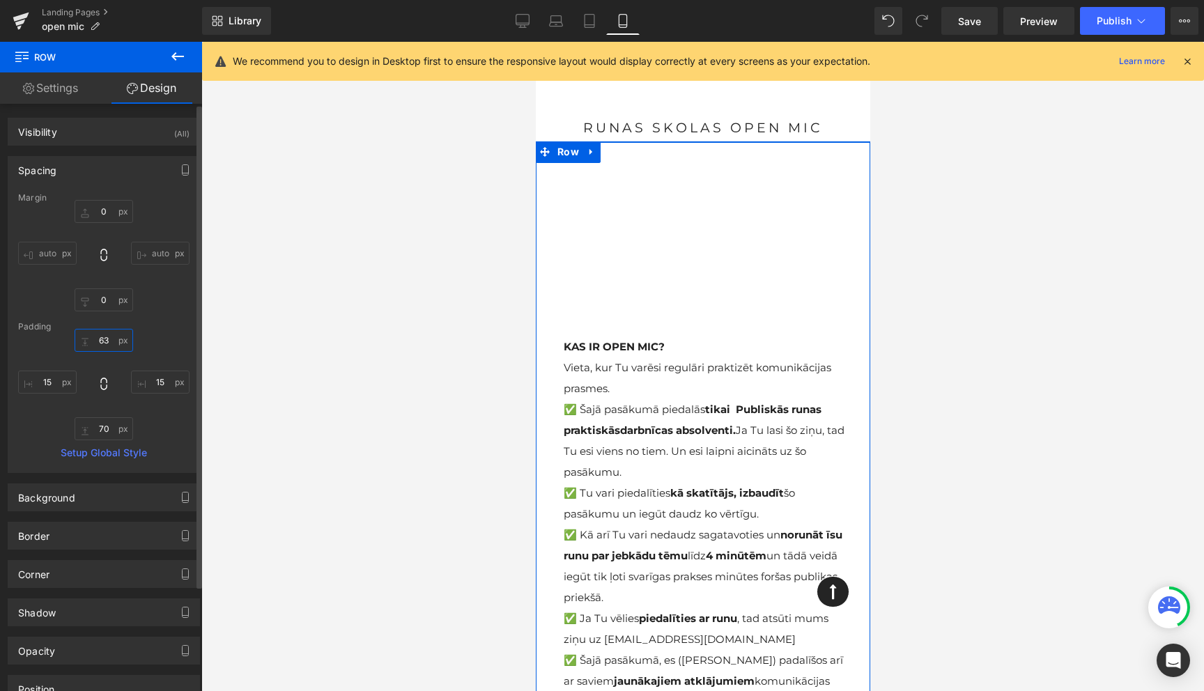
click at [99, 342] on input "63" at bounding box center [104, 340] width 59 height 23
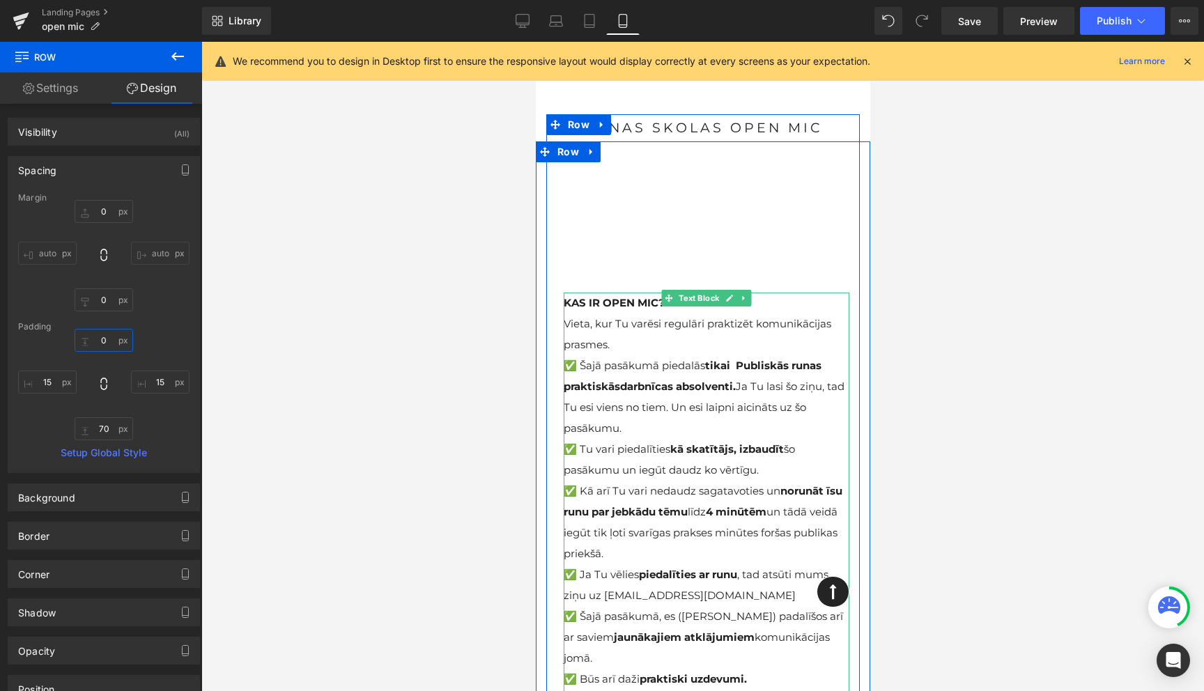
type input "63"
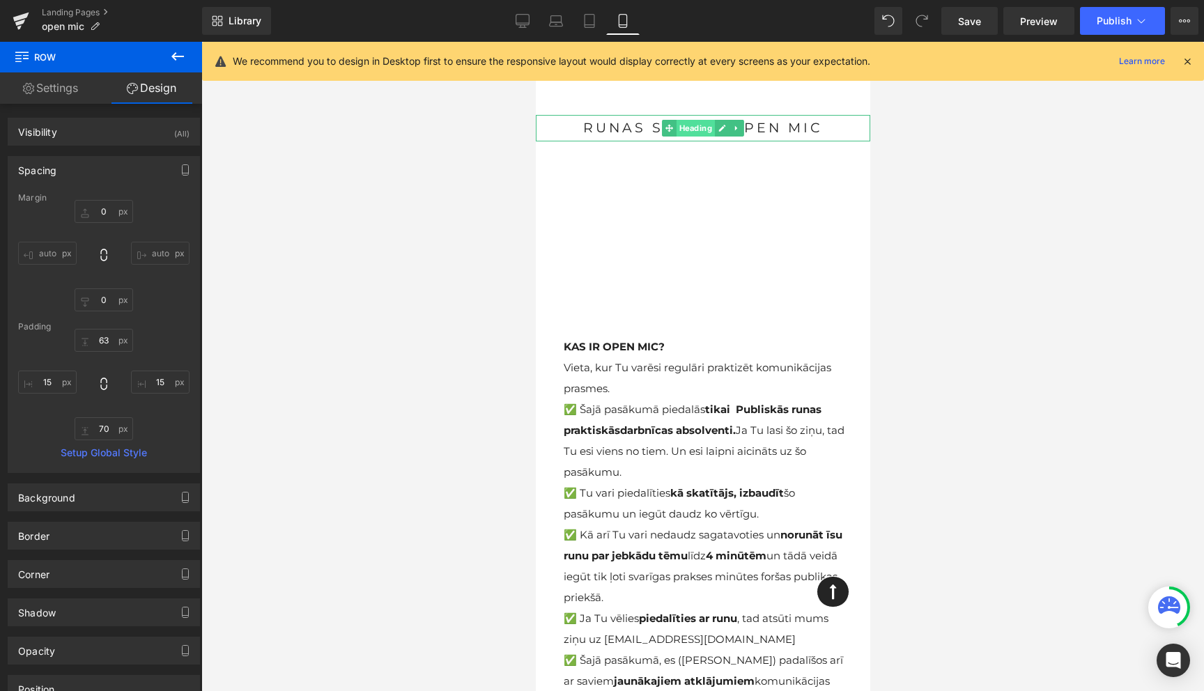
click at [690, 130] on span "Heading" at bounding box center [695, 128] width 38 height 17
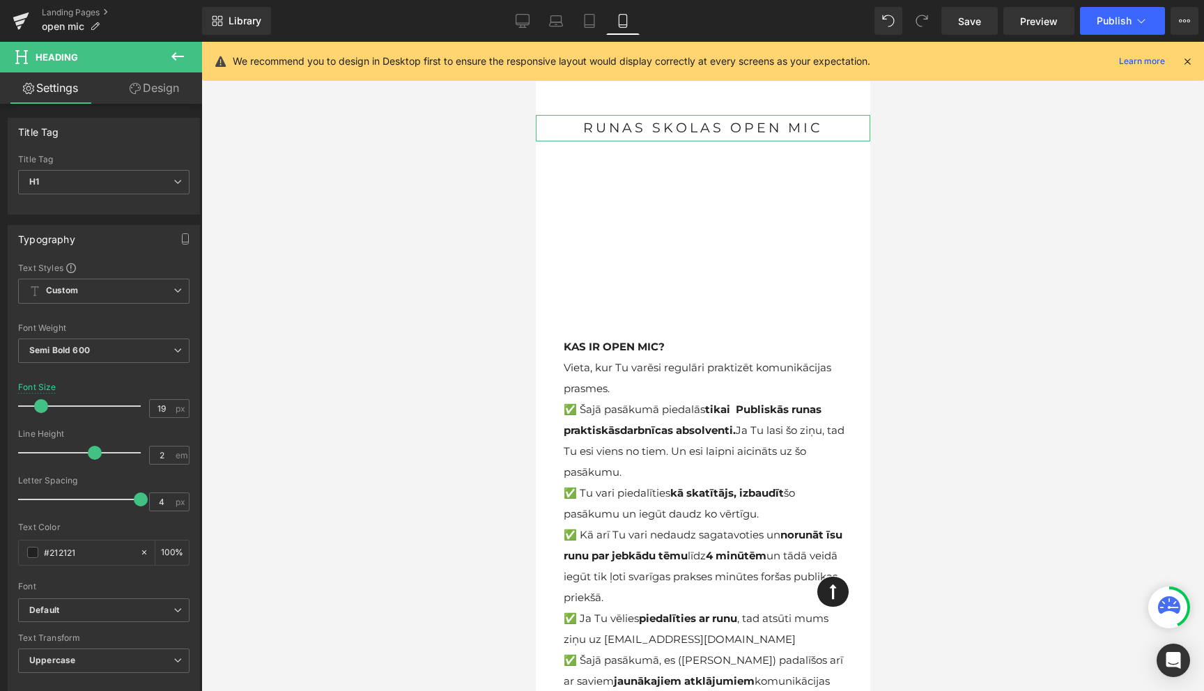
click at [144, 93] on link "Design" at bounding box center [154, 87] width 101 height 31
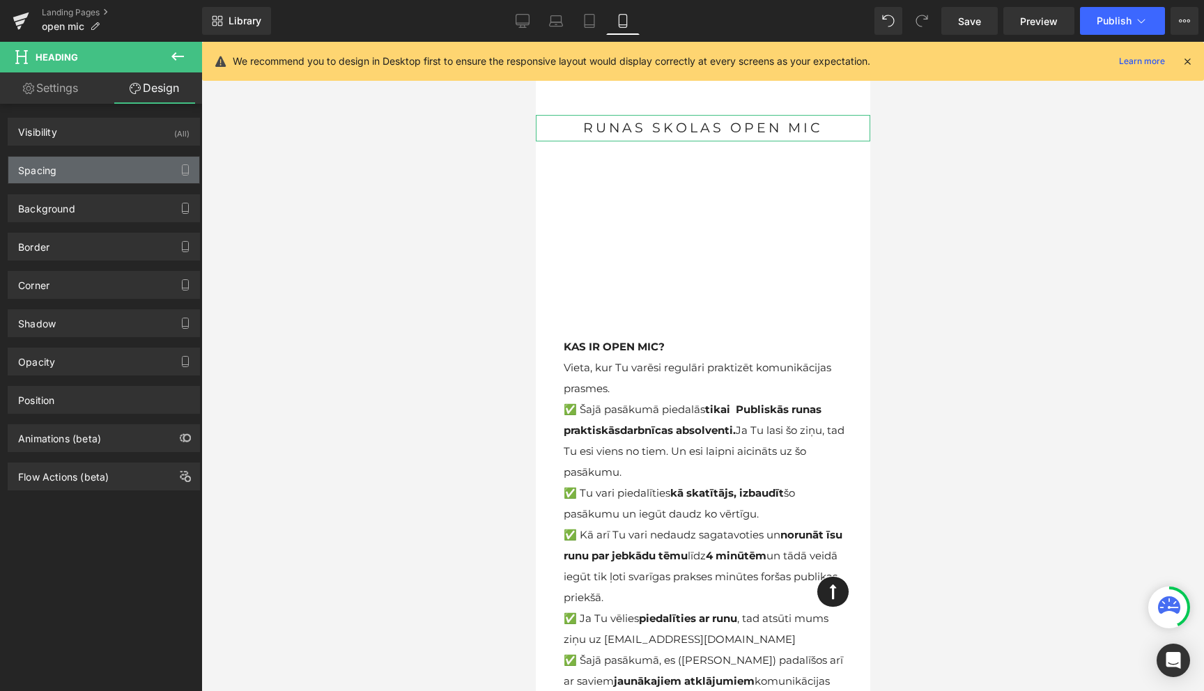
type input "20"
type input "0"
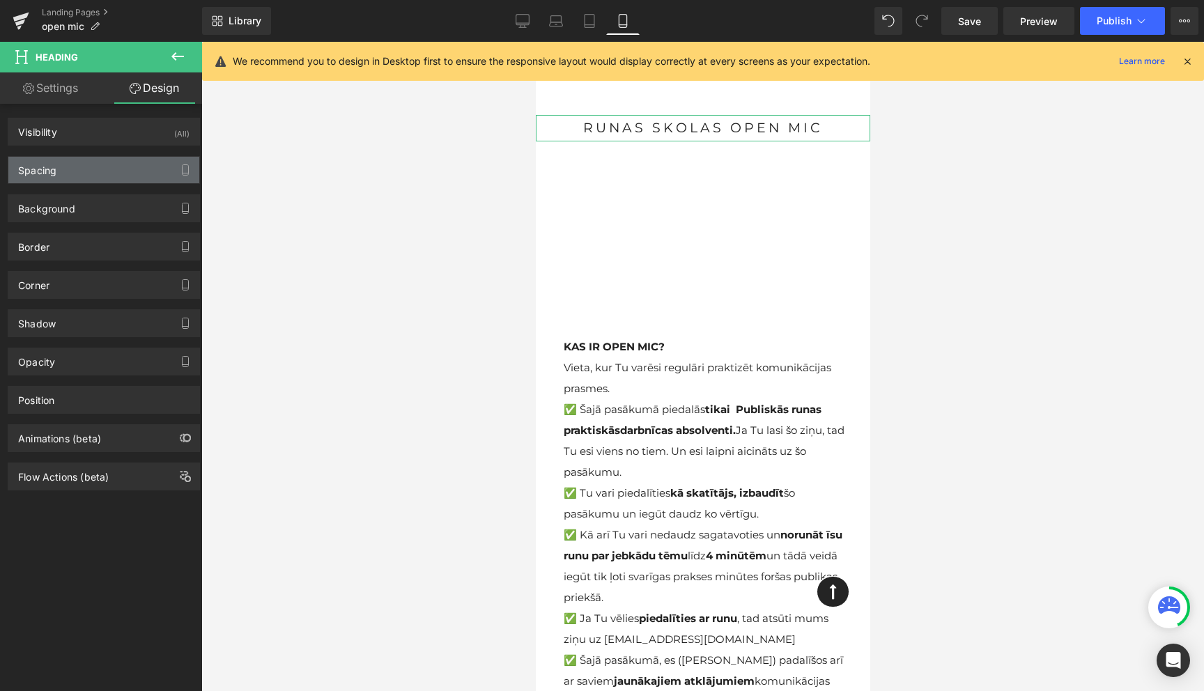
type input "0"
click at [72, 169] on div "Spacing" at bounding box center [103, 170] width 191 height 26
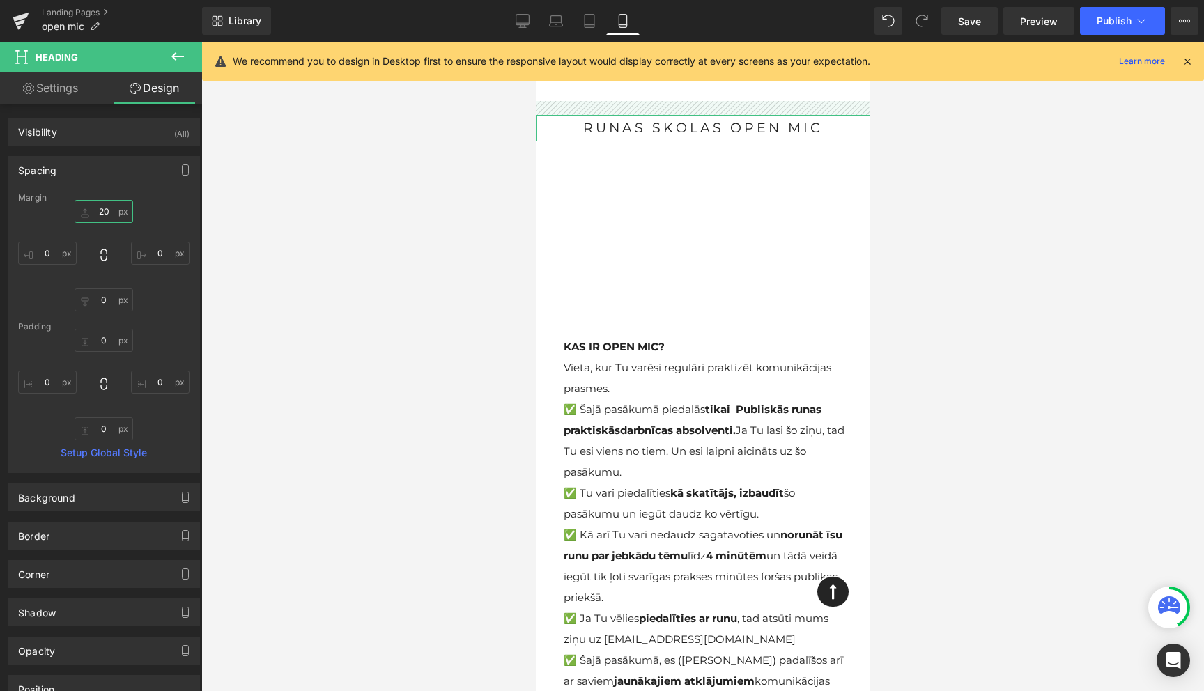
click at [106, 216] on input "20" at bounding box center [104, 211] width 59 height 23
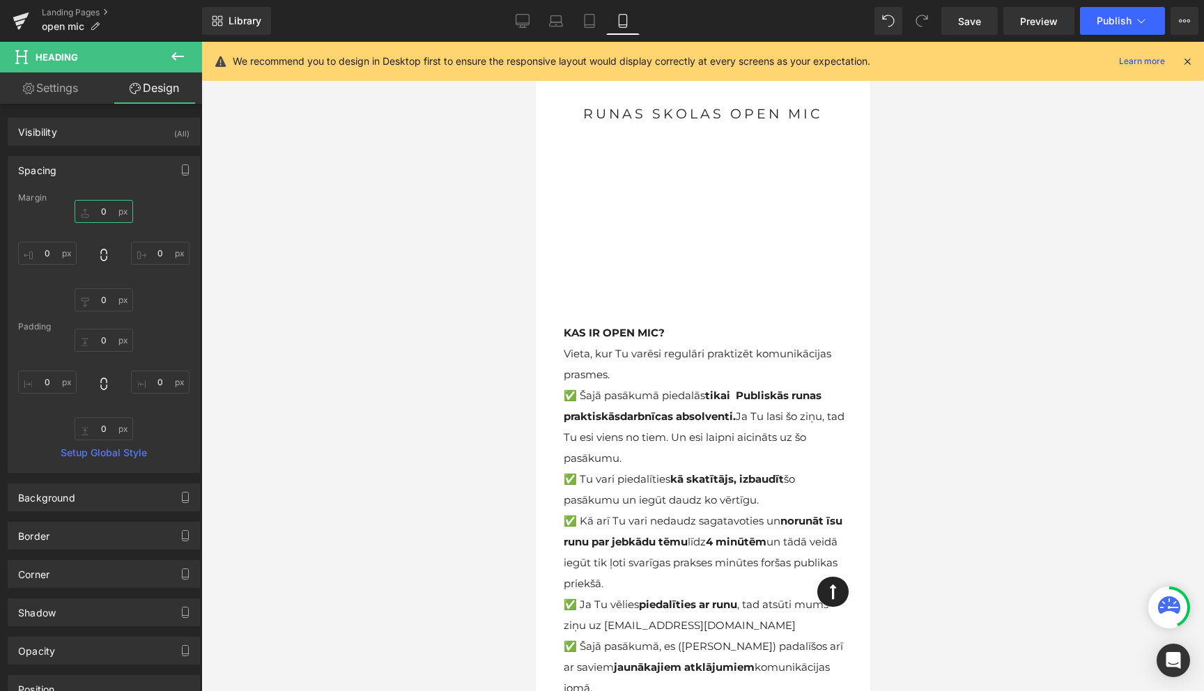
type input "0"
click at [1182, 59] on icon at bounding box center [1187, 61] width 13 height 13
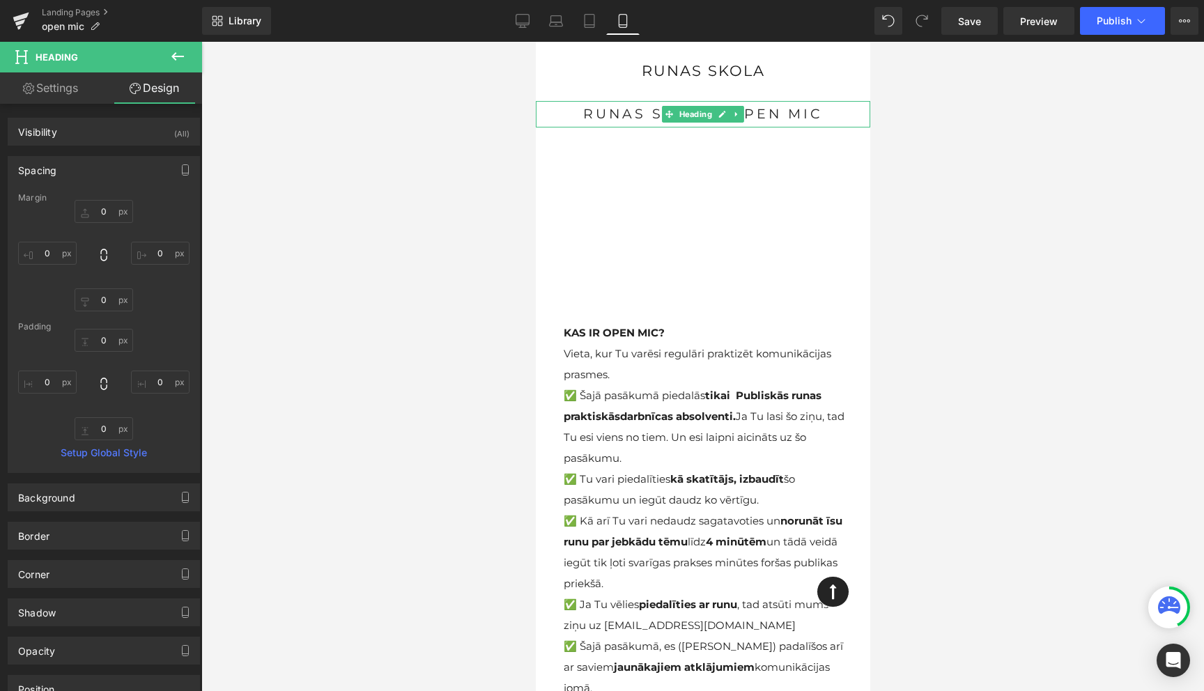
click at [635, 114] on span "runas skolas open mic" at bounding box center [702, 114] width 240 height 16
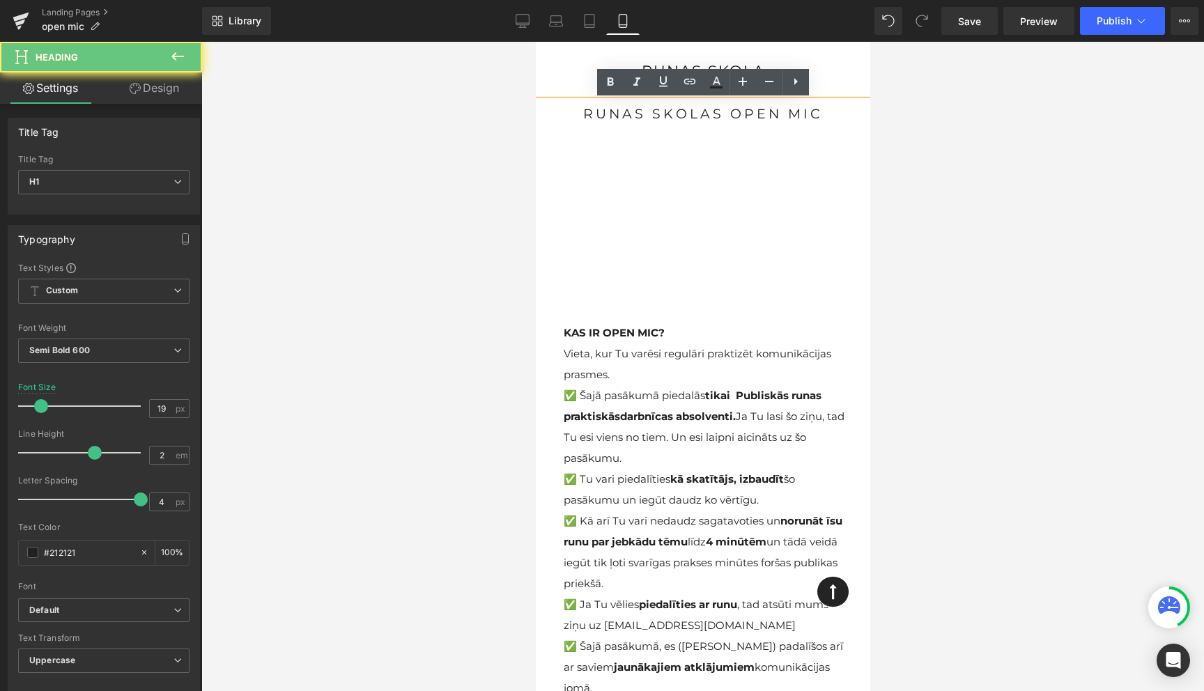
click at [635, 114] on span "runas skolas open mic" at bounding box center [702, 114] width 240 height 16
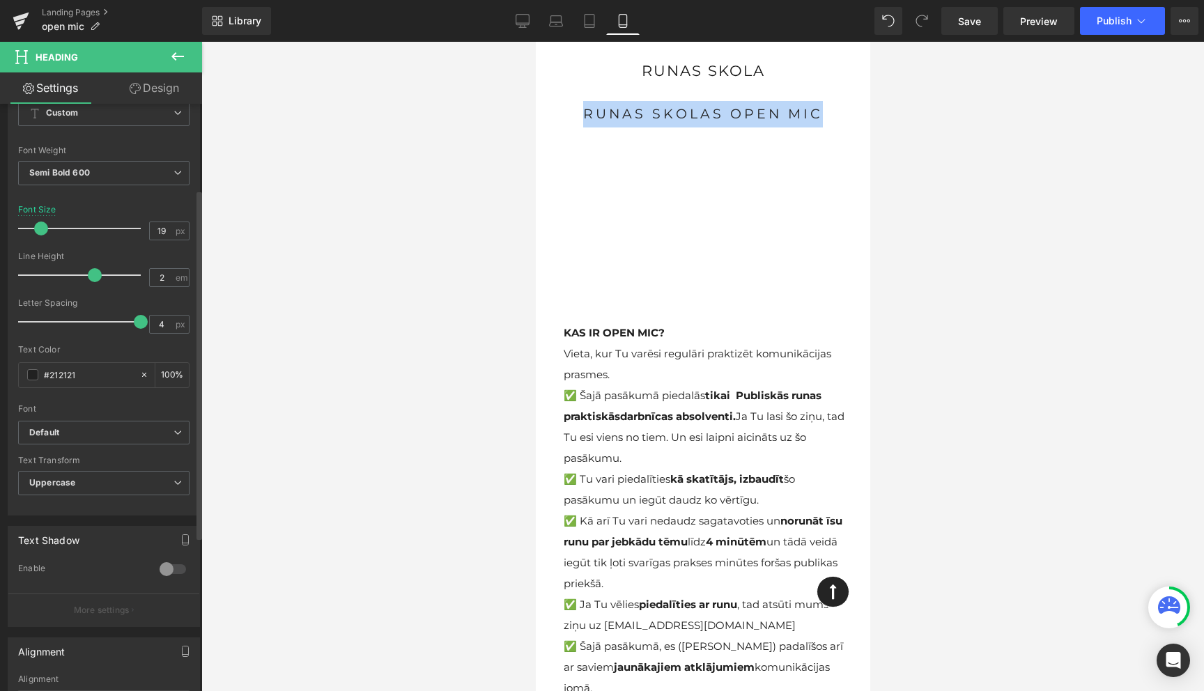
scroll to position [189, 0]
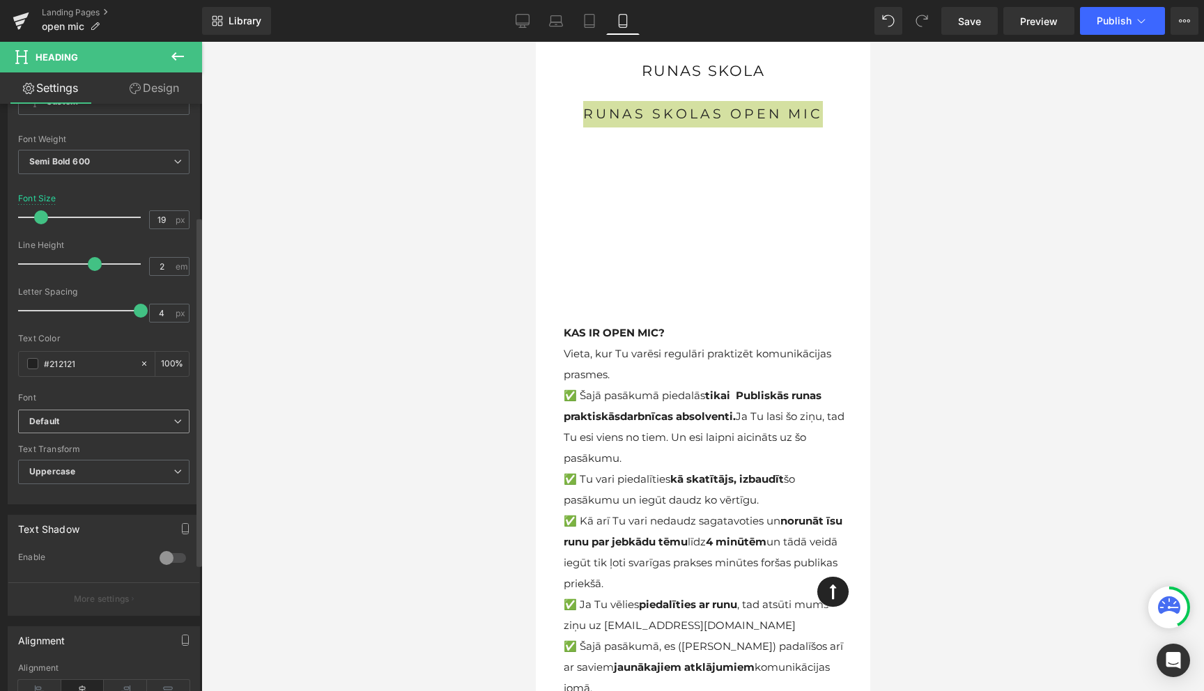
click at [105, 425] on b "Default" at bounding box center [101, 422] width 144 height 12
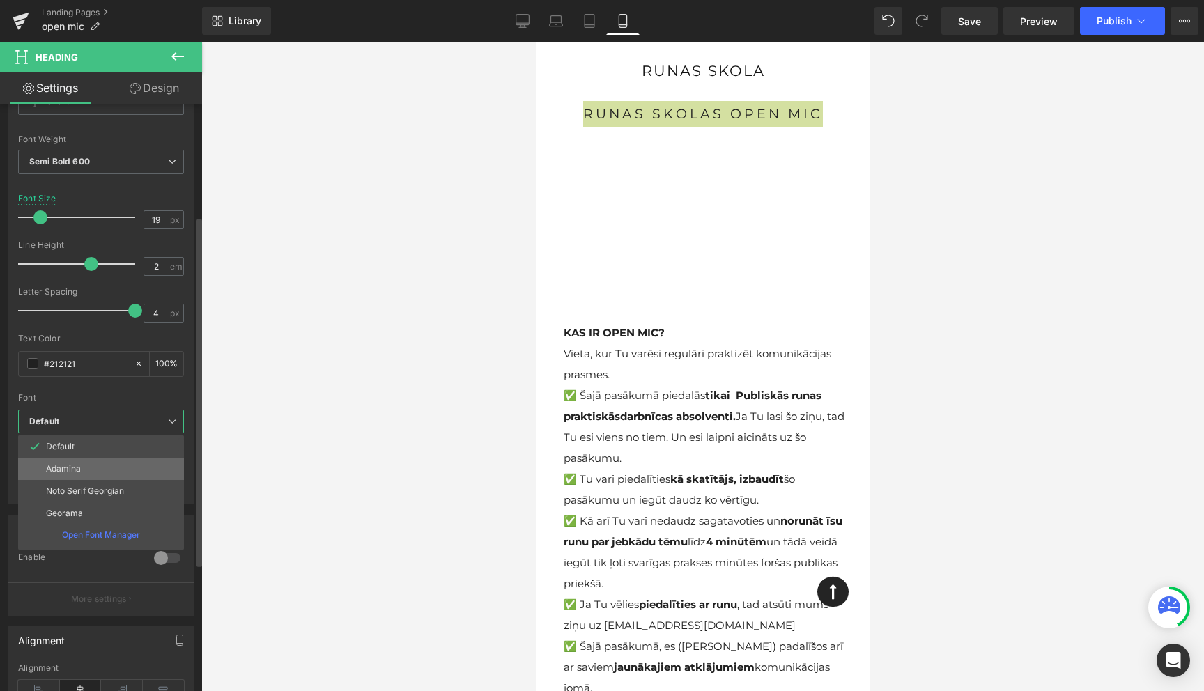
scroll to position [630, 0]
click at [78, 513] on p "OpenSauceOne" at bounding box center [77, 508] width 62 height 10
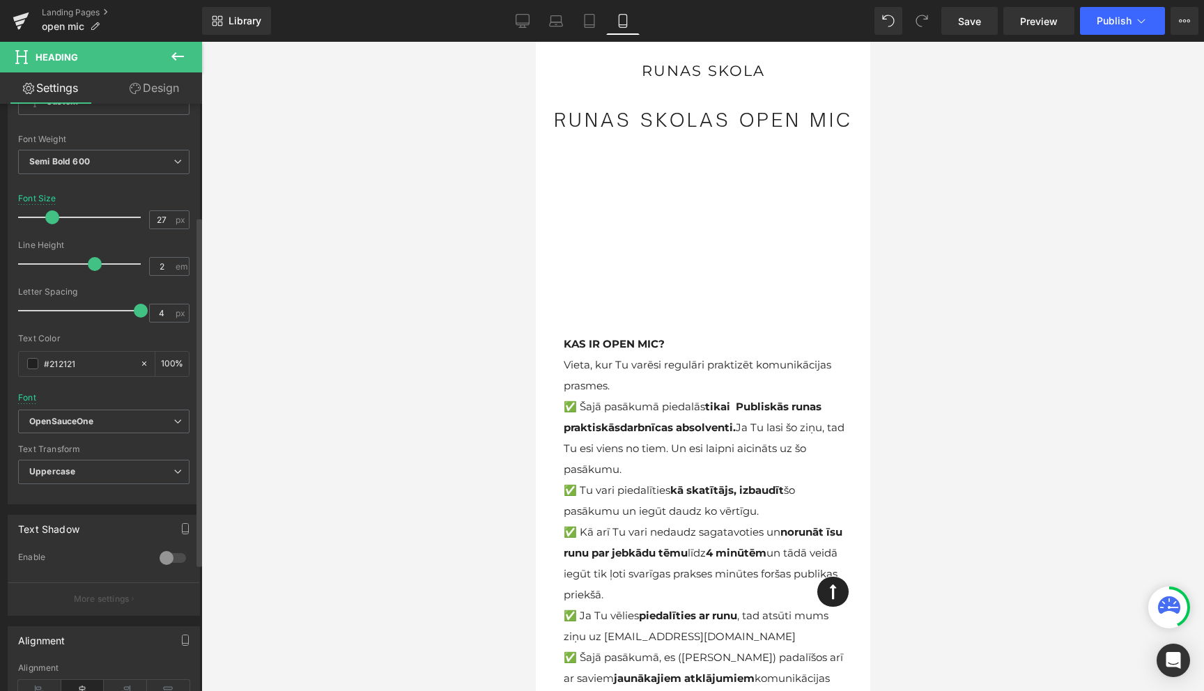
type input "26"
drag, startPoint x: 42, startPoint y: 216, endPoint x: 50, endPoint y: 217, distance: 8.5
click at [50, 217] on span at bounding box center [50, 217] width 14 height 14
type input "1.5"
drag, startPoint x: 135, startPoint y: 310, endPoint x: 81, endPoint y: 311, distance: 54.4
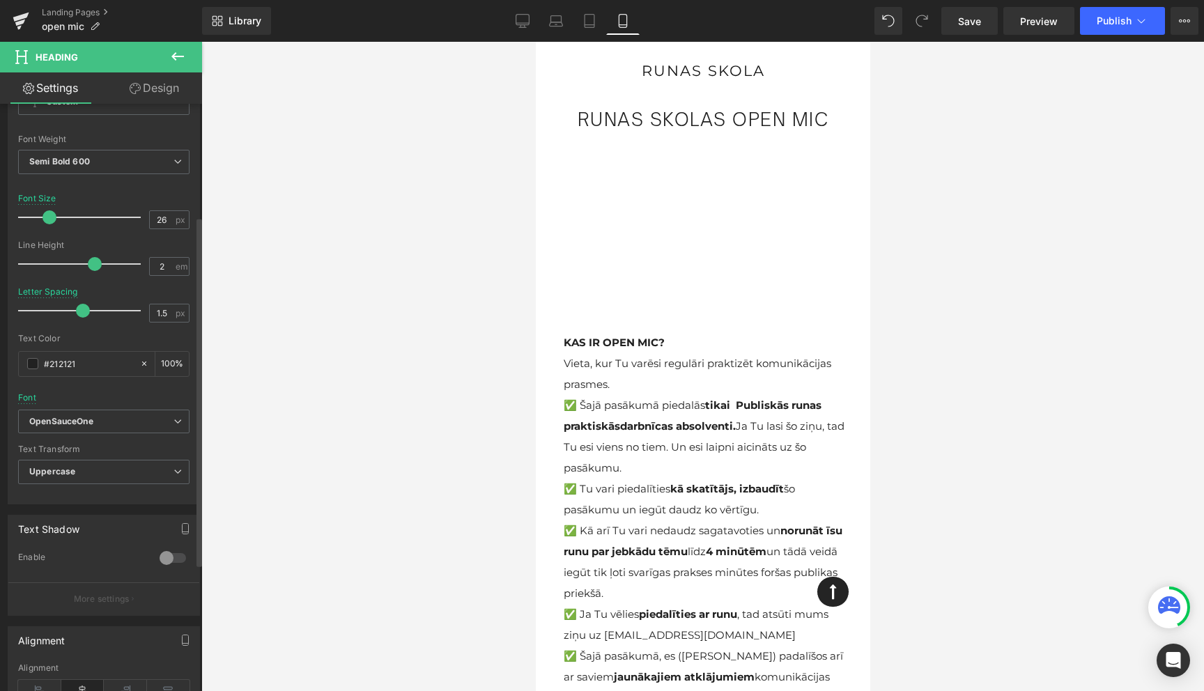
click at [81, 311] on span at bounding box center [83, 311] width 14 height 14
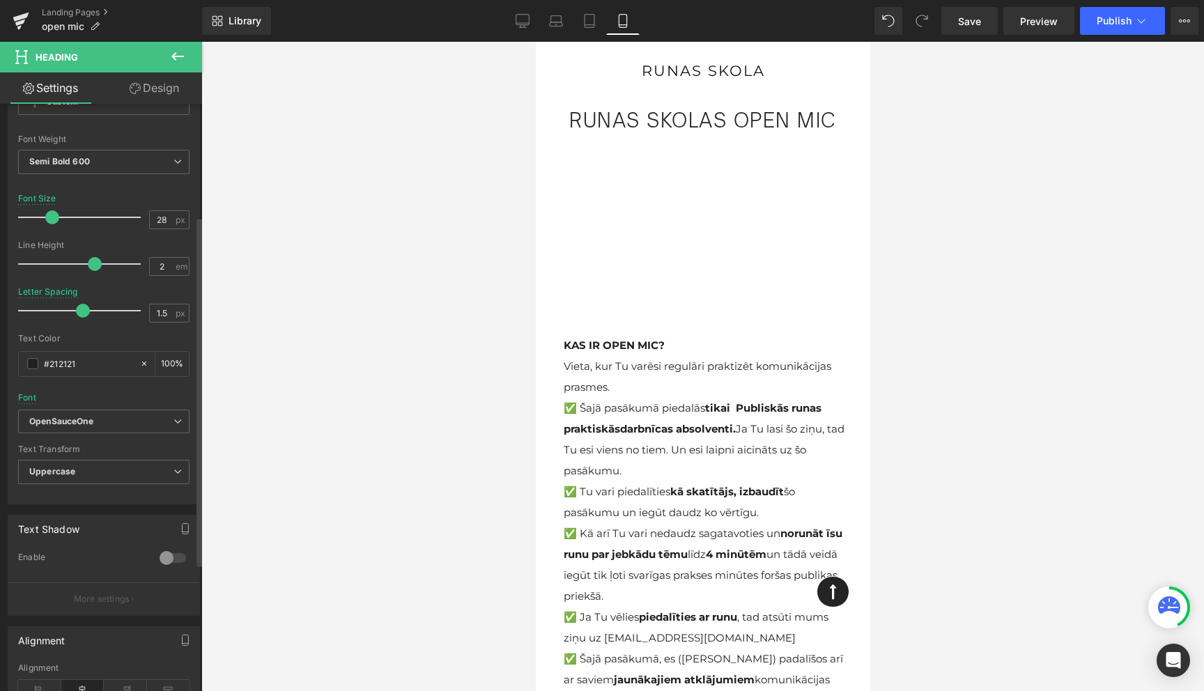
click at [50, 215] on span at bounding box center [52, 217] width 14 height 14
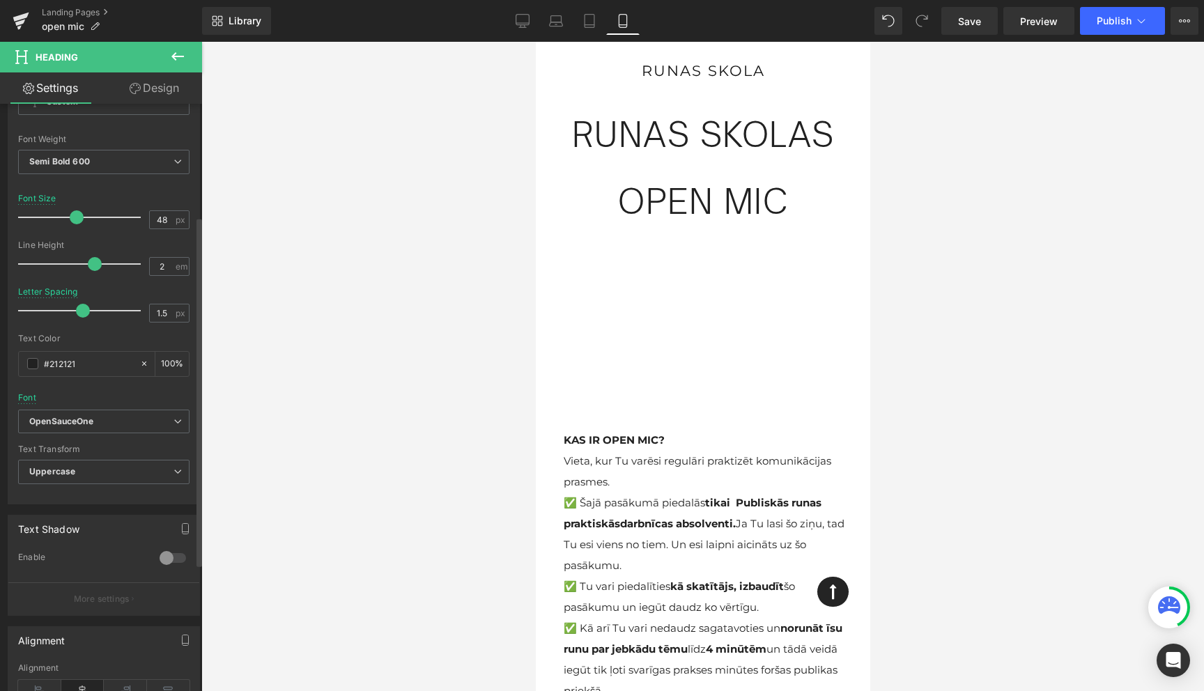
type input "47"
drag, startPoint x: 50, startPoint y: 215, endPoint x: 72, endPoint y: 215, distance: 22.3
click at [72, 215] on span at bounding box center [75, 217] width 14 height 14
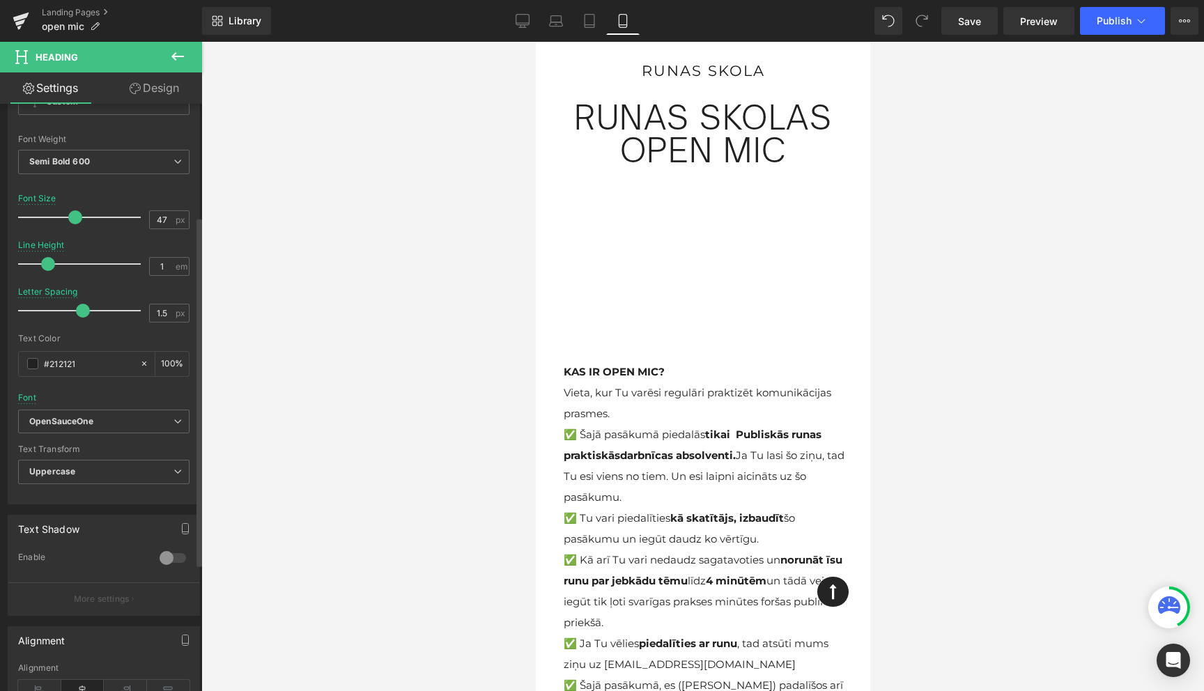
type input "1.1"
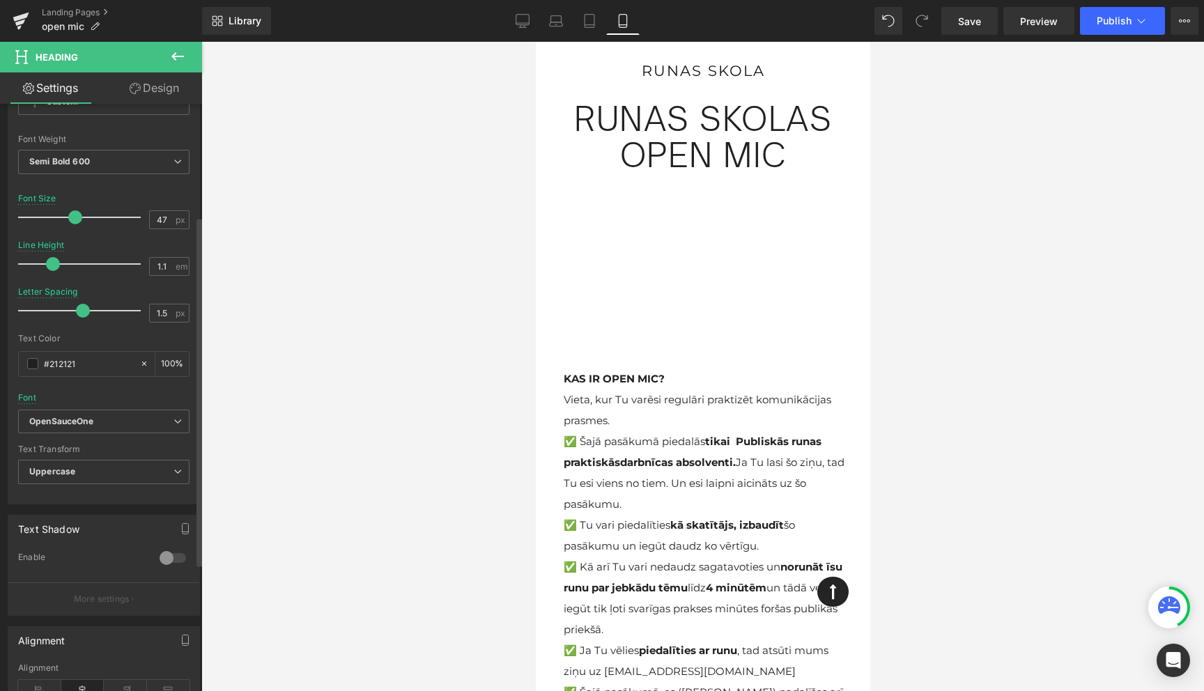
drag, startPoint x: 93, startPoint y: 267, endPoint x: 53, endPoint y: 263, distance: 39.9
click at [53, 263] on span at bounding box center [53, 264] width 14 height 14
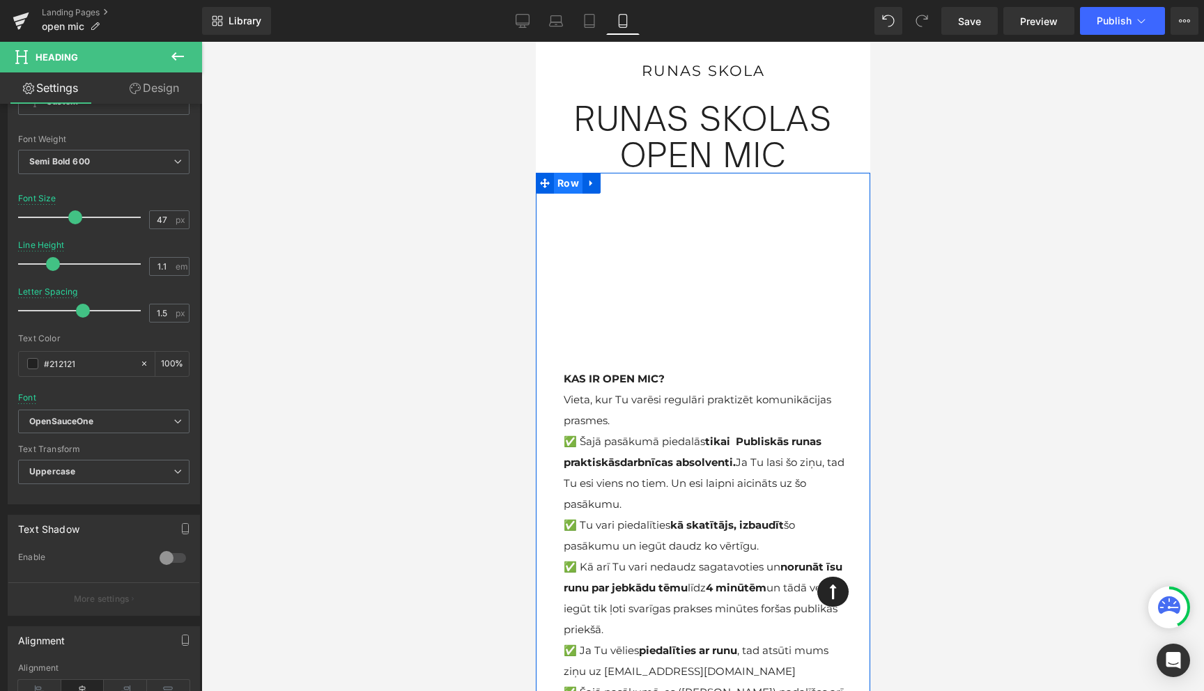
click at [566, 184] on span "Row" at bounding box center [567, 183] width 29 height 21
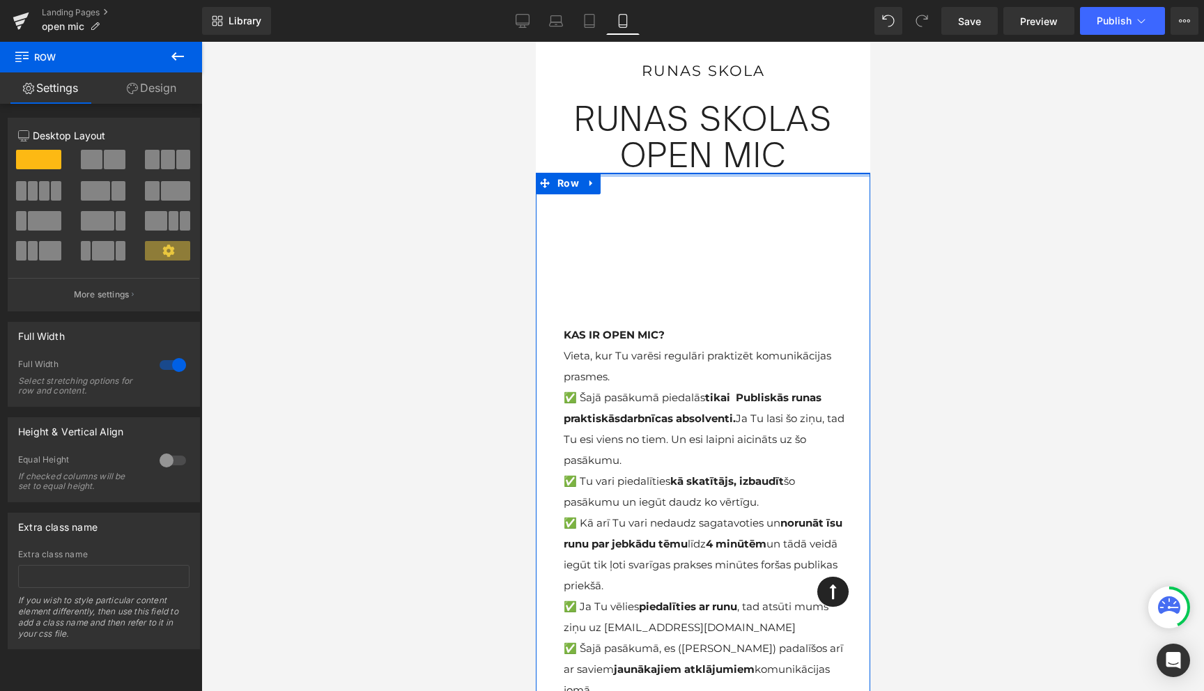
drag, startPoint x: 661, startPoint y: 183, endPoint x: 659, endPoint y: 136, distance: 46.7
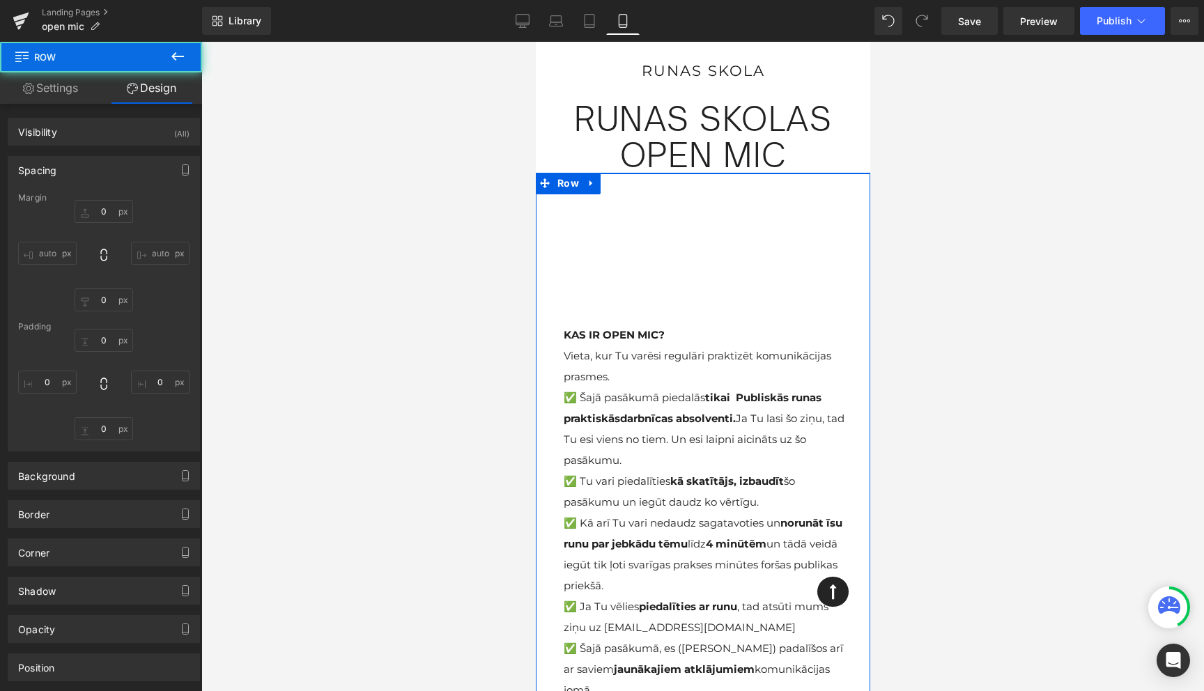
type input "0"
type input "15"
type input "70"
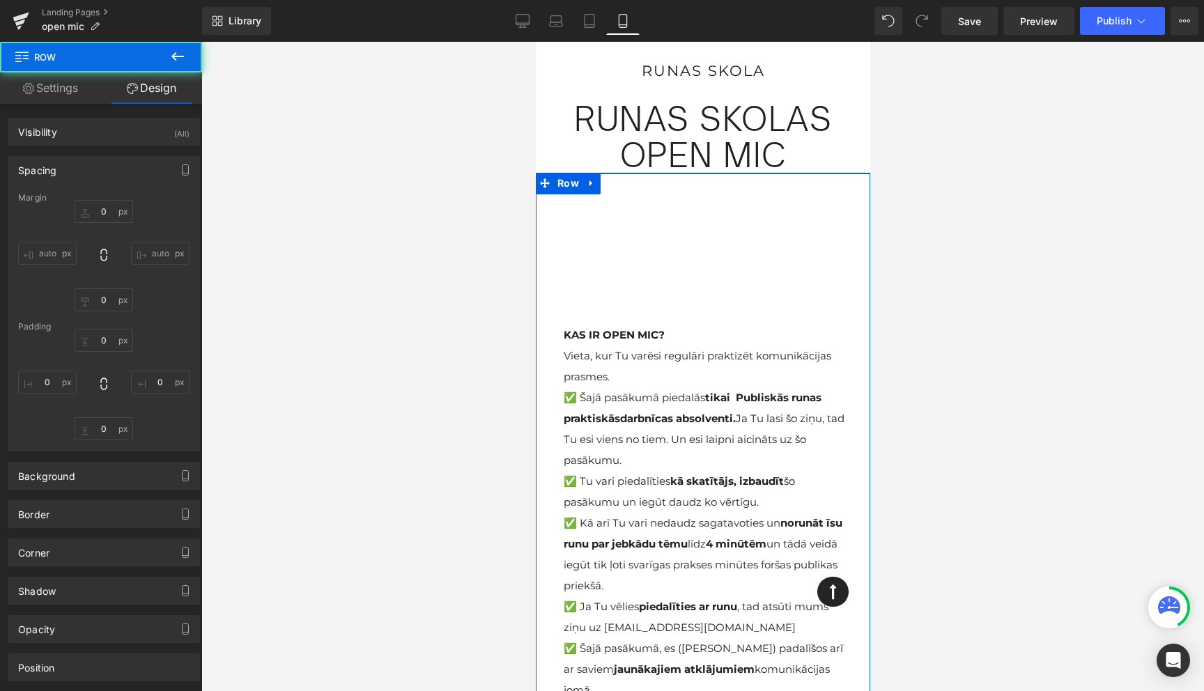
type input "15"
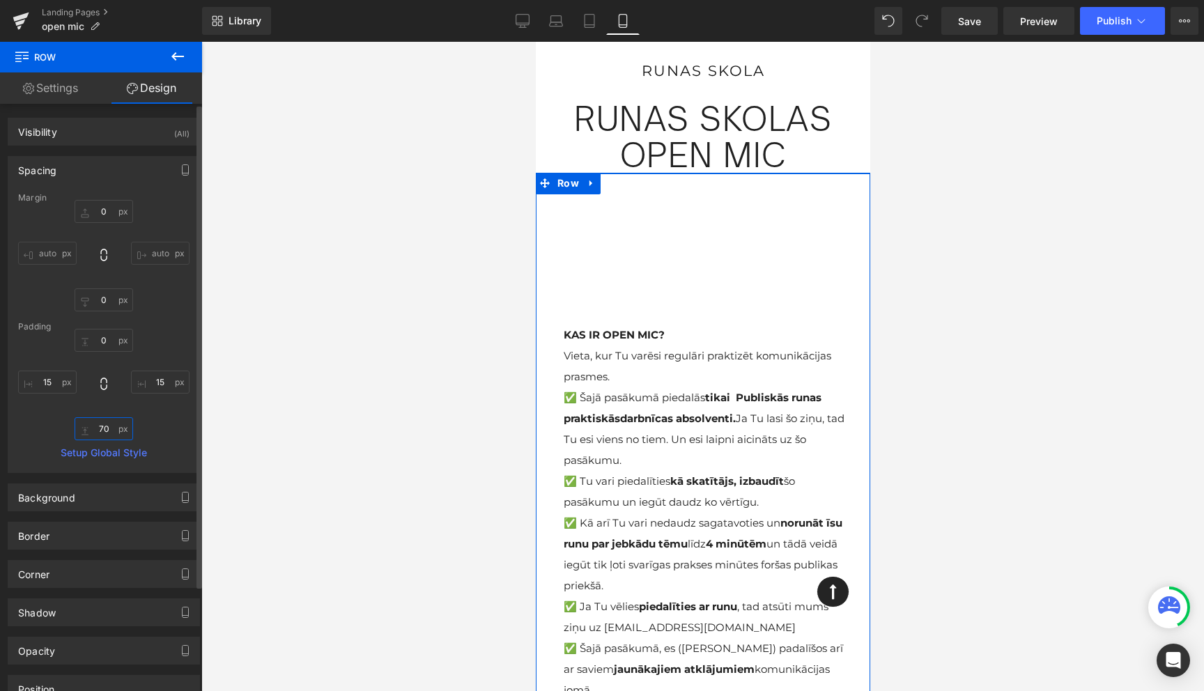
click at [109, 426] on input "70" at bounding box center [104, 428] width 59 height 23
type input "0"
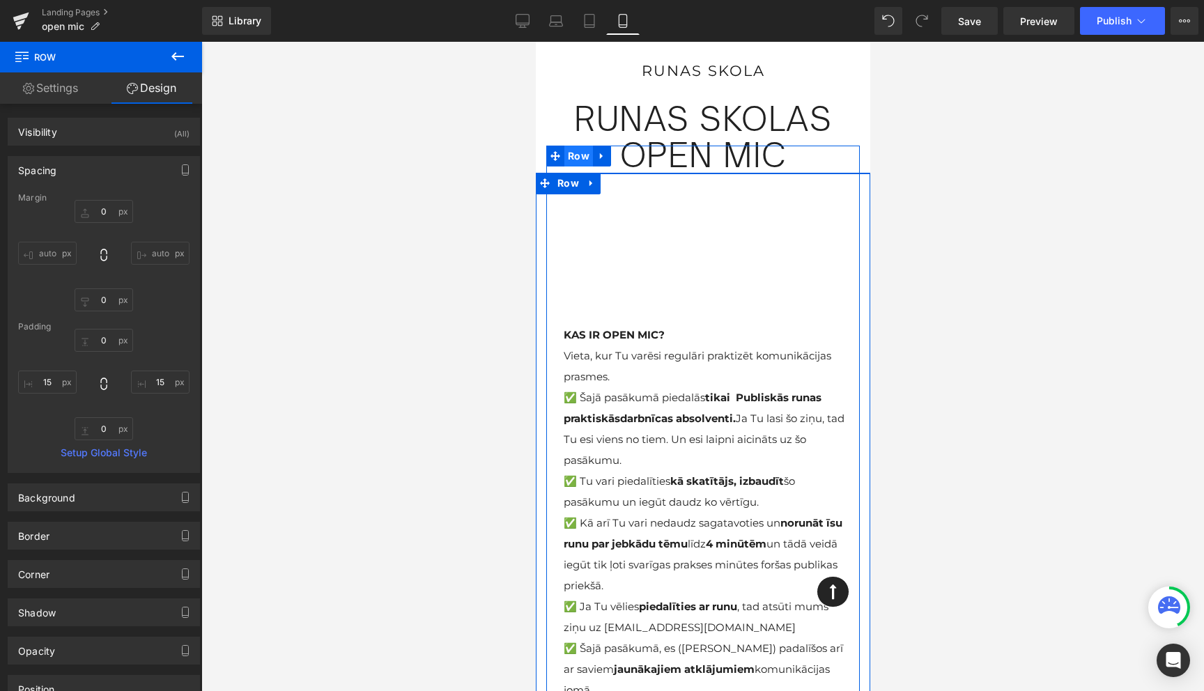
click at [582, 156] on span "Row" at bounding box center [578, 156] width 29 height 21
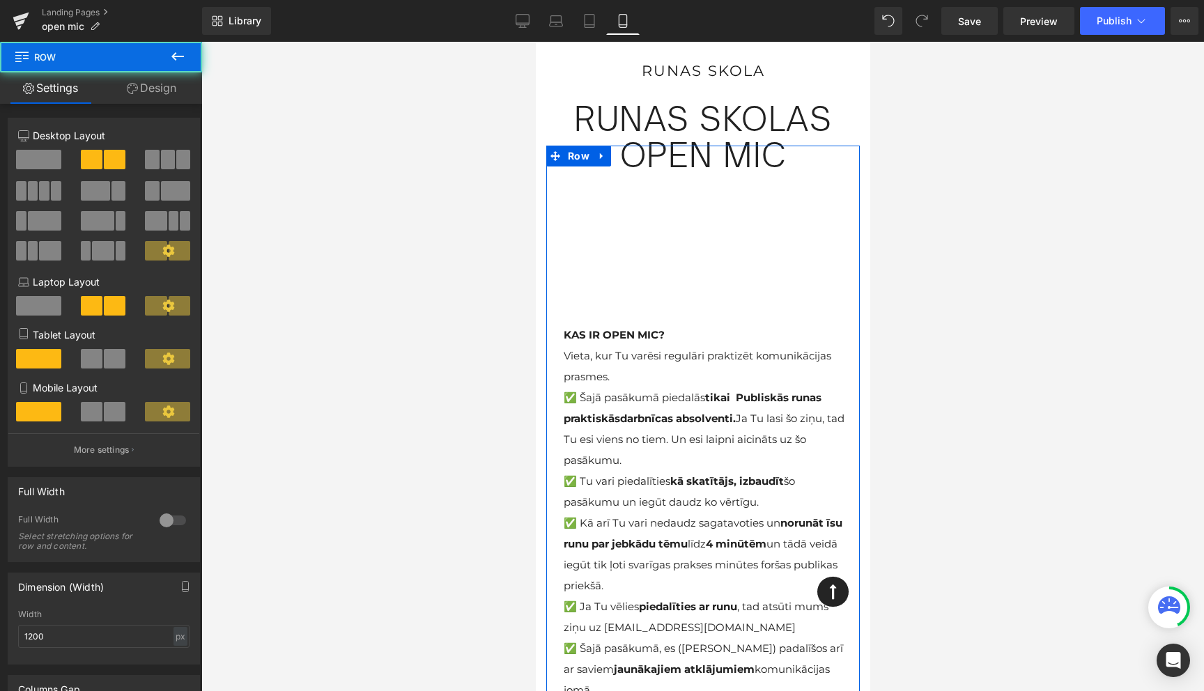
click at [158, 83] on link "Design" at bounding box center [151, 87] width 101 height 31
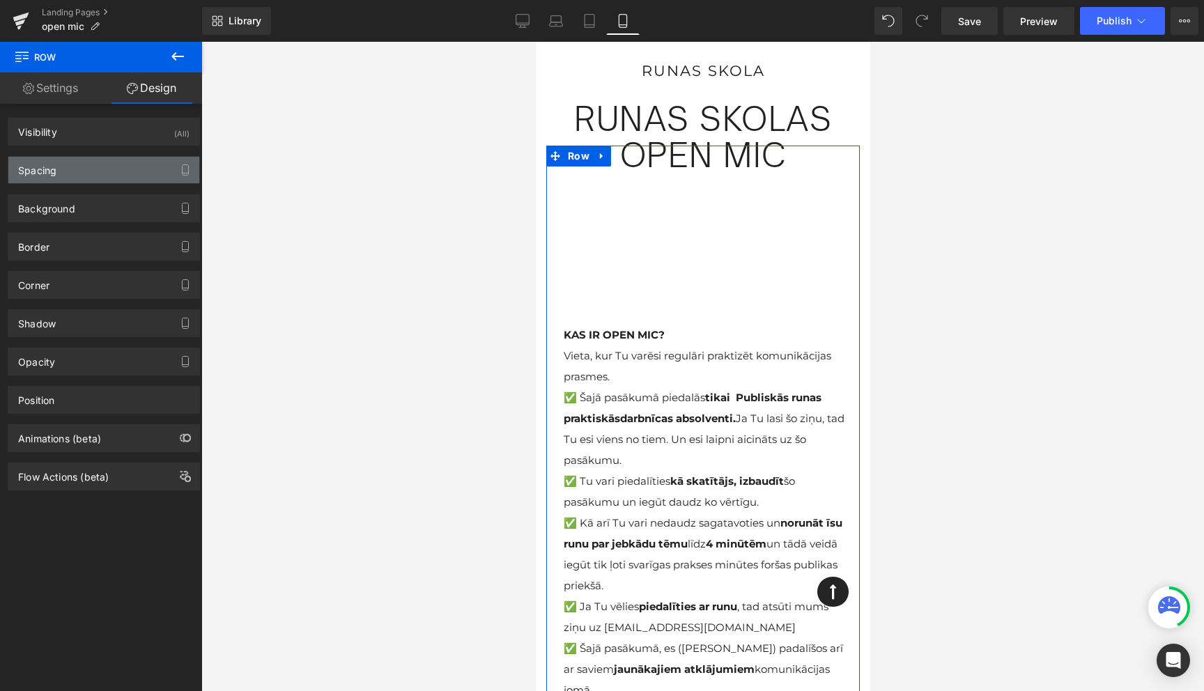
type input "-40"
type input "0"
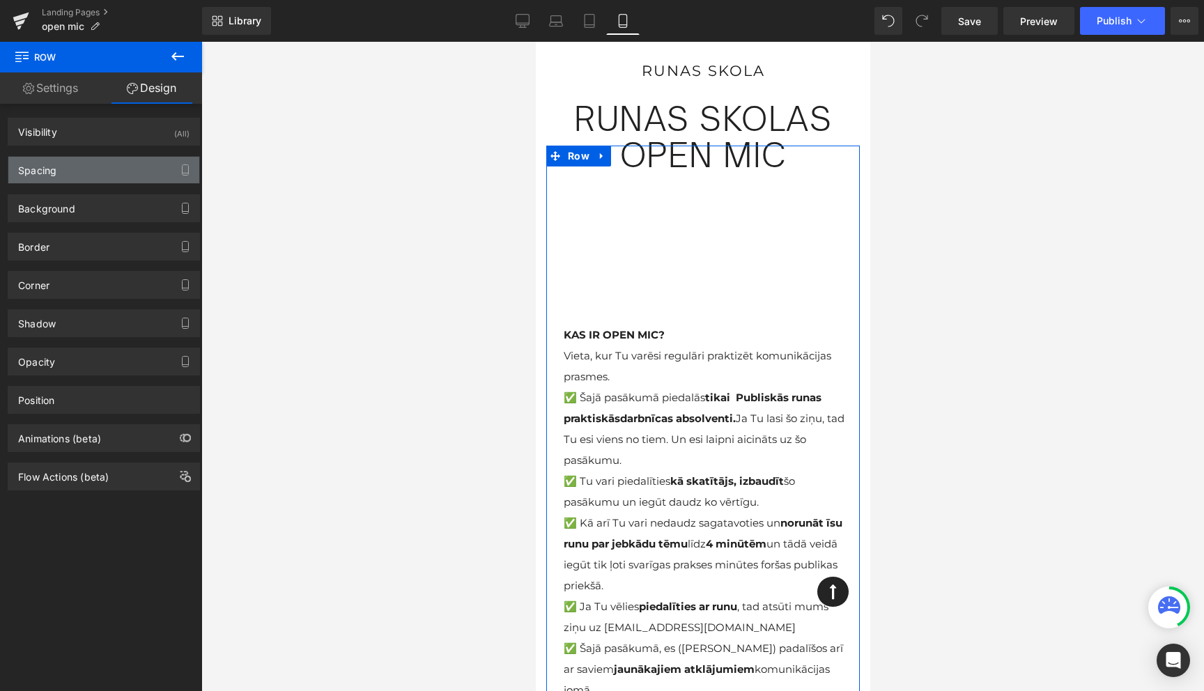
type input "0"
click at [74, 166] on div "Spacing" at bounding box center [103, 170] width 191 height 26
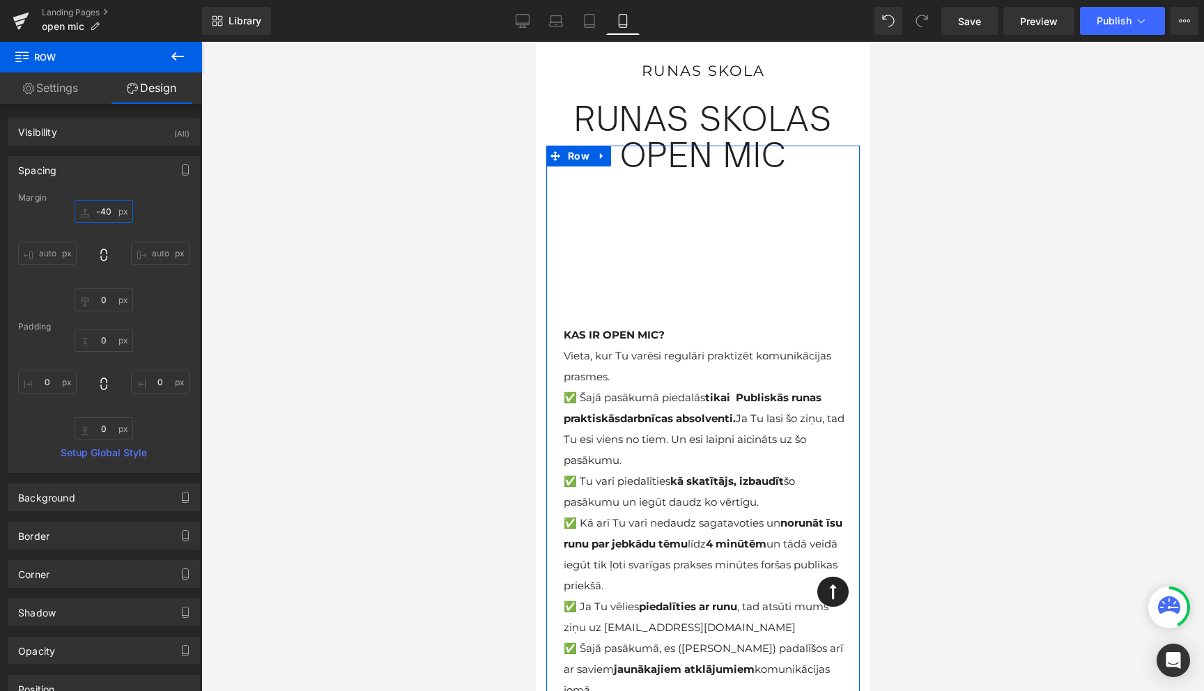
click at [108, 216] on input "-40" at bounding box center [104, 211] width 59 height 23
type input "0"
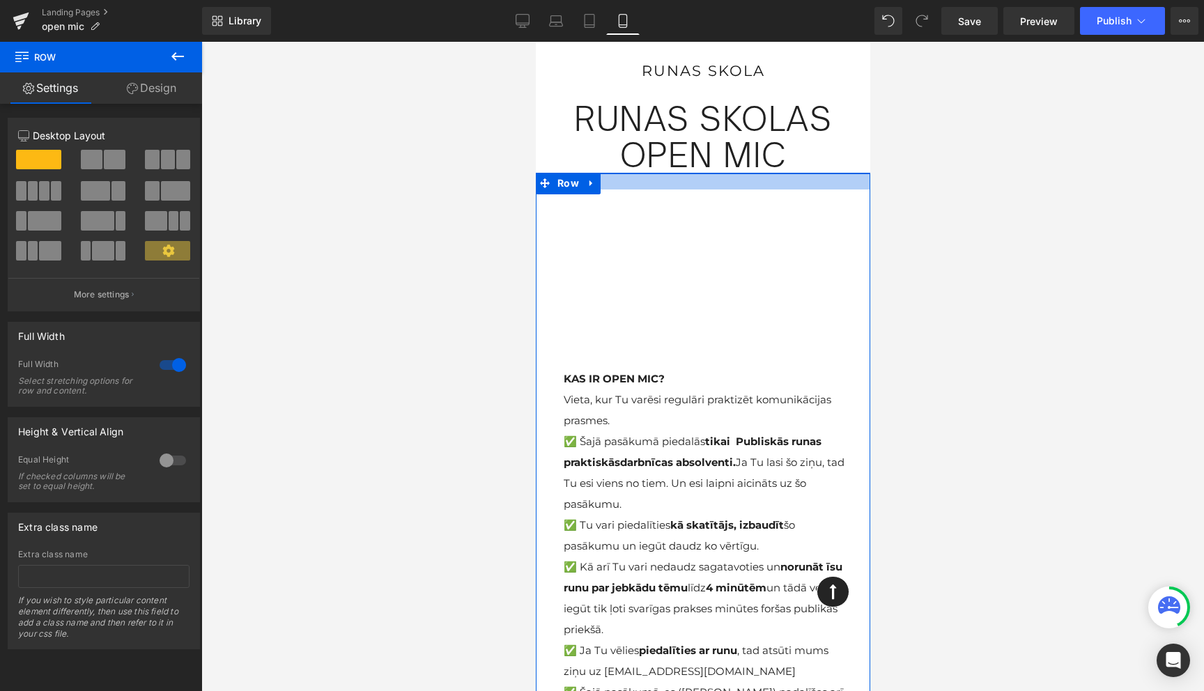
drag, startPoint x: 633, startPoint y: 176, endPoint x: 633, endPoint y: 192, distance: 16.7
click at [633, 192] on div "Youtube Row KAS IR OPEN MIC? Vieta, kur Tu varēsi regulāri praktizēt komunikāci…" at bounding box center [702, 507] width 334 height 668
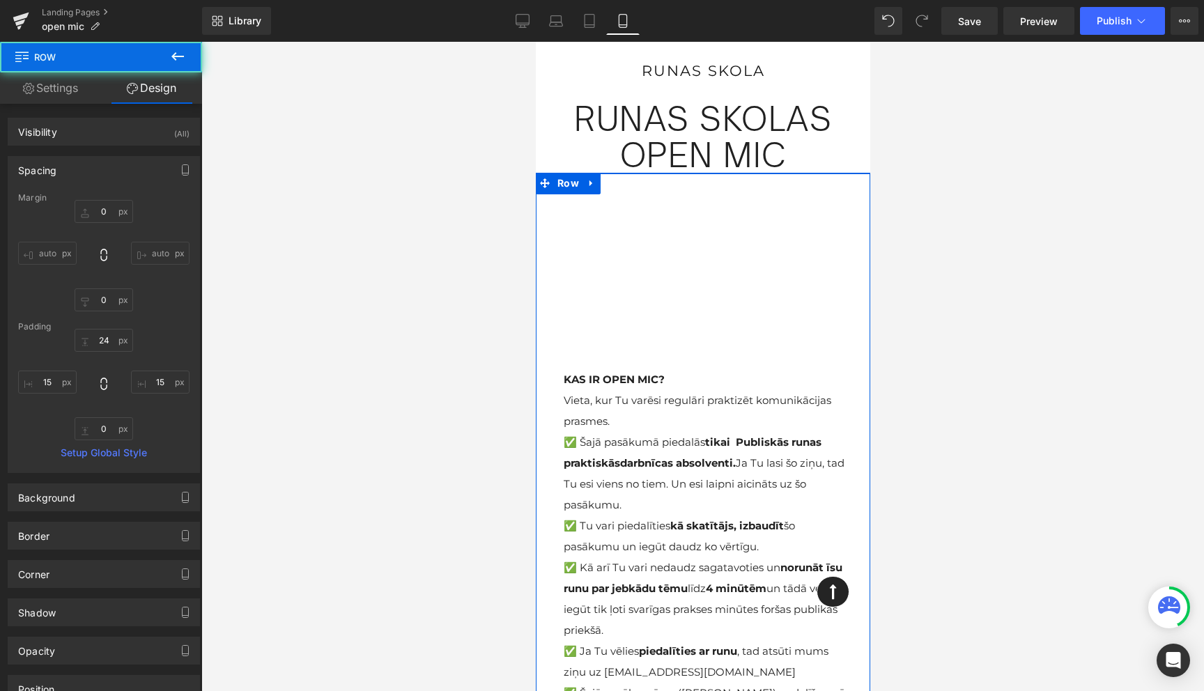
click at [1033, 249] on div at bounding box center [702, 366] width 1003 height 649
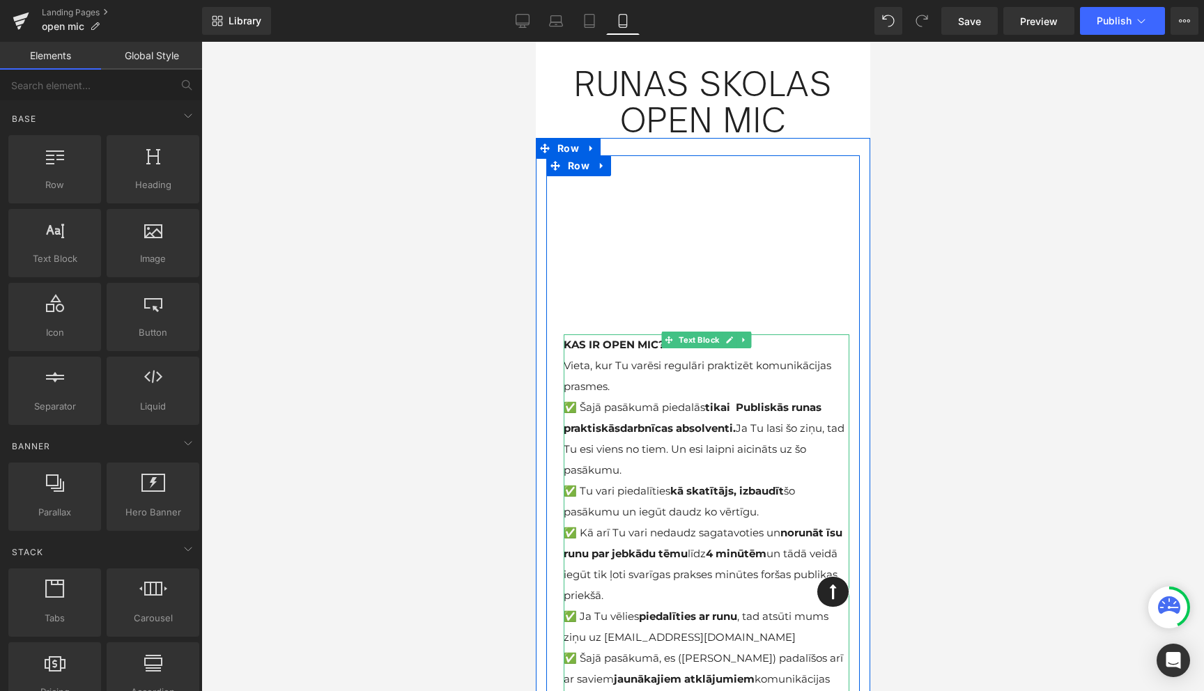
scroll to position [0, 0]
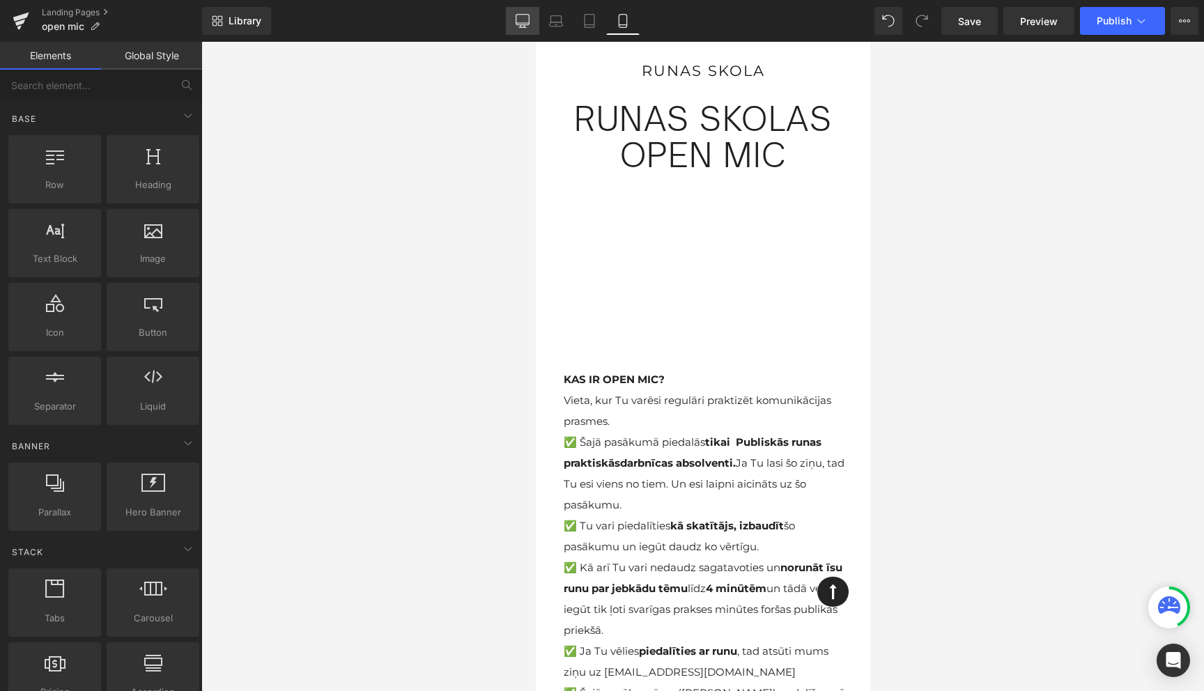
click at [523, 22] on icon at bounding box center [523, 21] width 14 height 14
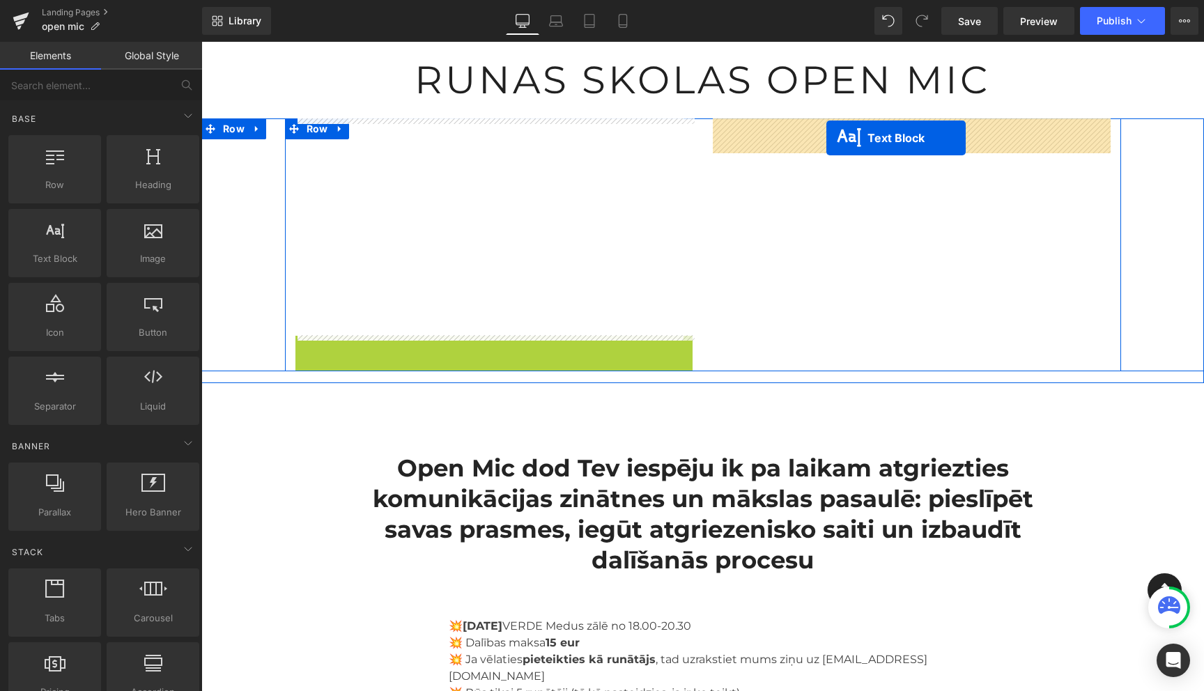
drag, startPoint x: 456, startPoint y: 500, endPoint x: 826, endPoint y: 138, distance: 518.3
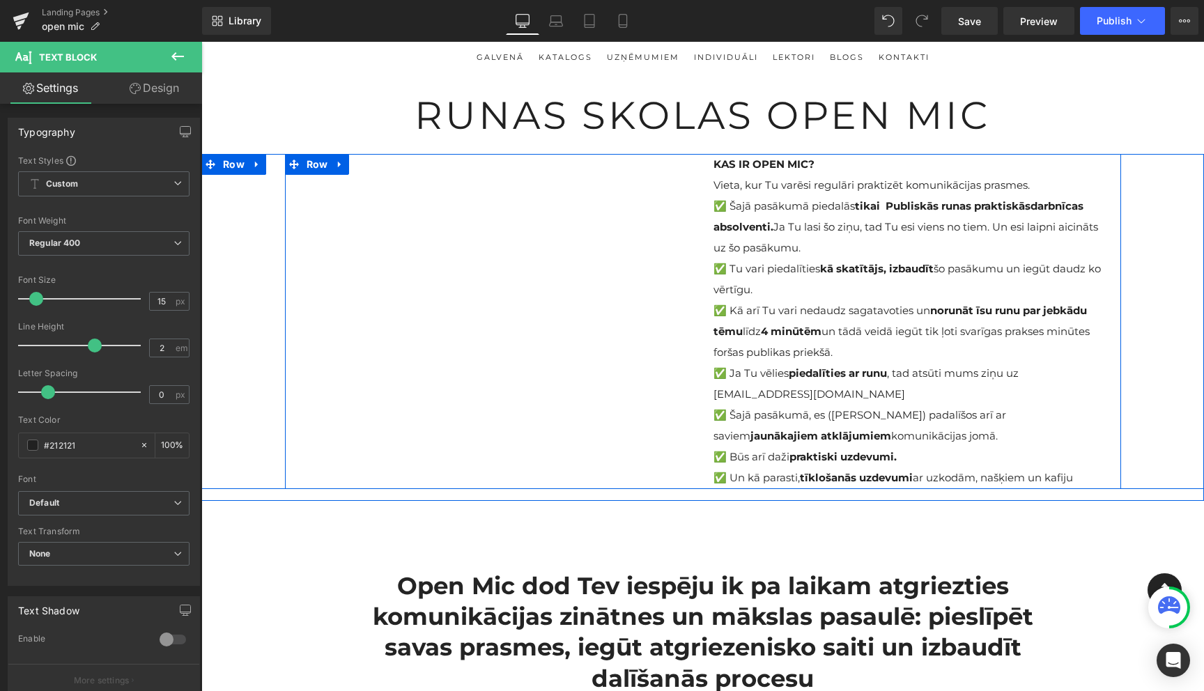
scroll to position [0, 0]
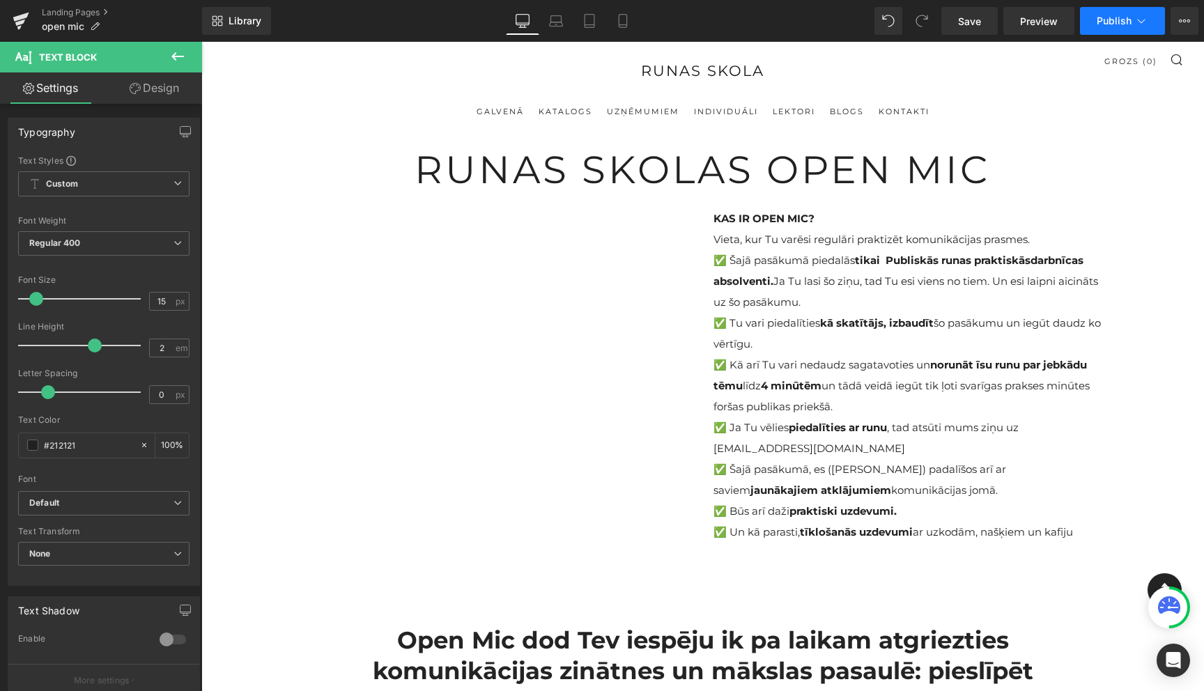
click at [1148, 22] on icon at bounding box center [1141, 21] width 14 height 14
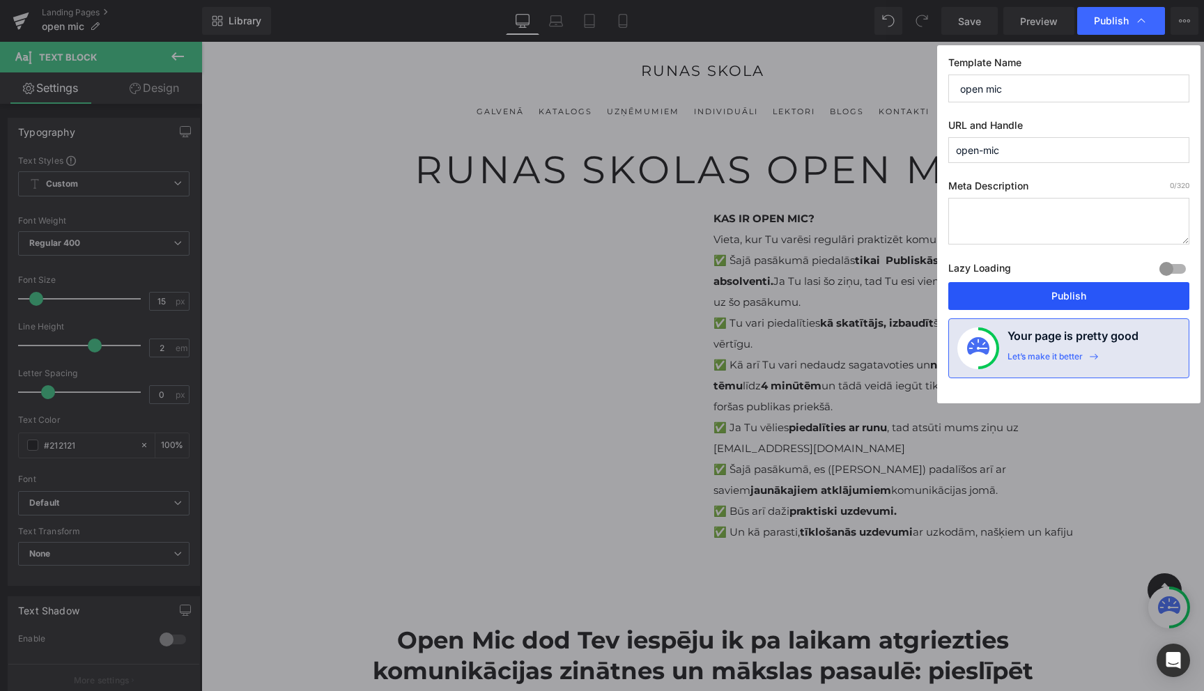
click at [1062, 297] on button "Publish" at bounding box center [1068, 296] width 241 height 28
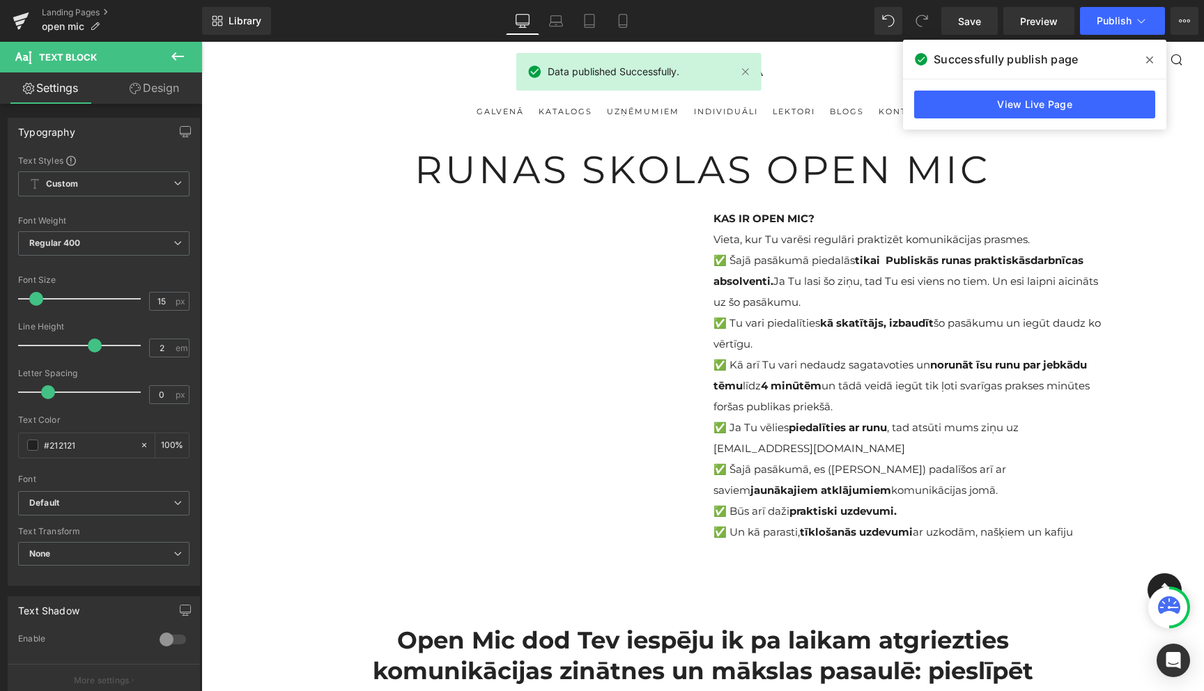
click at [1150, 63] on icon at bounding box center [1149, 59] width 7 height 11
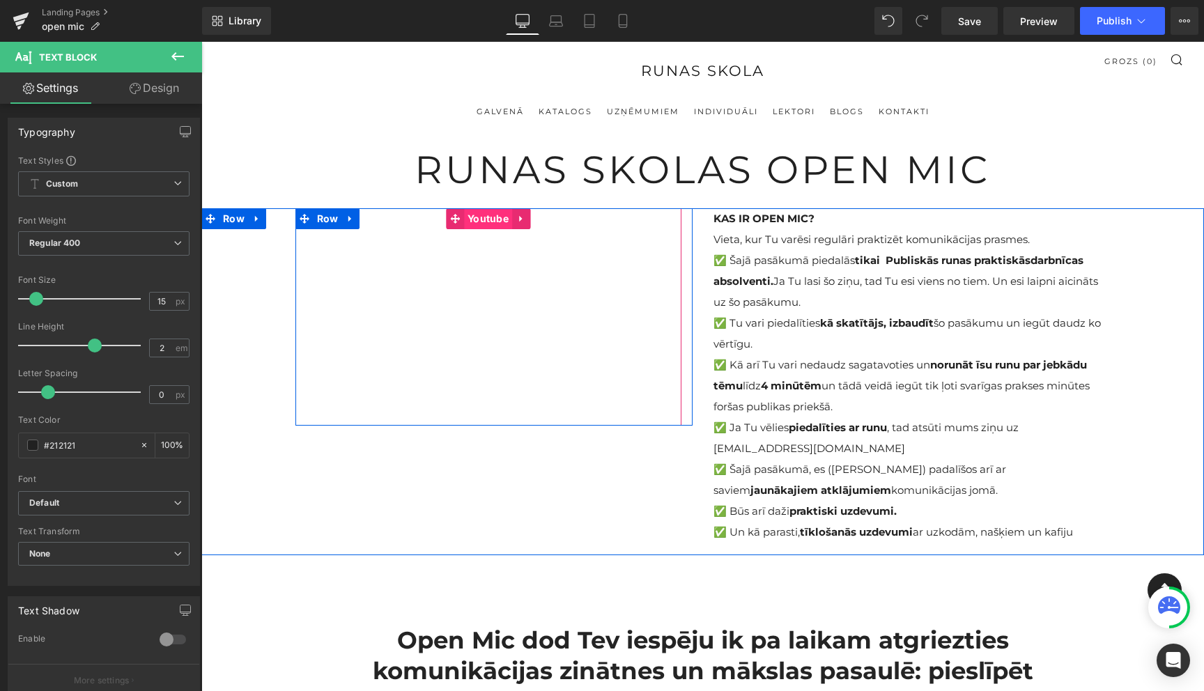
click at [481, 215] on span "Youtube" at bounding box center [488, 218] width 48 height 21
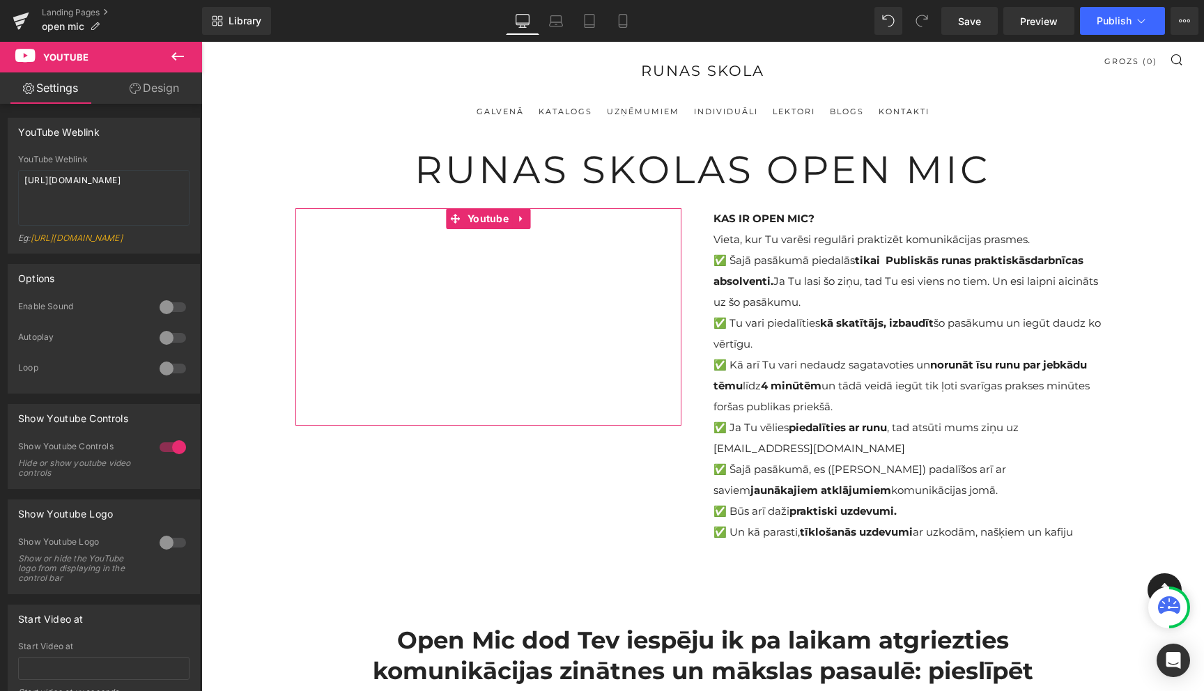
click at [78, 243] on link "https://www.youtube.com/watch?v=OQBlWco72c4" at bounding box center [77, 238] width 92 height 10
drag, startPoint x: 96, startPoint y: 249, endPoint x: 36, endPoint y: 242, distance: 61.1
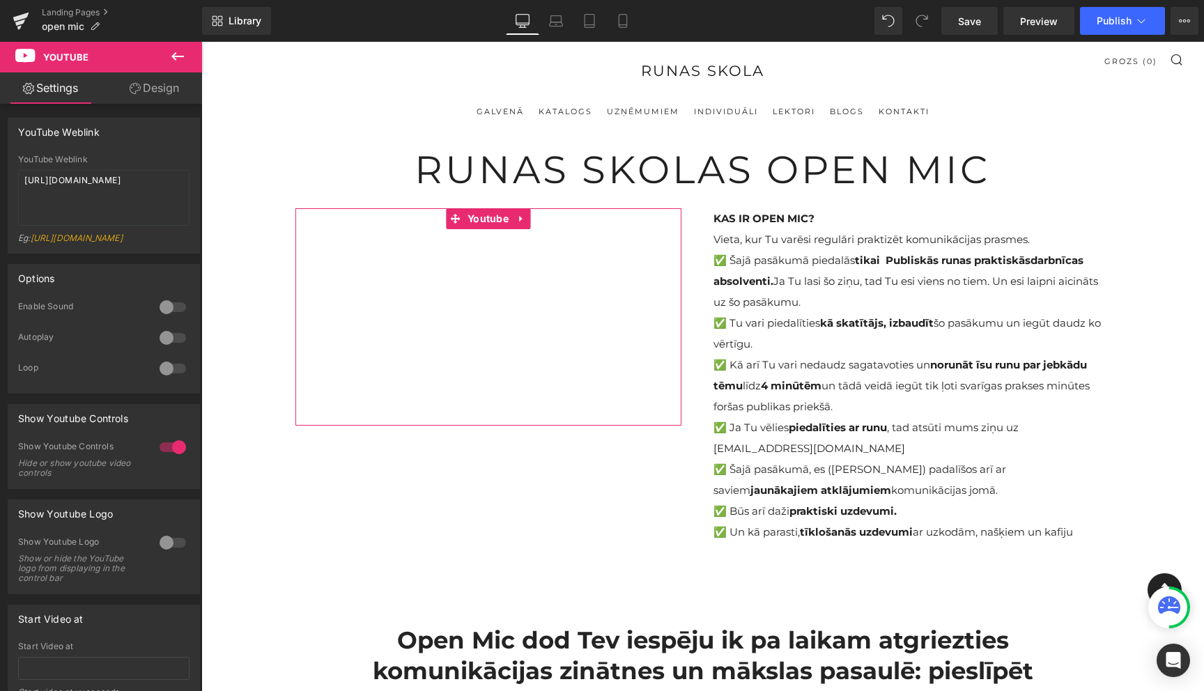
click at [36, 242] on div "Eg: https://www.youtube.com/watch?v=OQBlWco72c4" at bounding box center [103, 243] width 171 height 20
copy link "ttps://www.youtube.com/watch?v=OQBlWco72c4"
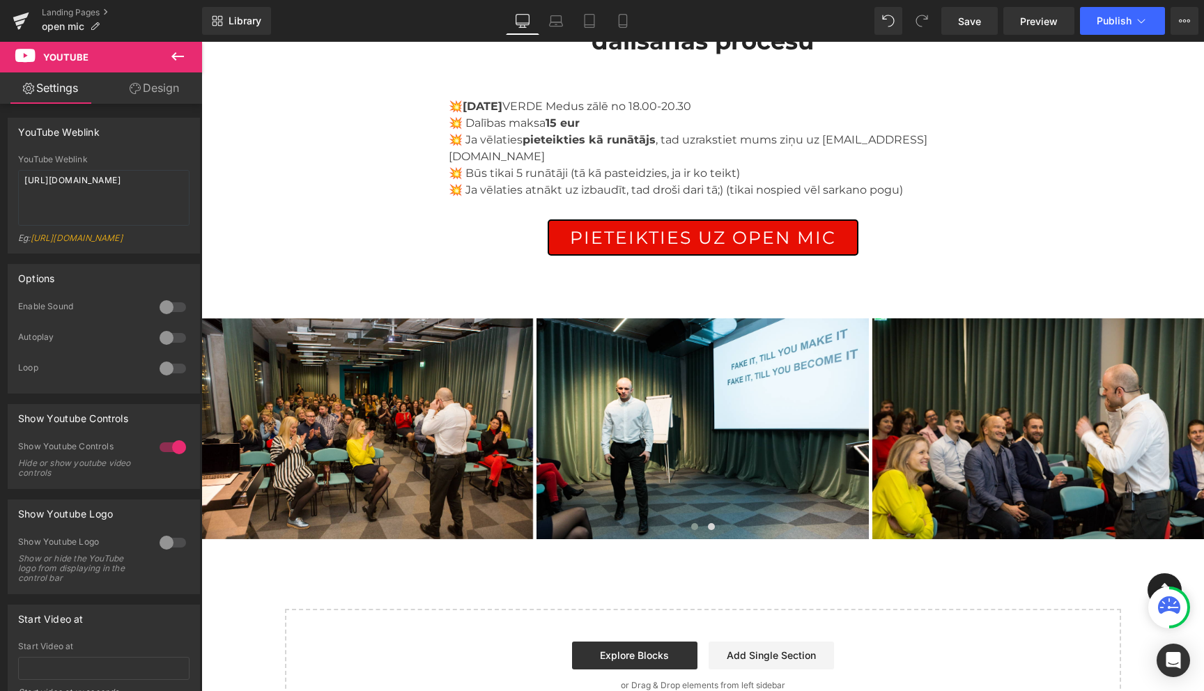
scroll to position [706, 0]
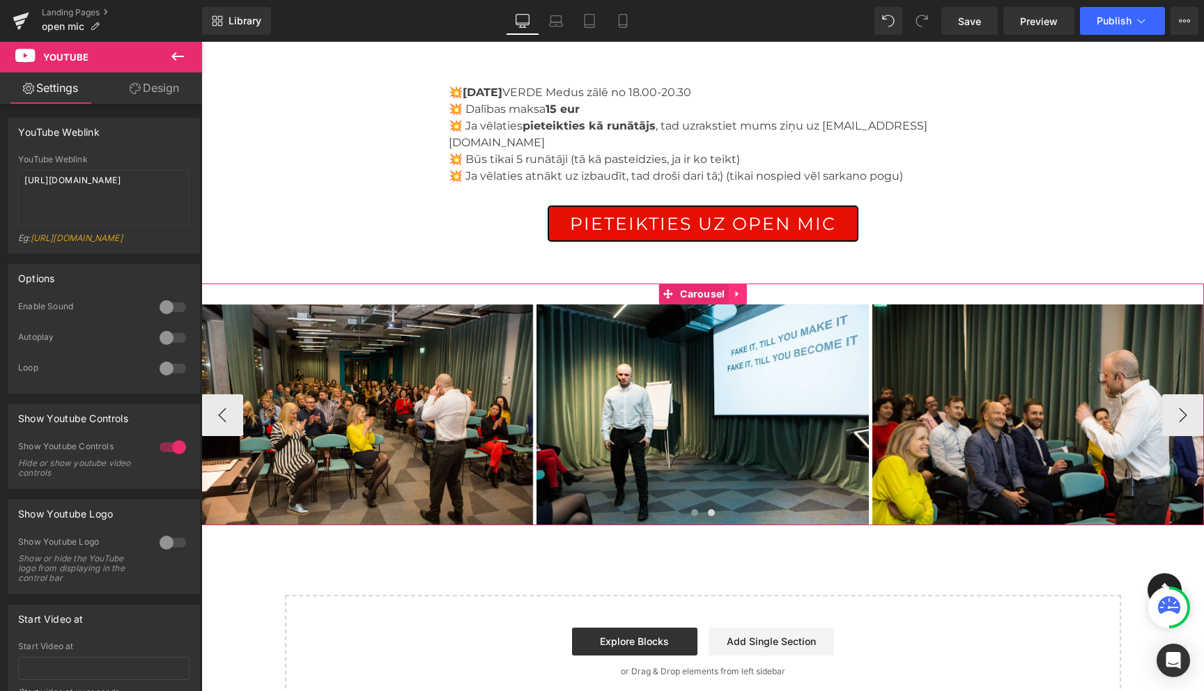
click at [739, 288] on icon at bounding box center [738, 293] width 10 height 10
click at [745, 288] on icon at bounding box center [747, 293] width 10 height 10
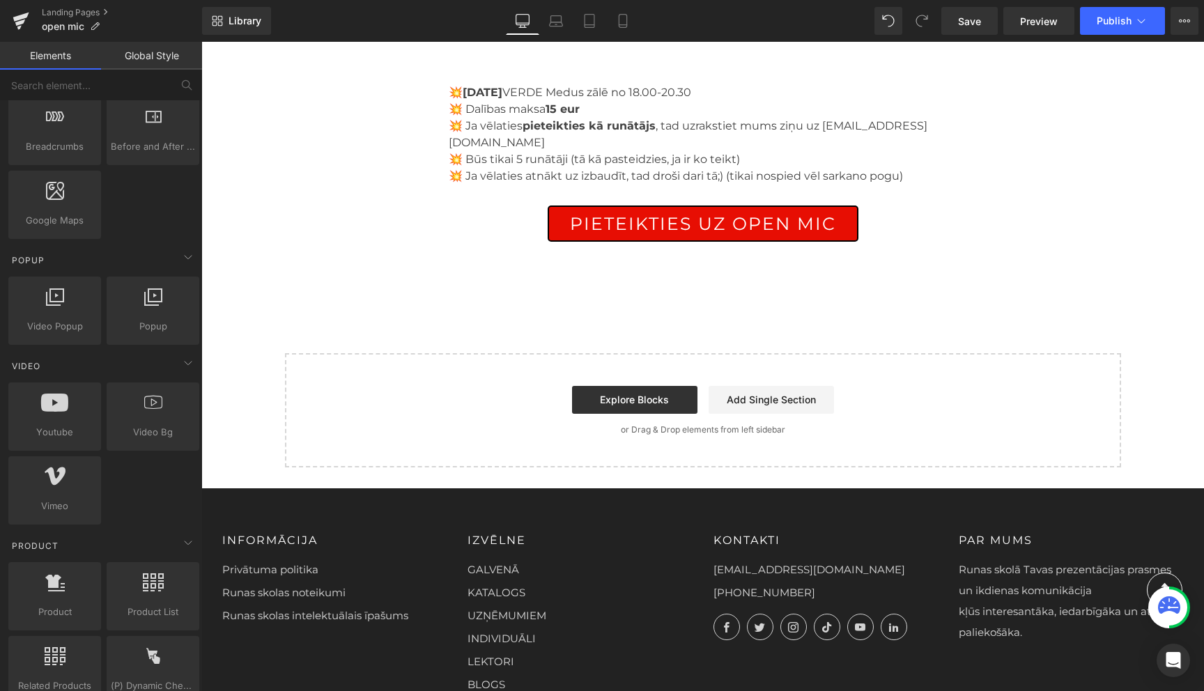
scroll to position [771, 0]
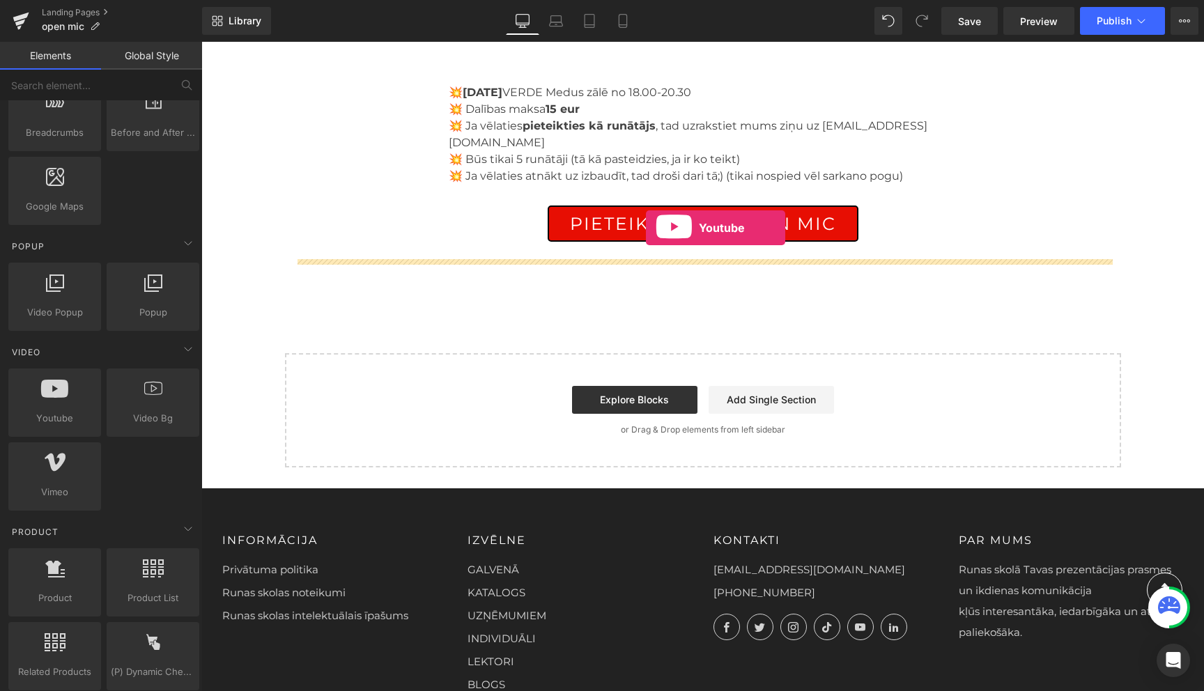
drag, startPoint x: 260, startPoint y: 461, endPoint x: 646, endPoint y: 228, distance: 451.1
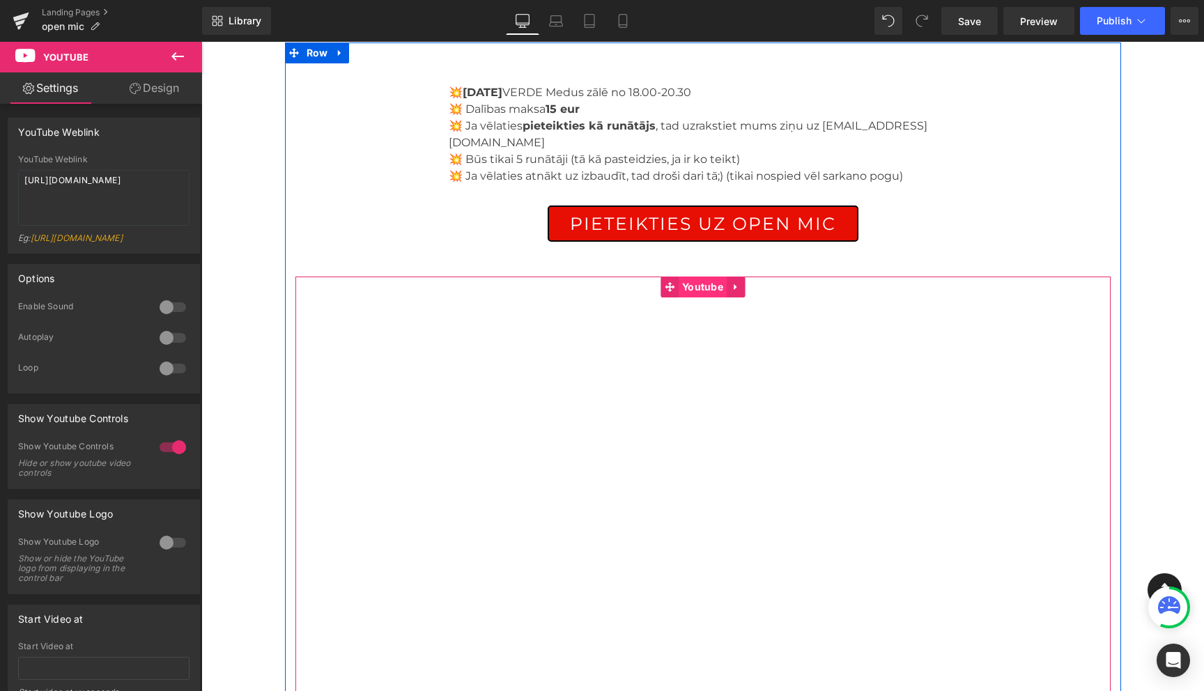
click at [699, 277] on span "Youtube" at bounding box center [703, 287] width 48 height 21
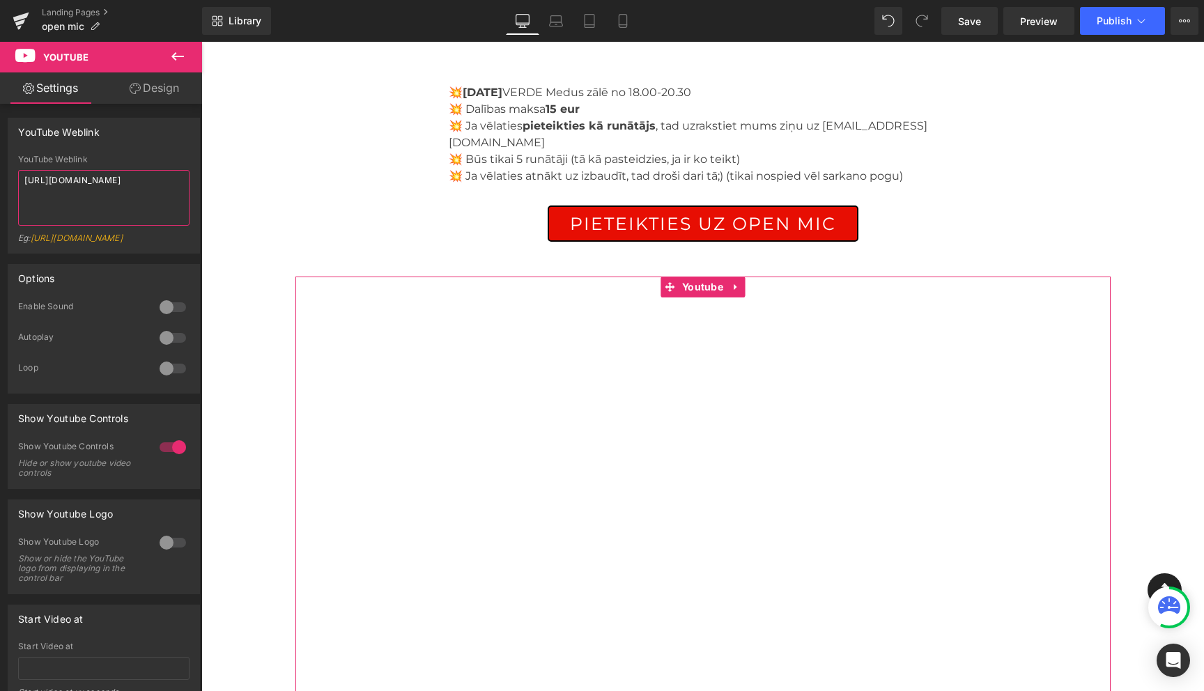
click at [105, 171] on textarea "https://www.youtube.com/watch?v=OQBlWco72c4" at bounding box center [103, 198] width 171 height 56
paste textarea "shorts/bUxbiG10VJ"
type textarea "https://www.youtube.com/shorts/bUxbiG10VJ4"
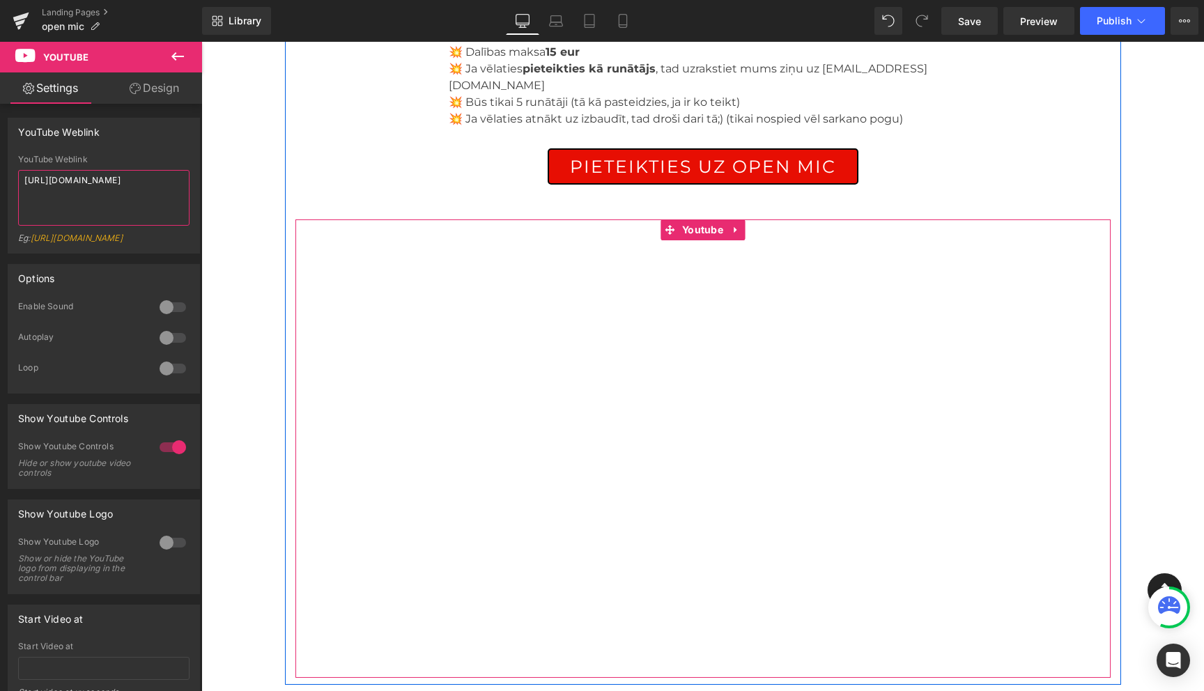
scroll to position [766, 0]
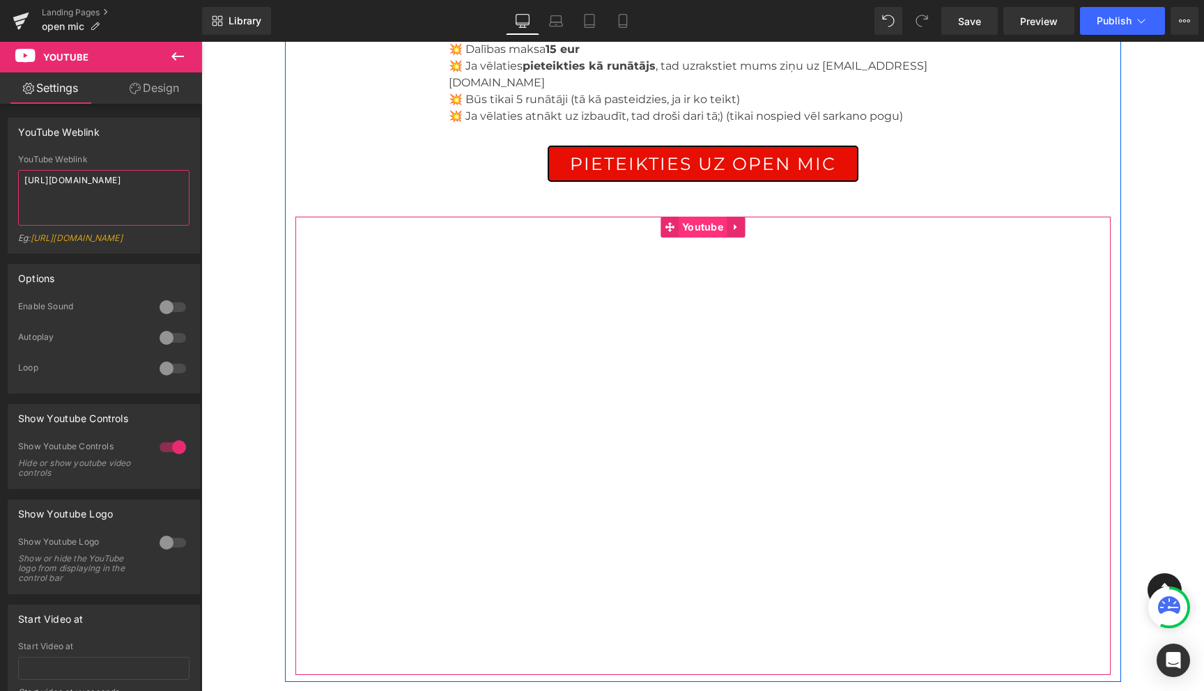
click at [695, 217] on span "Youtube" at bounding box center [703, 227] width 48 height 21
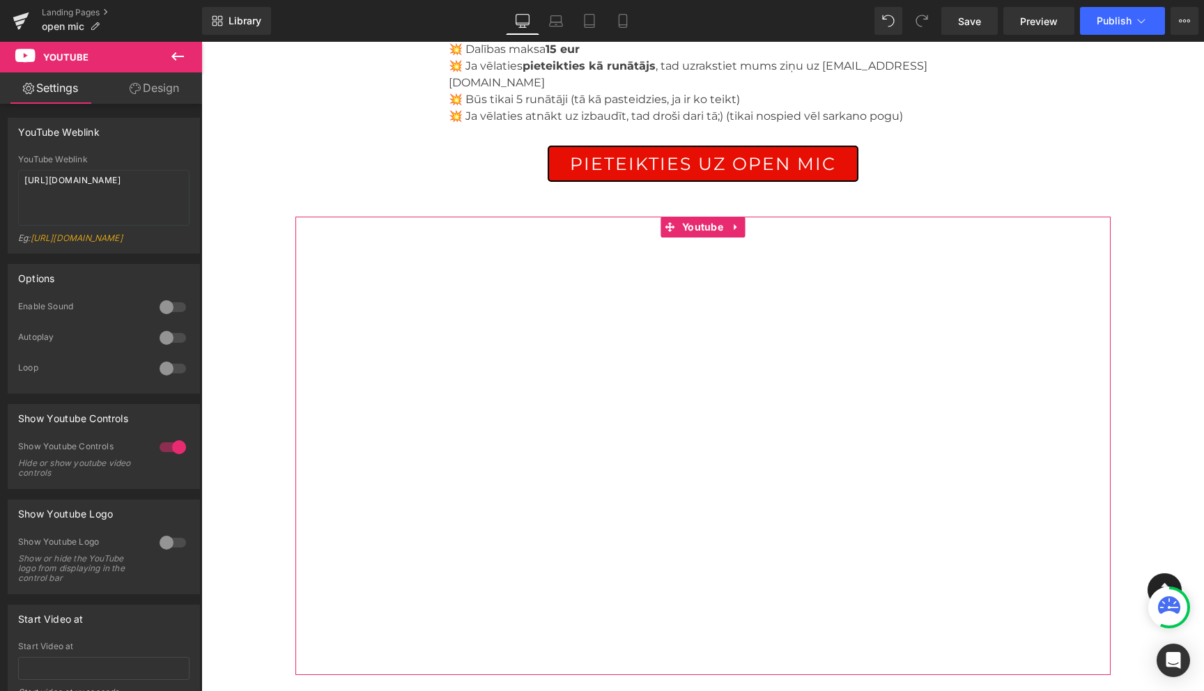
click at [164, 88] on link "Design" at bounding box center [154, 87] width 101 height 31
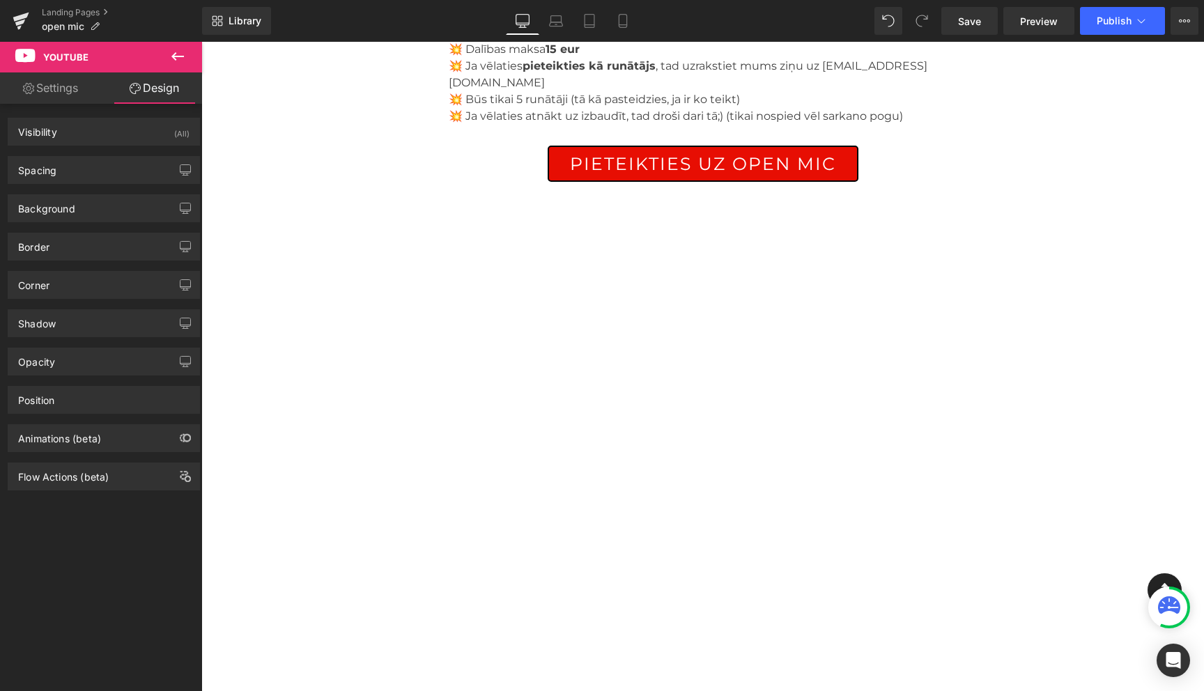
click at [66, 77] on link "Settings" at bounding box center [50, 87] width 101 height 31
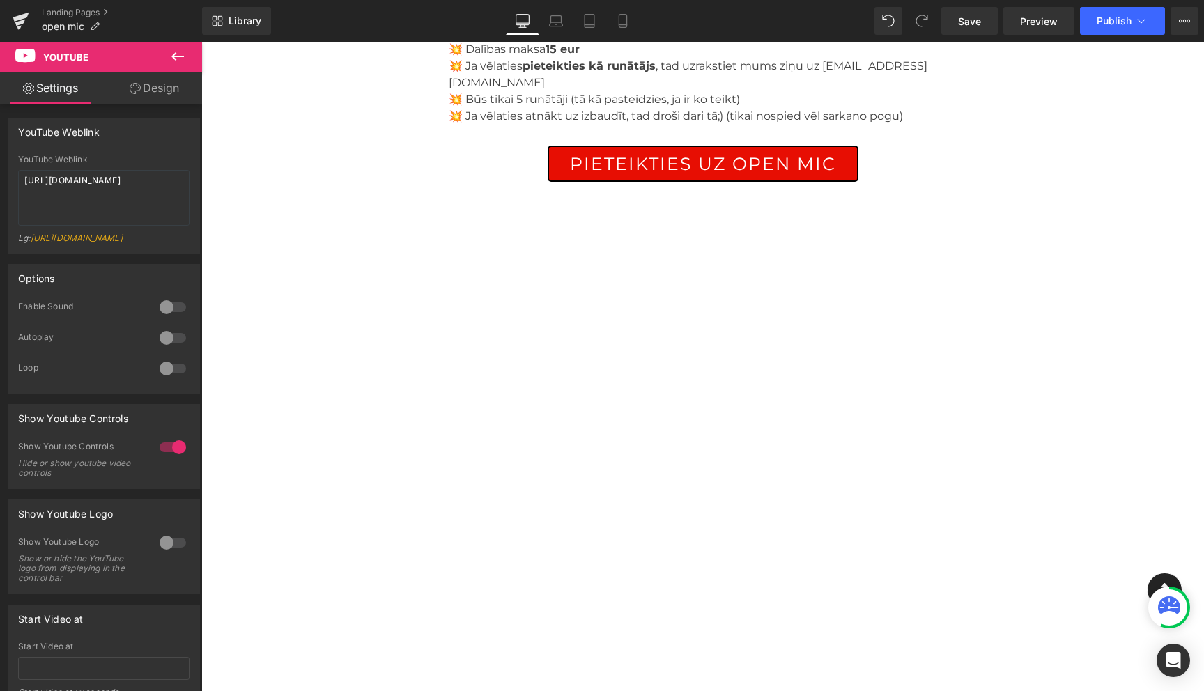
click at [180, 52] on icon at bounding box center [177, 56] width 17 height 17
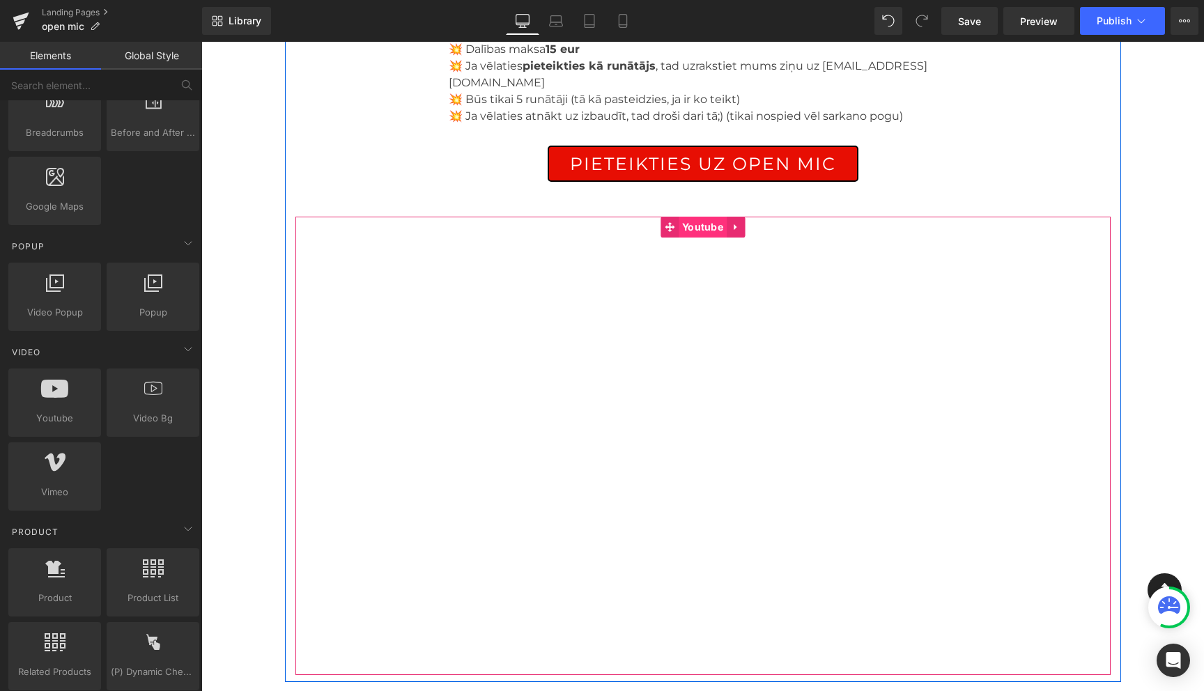
click at [701, 217] on span "Youtube" at bounding box center [703, 227] width 48 height 21
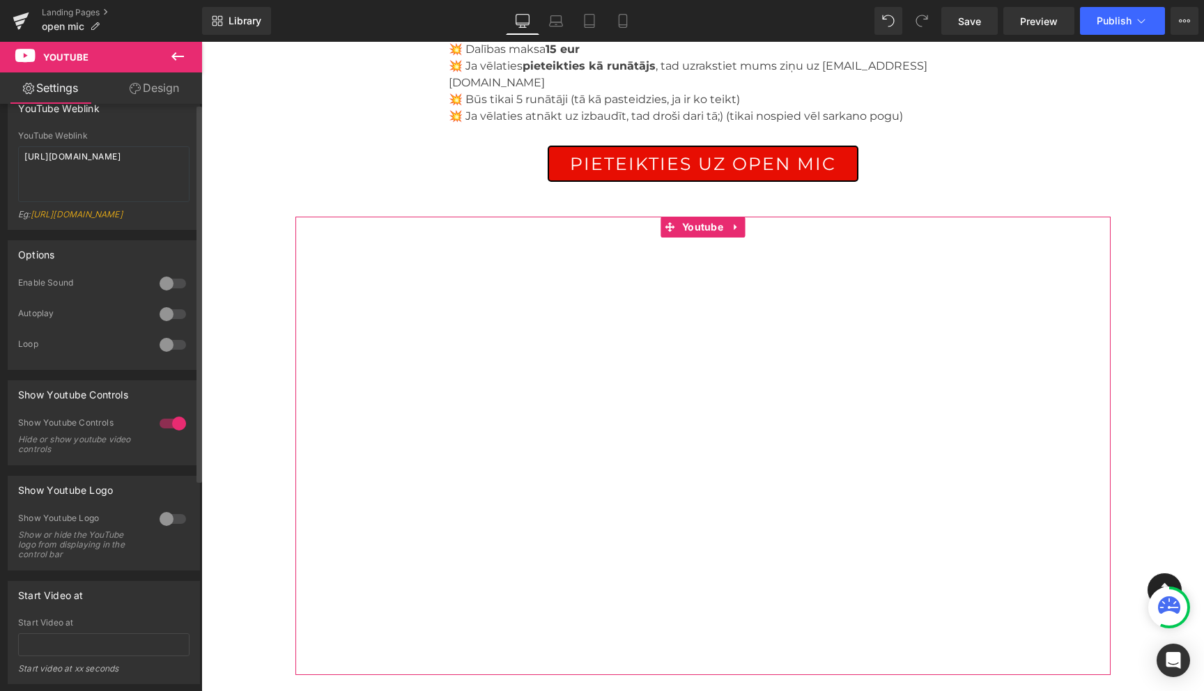
scroll to position [0, 0]
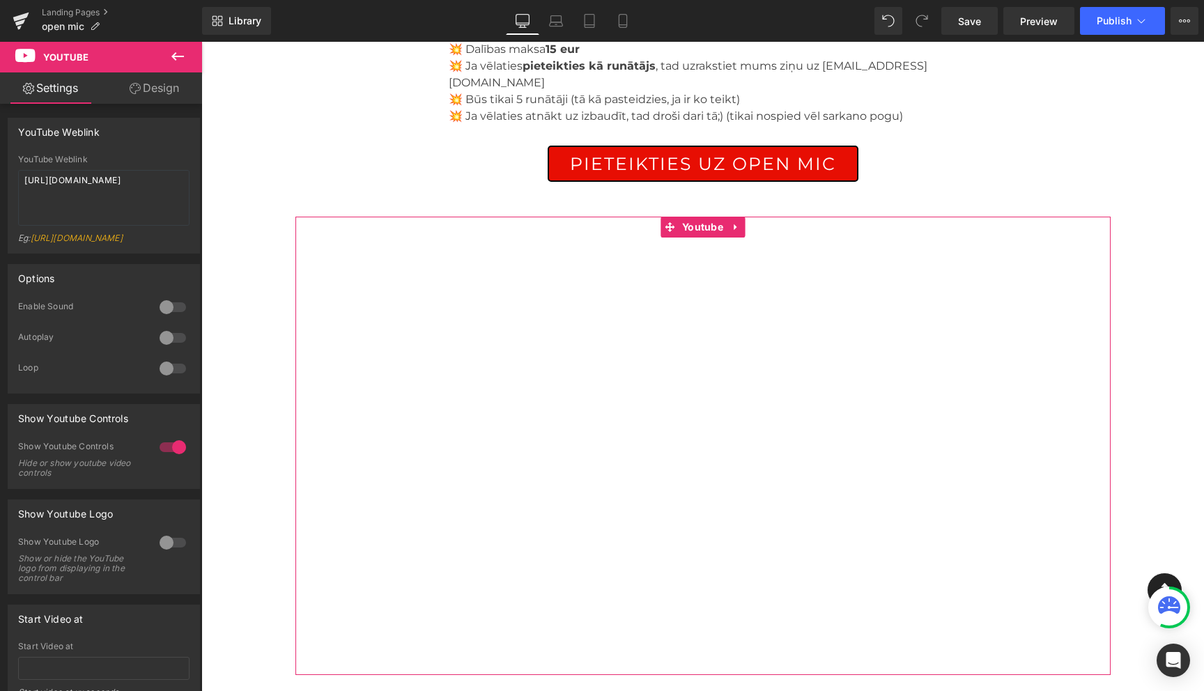
click at [159, 91] on link "Design" at bounding box center [154, 87] width 101 height 31
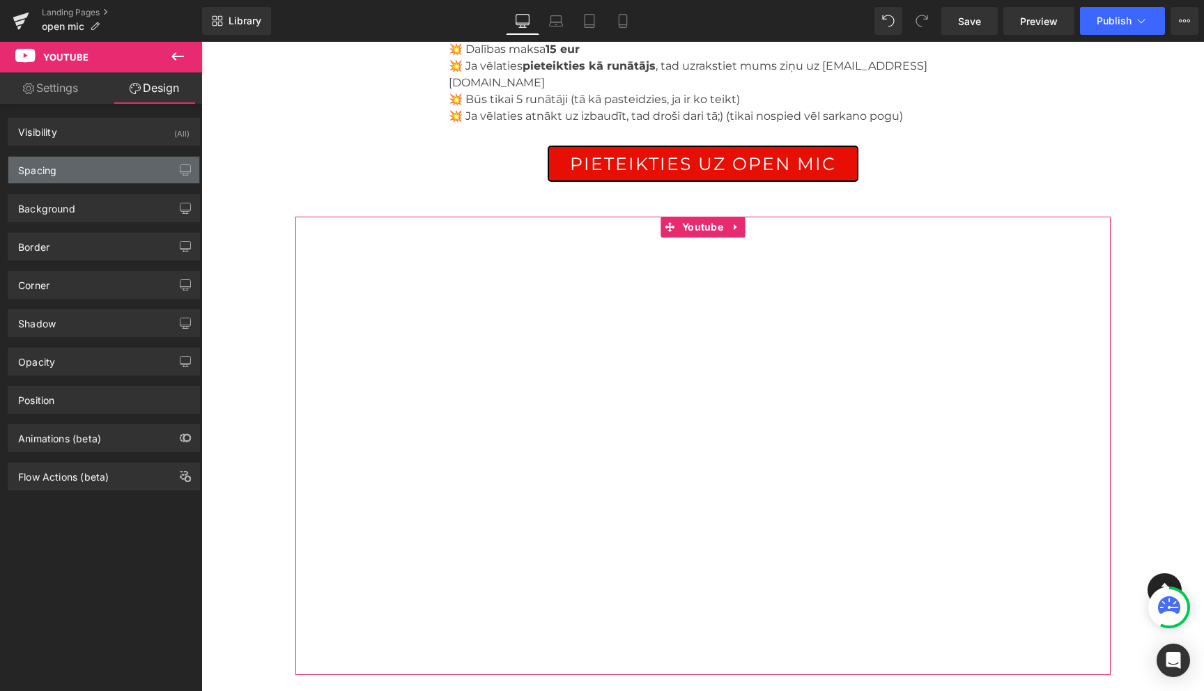
type input "0"
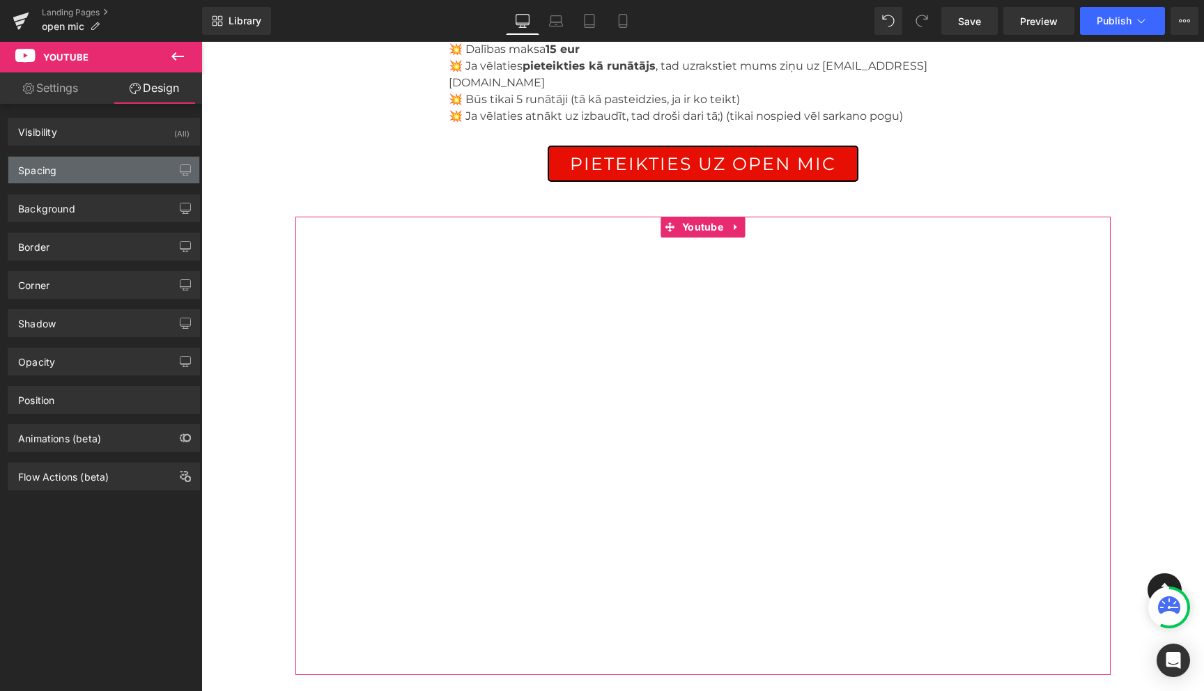
type input "0"
click at [71, 176] on div "Spacing" at bounding box center [103, 170] width 191 height 26
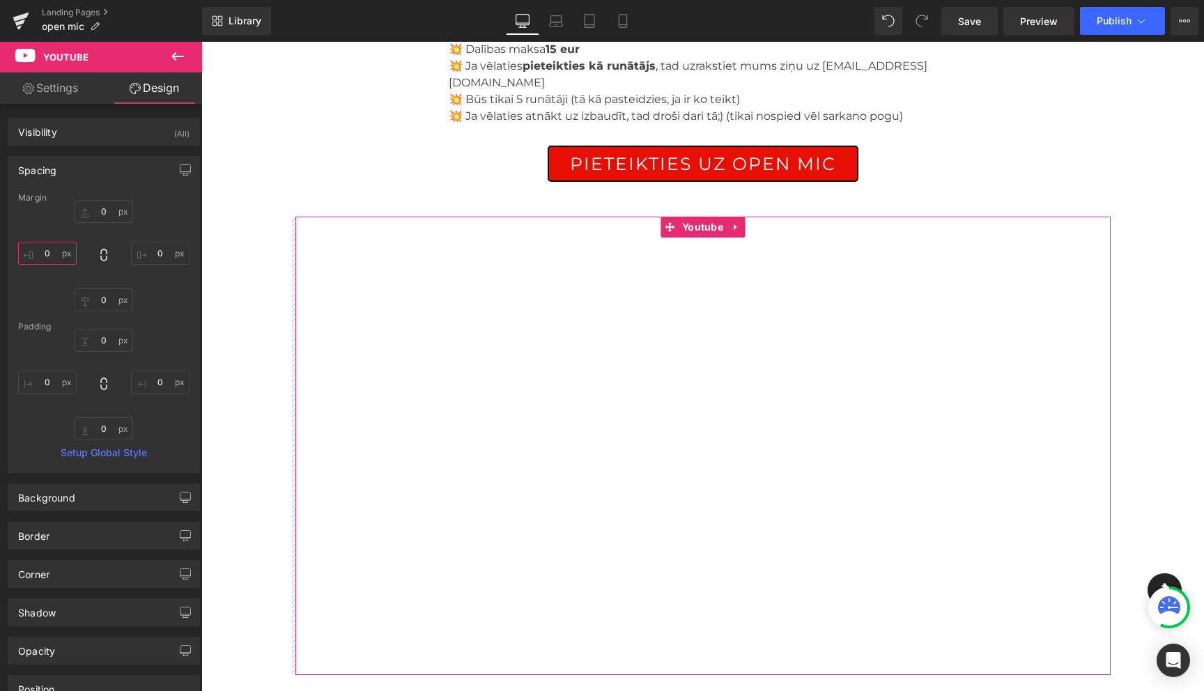
click at [48, 249] on input "0" at bounding box center [47, 253] width 59 height 23
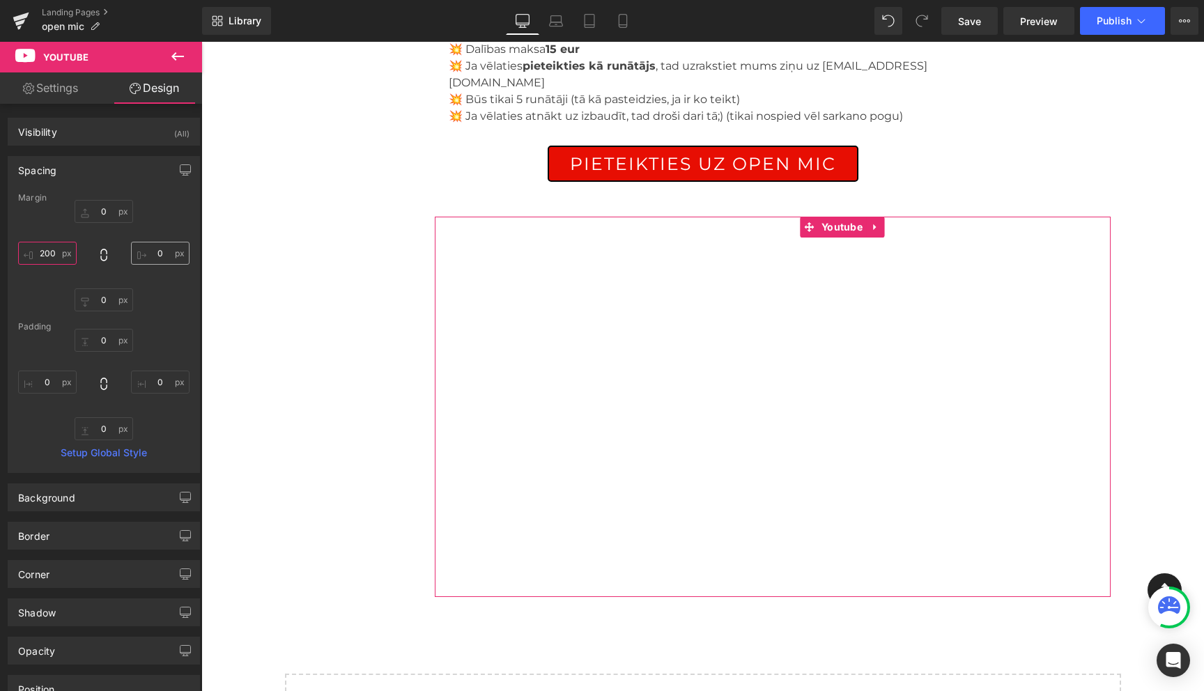
type input "200"
click at [157, 258] on input "0" at bounding box center [160, 253] width 59 height 23
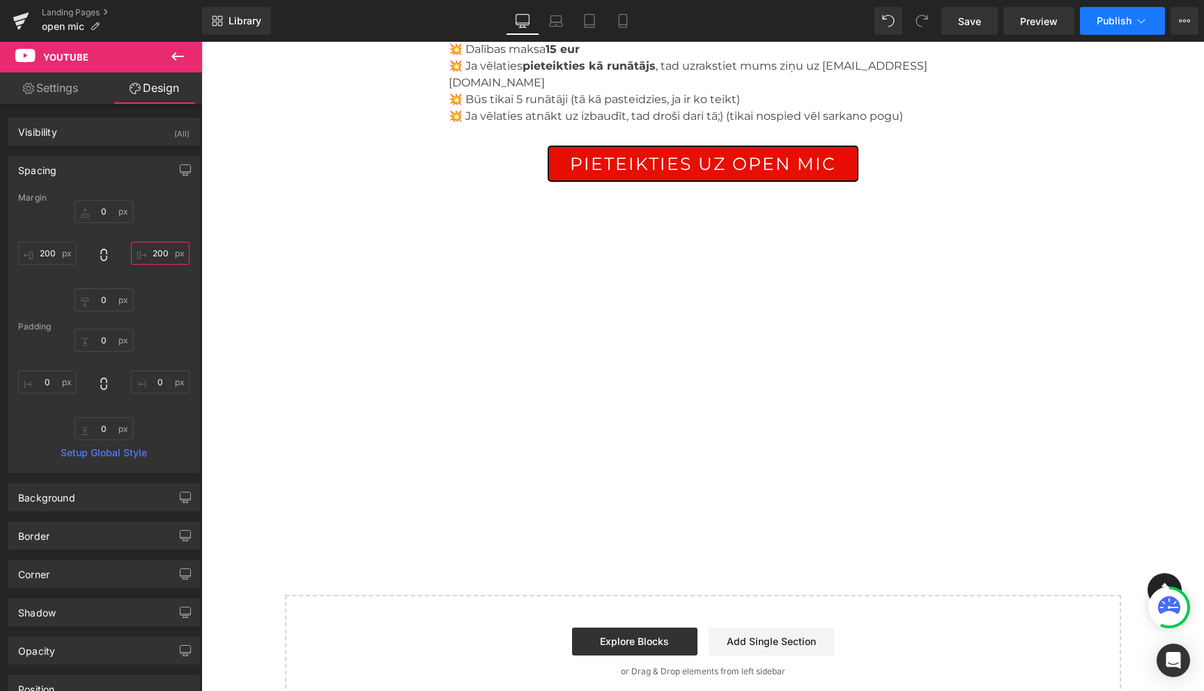
type input "200"
click at [1139, 26] on icon at bounding box center [1141, 21] width 14 height 14
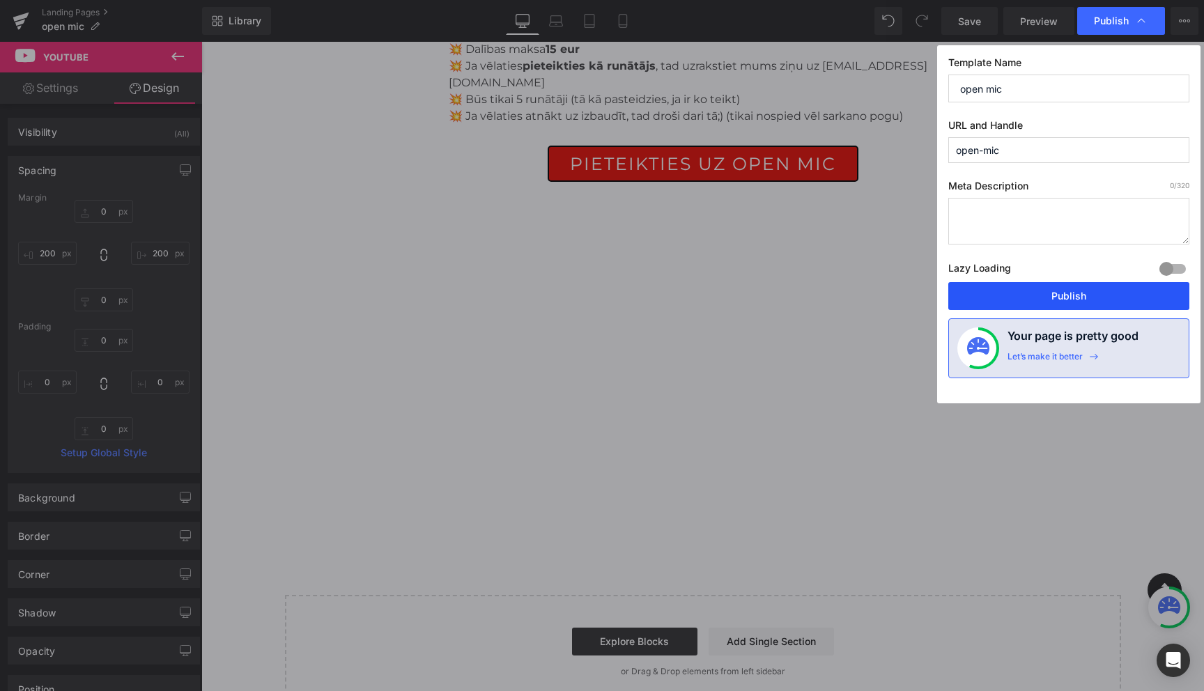
click at [1064, 300] on button "Publish" at bounding box center [1068, 296] width 241 height 28
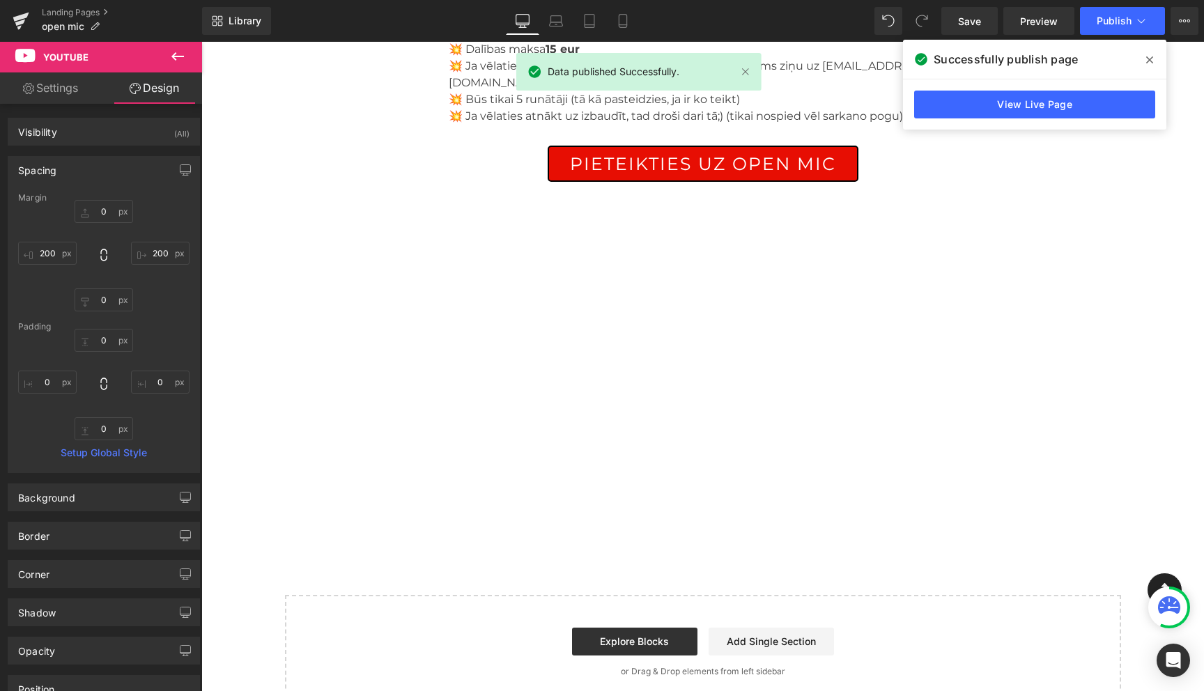
click at [1150, 63] on icon at bounding box center [1149, 59] width 7 height 11
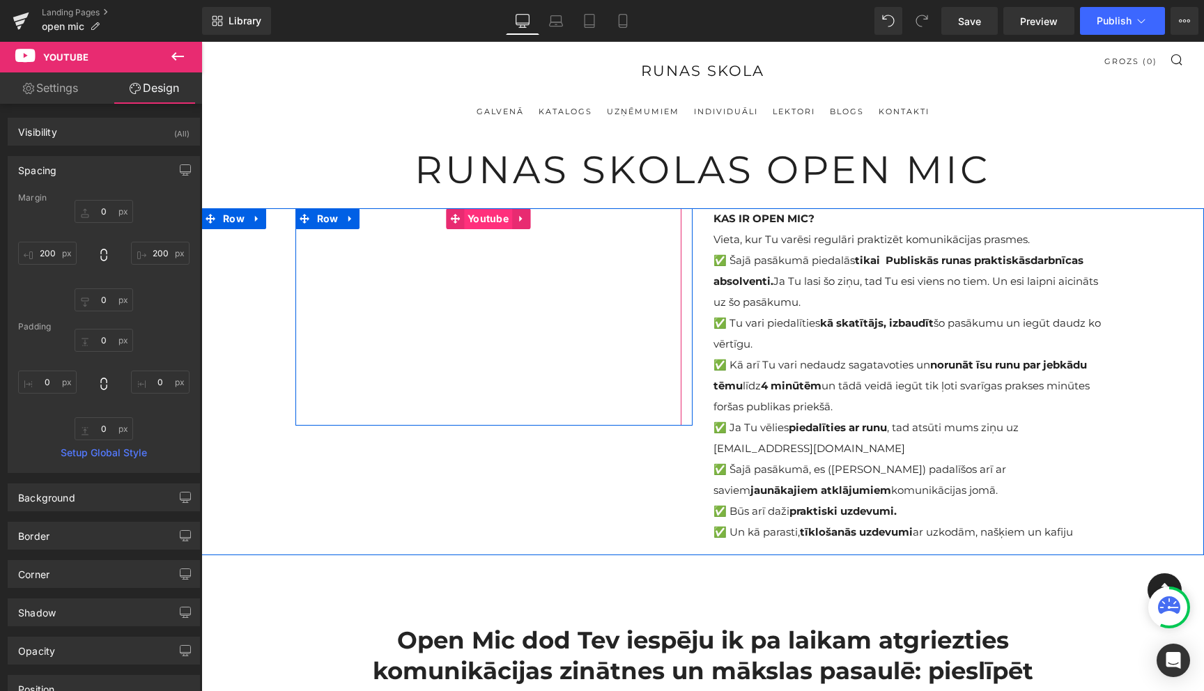
click at [484, 225] on span "Youtube" at bounding box center [488, 218] width 48 height 21
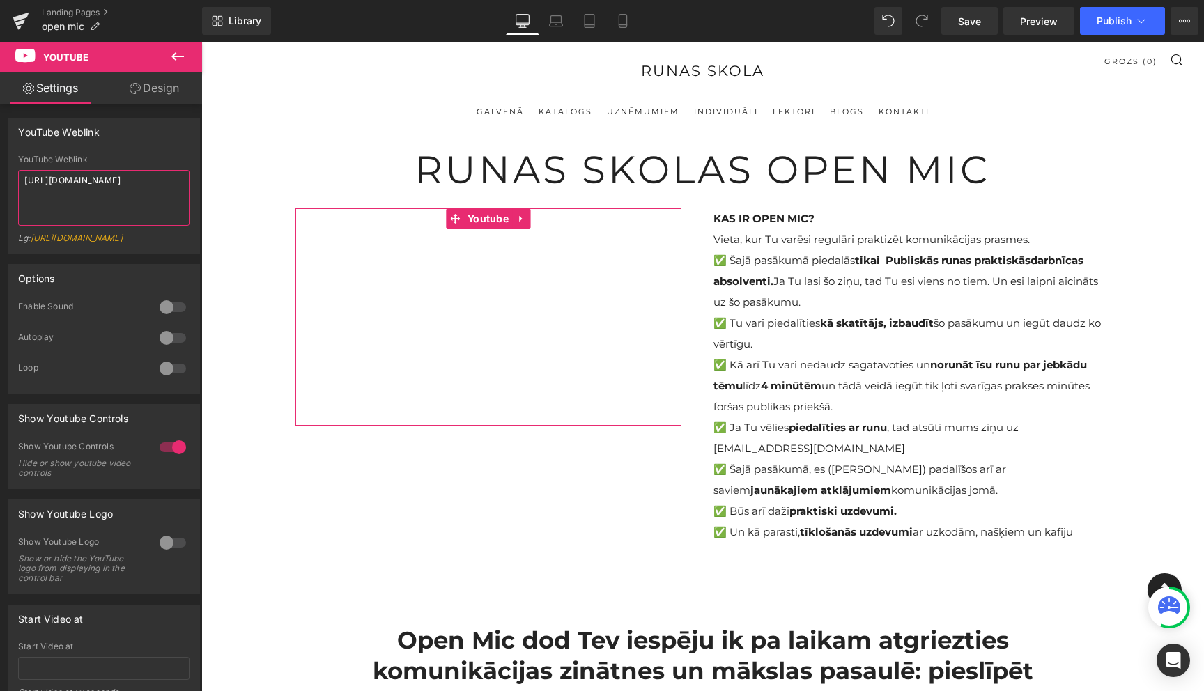
click at [130, 185] on textarea "https://youtu.be/rzj_6qmeQms" at bounding box center [103, 198] width 171 height 56
click at [118, 193] on textarea "https://youtu.be/rzj_6qmeQms" at bounding box center [103, 198] width 171 height 56
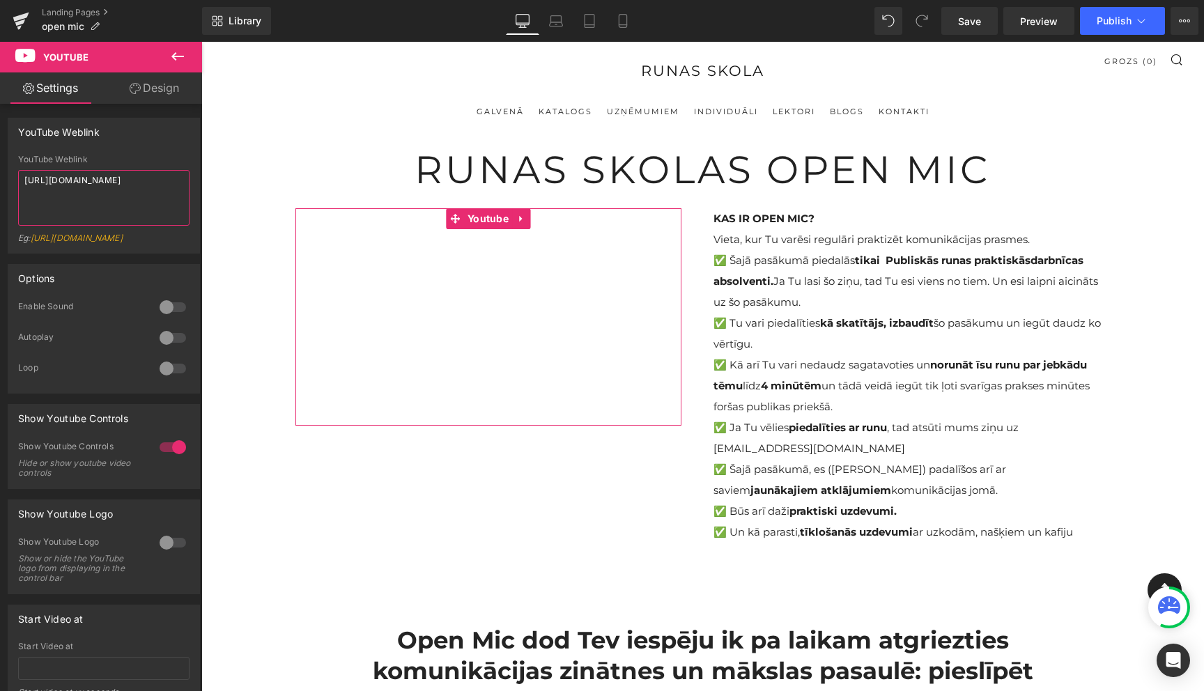
click at [118, 193] on textarea "https://youtu.be/rzj_6qmeQms" at bounding box center [103, 198] width 171 height 56
paste textarea "www.youtube.com/shorts/bUxbiG10VJ4"
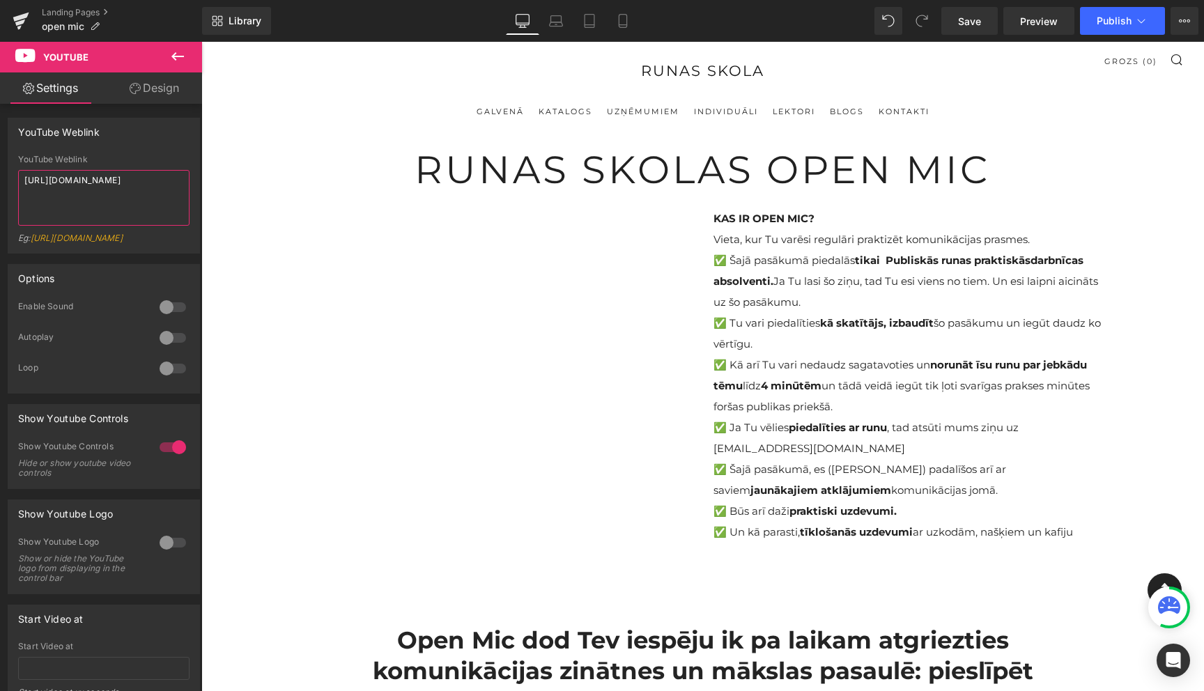
click at [90, 182] on textarea "https://www.youtube.com/shorts/bUxbiG10VJ4" at bounding box center [103, 198] width 171 height 56
type textarea "https://www.youtube.com/shorts/bUxbiG10VJ4"
click at [1140, 25] on icon at bounding box center [1141, 21] width 14 height 14
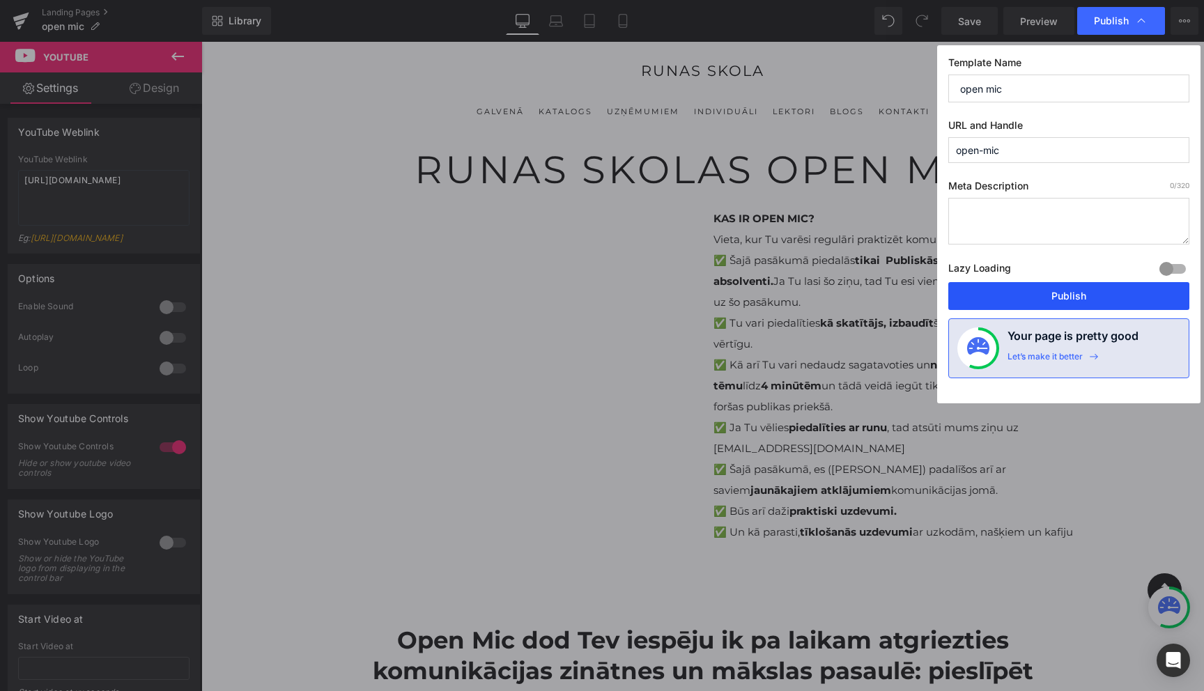
click at [1079, 291] on button "Publish" at bounding box center [1068, 296] width 241 height 28
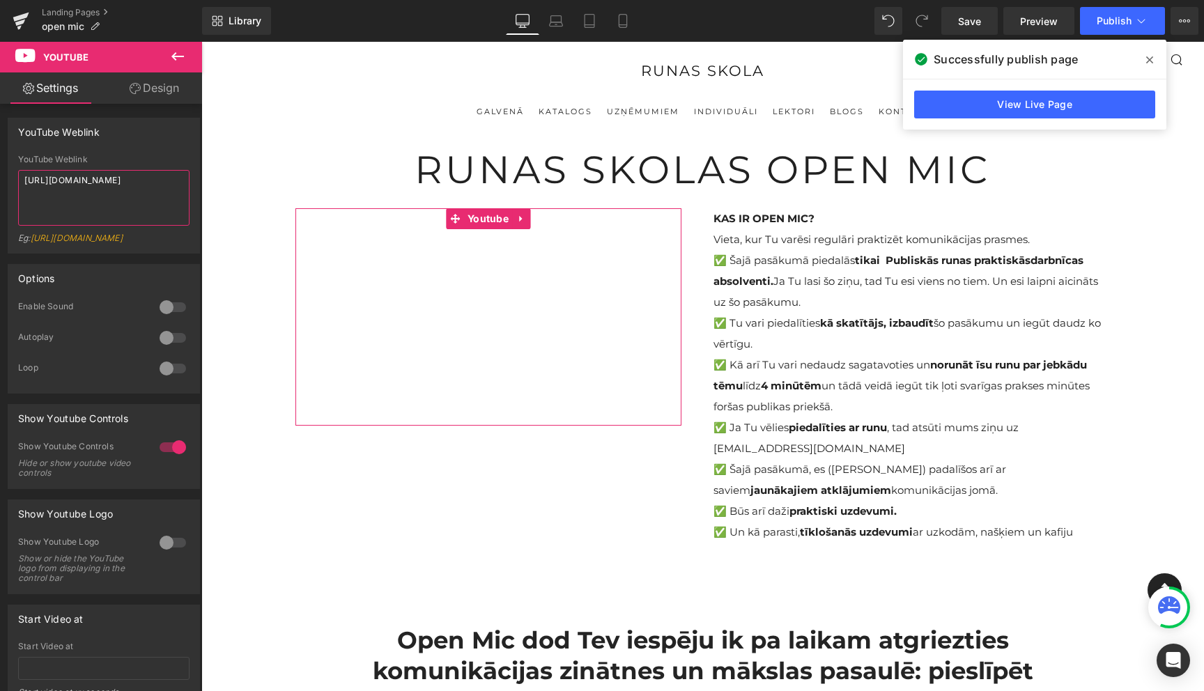
click at [89, 185] on textarea "https://www.youtube.com/shorts/bUxbiG10VJ4" at bounding box center [103, 198] width 171 height 56
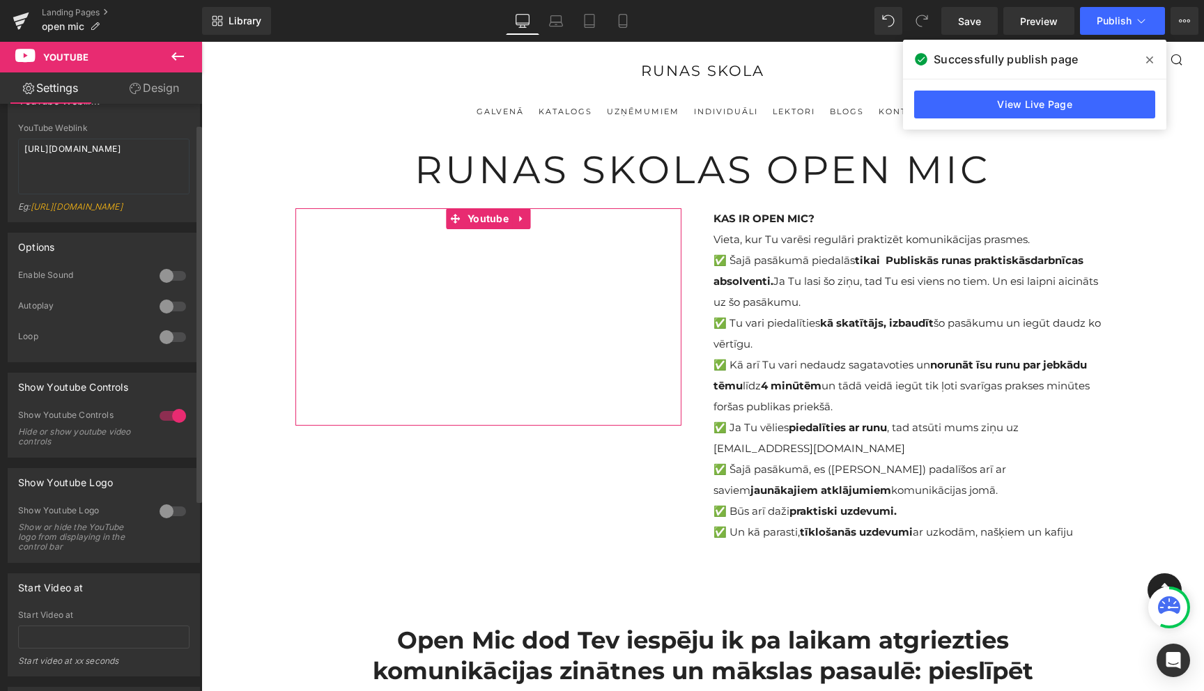
click at [167, 426] on div at bounding box center [172, 416] width 33 height 22
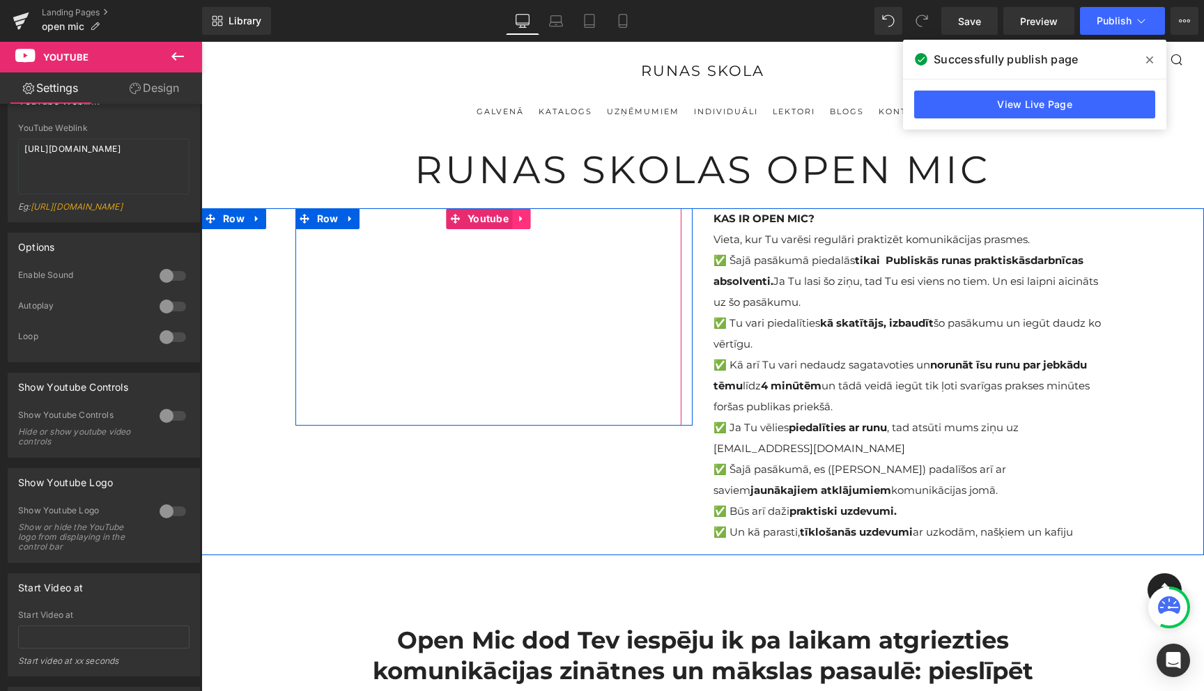
click at [523, 222] on icon at bounding box center [521, 219] width 10 height 10
click at [532, 222] on icon at bounding box center [530, 219] width 10 height 10
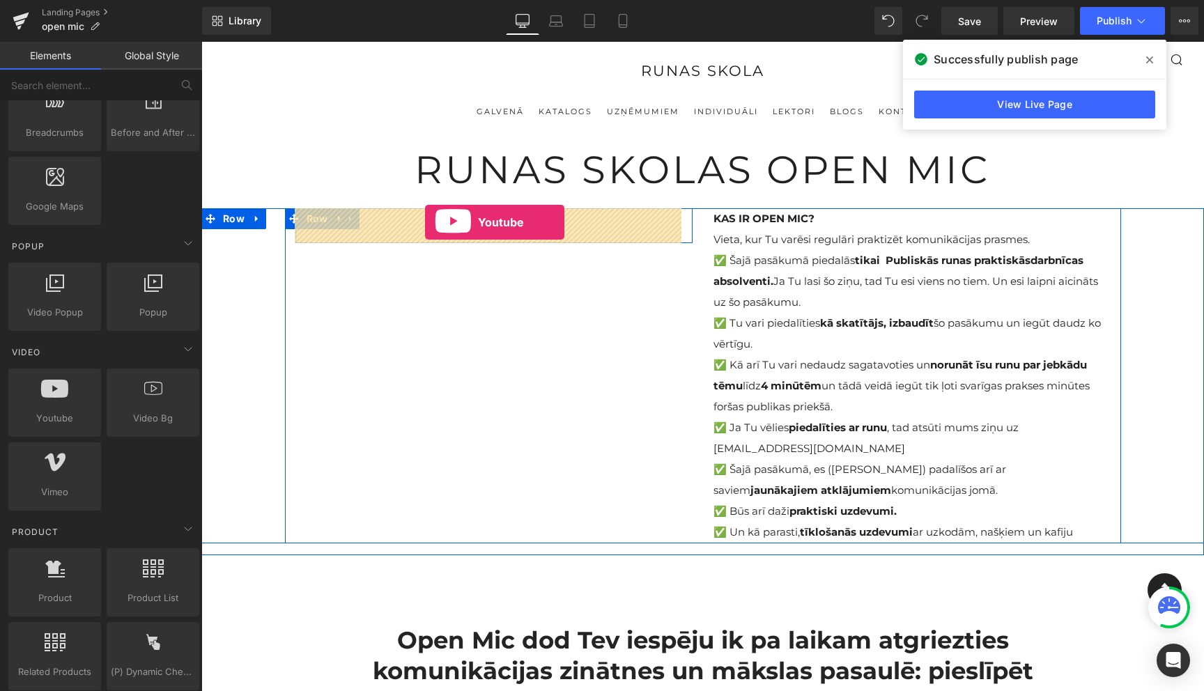
drag, startPoint x: 255, startPoint y: 454, endPoint x: 425, endPoint y: 222, distance: 287.6
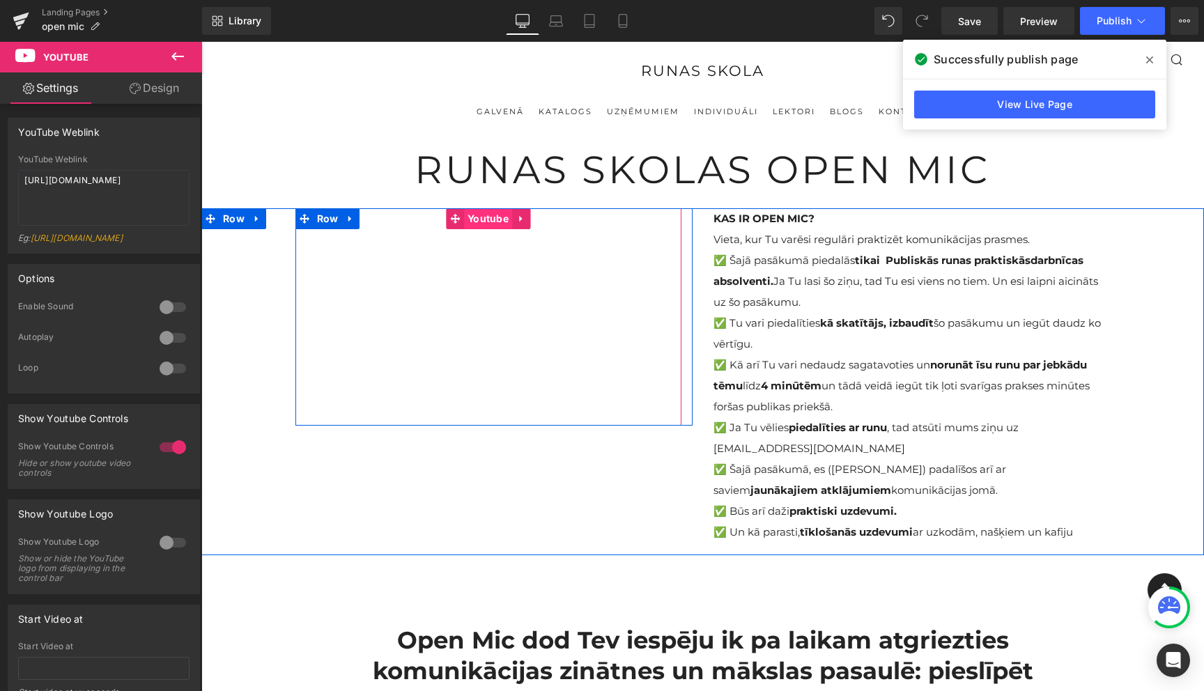
click at [485, 215] on span "Youtube" at bounding box center [488, 218] width 48 height 21
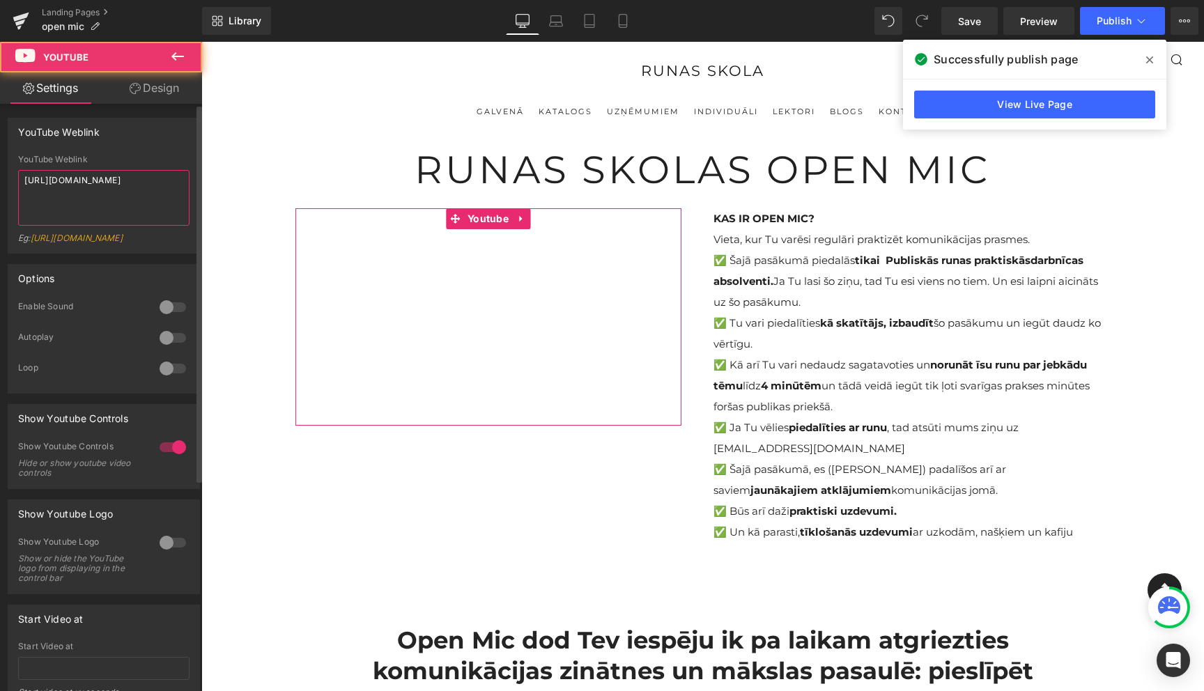
click at [91, 177] on textarea "https://www.youtube.com/watch?v=OQBlWco72c4" at bounding box center [103, 198] width 171 height 56
paste textarea "shorts/bUxbiG10VJ"
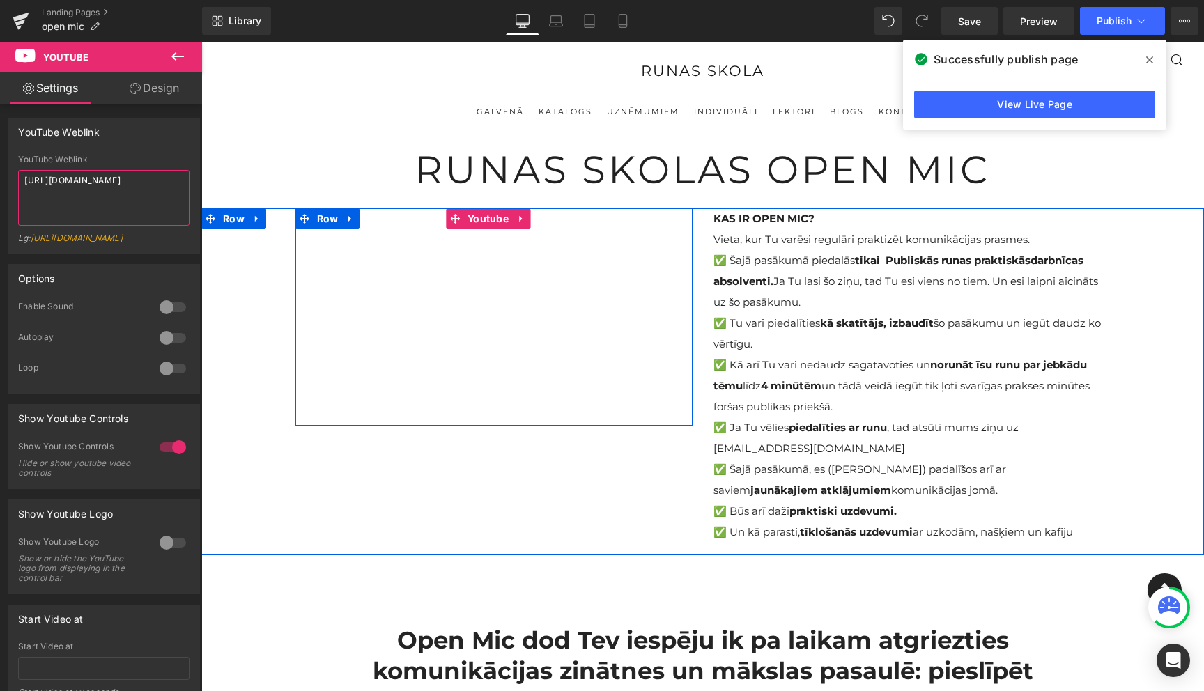
type textarea "https://www.youtube.com/shorts/bUxbiG10VJ4"
click at [519, 222] on icon at bounding box center [520, 219] width 3 height 6
click at [465, 220] on span "Youtube" at bounding box center [461, 218] width 48 height 21
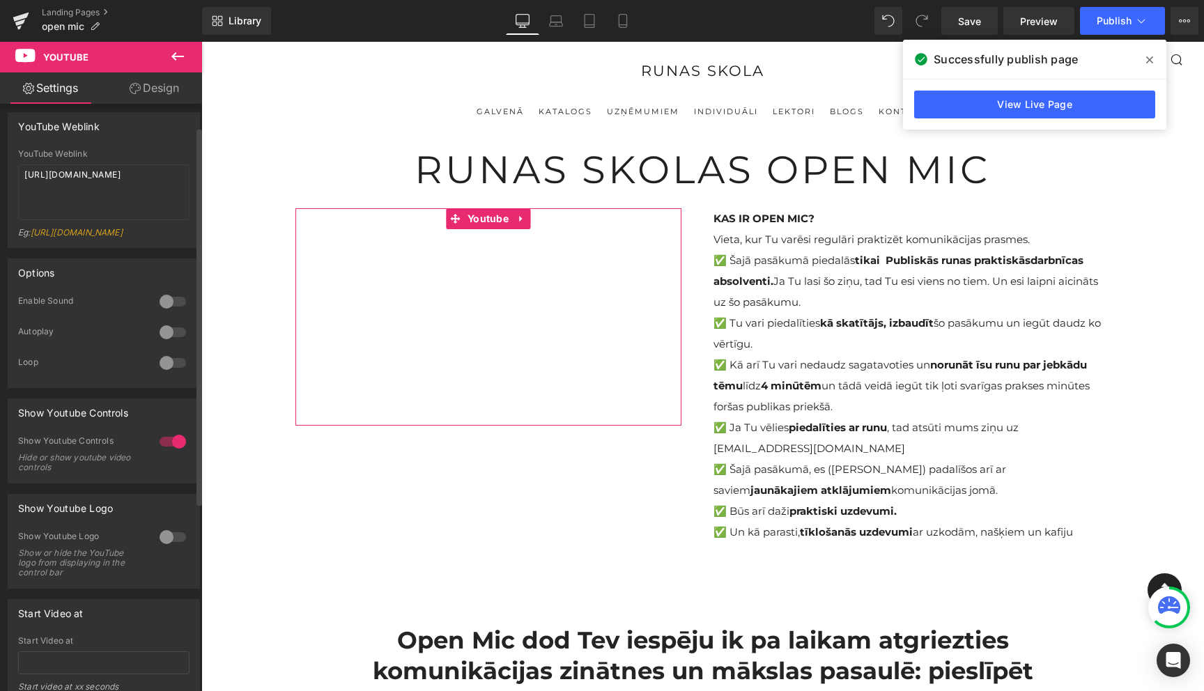
scroll to position [0, 0]
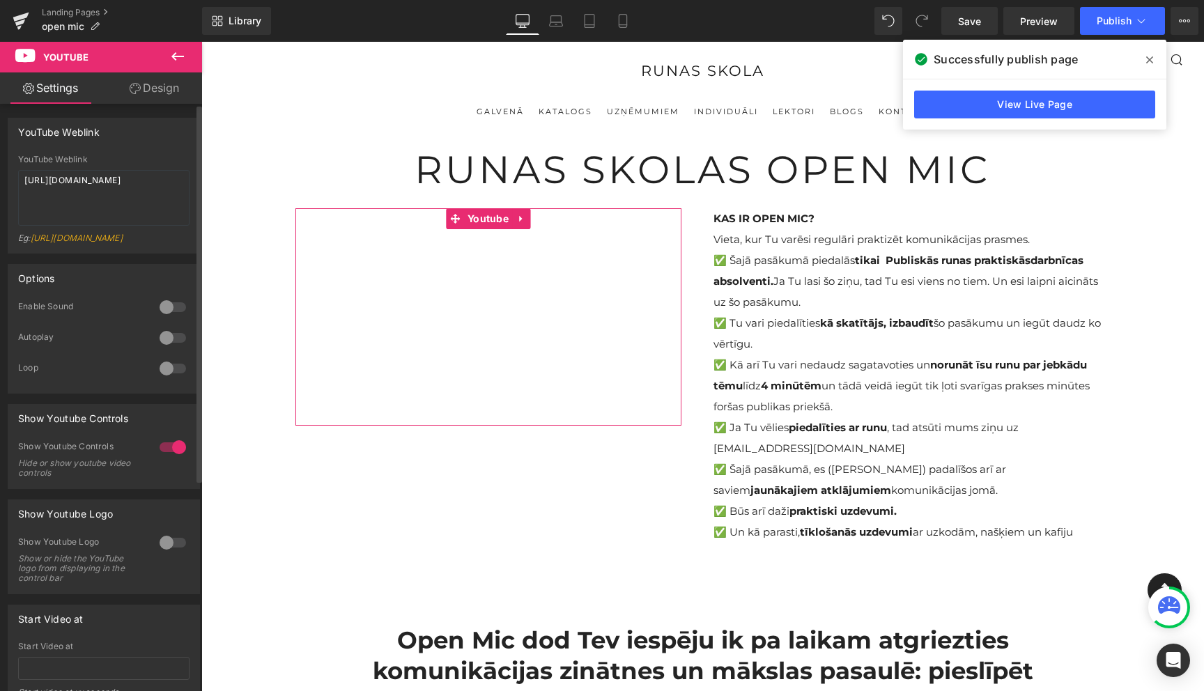
click at [156, 317] on div at bounding box center [172, 307] width 33 height 22
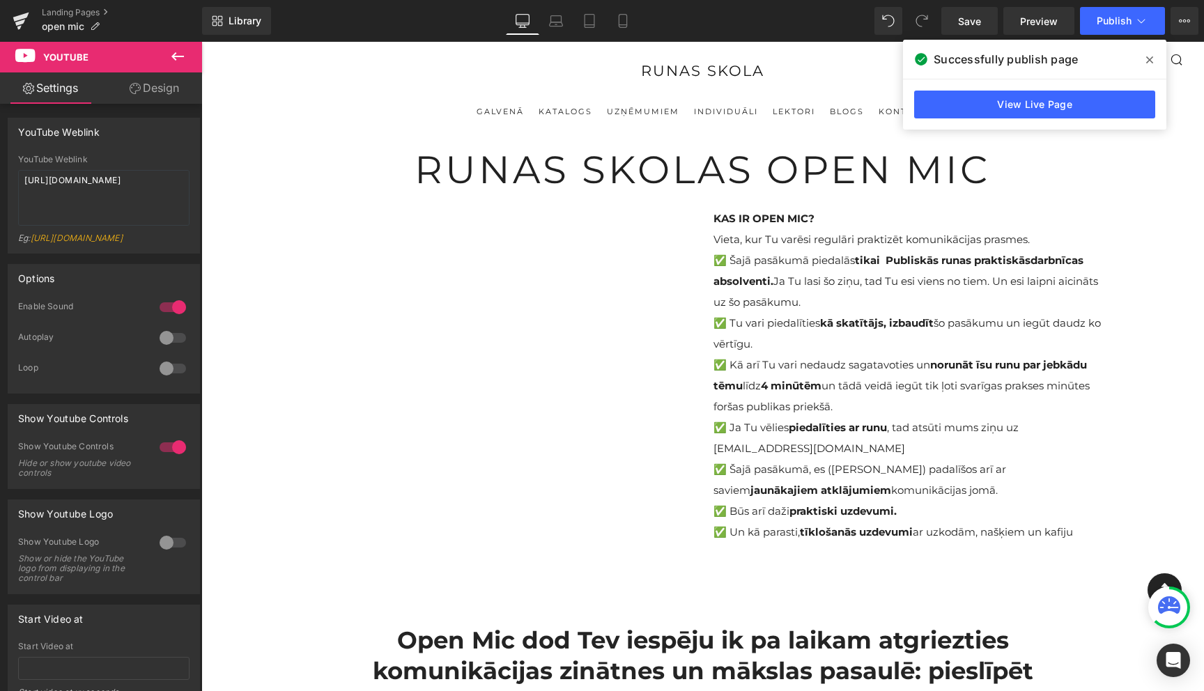
click at [173, 49] on icon at bounding box center [177, 56] width 17 height 17
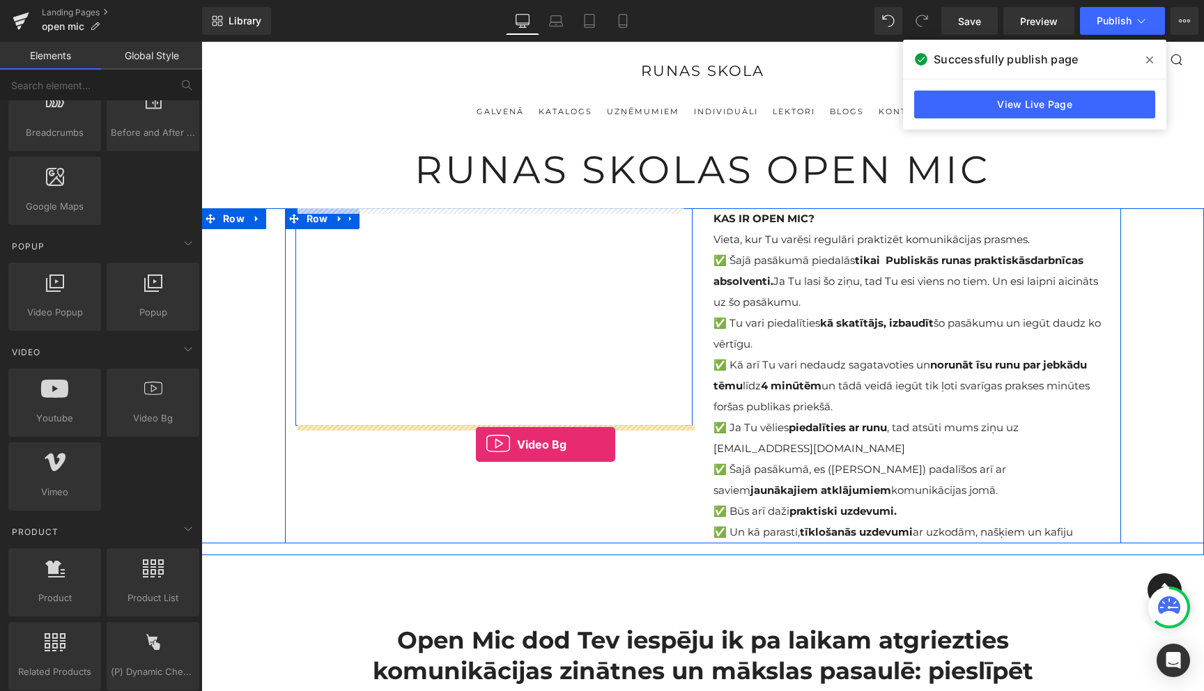
drag, startPoint x: 353, startPoint y: 456, endPoint x: 476, endPoint y: 445, distance: 123.1
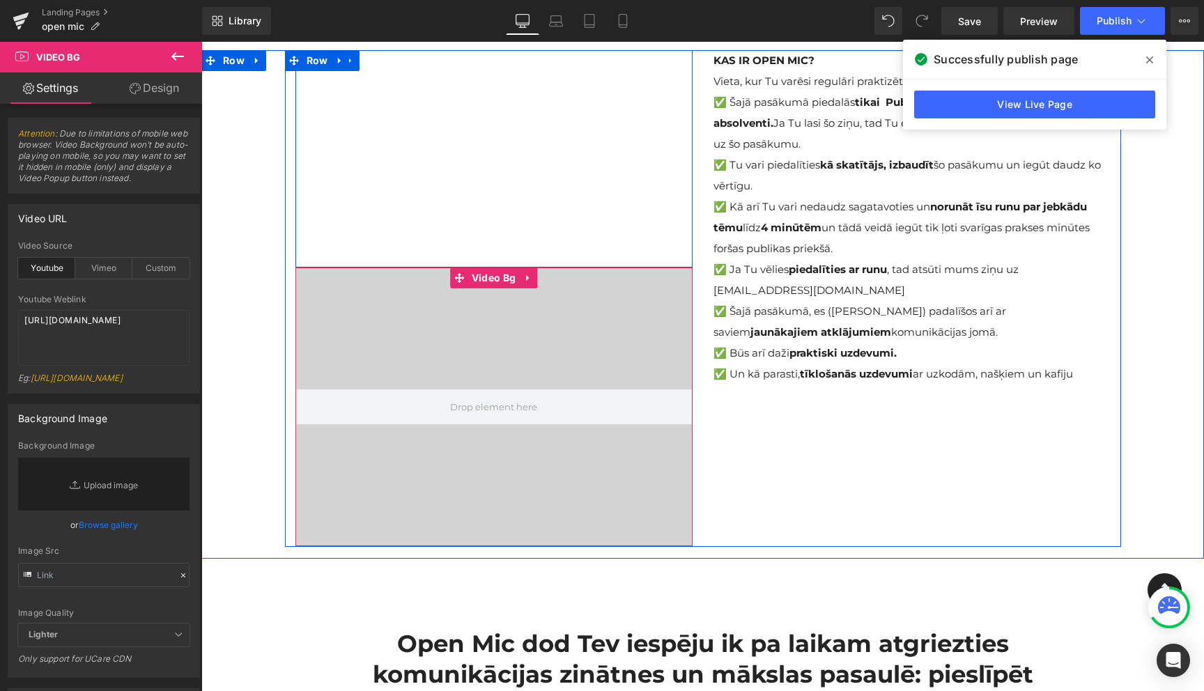
scroll to position [160, 0]
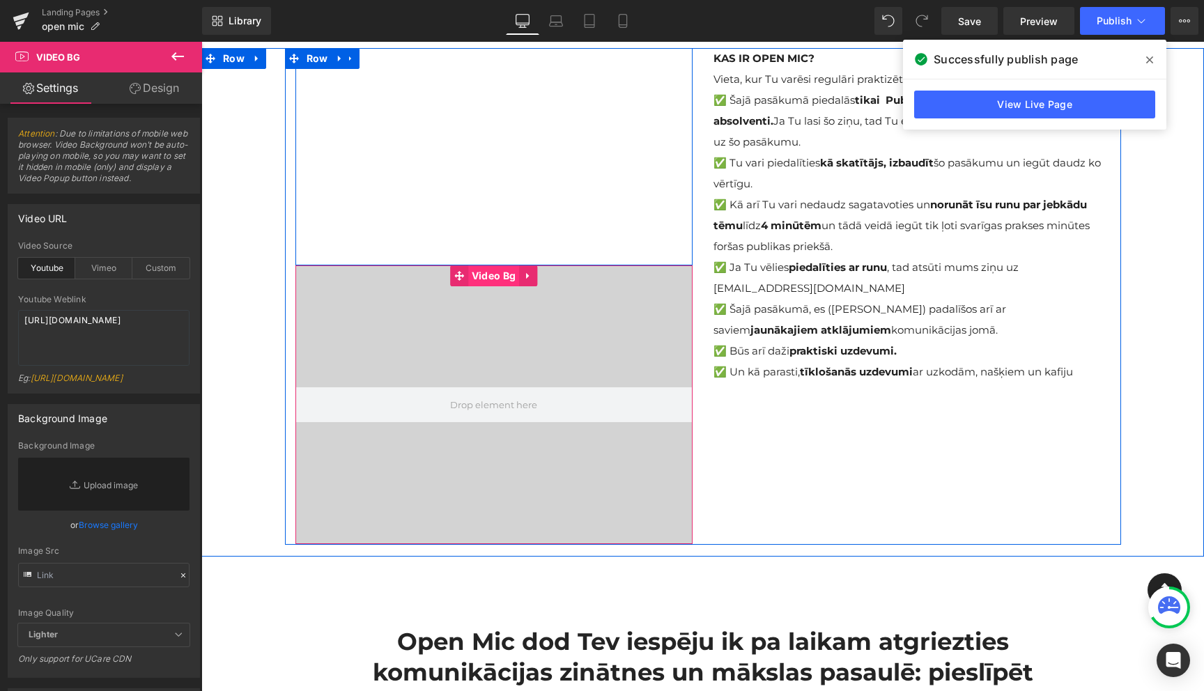
click at [497, 276] on span "Video Bg" at bounding box center [493, 275] width 51 height 21
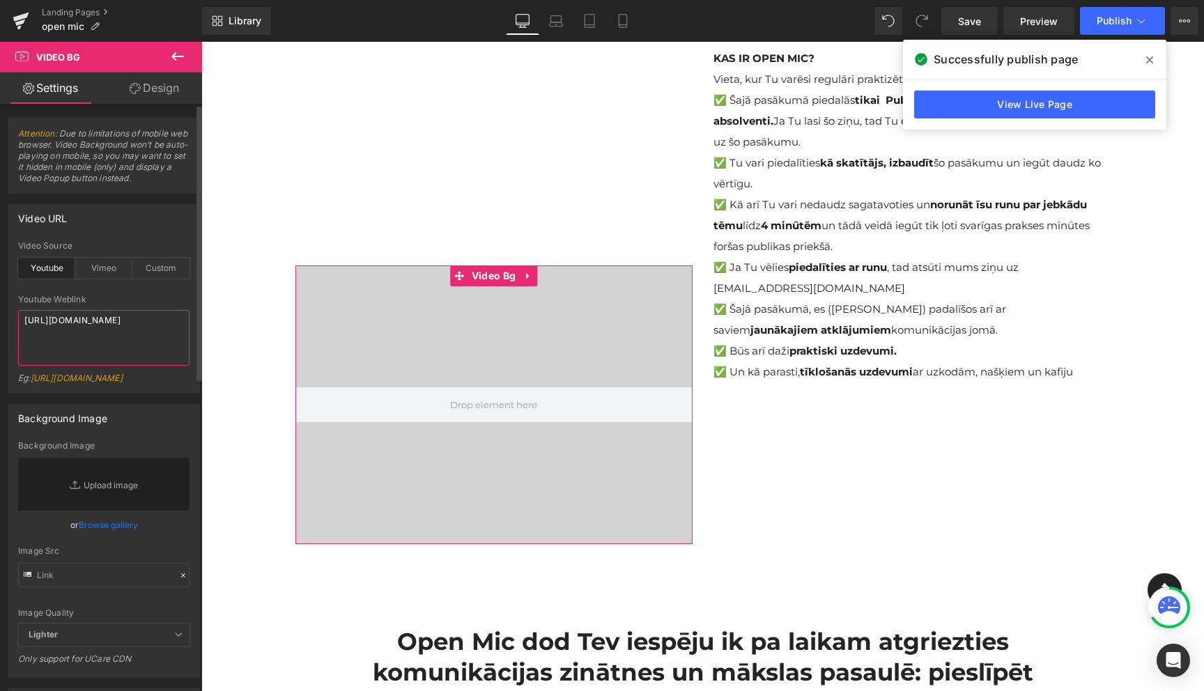
click at [76, 325] on textarea "https://www.youtube.com/watch?v=O_HMoyaixkw" at bounding box center [103, 338] width 171 height 56
paste textarea "shorts/bUxbiG10VJ4"
type textarea "https://www.youtube.com/shorts/bUxbiG10VJ4"
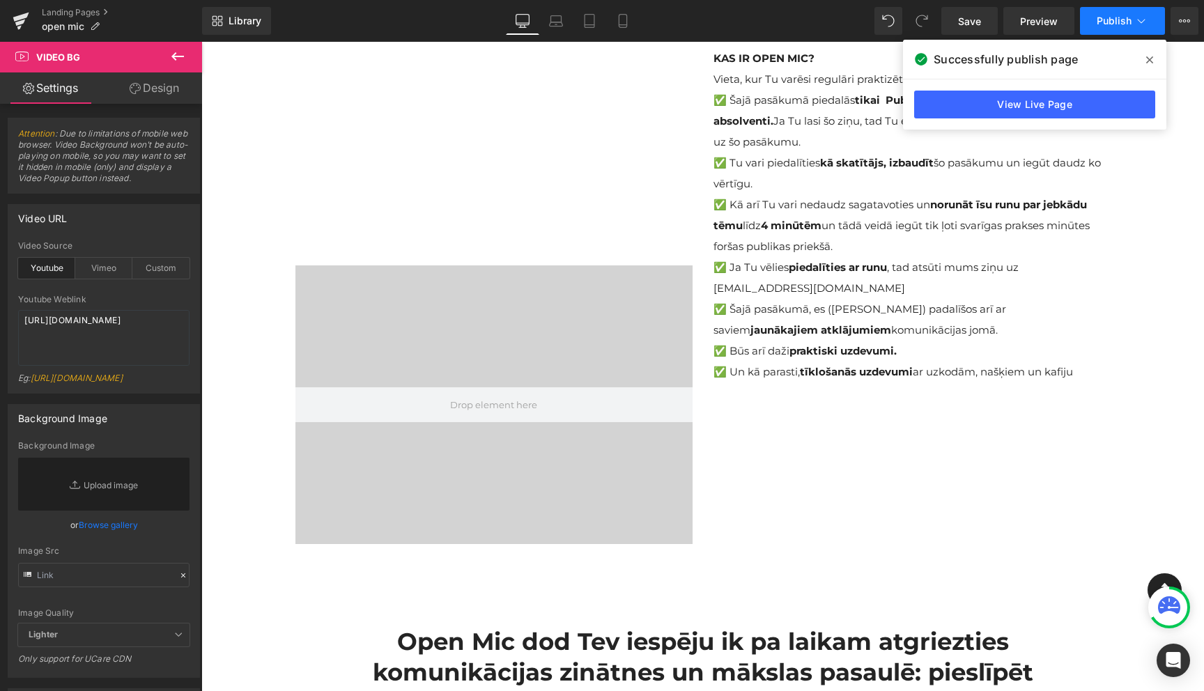
click at [1145, 20] on icon at bounding box center [1141, 21] width 14 height 14
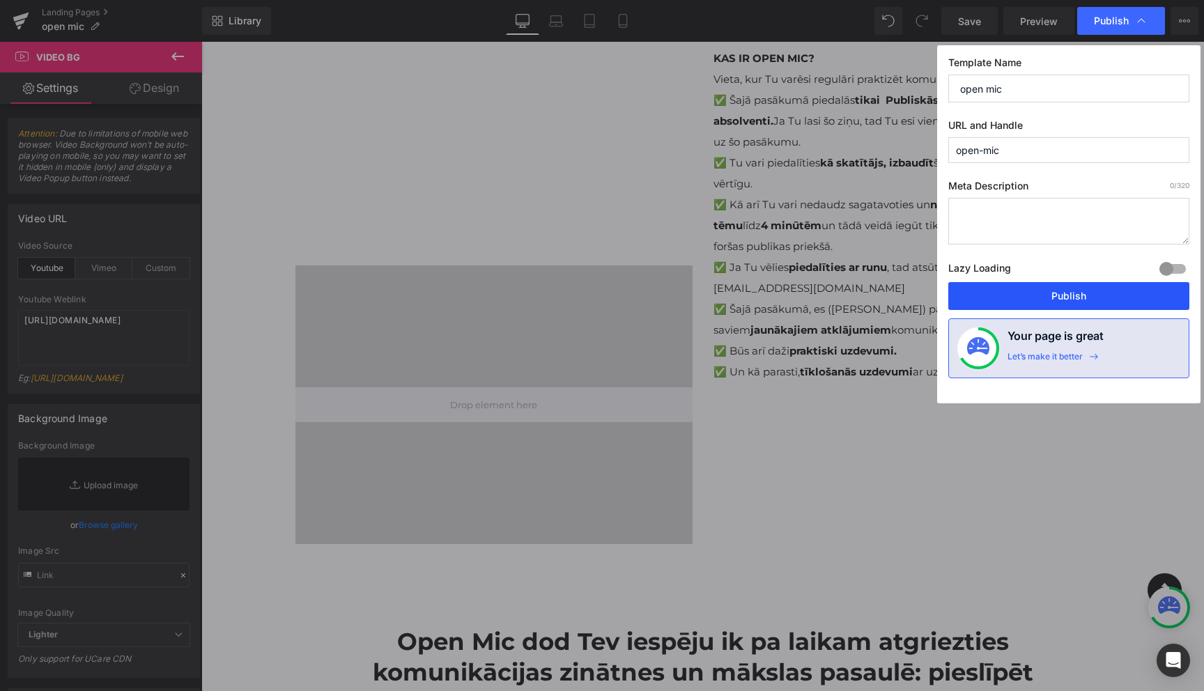
click at [1069, 298] on button "Publish" at bounding box center [1068, 296] width 241 height 28
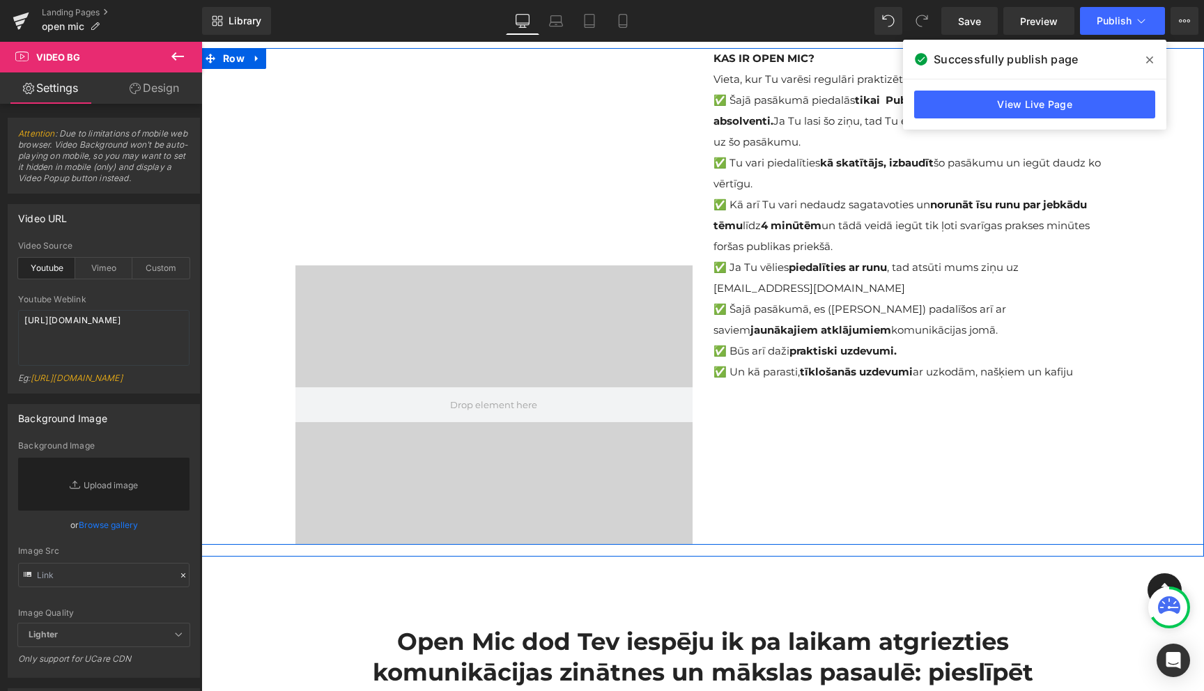
scroll to position [0, 0]
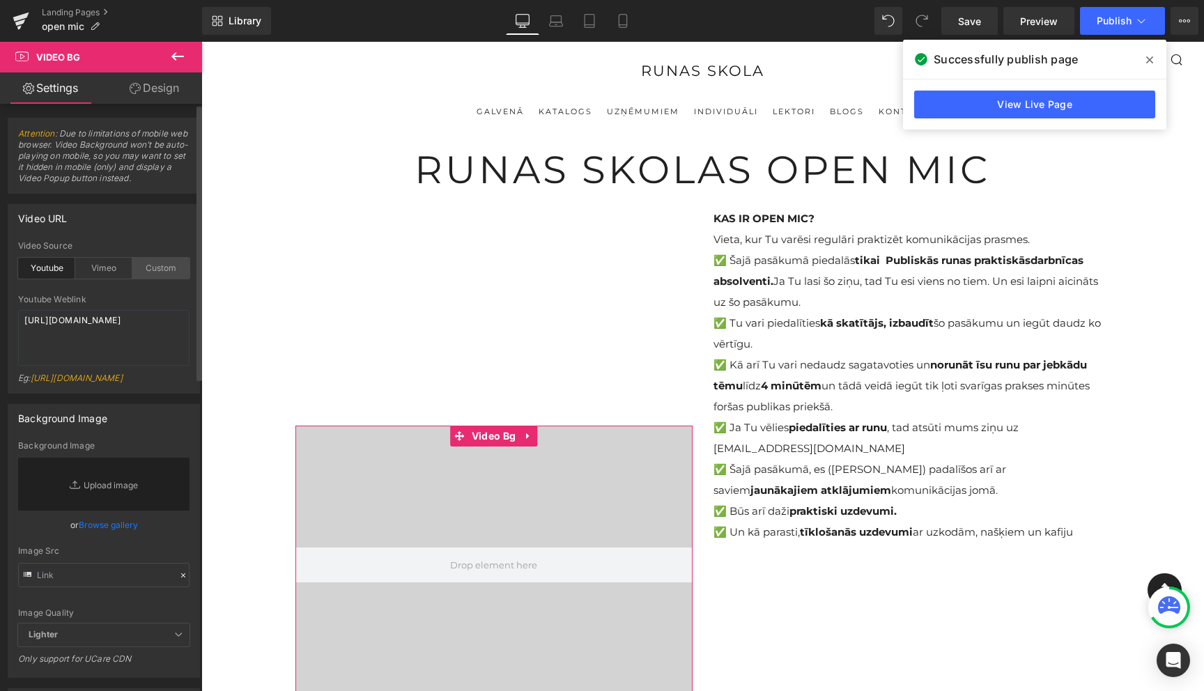
click at [178, 258] on div "Custom" at bounding box center [160, 268] width 57 height 21
click at [98, 332] on textarea "https://cdn.shopify.com/s/files/1/0263/4153/9917/files/Stamped_Reviews.mp4?v=15…" at bounding box center [103, 338] width 171 height 56
paste textarea "youtube.com/shorts/bUxbiG10VJ4"
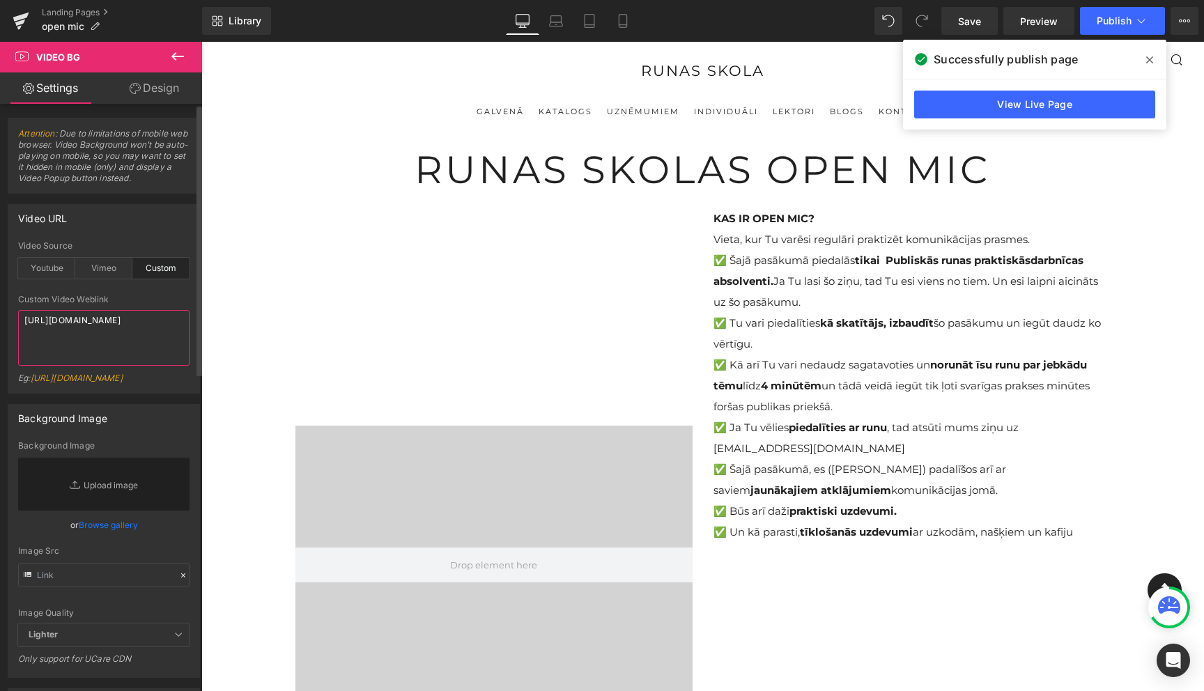
type textarea "https://youtube.com/shorts/bUxbiG10VJ4"
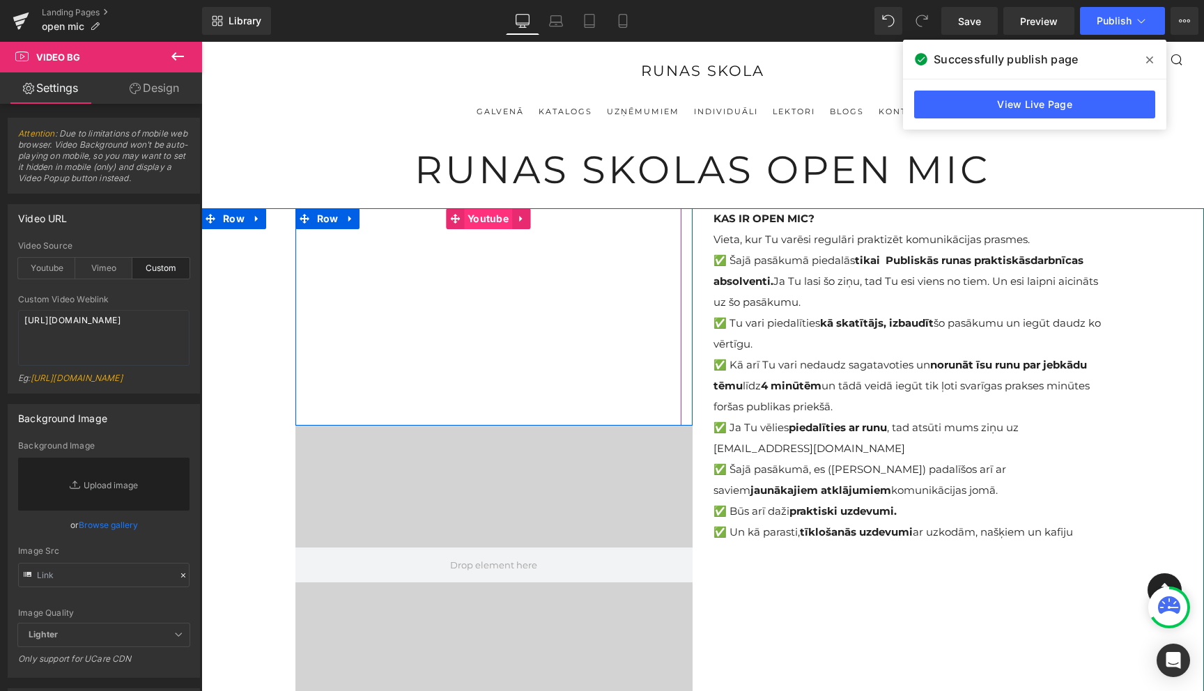
click at [485, 222] on span "Youtube" at bounding box center [488, 218] width 48 height 21
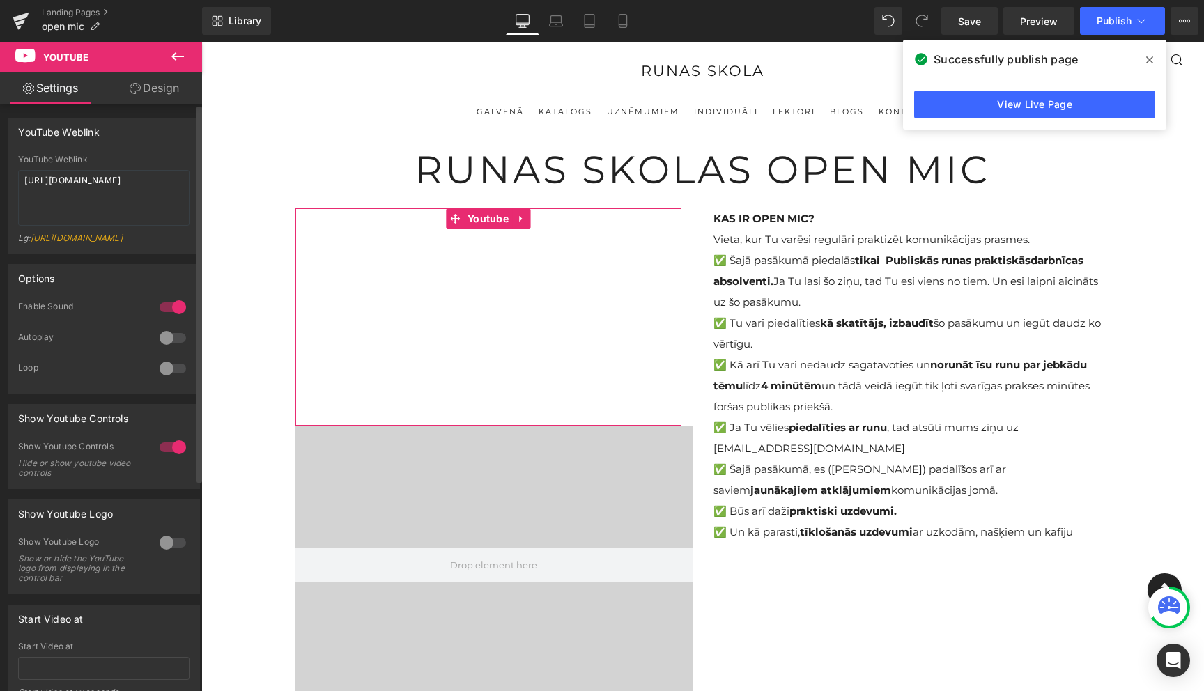
click at [173, 316] on div at bounding box center [172, 307] width 33 height 22
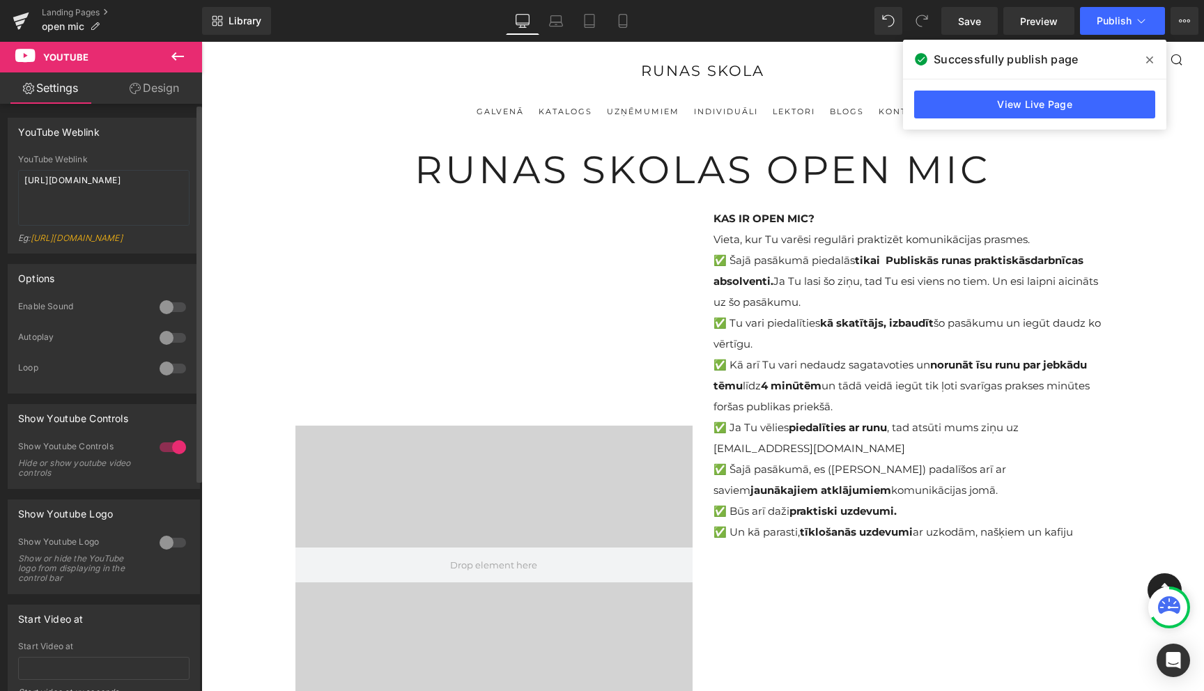
click at [173, 456] on div at bounding box center [172, 447] width 33 height 22
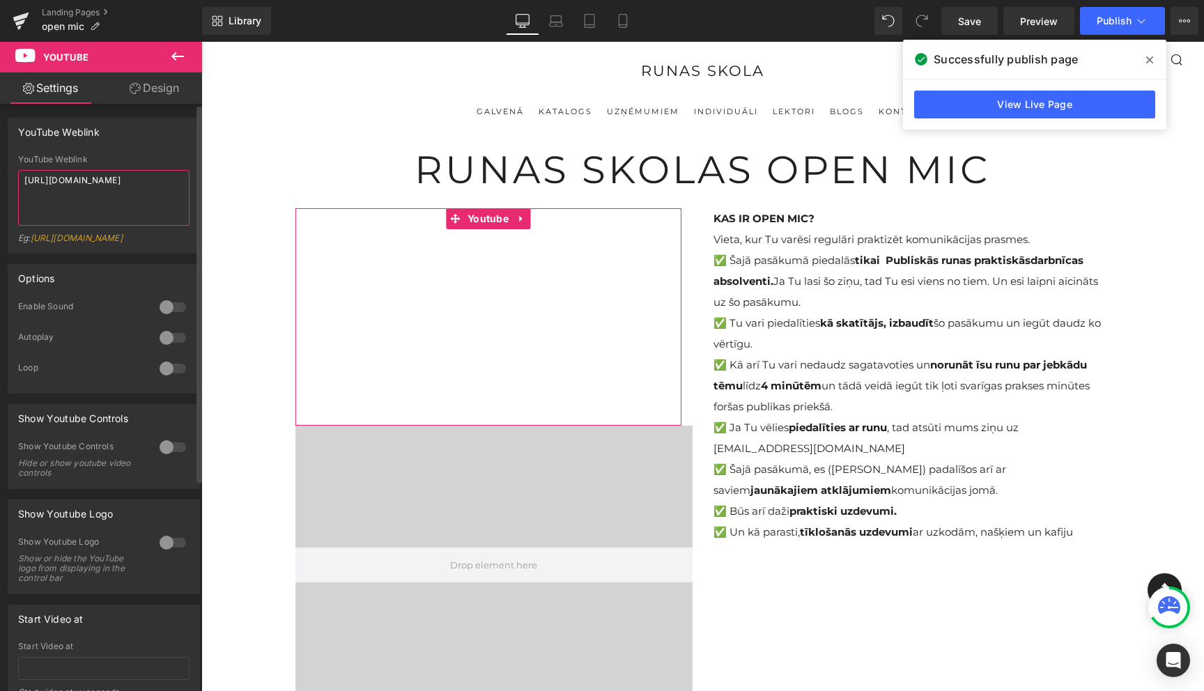
click at [125, 213] on textarea "https://www.youtube.com/shorts/bUxbiG10VJ4" at bounding box center [103, 198] width 171 height 56
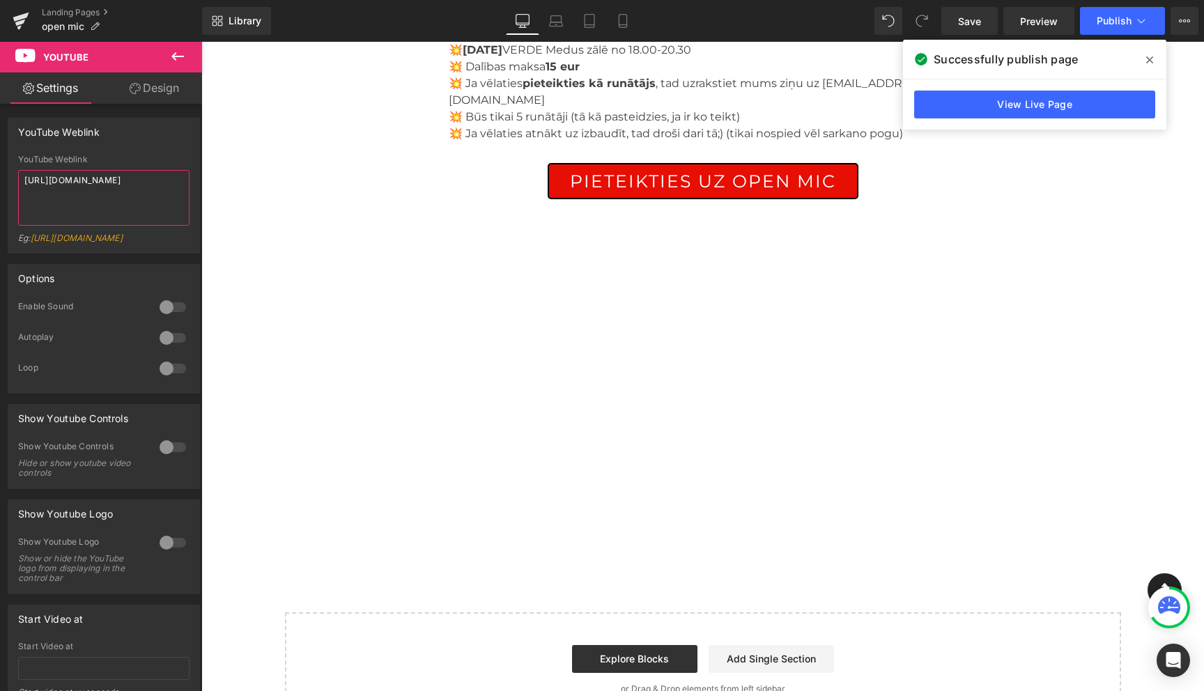
scroll to position [875, 0]
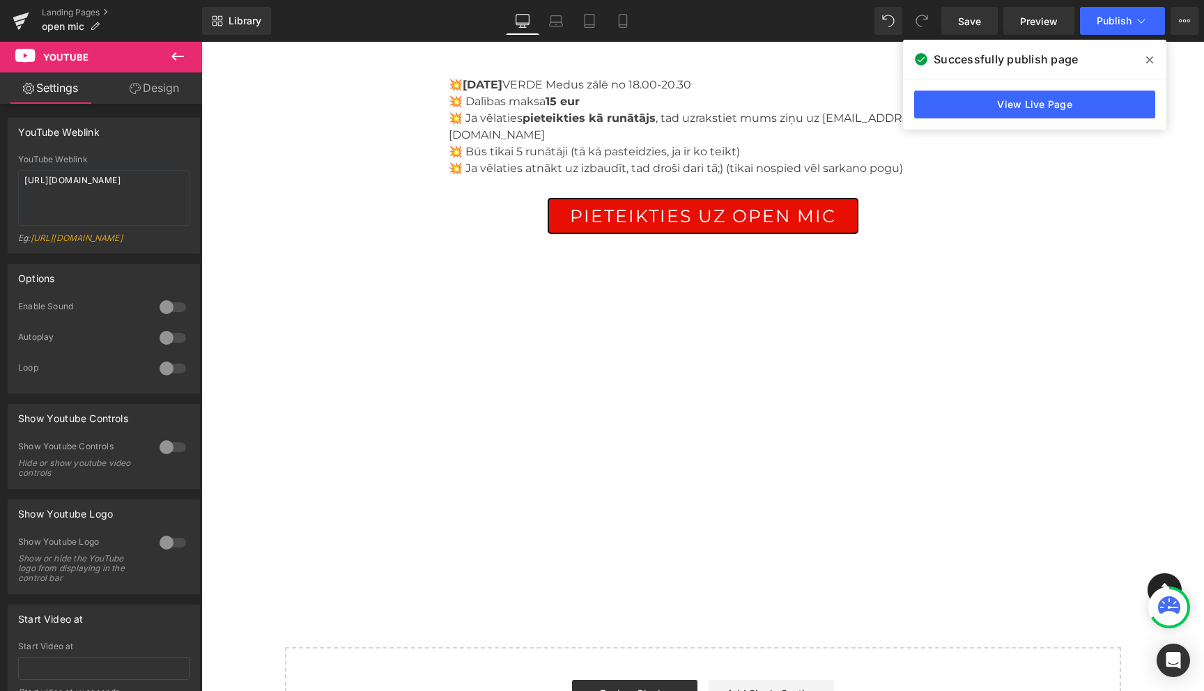
click at [151, 86] on link "Design" at bounding box center [154, 87] width 101 height 31
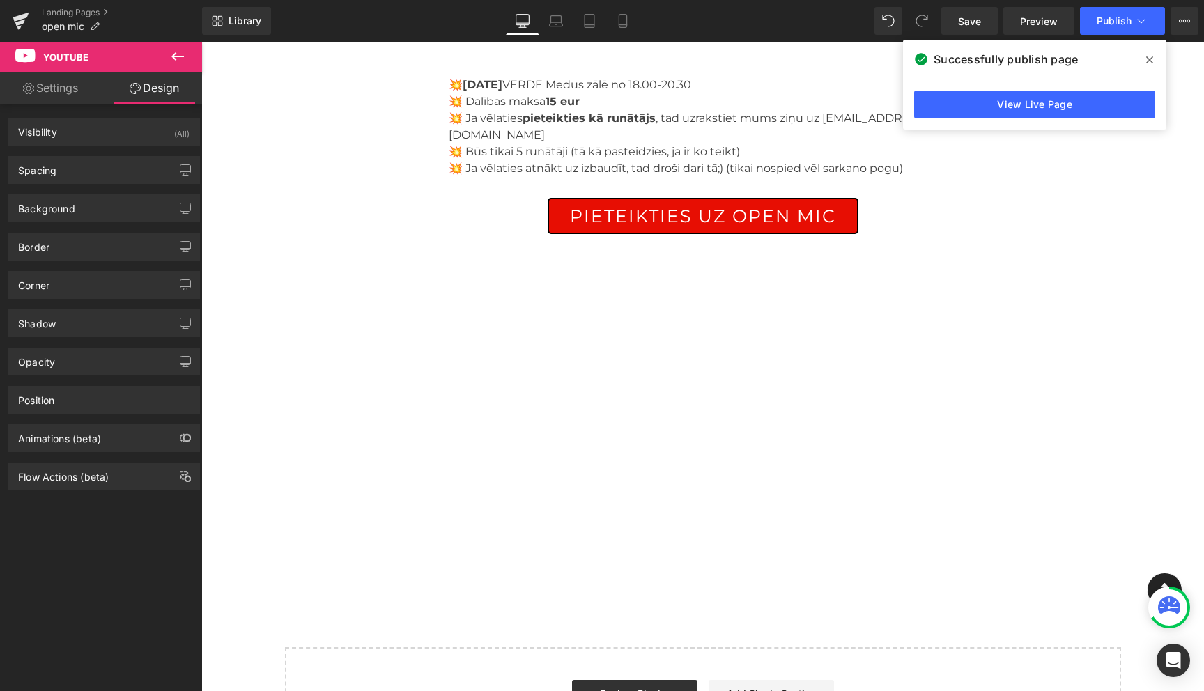
click at [62, 93] on link "Settings" at bounding box center [50, 87] width 101 height 31
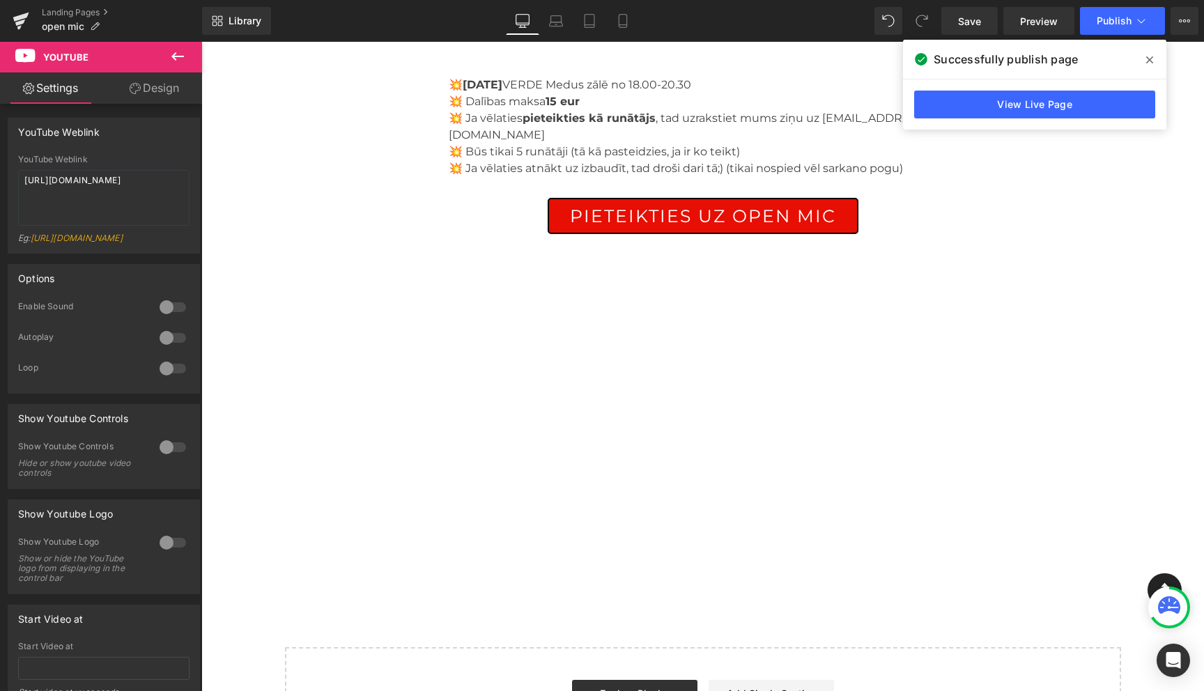
click at [176, 61] on icon at bounding box center [177, 56] width 17 height 17
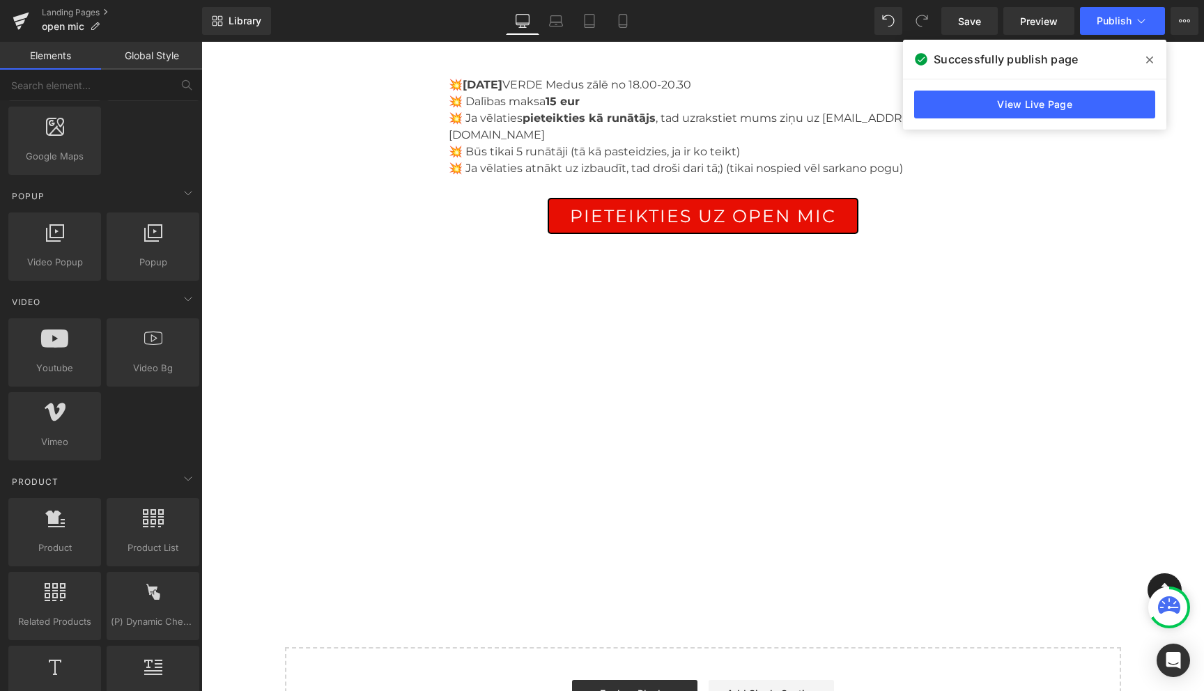
scroll to position [833, 0]
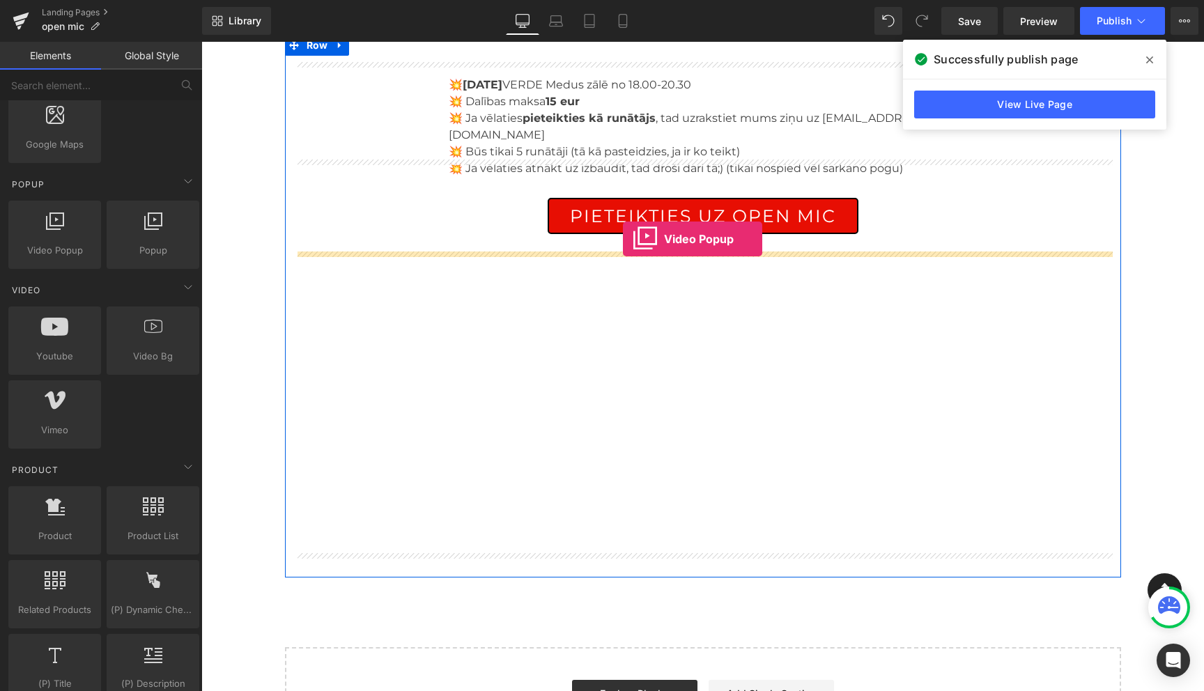
drag, startPoint x: 263, startPoint y: 290, endPoint x: 623, endPoint y: 239, distance: 363.8
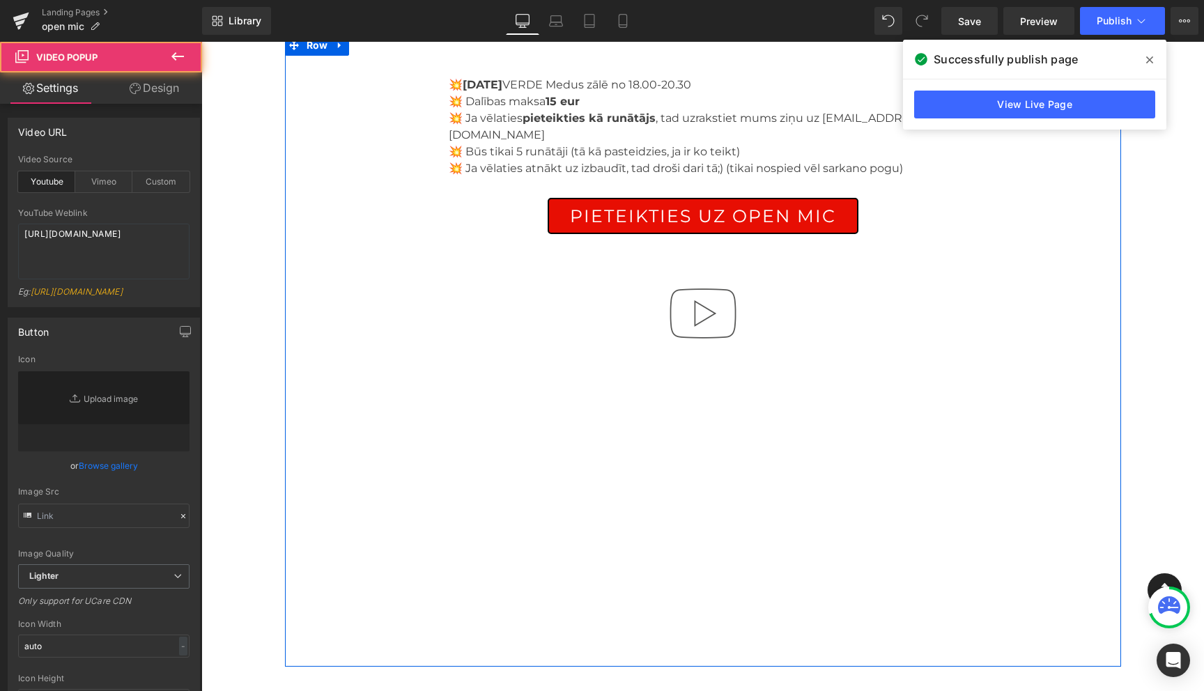
type input "//d1um8515vdn9kb.cloudfront.net/images/youtube-play-button.png"
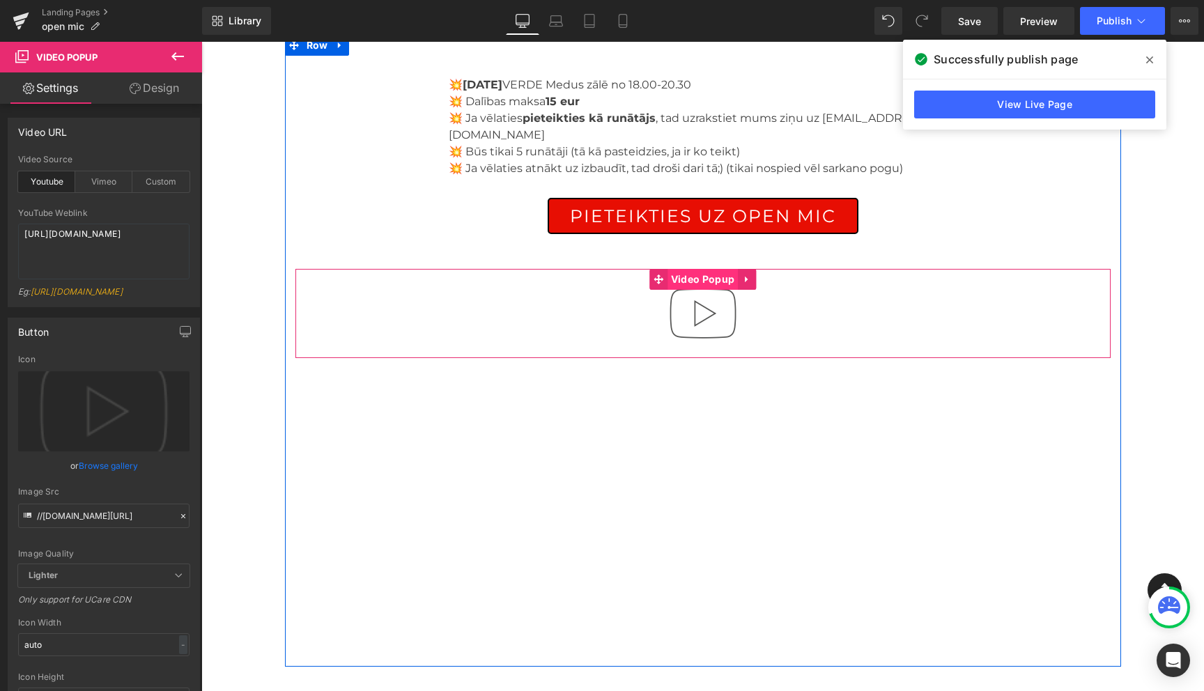
click at [707, 269] on span "Video Popup" at bounding box center [702, 279] width 70 height 21
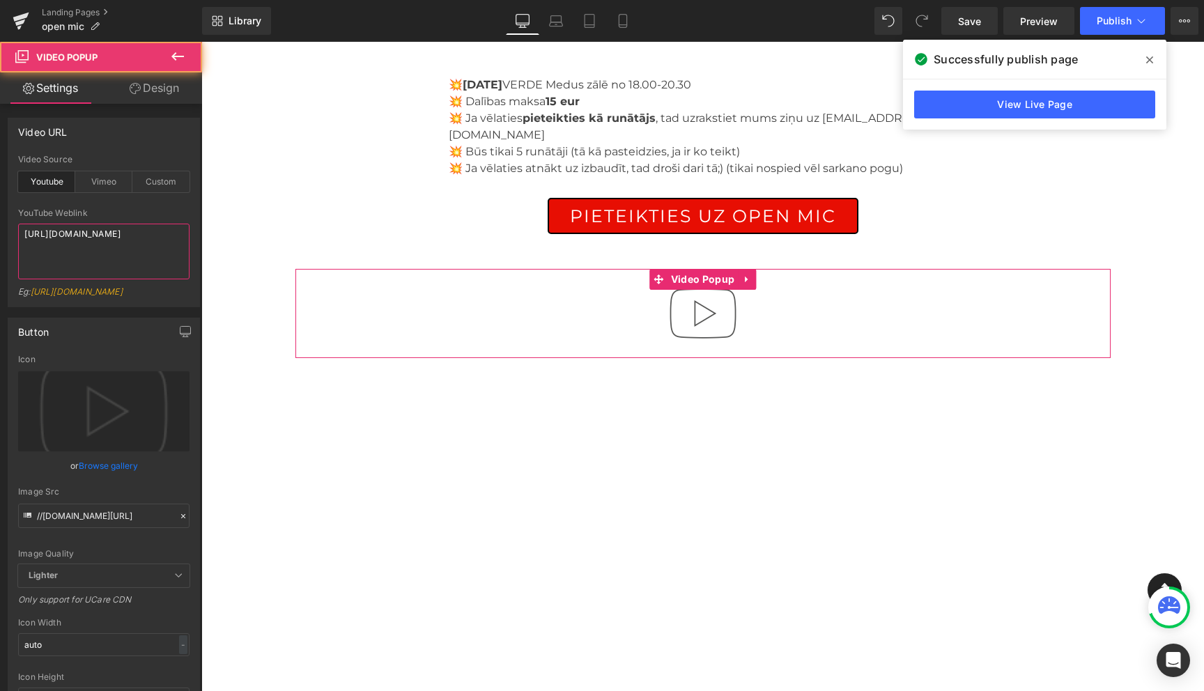
click at [67, 247] on textarea "https://www.youtube.com/watch?v=OQBlWco72c4" at bounding box center [103, 252] width 171 height 56
paste textarea "youtube.com/shorts/bUxbiG10VJ"
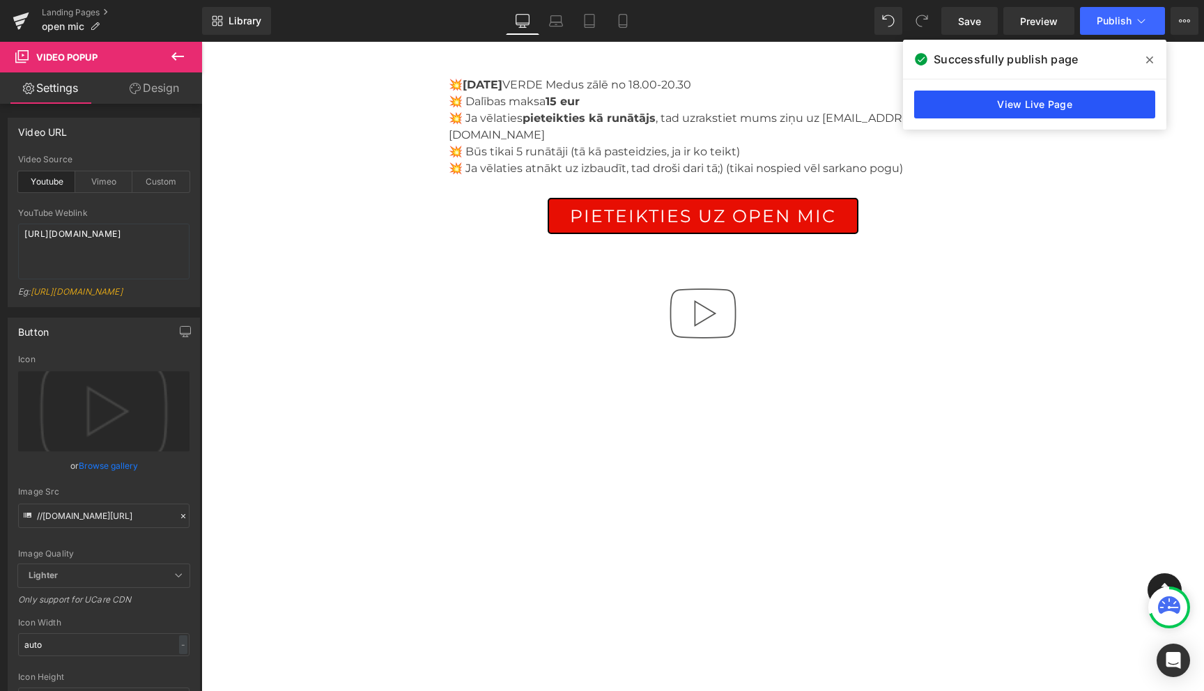
click at [1057, 108] on link "View Live Page" at bounding box center [1034, 105] width 241 height 28
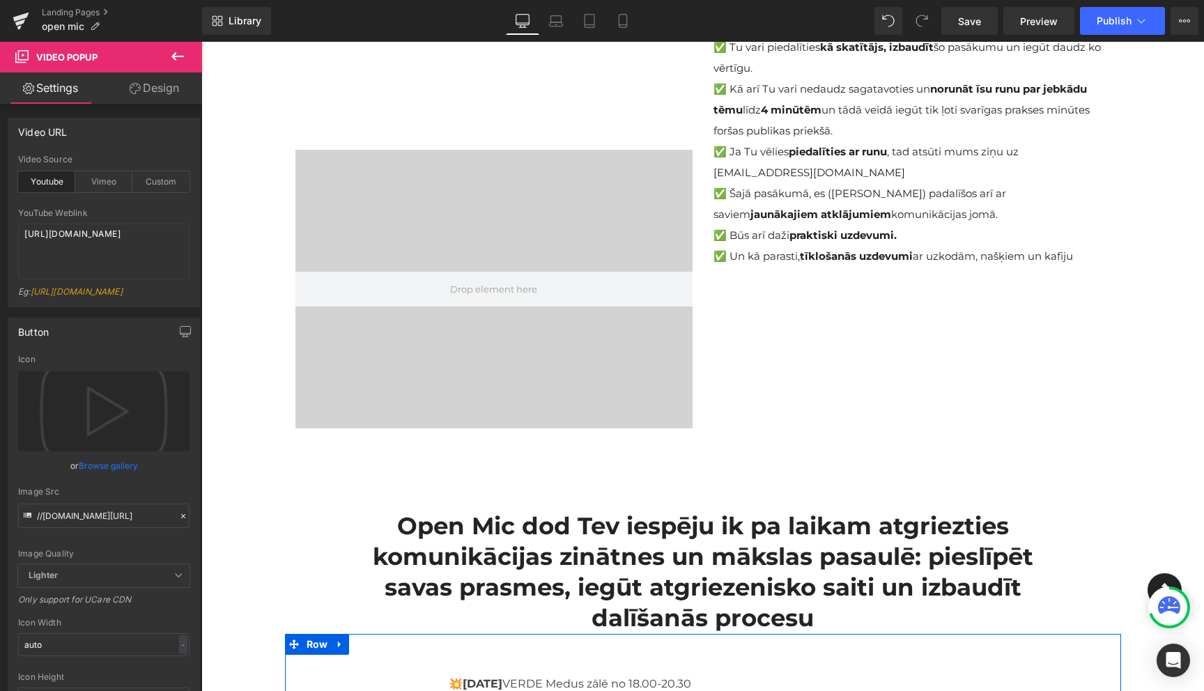
scroll to position [0, 0]
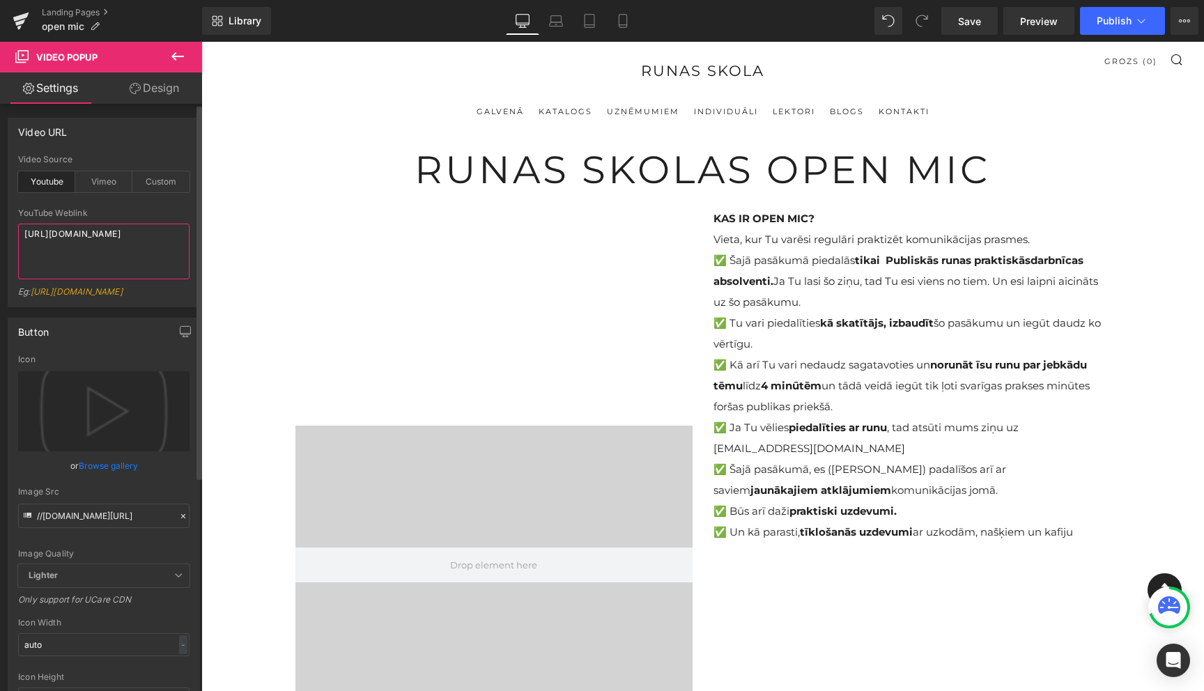
click at [72, 233] on textarea "https://youtube.com/shorts/bUxbiG10VJ4" at bounding box center [103, 252] width 171 height 56
paste textarea "cdn.shopify.com/videos/c/o/v/1ee61bd897194bee84027b9fc29e4b79.mp"
type textarea "https://cdn.shopify.com/videos/c/o/v/1ee61bd897194bee84027b9fc29e4b79.mp4"
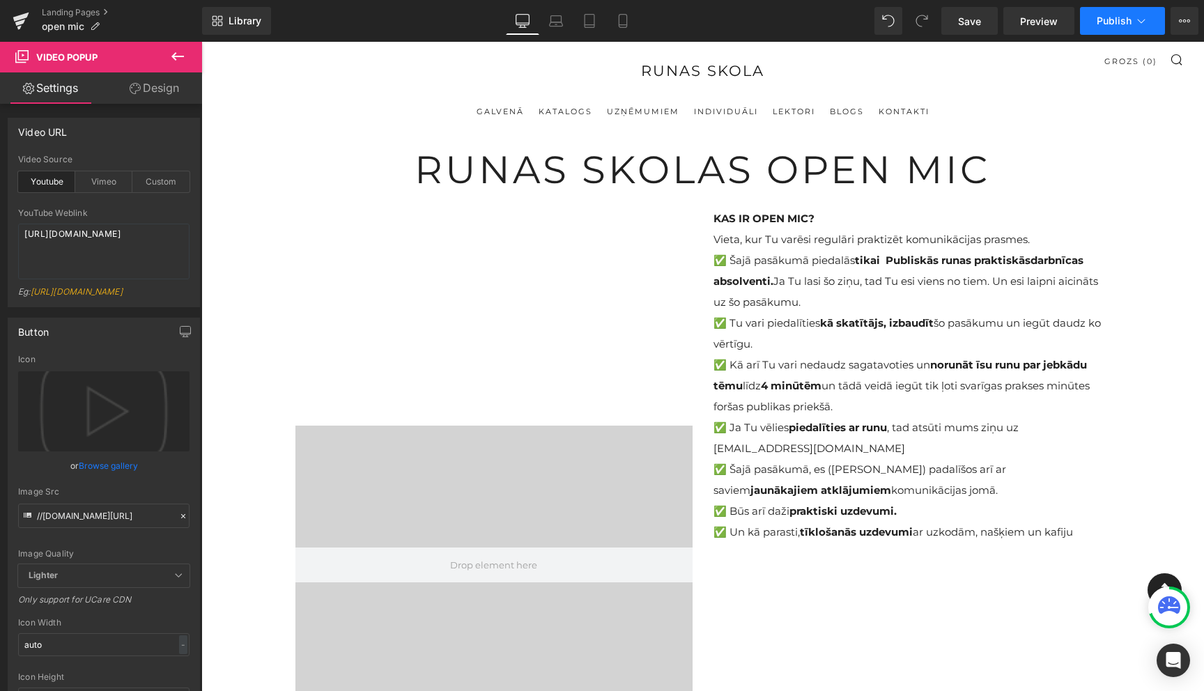
click at [1139, 13] on button "Publish" at bounding box center [1122, 21] width 85 height 28
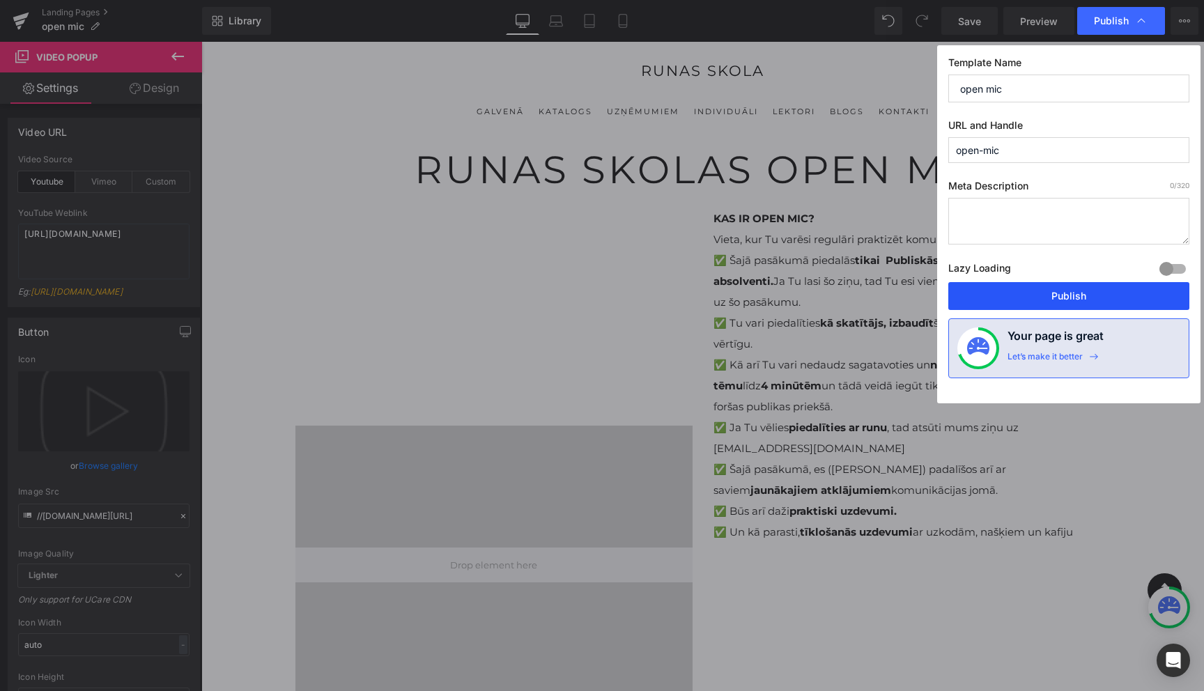
click at [1067, 294] on button "Publish" at bounding box center [1068, 296] width 241 height 28
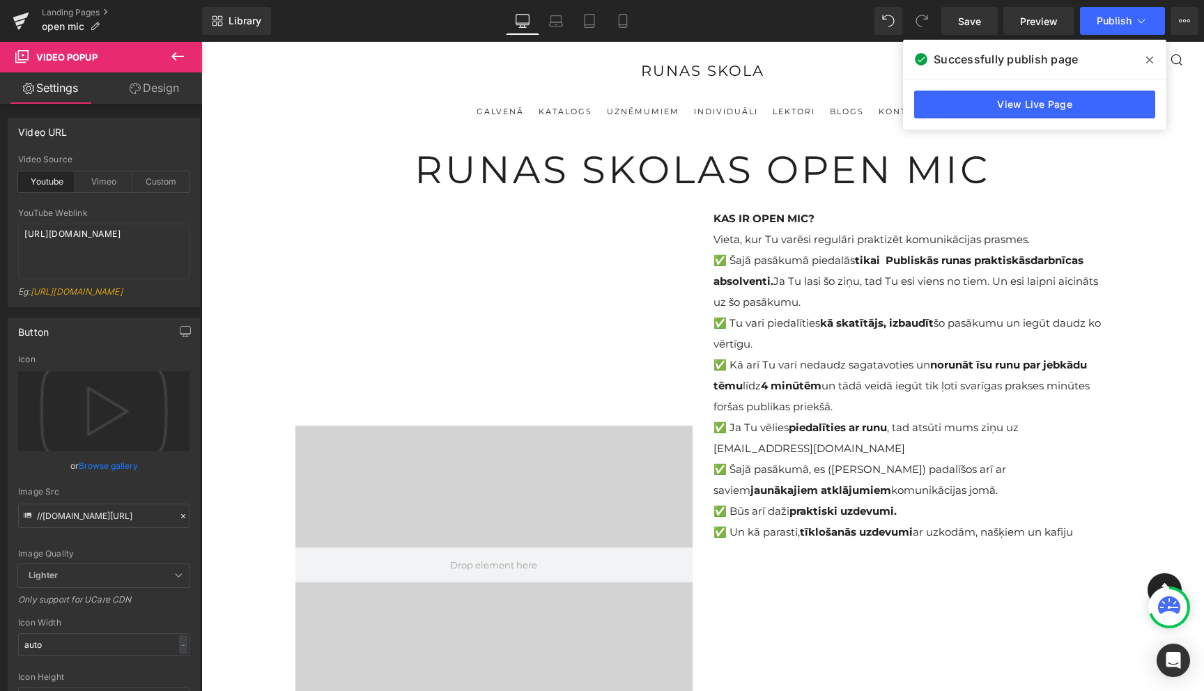
click at [177, 54] on icon at bounding box center [177, 56] width 17 height 17
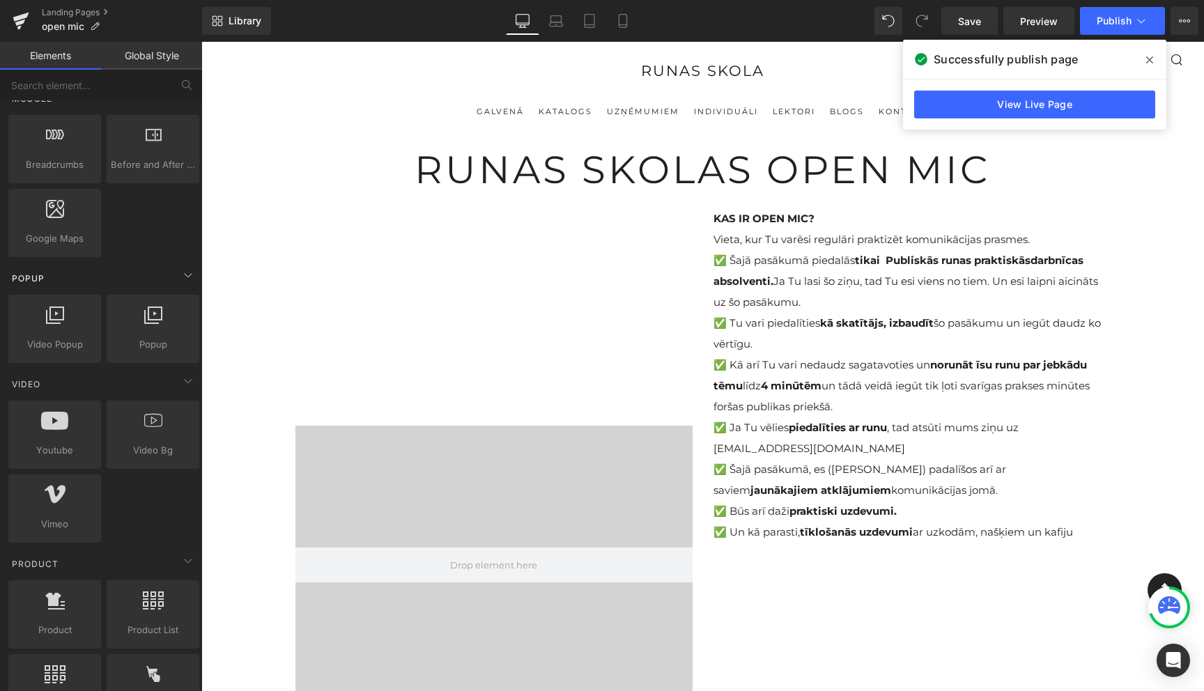
scroll to position [755, 0]
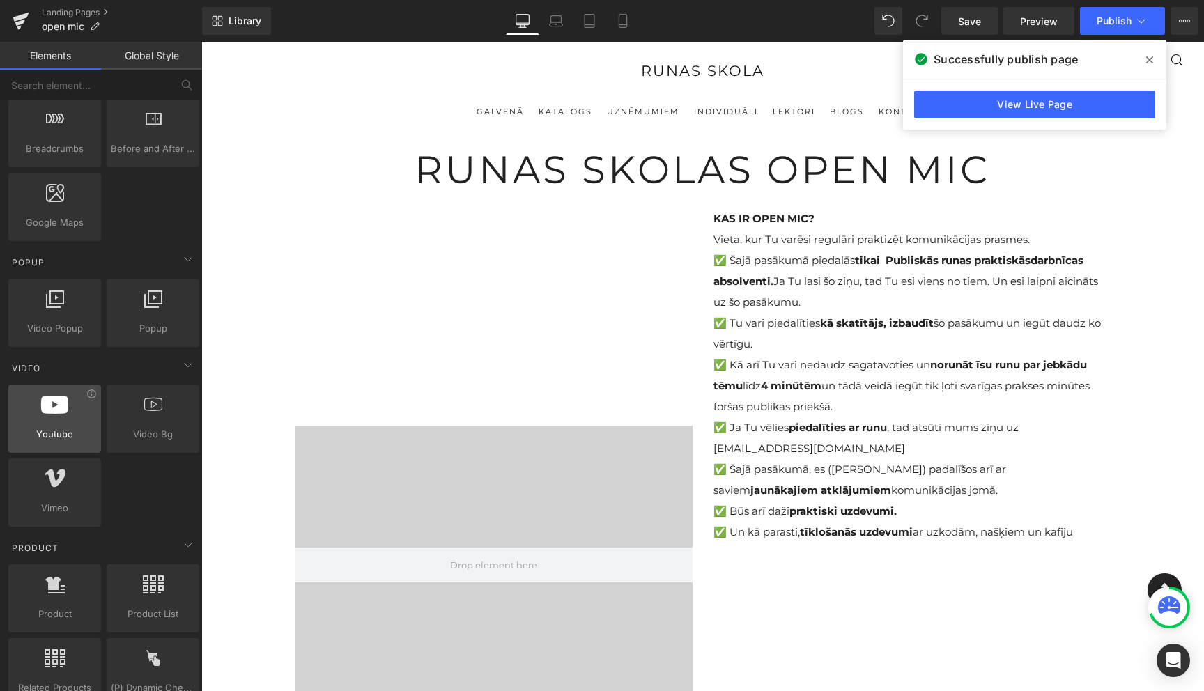
click at [65, 441] on span "Youtube" at bounding box center [55, 434] width 84 height 15
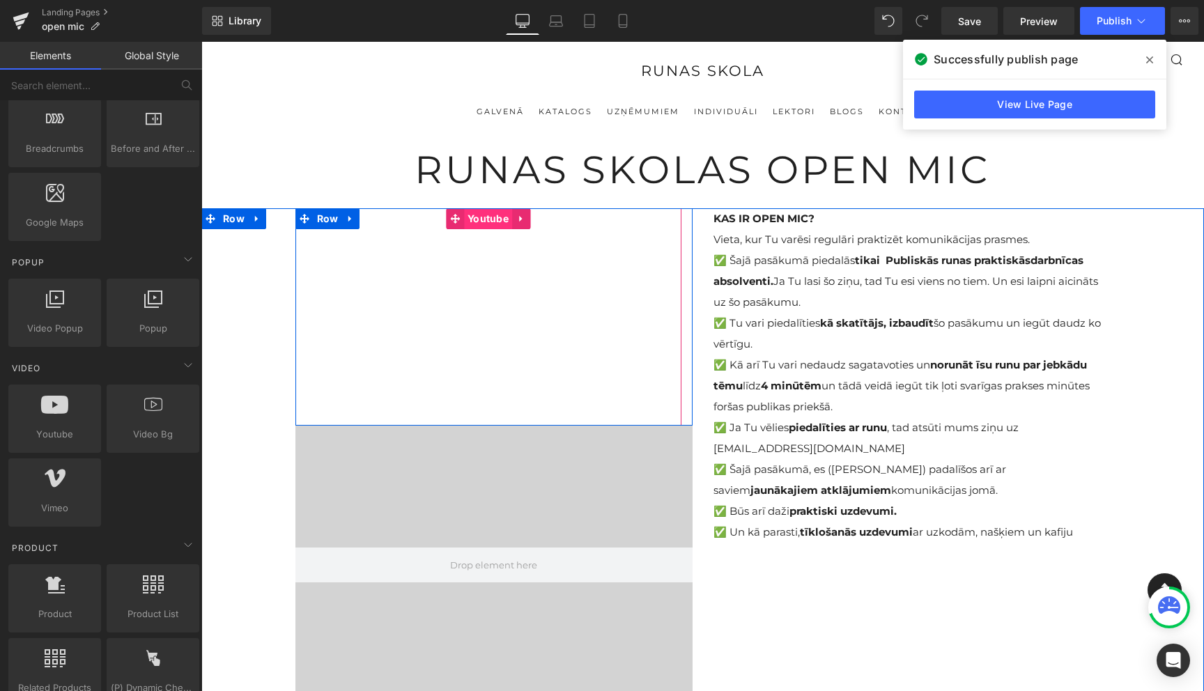
click at [488, 220] on span "Youtube" at bounding box center [488, 218] width 48 height 21
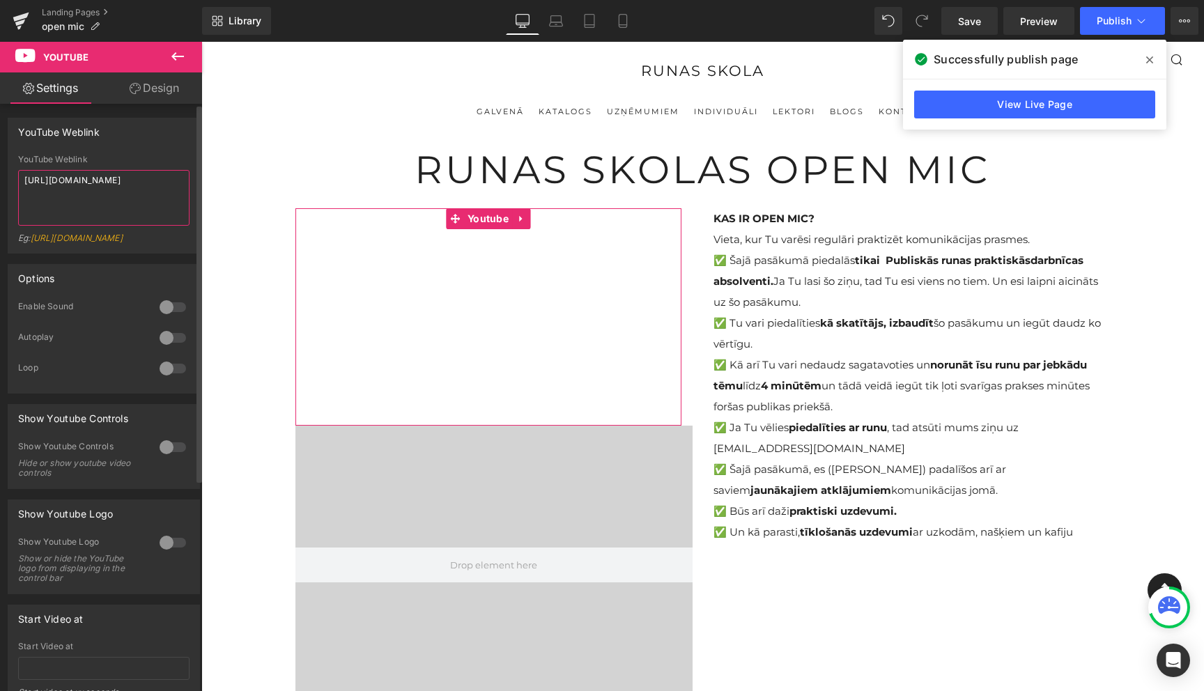
click at [67, 182] on textarea "https://www.youtube.com/shorts/bUxbiG10VJ4" at bounding box center [103, 198] width 171 height 56
paste textarea "cdn.shopify.com/videos/c/o/v/1ee61bd897194bee84027b9fc29e4b79.mp"
click at [156, 79] on link "Design" at bounding box center [154, 87] width 101 height 31
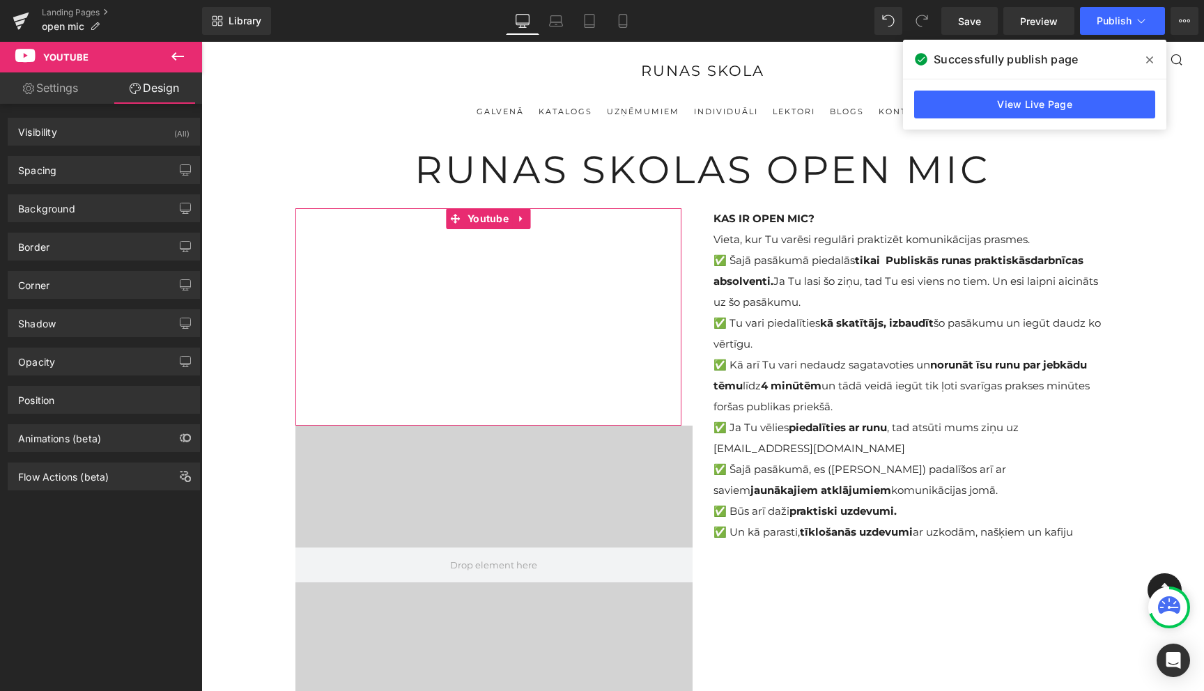
click at [33, 90] on link "Settings" at bounding box center [50, 87] width 101 height 31
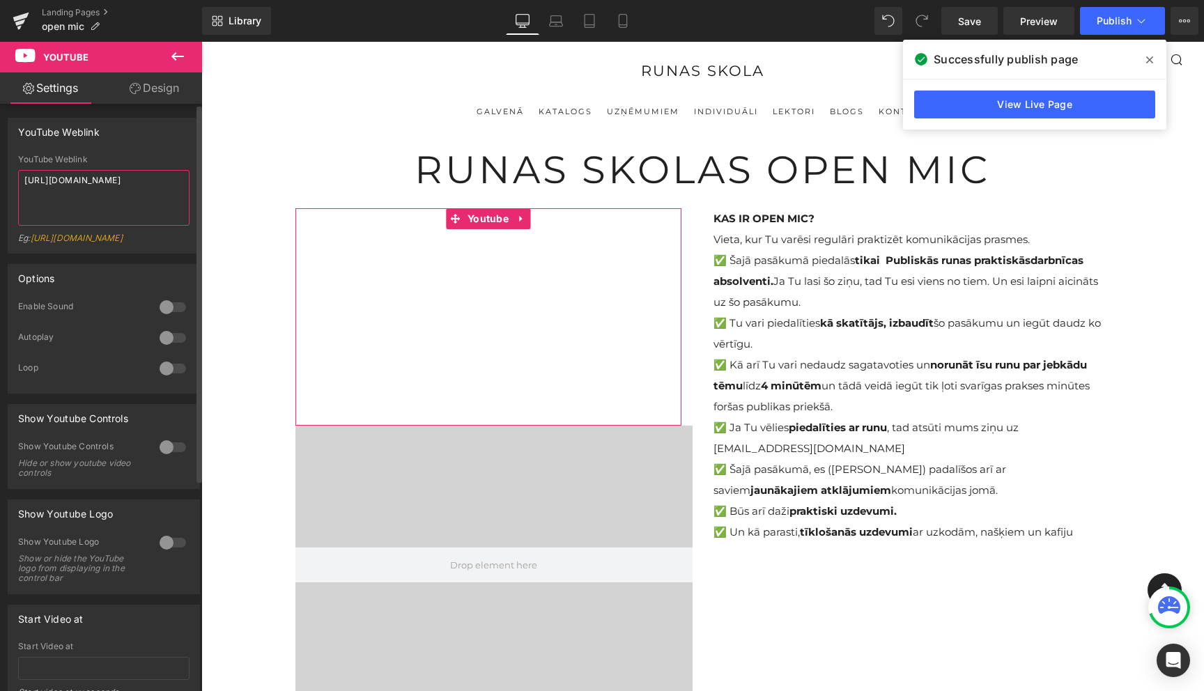
click at [88, 184] on textarea "https://cdn.shopify.com/videos/c/o/v/1ee61bd897194bee84027b9fc29e4b79.mp4" at bounding box center [103, 198] width 171 height 56
paste textarea "youtube.com/shorts/tSKeUDnxaQ8"
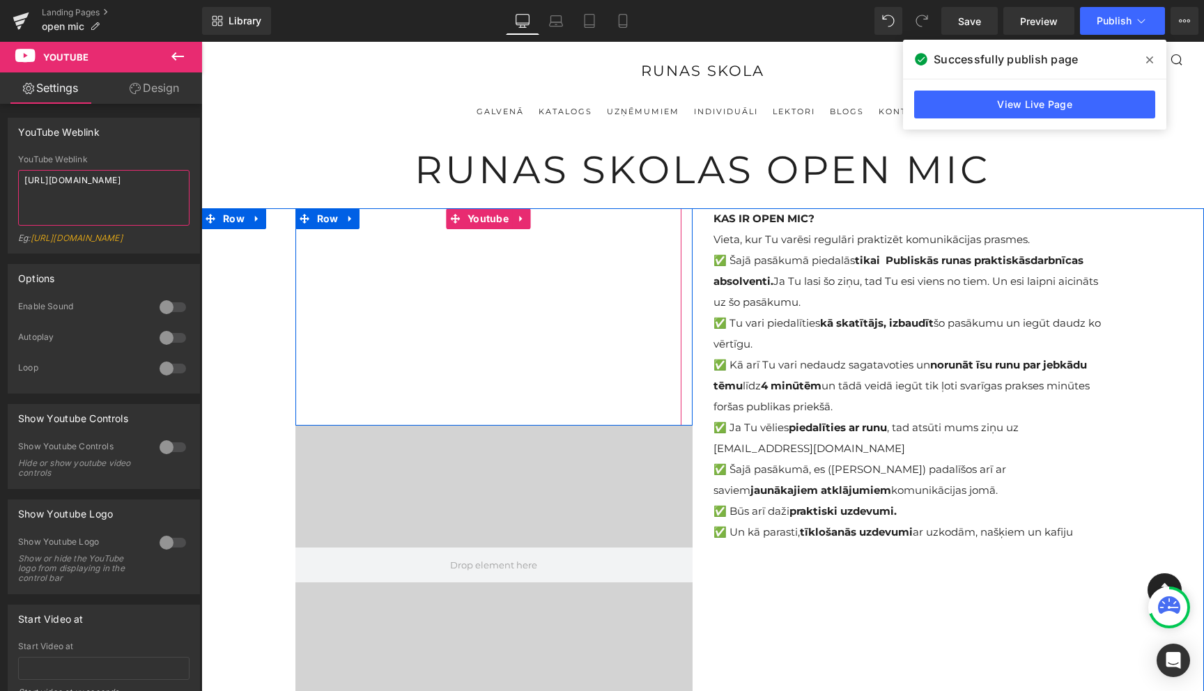
type textarea "https://youtube.com/shorts/tSKeUDnxaQ8"
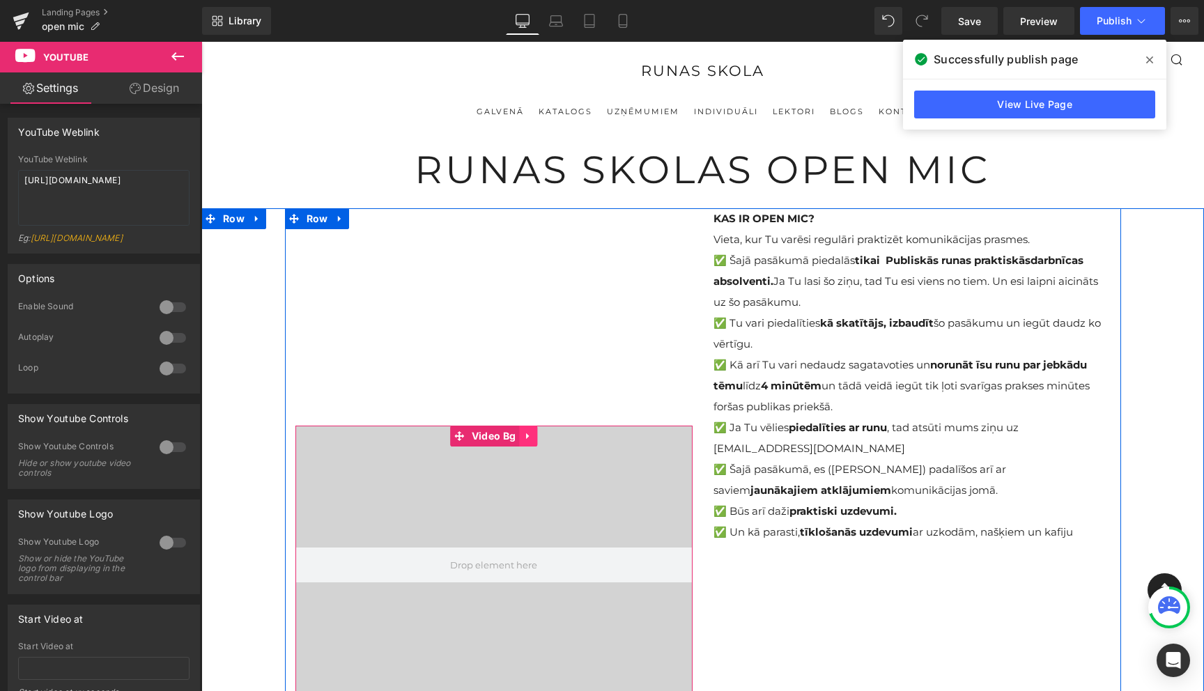
click at [529, 435] on icon at bounding box center [527, 436] width 3 height 6
click at [542, 437] on icon at bounding box center [537, 436] width 10 height 10
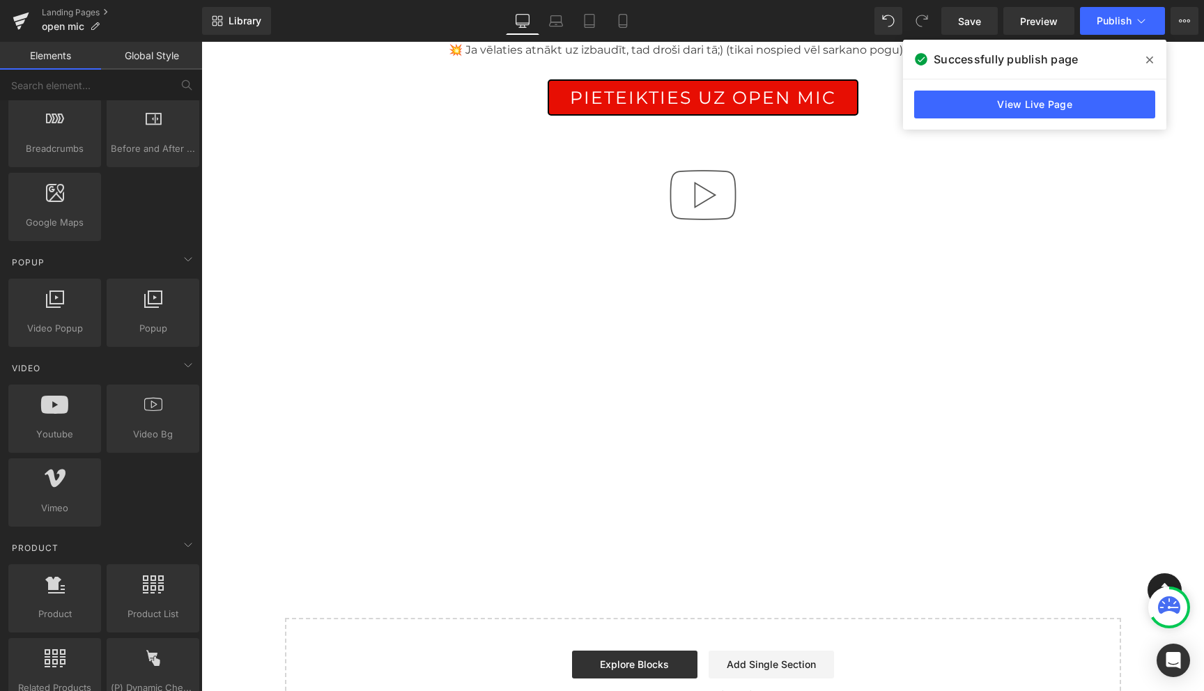
scroll to position [849, 0]
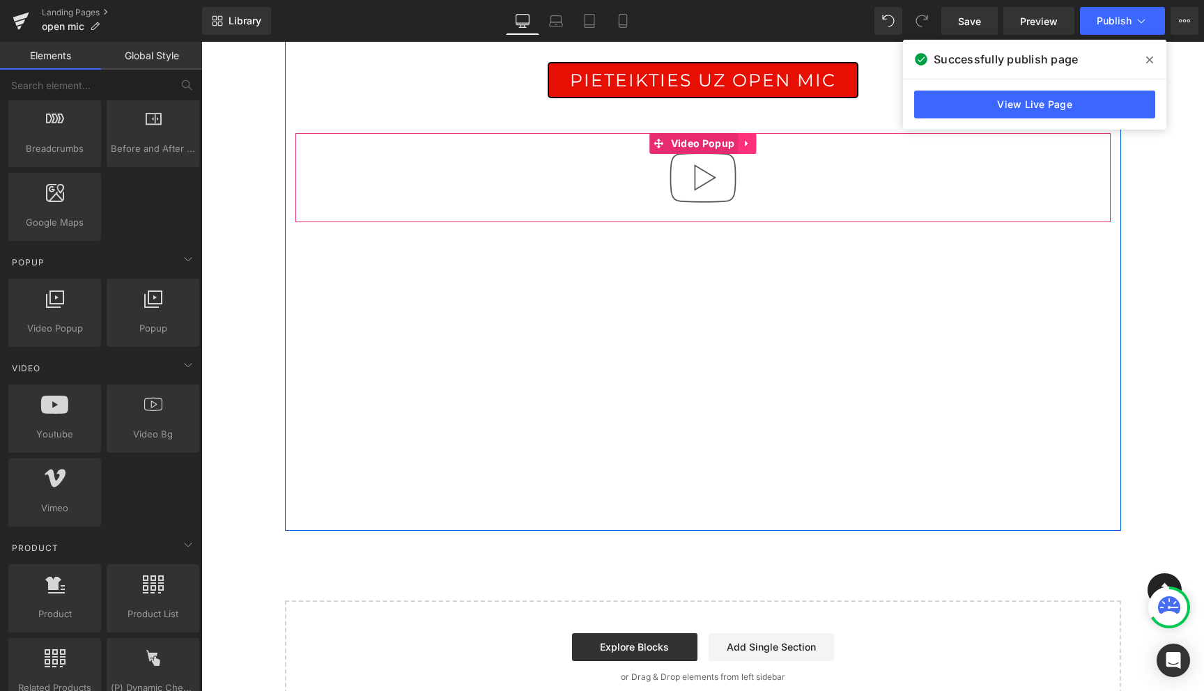
click at [740, 133] on link at bounding box center [747, 143] width 18 height 21
click at [751, 139] on icon at bounding box center [756, 144] width 10 height 10
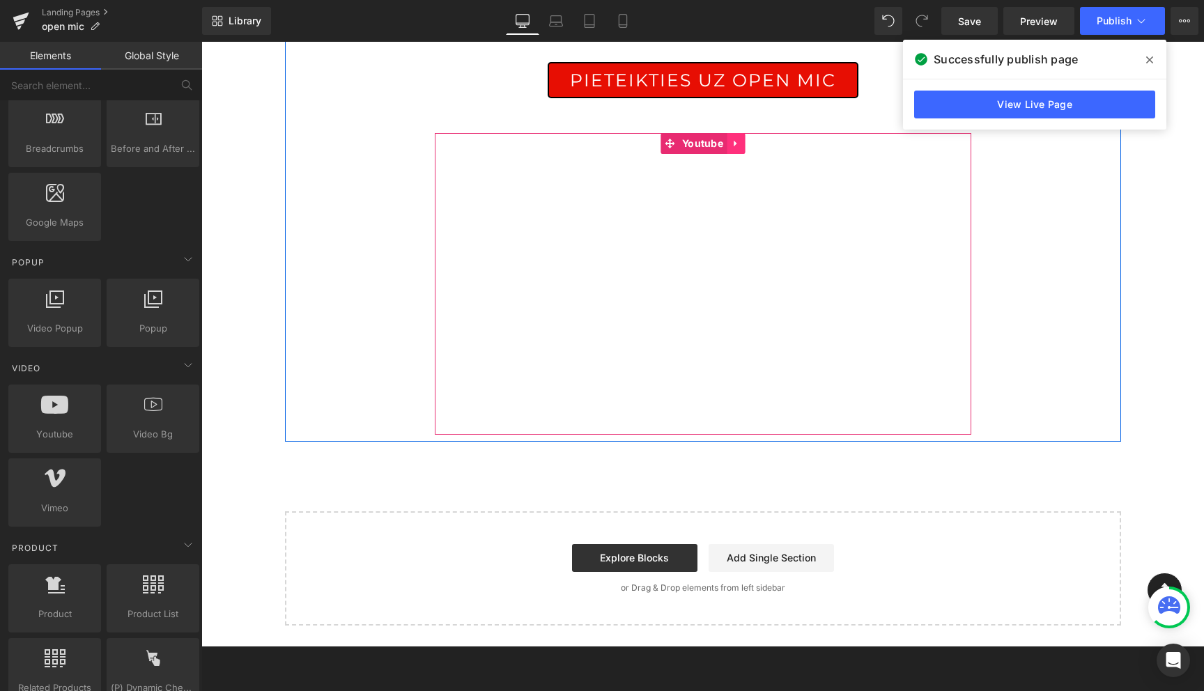
click at [739, 138] on icon at bounding box center [736, 143] width 10 height 10
click at [746, 139] on icon at bounding box center [745, 144] width 10 height 10
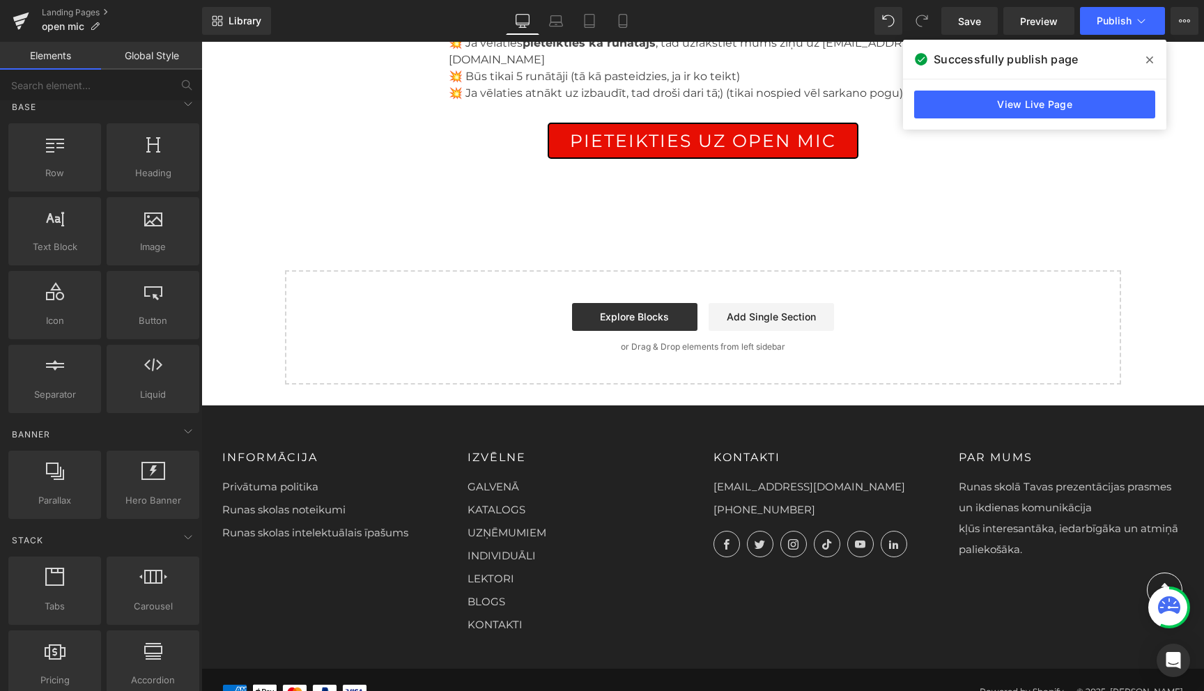
scroll to position [0, 0]
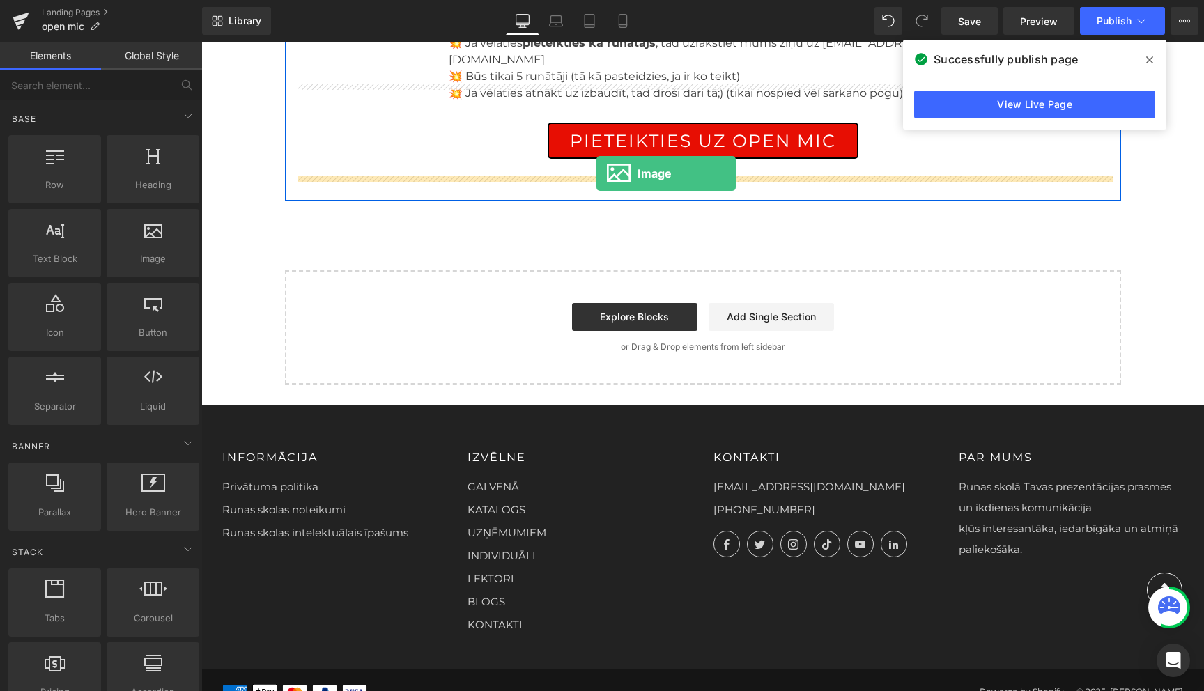
drag, startPoint x: 357, startPoint y: 293, endPoint x: 596, endPoint y: 173, distance: 267.3
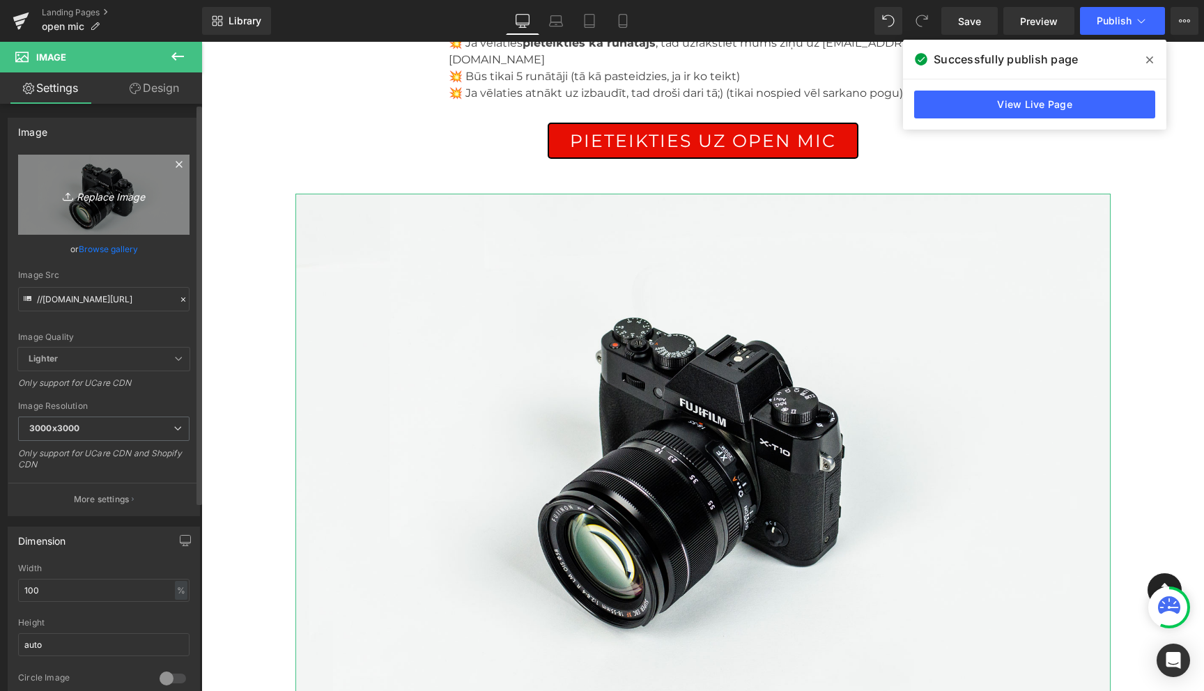
click at [102, 190] on icon "Replace Image" at bounding box center [103, 194] width 111 height 17
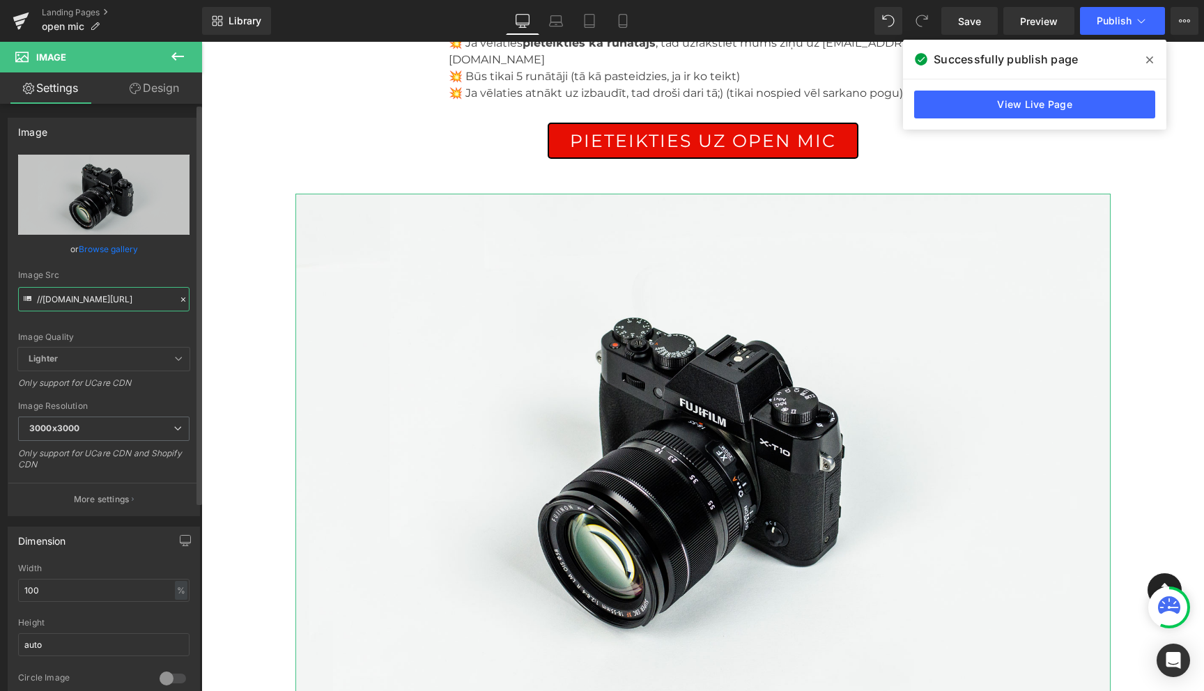
click at [87, 300] on input "//d1um8515vdn9kb.cloudfront.net/images/parallax.jpg" at bounding box center [103, 299] width 171 height 24
paste input "https://cdn.shopify.com/videos/c/o/v/1ee61bd897194bee84027b9fc29e4b79.mp4"
type input "https://cdn.shopify.com/videos/c/o/v/1ee61bd897194bee84027b9fc29e4b79.mp4"
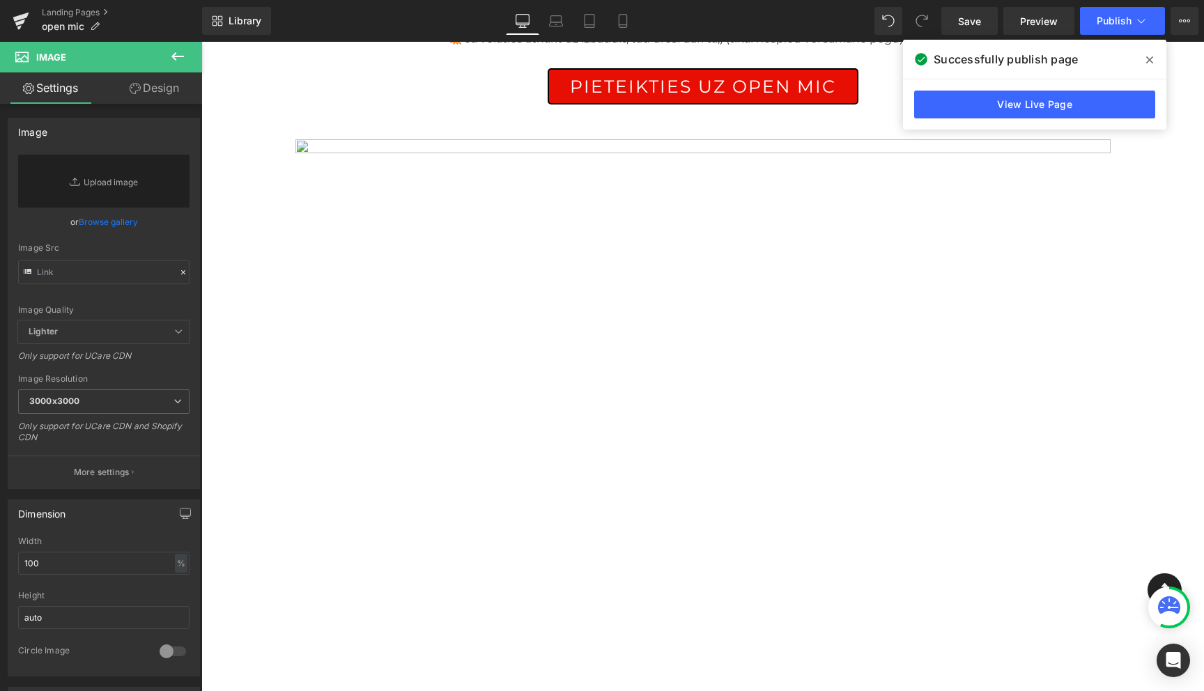
click at [179, 53] on icon at bounding box center [177, 56] width 17 height 17
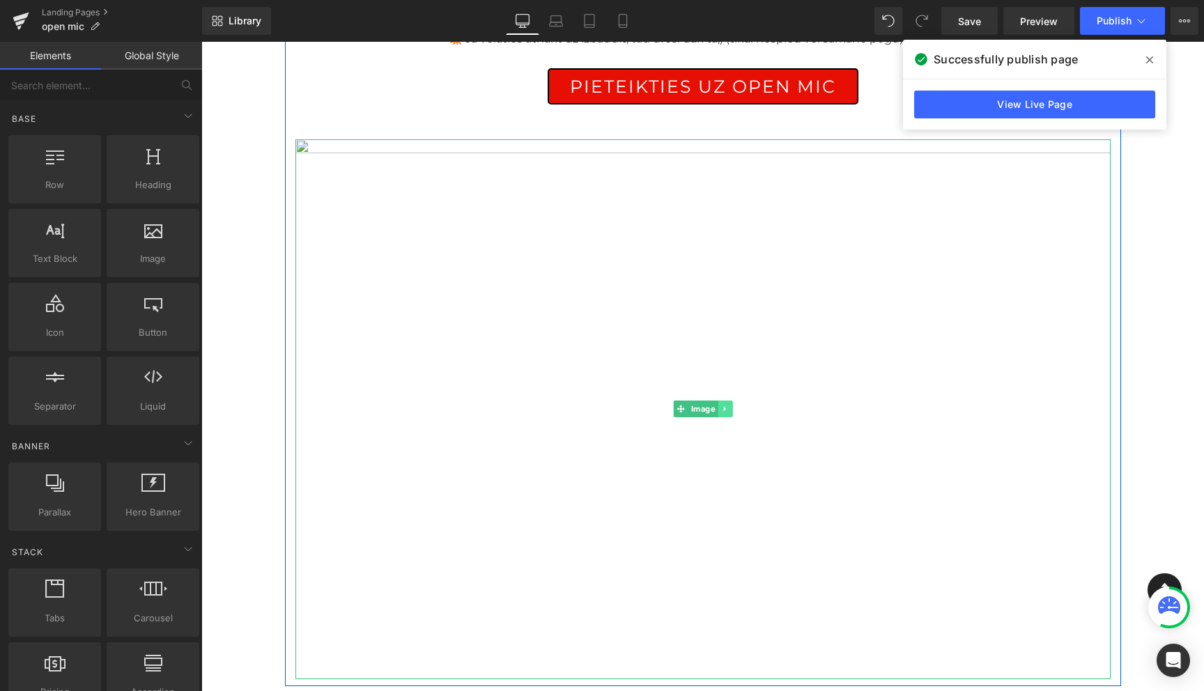
click at [723, 407] on icon at bounding box center [724, 409] width 2 height 5
click at [732, 406] on icon at bounding box center [732, 410] width 8 height 8
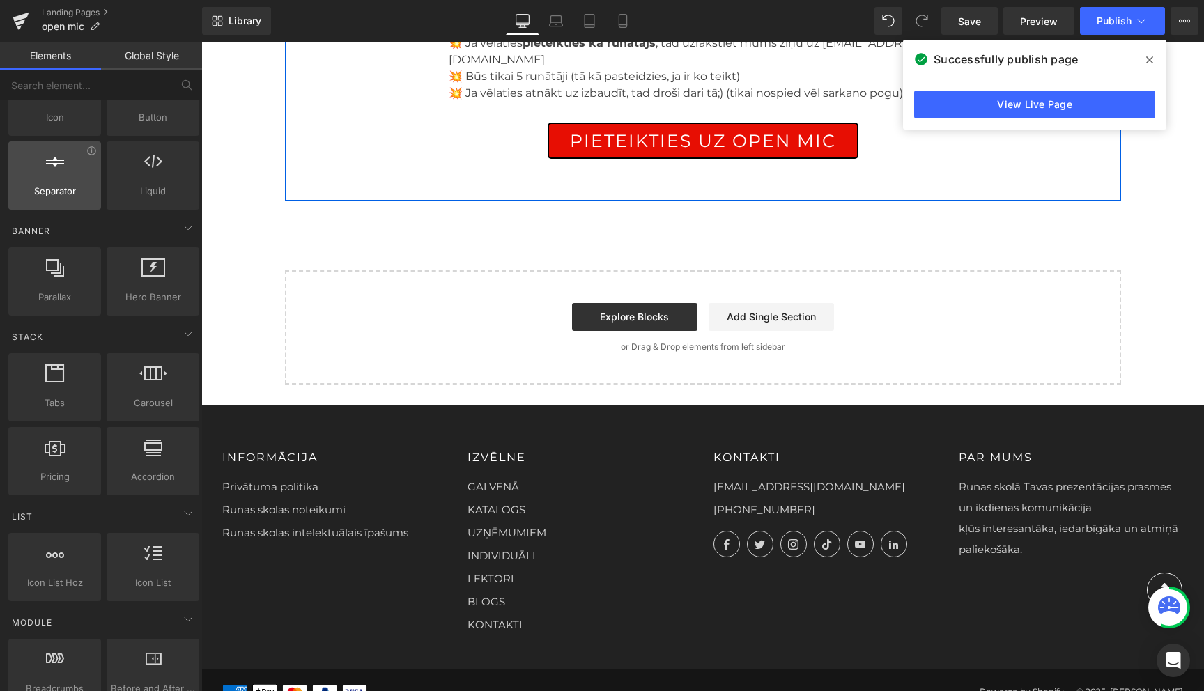
scroll to position [219, 0]
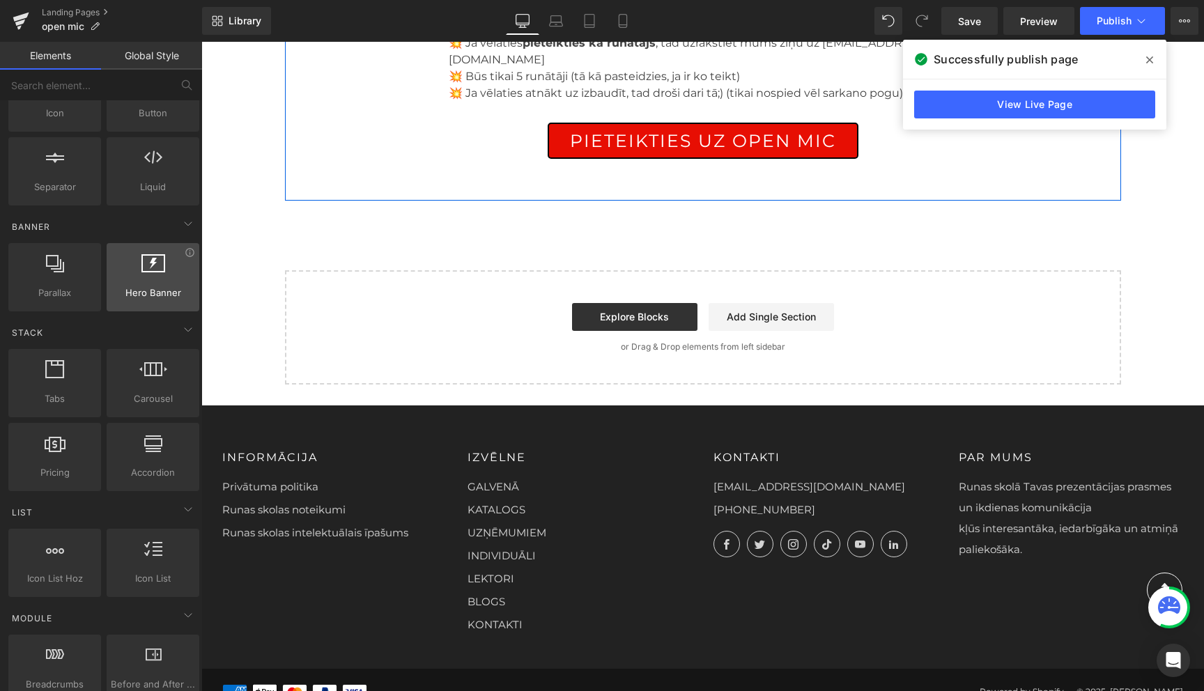
click at [156, 298] on span "Hero Banner" at bounding box center [153, 293] width 84 height 15
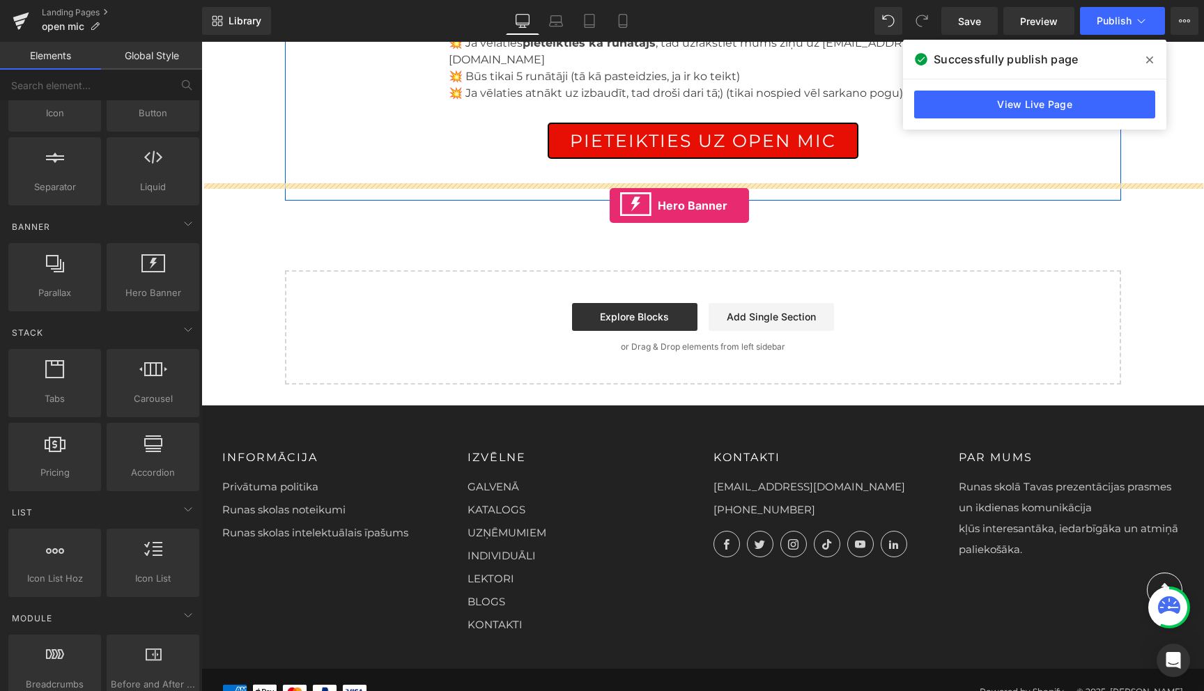
drag, startPoint x: 357, startPoint y: 340, endPoint x: 610, endPoint y: 206, distance: 285.8
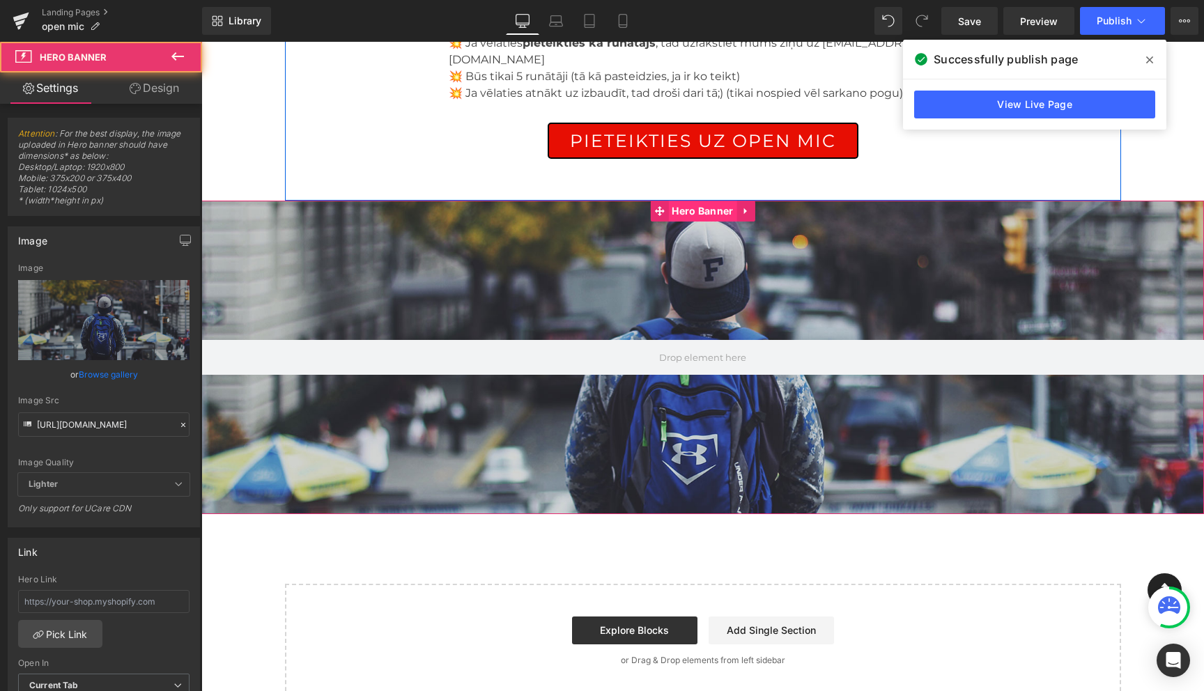
click at [695, 201] on span "Hero Banner" at bounding box center [702, 211] width 68 height 21
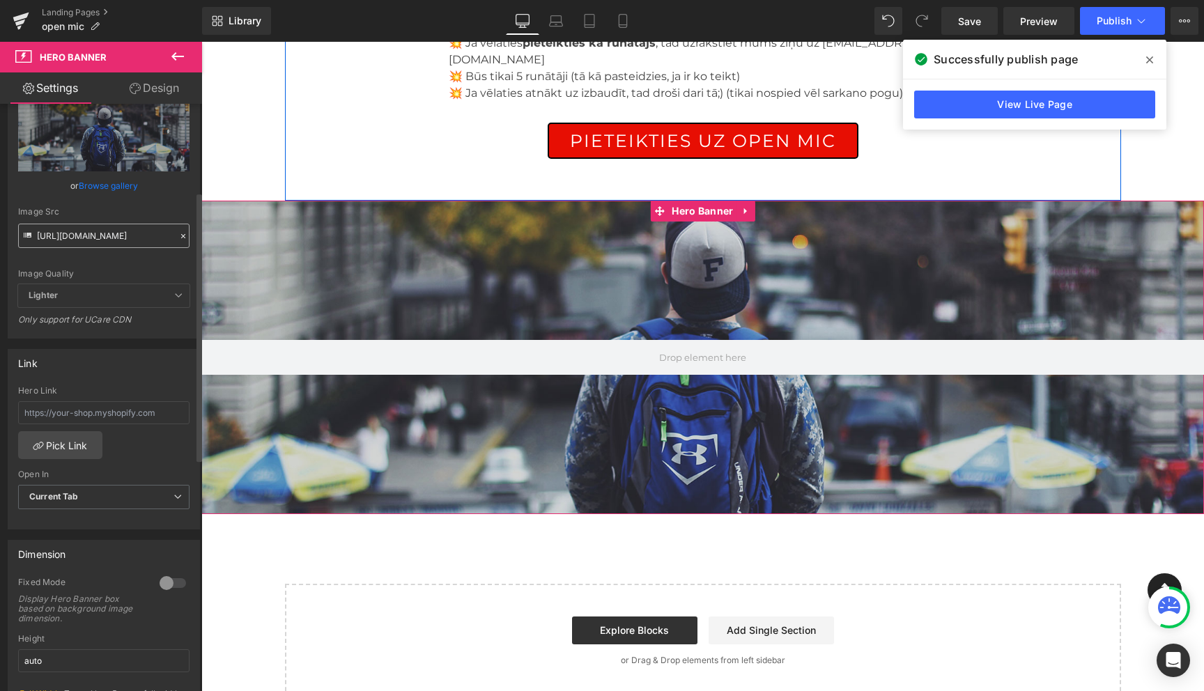
scroll to position [192, 0]
click at [121, 408] on input "text" at bounding box center [103, 409] width 171 height 23
paste input "https://cdn.shopify.com/videos/c/o/v/1ee61bd897194bee84027b9fc29e4b79.mp4"
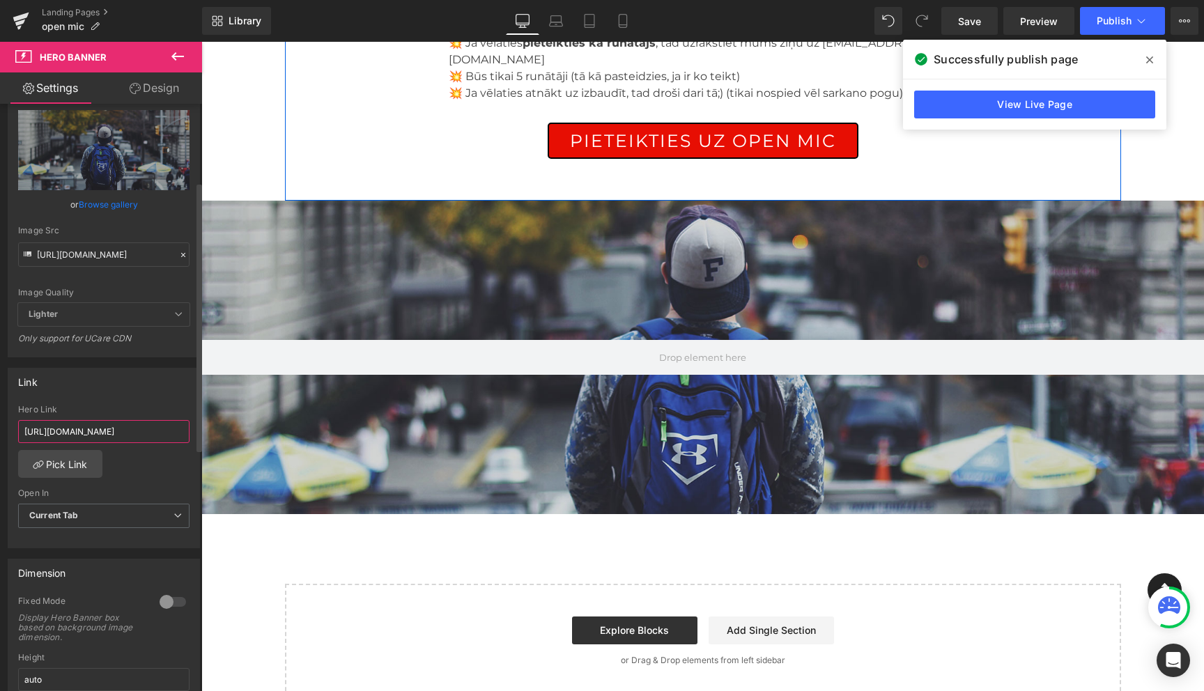
scroll to position [0, 0]
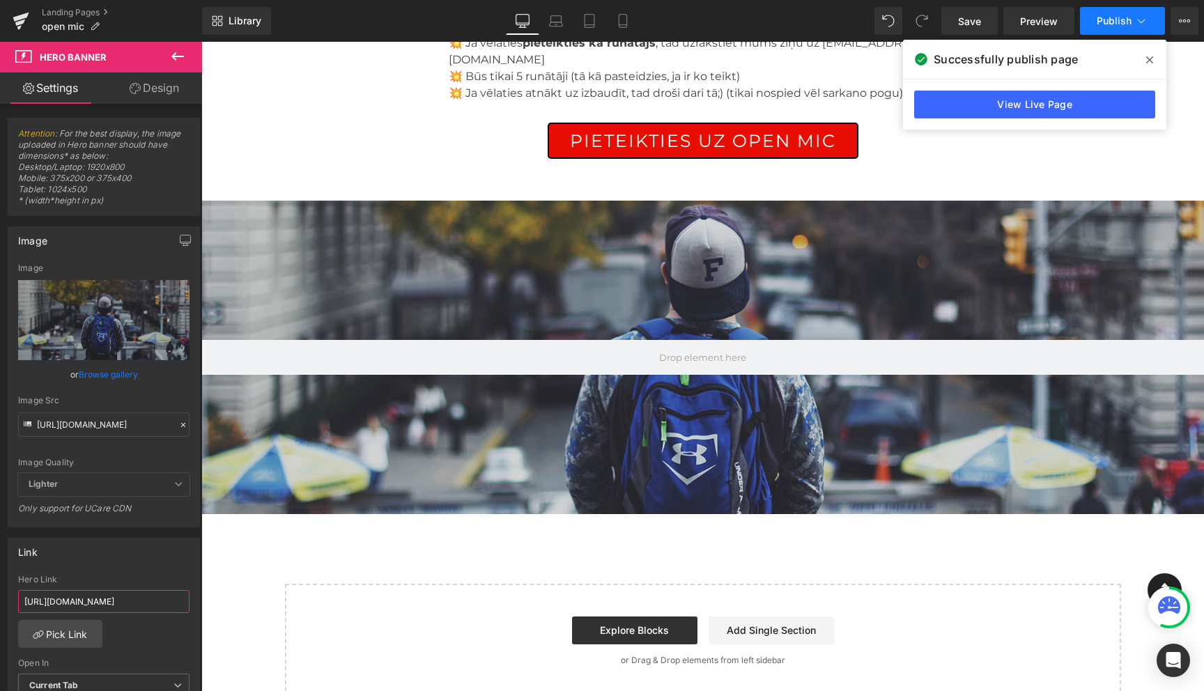
type input "https://cdn.shopify.com/videos/c/o/v/1ee61bd897194bee84027b9fc29e4b79.mp4"
click at [1148, 26] on button "Publish" at bounding box center [1122, 21] width 85 height 28
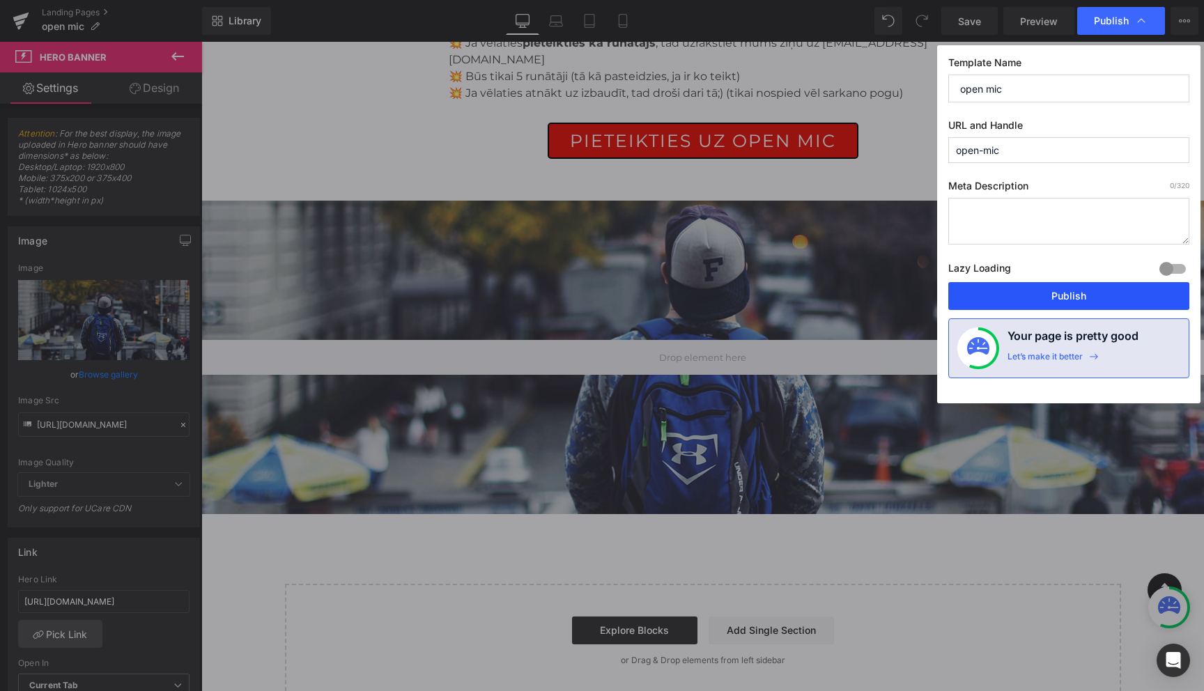
click at [1072, 301] on button "Publish" at bounding box center [1068, 296] width 241 height 28
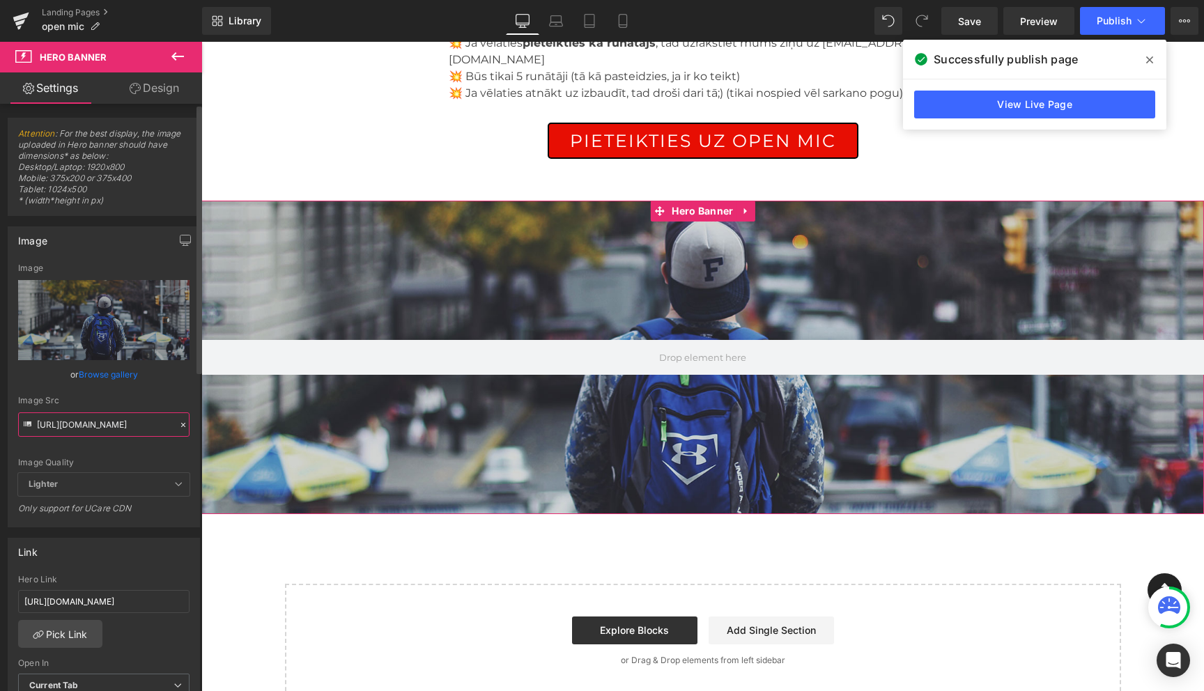
click at [111, 424] on input "https://d1um8515vdn9kb.cloudfront.net/images/hero.jpg" at bounding box center [103, 424] width 171 height 24
paste input "cdn.shopify.com/videos/c/o/v/1ee61bd897194bee84027b9fc29e4b79.mp4"
type input "https://cdn.shopify.com/videos/c/o/v/1ee61bd897194bee84027b9fc29e4b79.mp4"
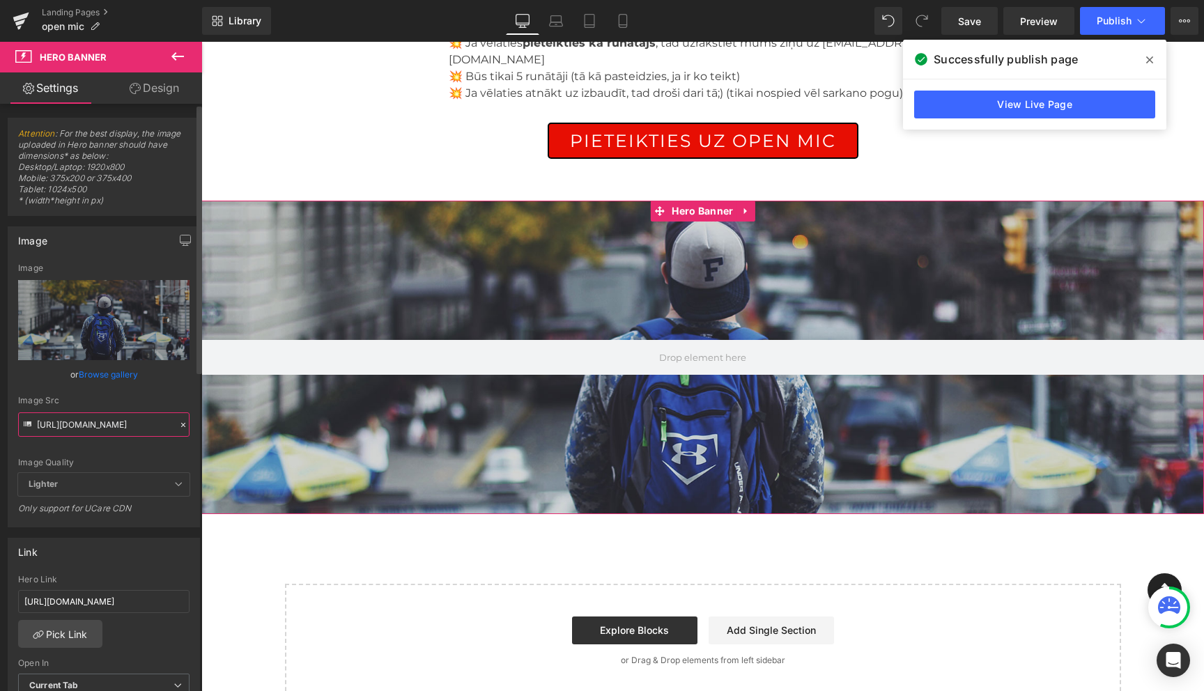
scroll to position [0, 197]
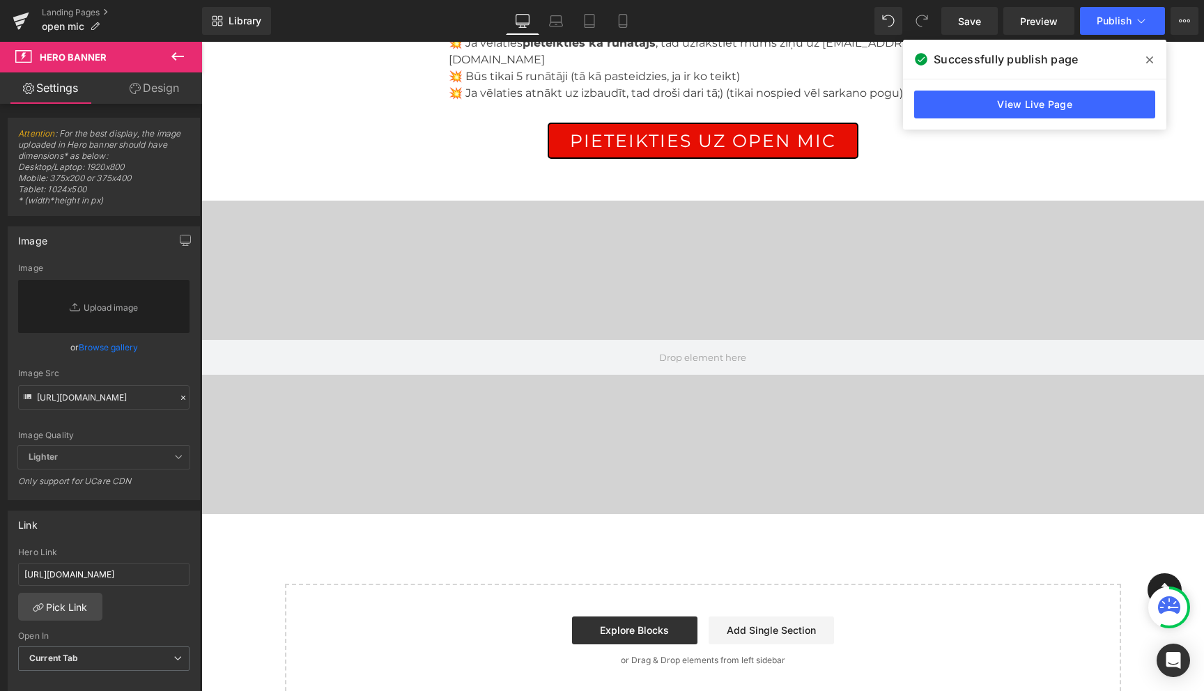
click at [185, 54] on icon at bounding box center [177, 56] width 17 height 17
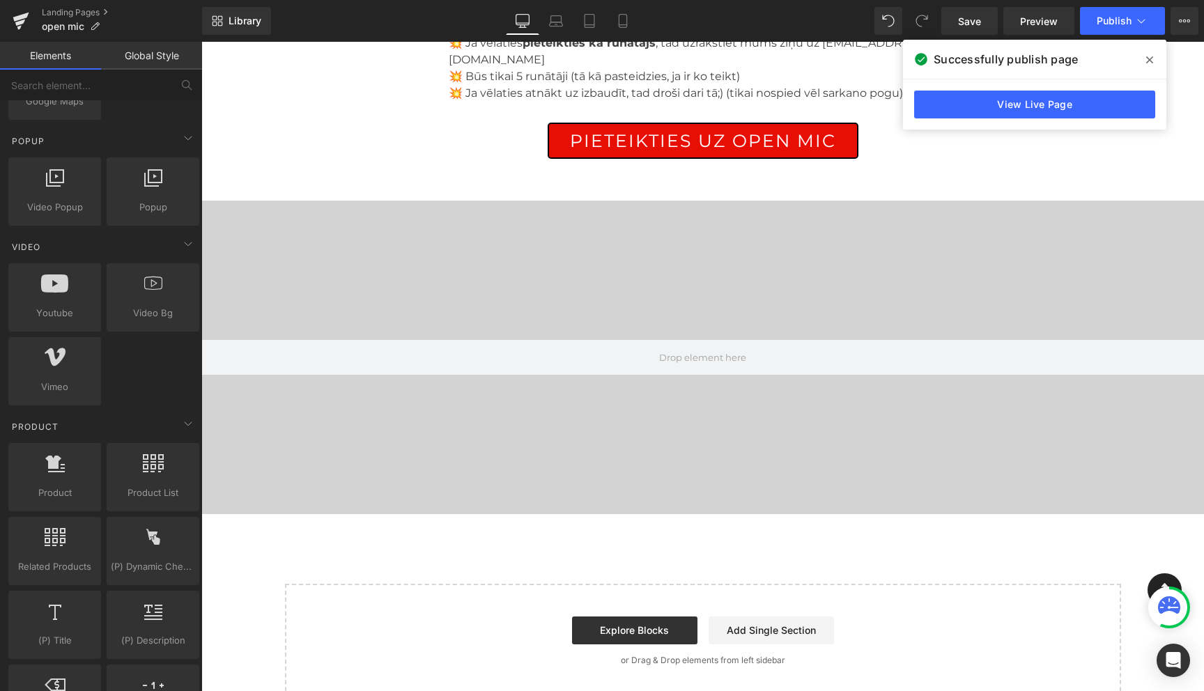
scroll to position [881, 0]
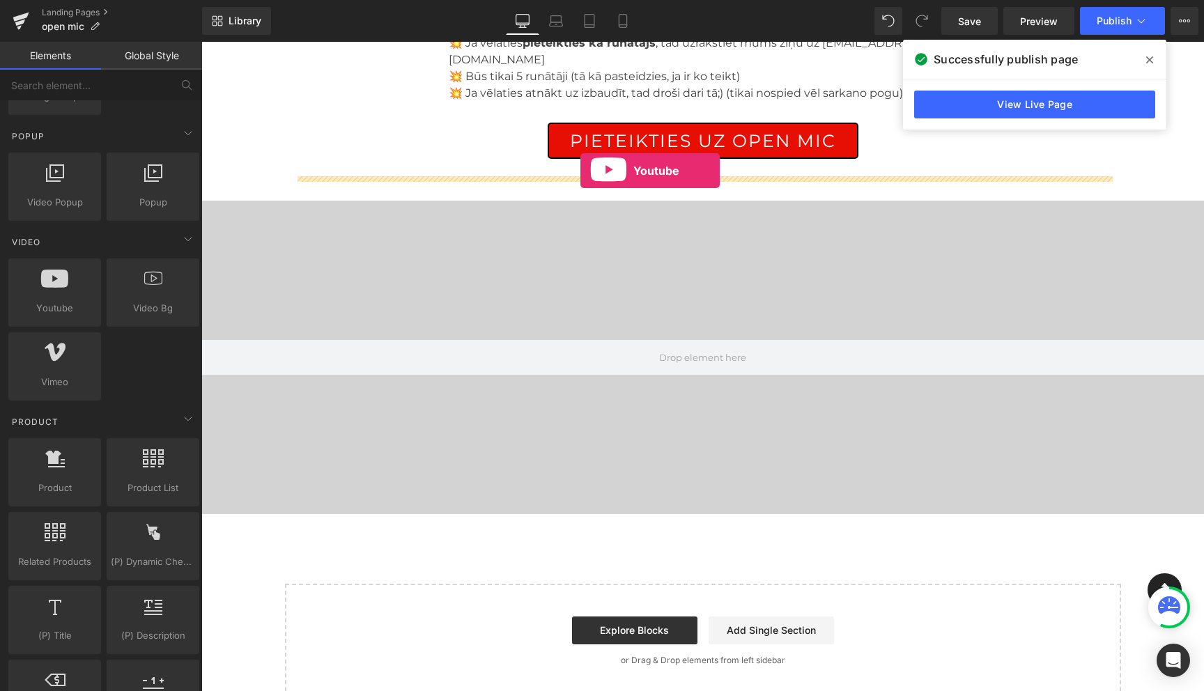
drag, startPoint x: 256, startPoint y: 355, endPoint x: 580, endPoint y: 171, distance: 373.5
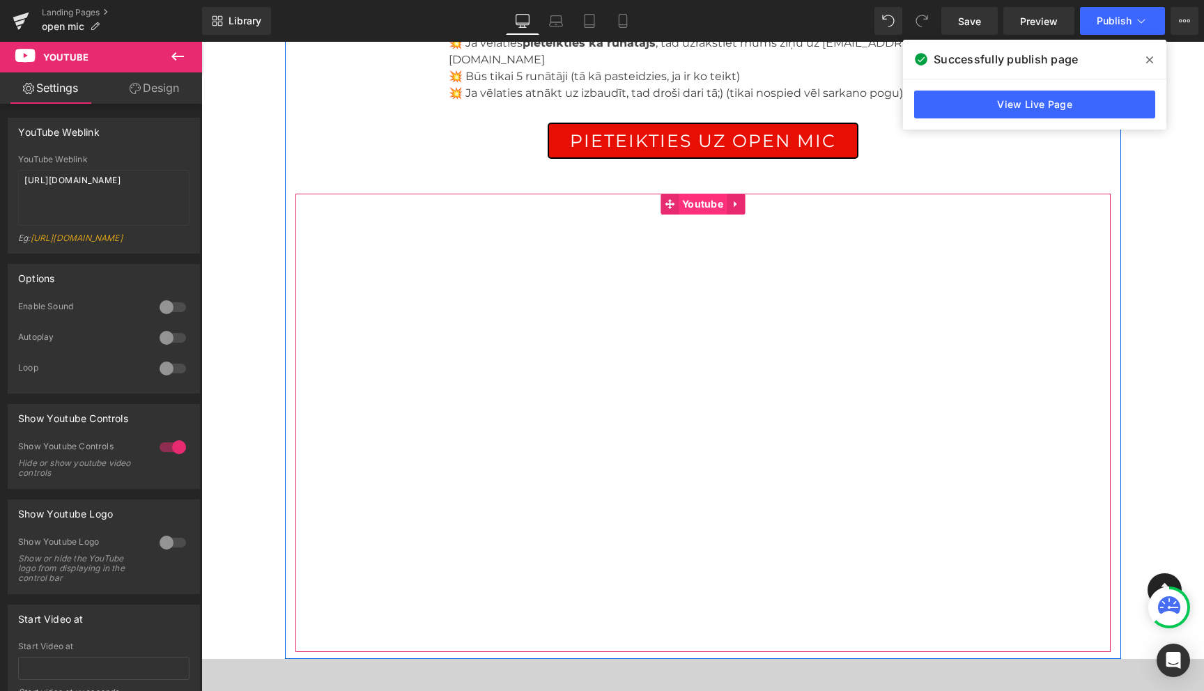
click at [713, 194] on span "Youtube" at bounding box center [703, 204] width 48 height 21
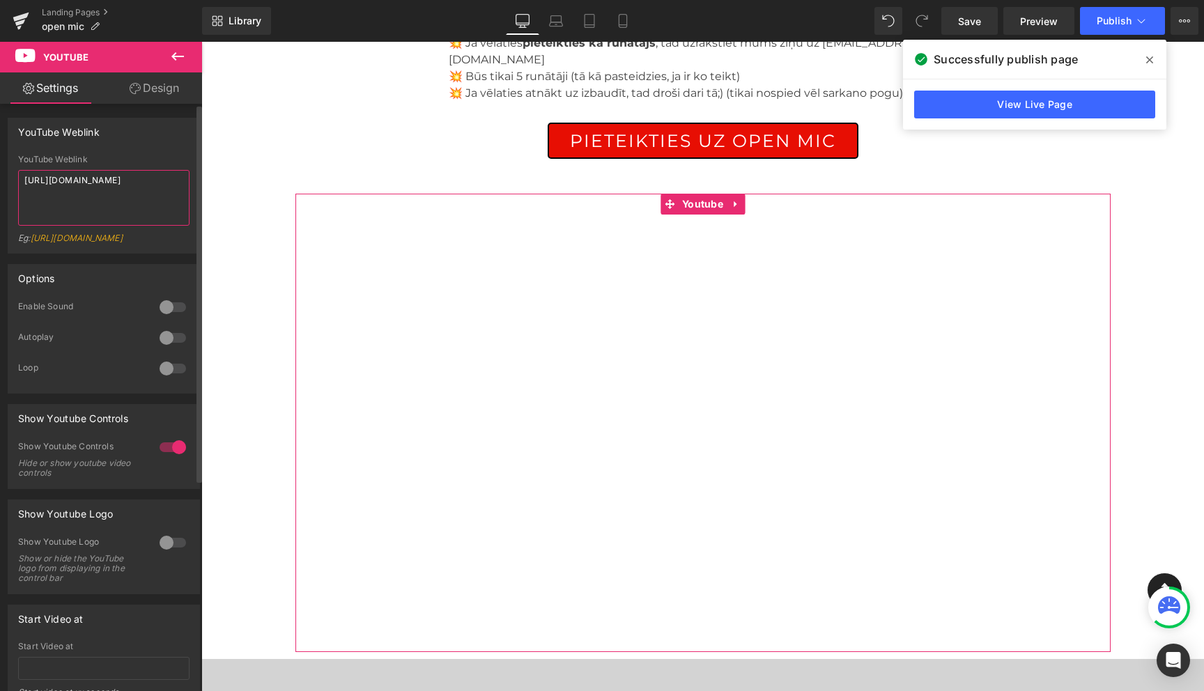
click at [84, 190] on textarea "https://www.youtube.com/watch?v=OQBlWco72c4" at bounding box center [103, 198] width 171 height 56
paste textarea "cdn.shopify.com/videos/c/o/v/1ee61bd897194bee84027b9fc29e4b79.mp"
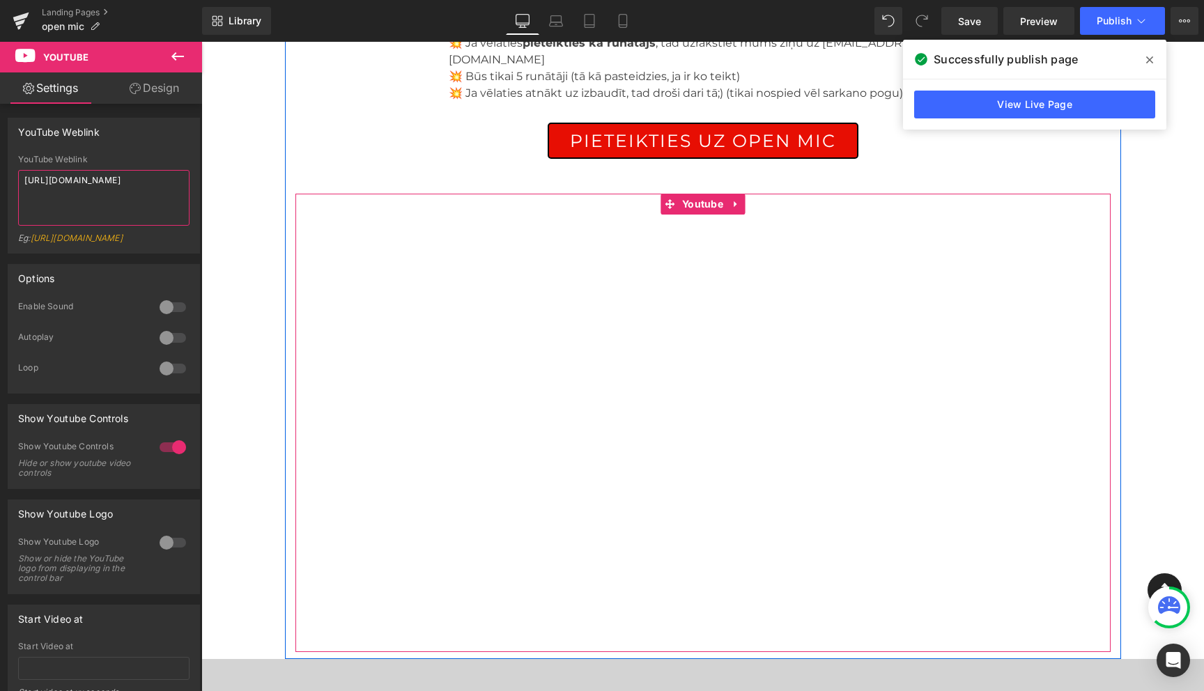
type textarea "https://cdn.shopify.com/videos/c/o/v/1ee61bd897194bee84027b9fc29e4b79.mp4"
click at [731, 199] on icon at bounding box center [736, 204] width 10 height 10
click at [744, 199] on icon at bounding box center [745, 204] width 10 height 10
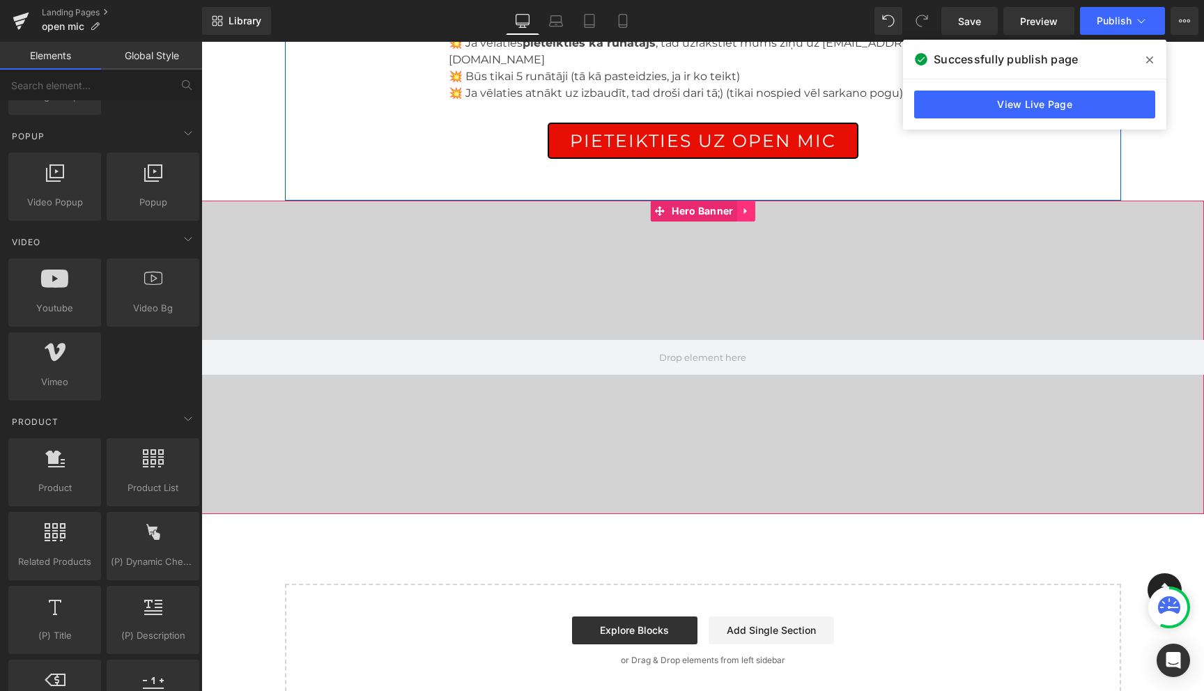
click at [750, 206] on icon at bounding box center [746, 211] width 10 height 10
click at [759, 206] on icon at bounding box center [755, 211] width 10 height 10
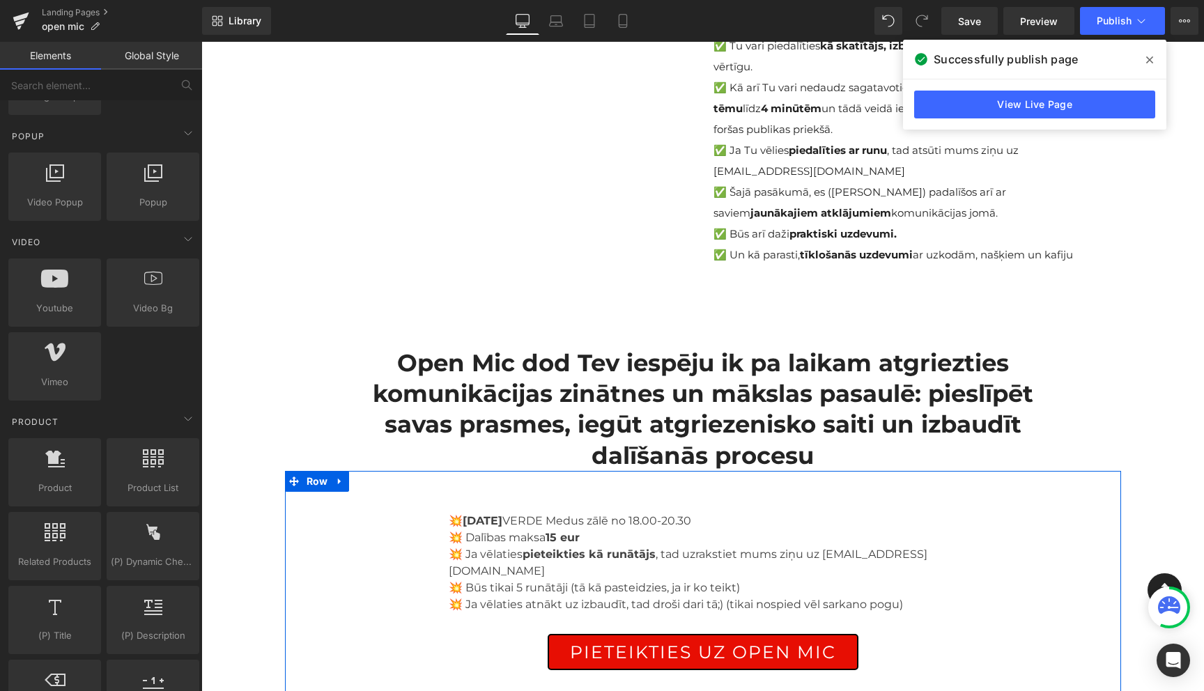
scroll to position [235, 0]
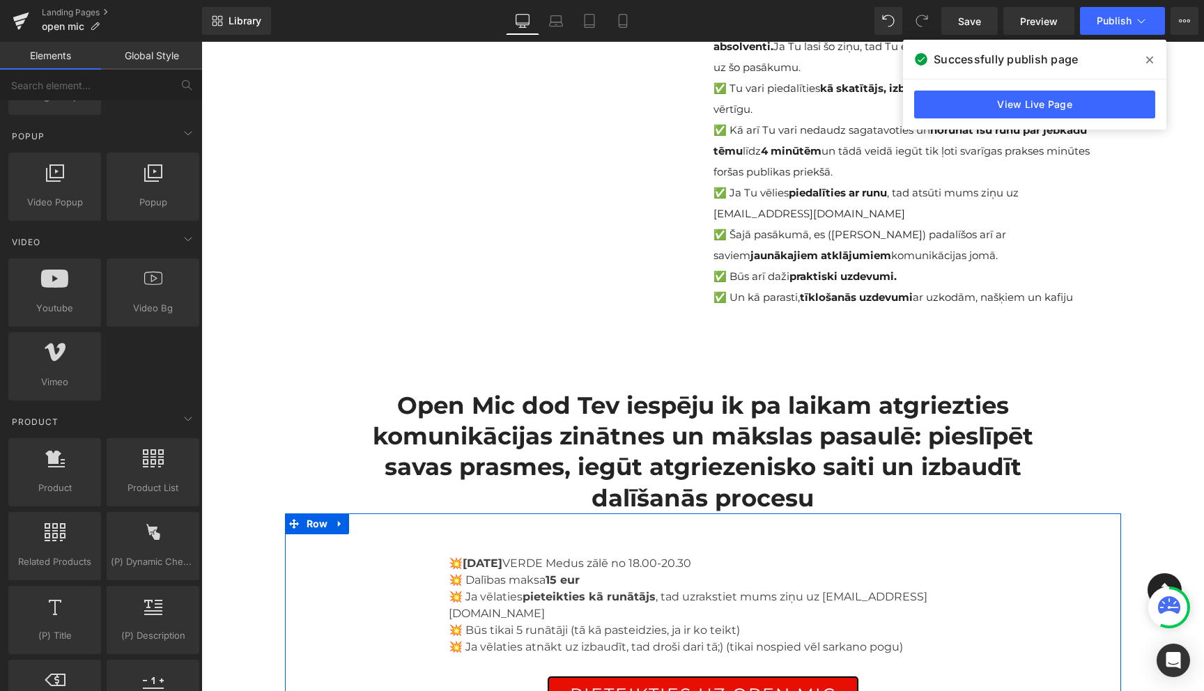
click at [1149, 56] on icon at bounding box center [1149, 59] width 7 height 11
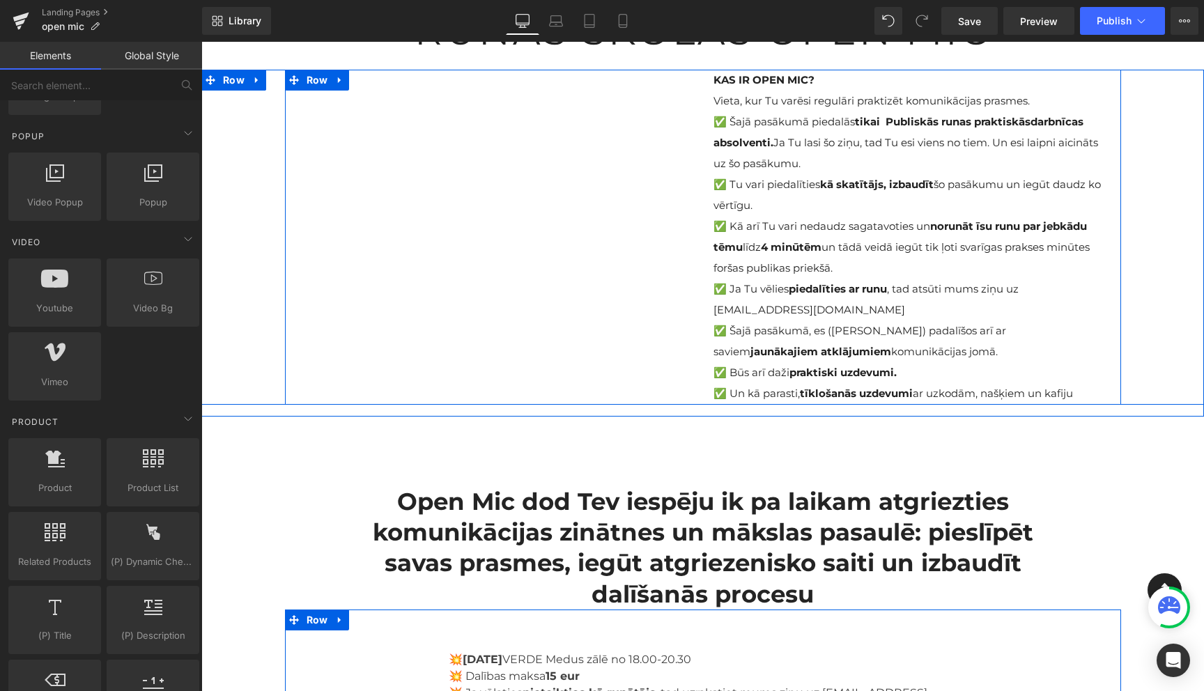
scroll to position [0, 0]
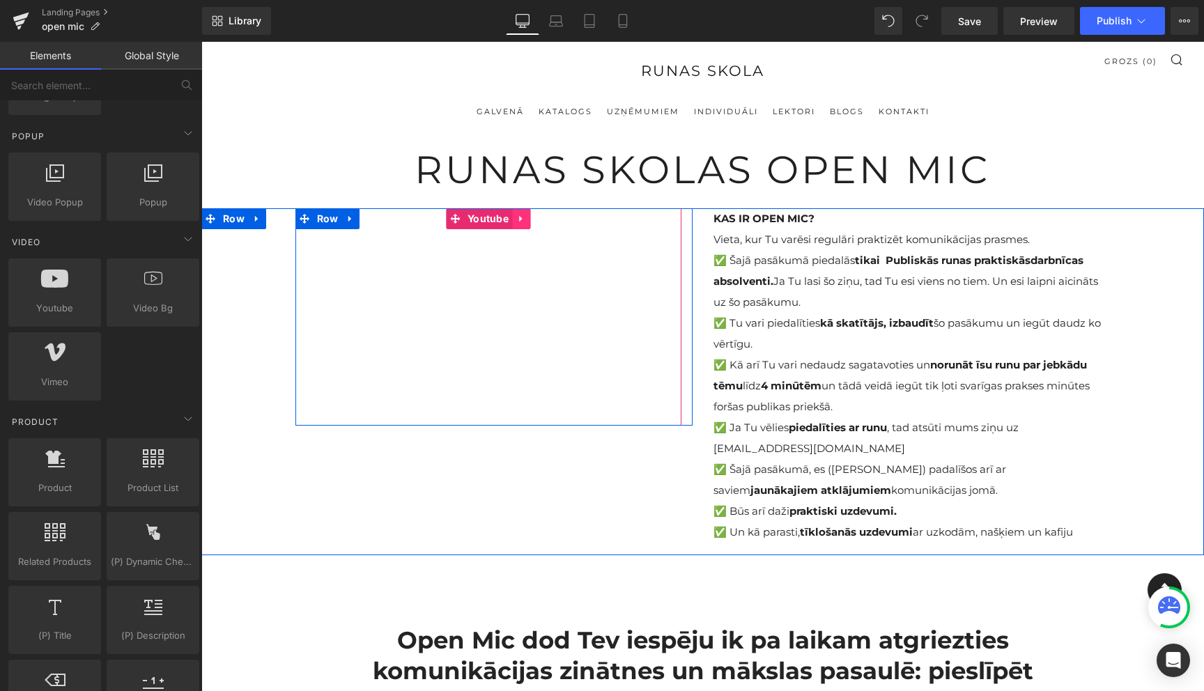
click at [523, 228] on link at bounding box center [521, 218] width 18 height 21
click at [532, 221] on icon at bounding box center [530, 219] width 10 height 10
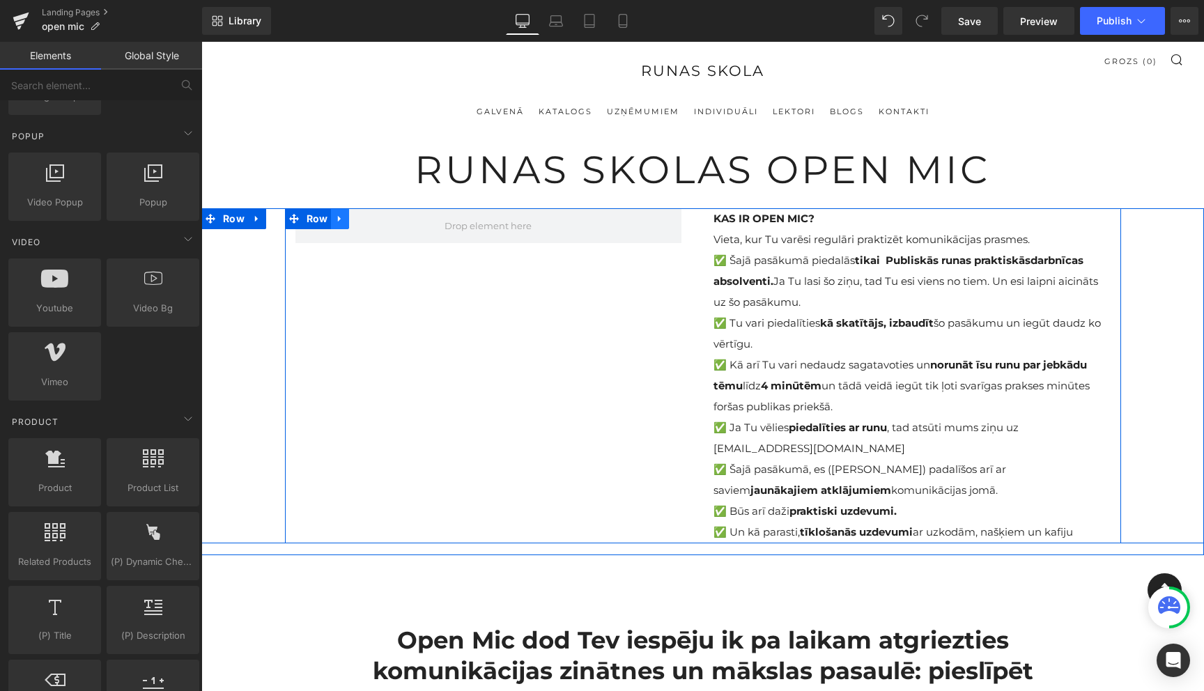
click at [338, 219] on icon at bounding box center [339, 219] width 3 height 6
click at [374, 219] on icon at bounding box center [376, 219] width 10 height 10
click at [311, 224] on span "Row" at bounding box center [317, 218] width 29 height 21
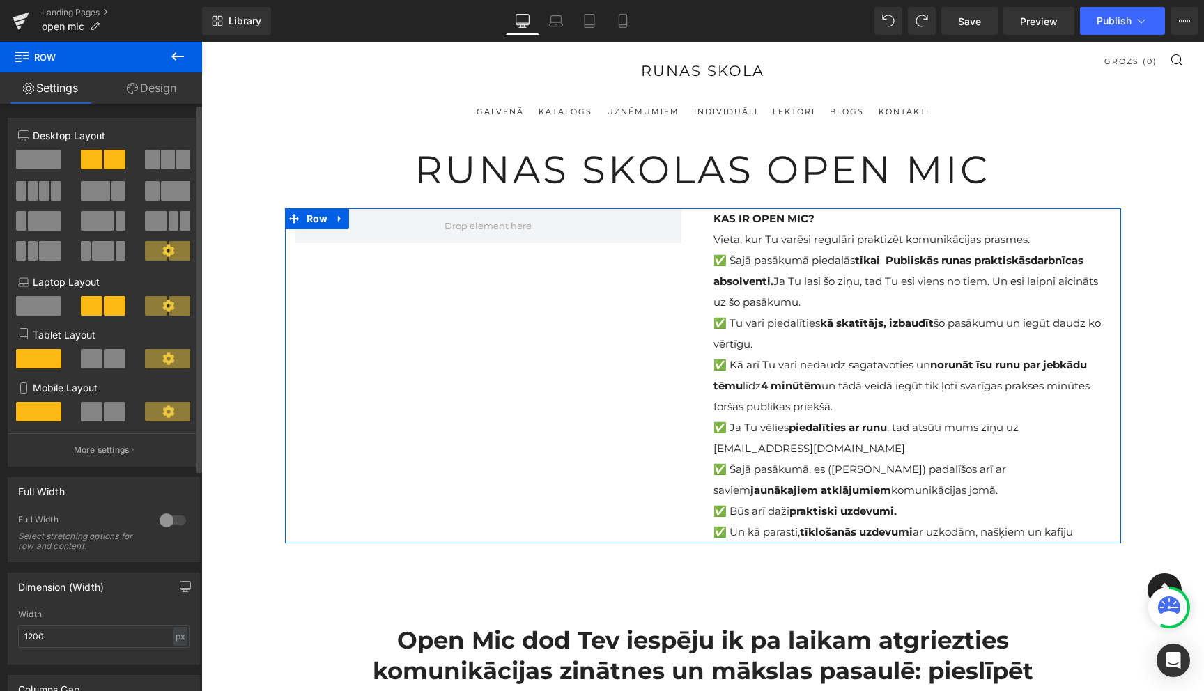
click at [47, 152] on span at bounding box center [38, 160] width 45 height 20
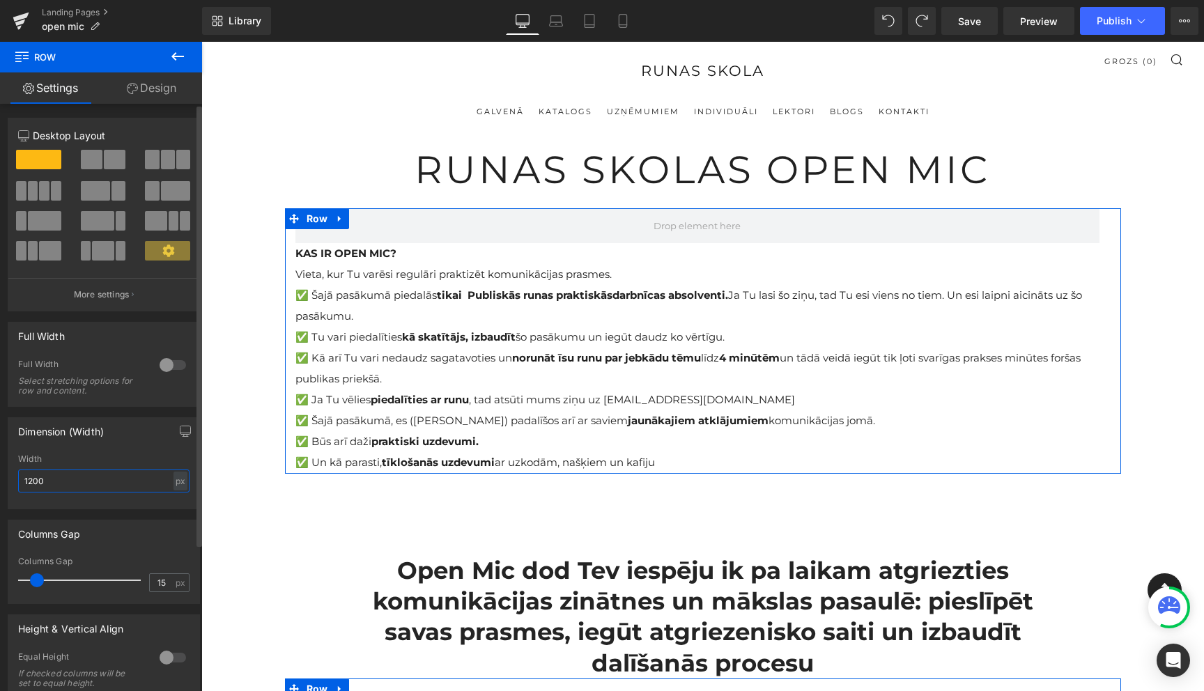
click at [102, 484] on input "1200" at bounding box center [103, 481] width 171 height 23
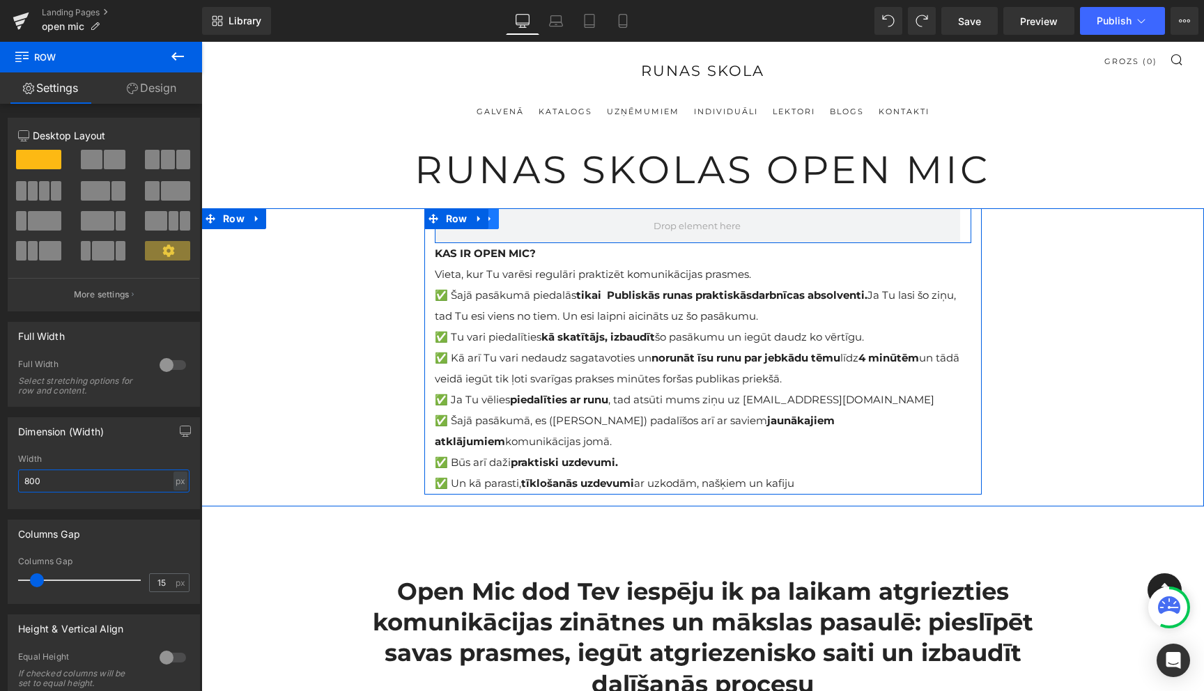
type input "800"
click at [493, 220] on icon at bounding box center [490, 219] width 10 height 10
click at [527, 218] on icon at bounding box center [526, 219] width 10 height 10
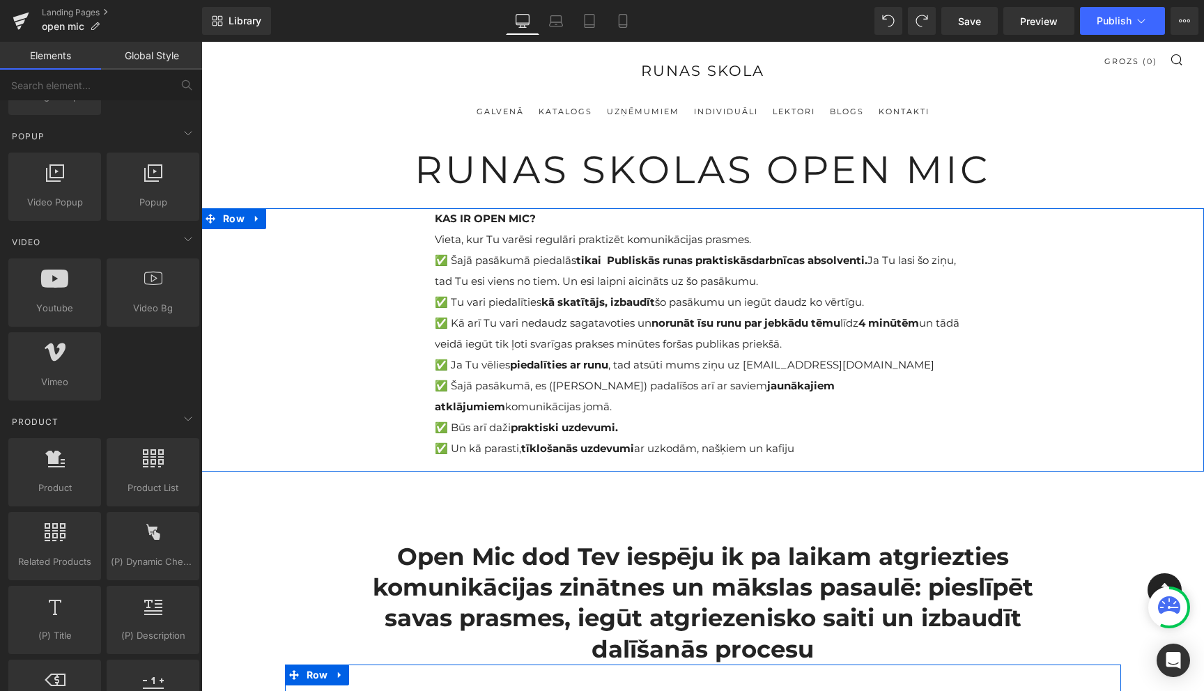
click at [315, 327] on div "KAS IR OPEN MIC? Vieta, kur Tu varēsi regulāri praktizēt komunikācijas prasmes.…" at bounding box center [702, 334] width 1003 height 252
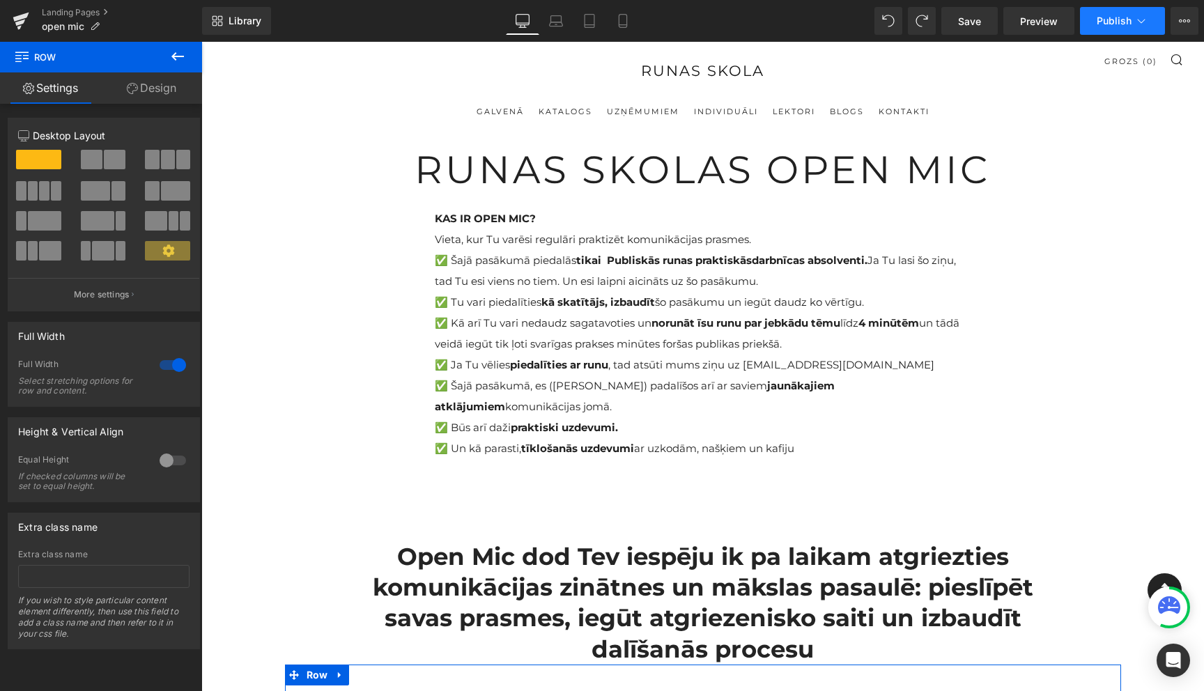
click at [1141, 26] on icon at bounding box center [1141, 21] width 14 height 14
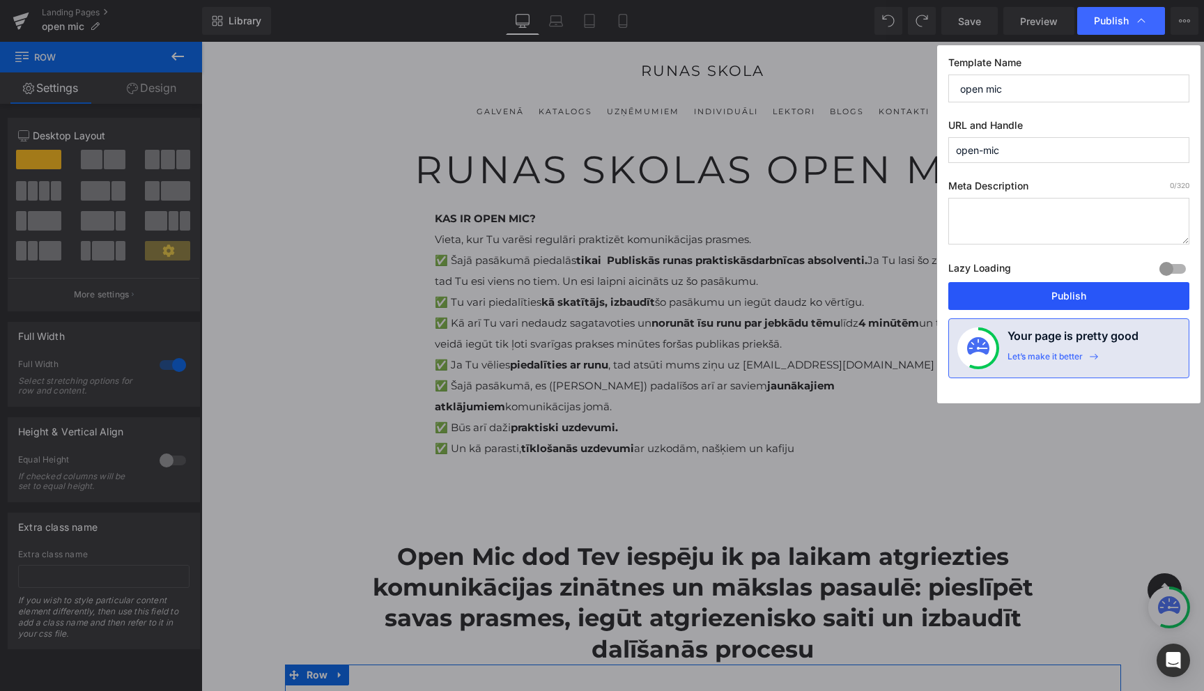
click at [1072, 294] on button "Publish" at bounding box center [1068, 296] width 241 height 28
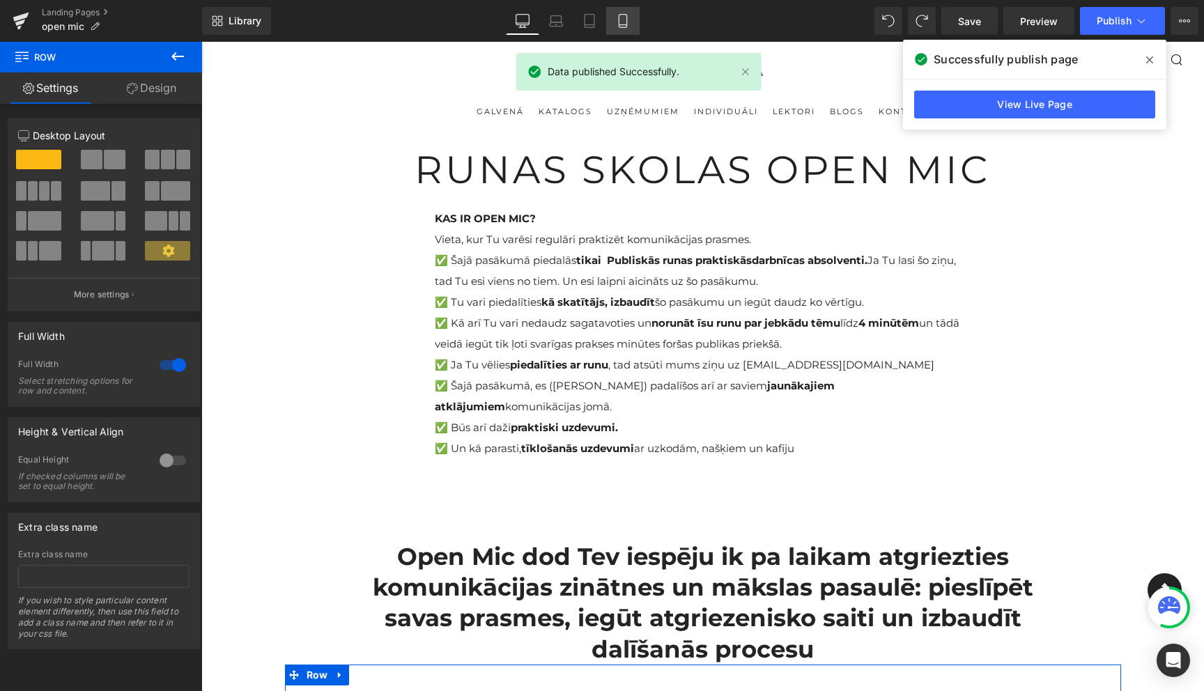
click at [620, 23] on icon at bounding box center [623, 21] width 14 height 14
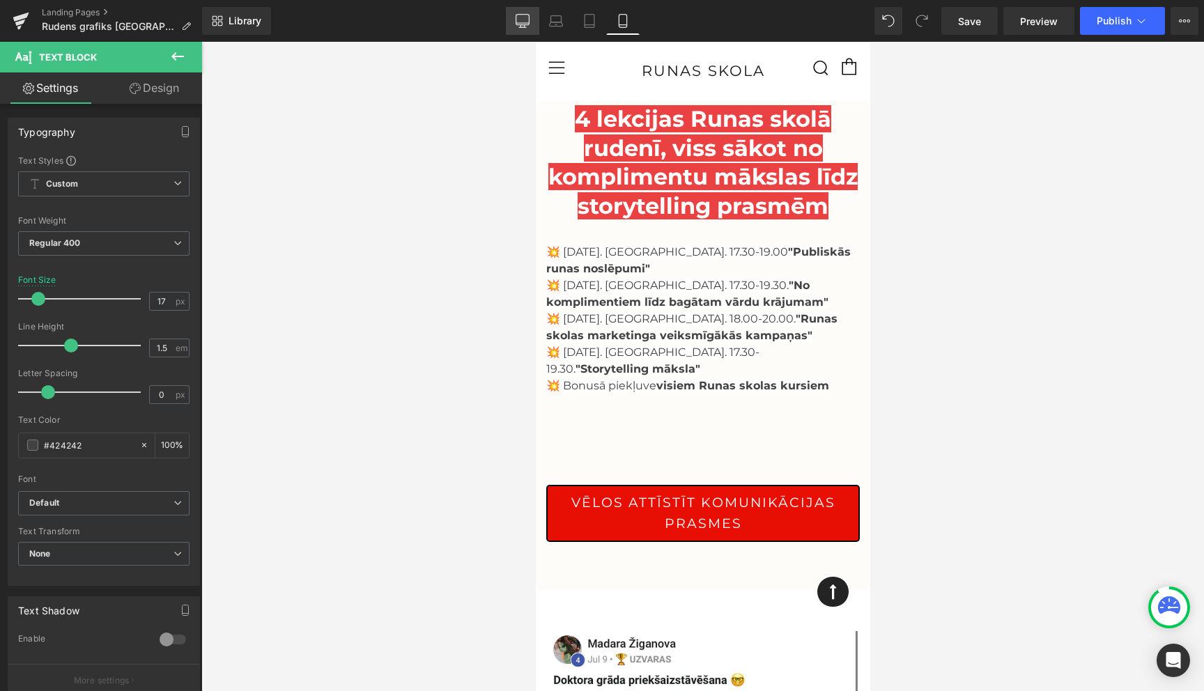
click at [524, 23] on icon at bounding box center [522, 23] width 13 height 0
type input "16"
type input "100"
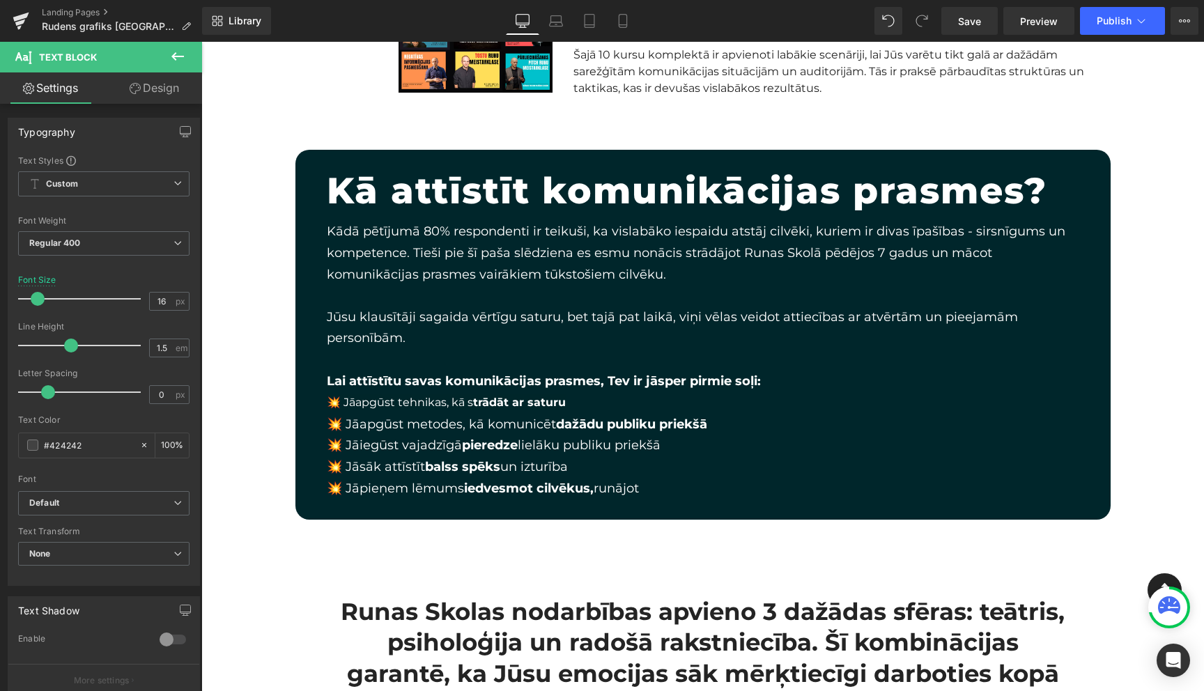
scroll to position [4147, 0]
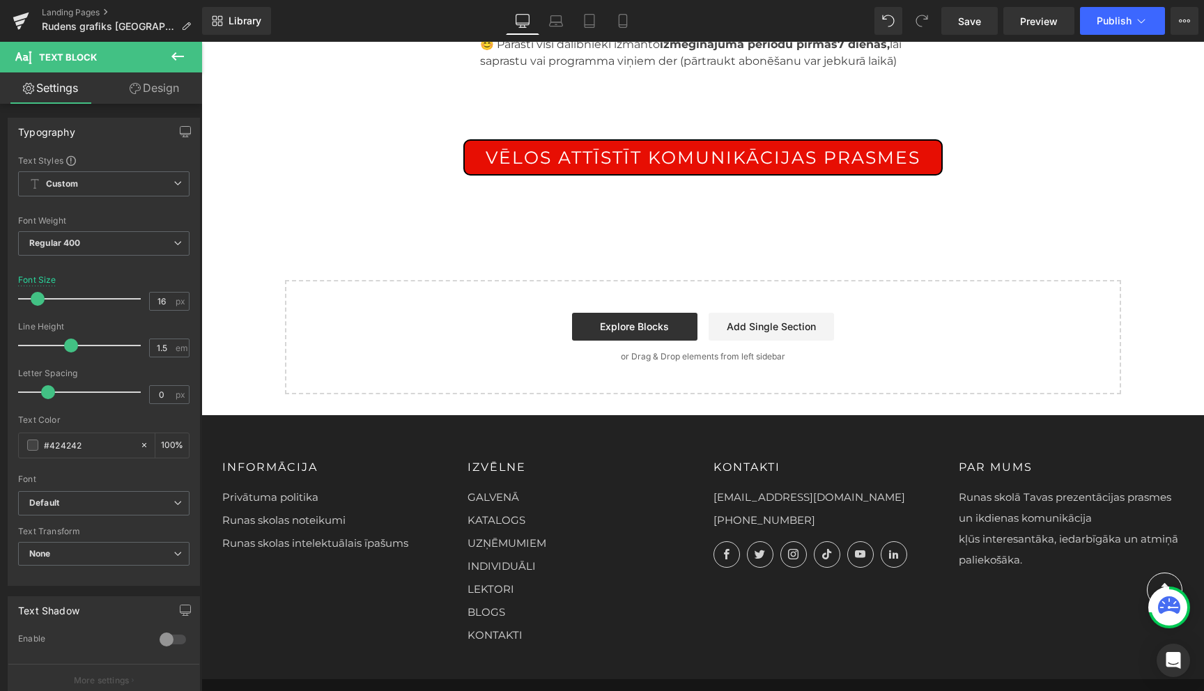
click at [171, 63] on icon at bounding box center [177, 56] width 17 height 17
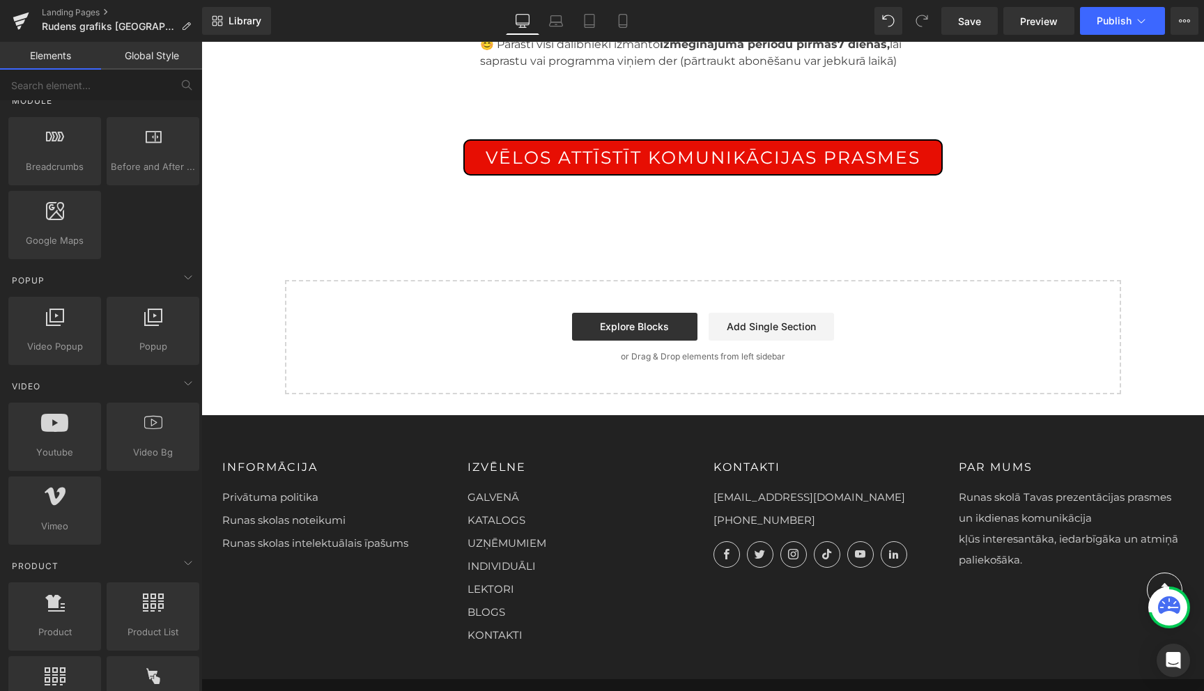
scroll to position [750, 0]
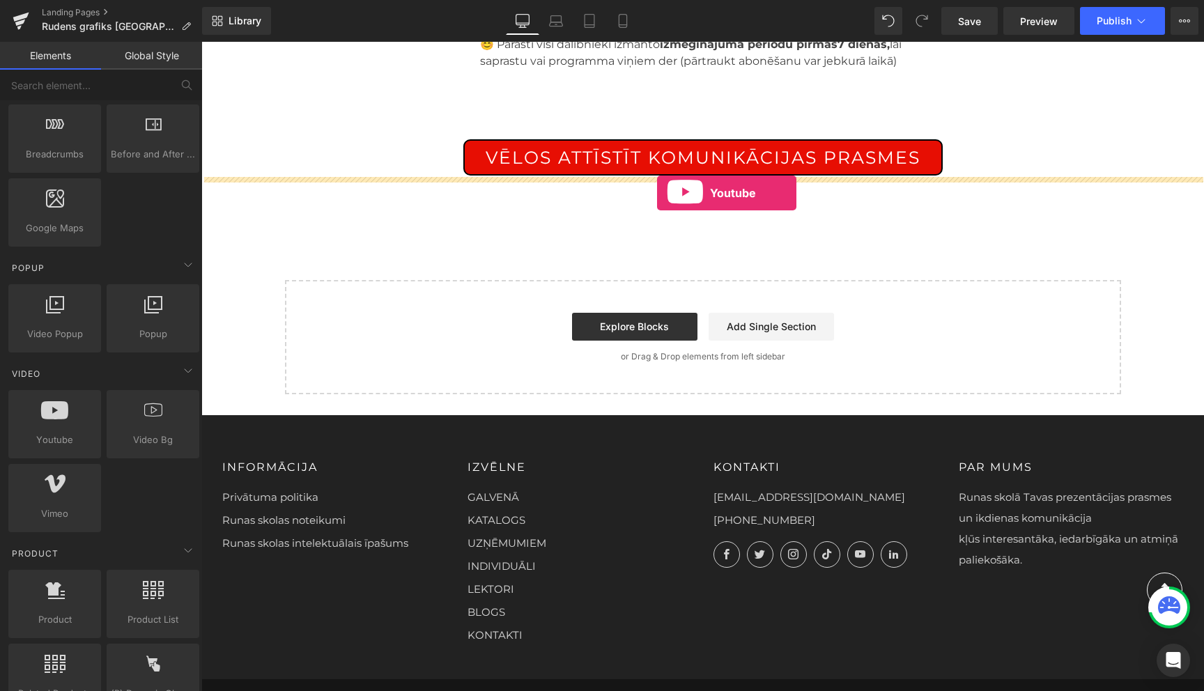
drag, startPoint x: 272, startPoint y: 481, endPoint x: 657, endPoint y: 193, distance: 480.3
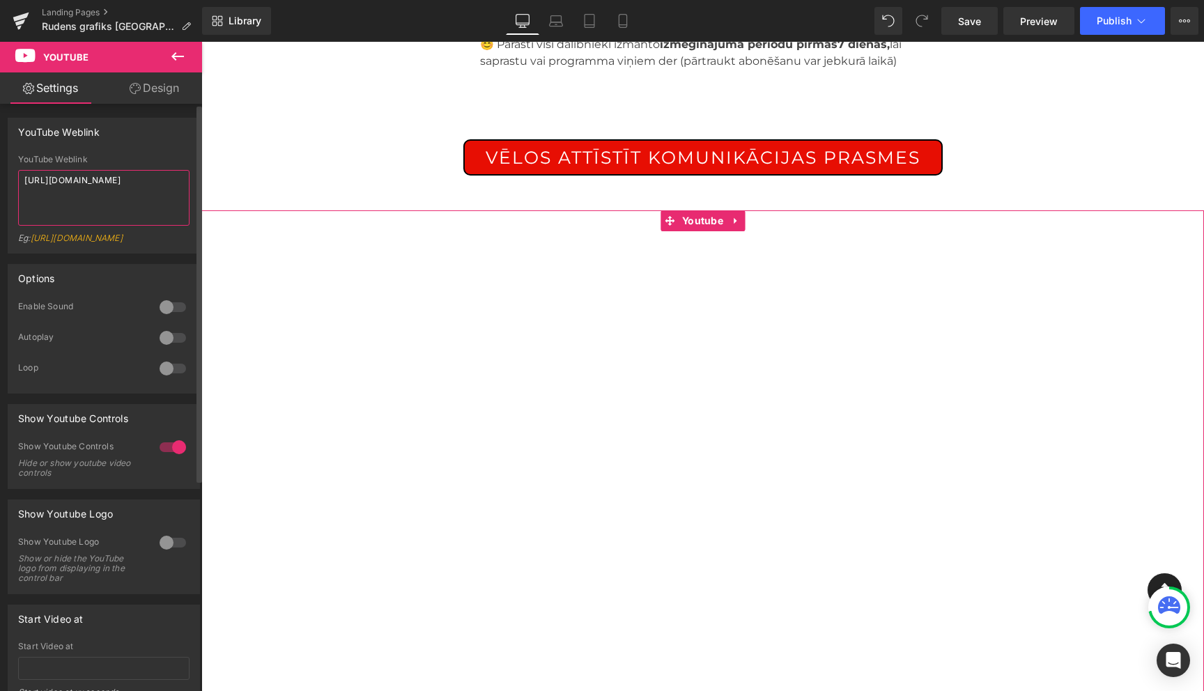
click at [102, 193] on textarea "[URL][DOMAIN_NAME]" at bounding box center [103, 198] width 171 height 56
paste textarea "[DOMAIN_NAME][URL]"
type textarea "[URL][DOMAIN_NAME]"
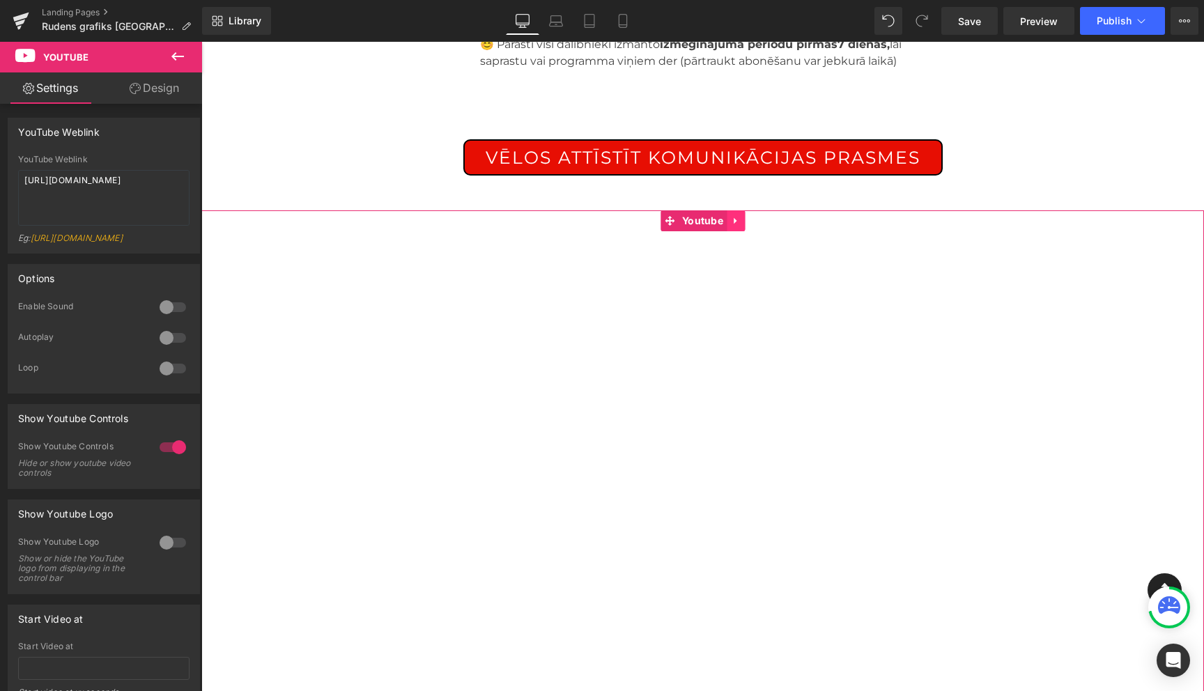
click at [735, 216] on icon at bounding box center [736, 221] width 10 height 10
click at [745, 216] on icon at bounding box center [745, 221] width 10 height 10
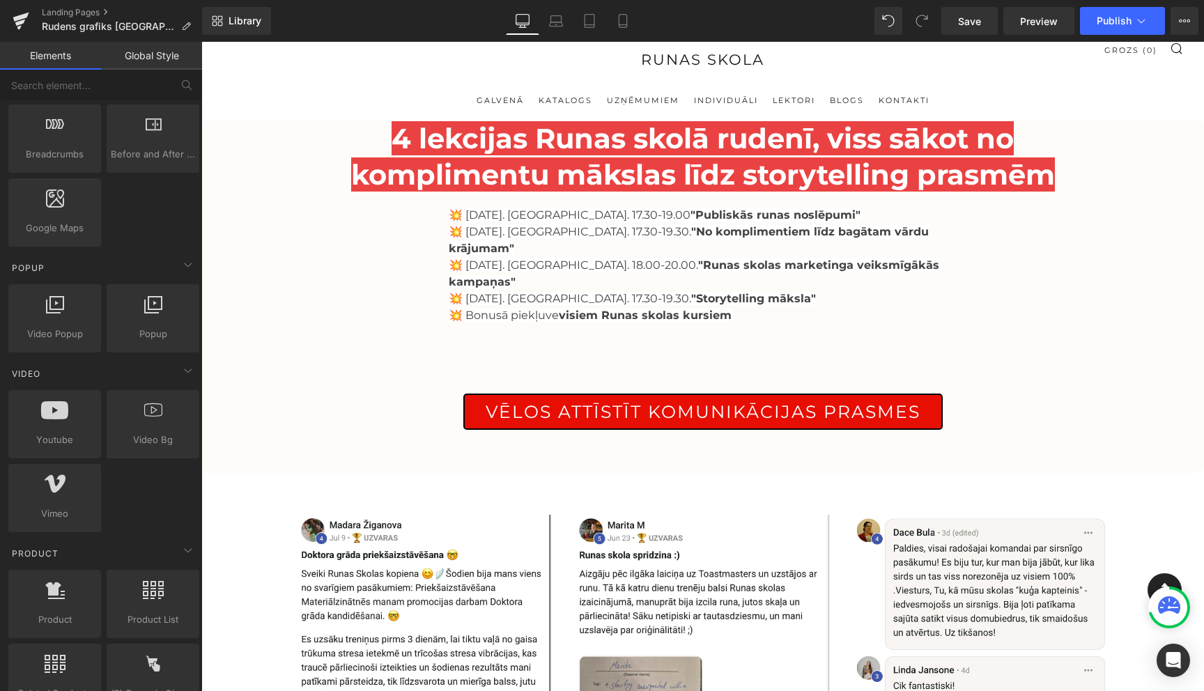
scroll to position [0, 0]
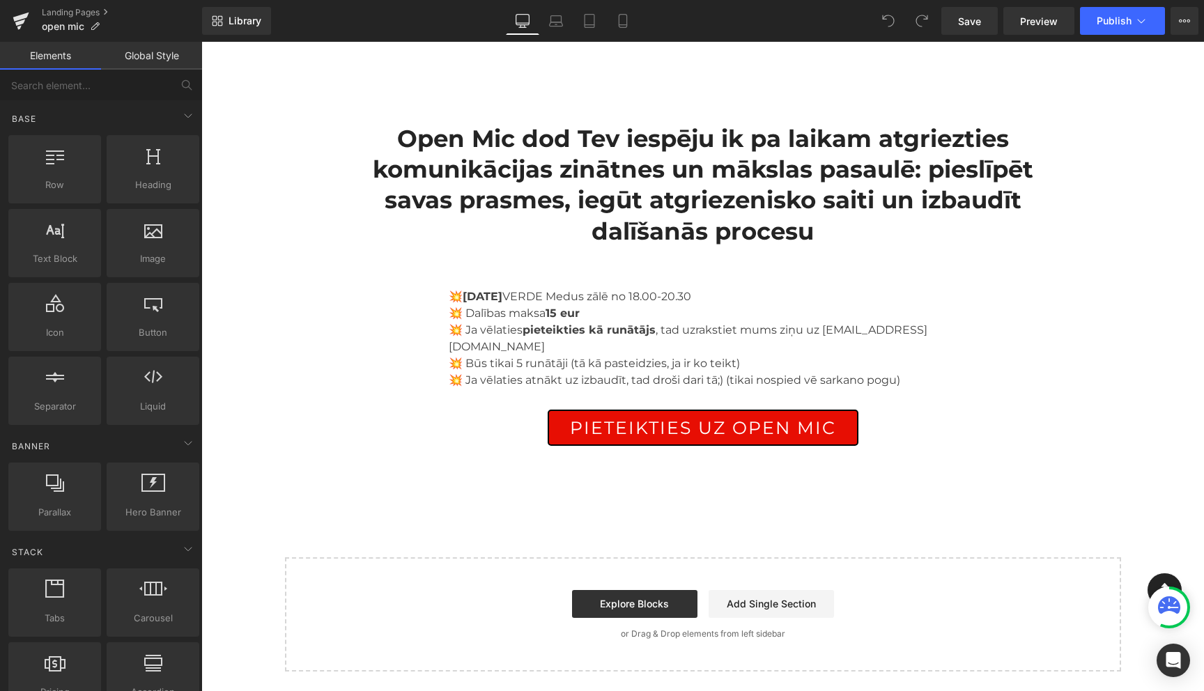
scroll to position [396, 0]
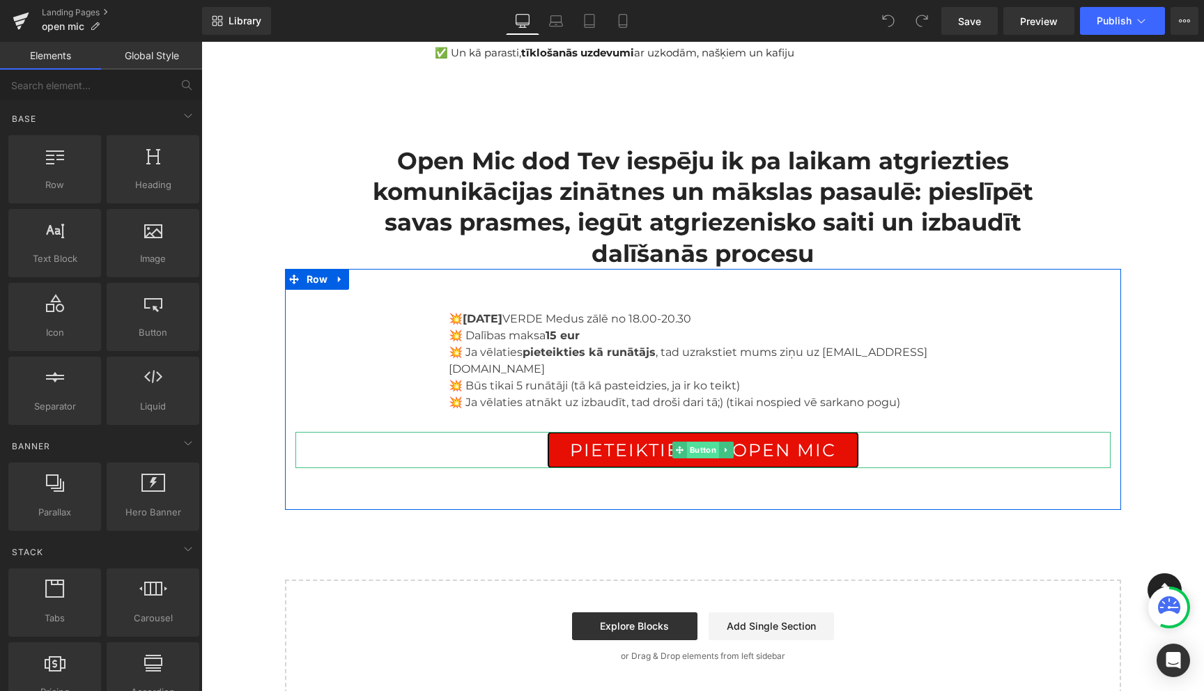
click at [704, 442] on span "Button" at bounding box center [702, 450] width 32 height 17
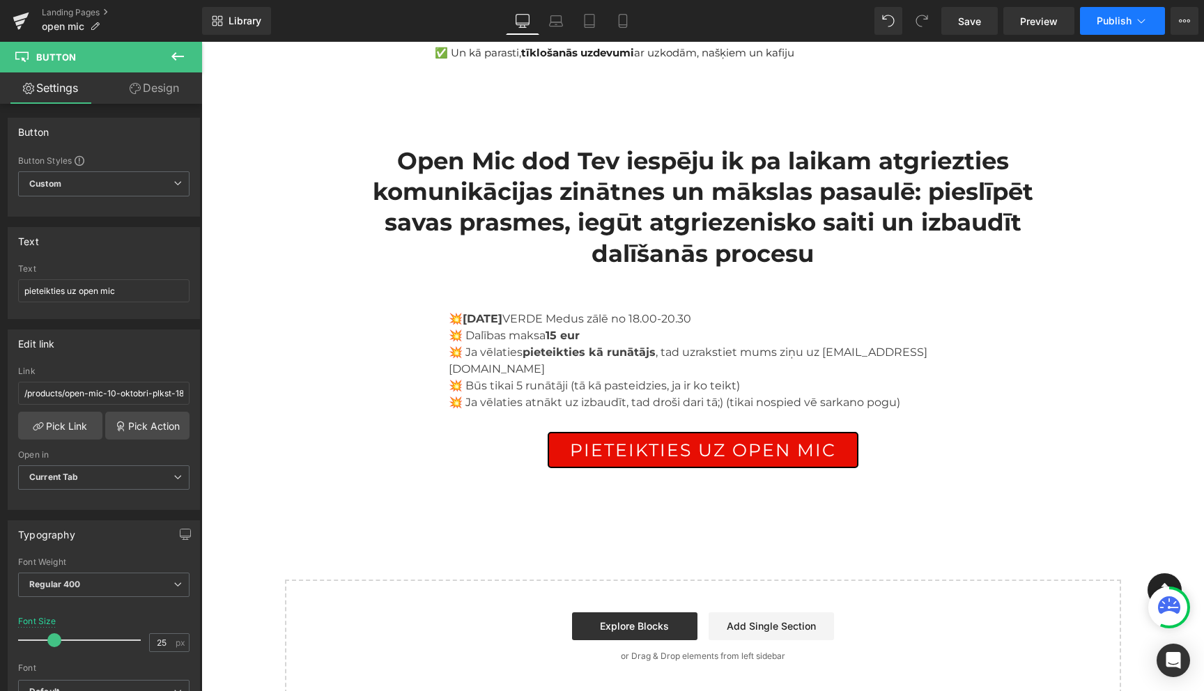
click at [1134, 19] on icon at bounding box center [1141, 21] width 14 height 14
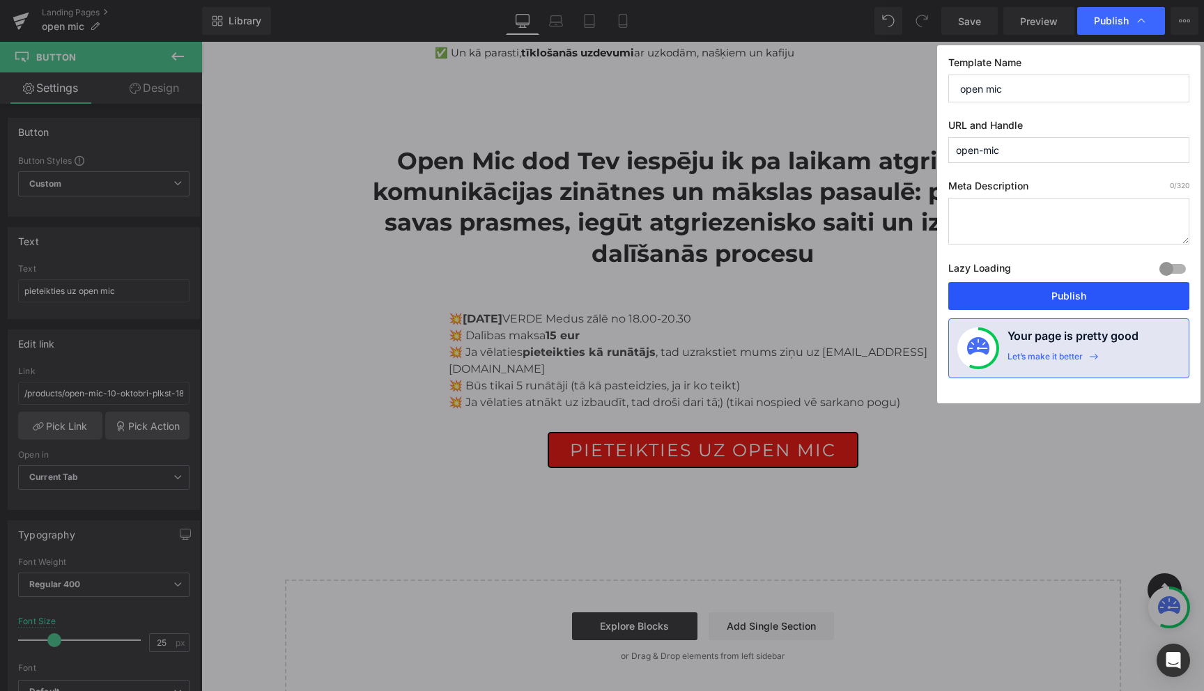
click at [1050, 297] on button "Publish" at bounding box center [1068, 296] width 241 height 28
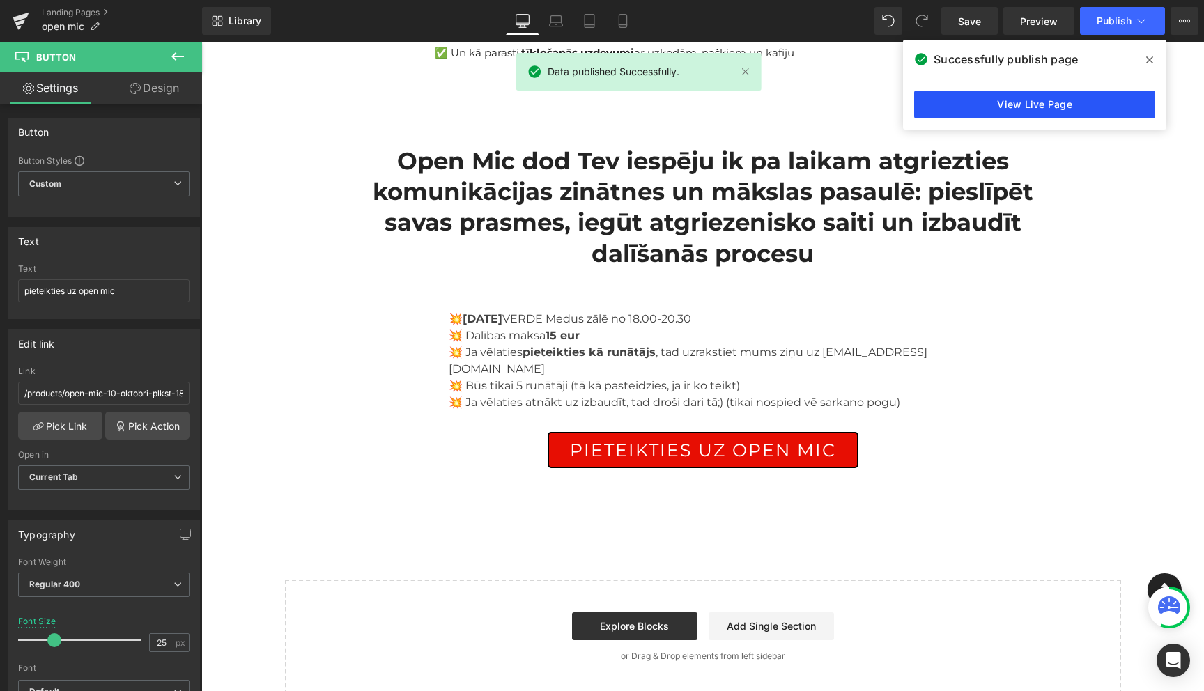
click at [1020, 100] on link "View Live Page" at bounding box center [1034, 105] width 241 height 28
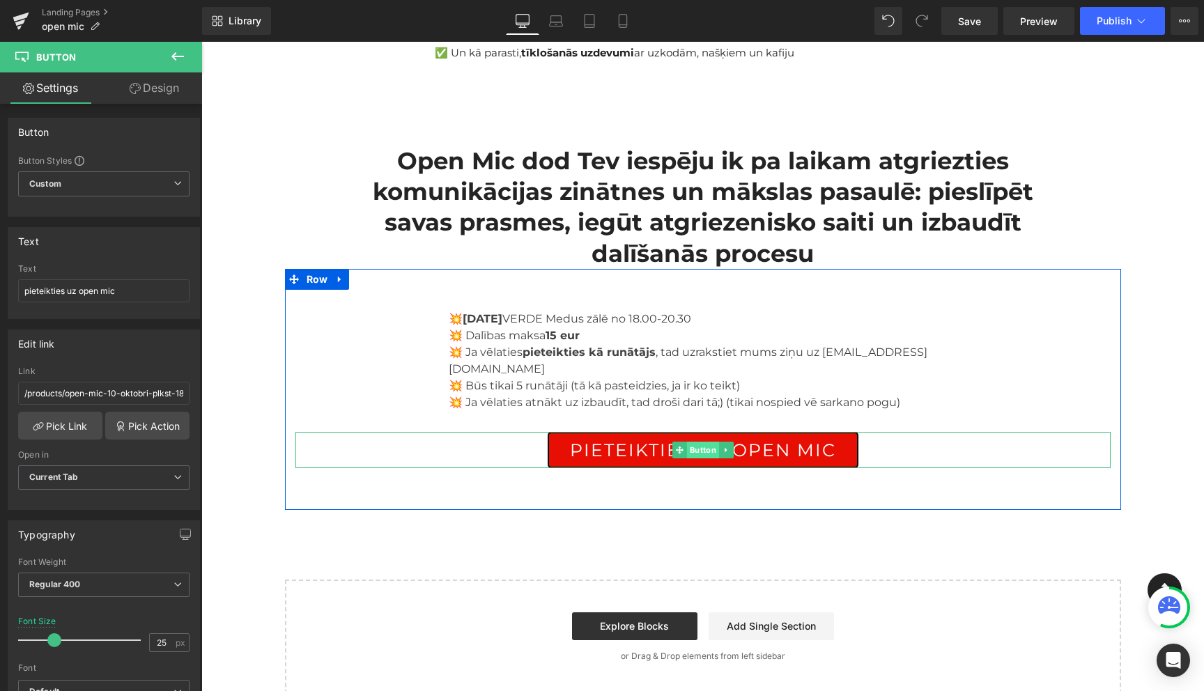
click at [703, 442] on span "Button" at bounding box center [702, 450] width 32 height 17
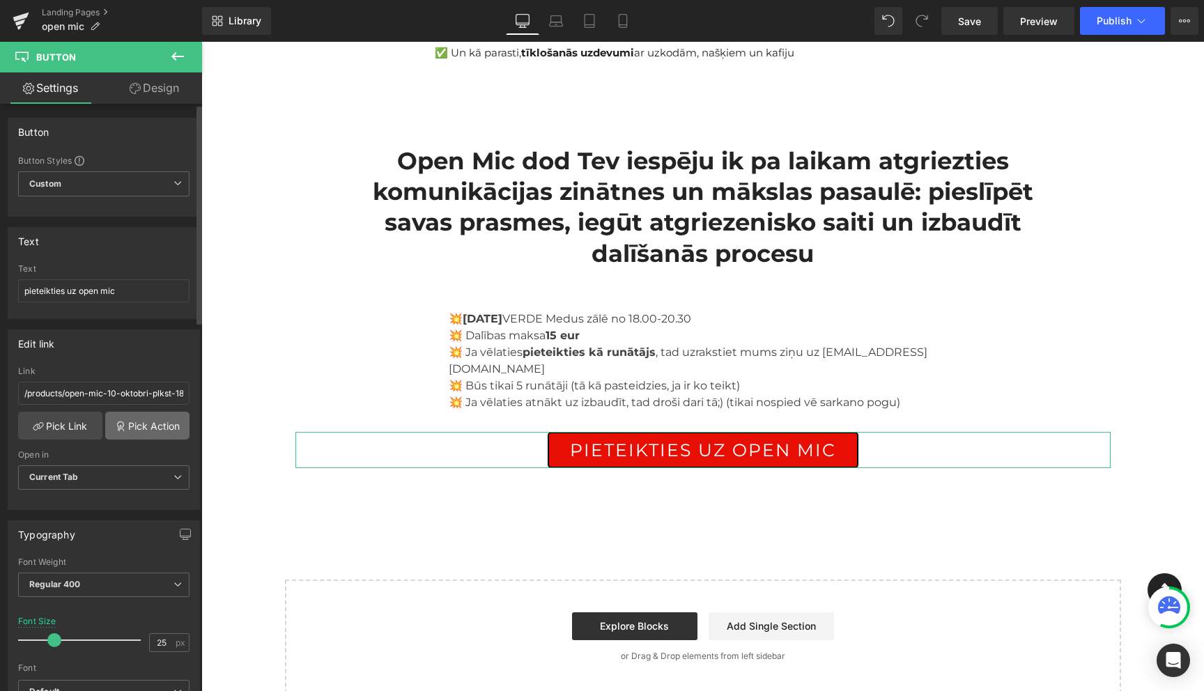
click at [138, 431] on link "Pick Action" at bounding box center [147, 426] width 84 height 28
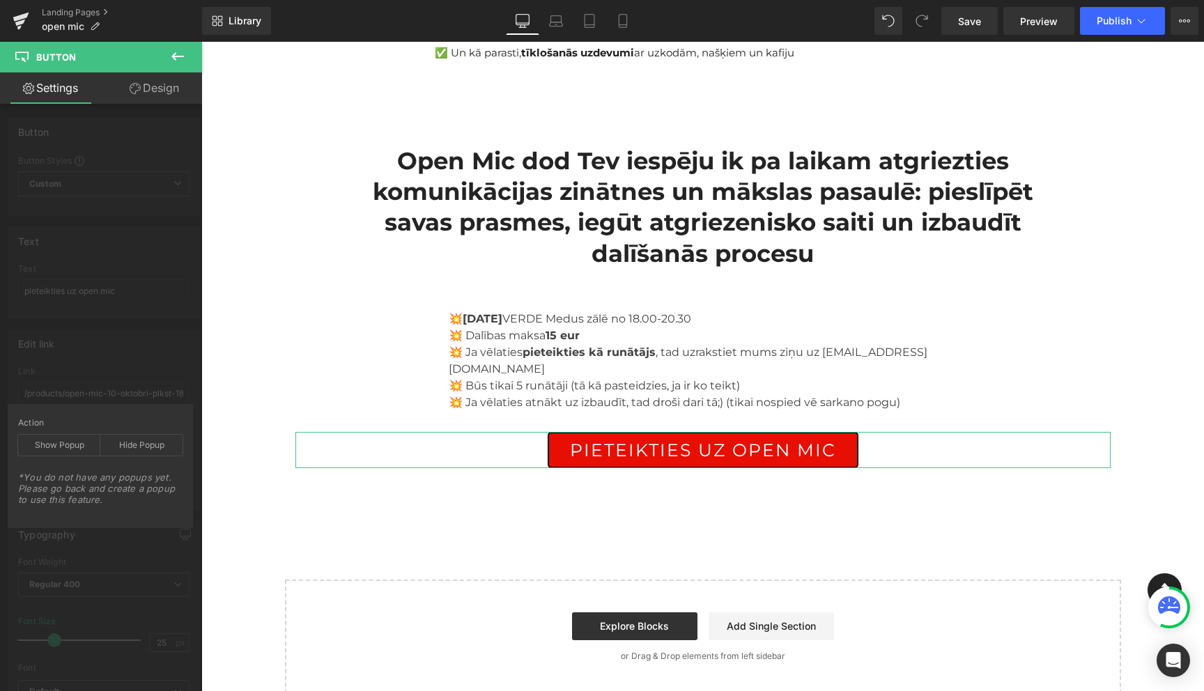
click at [112, 340] on div "Edit link /products/open-mic-10-oktobri-plkst-18-00 Link /products/open-mic-10-…" at bounding box center [104, 414] width 208 height 191
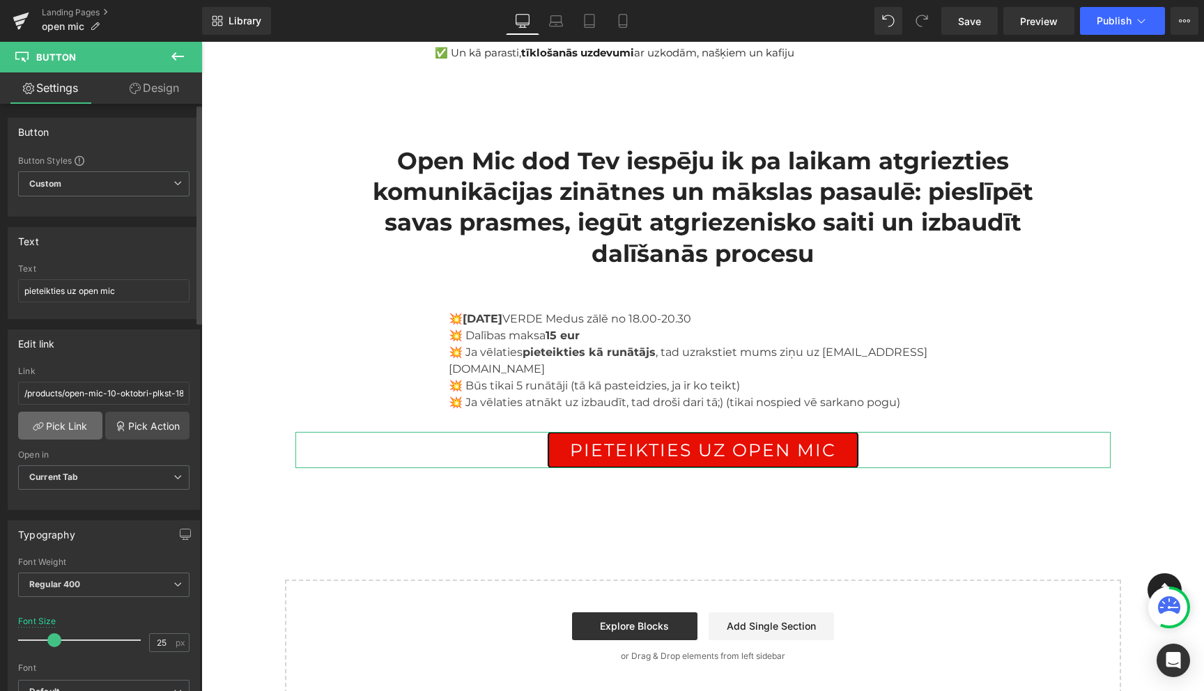
click at [71, 429] on link "Pick Link" at bounding box center [60, 426] width 84 height 28
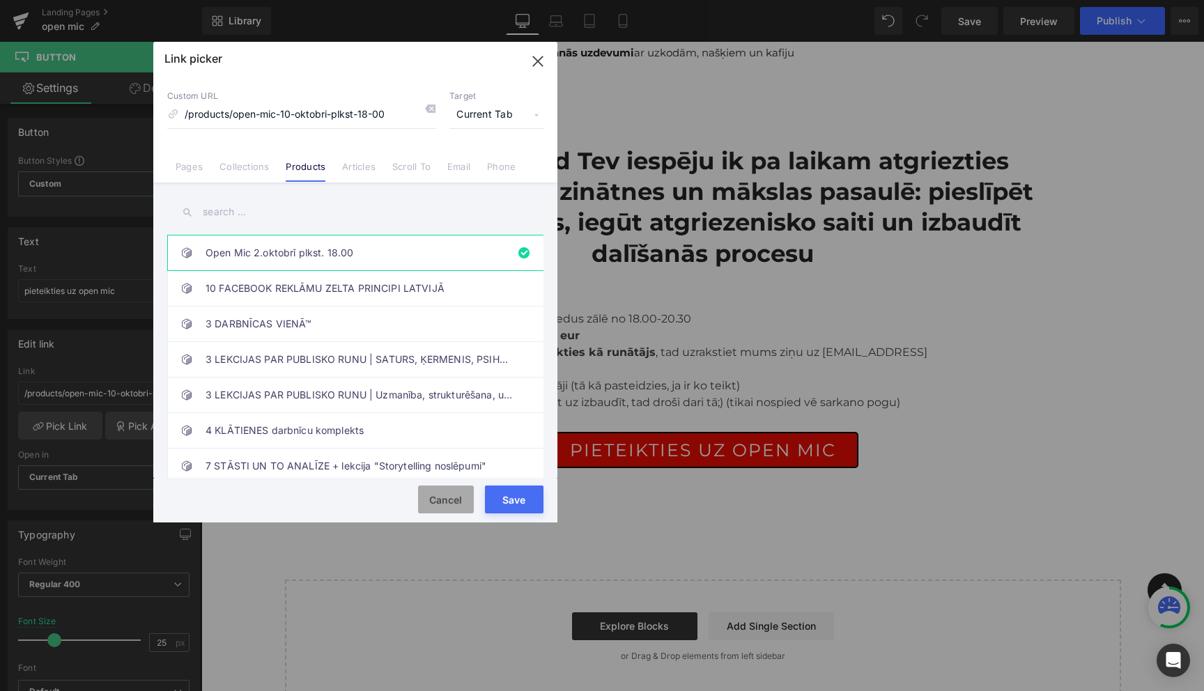
click at [444, 495] on button "Cancel" at bounding box center [446, 500] width 56 height 28
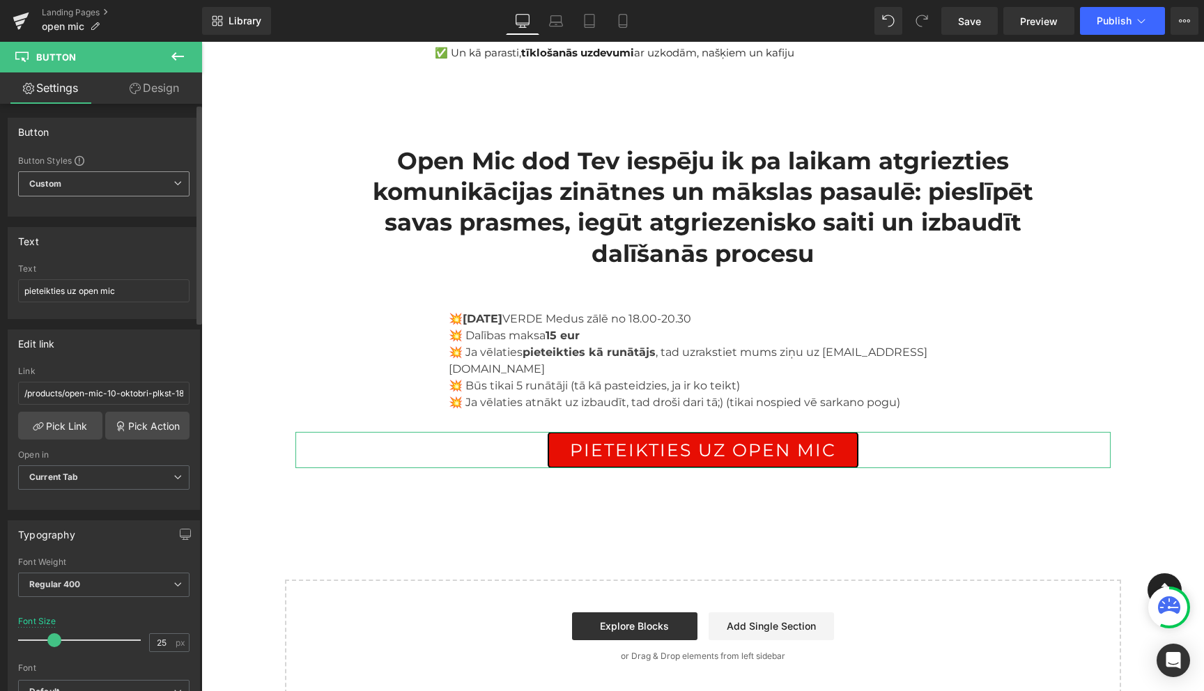
click at [169, 188] on span "Custom Setup Global Style" at bounding box center [103, 183] width 171 height 25
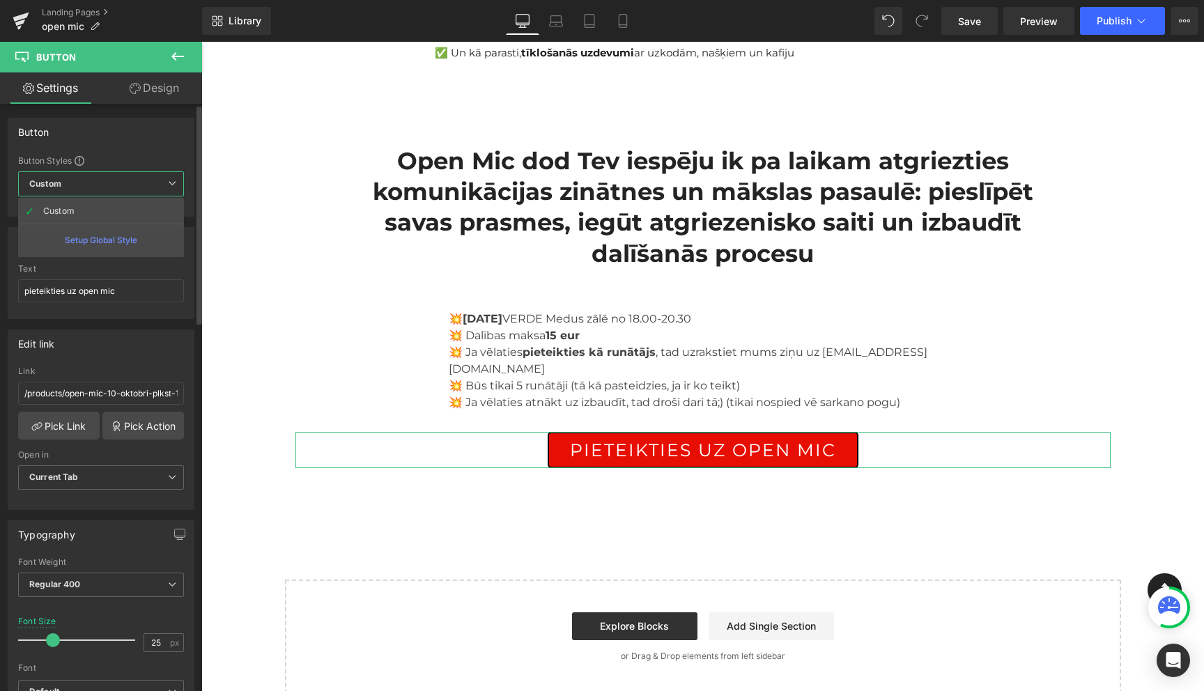
click at [169, 188] on span "Custom Setup Global Style" at bounding box center [101, 183] width 166 height 25
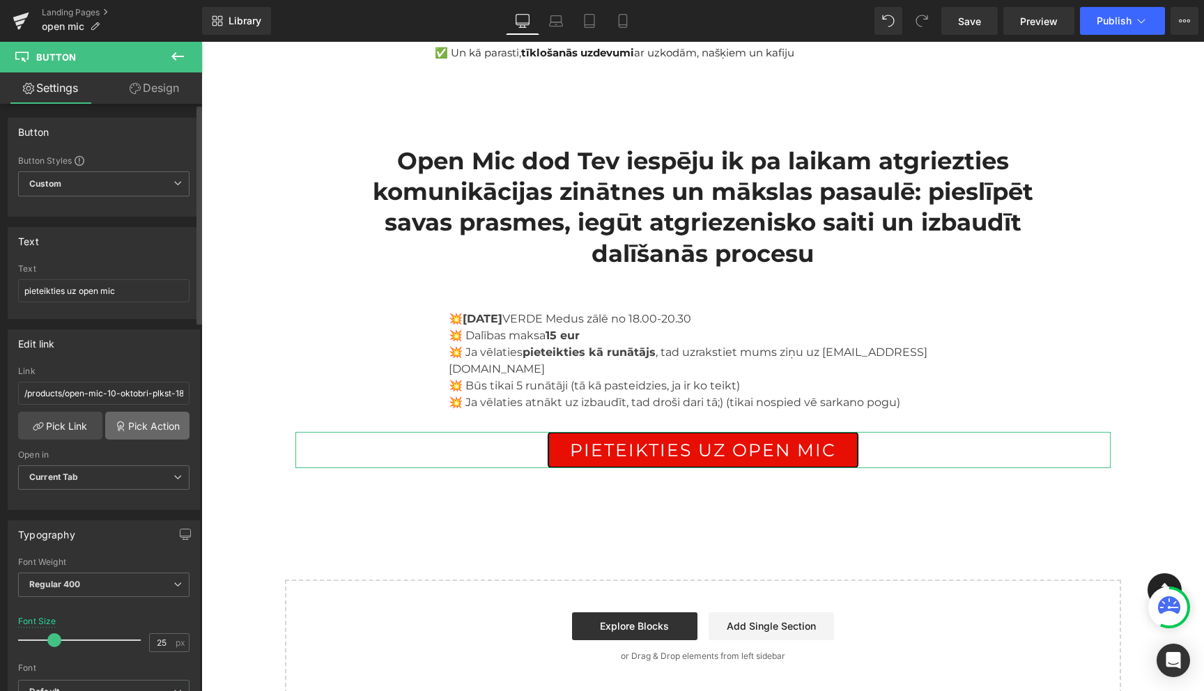
click at [122, 420] on link "Pick Action" at bounding box center [147, 426] width 84 height 28
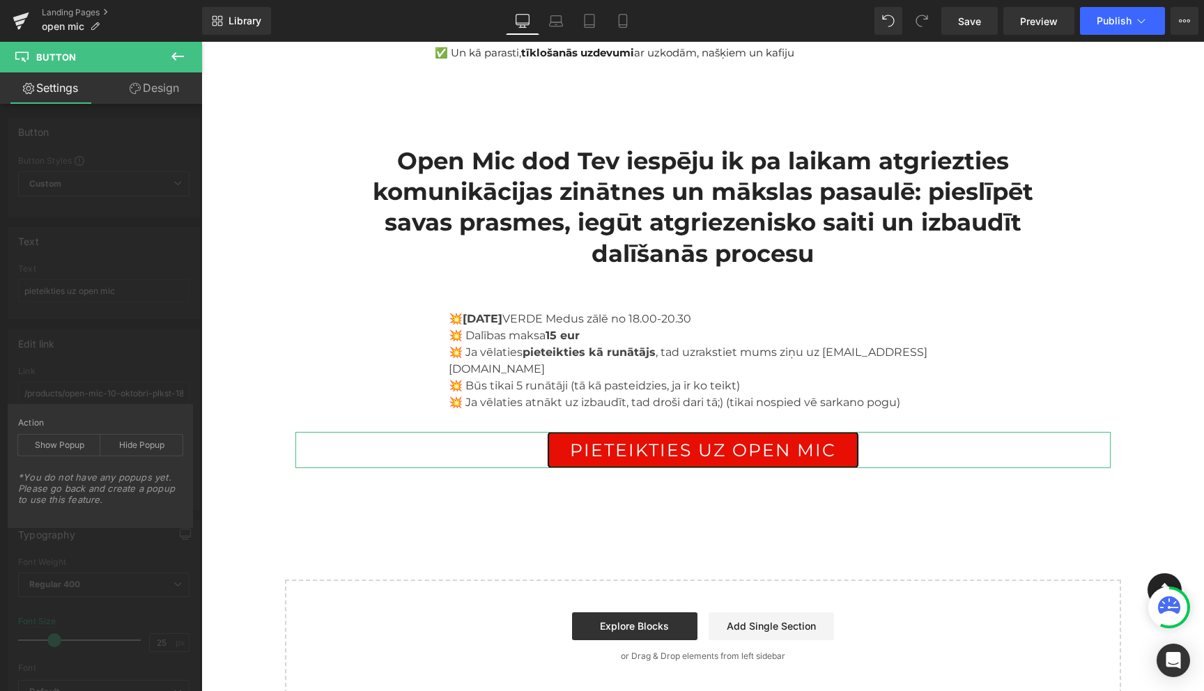
click at [105, 371] on div "Edit link /products/open-mic-10-oktobri-plkst-18-00 Link /products/open-mic-10-…" at bounding box center [104, 414] width 208 height 191
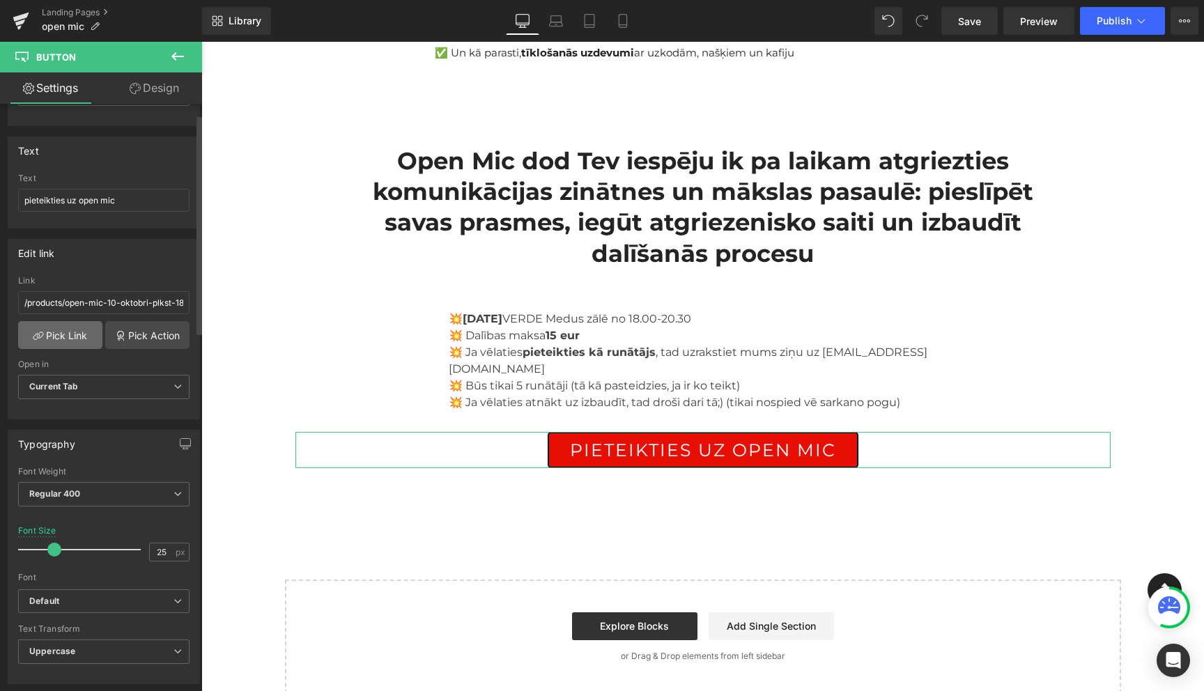
scroll to position [99, 0]
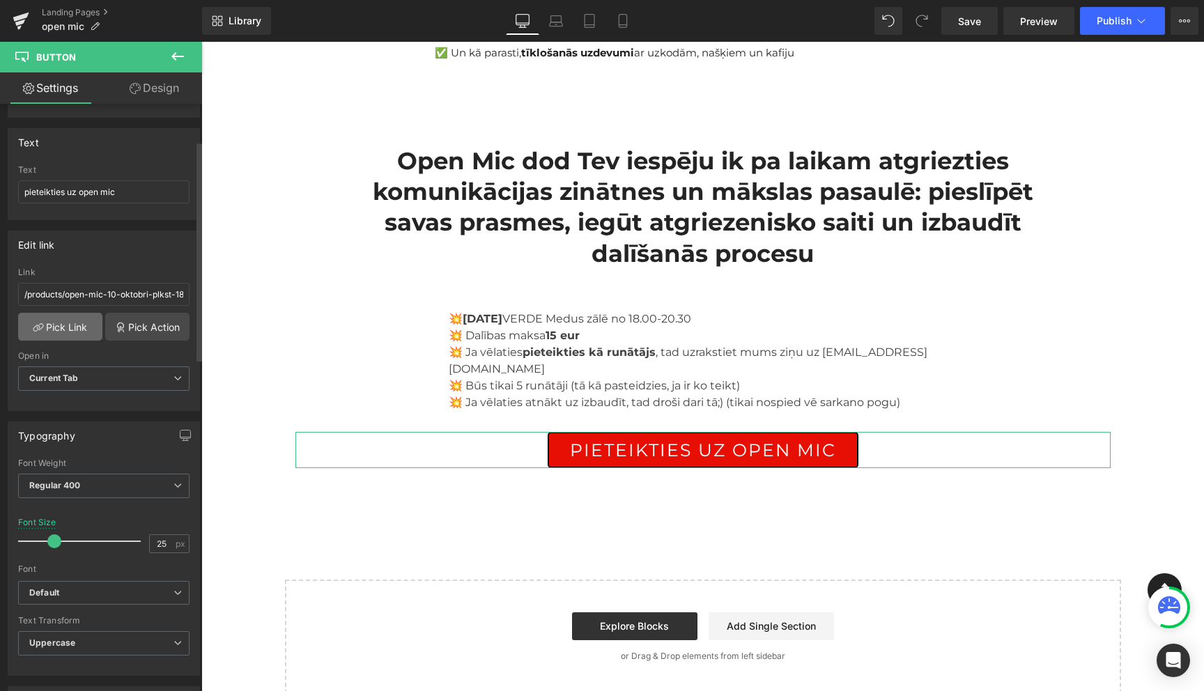
click at [68, 327] on link "Pick Link" at bounding box center [60, 327] width 84 height 28
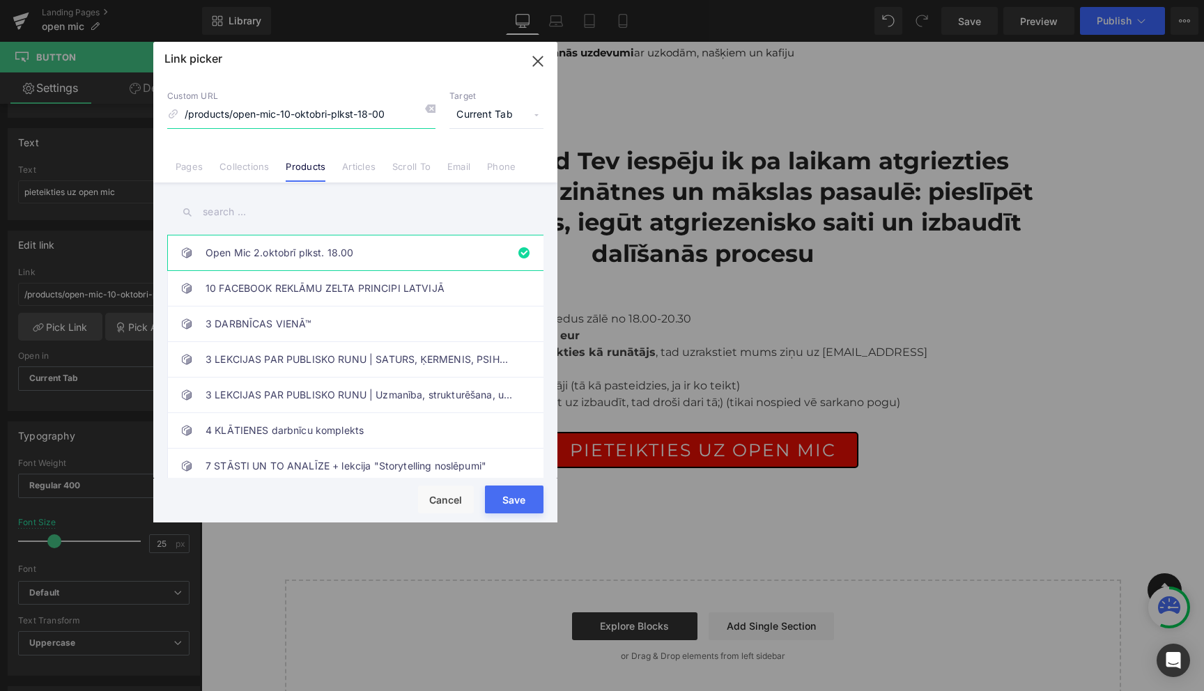
click at [539, 59] on icon "button" at bounding box center [537, 60] width 9 height 9
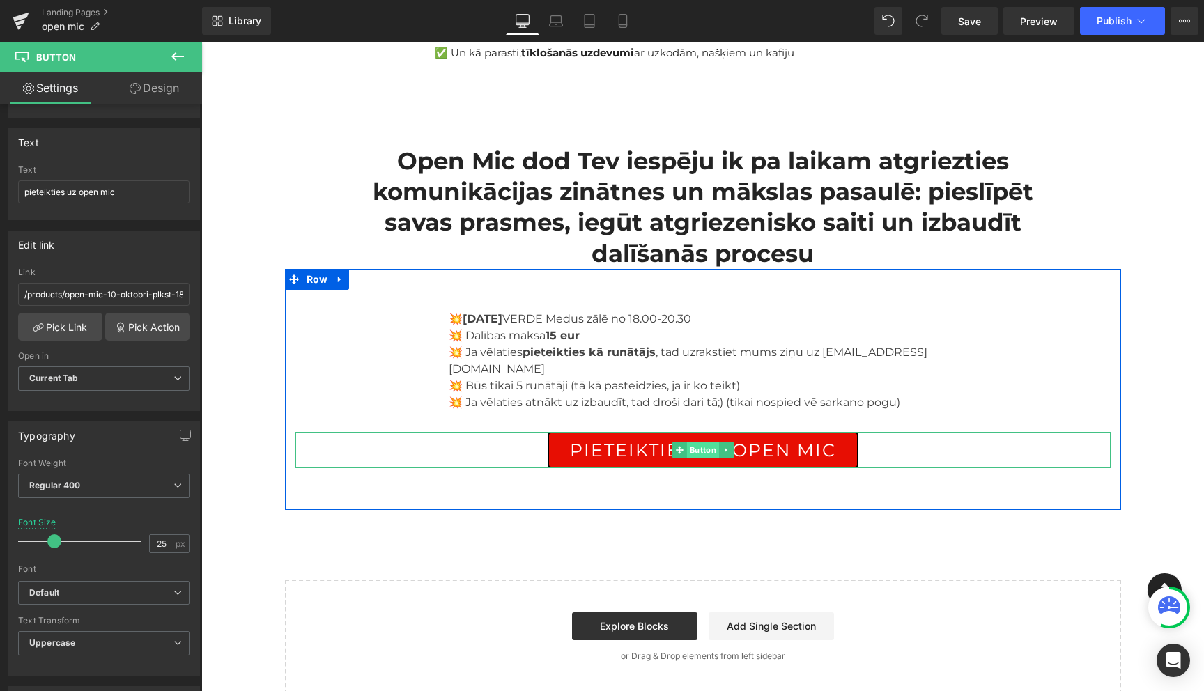
click at [700, 442] on span "Button" at bounding box center [702, 450] width 32 height 17
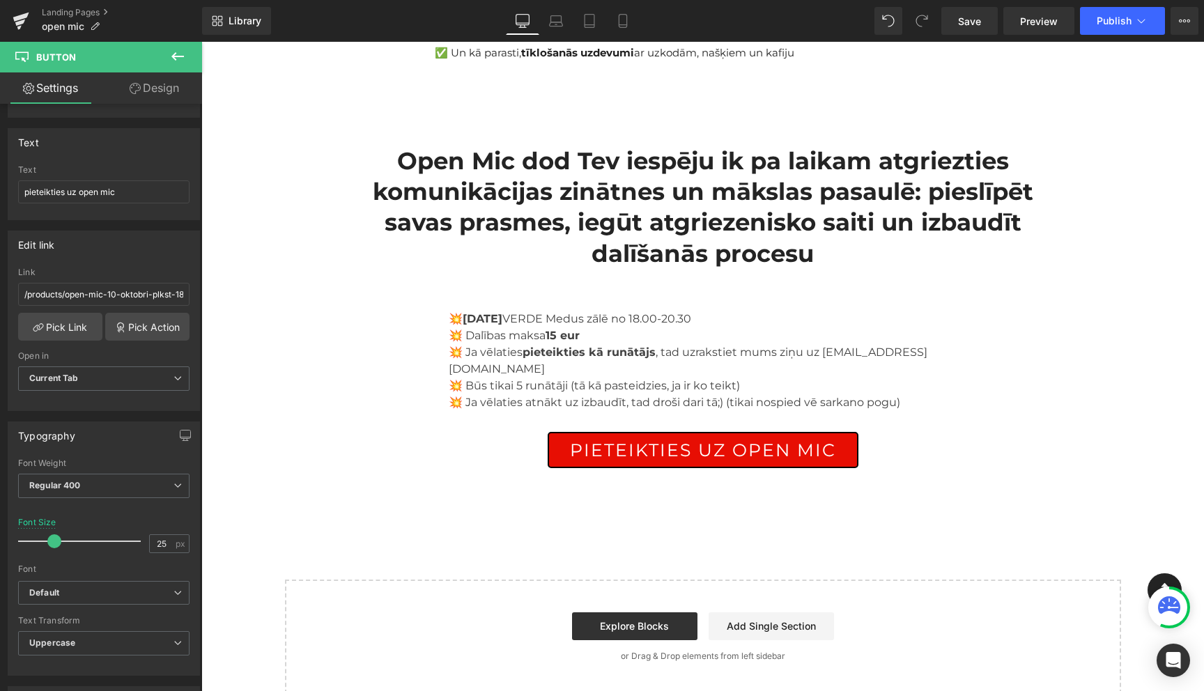
click at [173, 54] on icon at bounding box center [177, 56] width 17 height 17
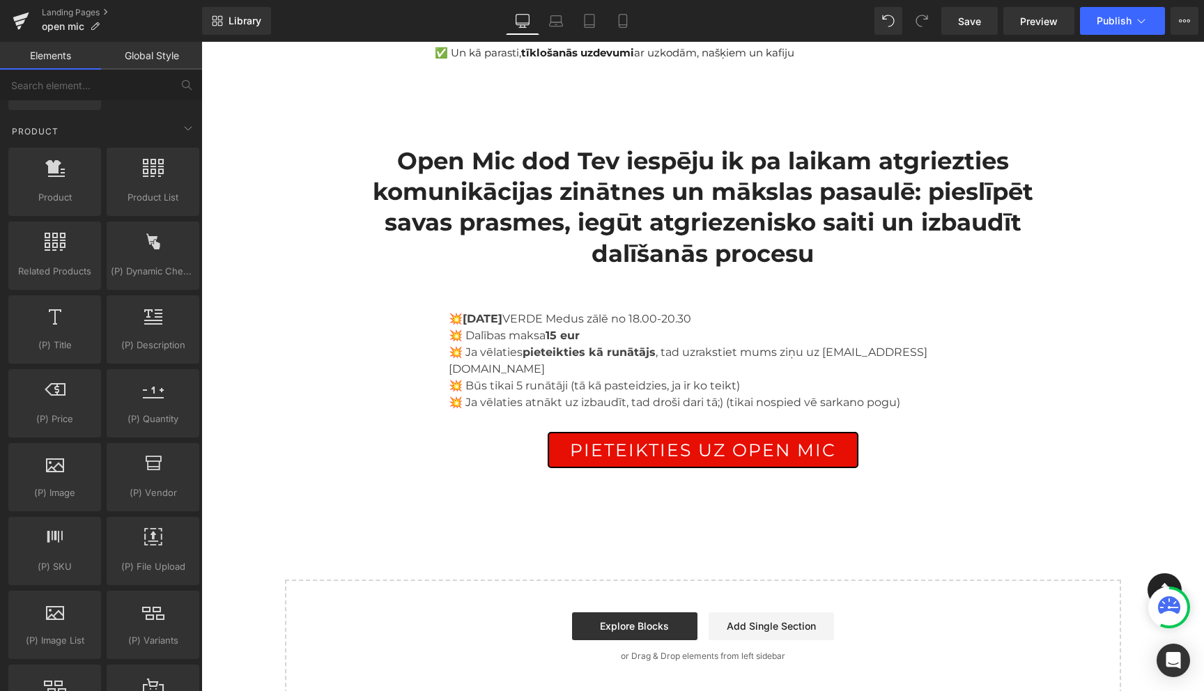
scroll to position [1166, 0]
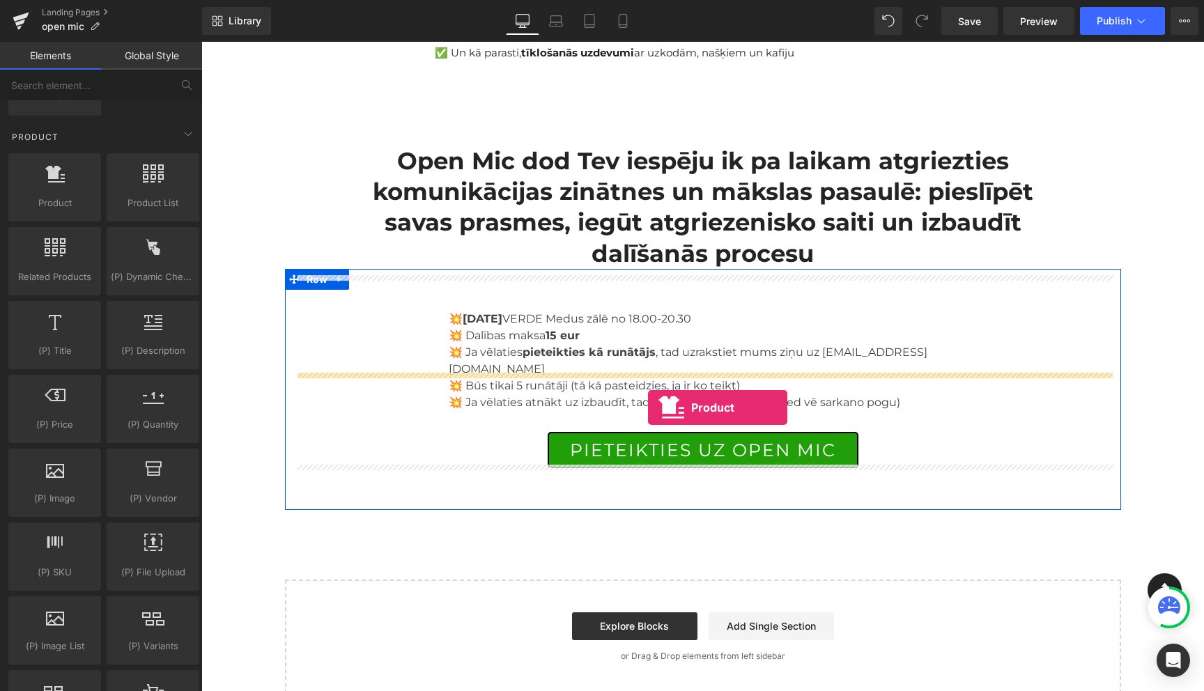
drag, startPoint x: 254, startPoint y: 238, endPoint x: 648, endPoint y: 408, distance: 429.2
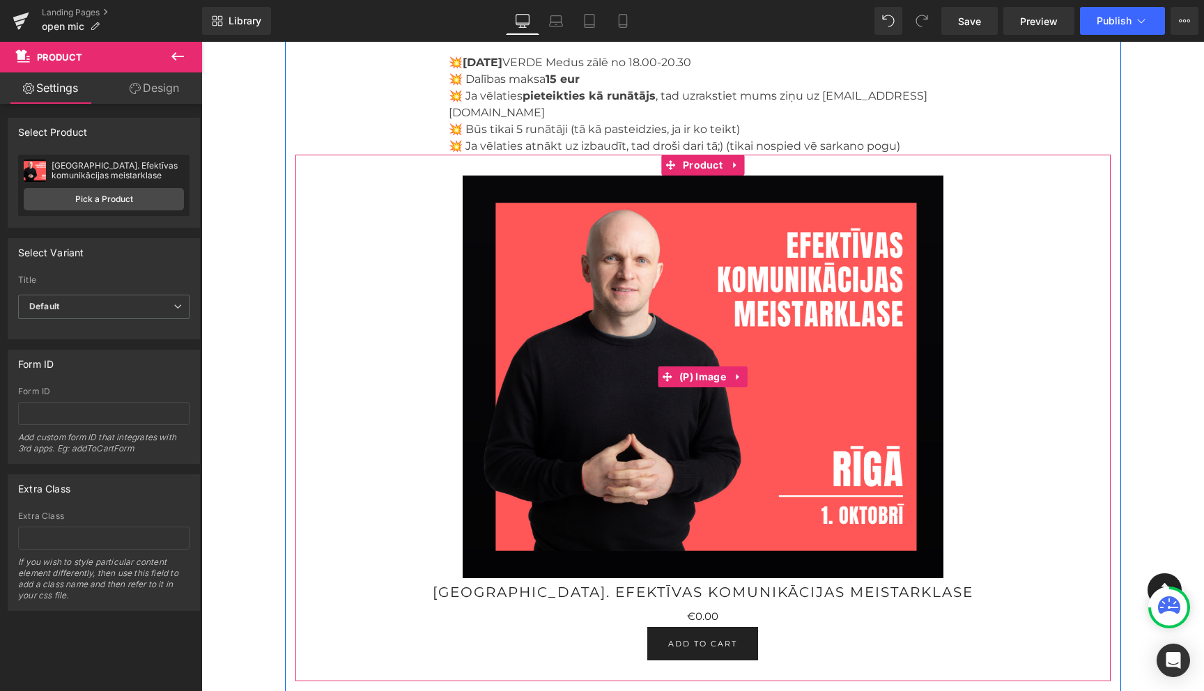
scroll to position [638, 0]
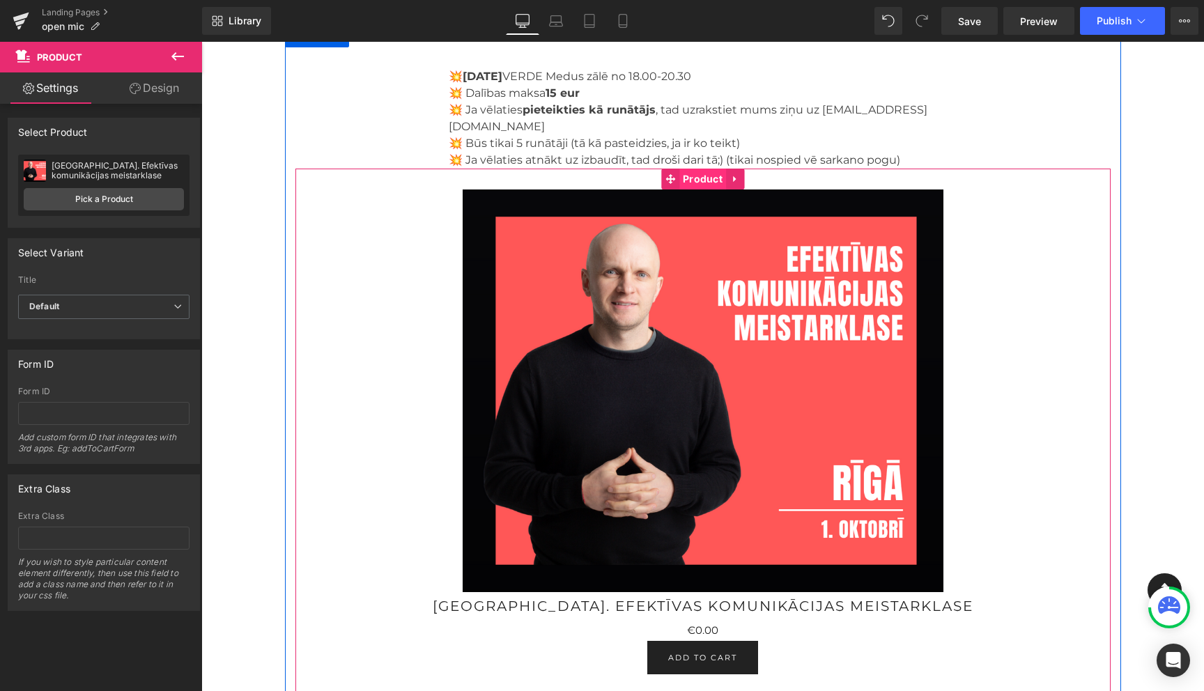
click at [698, 169] on span "Product" at bounding box center [702, 179] width 47 height 21
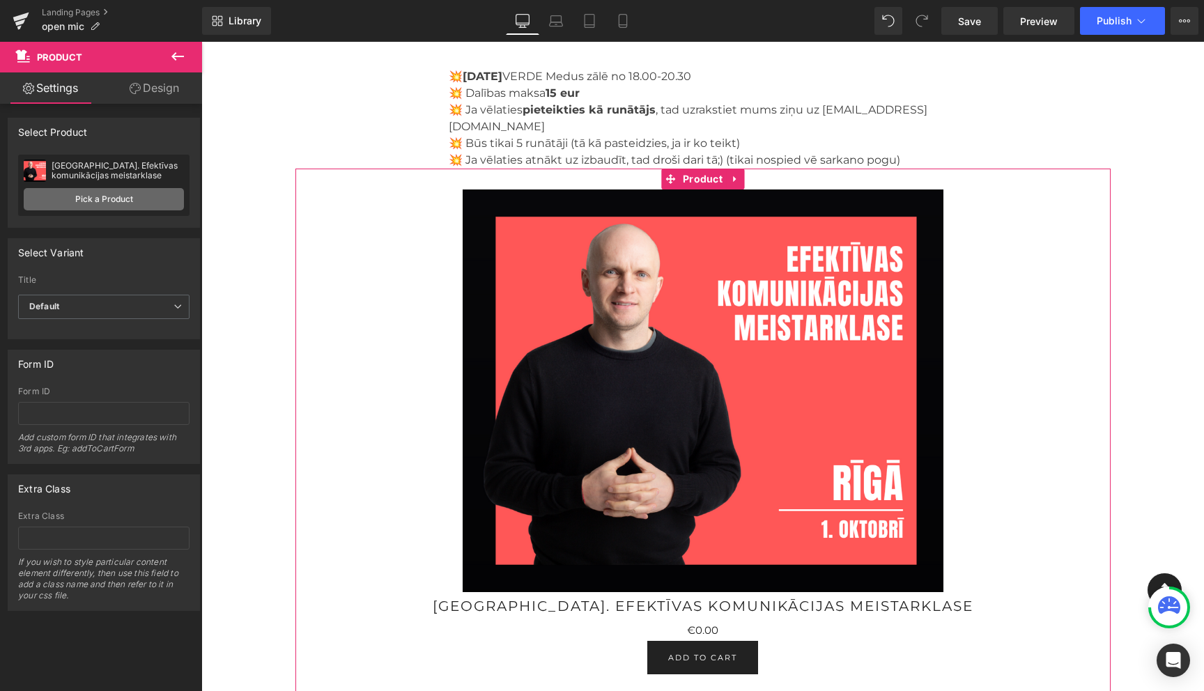
click at [95, 202] on link "Pick a Product" at bounding box center [104, 199] width 160 height 22
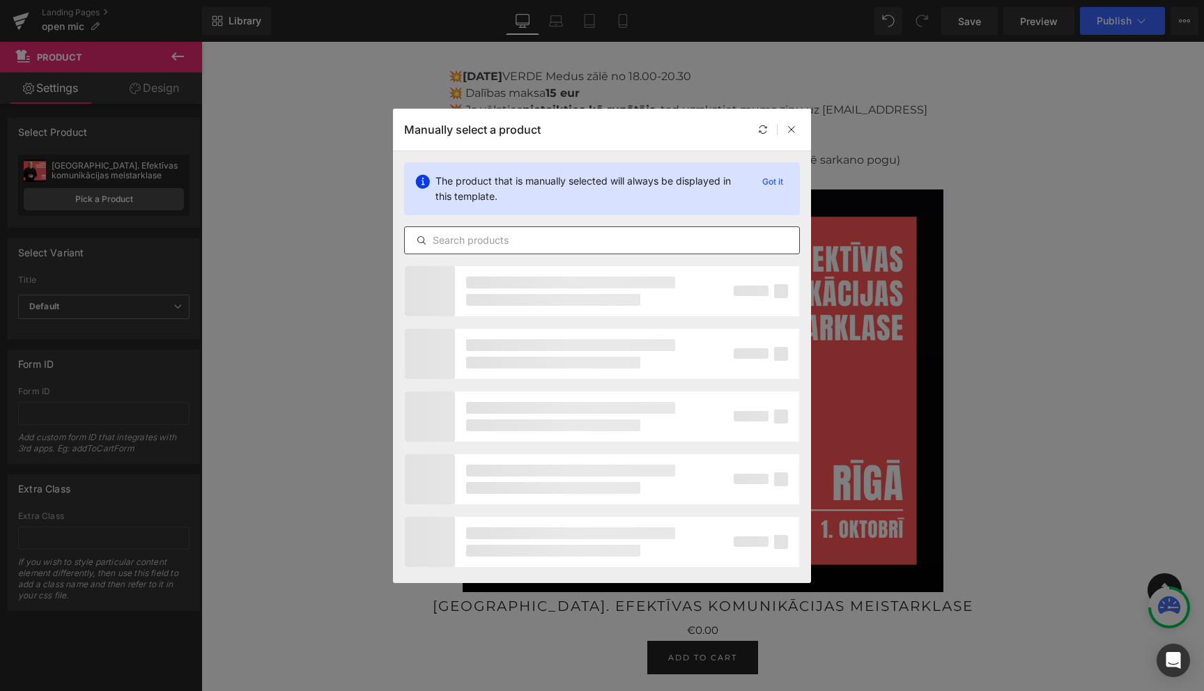
click at [576, 239] on input "text" at bounding box center [602, 240] width 394 height 17
type input "open mic"
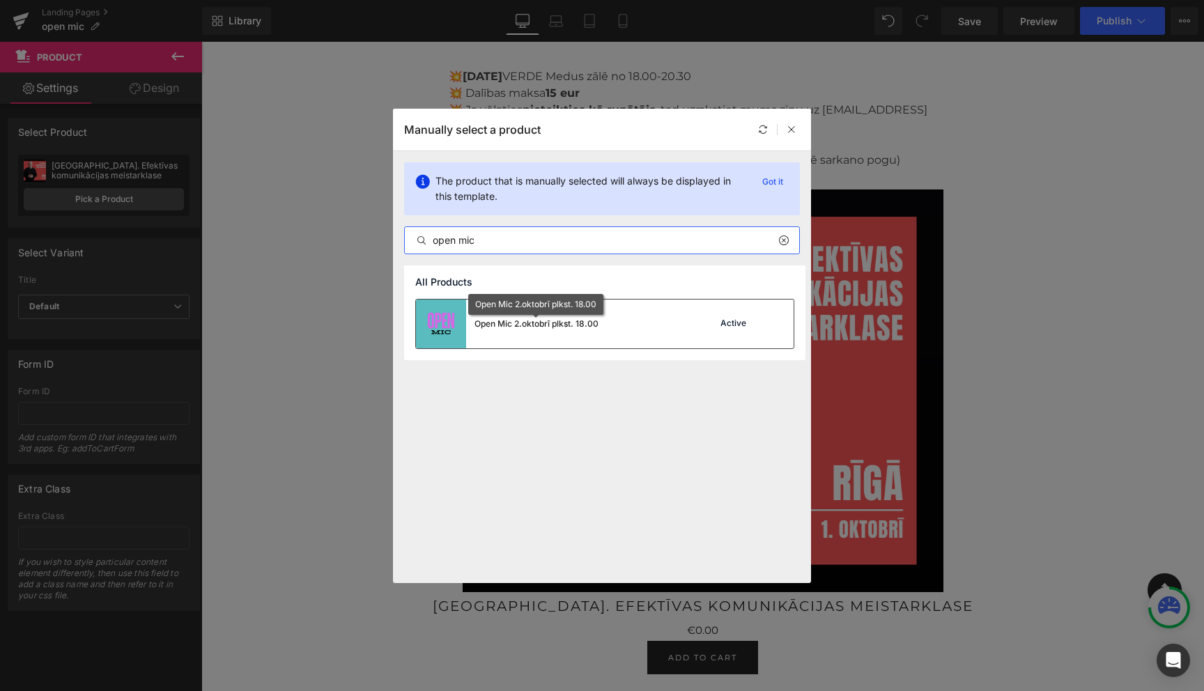
click at [559, 323] on div "Open Mic 2.oktobrī plkst. 18.00" at bounding box center [536, 324] width 124 height 13
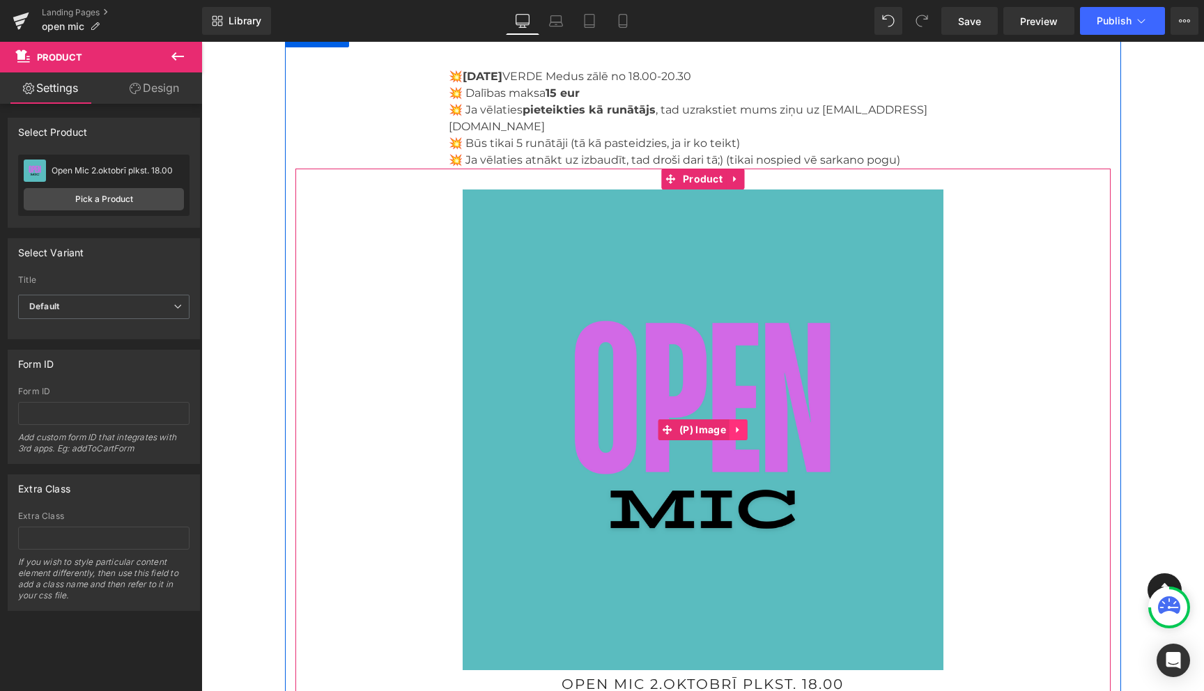
click at [739, 424] on icon at bounding box center [739, 429] width 10 height 10
click at [748, 424] on icon at bounding box center [748, 429] width 10 height 10
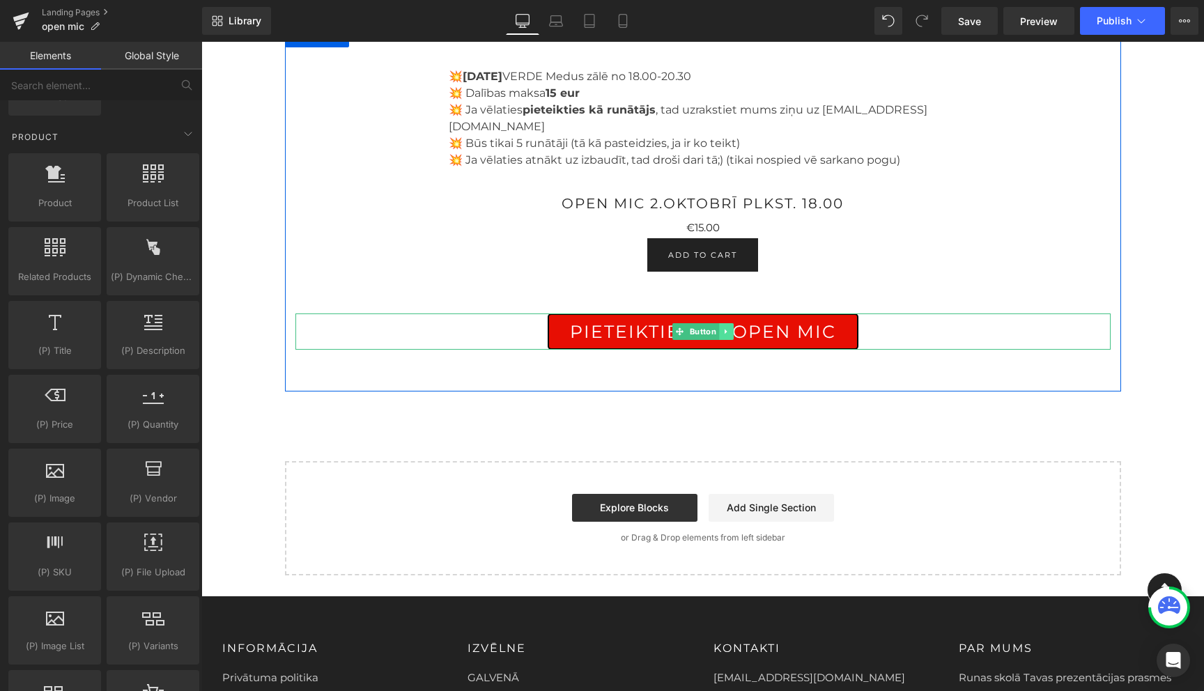
click at [724, 329] on icon at bounding box center [725, 331] width 2 height 5
click at [736, 327] on icon at bounding box center [733, 331] width 8 height 8
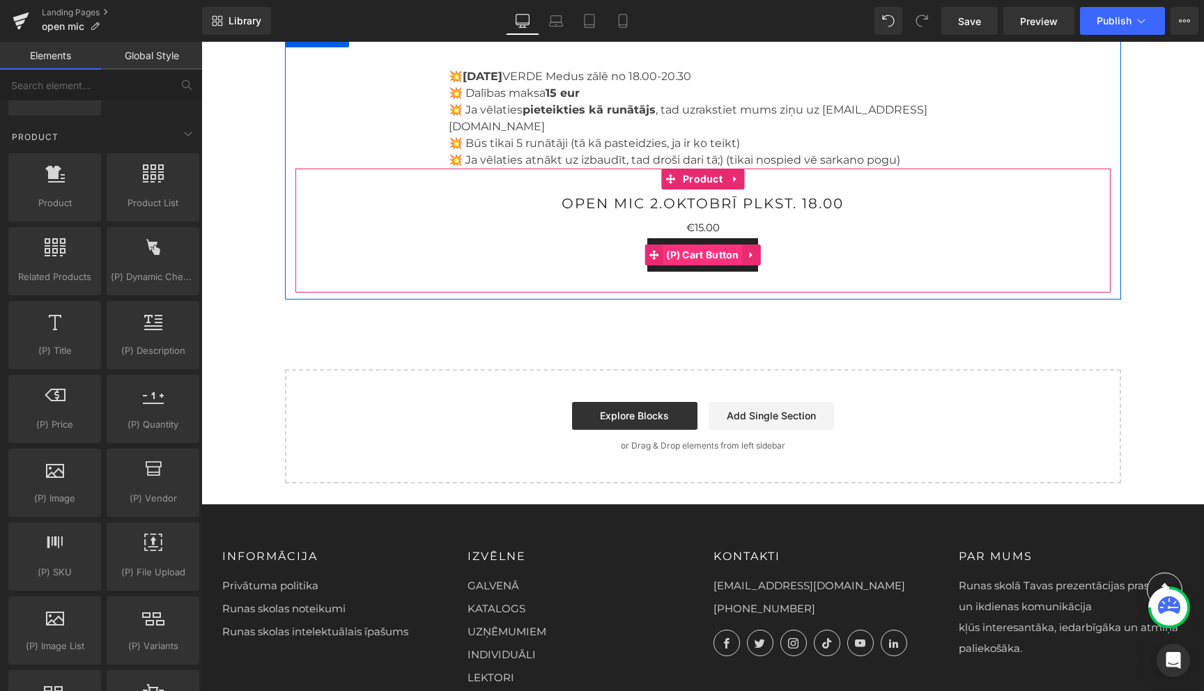
click at [702, 245] on span "(P) Cart Button" at bounding box center [703, 255] width 80 height 21
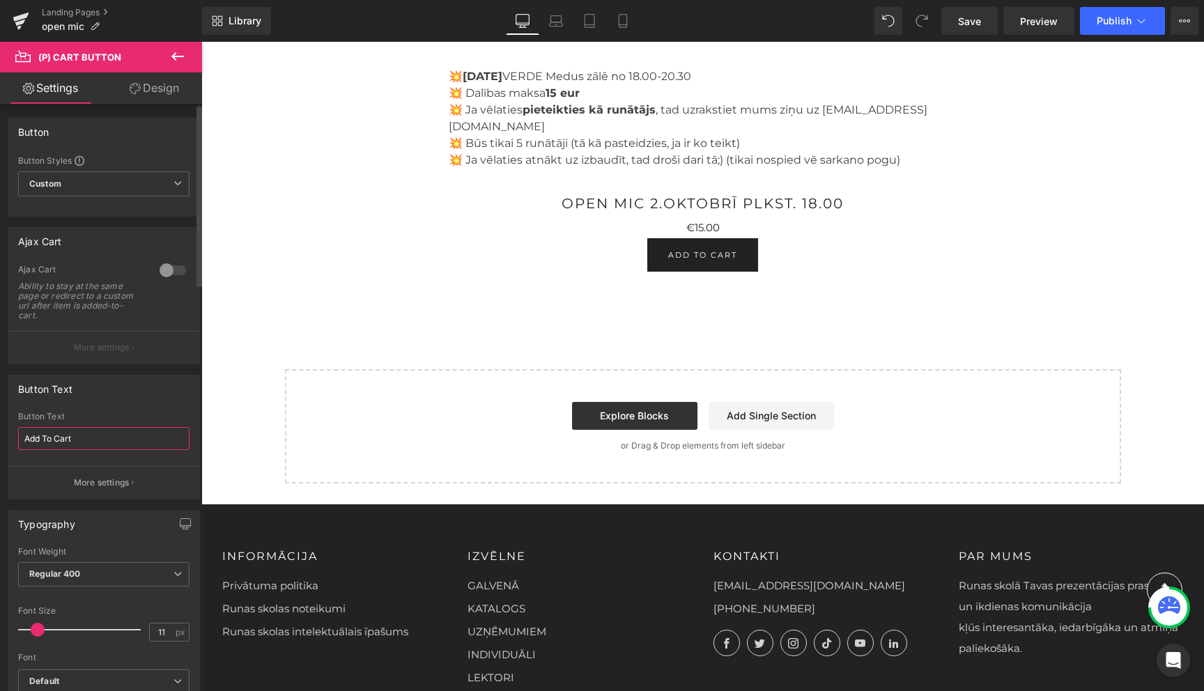
click at [95, 438] on input "Add To Cart" at bounding box center [103, 438] width 171 height 23
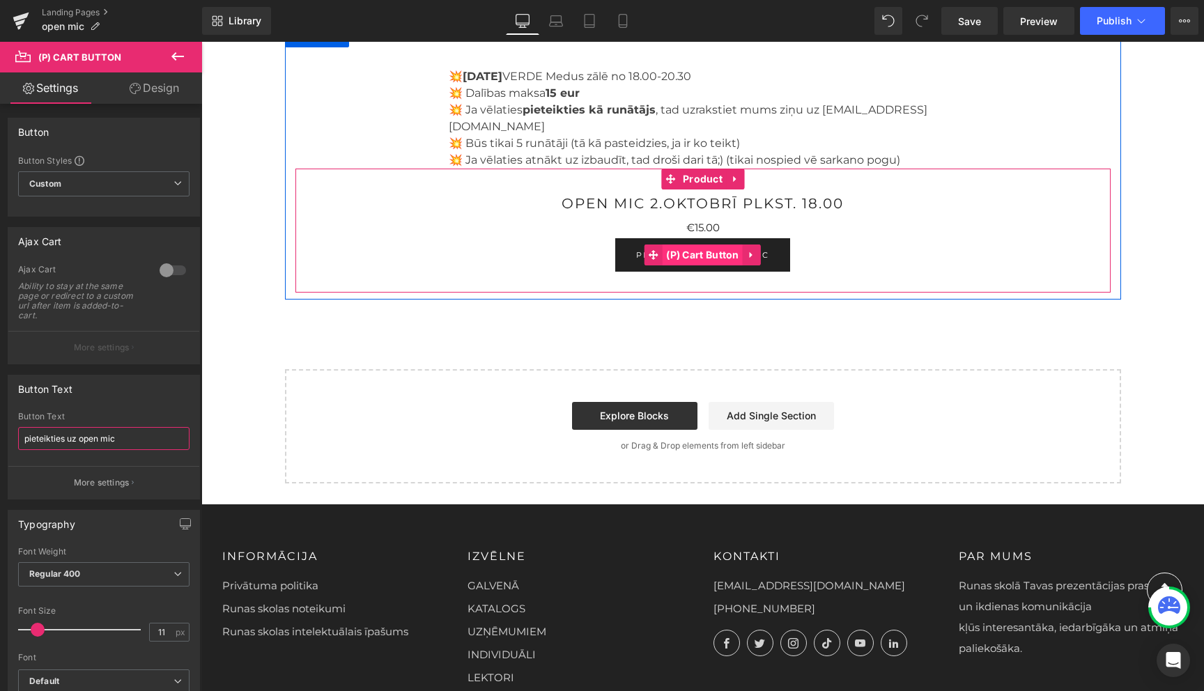
click at [705, 245] on span "(P) Cart Button" at bounding box center [703, 255] width 80 height 21
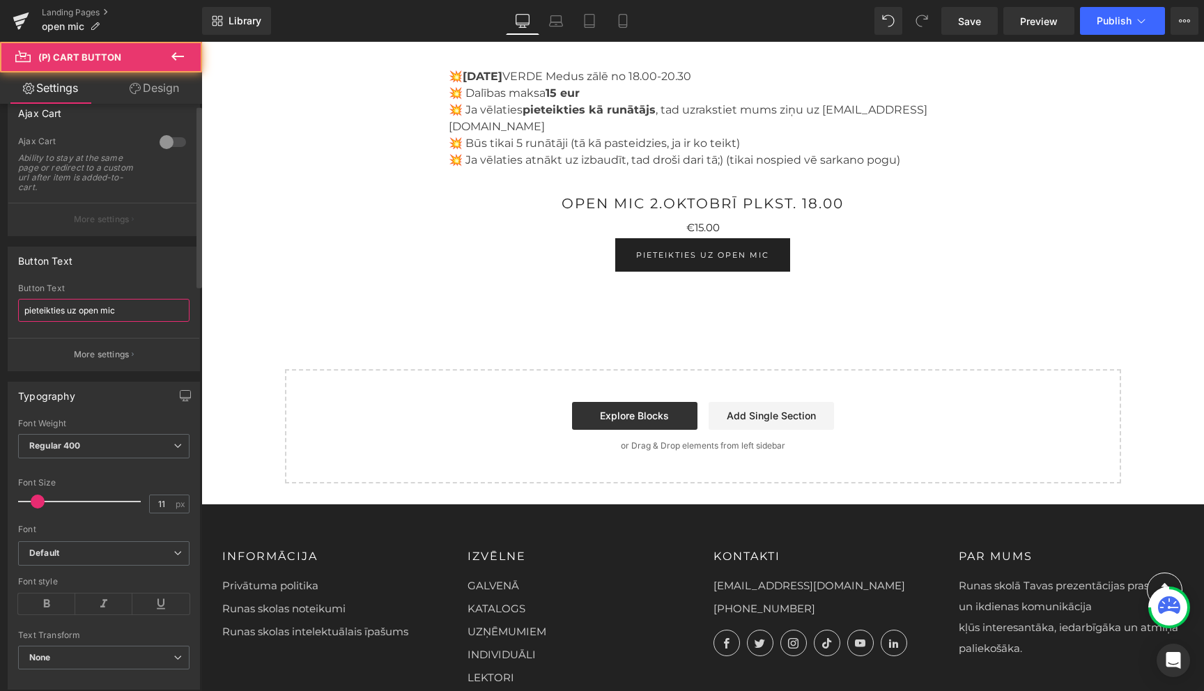
scroll to position [140, 0]
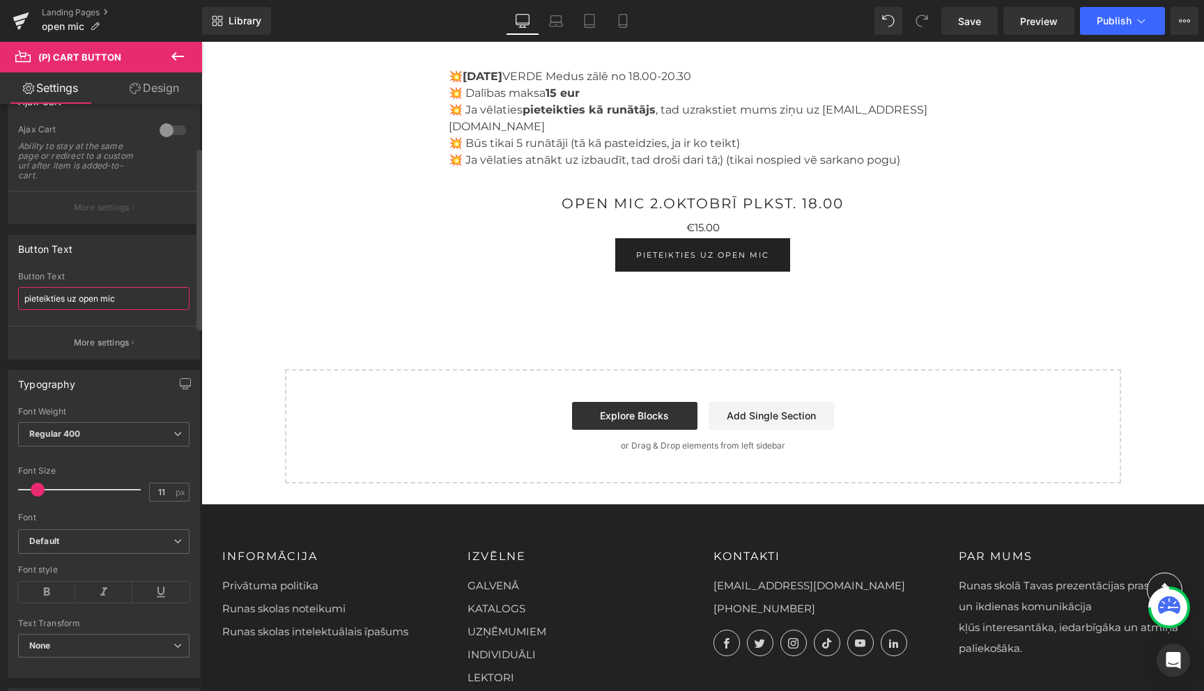
type input "pieteikties uz open mic"
type input "21"
drag, startPoint x: 40, startPoint y: 491, endPoint x: 51, endPoint y: 491, distance: 11.1
click at [51, 491] on span at bounding box center [50, 490] width 14 height 14
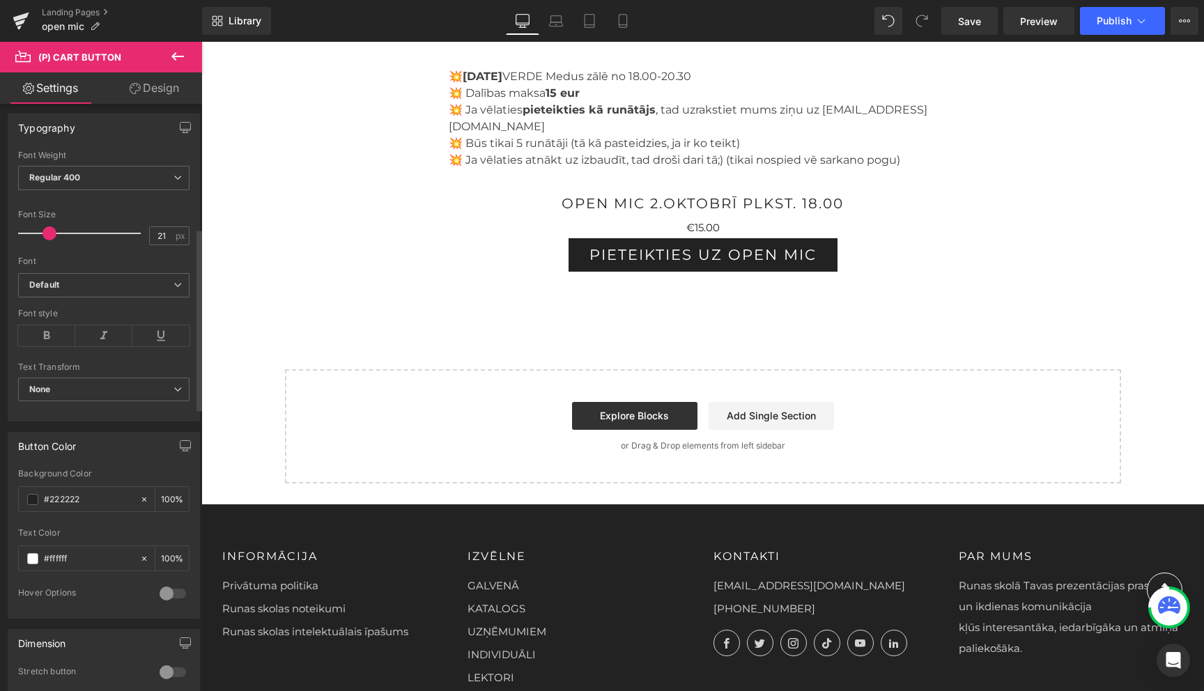
scroll to position [401, 0]
click at [49, 334] on icon at bounding box center [46, 330] width 57 height 21
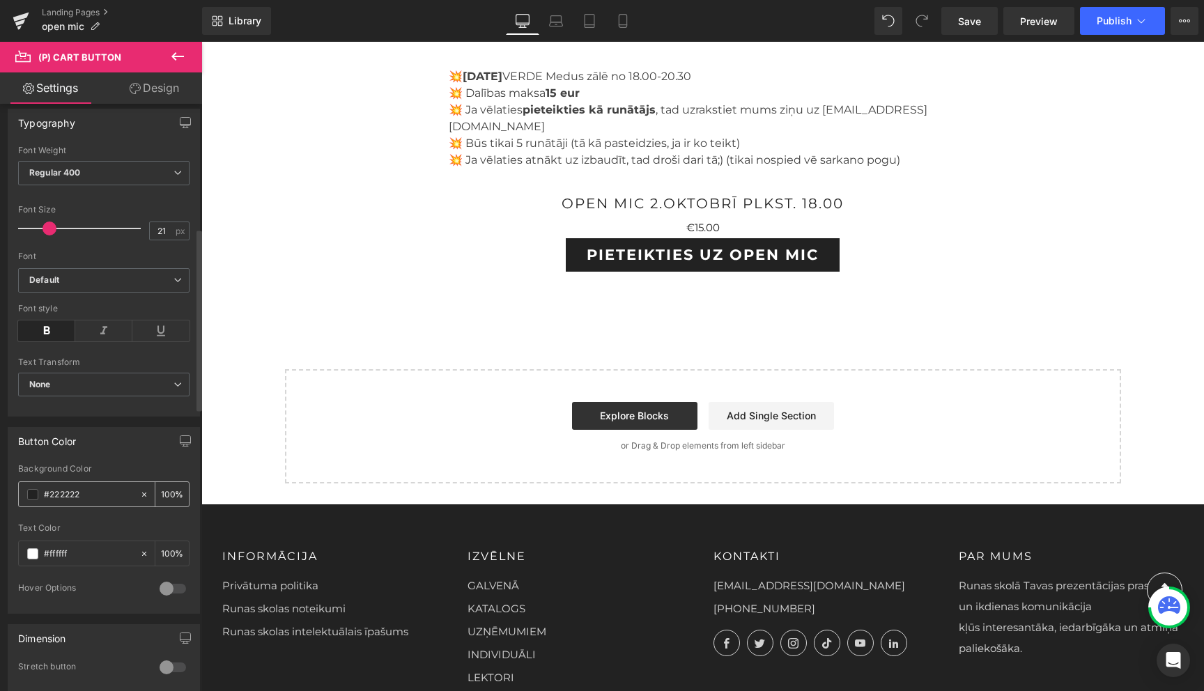
click at [33, 491] on span at bounding box center [32, 494] width 11 height 11
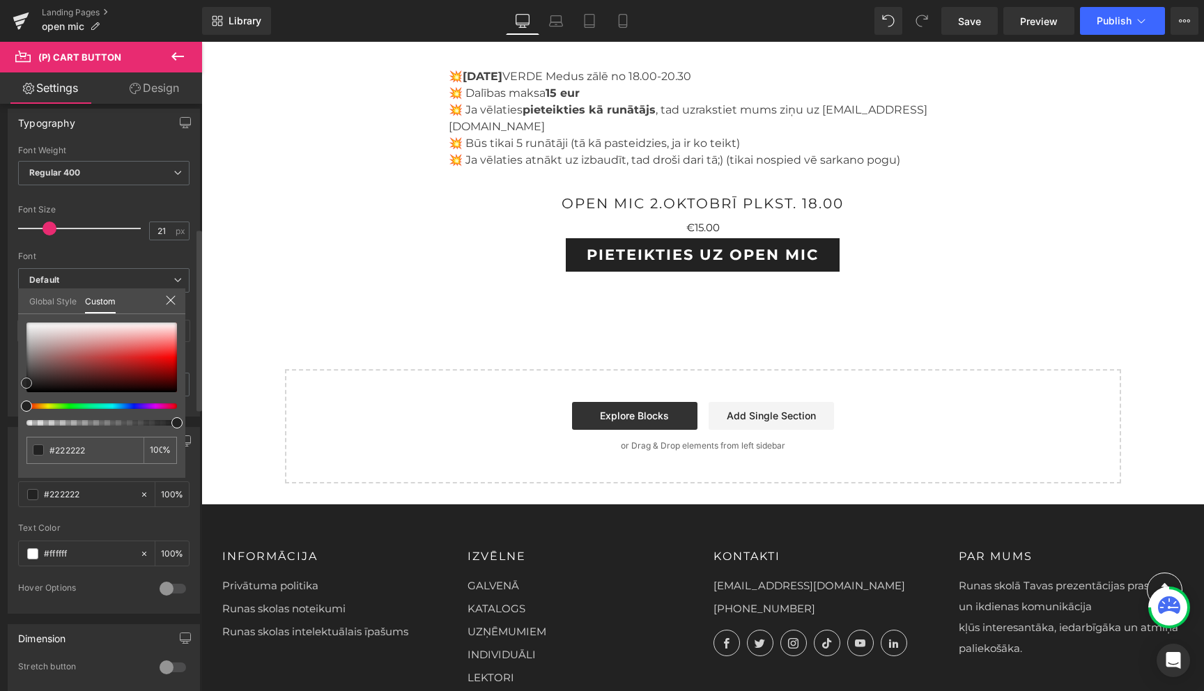
type input "#212121"
type input "#342727"
type input "#621d1d"
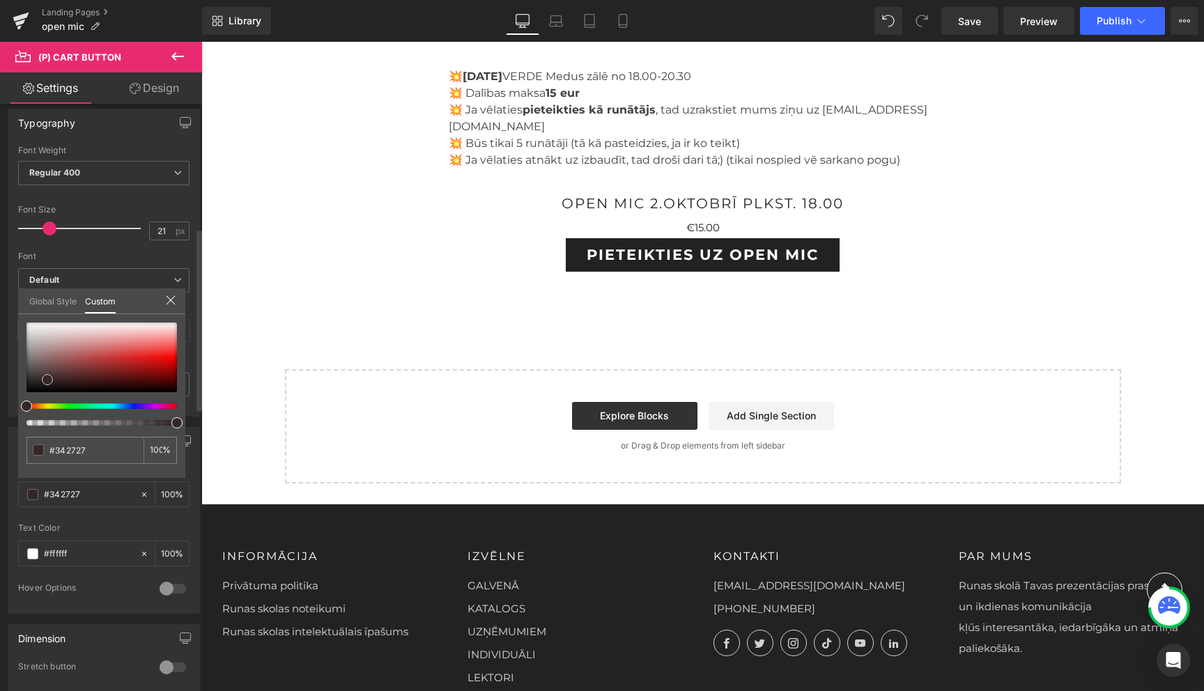
type input "#621d1d"
type input "#821111"
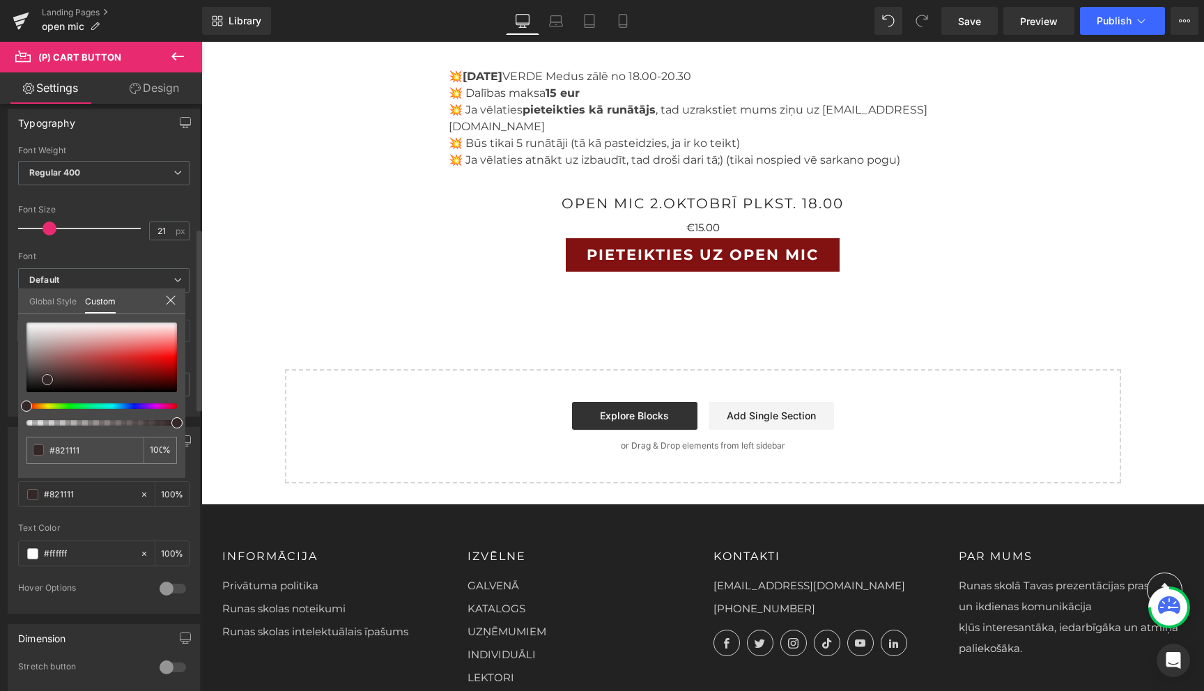
type input "#9b0707"
type input "#a90303"
type input "#b20000"
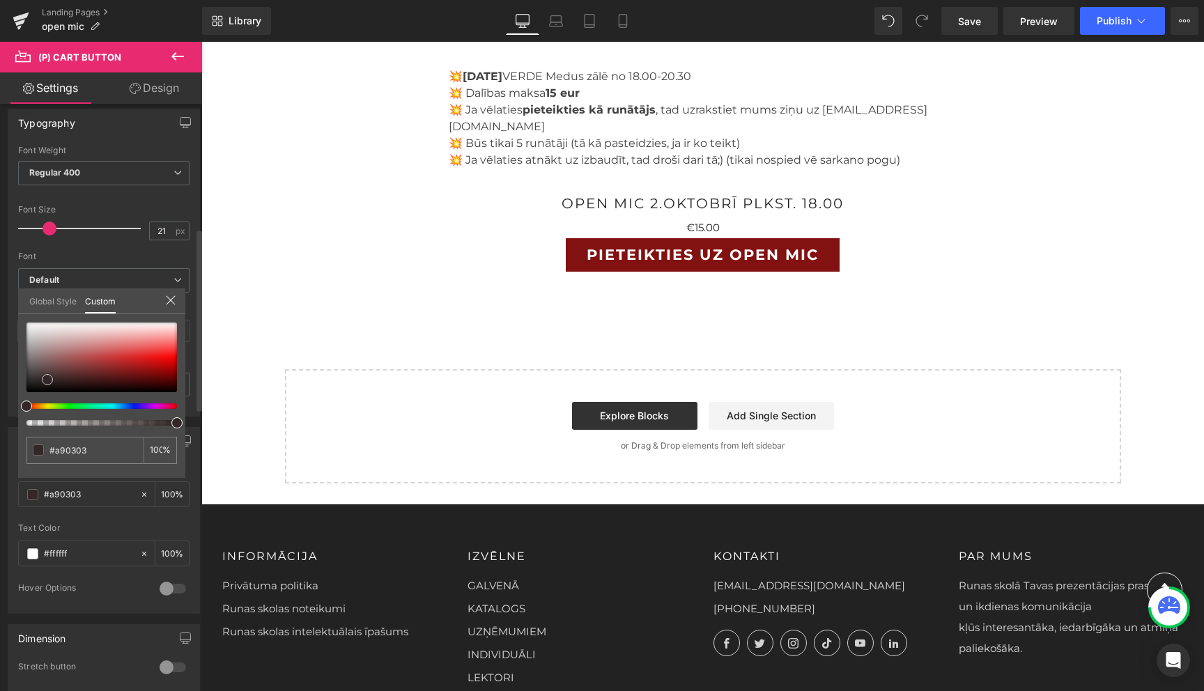
type input "#b20000"
type input "#c10000"
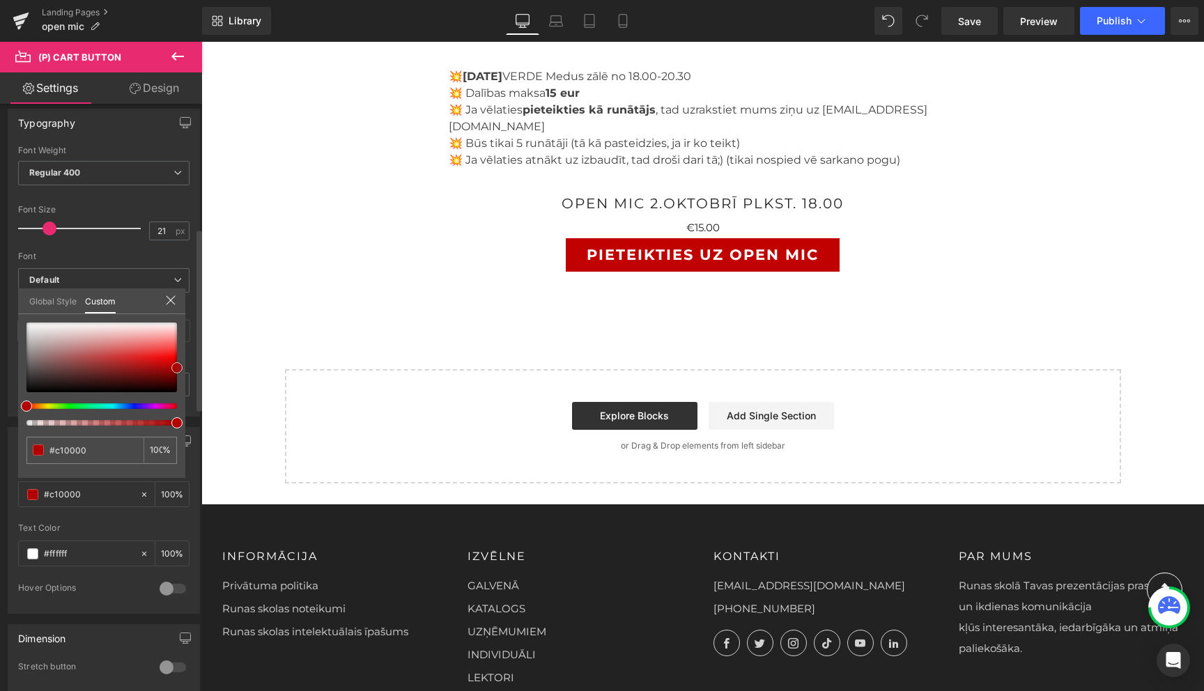
type input "#d60000"
type input "#e50000"
type input "#ea0000"
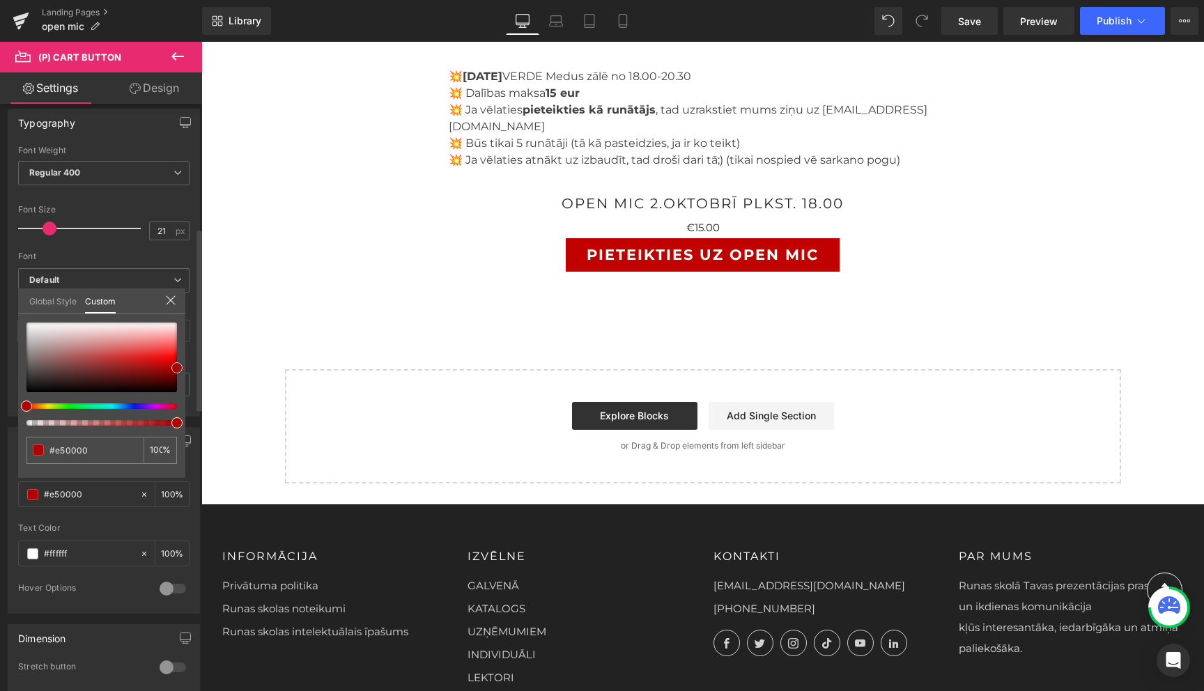
type input "#ea0000"
type input "#ef0000"
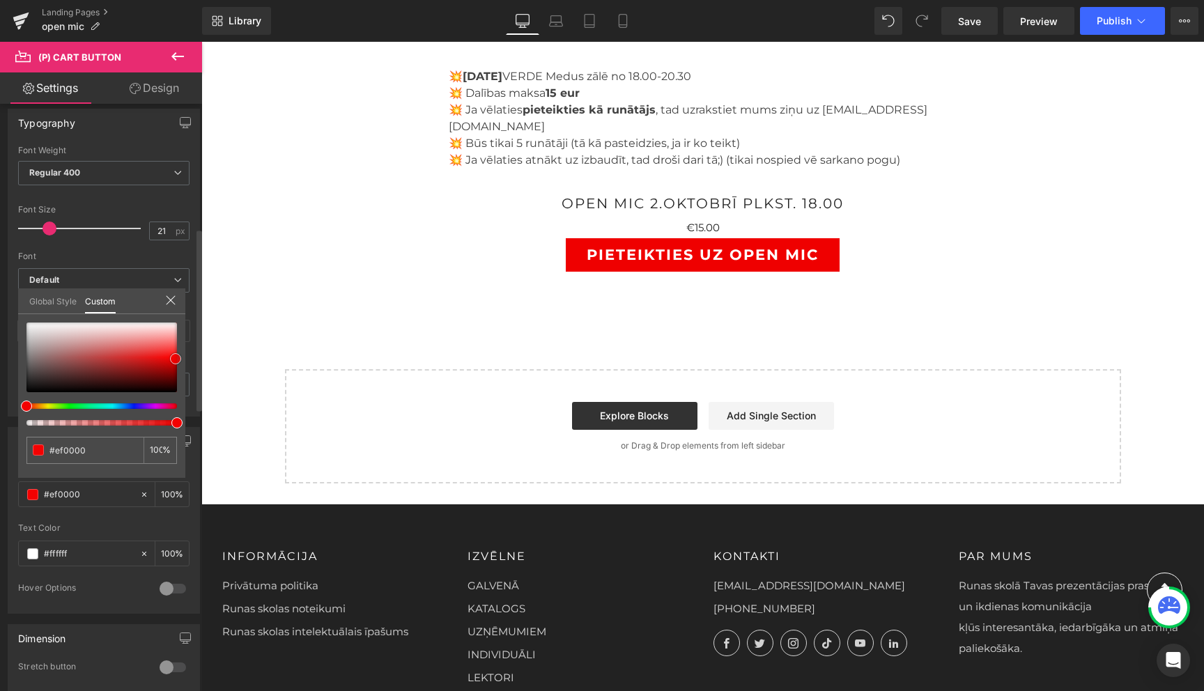
type input "#f30101"
drag, startPoint x: 26, startPoint y: 384, endPoint x: 175, endPoint y: 360, distance: 150.4
click at [175, 360] on span at bounding box center [174, 358] width 11 height 11
click at [171, 302] on icon at bounding box center [170, 300] width 11 height 11
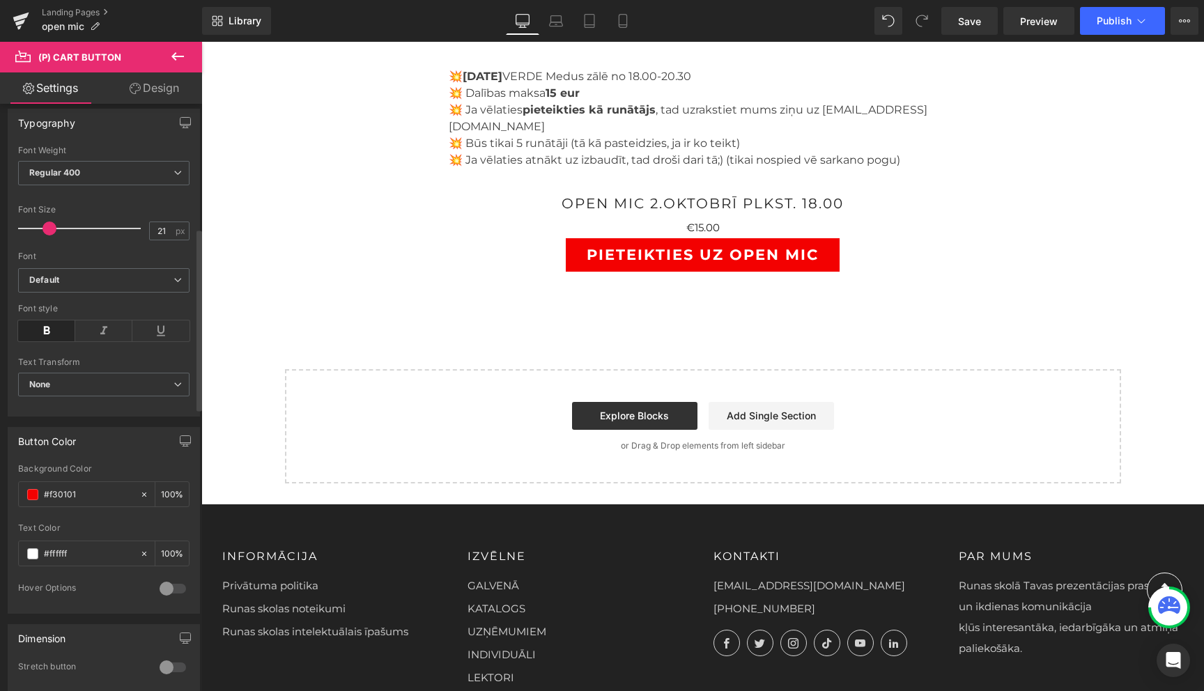
click at [160, 82] on link "Design" at bounding box center [154, 87] width 101 height 31
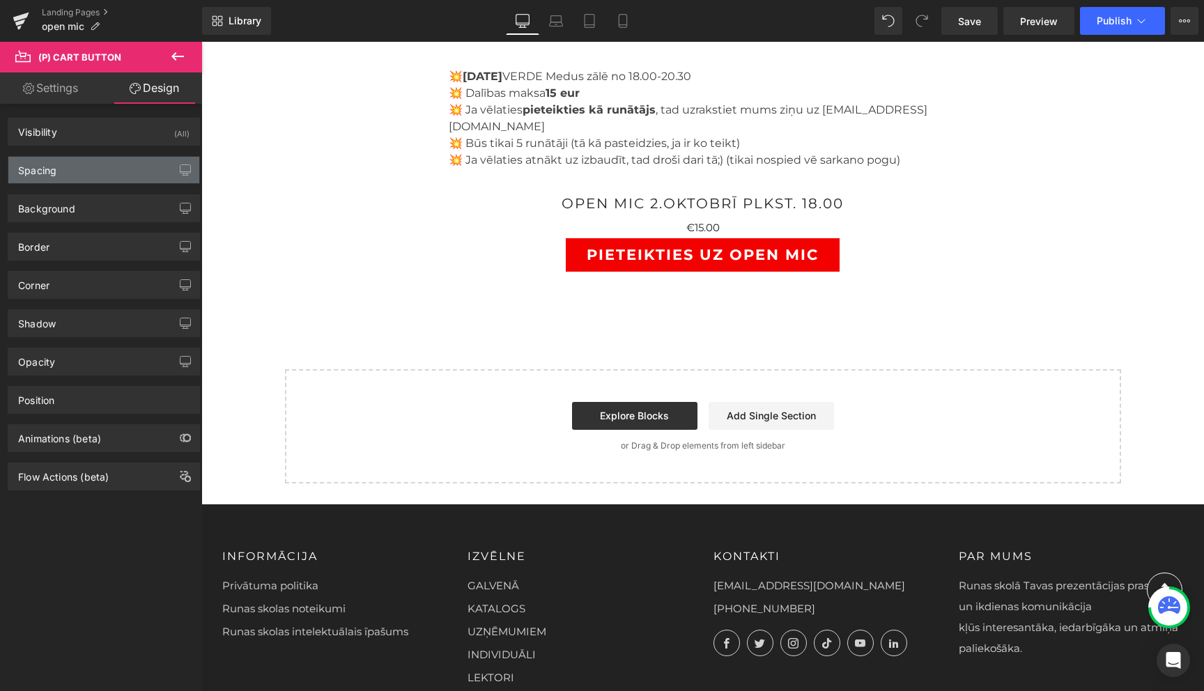
click at [83, 173] on div "Spacing" at bounding box center [103, 170] width 191 height 26
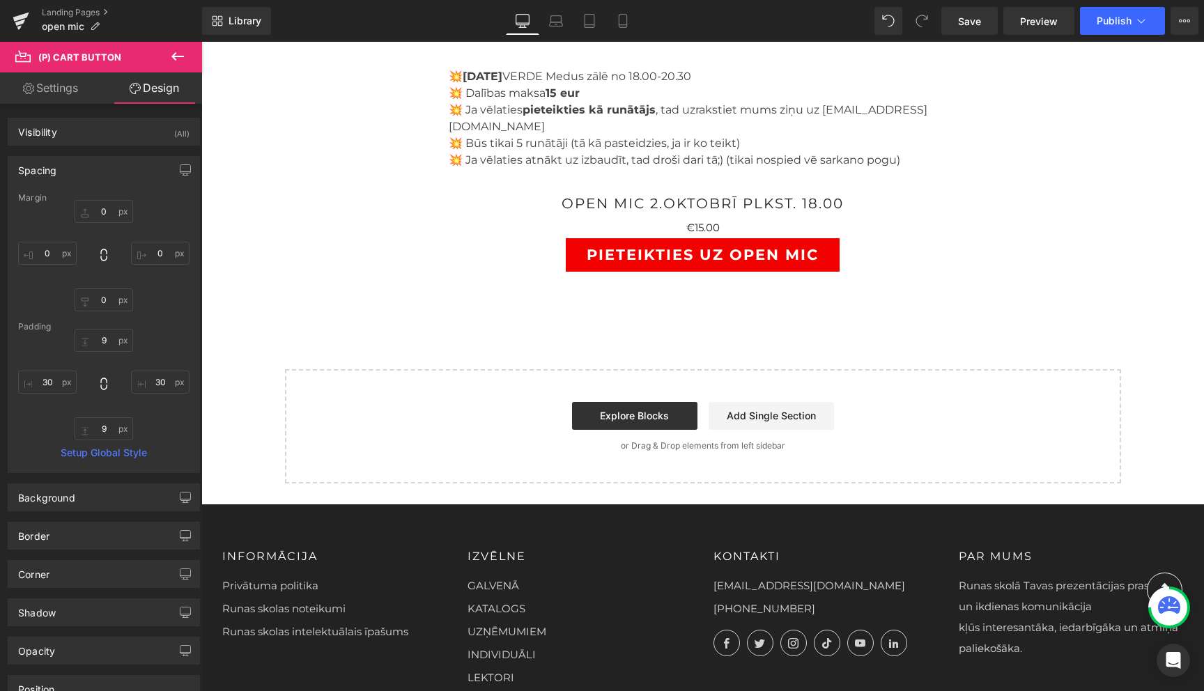
click at [83, 173] on div "Spacing" at bounding box center [103, 170] width 191 height 26
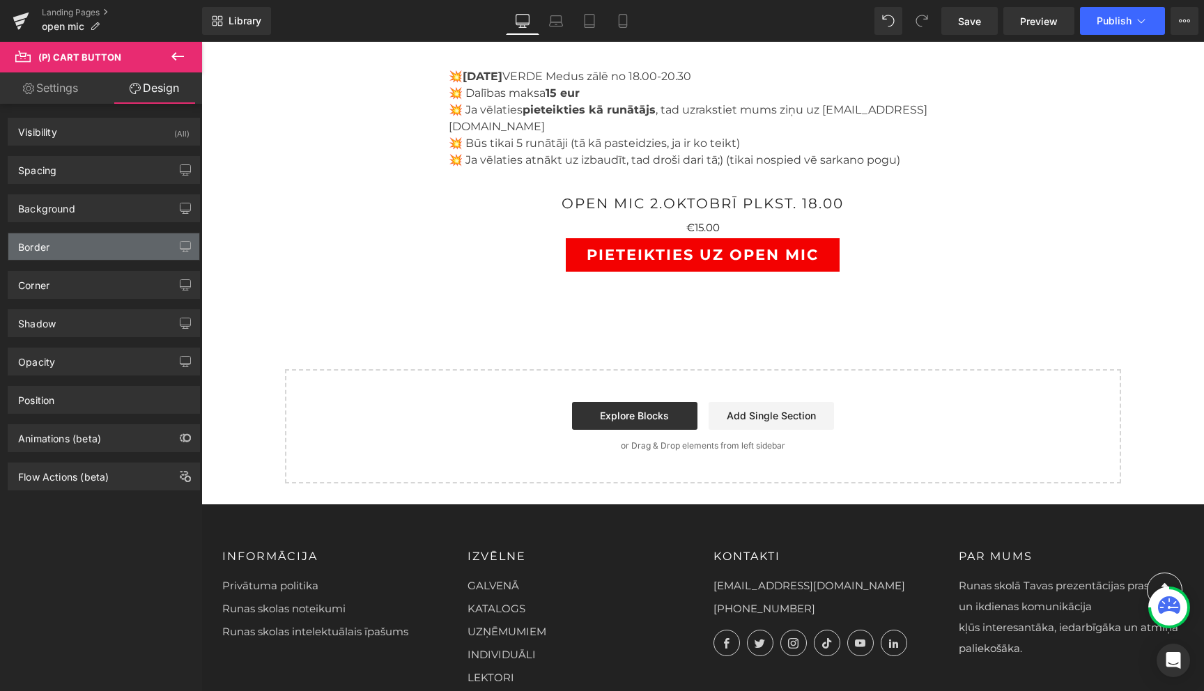
click at [74, 250] on div "Border" at bounding box center [103, 246] width 191 height 26
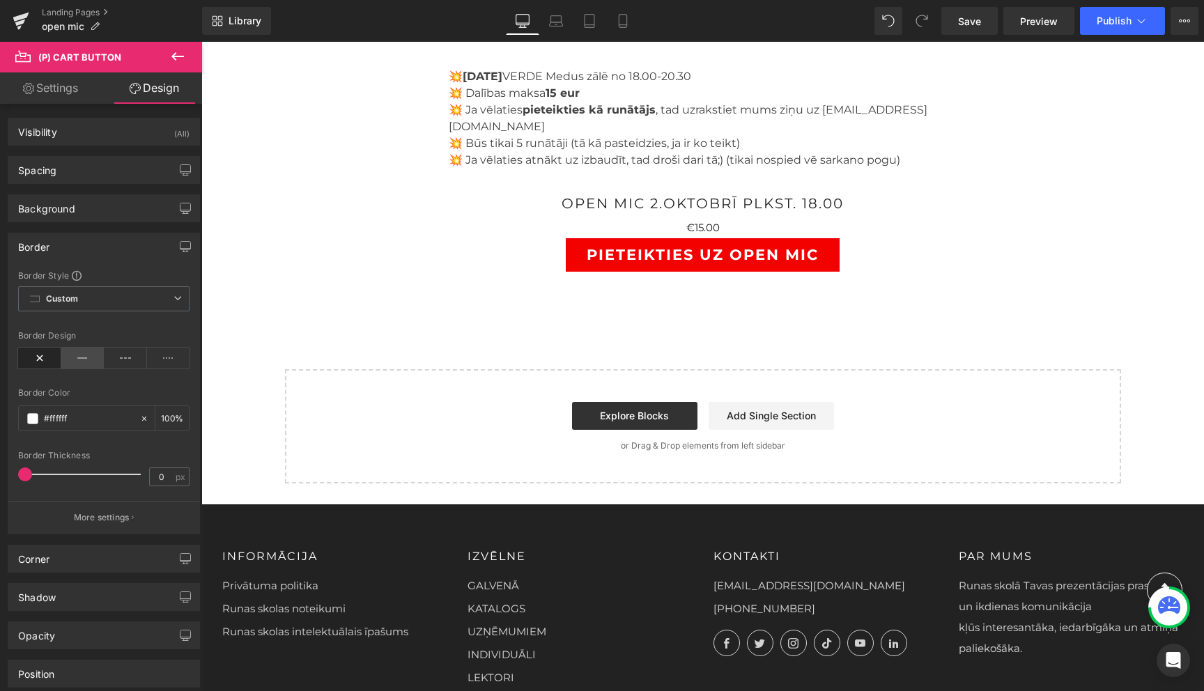
click at [78, 360] on icon at bounding box center [82, 358] width 43 height 21
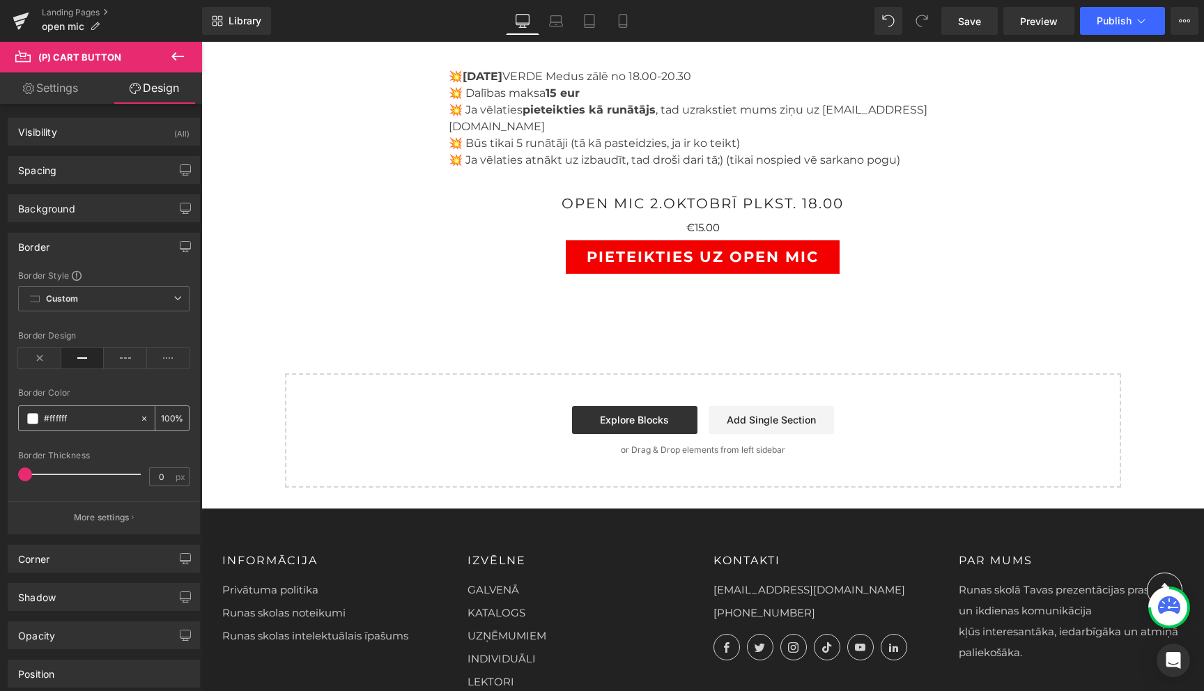
click at [31, 421] on span at bounding box center [32, 418] width 11 height 11
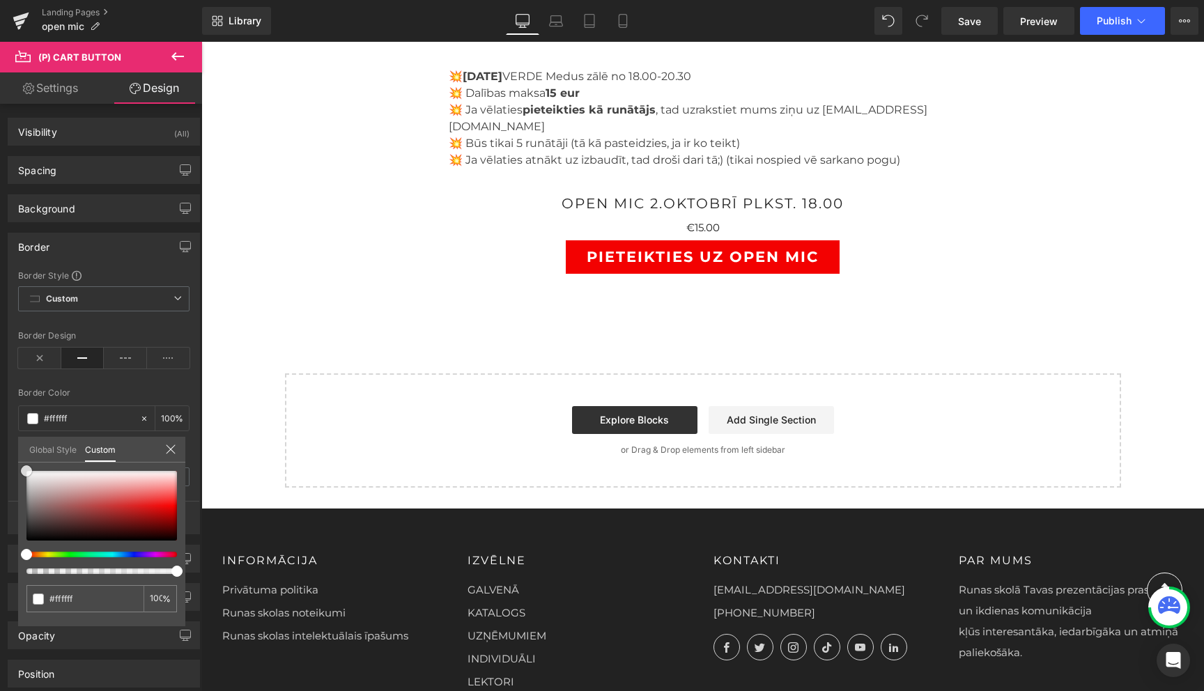
type input "#f9f9f9"
type input "#dddddd"
type input "#b7b7b7"
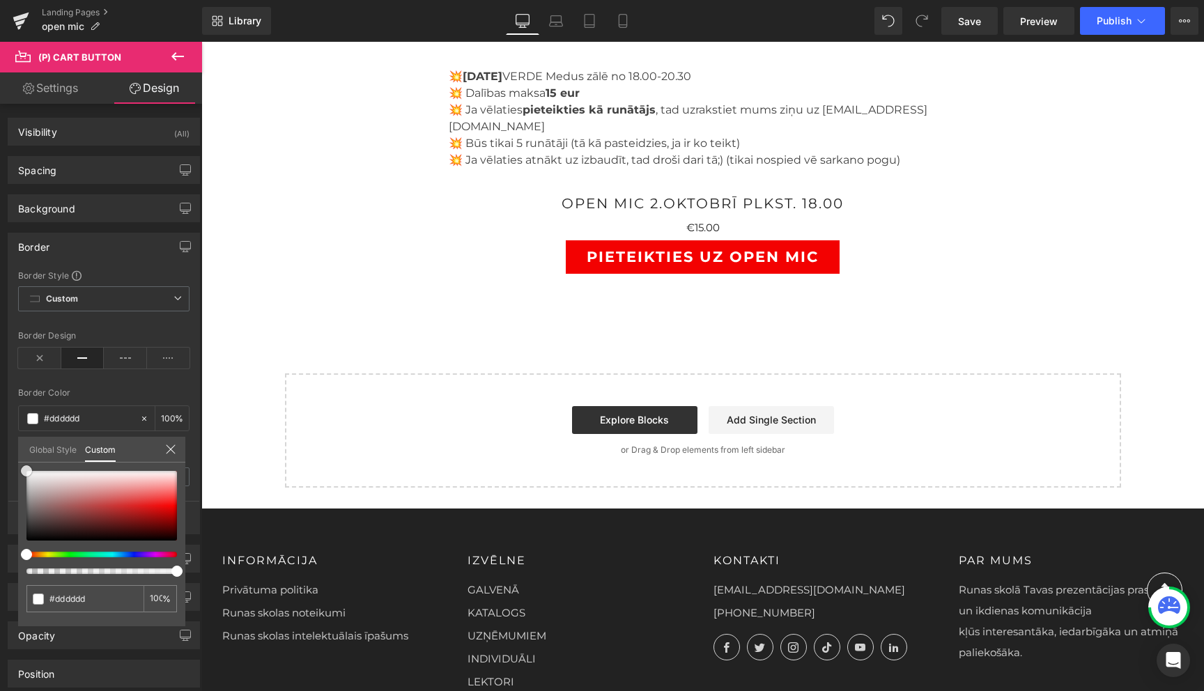
type input "#b7b7b7"
type input "#7c7c7c"
type input "#494949"
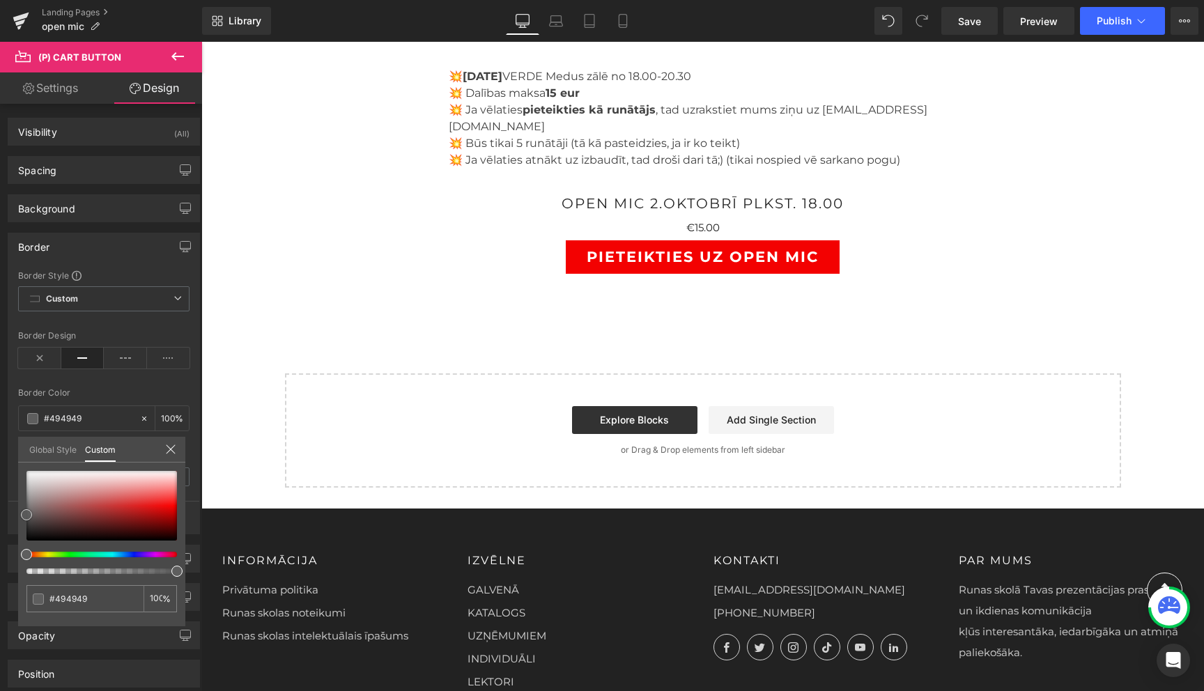
type input "#383838"
type input "#232323"
type input "#141414"
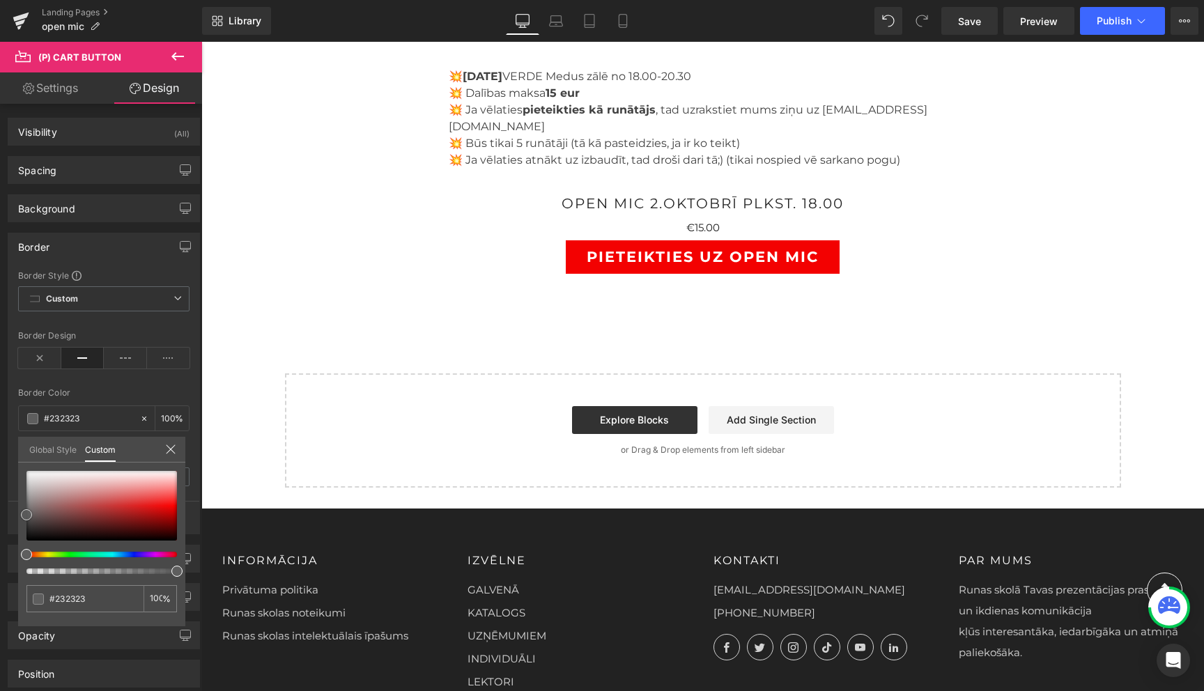
type input "#141414"
type input "#050505"
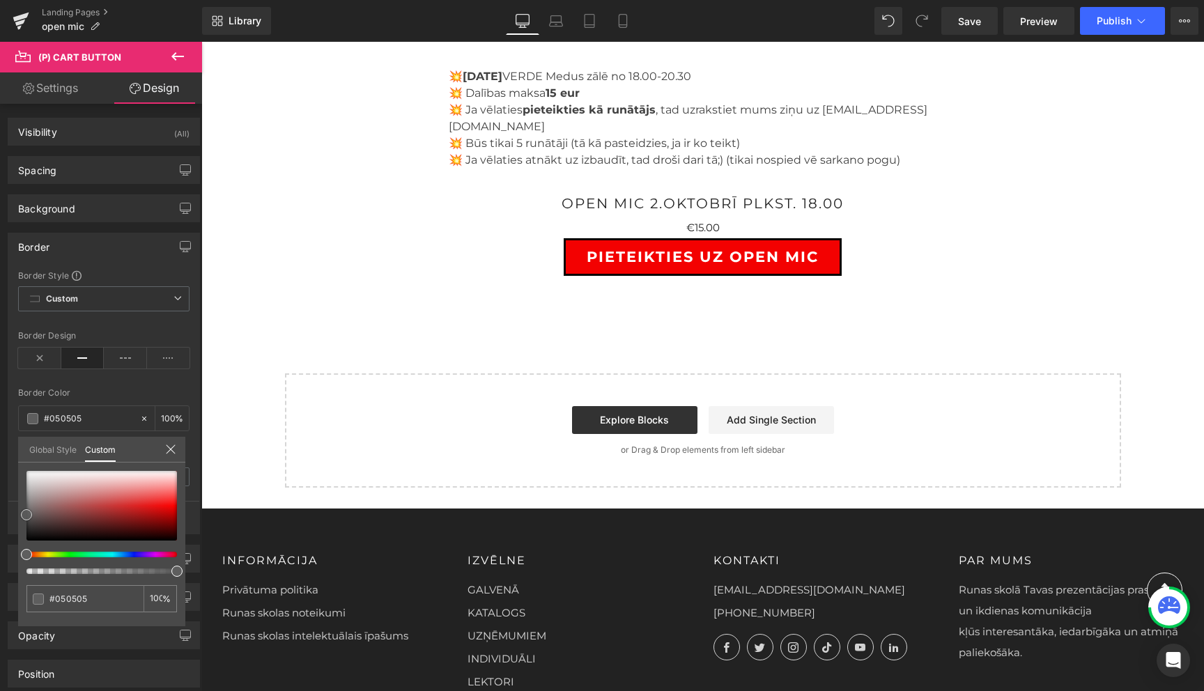
type input "#000000"
drag, startPoint x: 28, startPoint y: 470, endPoint x: 15, endPoint y: 554, distance: 85.2
click at [15, 534] on div "Border Border Style Custom Custom Setup Global Style Custom Setup Global Style …" at bounding box center [104, 378] width 208 height 312
click at [176, 451] on div "Global Style Custom" at bounding box center [101, 450] width 167 height 26
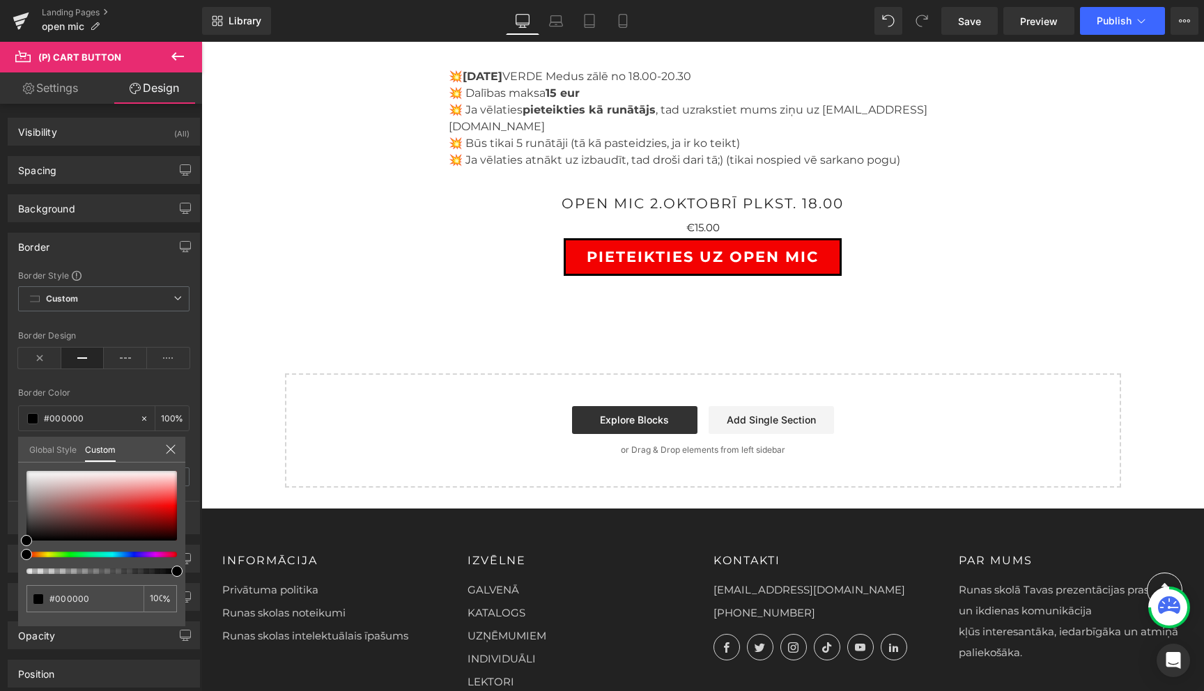
click at [167, 446] on icon at bounding box center [170, 449] width 11 height 11
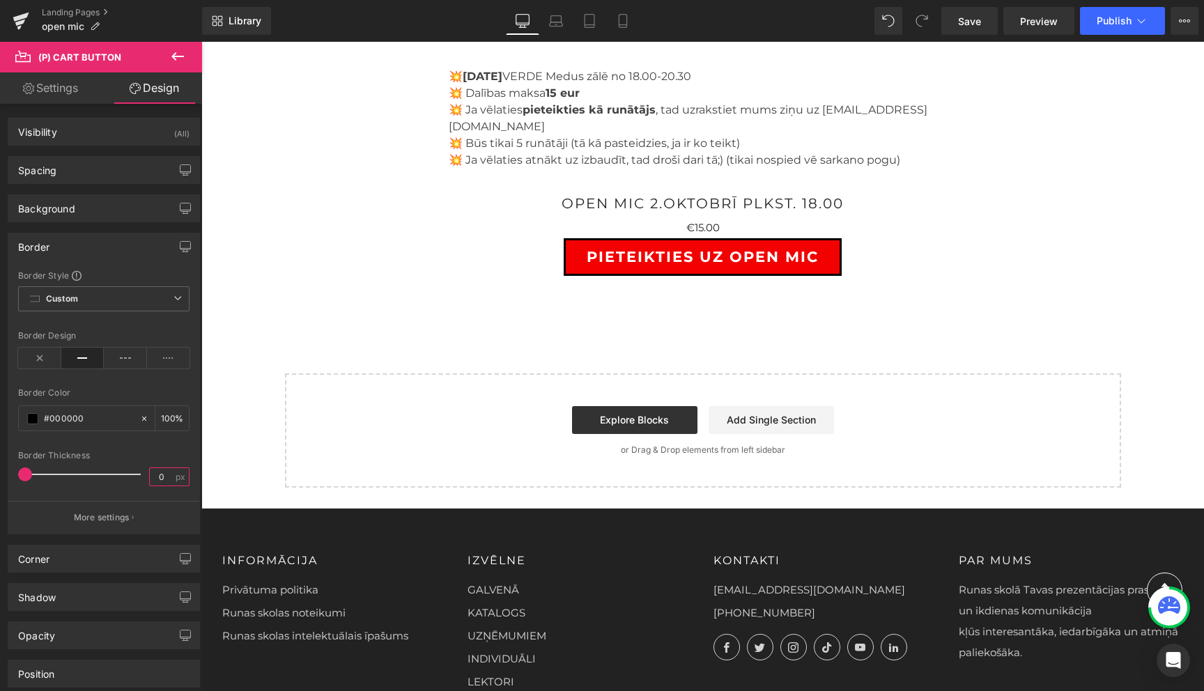
click at [157, 474] on input "0" at bounding box center [162, 476] width 24 height 17
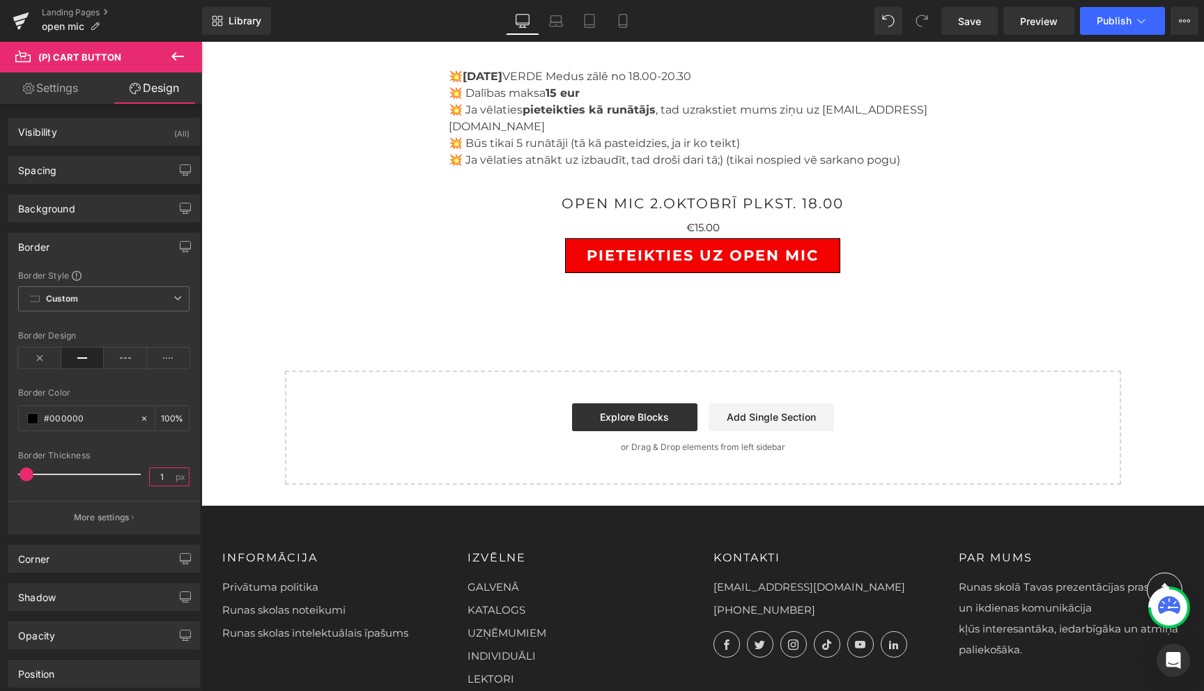
type input "1"
click at [185, 385] on div "Border Style Custom Custom Setup Global Style Custom Setup Global Style solid B…" at bounding box center [103, 402] width 191 height 264
click at [129, 238] on div "Border" at bounding box center [103, 246] width 191 height 26
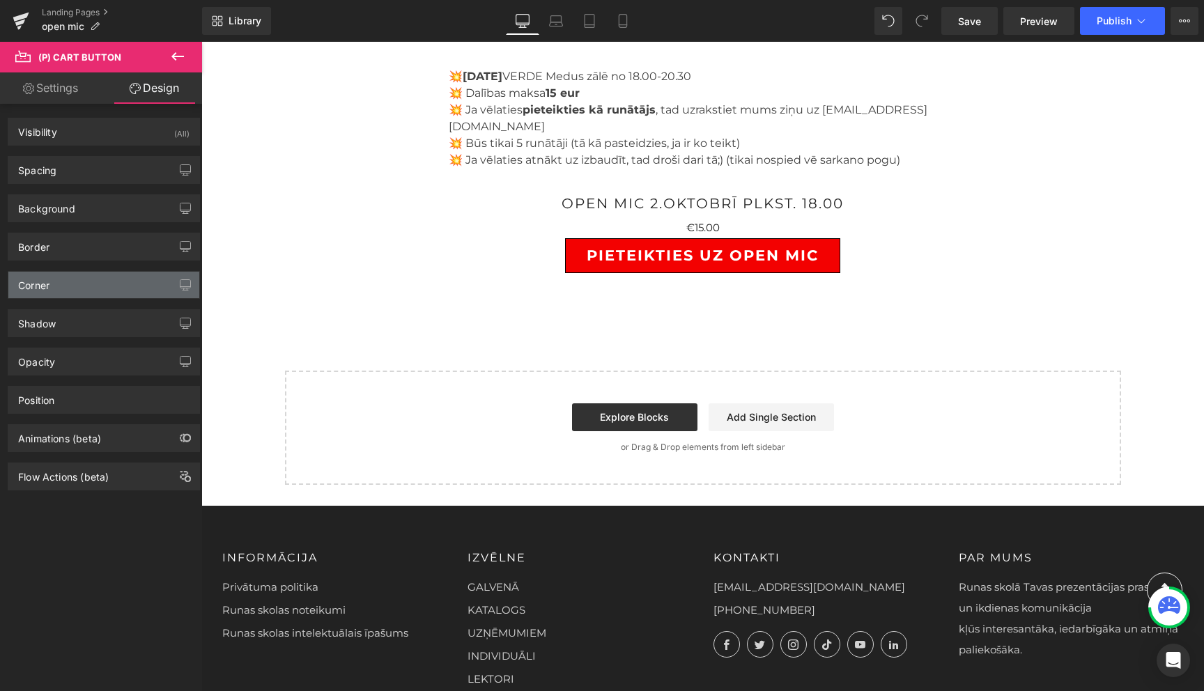
click at [88, 290] on div "Corner" at bounding box center [103, 285] width 191 height 26
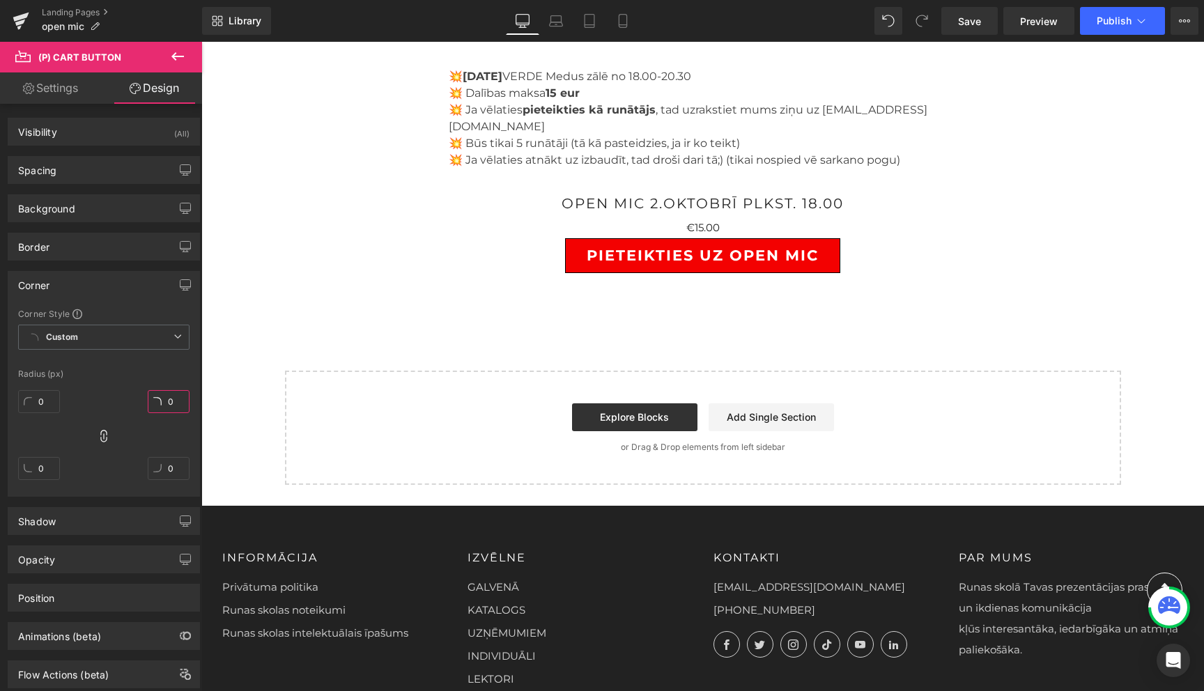
click at [162, 407] on input "0" at bounding box center [169, 401] width 42 height 23
type input "5"
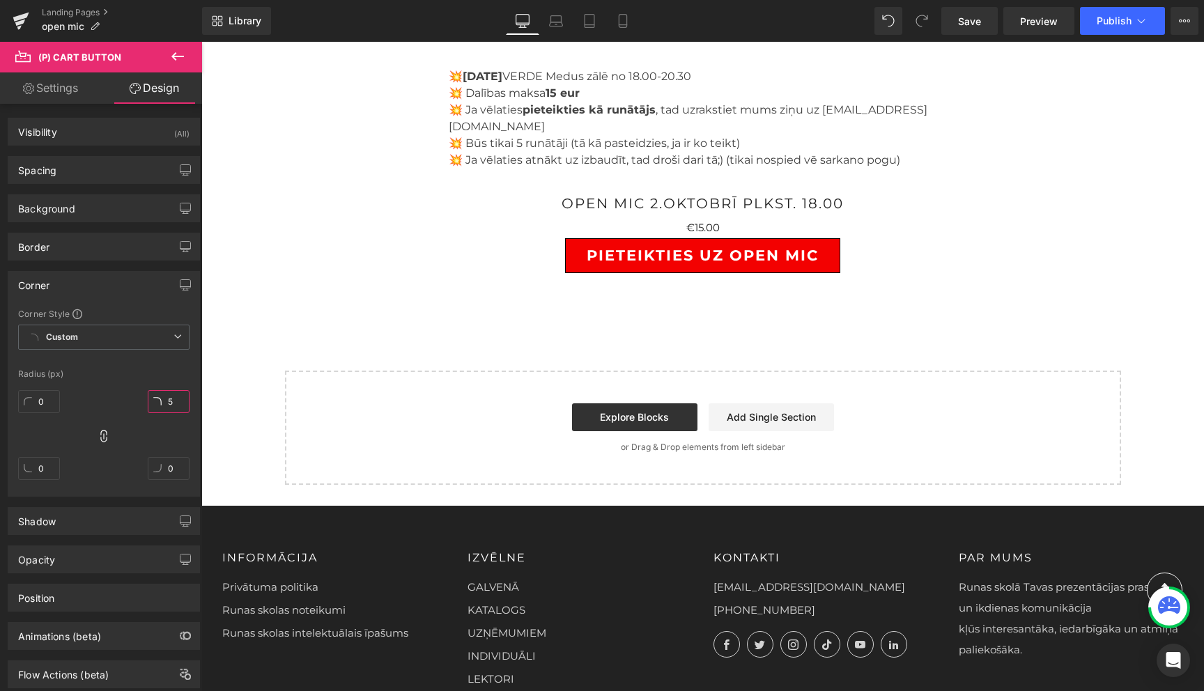
type input "5"
click at [188, 366] on div "Corner Style Custom Custom Setup Global Style Custom Setup Global Style Radius …" at bounding box center [103, 402] width 191 height 188
click at [138, 291] on div "Corner" at bounding box center [103, 285] width 191 height 26
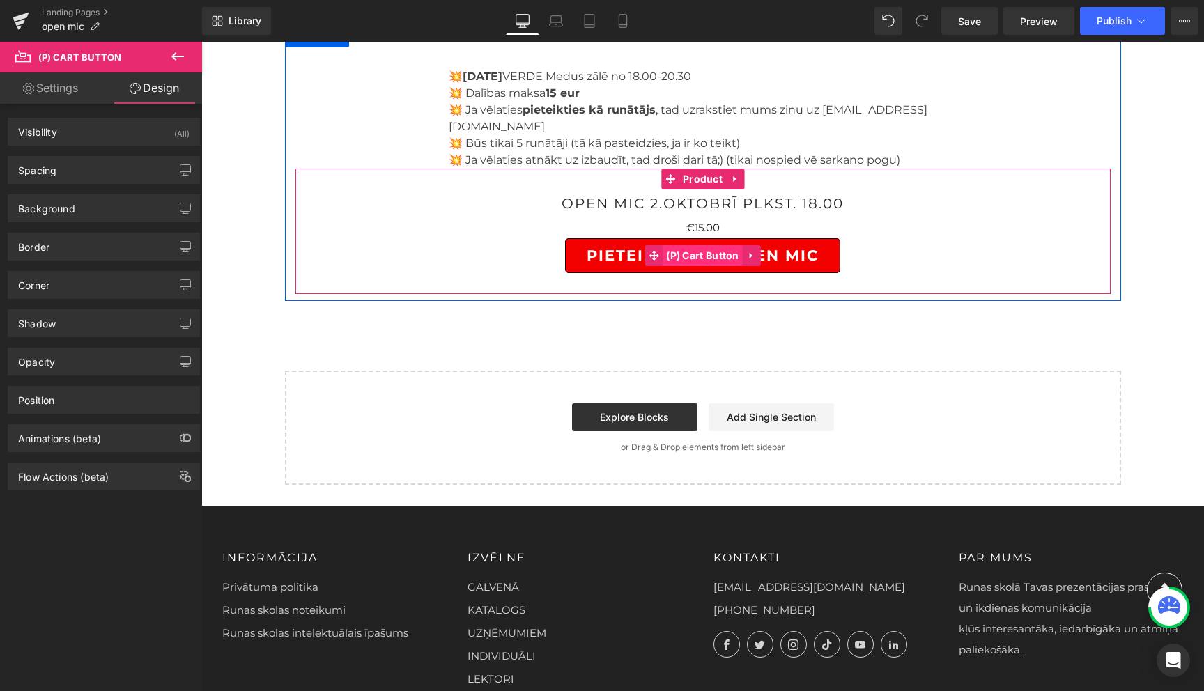
click at [707, 245] on span "(P) Cart Button" at bounding box center [703, 255] width 80 height 21
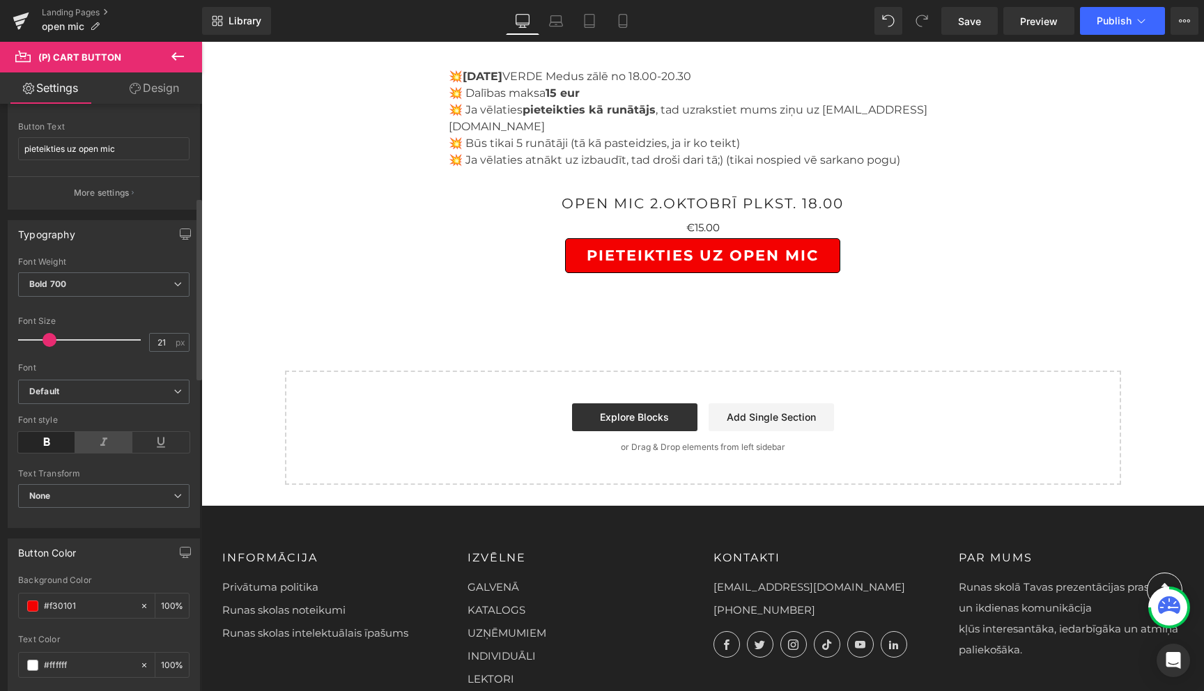
scroll to position [301, 0]
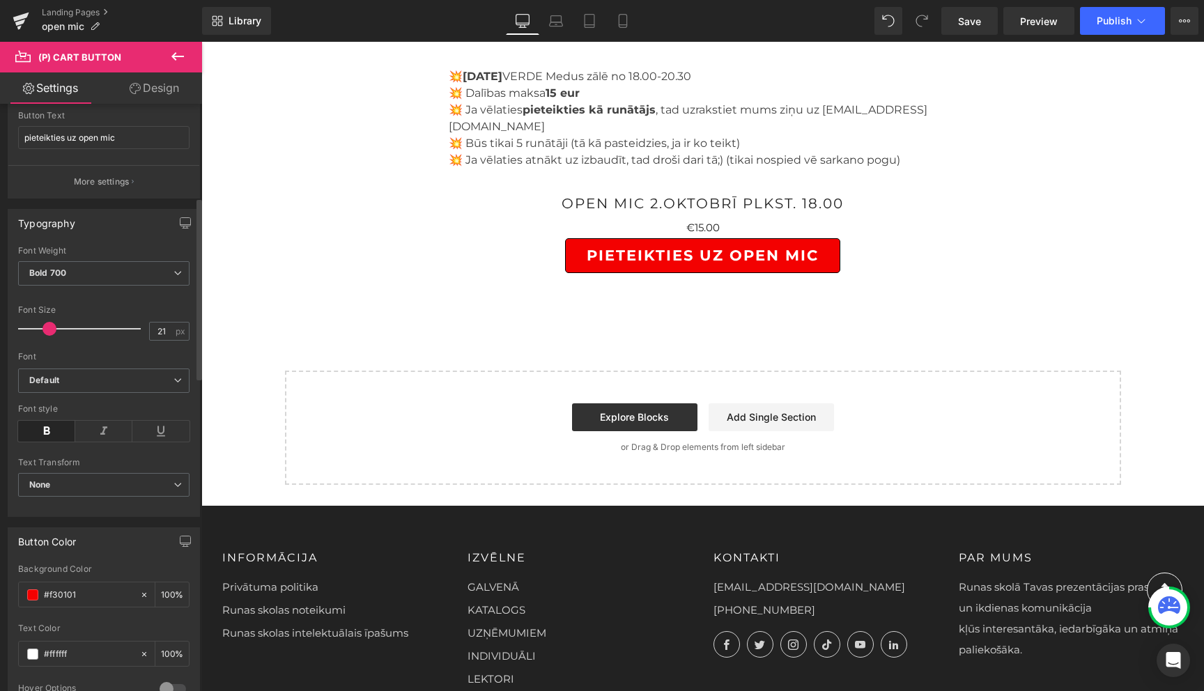
click at [43, 435] on icon at bounding box center [46, 431] width 57 height 21
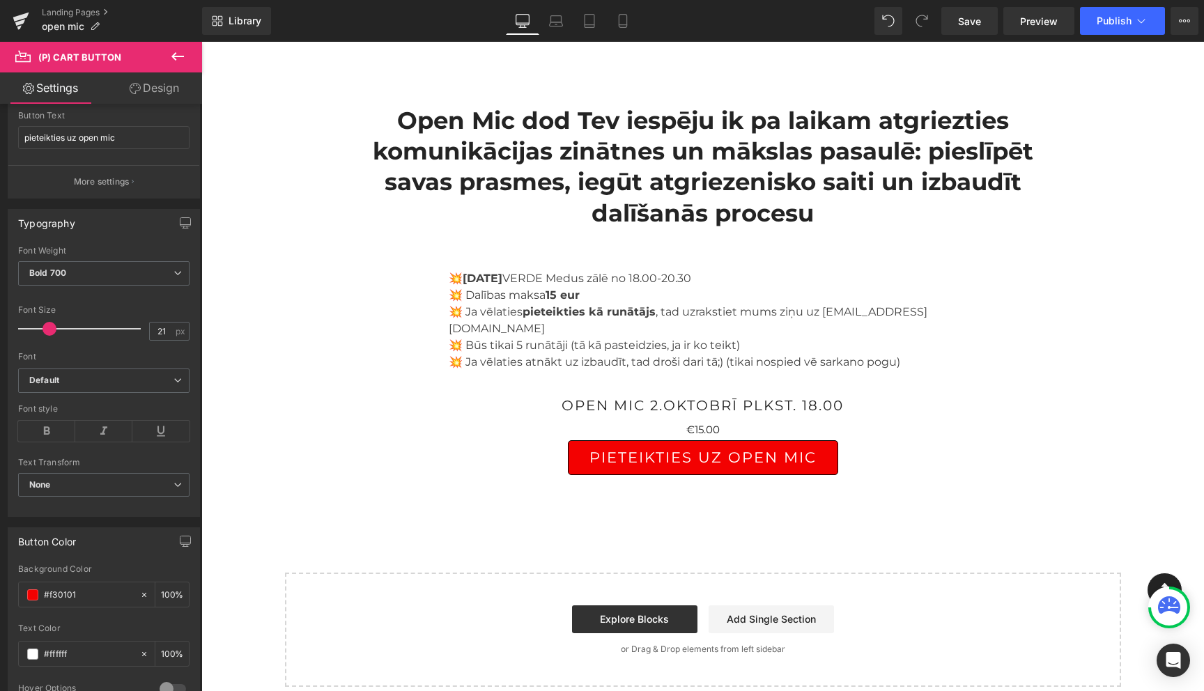
scroll to position [434, 0]
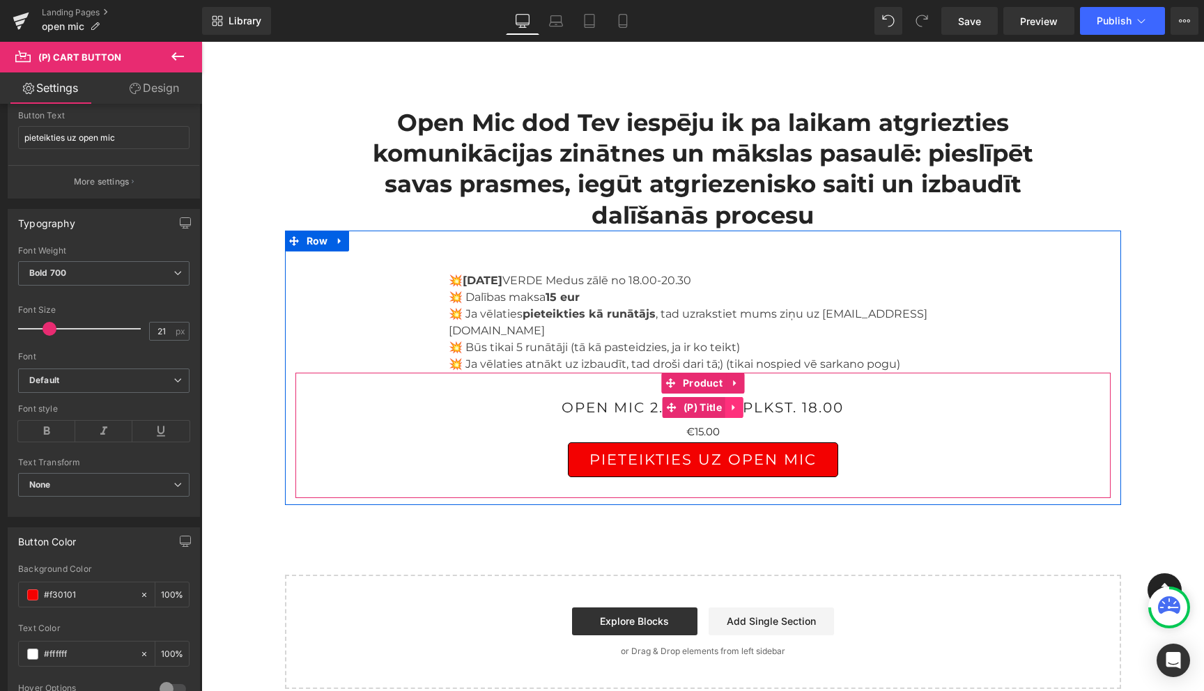
click at [733, 405] on icon at bounding box center [733, 408] width 3 height 6
click at [745, 402] on icon at bounding box center [744, 407] width 10 height 10
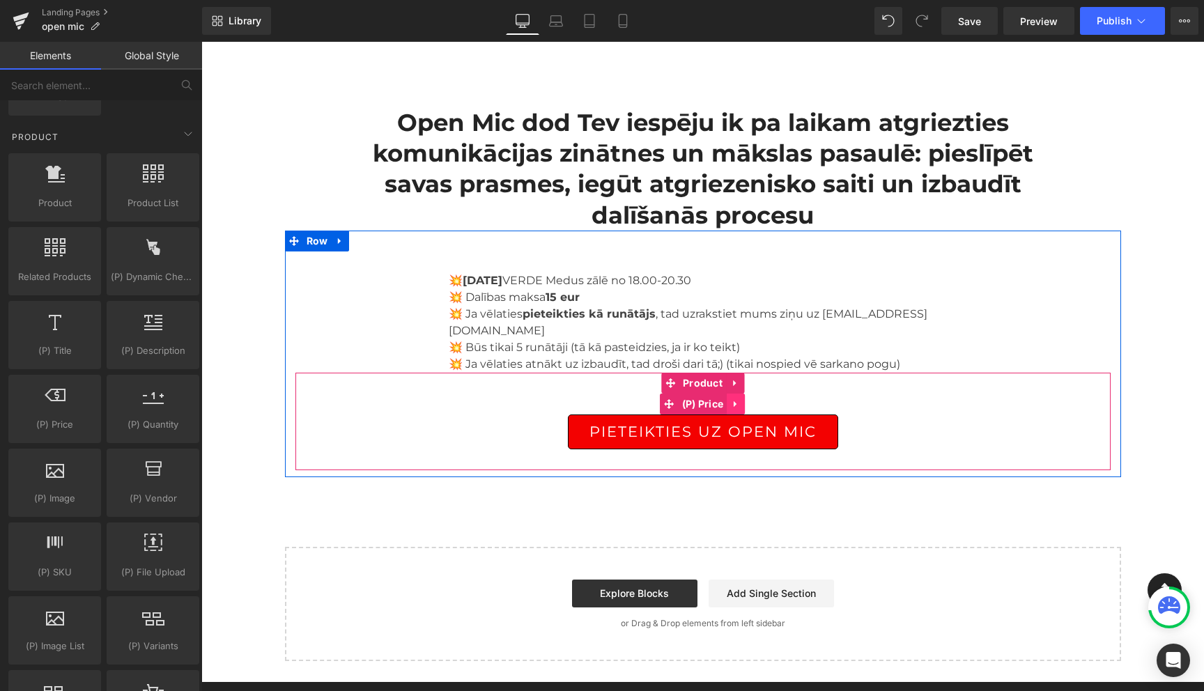
click at [739, 399] on icon at bounding box center [736, 404] width 10 height 10
click at [748, 399] on icon at bounding box center [745, 404] width 10 height 10
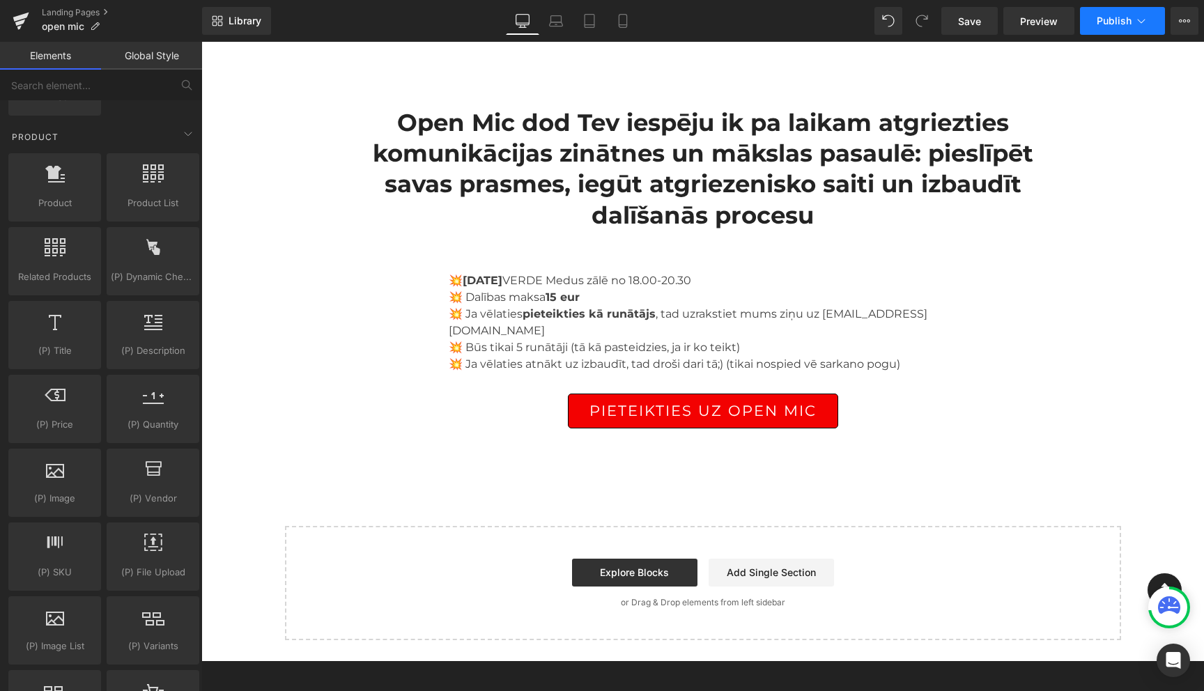
click at [1144, 22] on icon at bounding box center [1141, 21] width 14 height 14
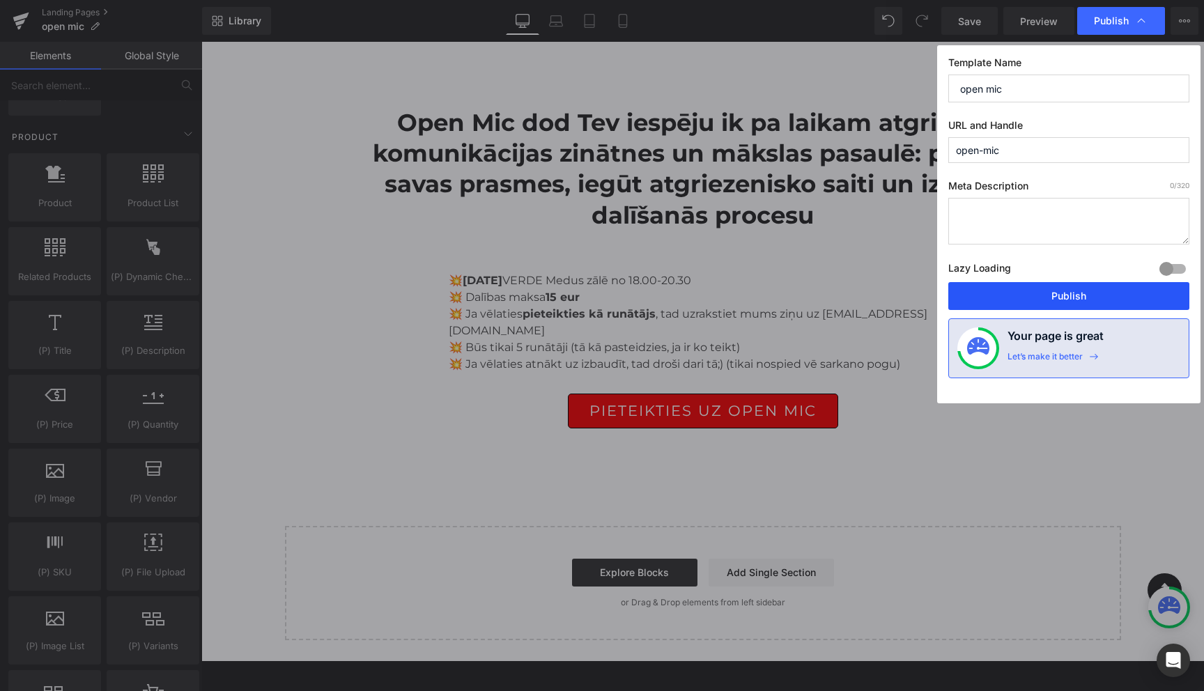
click at [1065, 300] on button "Publish" at bounding box center [1068, 296] width 241 height 28
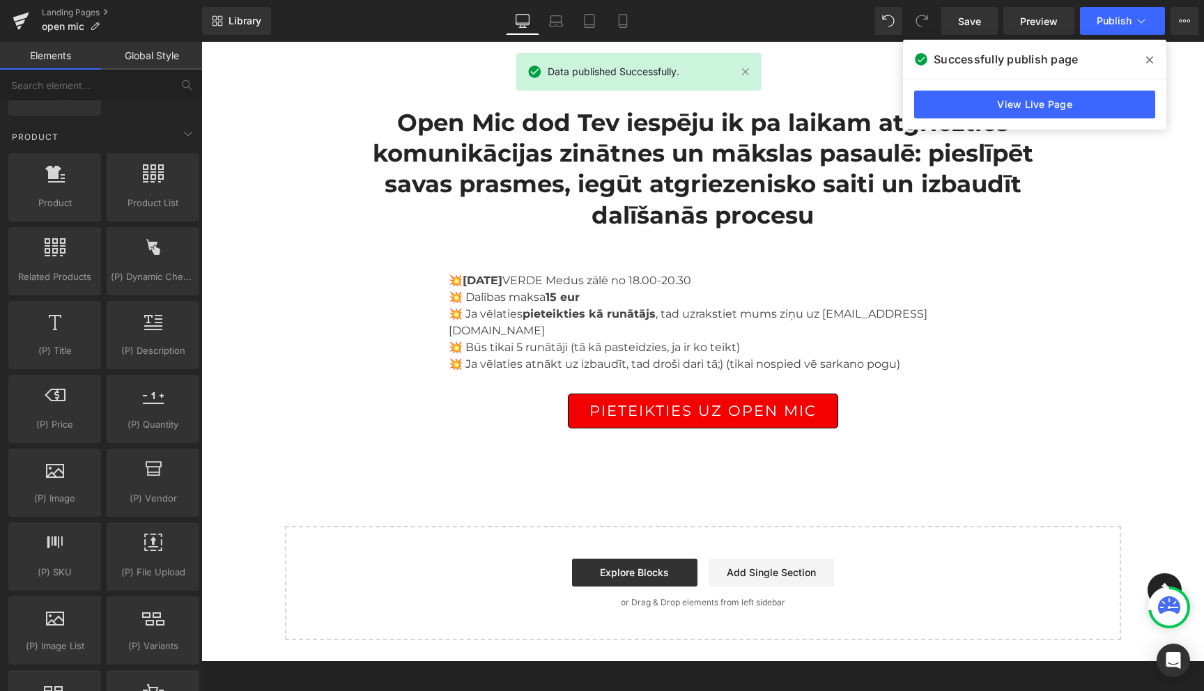
click at [1151, 56] on icon at bounding box center [1149, 59] width 7 height 11
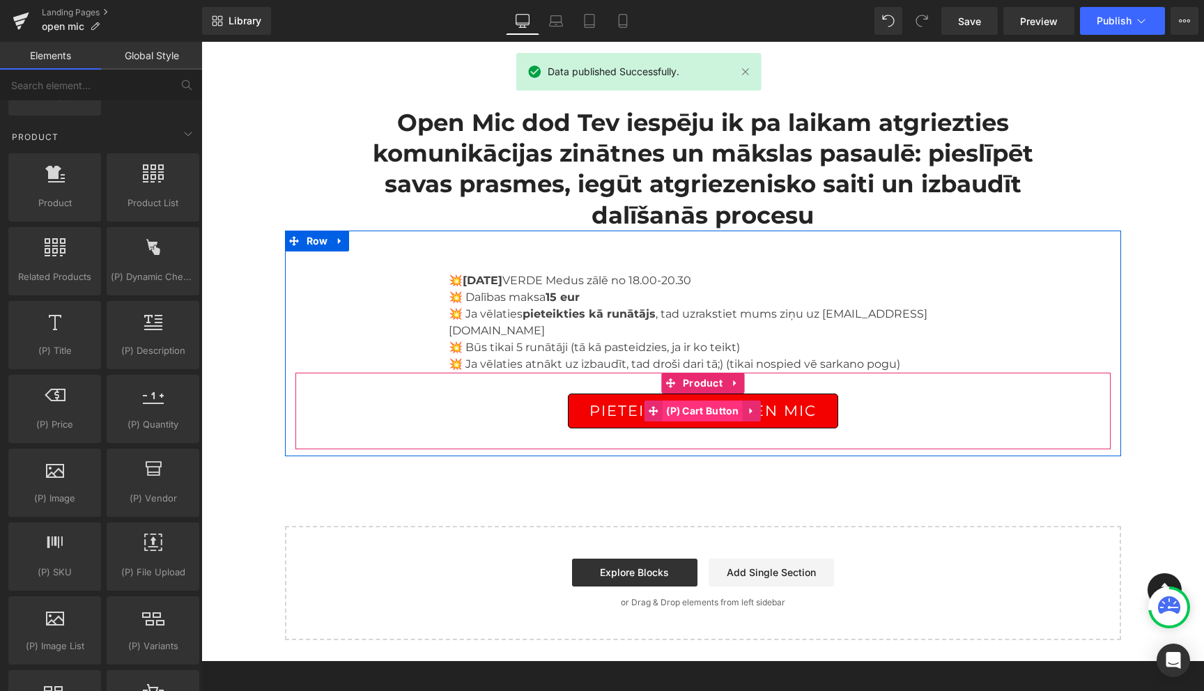
click at [698, 401] on span "(P) Cart Button" at bounding box center [703, 411] width 80 height 21
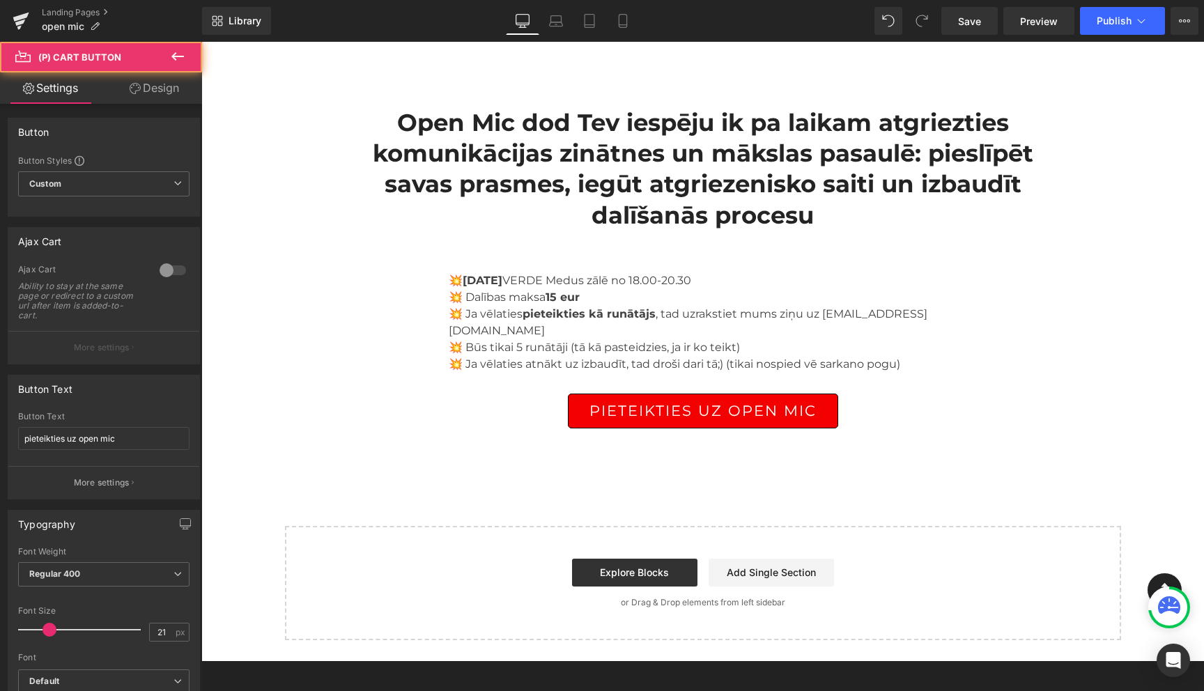
click at [138, 93] on icon at bounding box center [135, 88] width 11 height 11
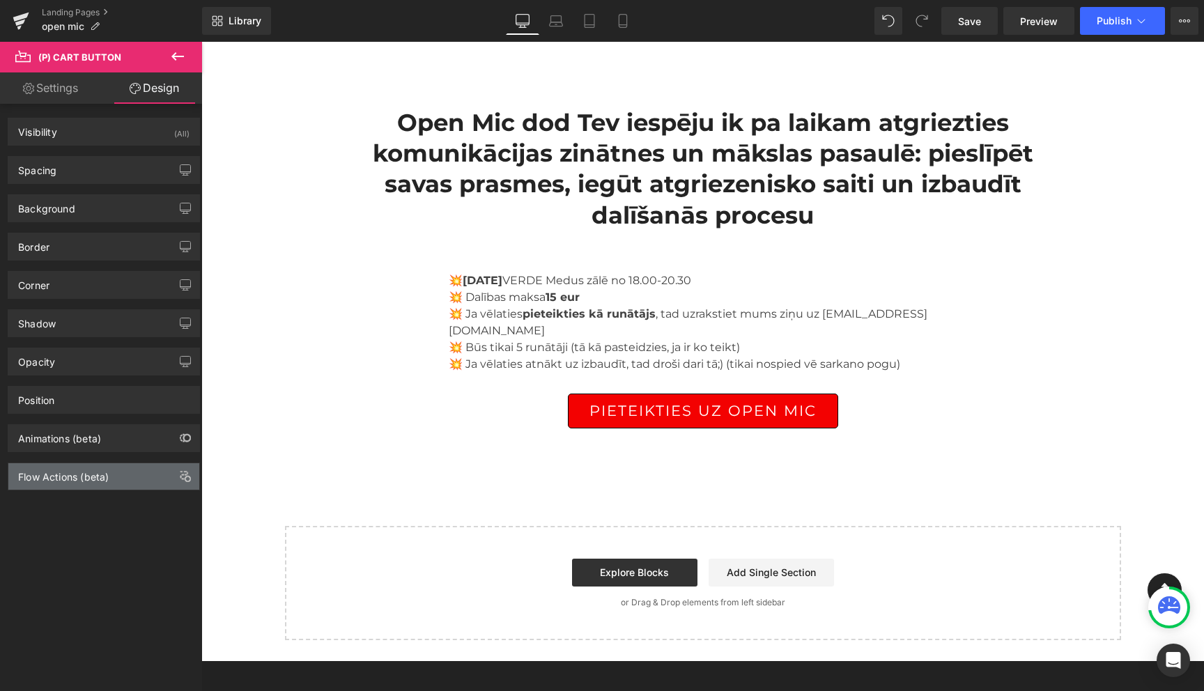
click at [87, 484] on div "Flow Actions (beta)" at bounding box center [103, 476] width 191 height 26
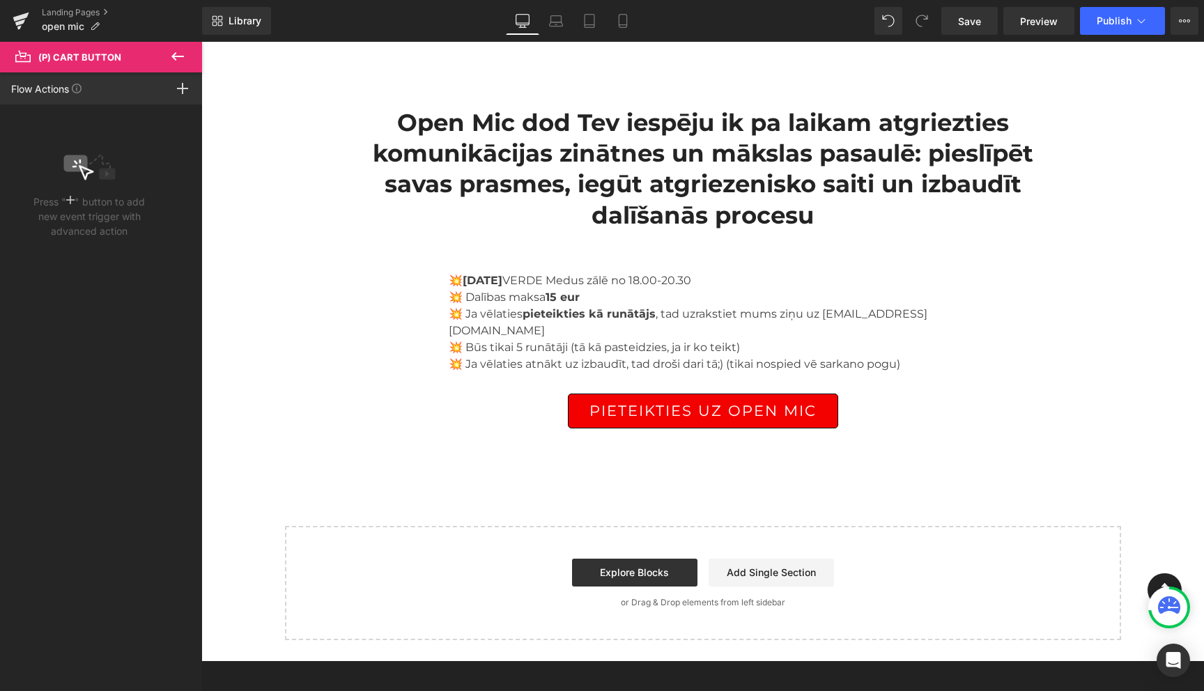
click at [178, 61] on icon at bounding box center [177, 56] width 17 height 17
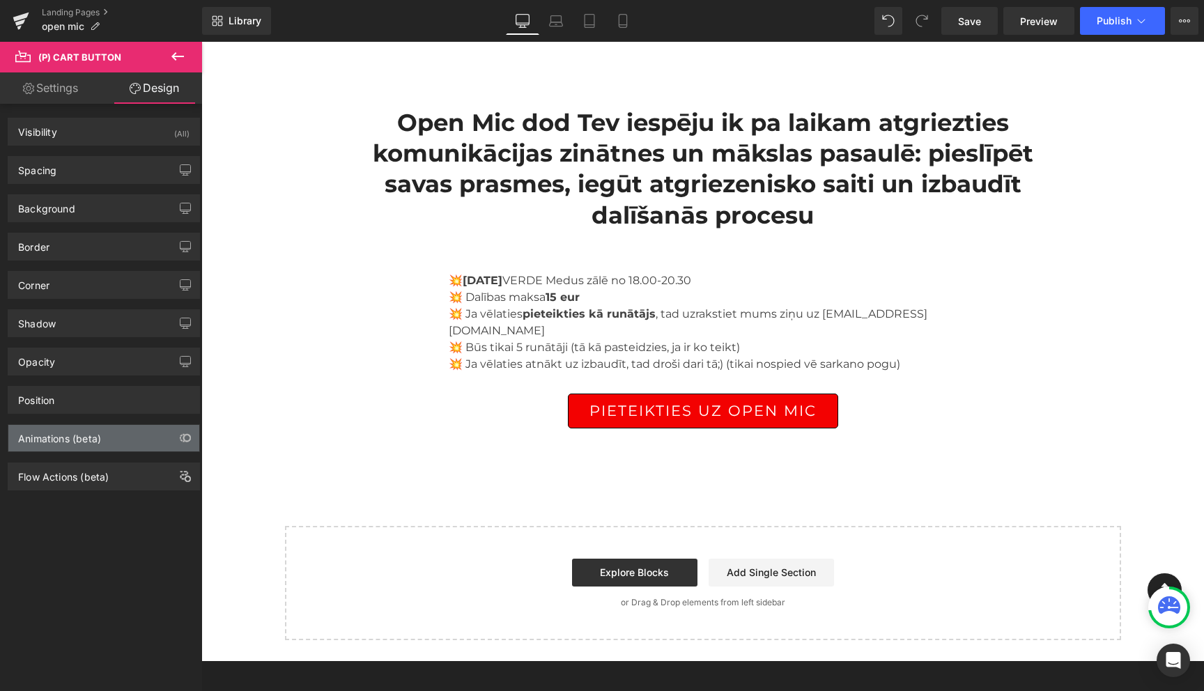
click at [79, 439] on div "Animations (beta)" at bounding box center [59, 435] width 83 height 20
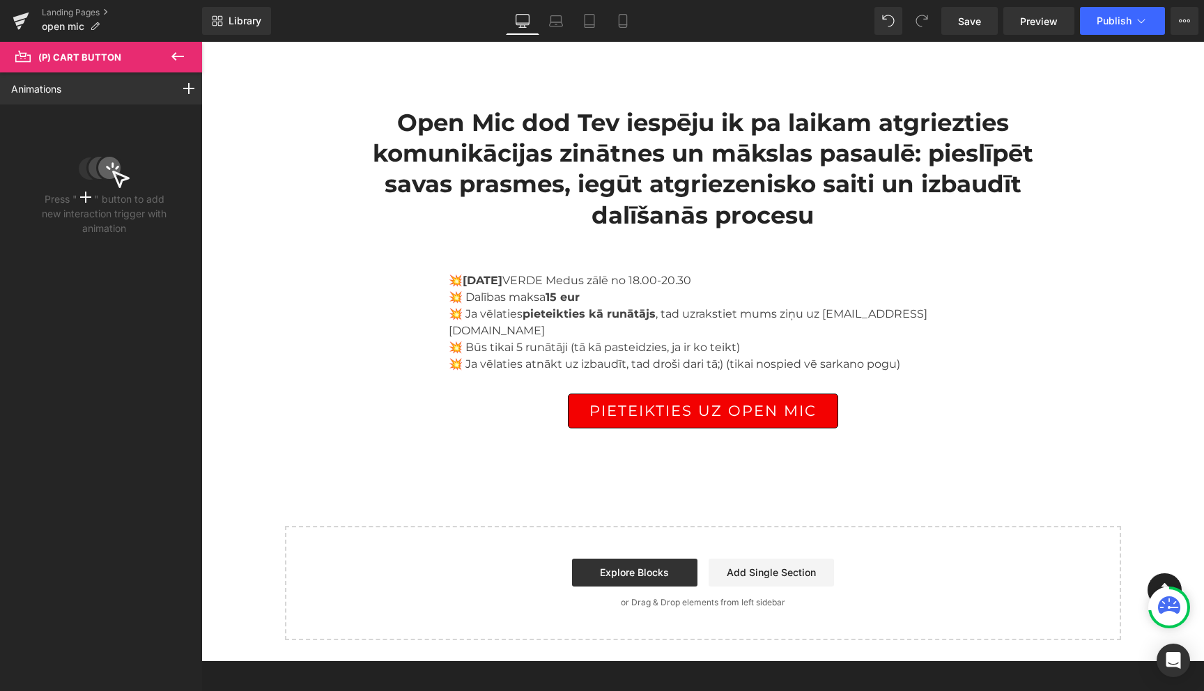
click at [77, 193] on span at bounding box center [85, 199] width 17 height 12
click at [98, 164] on circle at bounding box center [110, 168] width 24 height 24
click at [89, 203] on span at bounding box center [85, 199] width 17 height 12
click at [188, 86] on rect at bounding box center [188, 88] width 1 height 11
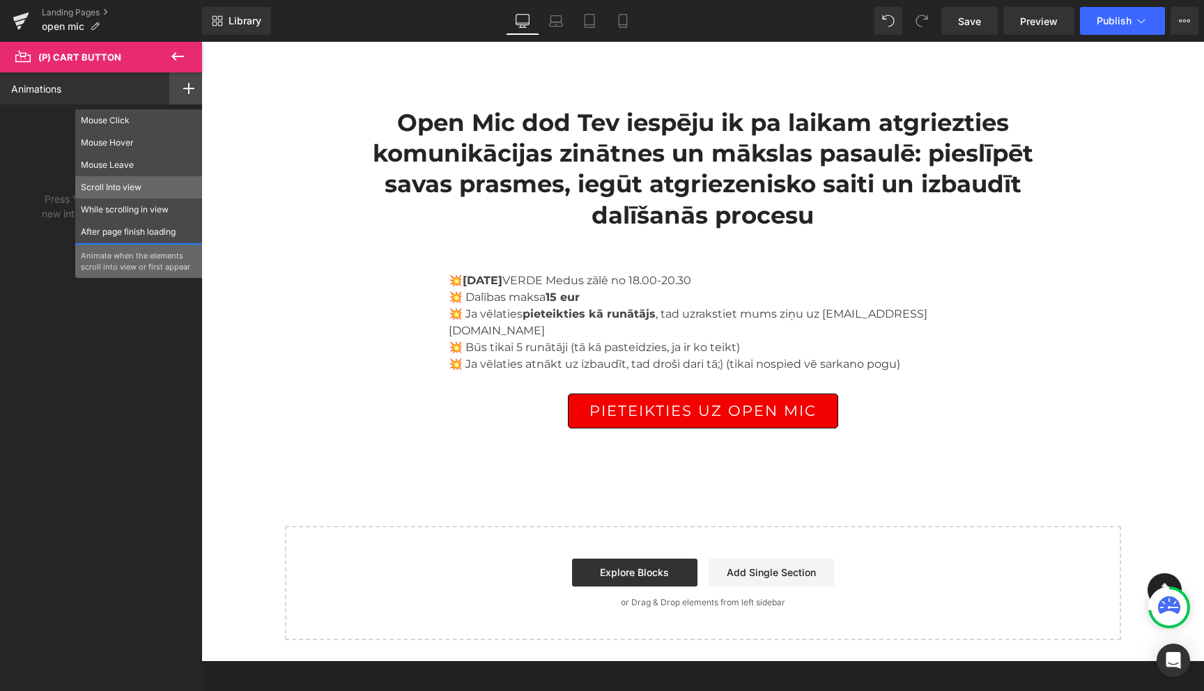
click at [123, 186] on p "Scroll Into view" at bounding box center [139, 187] width 116 height 13
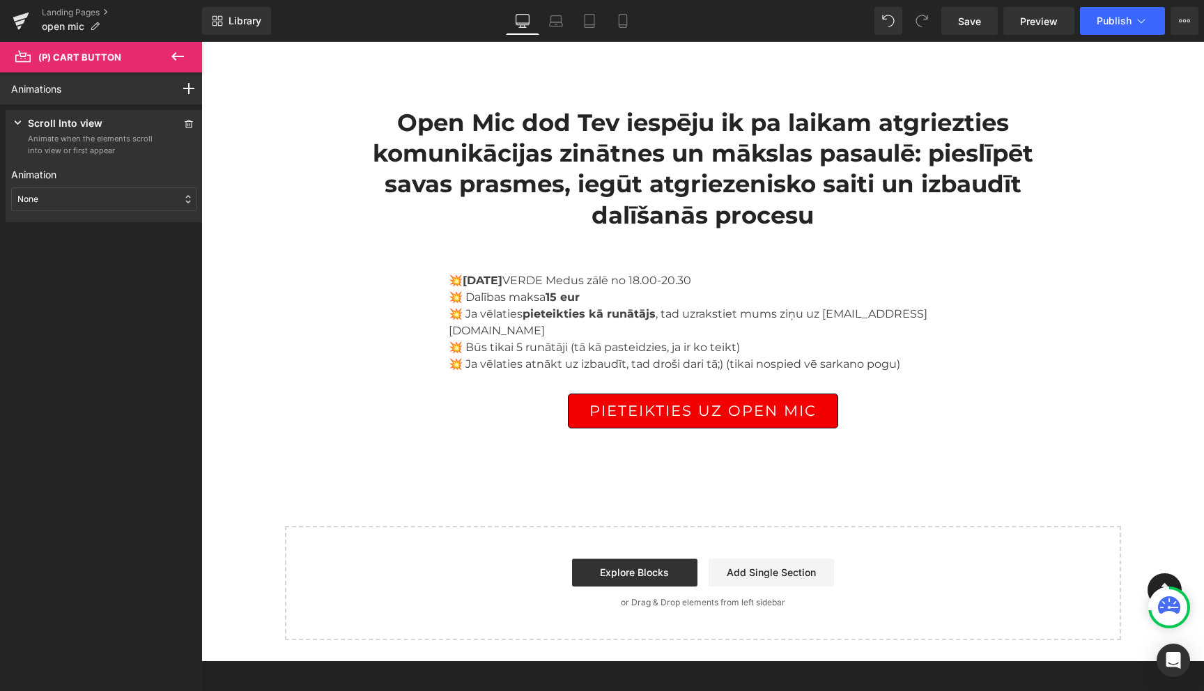
click at [133, 205] on div "None" at bounding box center [104, 199] width 186 height 24
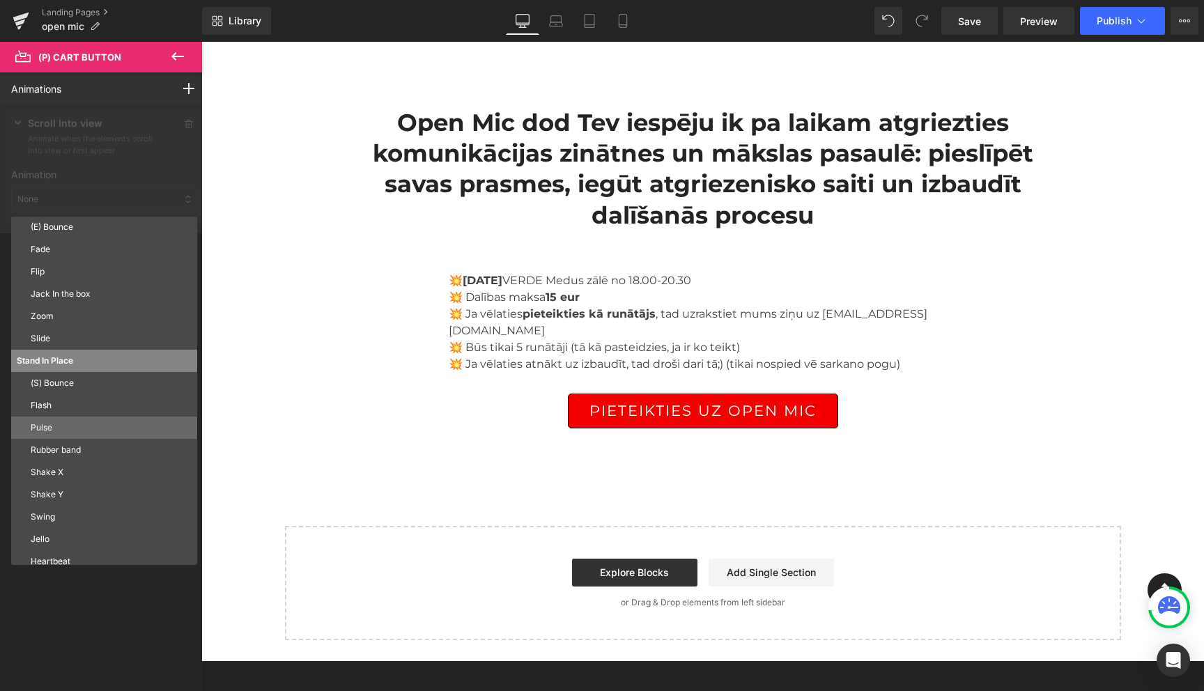
scroll to position [69, 0]
click at [107, 428] on p "Pulse" at bounding box center [111, 426] width 161 height 13
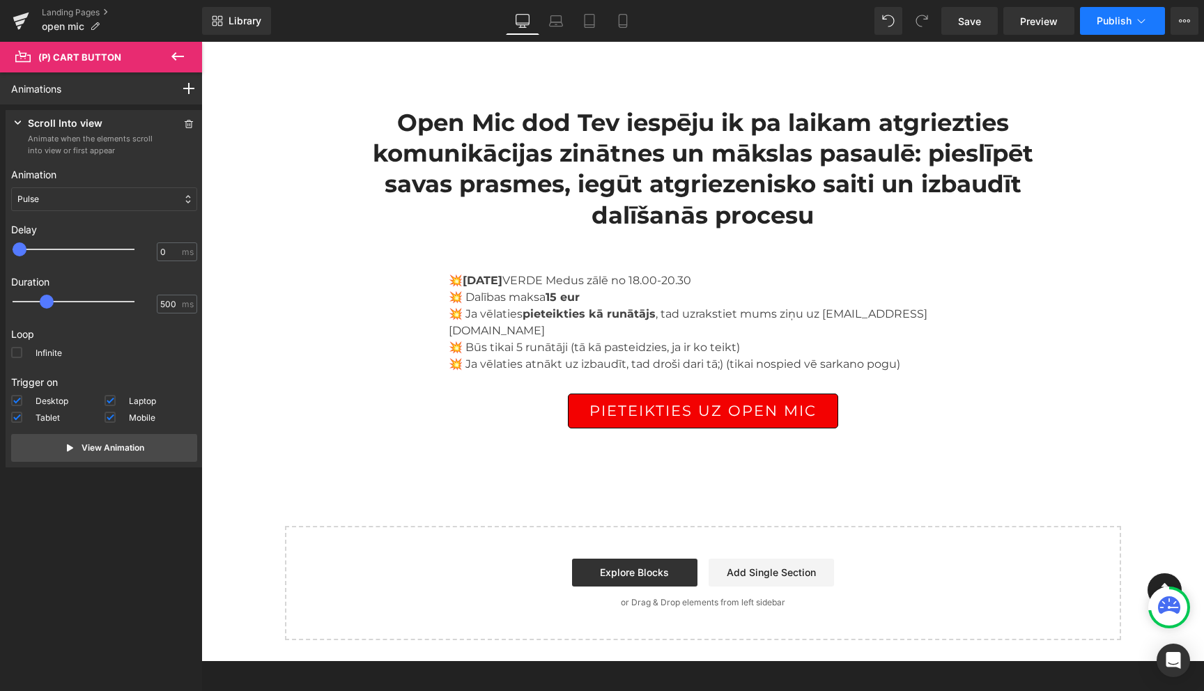
click at [1135, 21] on icon at bounding box center [1141, 21] width 14 height 14
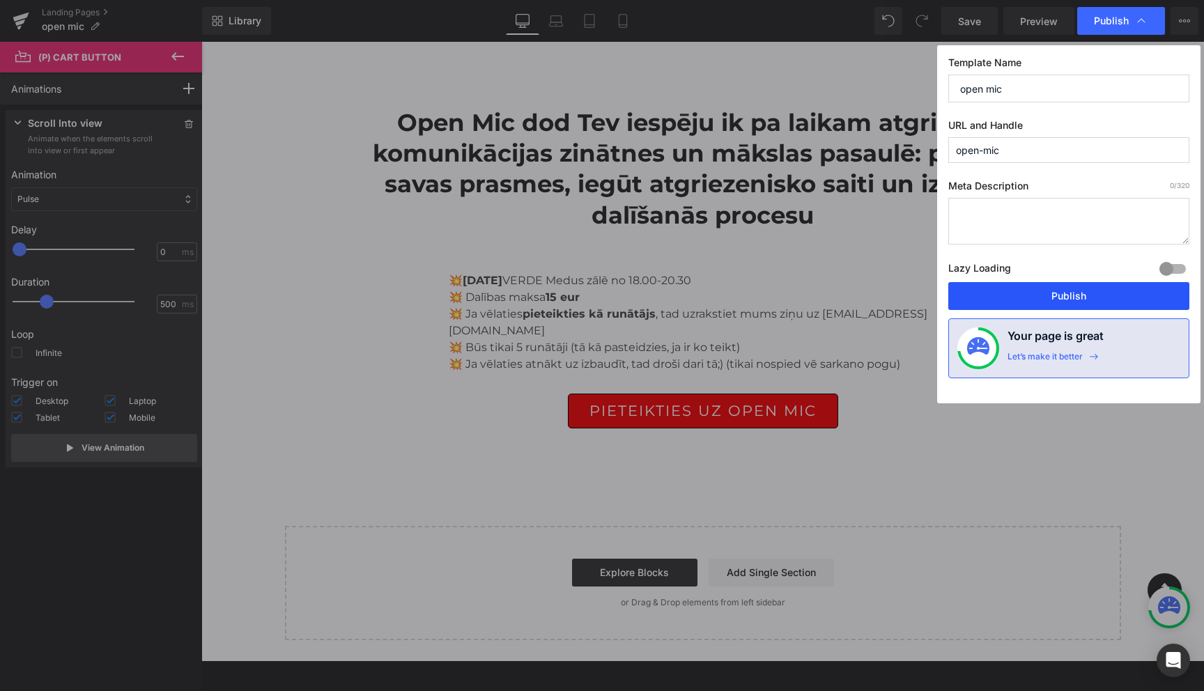
click at [1061, 302] on button "Publish" at bounding box center [1068, 296] width 241 height 28
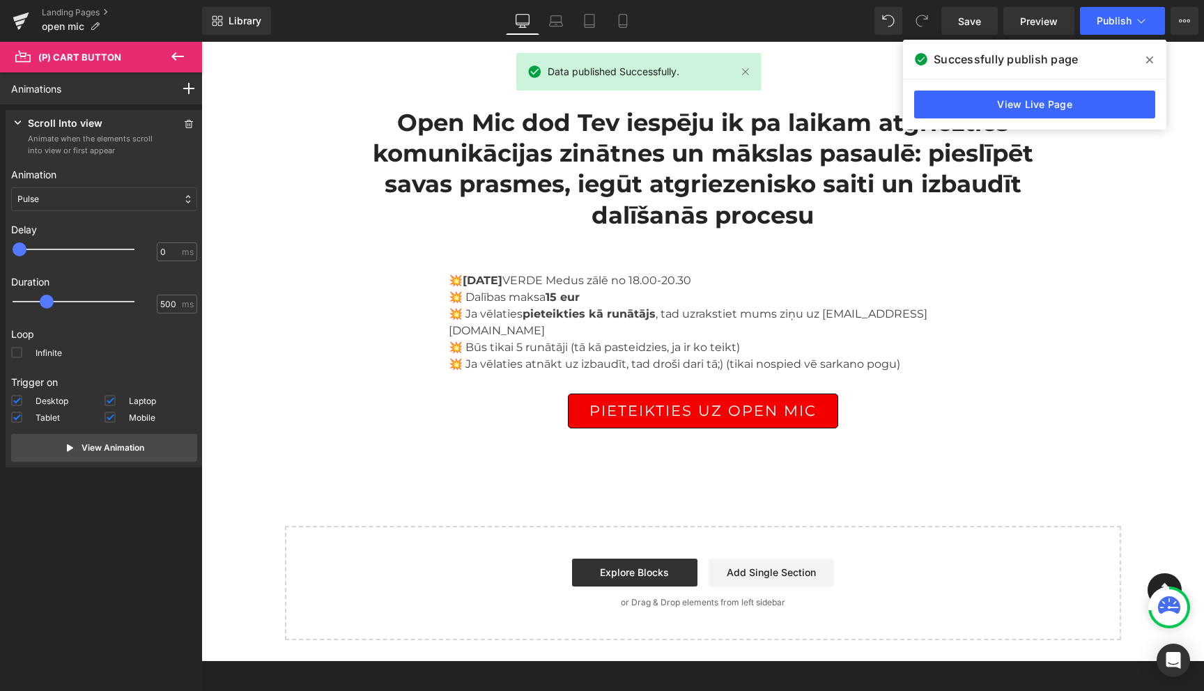
click at [1150, 59] on icon at bounding box center [1149, 59] width 7 height 7
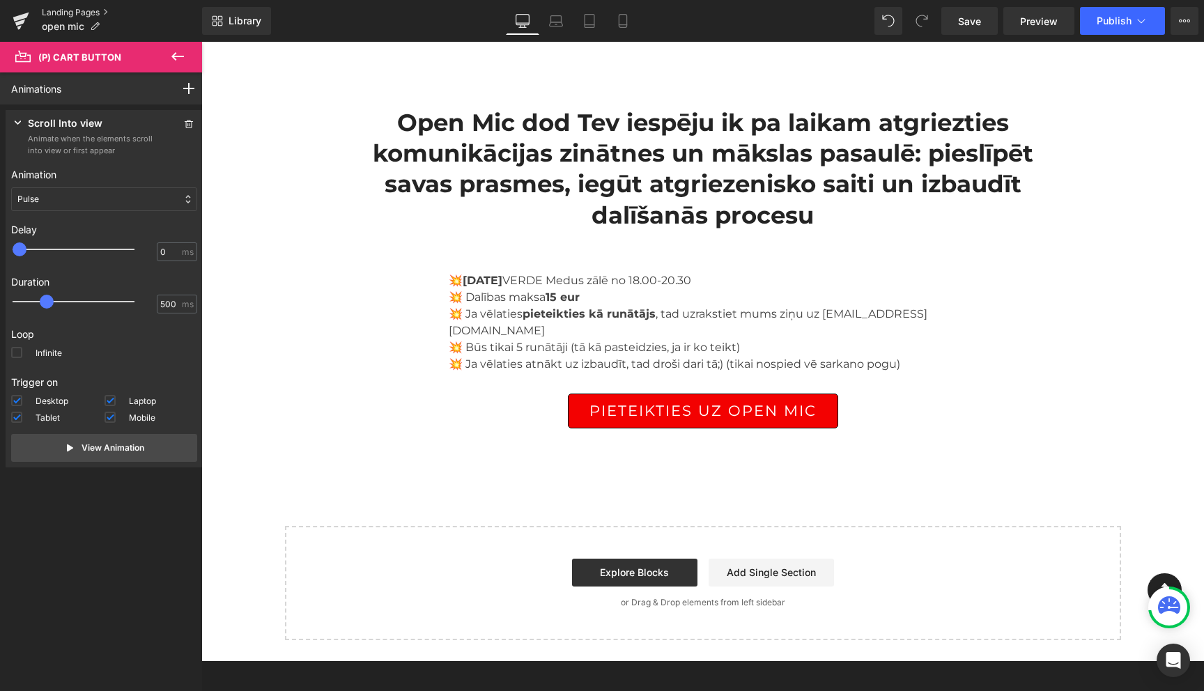
click at [68, 15] on link "Landing Pages" at bounding box center [122, 12] width 160 height 11
